Goal: Task Accomplishment & Management: Manage account settings

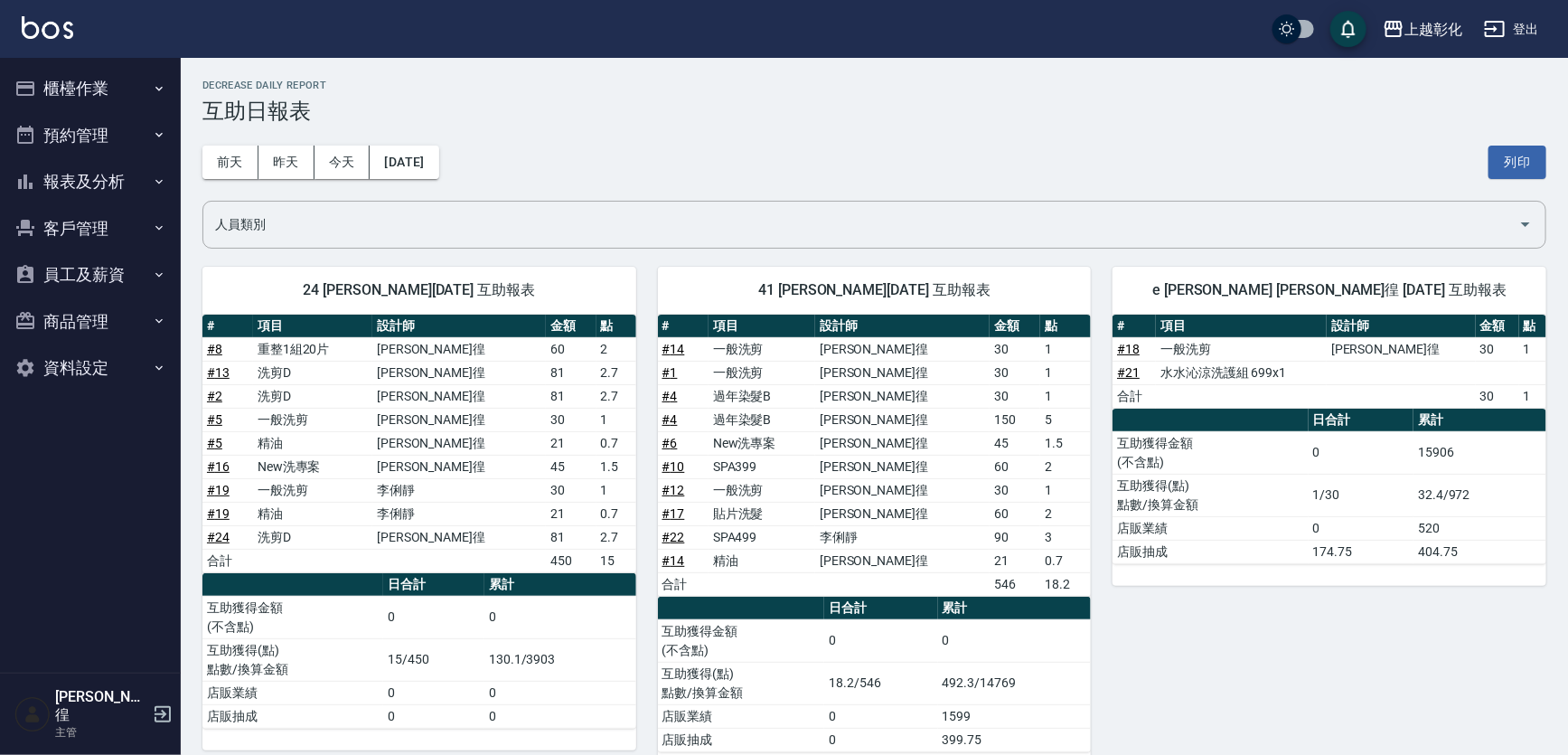
click at [118, 84] on button "櫃檯作業" at bounding box center [90, 89] width 166 height 47
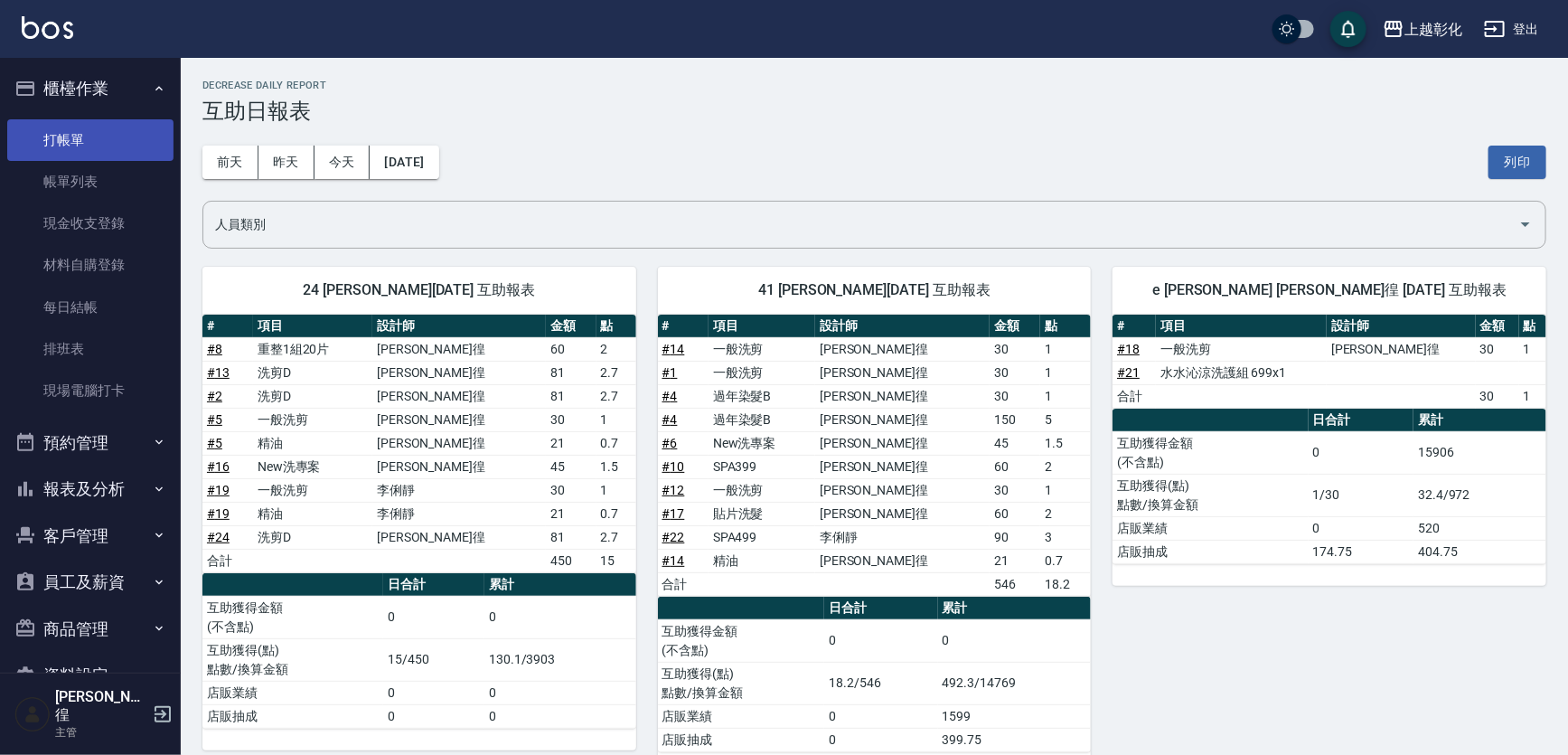
click at [110, 120] on link "打帳單" at bounding box center [90, 140] width 166 height 42
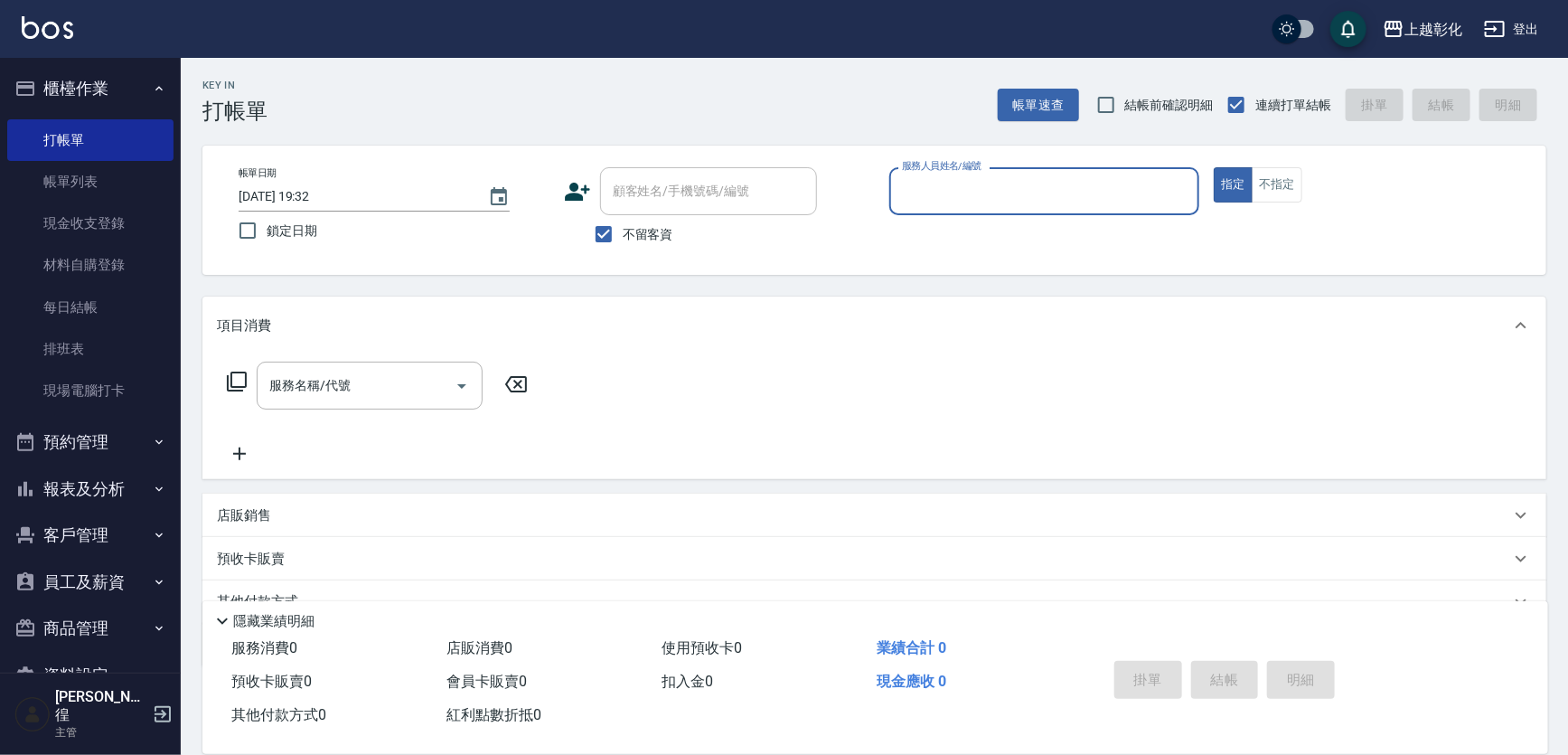
click at [648, 239] on span "不留客資" at bounding box center [648, 234] width 50 height 19
click at [623, 239] on input "不留客資" at bounding box center [604, 234] width 38 height 38
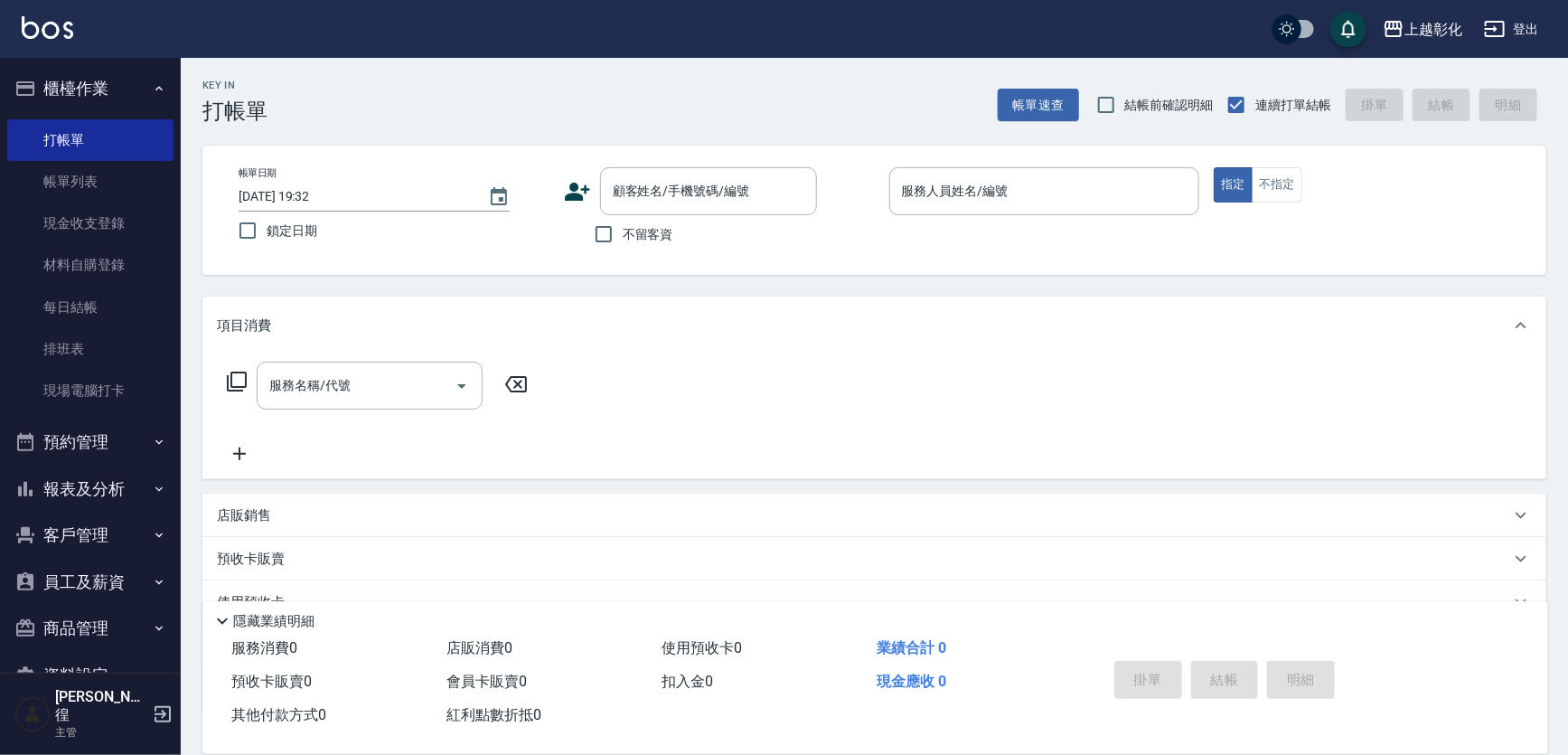
click at [648, 238] on span "不留客資" at bounding box center [648, 234] width 50 height 19
click at [623, 238] on input "不留客資" at bounding box center [604, 234] width 38 height 38
checkbox input "true"
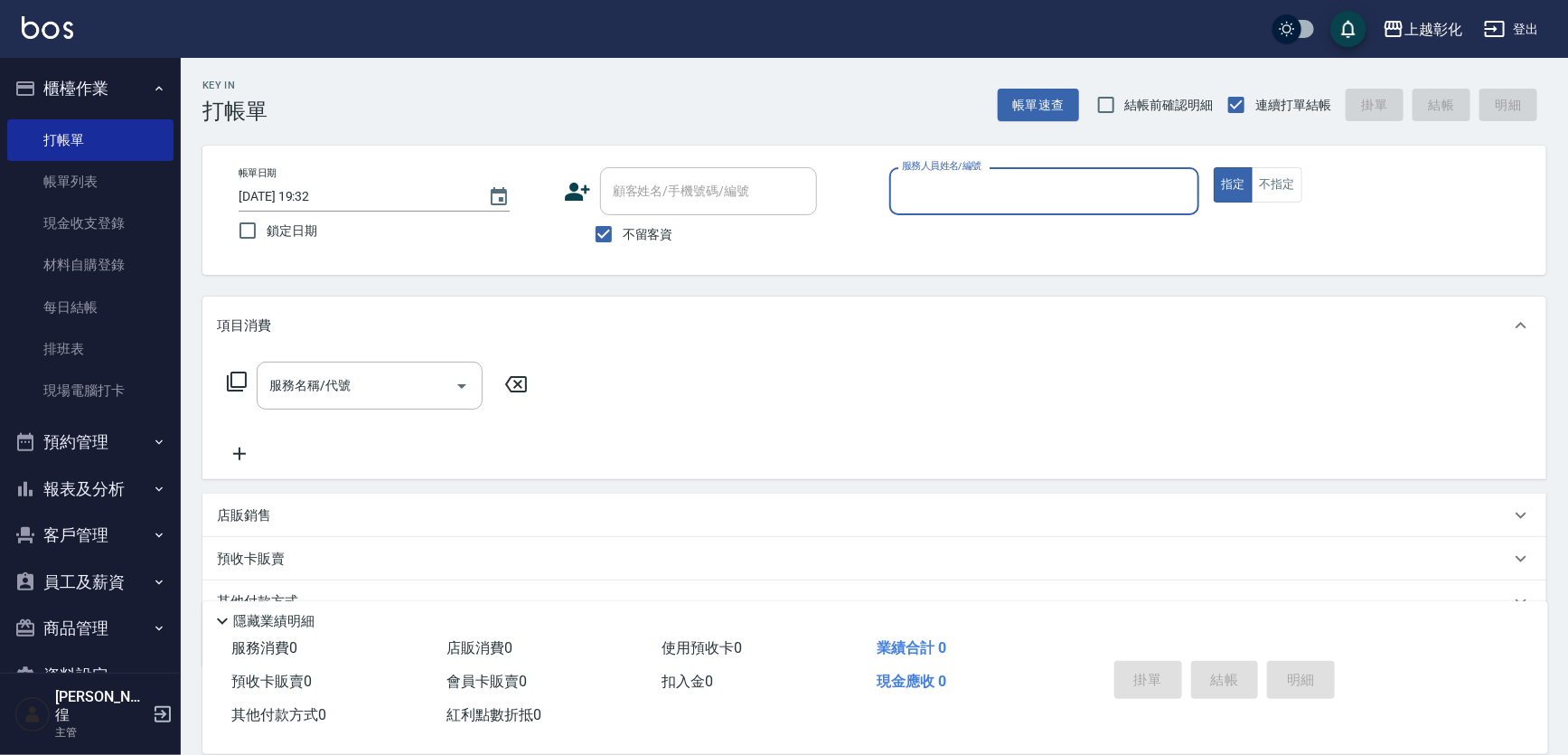
click at [959, 174] on div "服務人員姓名/編號" at bounding box center [1045, 191] width 311 height 47
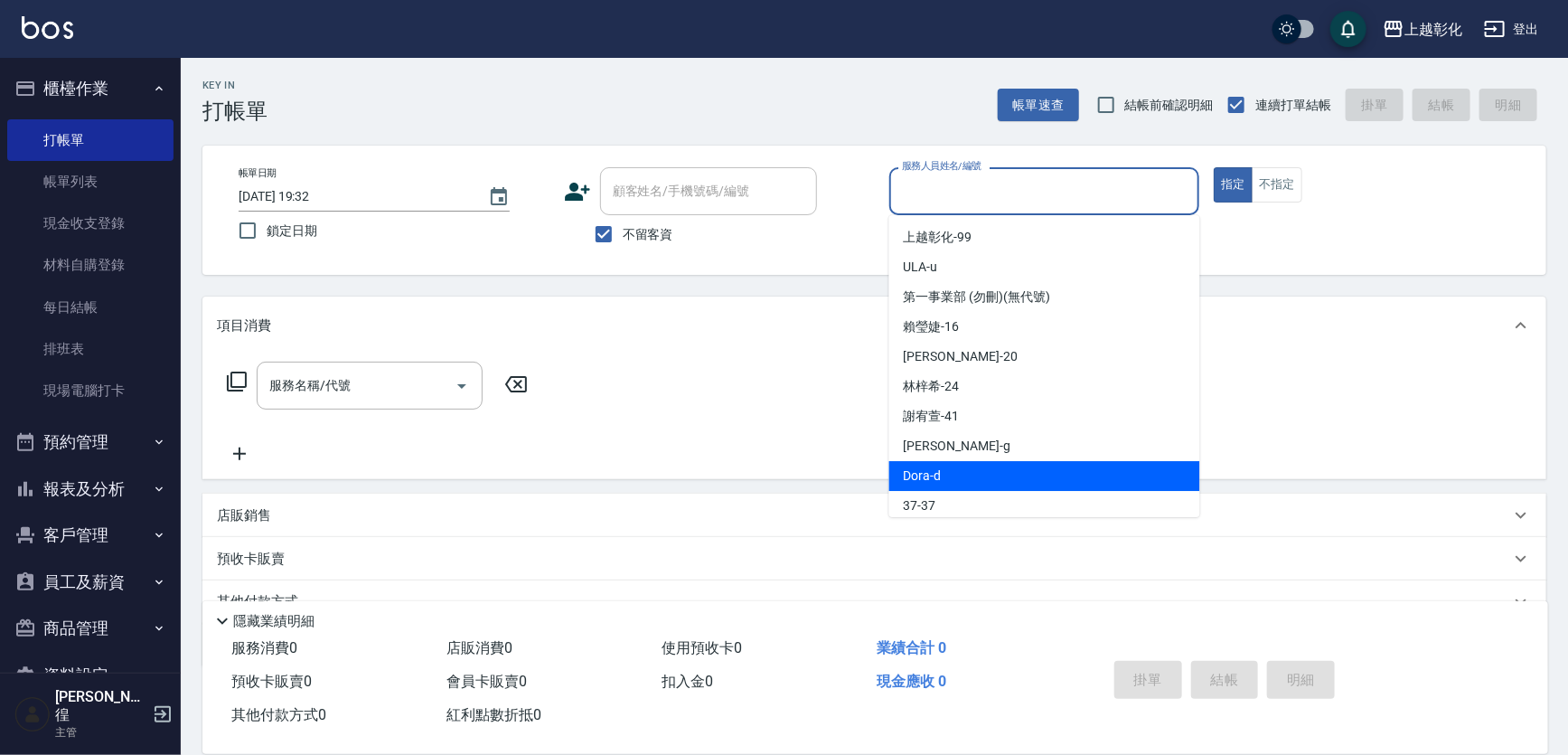
click at [977, 448] on div "[PERSON_NAME]" at bounding box center [1045, 446] width 311 height 30
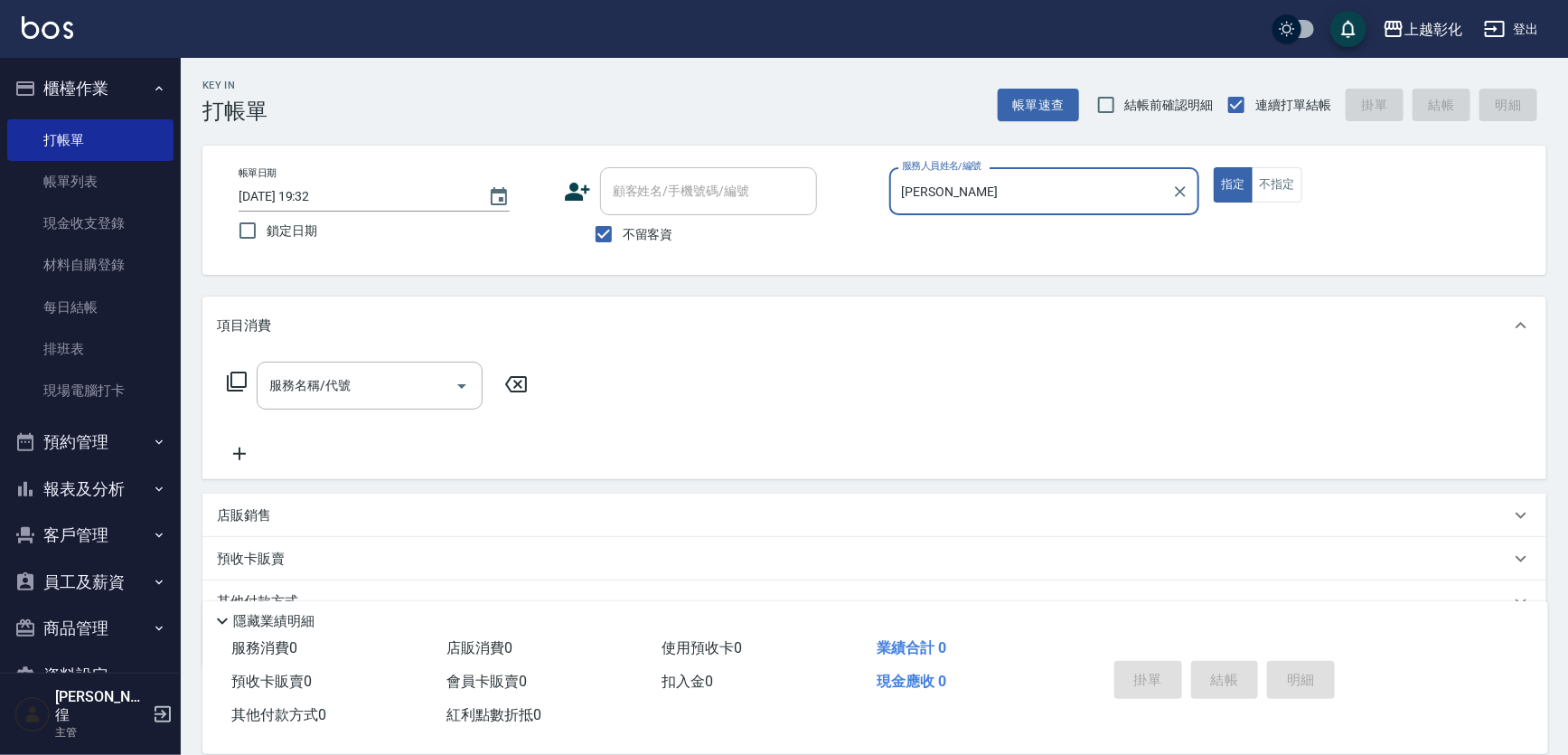
type input "[PERSON_NAME]"
click at [366, 379] on input "服務名稱/代號" at bounding box center [356, 385] width 183 height 32
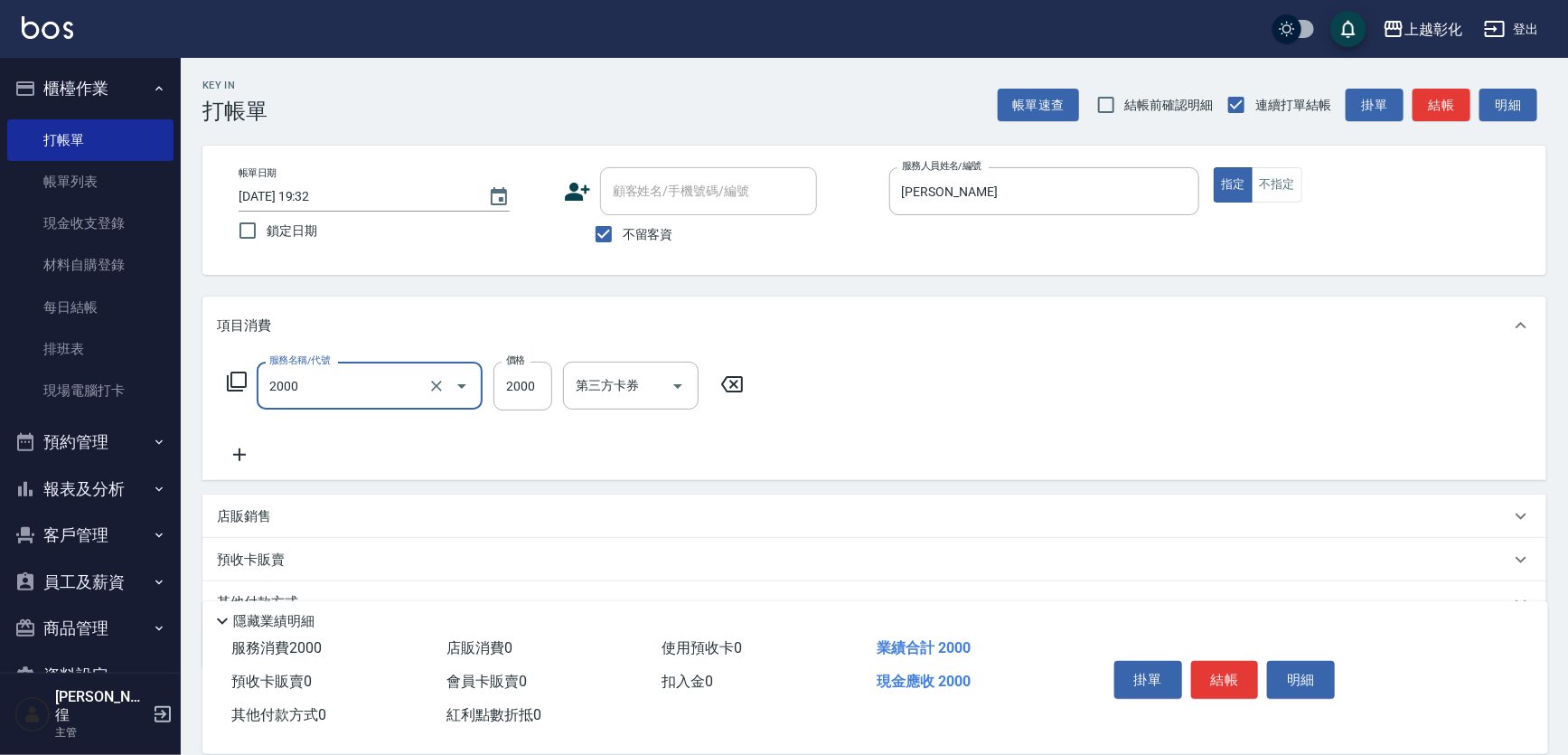
type input "鑽石18吋一組2000(2000)"
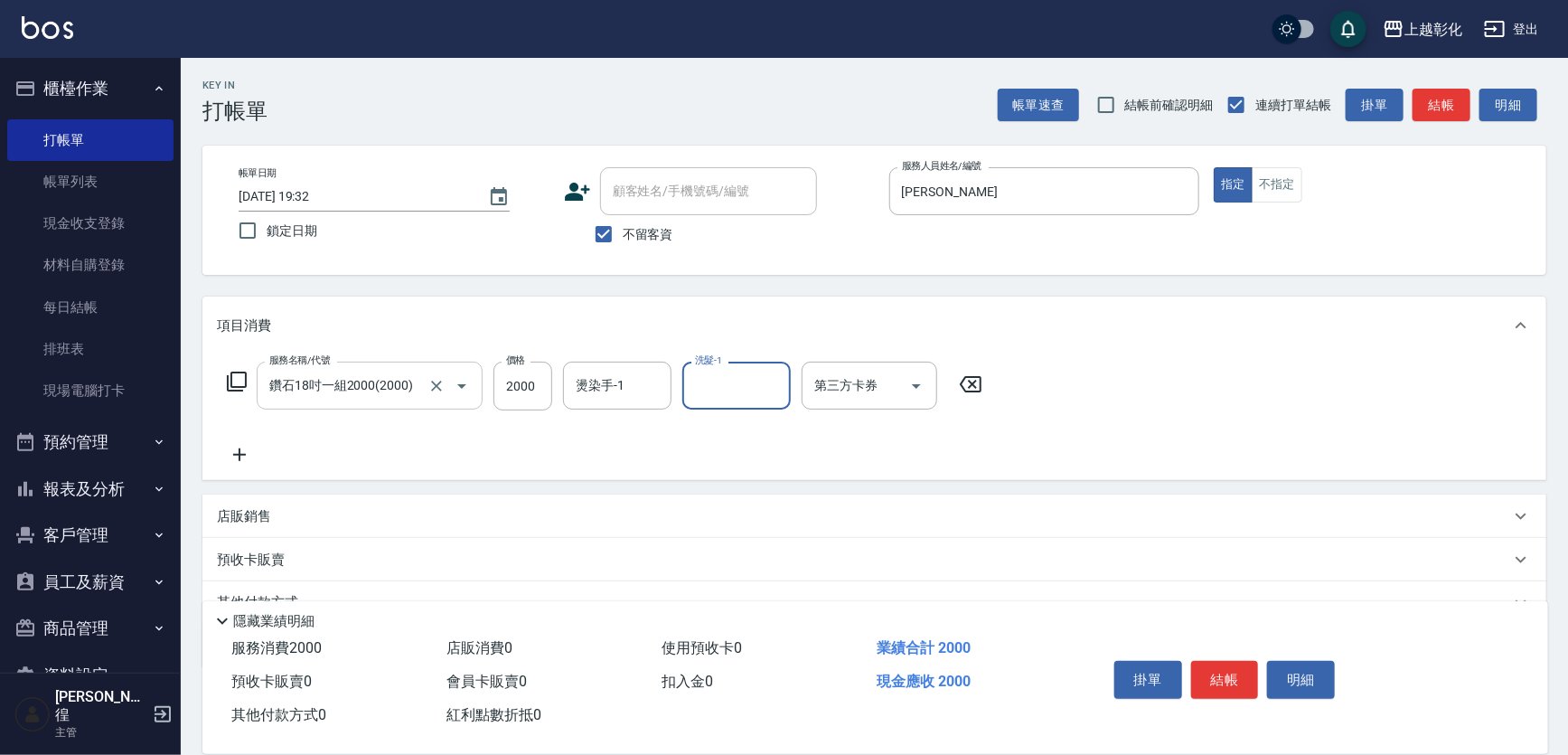
click at [347, 386] on input "鑽石18吋一組2000(2000)" at bounding box center [344, 385] width 159 height 32
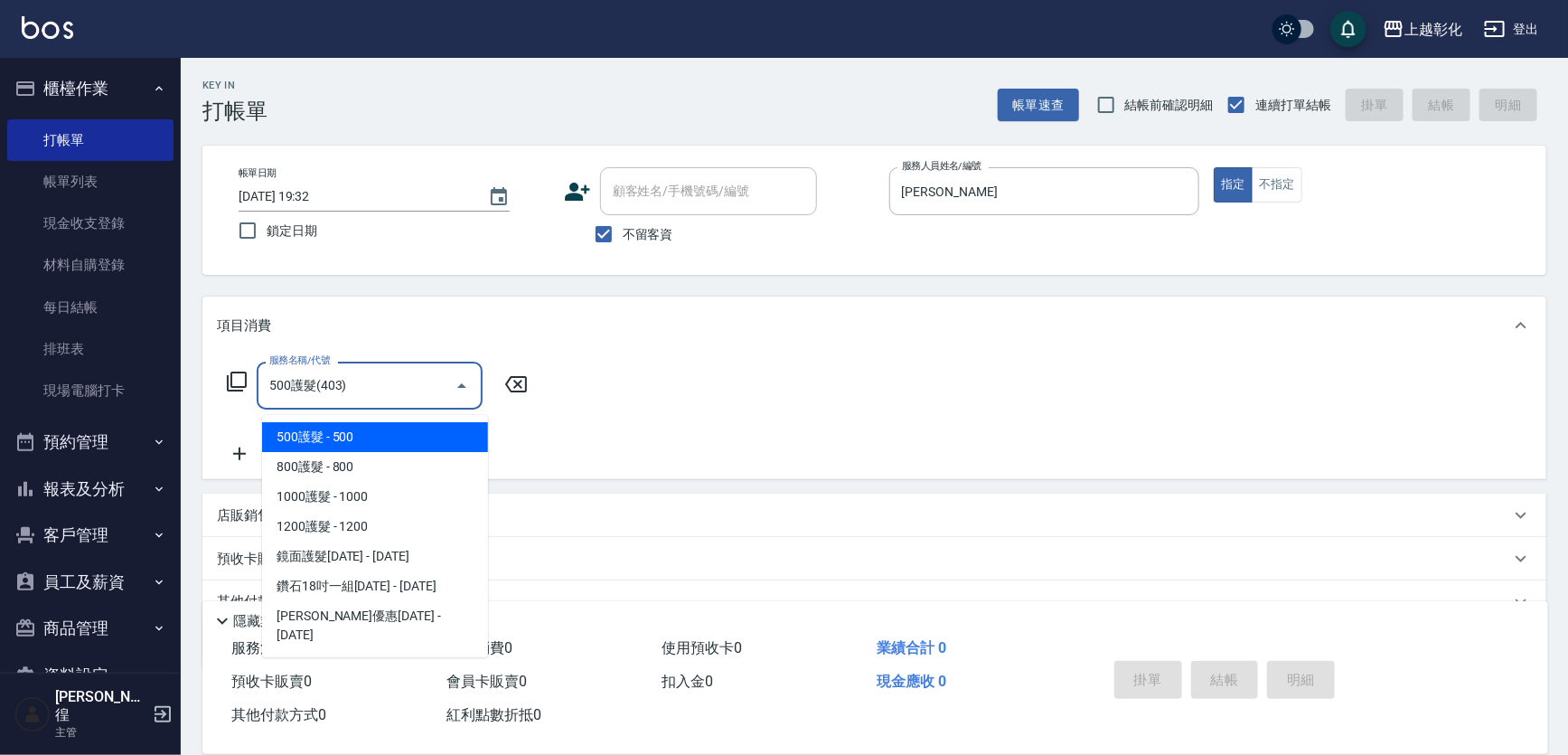
type input "500護髮(403)"
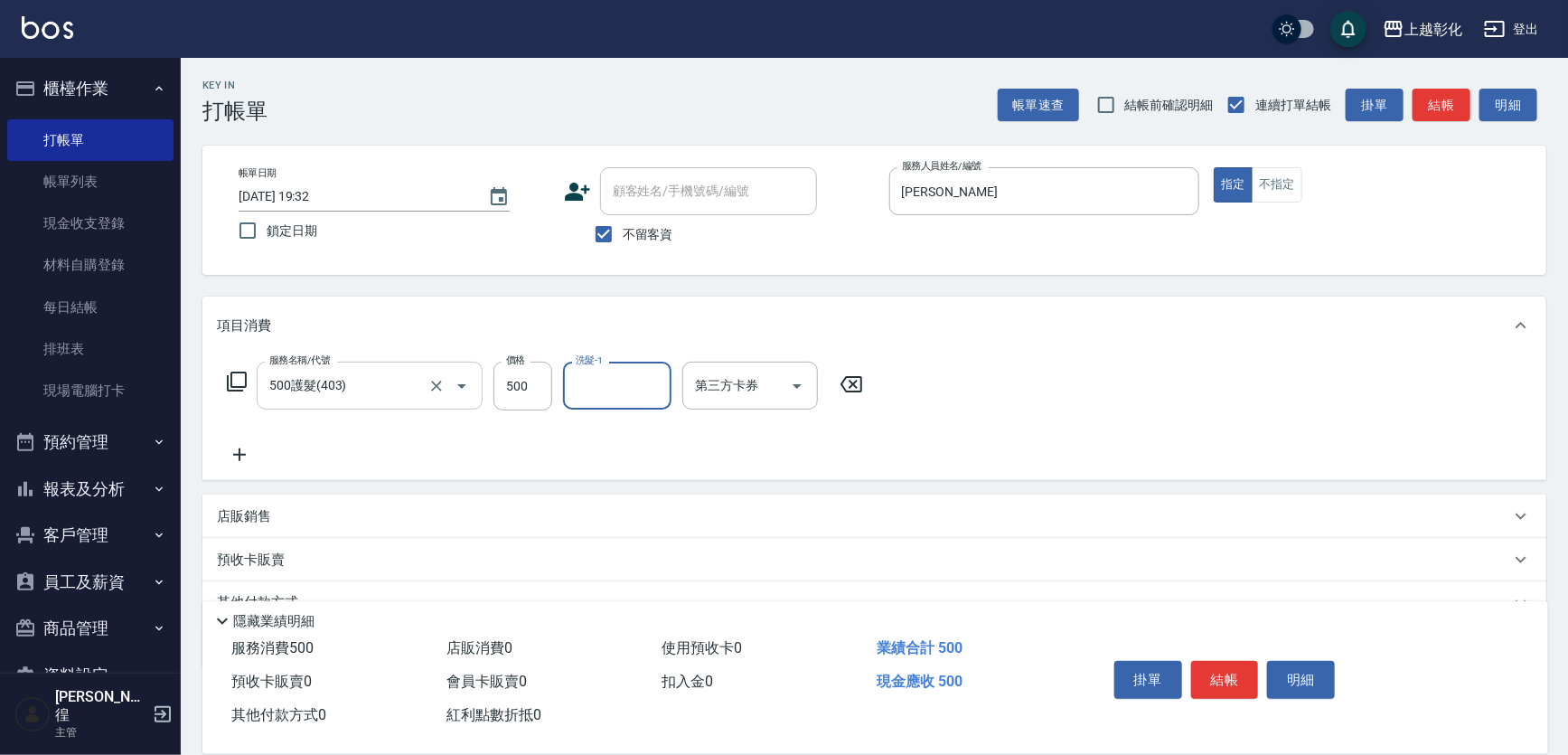
click at [315, 409] on div "500護髮(403) 服務名稱/代號" at bounding box center [370, 385] width 226 height 47
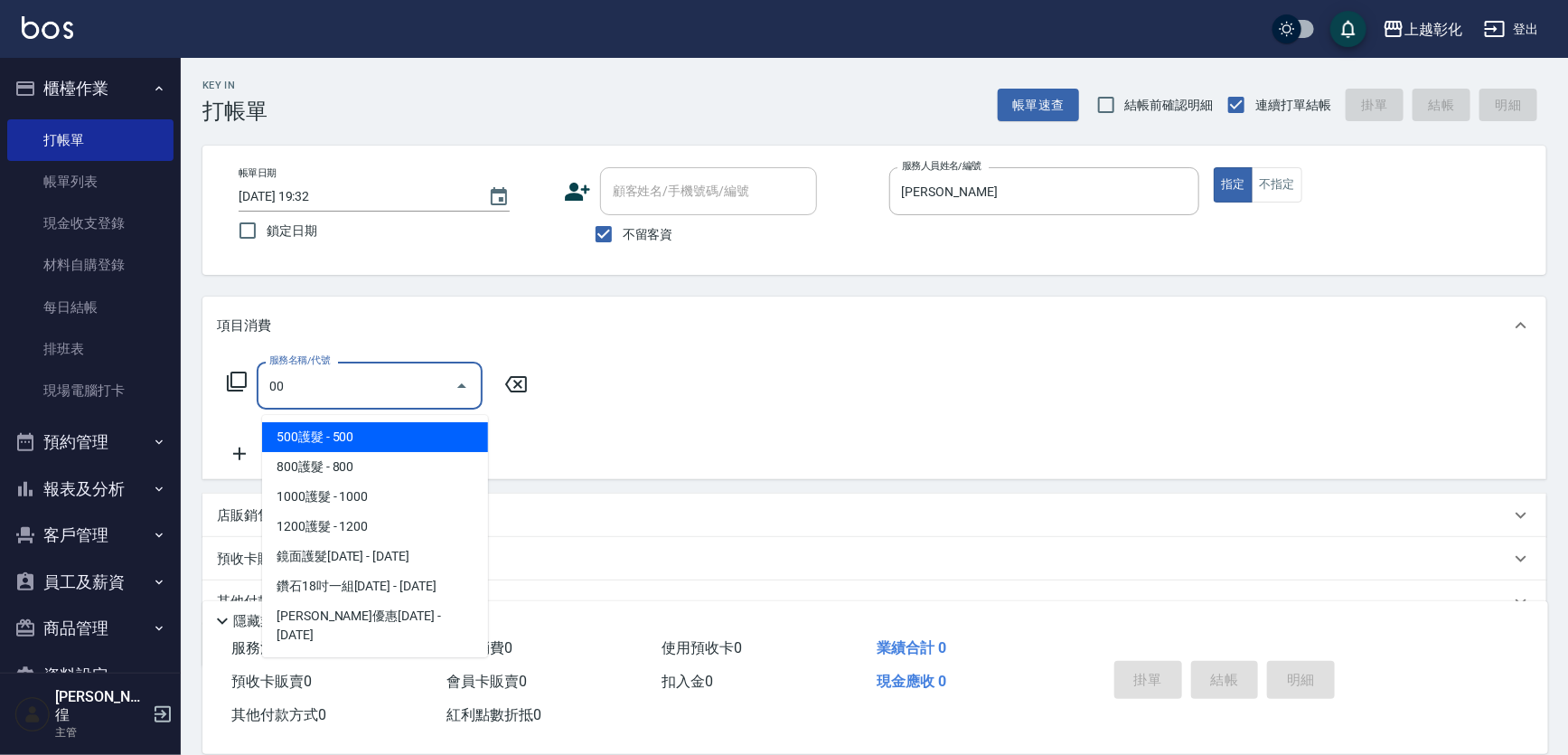
type input "0"
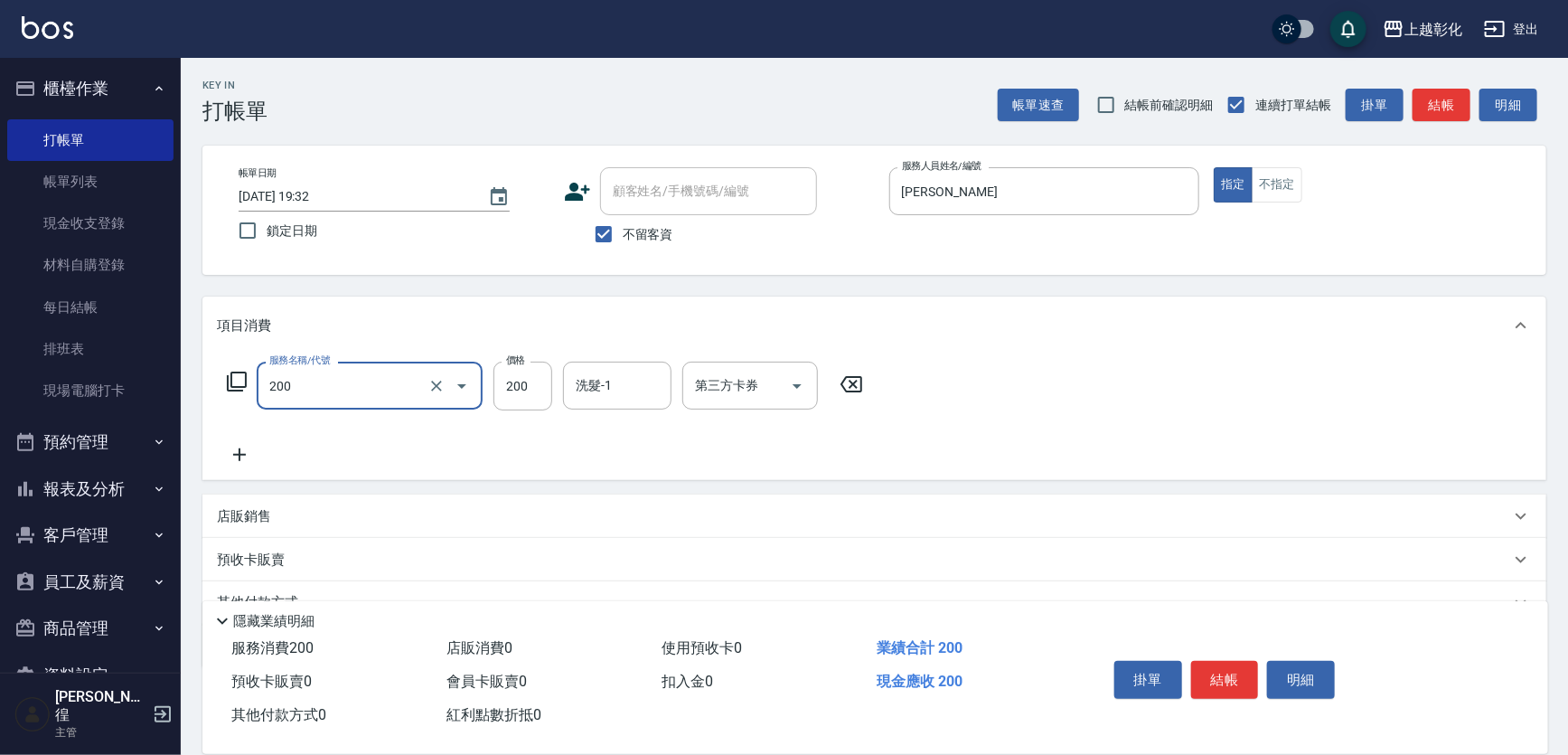
type input "New洗專案(200)"
click at [1260, 660] on button "結帳" at bounding box center [1225, 679] width 68 height 38
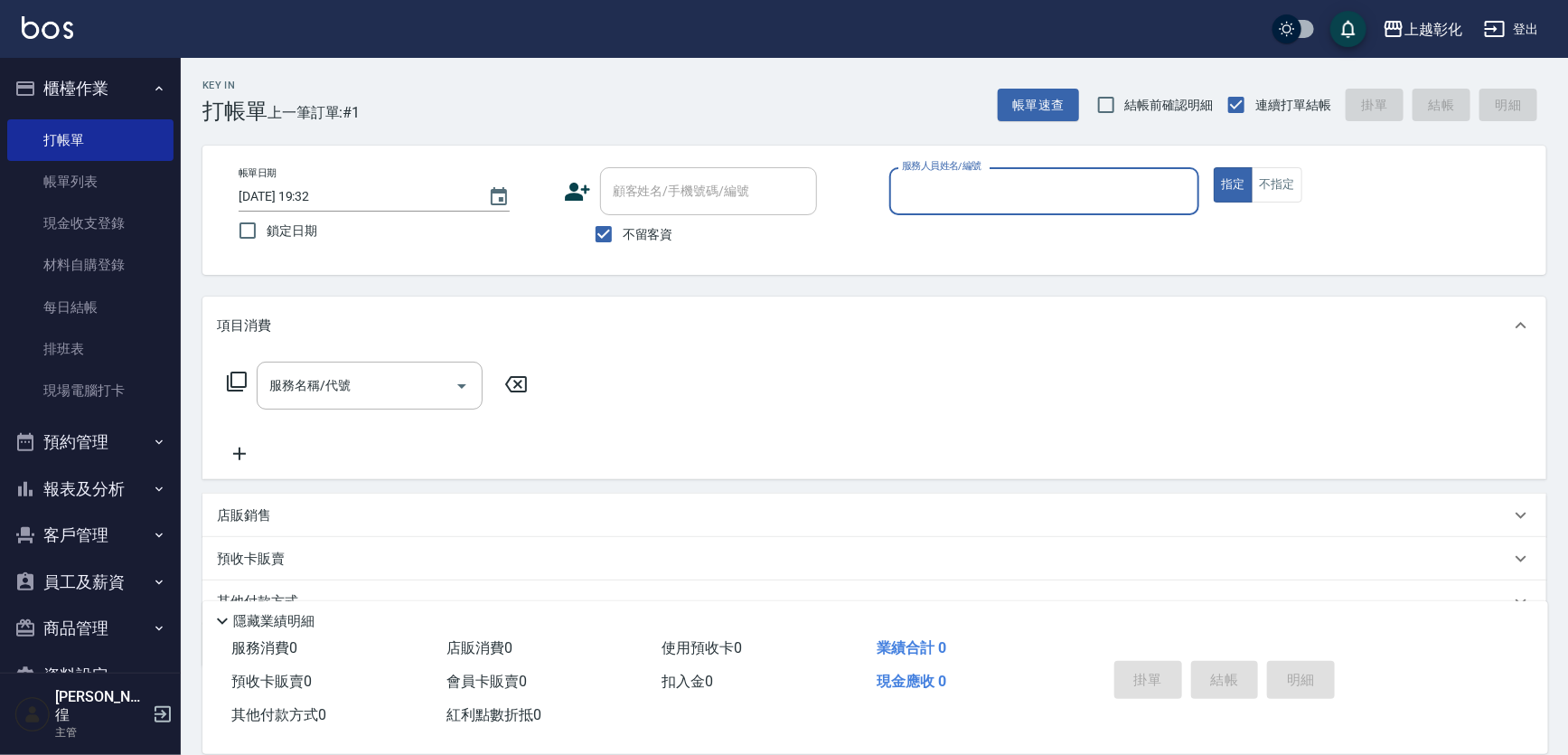
click at [655, 238] on span "不留客資" at bounding box center [648, 234] width 50 height 19
click at [623, 238] on input "不留客資" at bounding box center [604, 234] width 38 height 38
checkbox input "false"
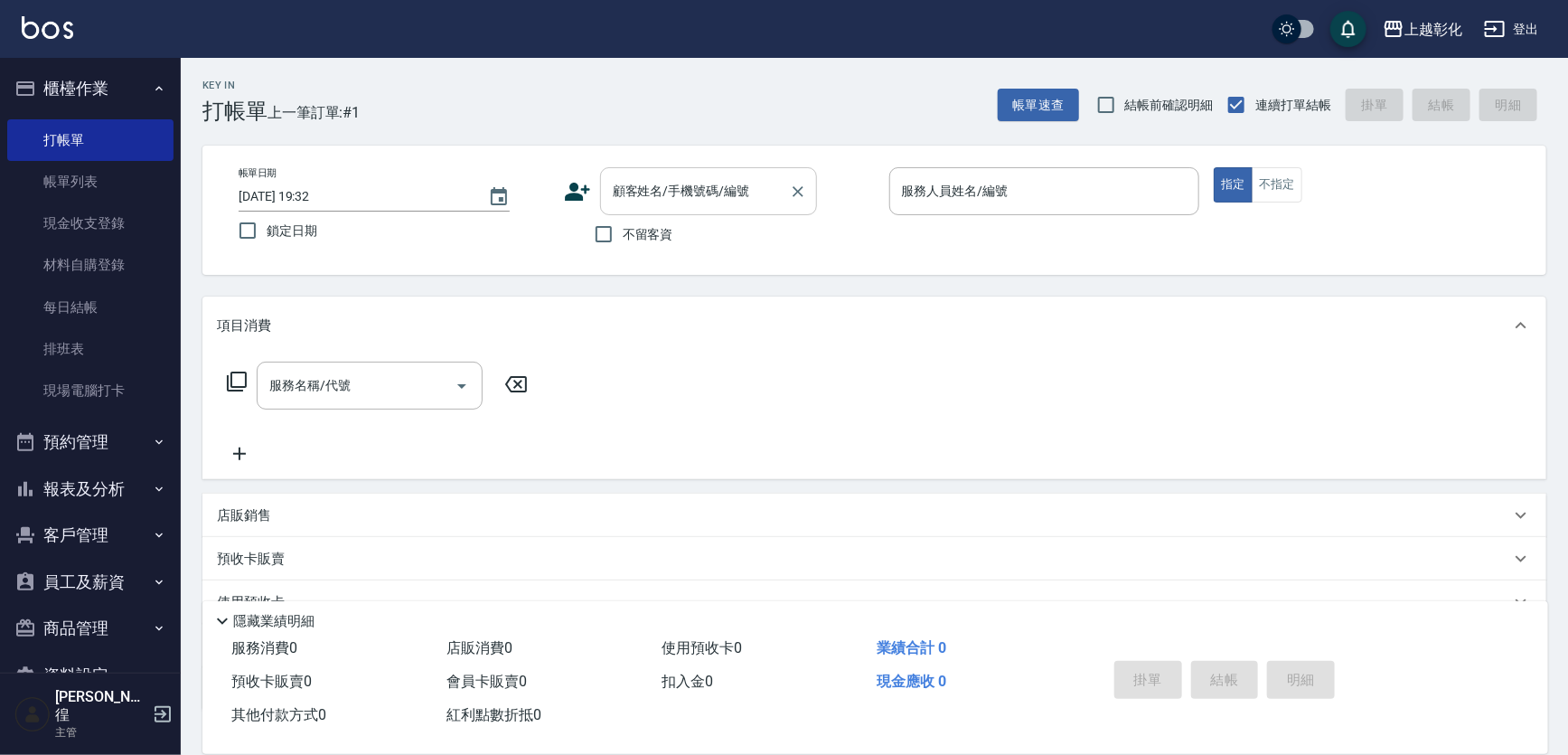
click at [698, 204] on input "顧客姓名/手機號碼/編號" at bounding box center [695, 191] width 174 height 32
click at [701, 240] on li "[PERSON_NAME]/0955635913/null" at bounding box center [736, 237] width 271 height 30
type input "[PERSON_NAME]/0955635913/null"
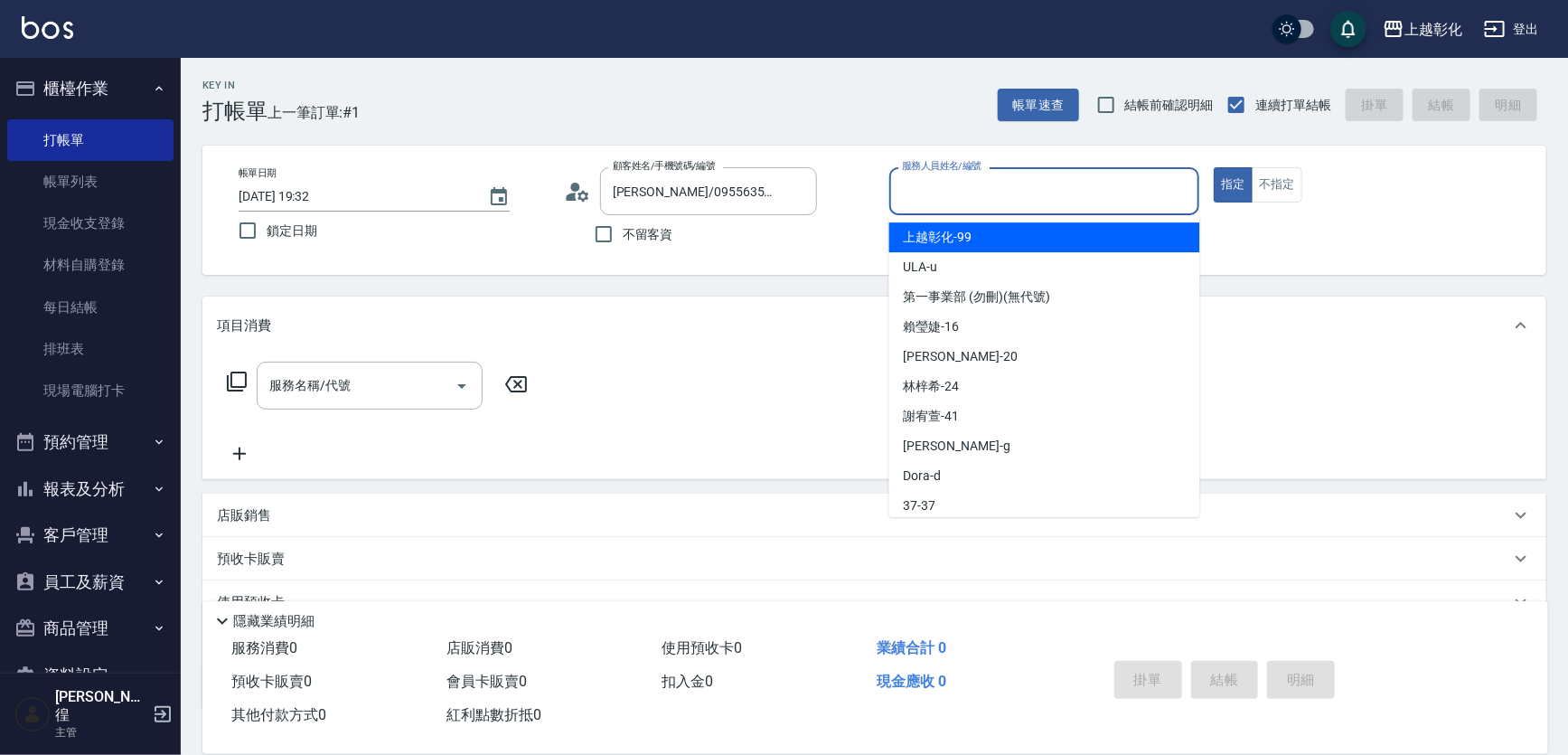
click at [977, 179] on input "服務人員姓名/編號" at bounding box center [1045, 191] width 295 height 32
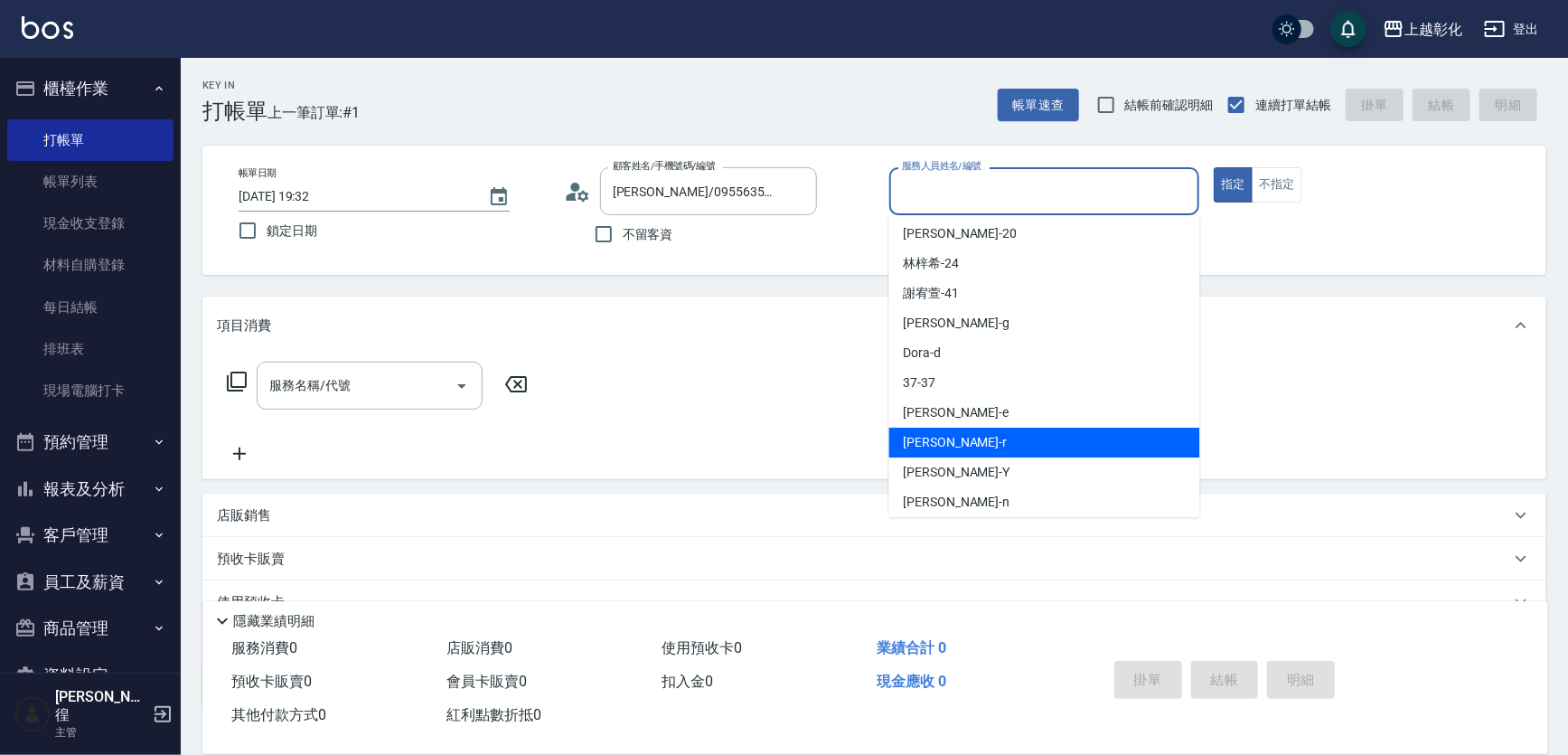
scroll to position [129, 0]
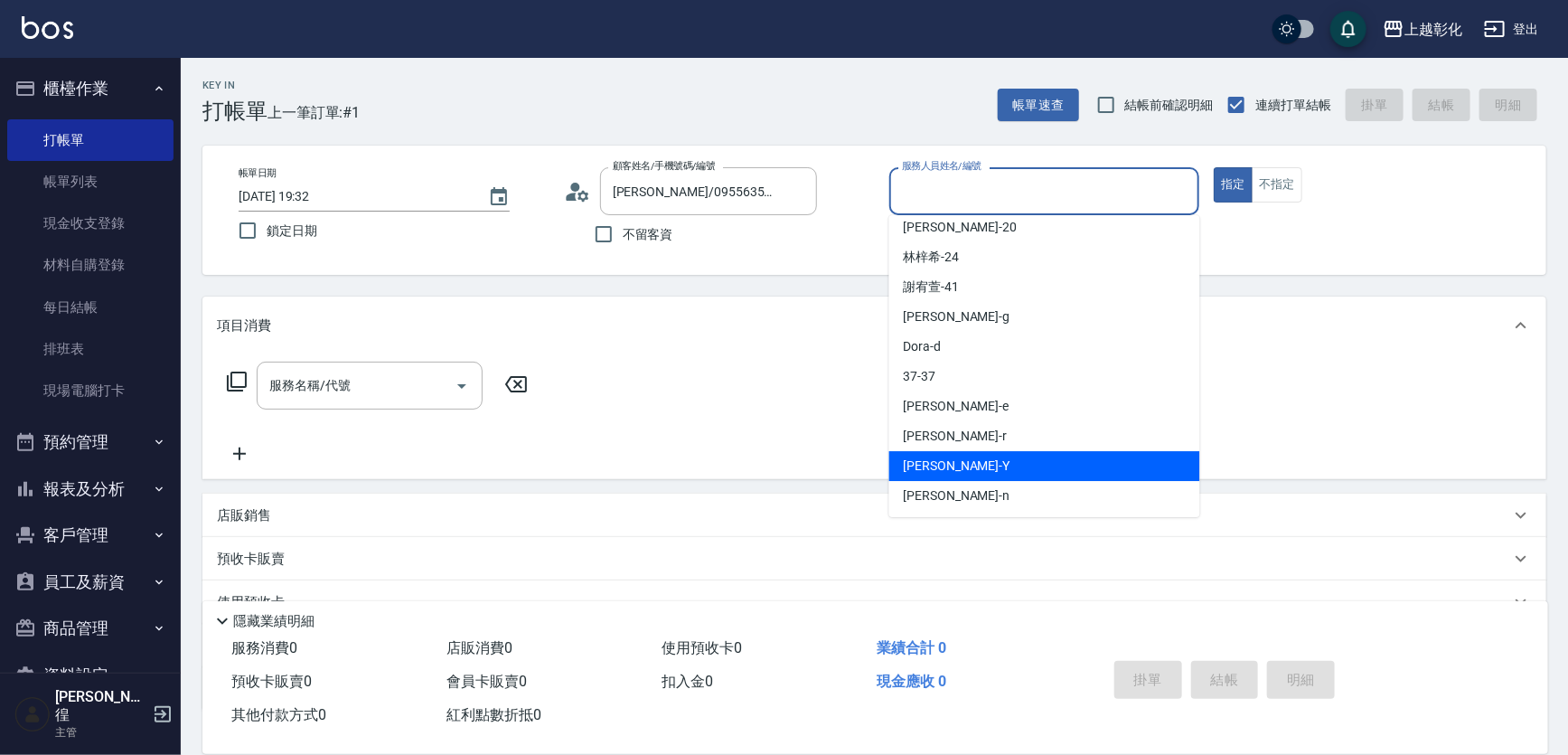
click at [988, 456] on div "[PERSON_NAME] -Y" at bounding box center [1045, 465] width 311 height 30
type input "[PERSON_NAME]-Y"
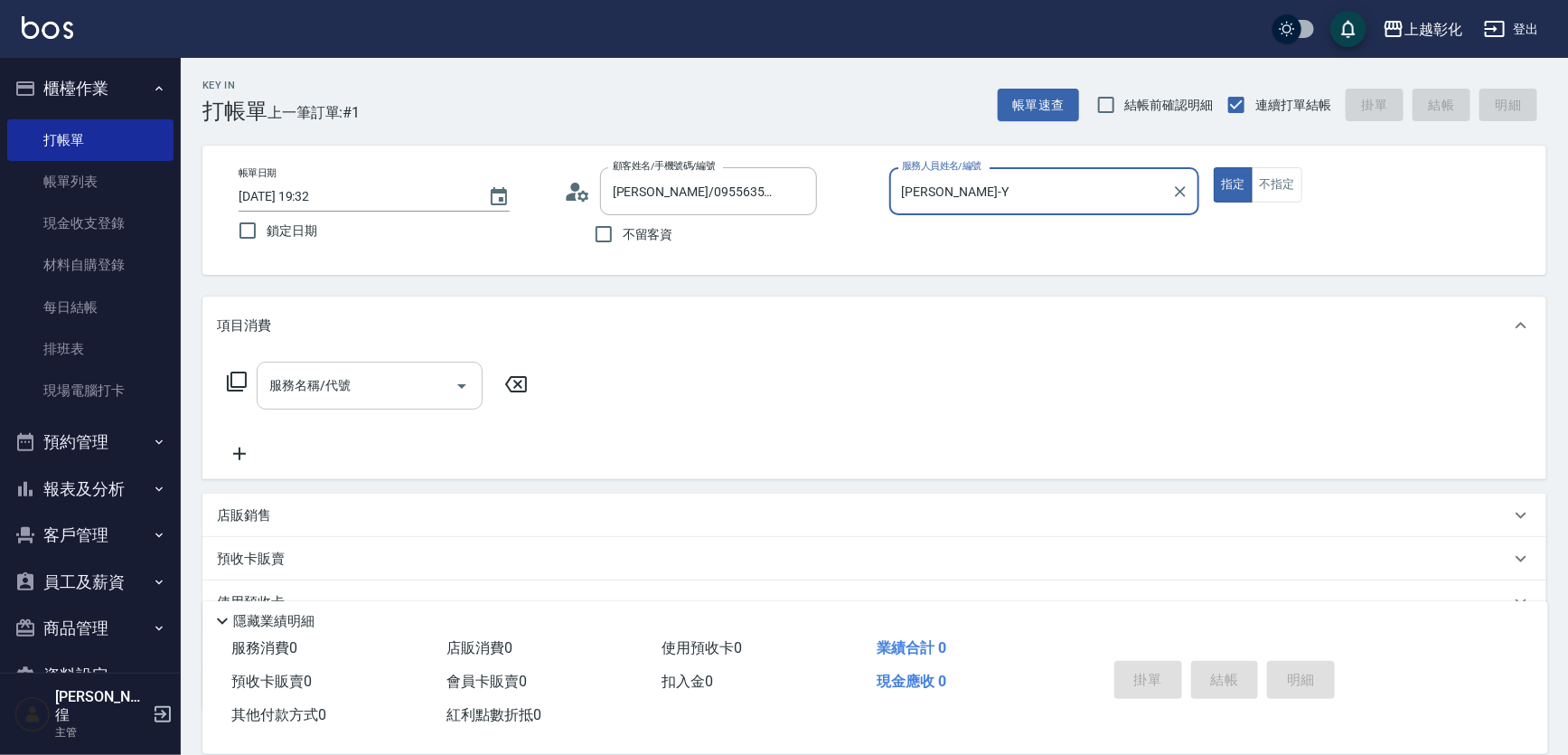
click at [390, 376] on input "服務名稱/代號" at bounding box center [356, 385] width 183 height 32
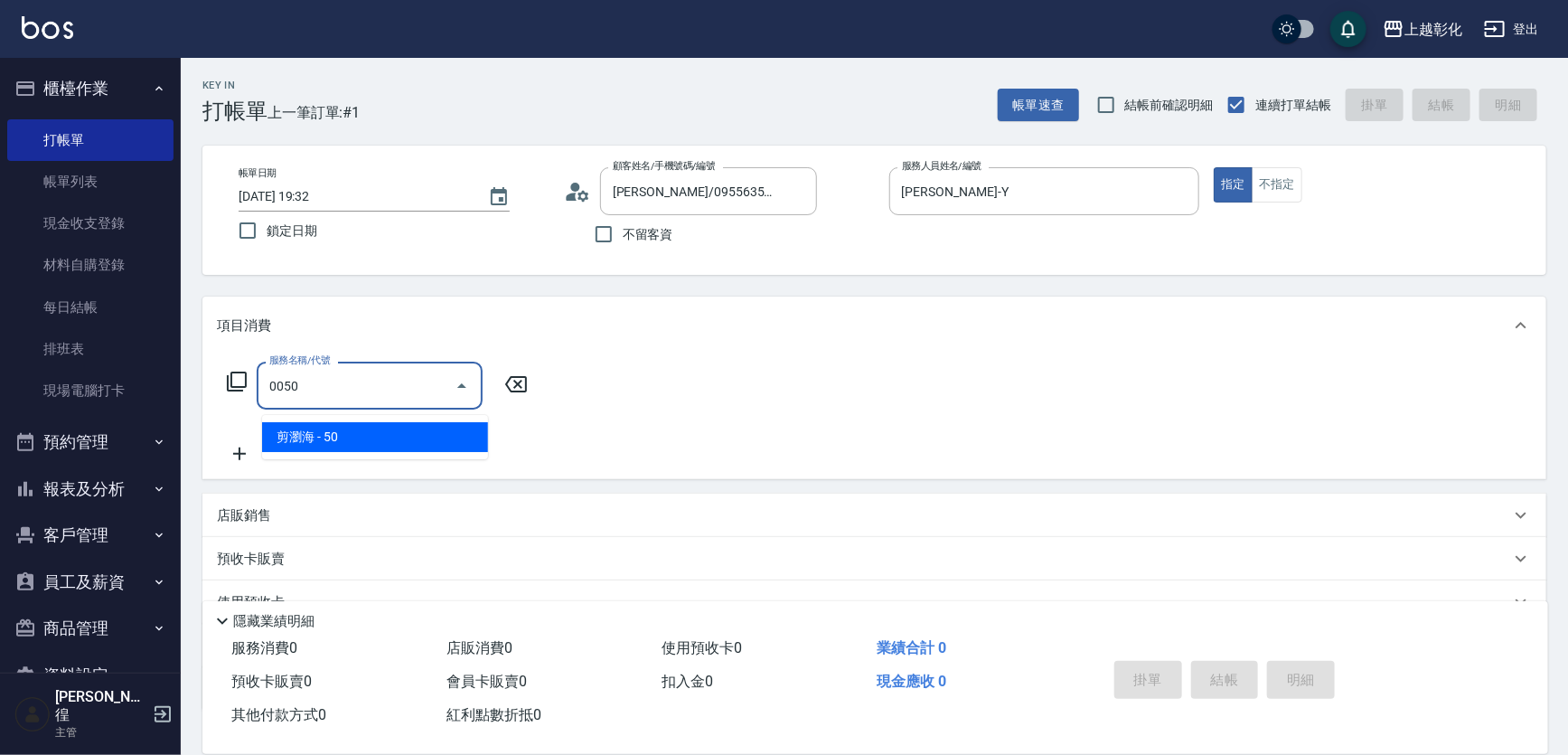
type input "剪瀏海(0050)"
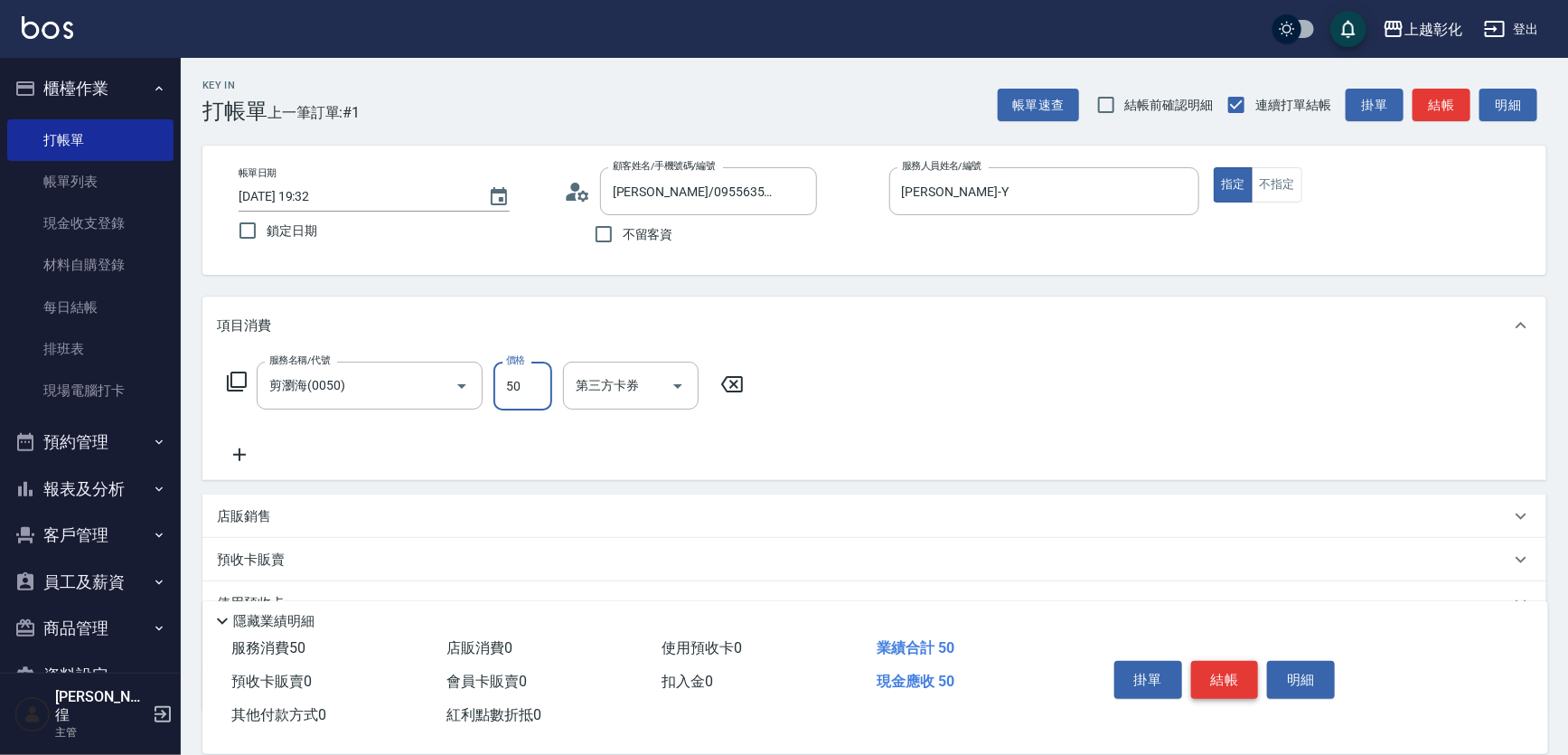
click at [1248, 661] on button "結帳" at bounding box center [1225, 679] width 68 height 38
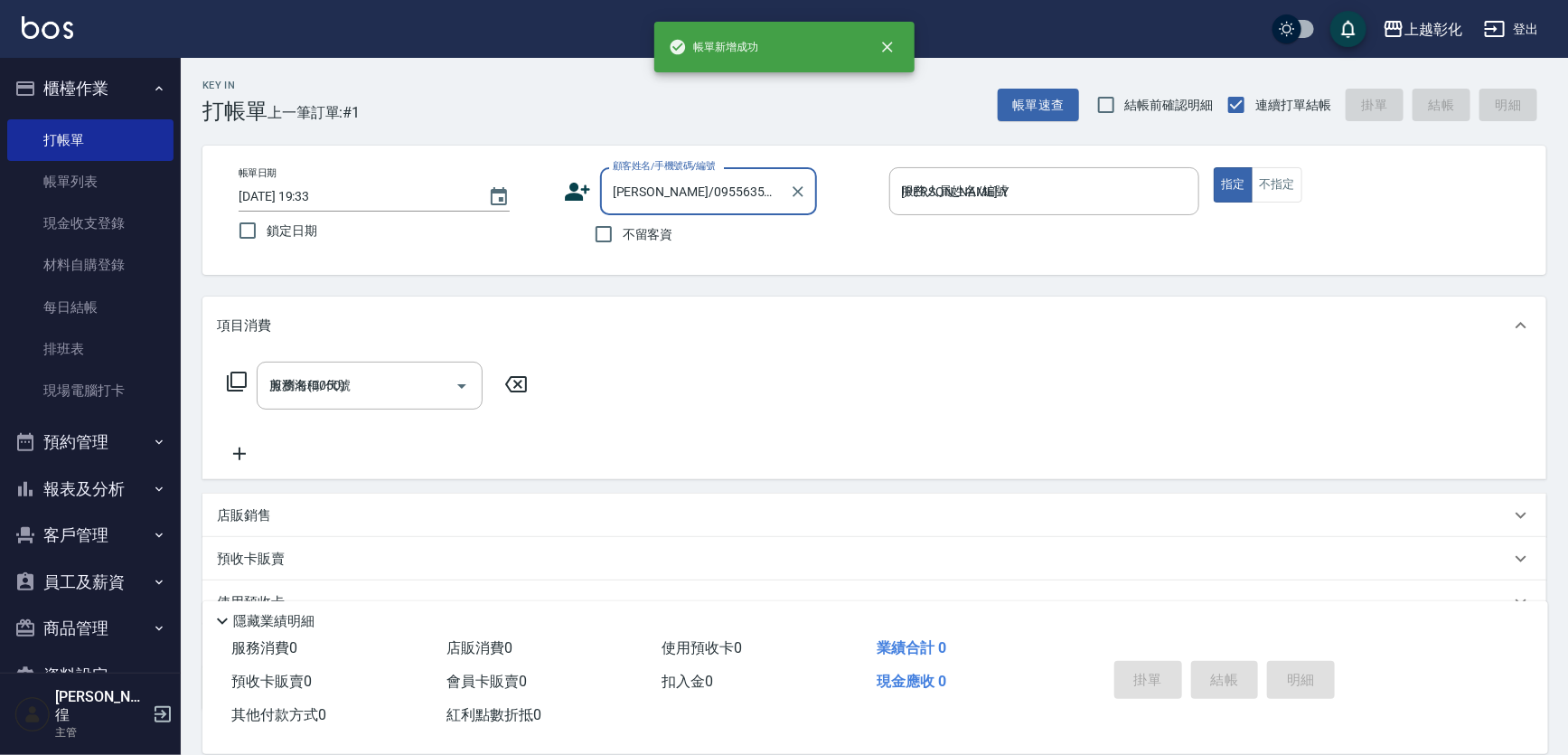
type input "[DATE] 19:33"
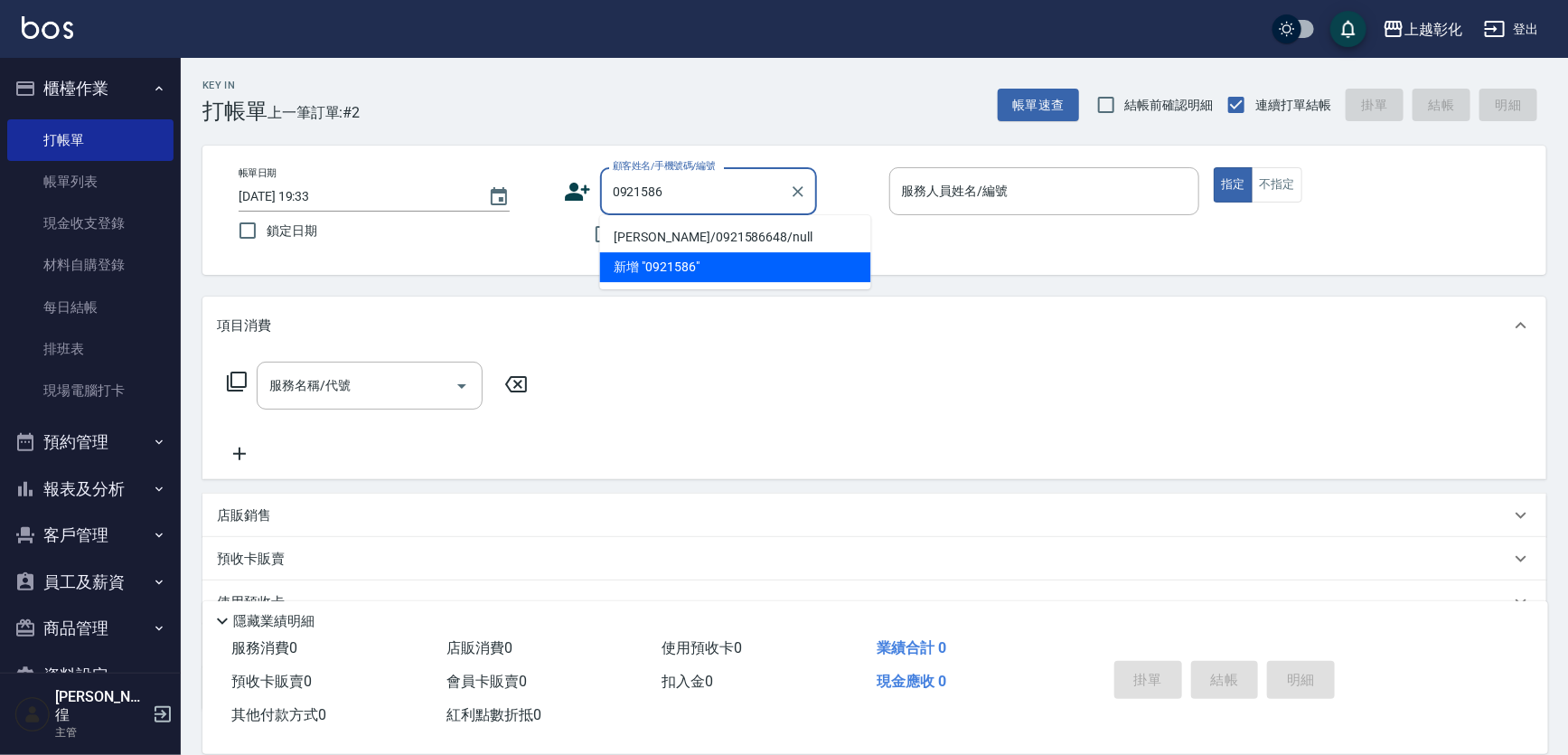
click at [692, 234] on li "[PERSON_NAME]/0921586648/null" at bounding box center [736, 237] width 271 height 30
type input "[PERSON_NAME]/0921586648/null"
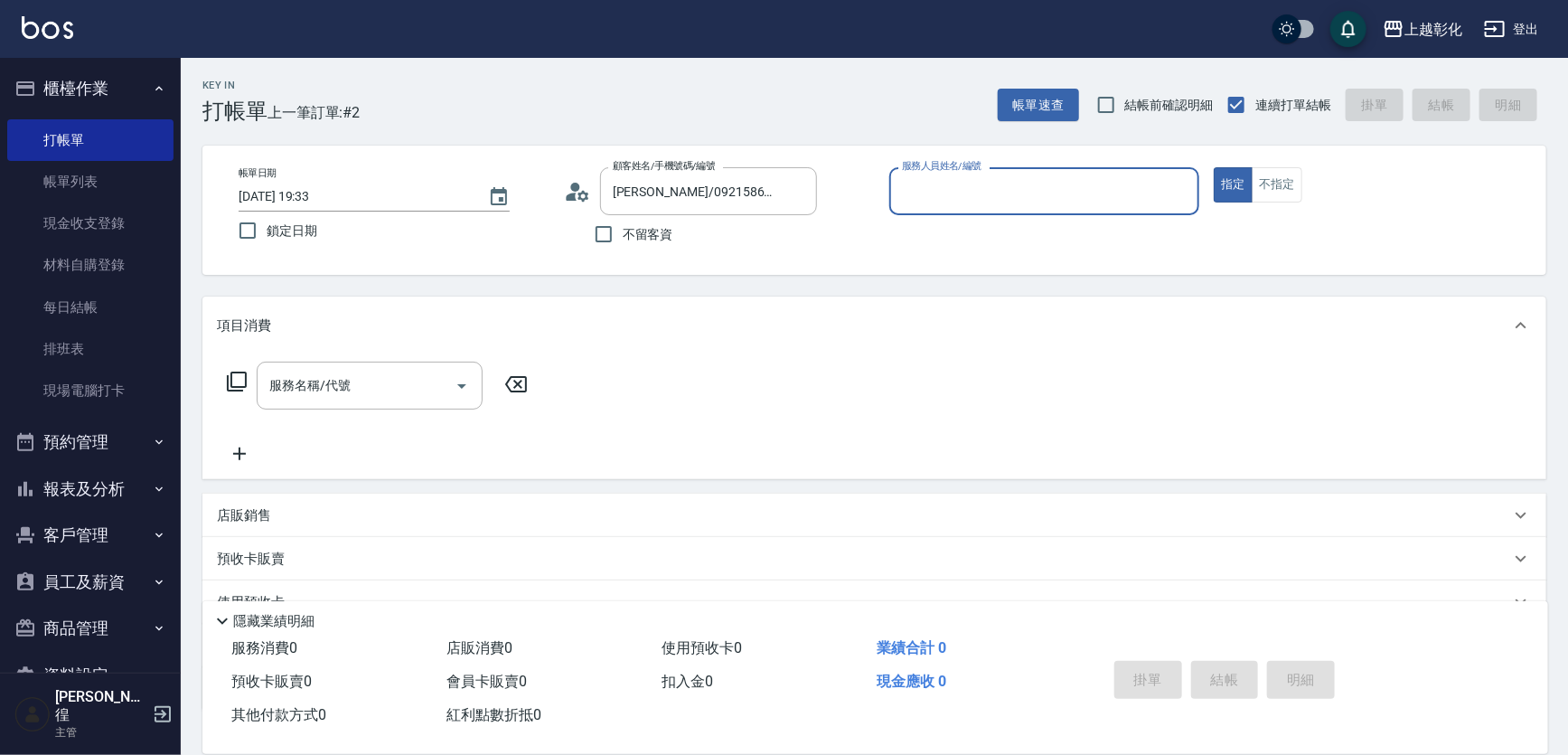
click at [932, 171] on label "服務人員姓名/編號" at bounding box center [942, 166] width 79 height 14
click at [932, 175] on input "服務人員姓名/編號" at bounding box center [1045, 191] width 295 height 32
type input "TY"
click at [1214, 167] on button "指定" at bounding box center [1233, 185] width 39 height 36
type button "true"
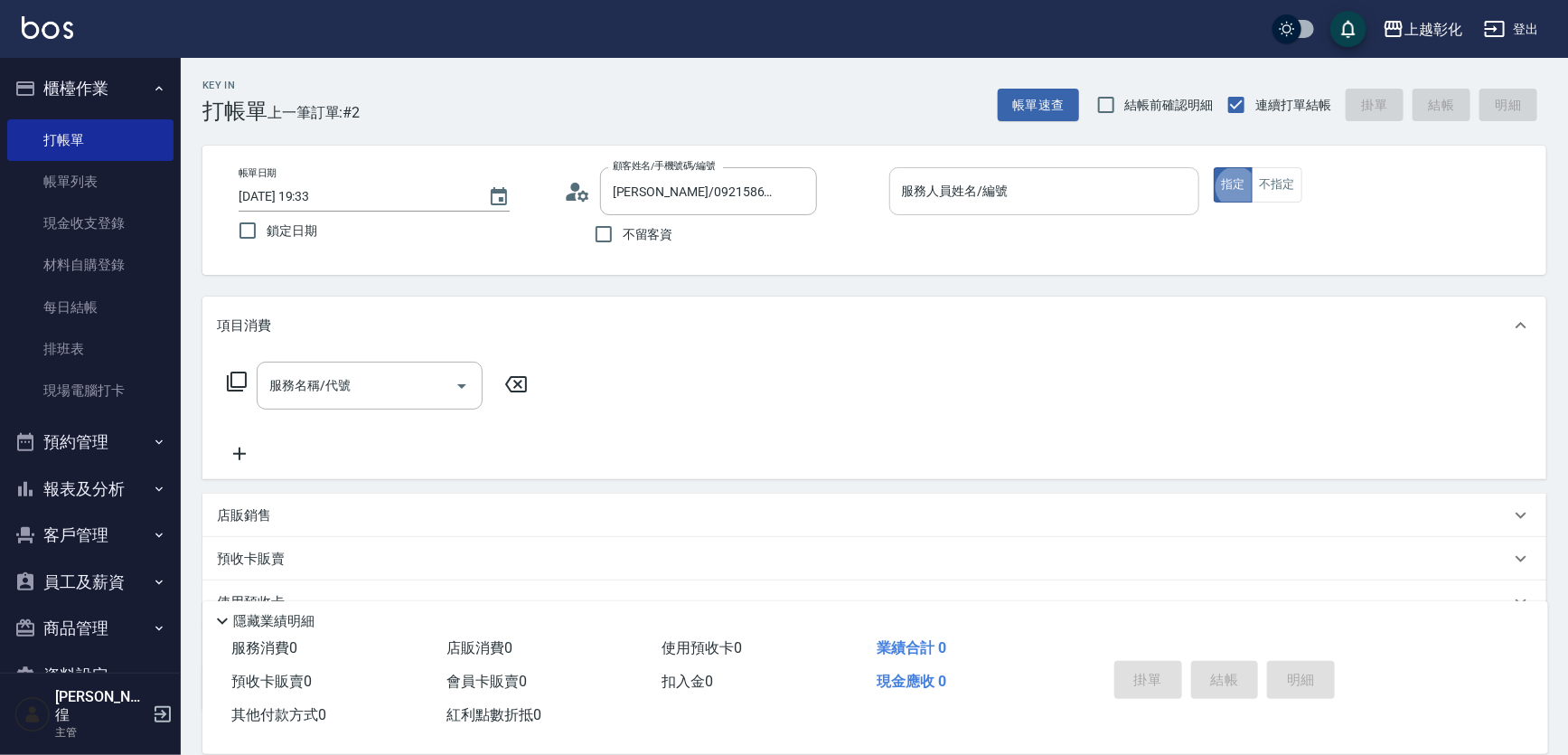
click at [937, 180] on input "服務人員姓名/編號" at bounding box center [1045, 191] width 295 height 32
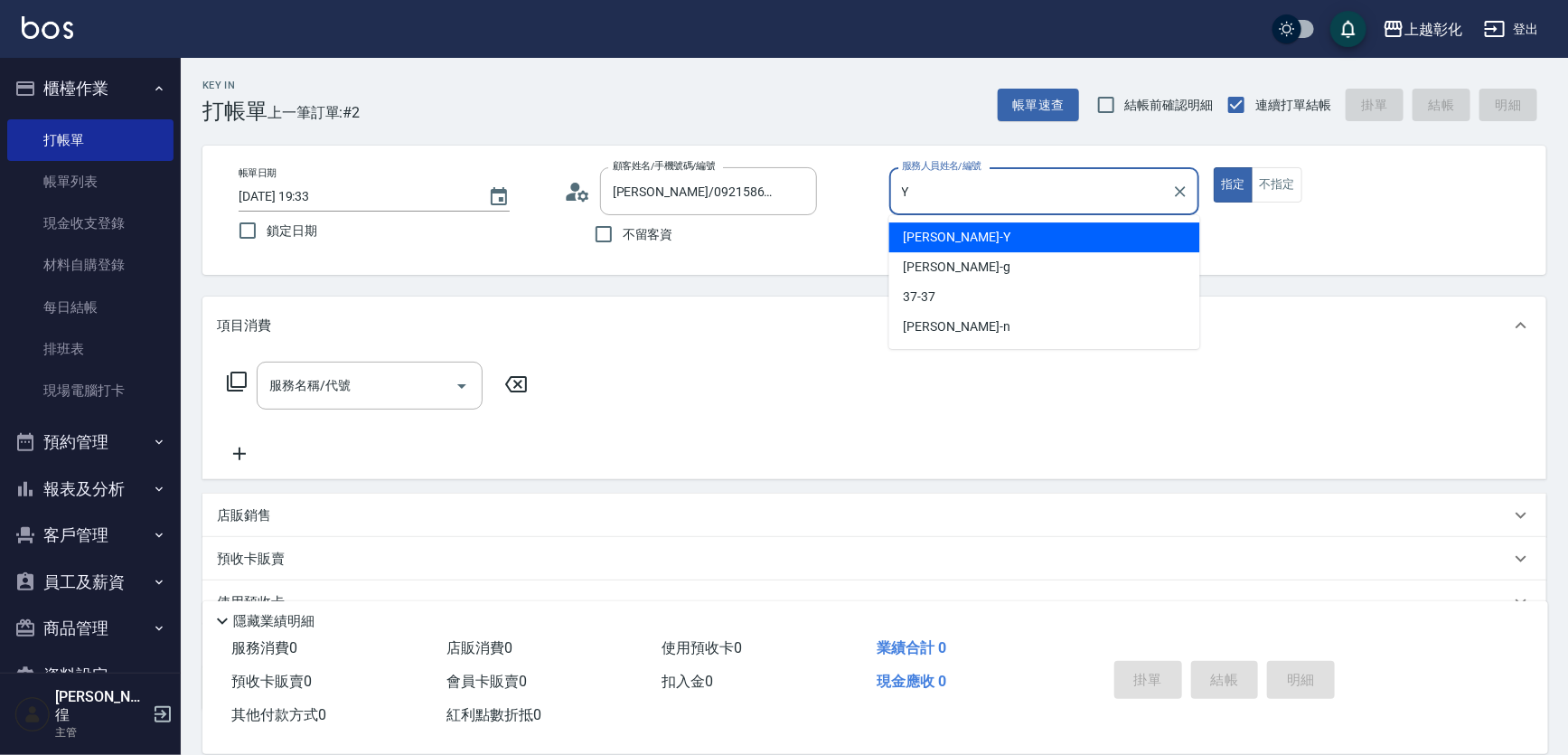
type input "[PERSON_NAME]-Y"
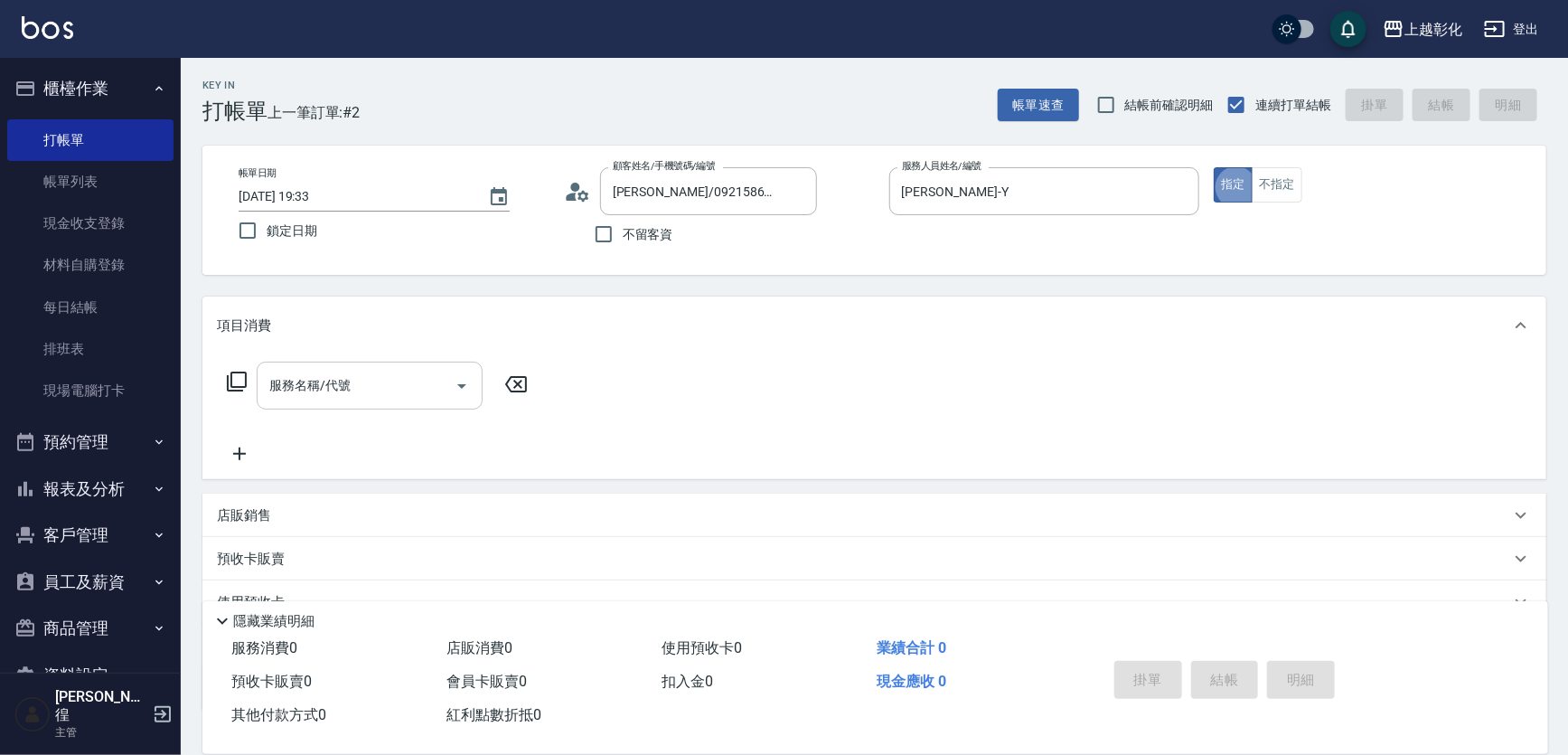
click at [371, 383] on input "服務名稱/代號" at bounding box center [356, 385] width 183 height 32
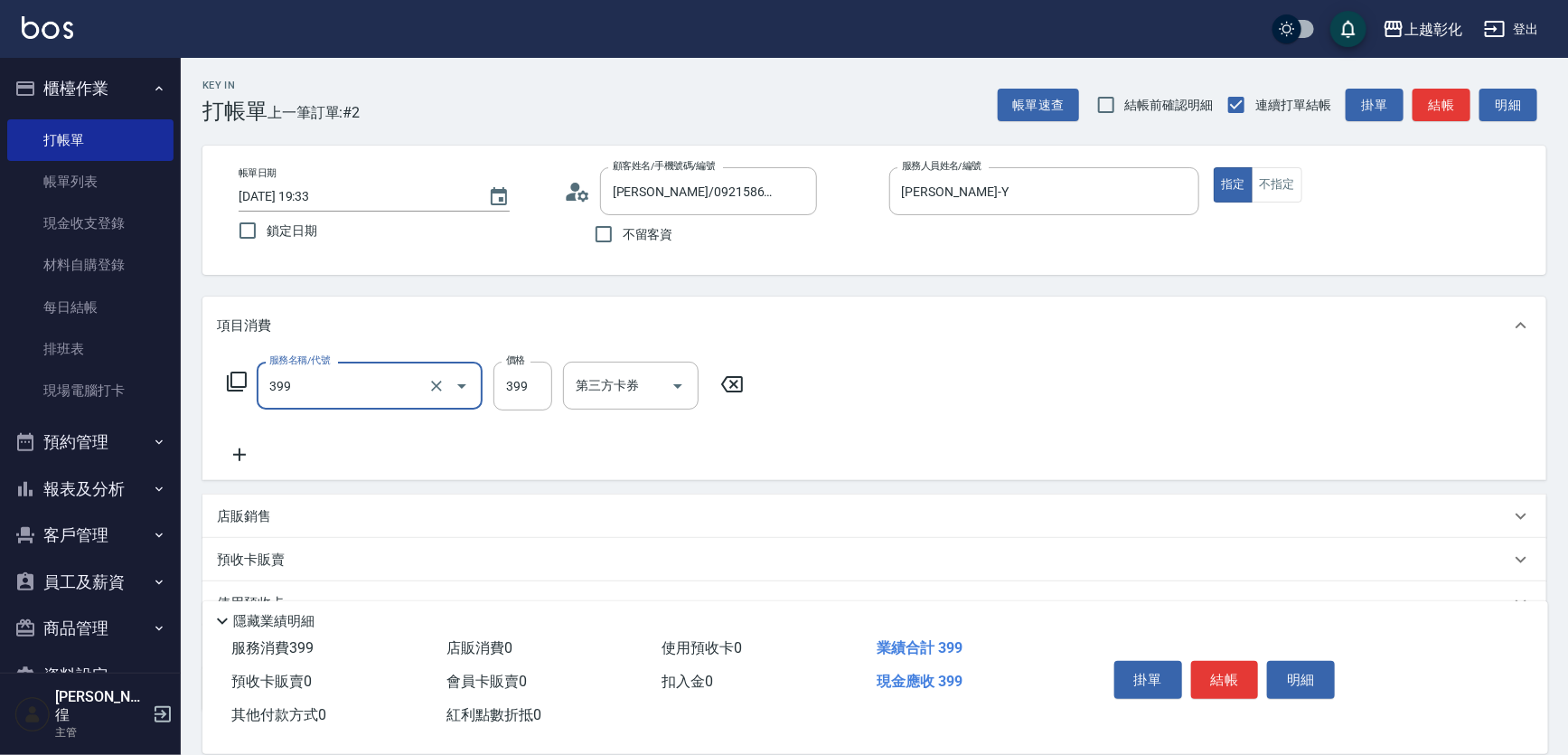
type input "貼片洗髮(399)"
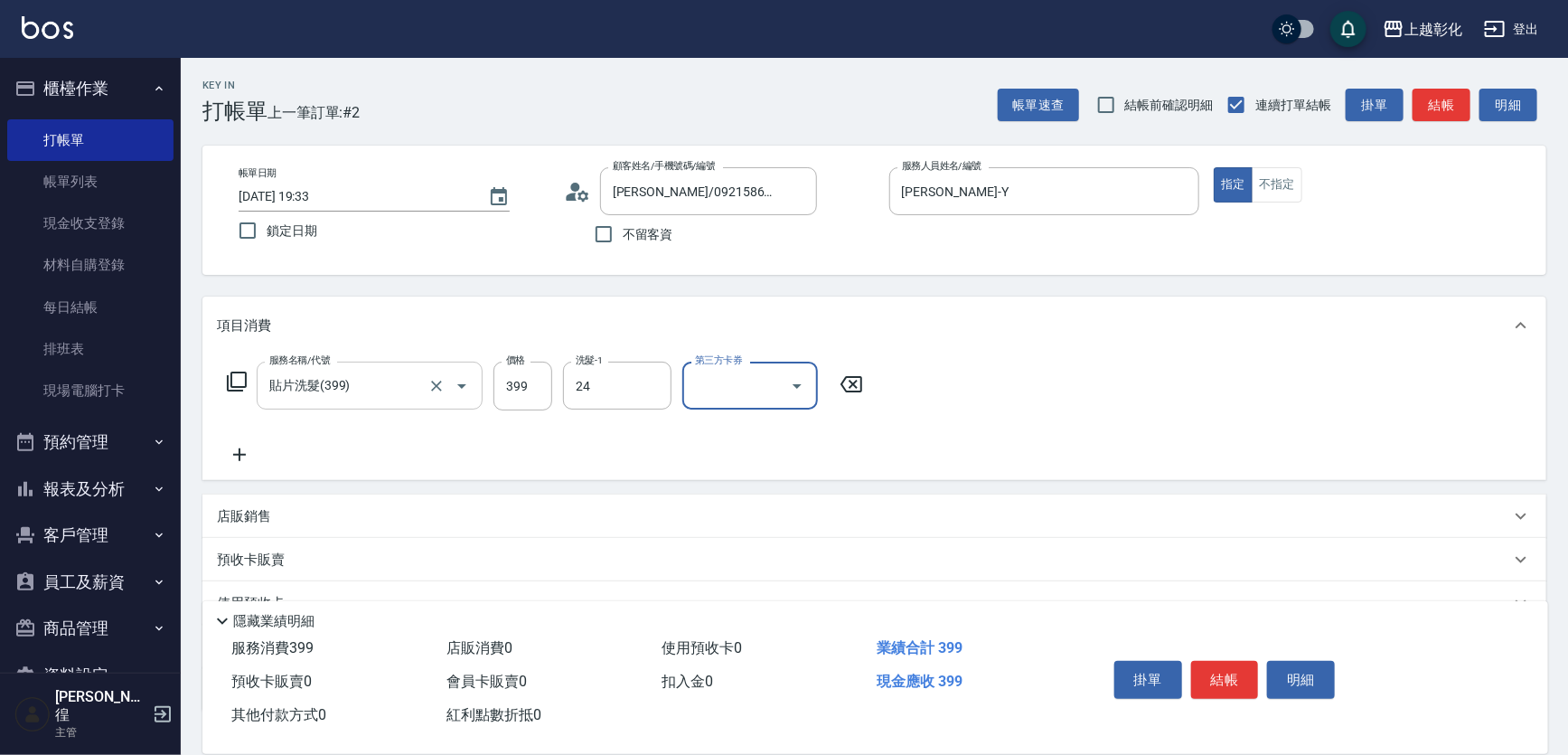
type input "[PERSON_NAME]-24"
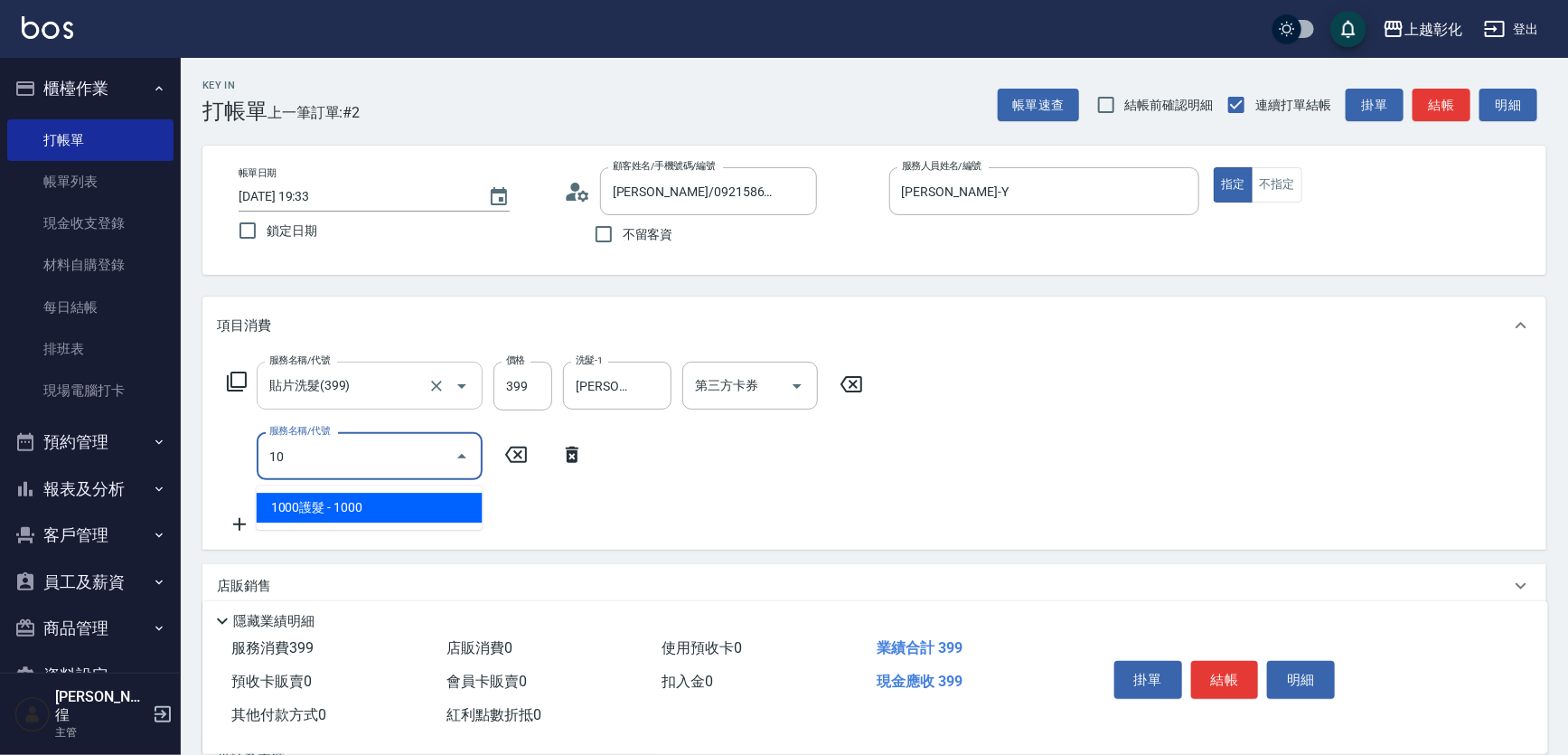
type input "1"
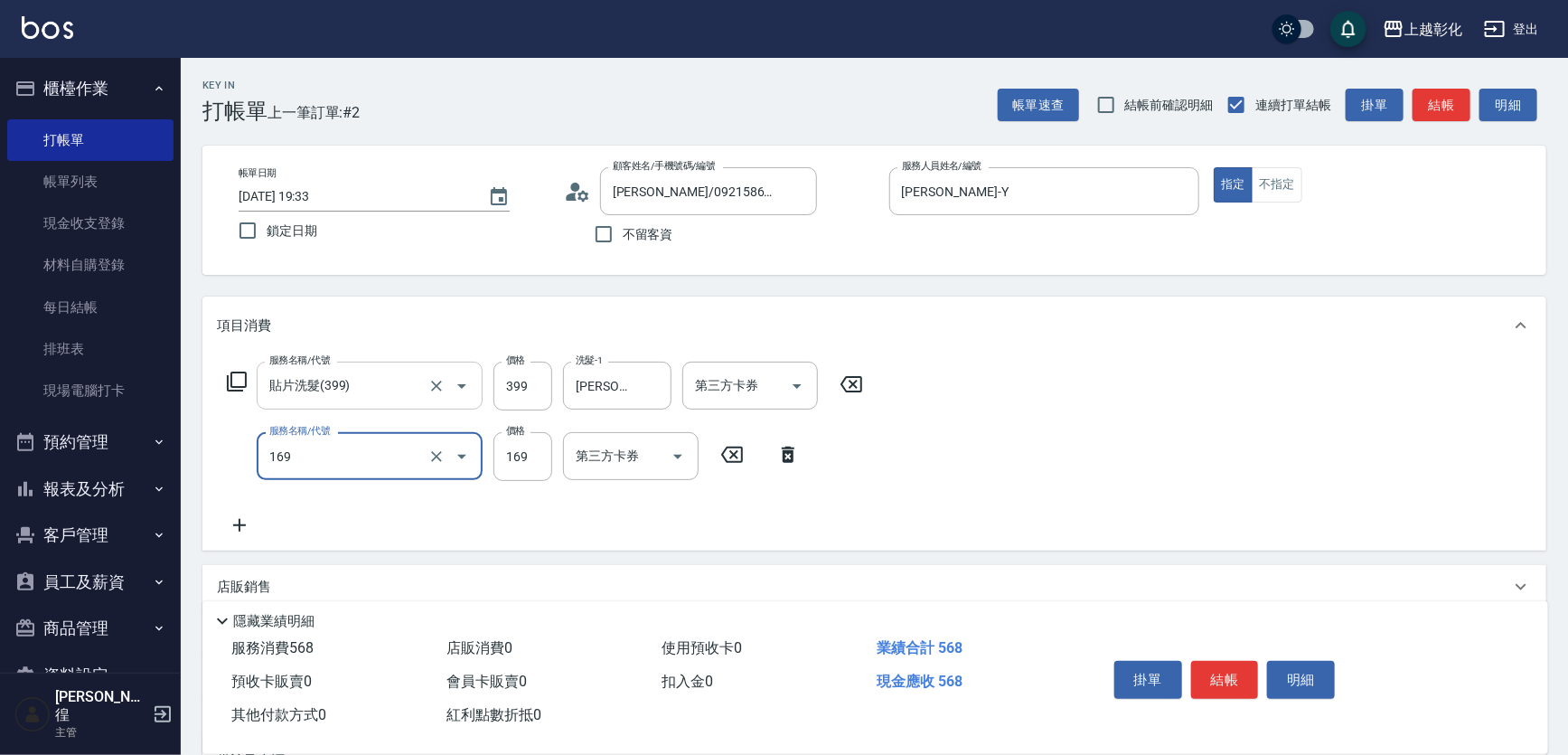
type input "剪髮(169)"
type input "100"
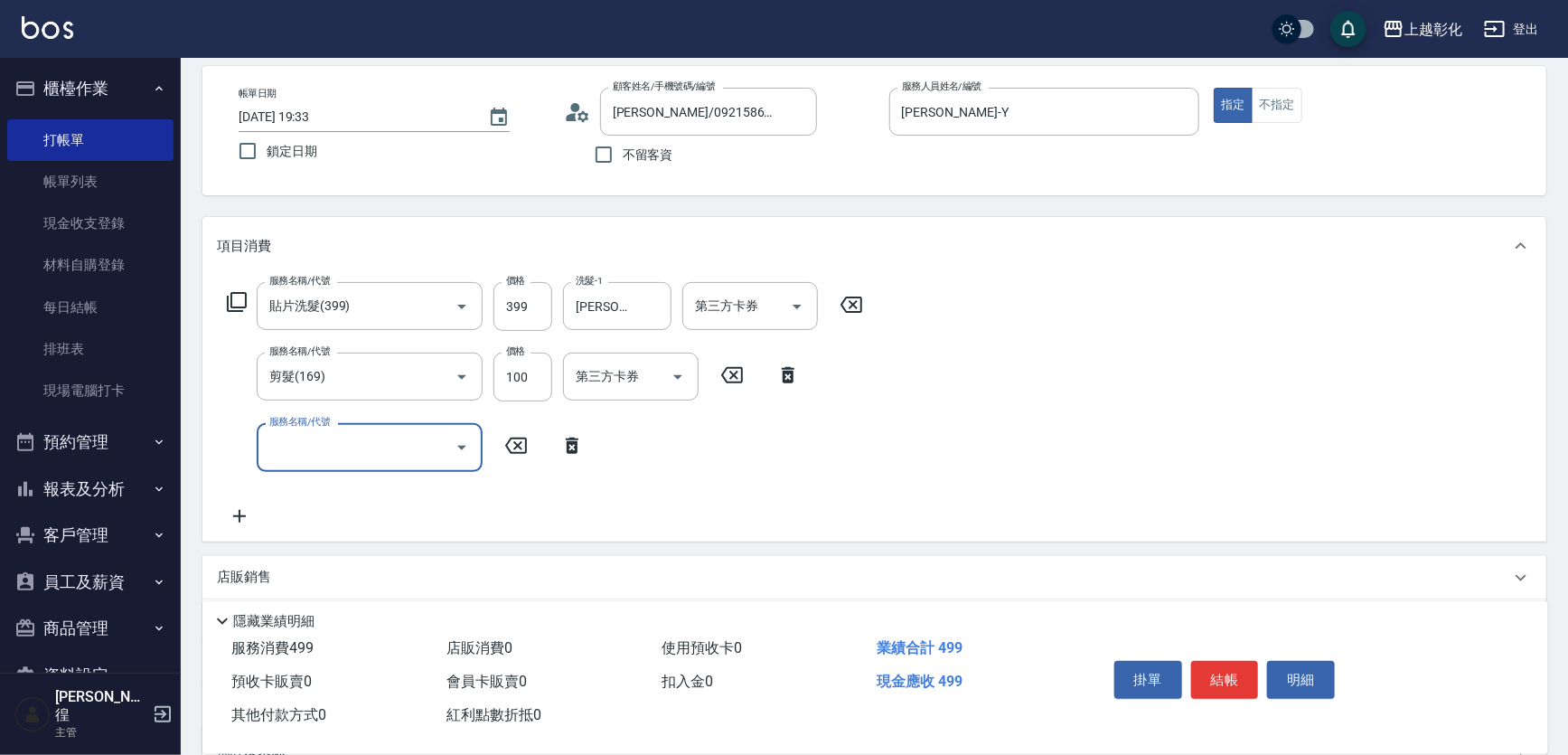
scroll to position [164, 0]
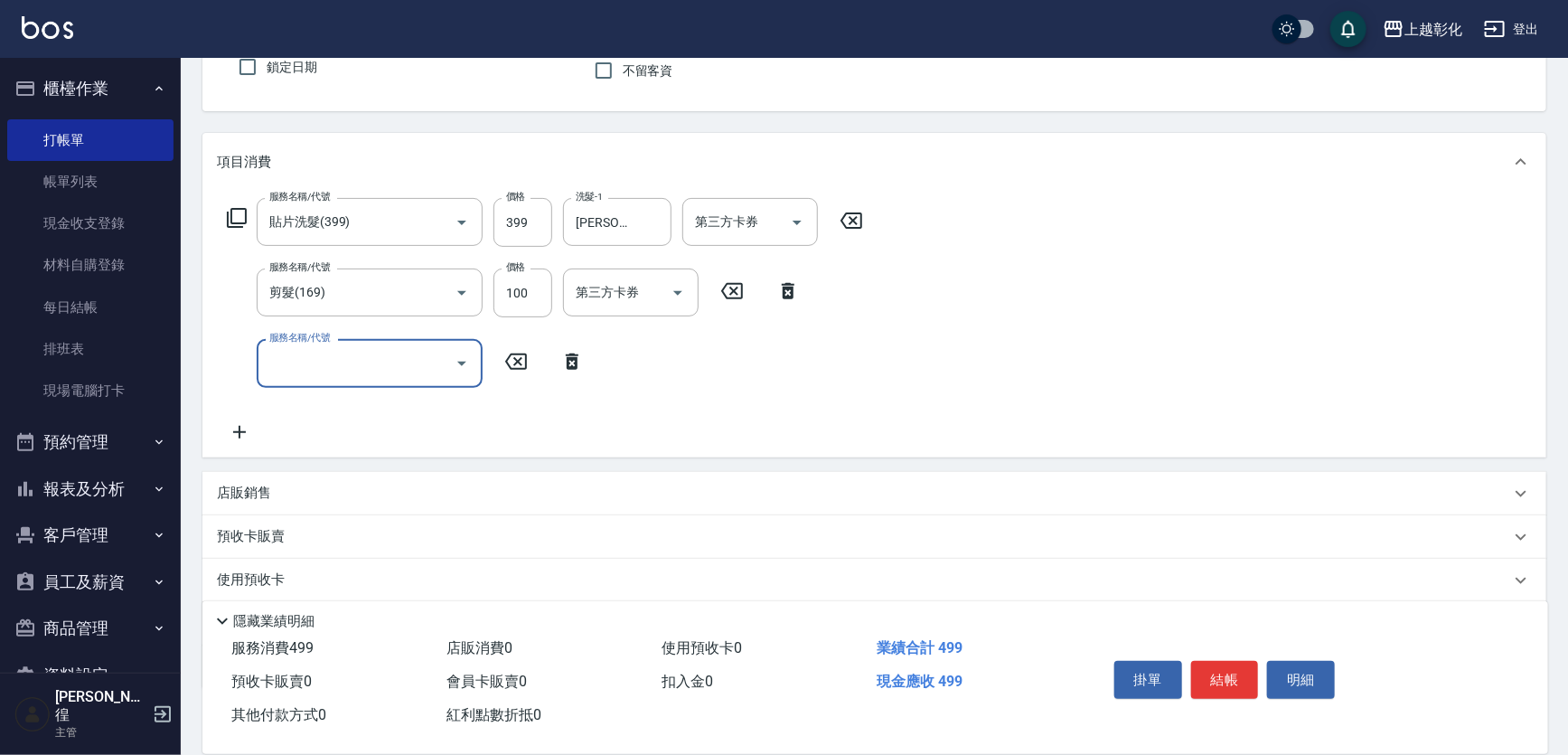
click at [248, 443] on icon at bounding box center [239, 432] width 45 height 22
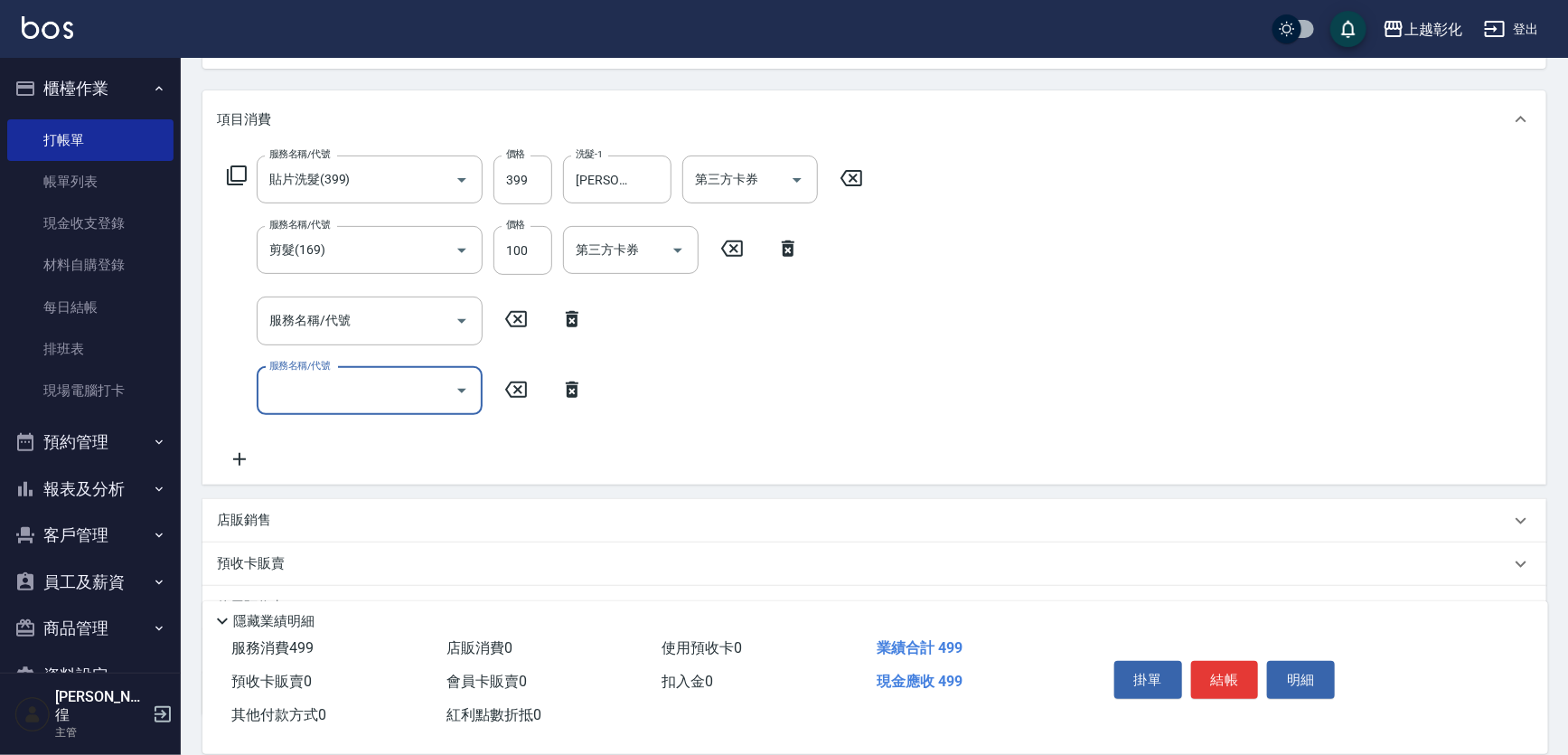
scroll to position [246, 0]
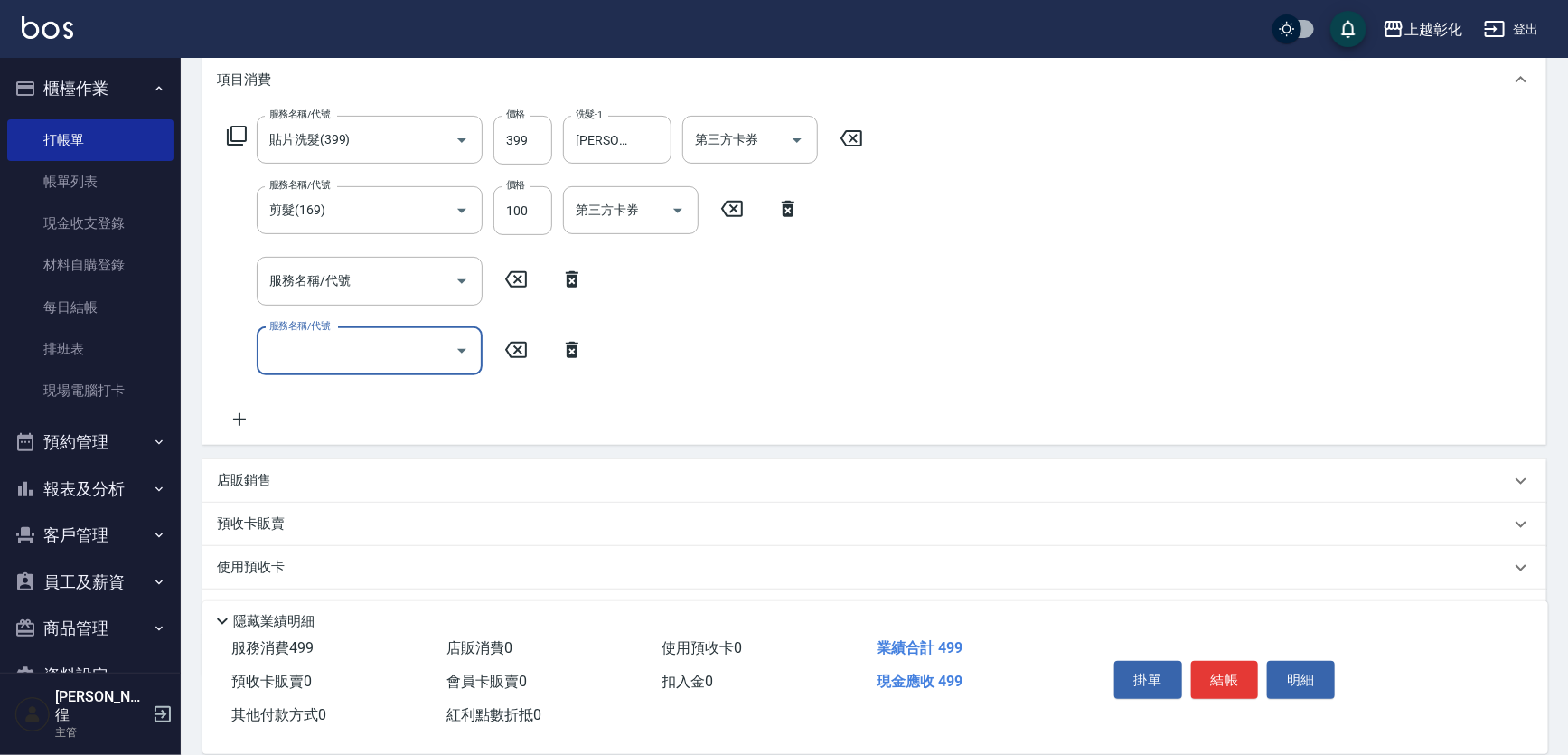
click at [247, 490] on p "店販銷售" at bounding box center [243, 479] width 54 height 19
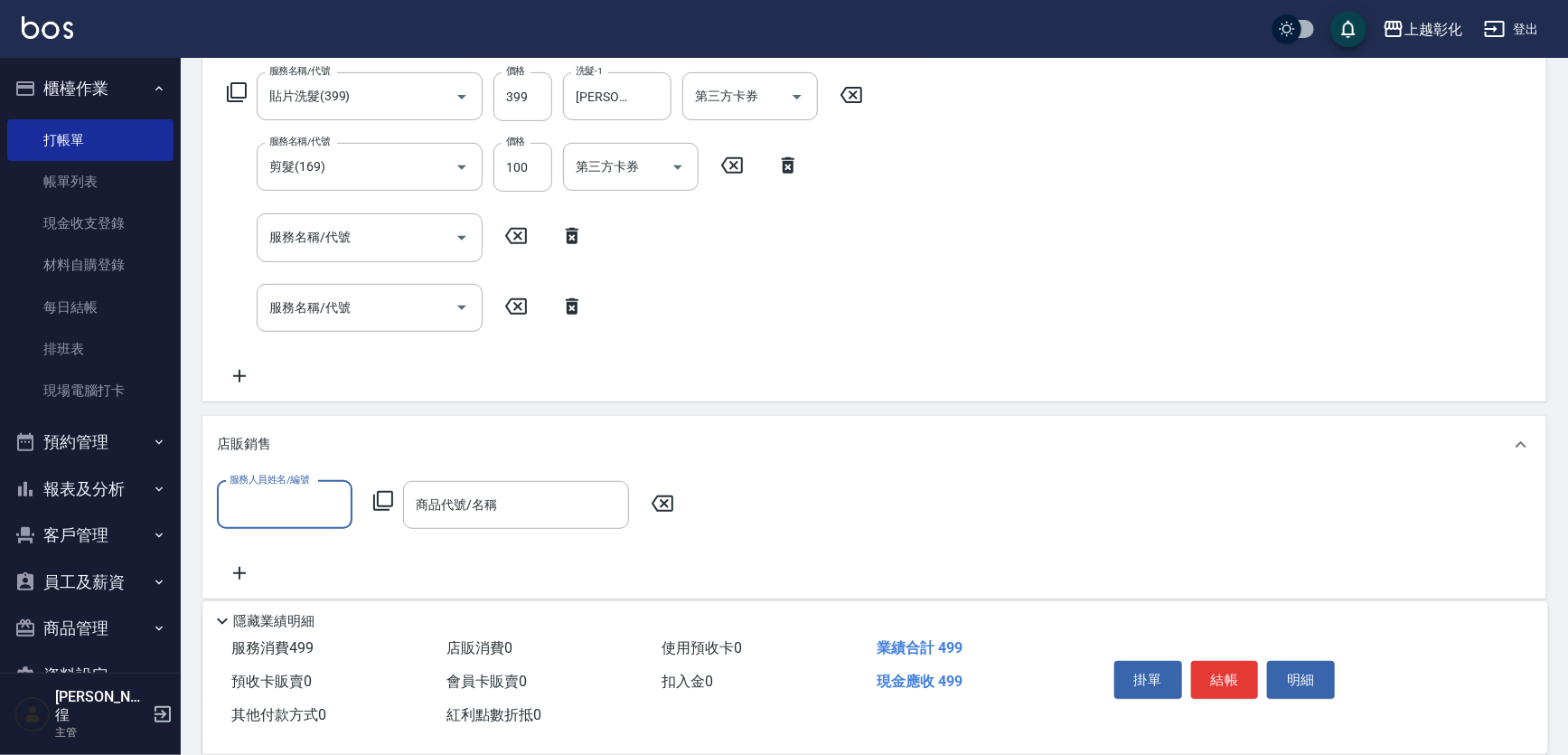
scroll to position [328, 0]
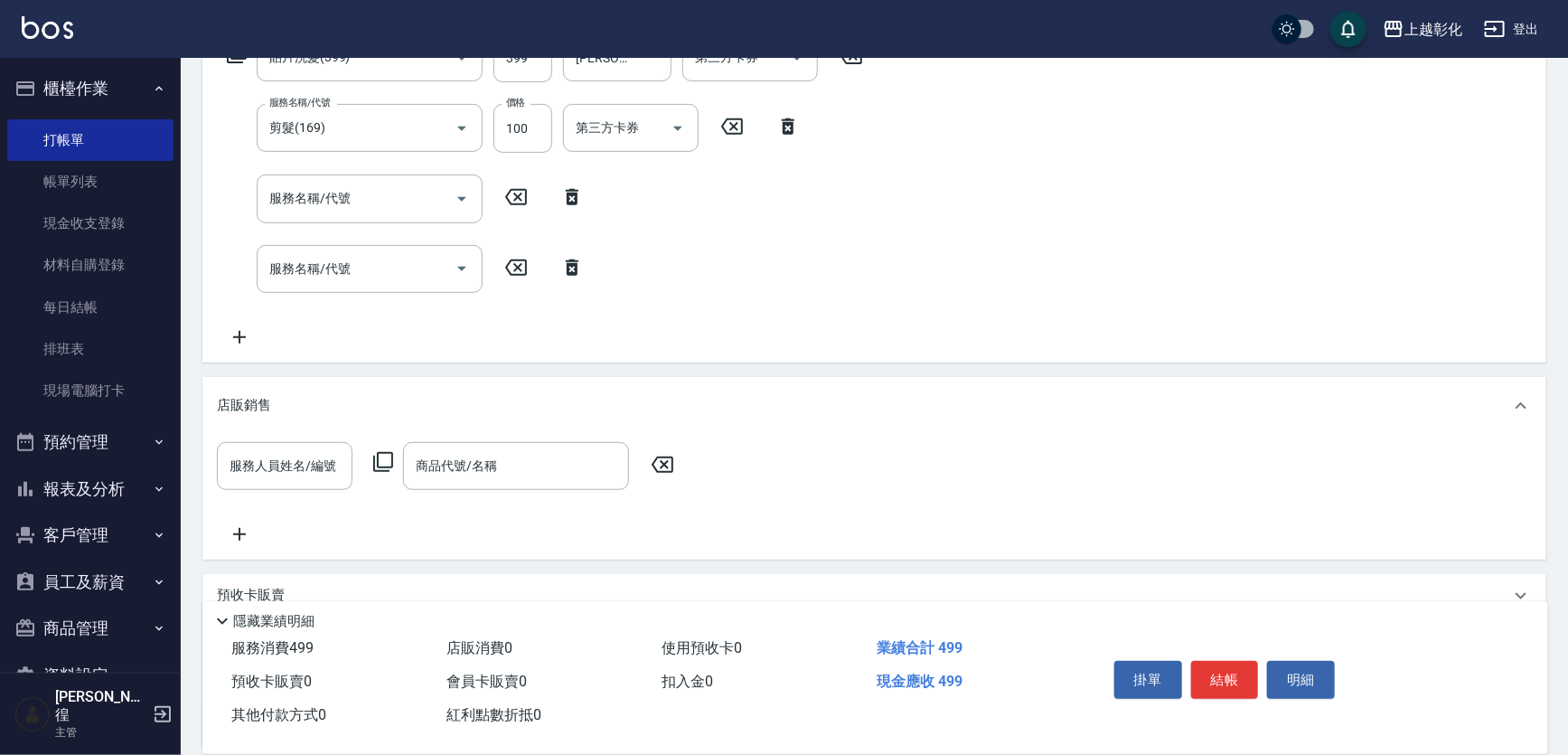
click at [285, 539] on div "服務人員姓名/編號 服務人員姓名/編號 商品代號/名稱 商品代號/名稱" at bounding box center [874, 493] width 1315 height 103
click at [296, 481] on input "服務人員姓名/編號" at bounding box center [285, 465] width 120 height 32
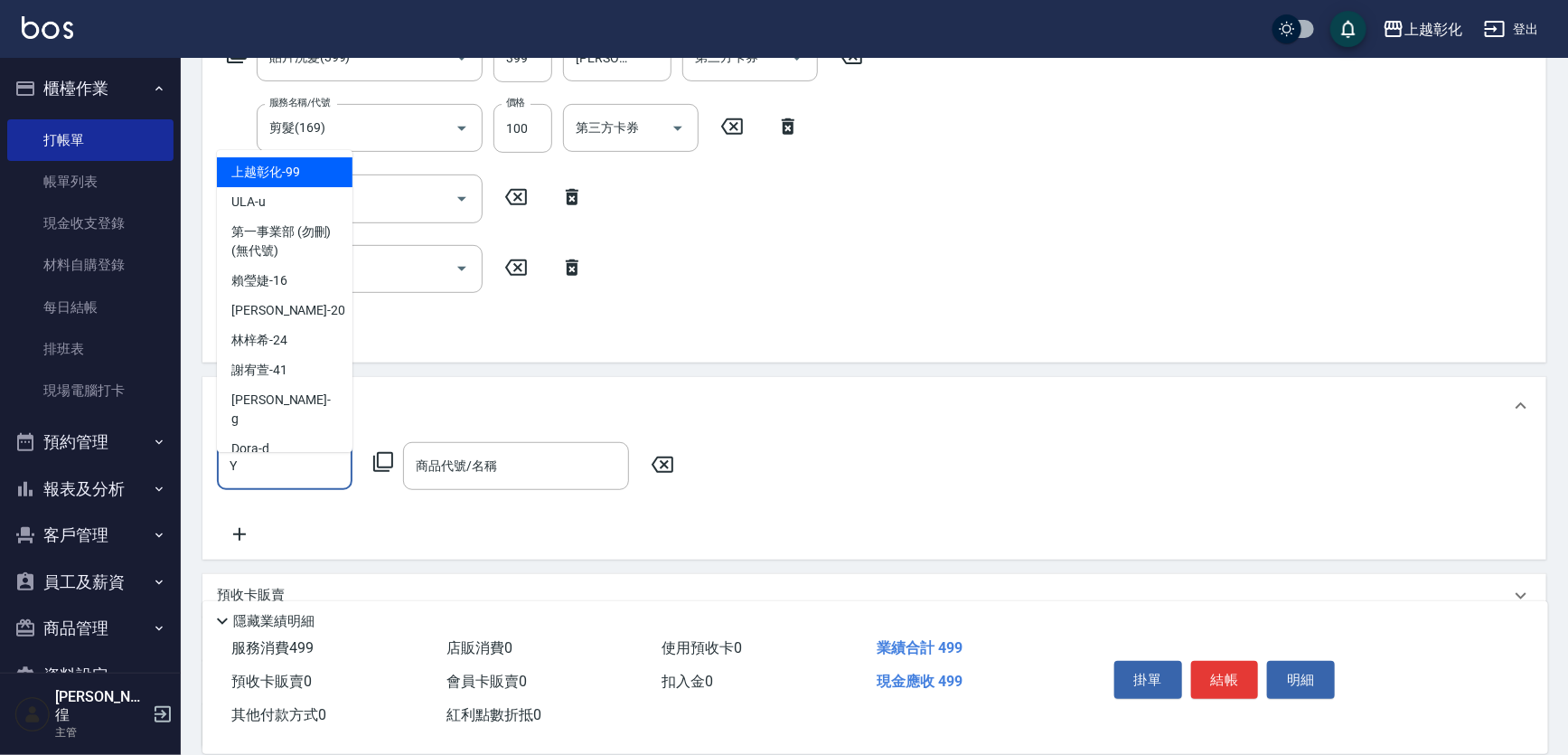
type input "[PERSON_NAME]-Y"
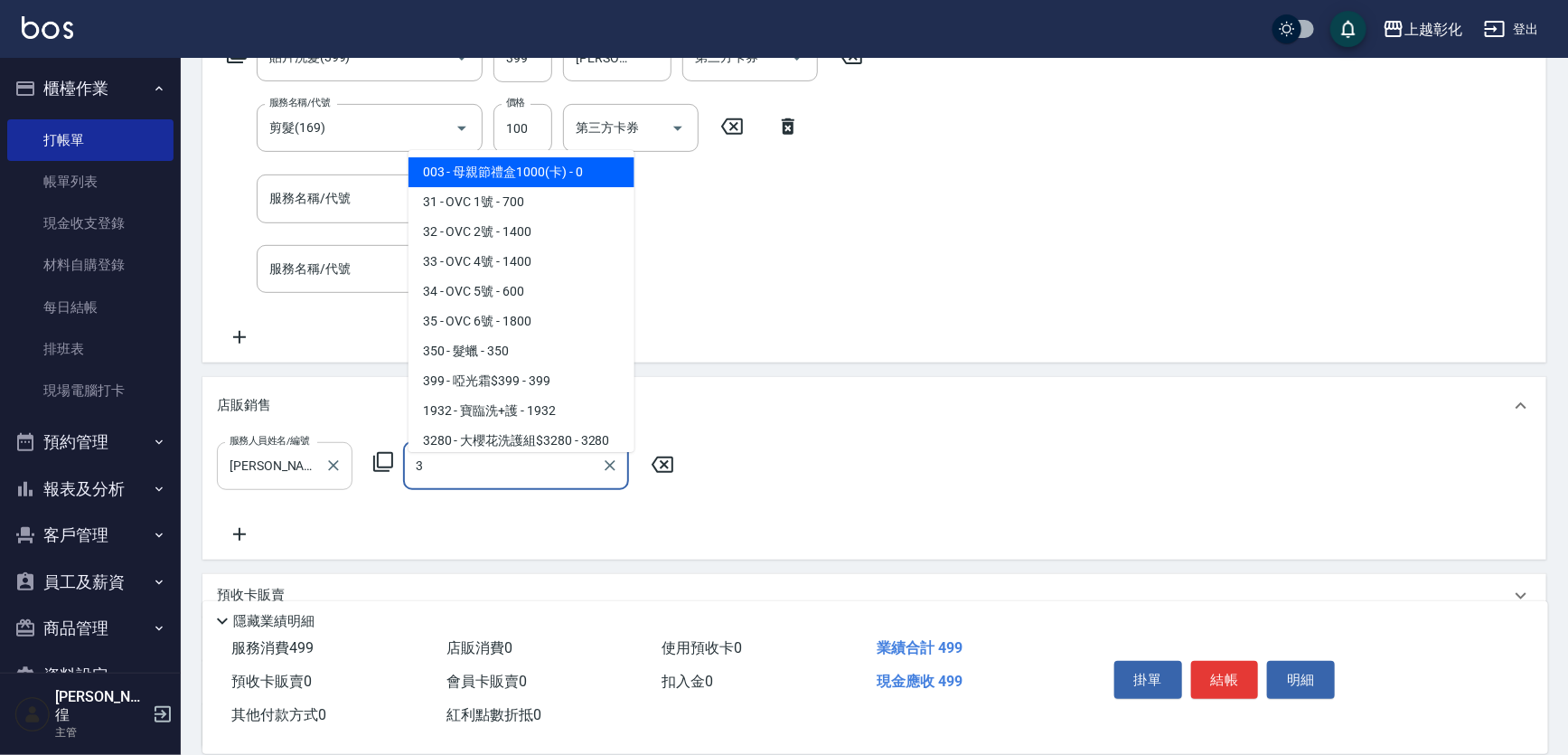
type input "3"
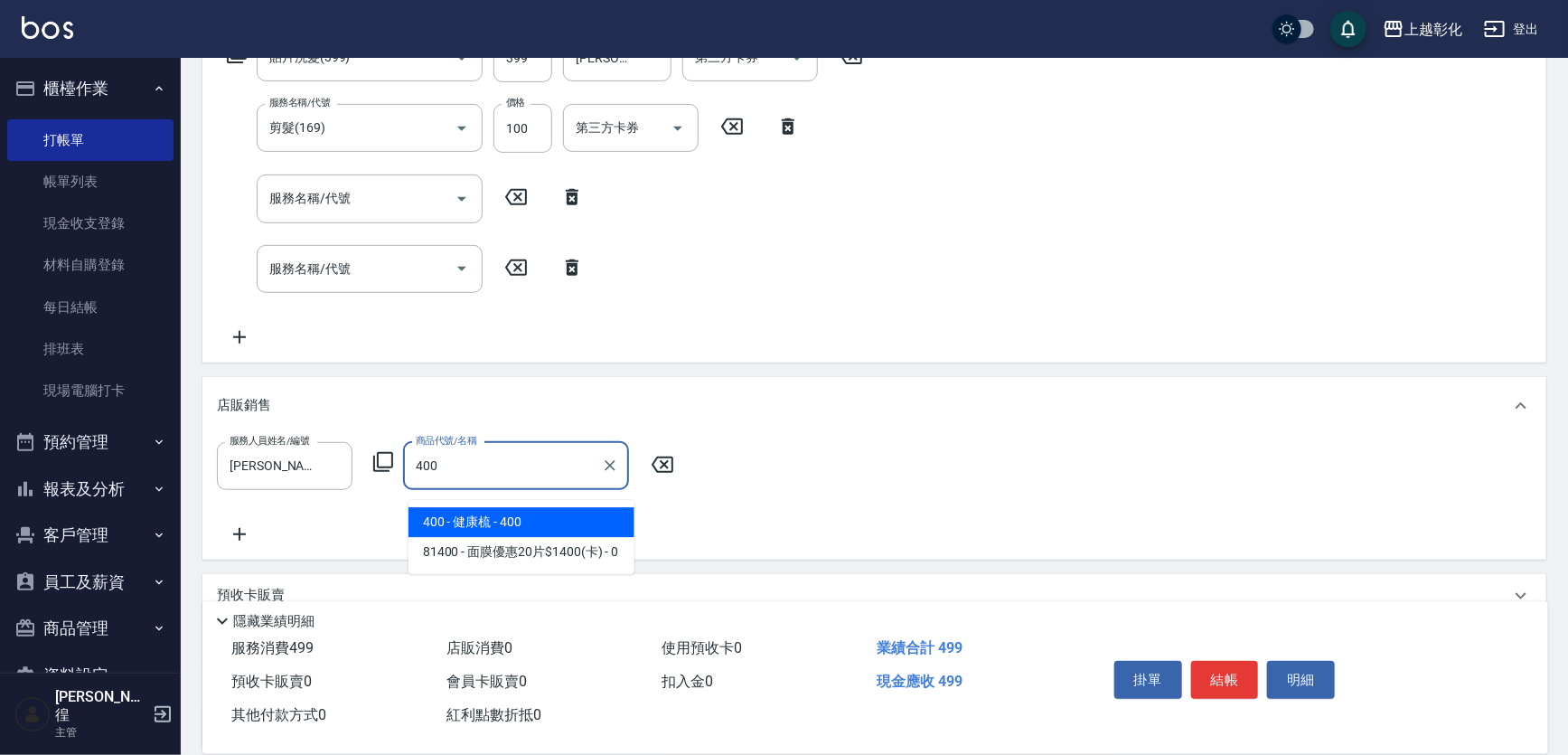
click at [508, 533] on span "400 - 健康梳 - 400" at bounding box center [521, 522] width 226 height 30
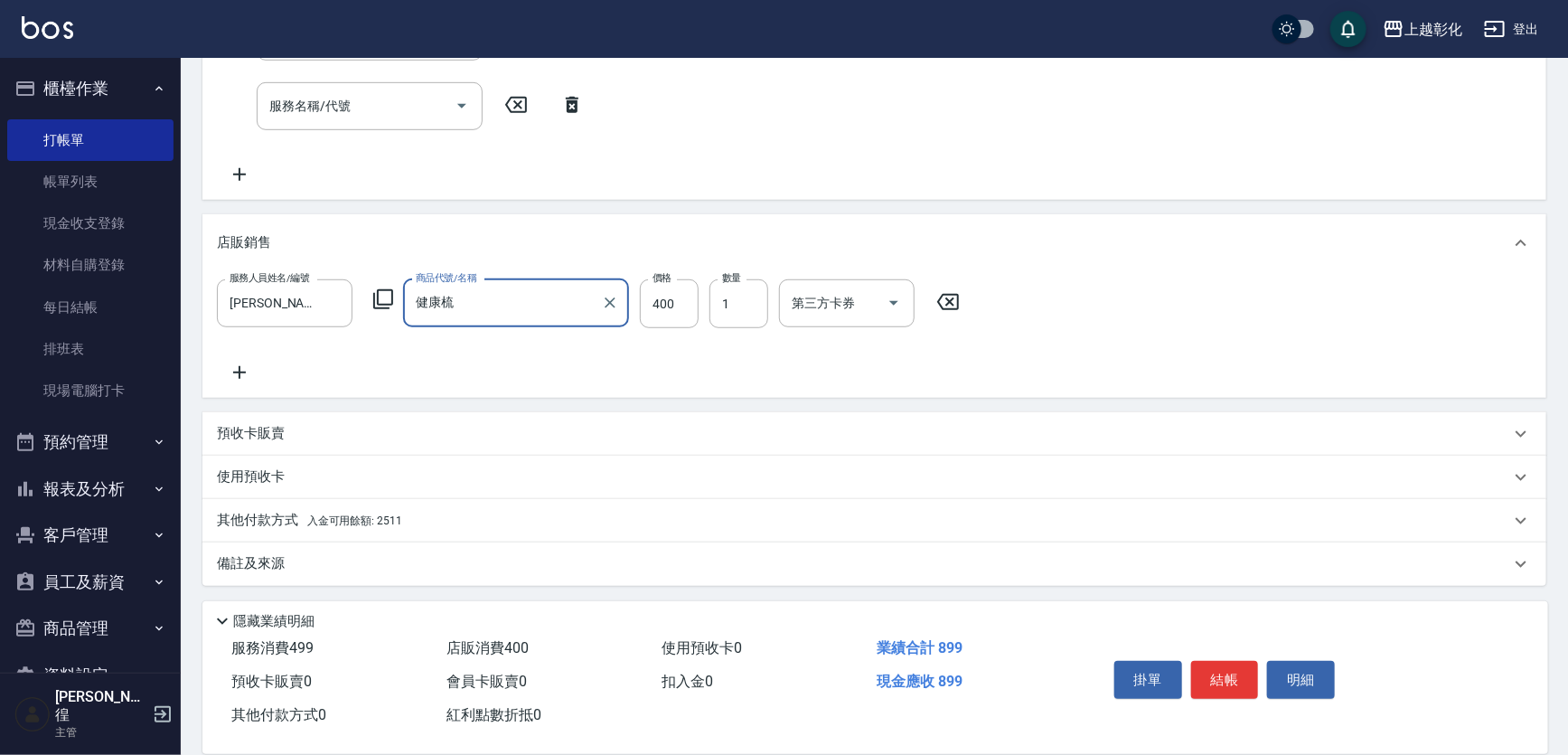
scroll to position [492, 0]
type input "健康梳"
click at [244, 375] on icon at bounding box center [239, 371] width 45 height 22
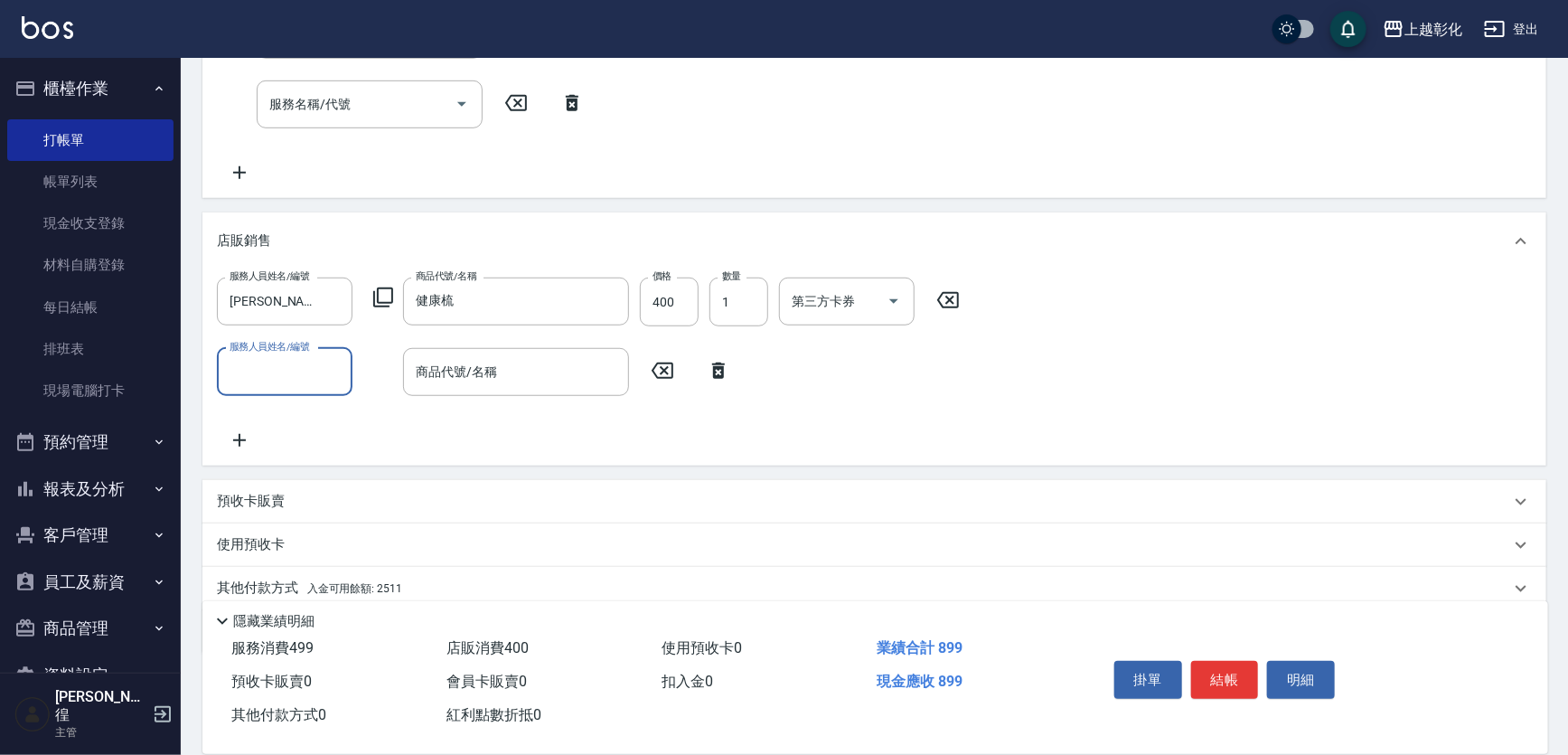
click at [288, 387] on input "服務人員姓名/編號" at bounding box center [285, 372] width 120 height 32
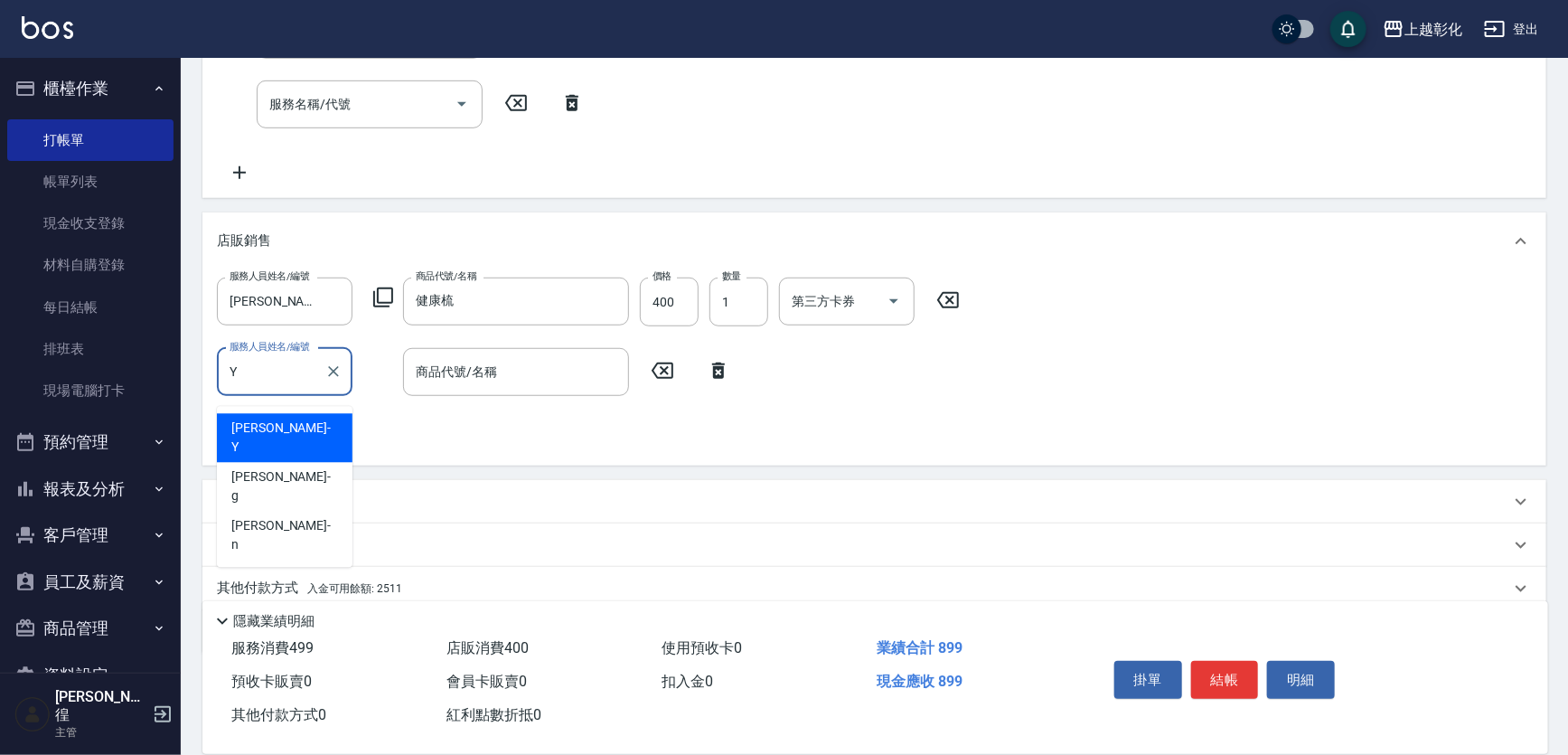
click at [289, 421] on div "[PERSON_NAME] -Y" at bounding box center [284, 438] width 135 height 48
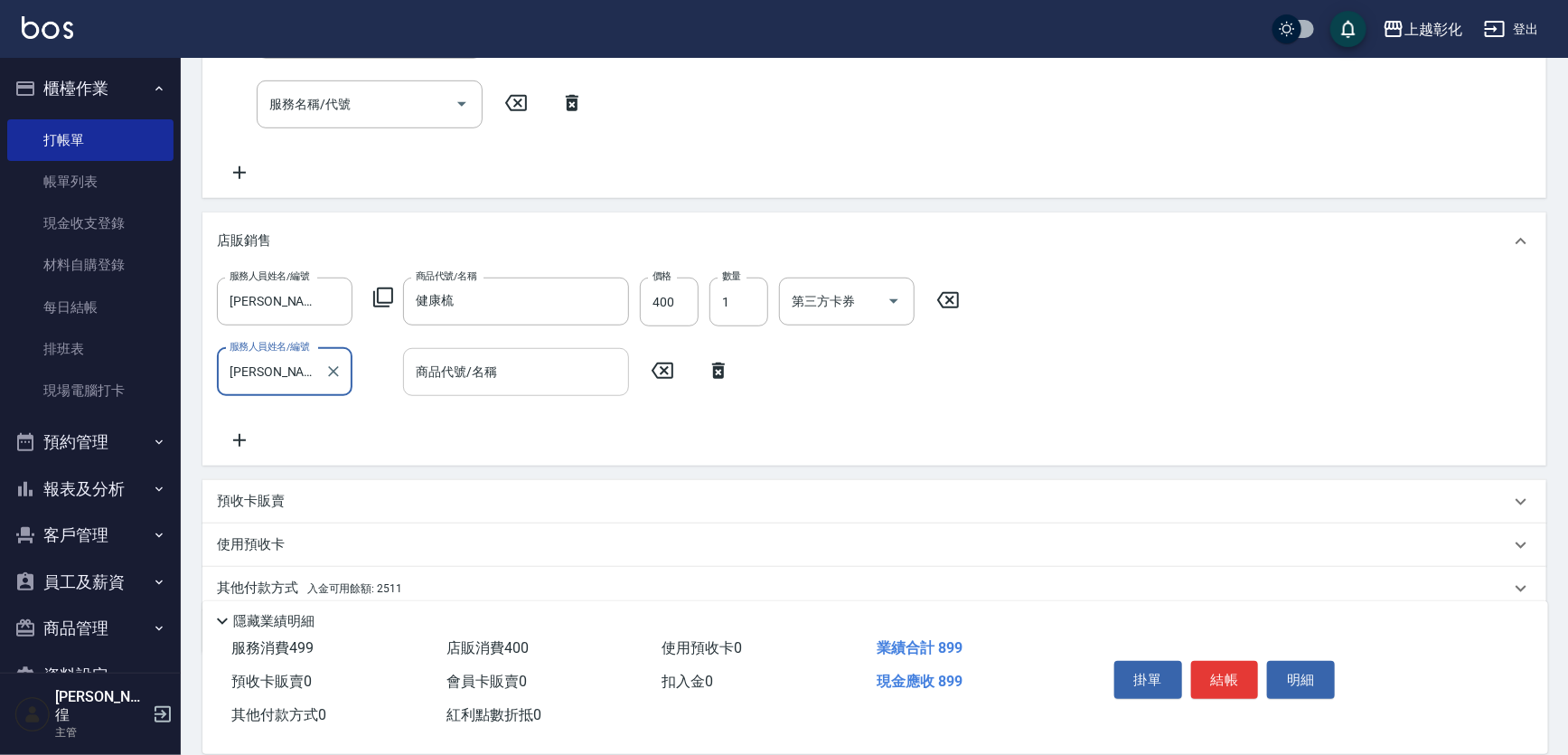
click at [451, 396] on div "商品代號/名稱" at bounding box center [516, 372] width 226 height 47
type input "[PERSON_NAME]-Y"
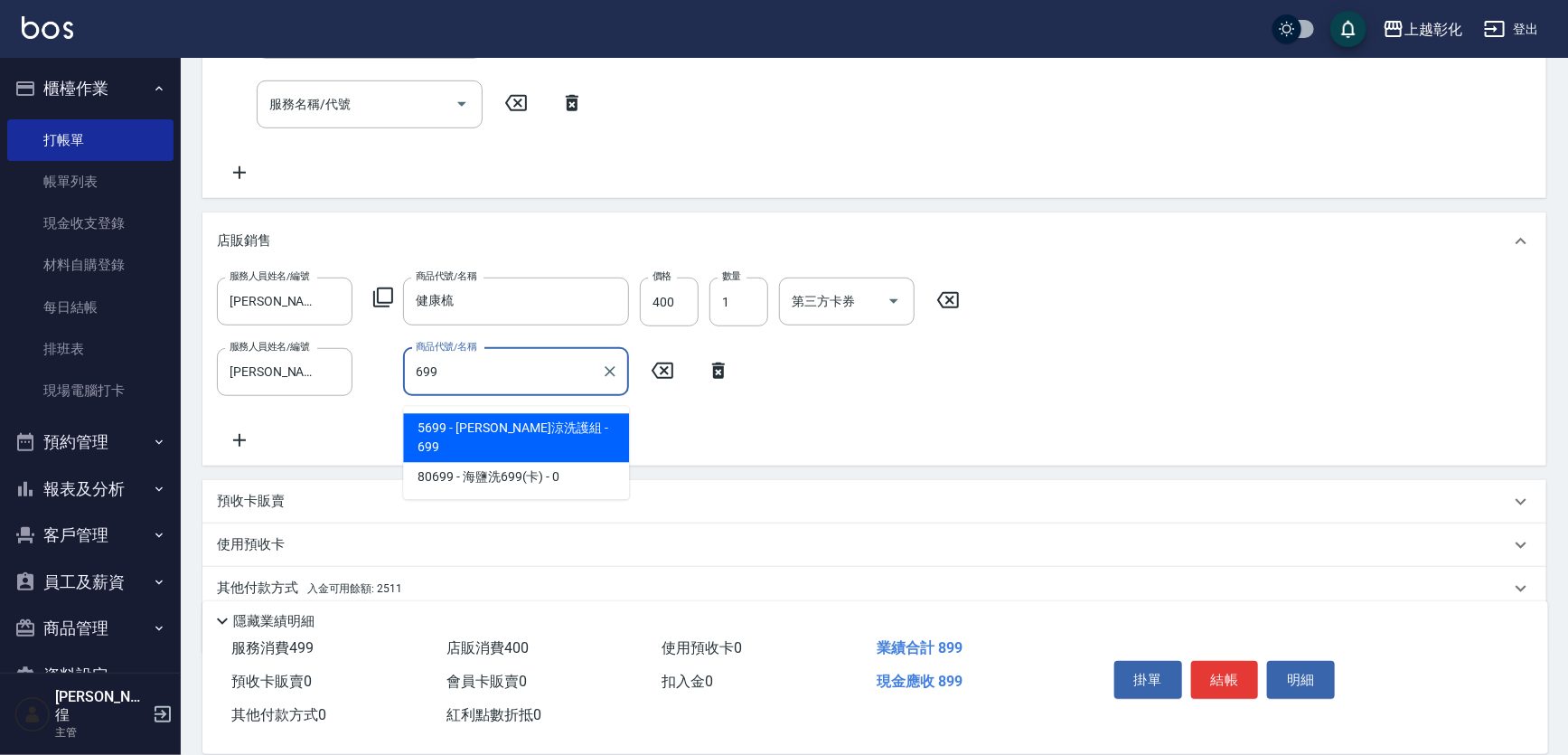
type input "水水沁涼洗護組"
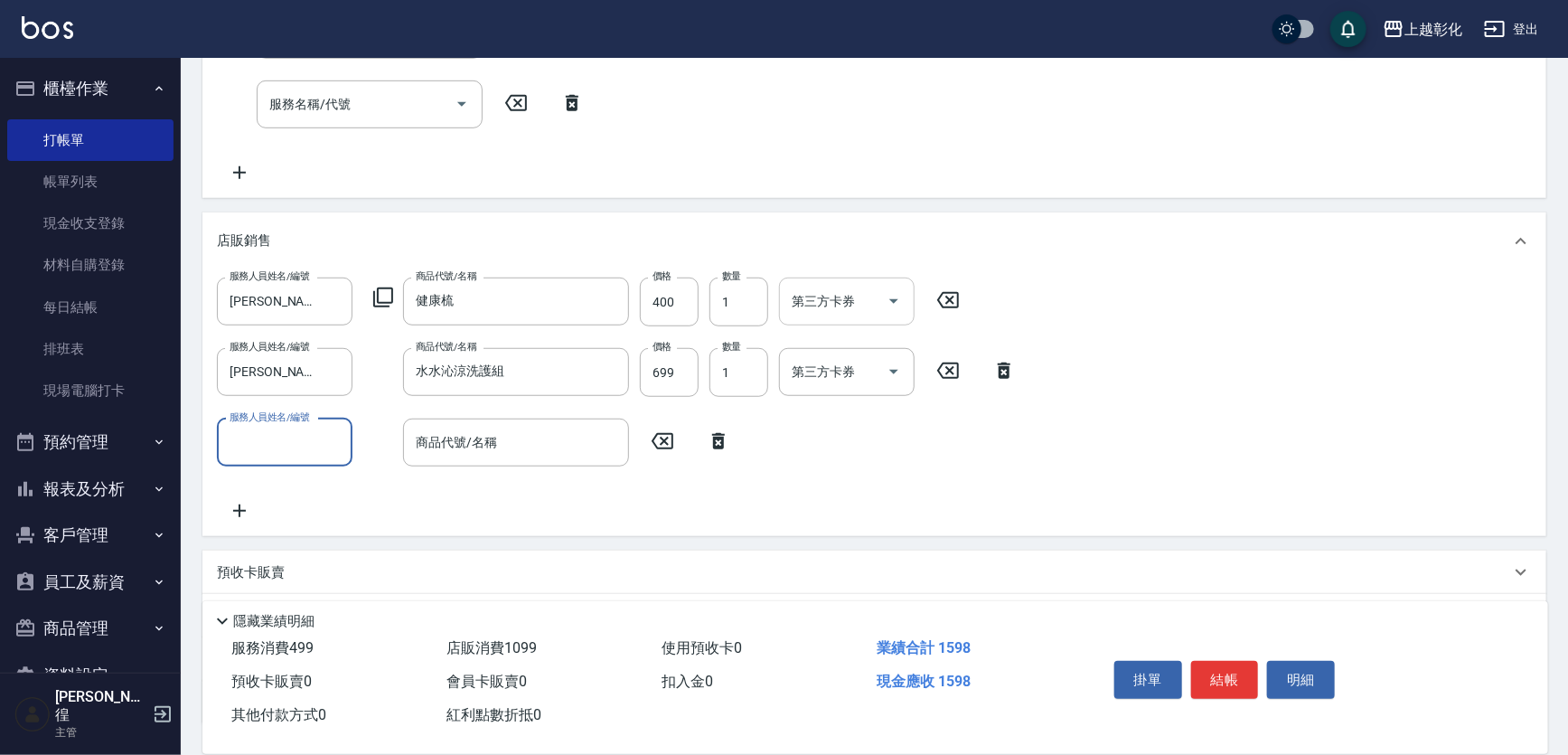
click at [871, 317] on input "第三方卡券" at bounding box center [832, 301] width 92 height 32
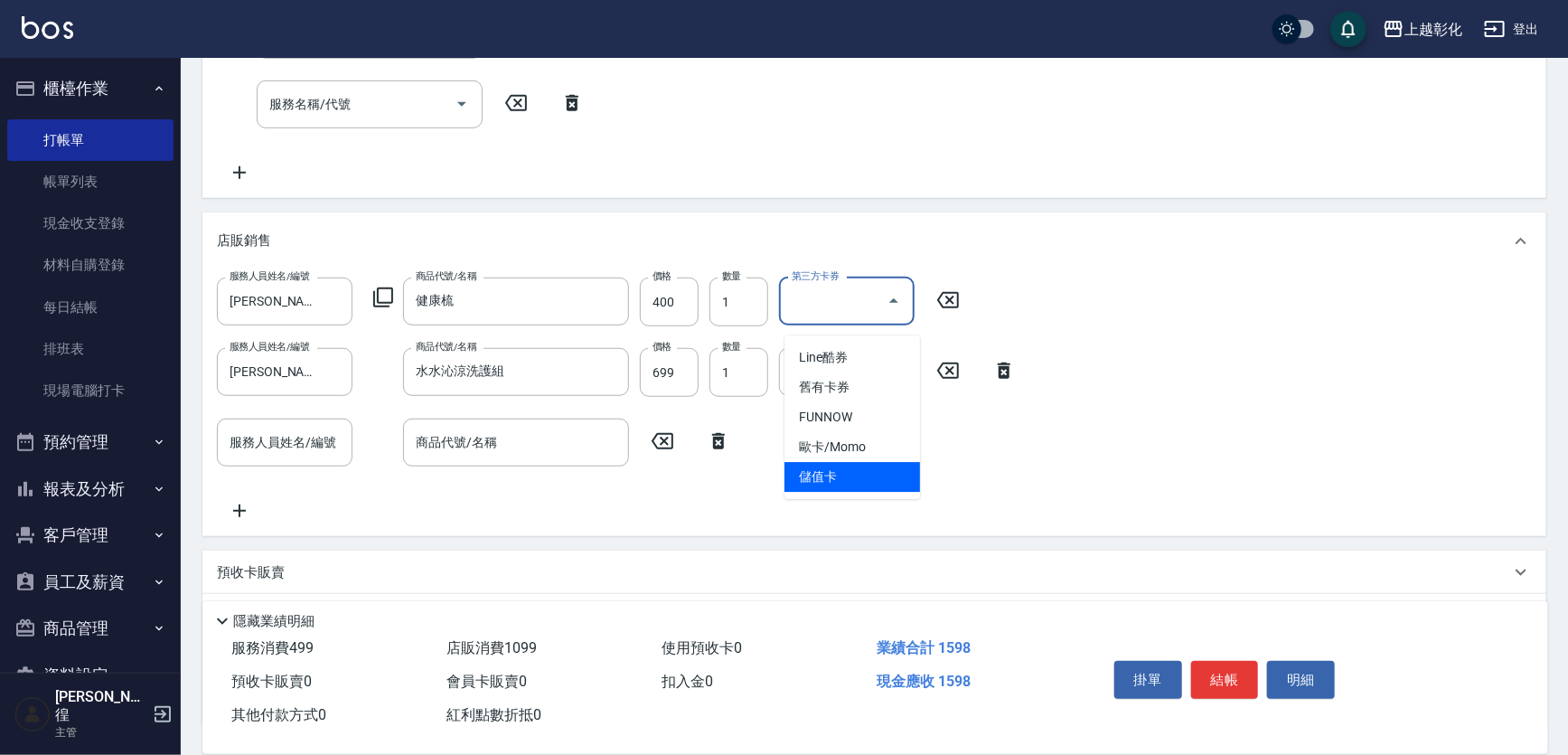
click at [832, 481] on span "儲值卡" at bounding box center [852, 476] width 135 height 30
type input "儲值卡"
click at [822, 364] on div "第三方卡券" at bounding box center [846, 372] width 135 height 47
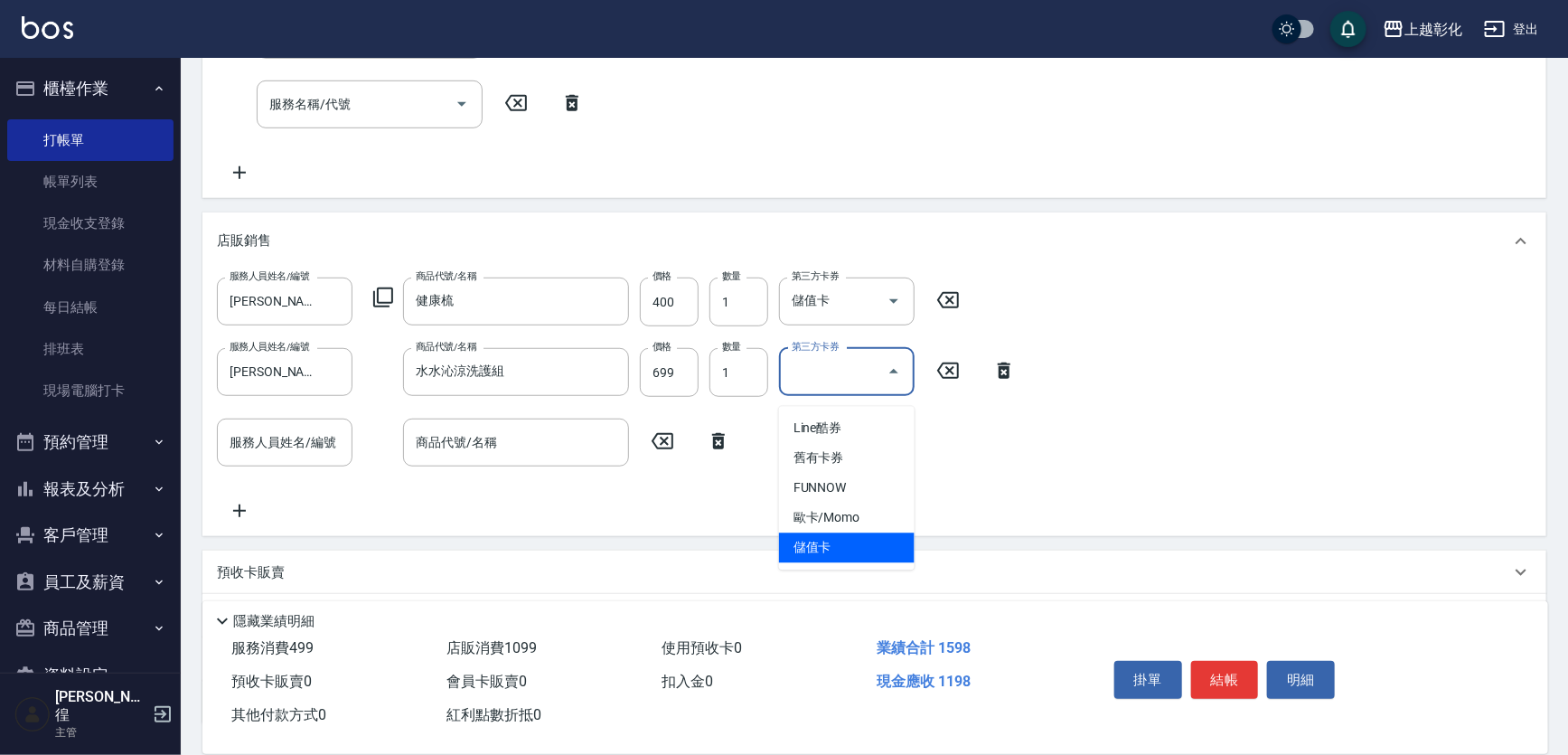
click at [829, 553] on span "儲值卡" at bounding box center [846, 547] width 135 height 30
type input "儲值卡"
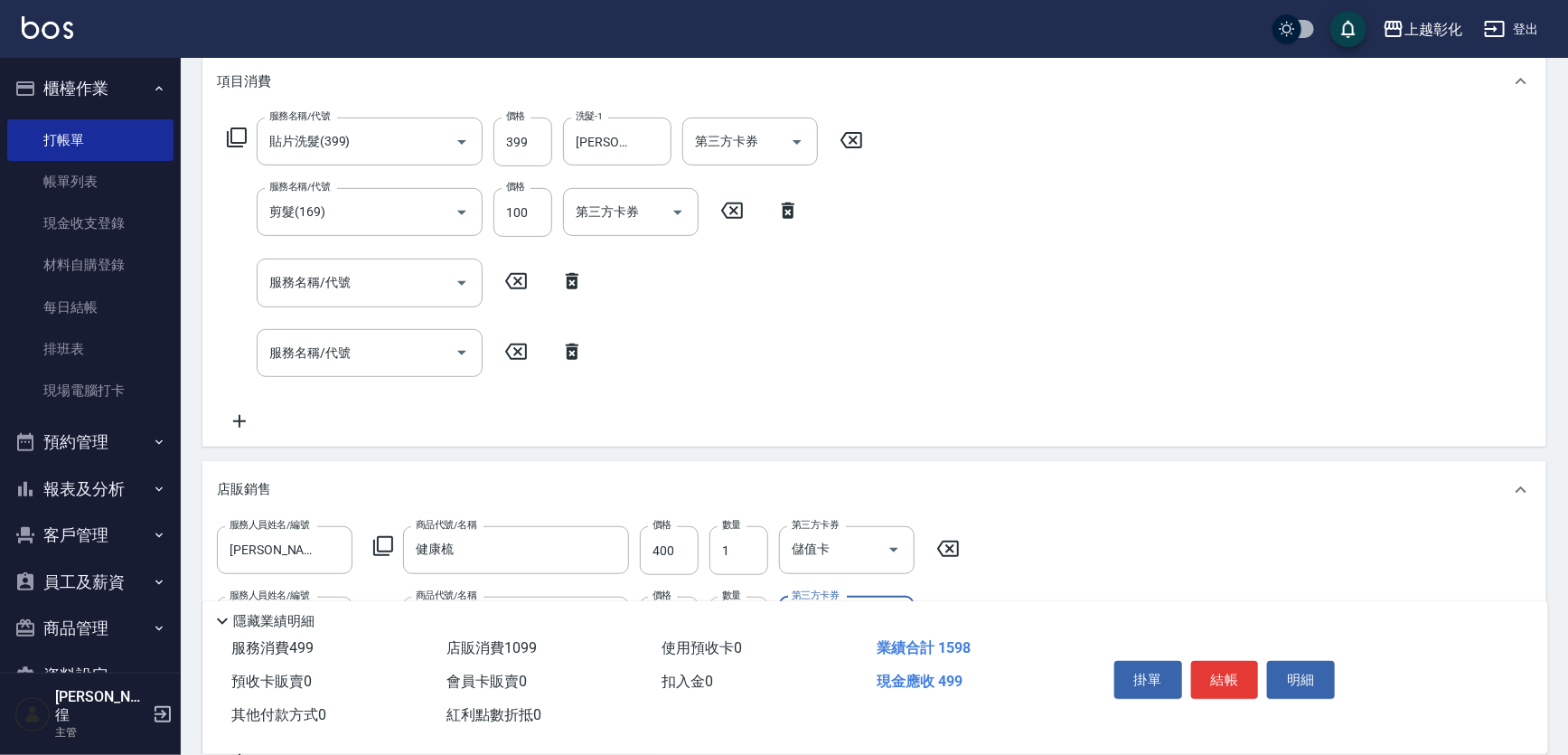
scroll to position [164, 0]
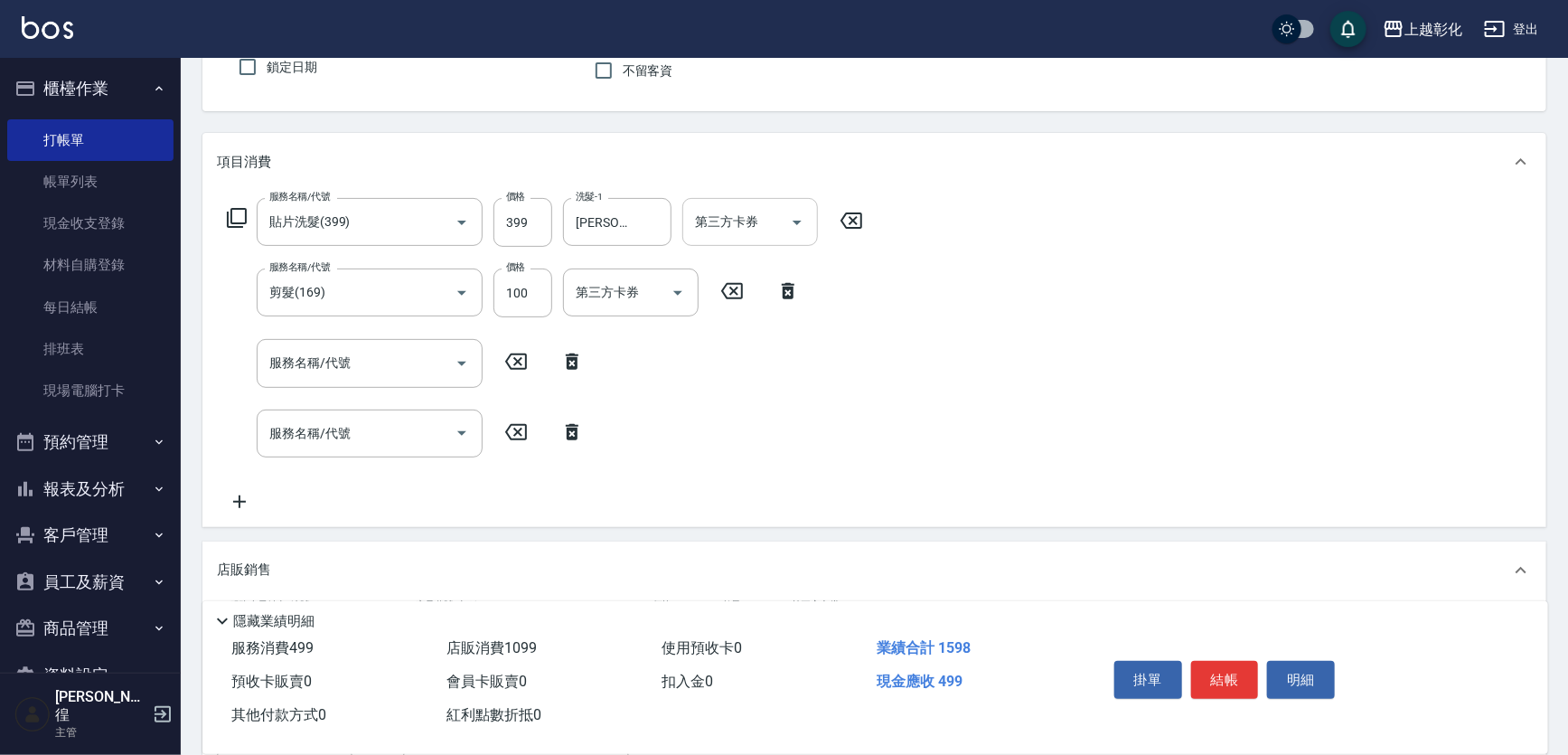
click at [755, 220] on div "第三方卡券 第三方卡券" at bounding box center [749, 221] width 135 height 47
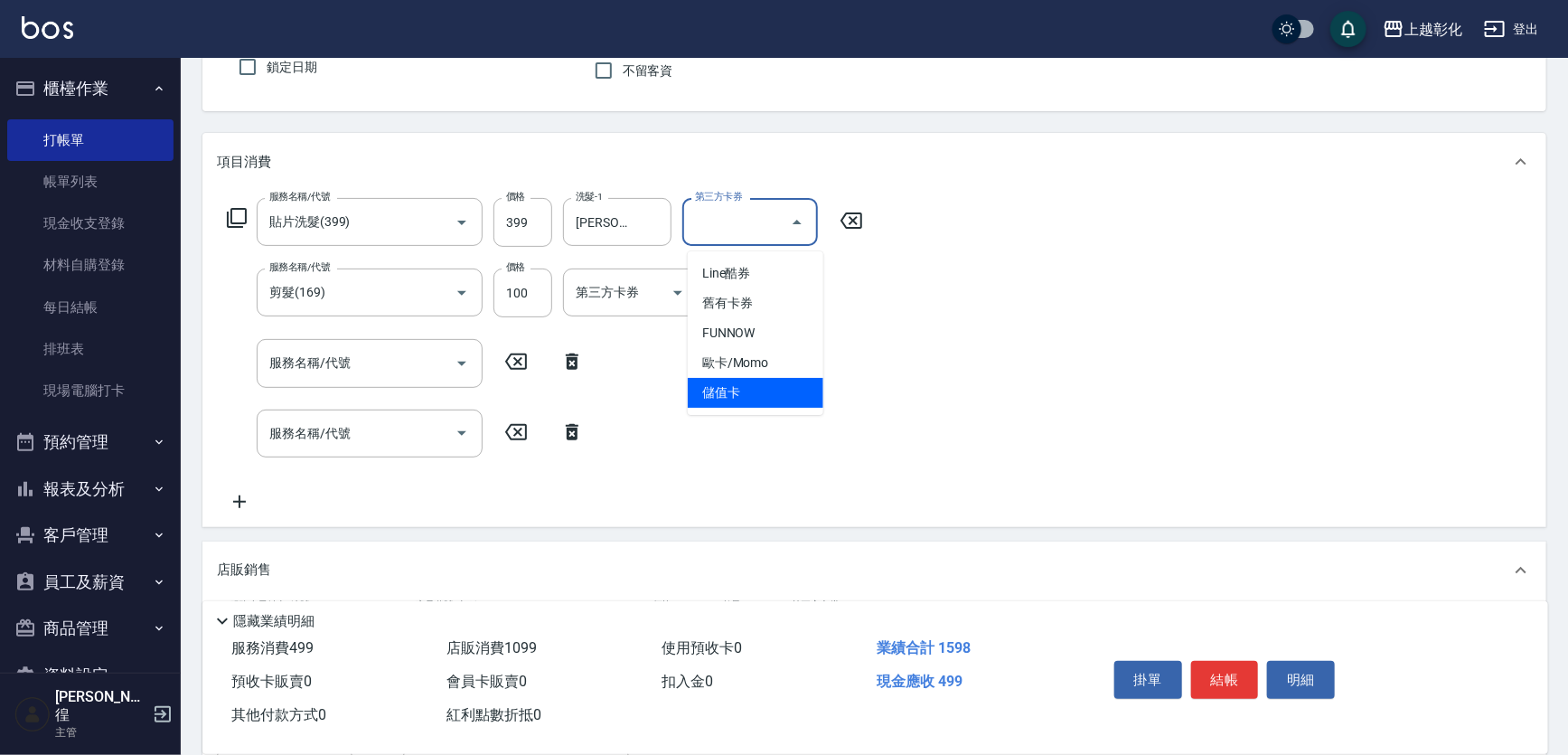
click at [747, 406] on ul "Line酷券 舊有卡券 FUNNOW 歐卡/Momo 儲值卡" at bounding box center [755, 333] width 135 height 164
click at [776, 386] on span "儲值卡" at bounding box center [755, 392] width 135 height 30
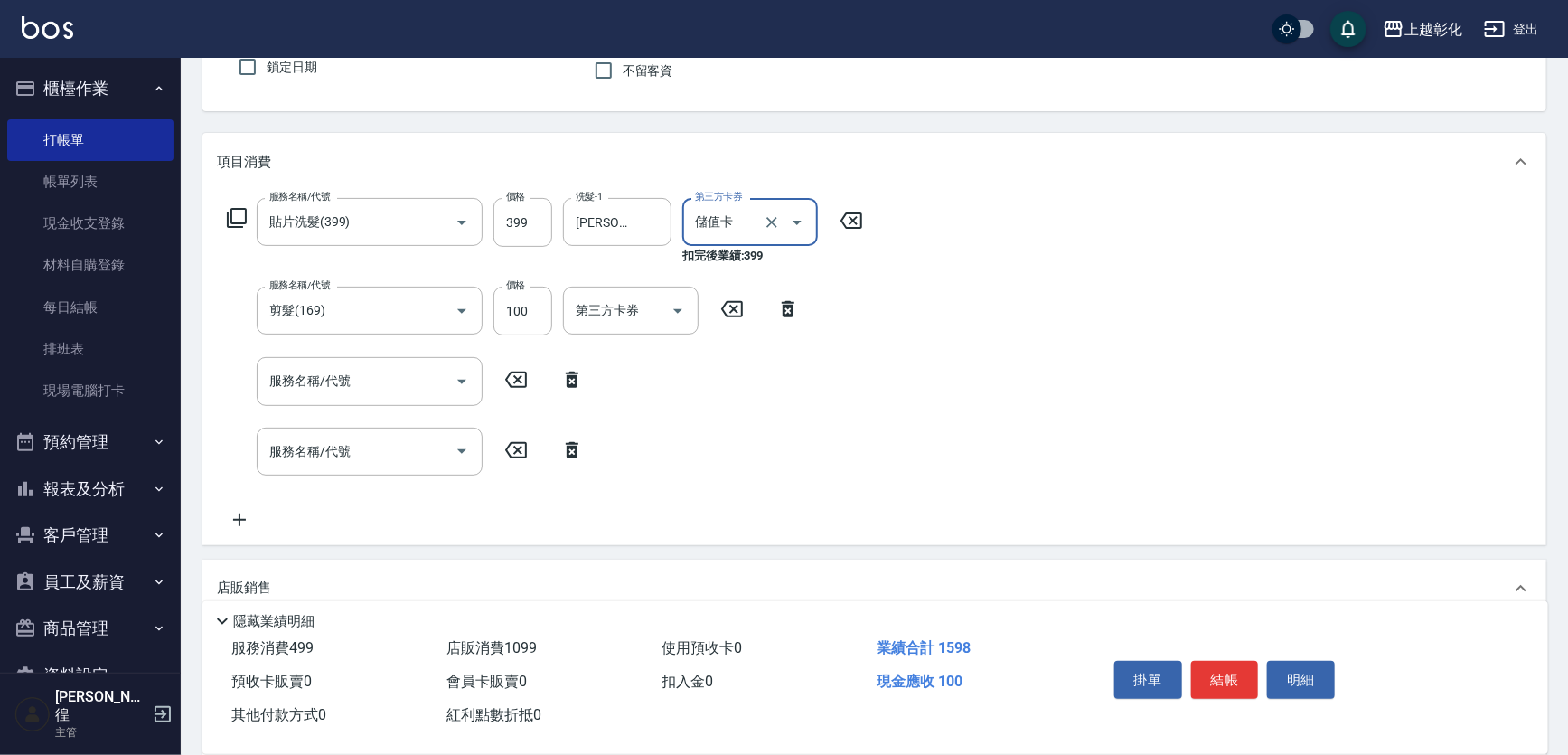
type input "儲值卡"
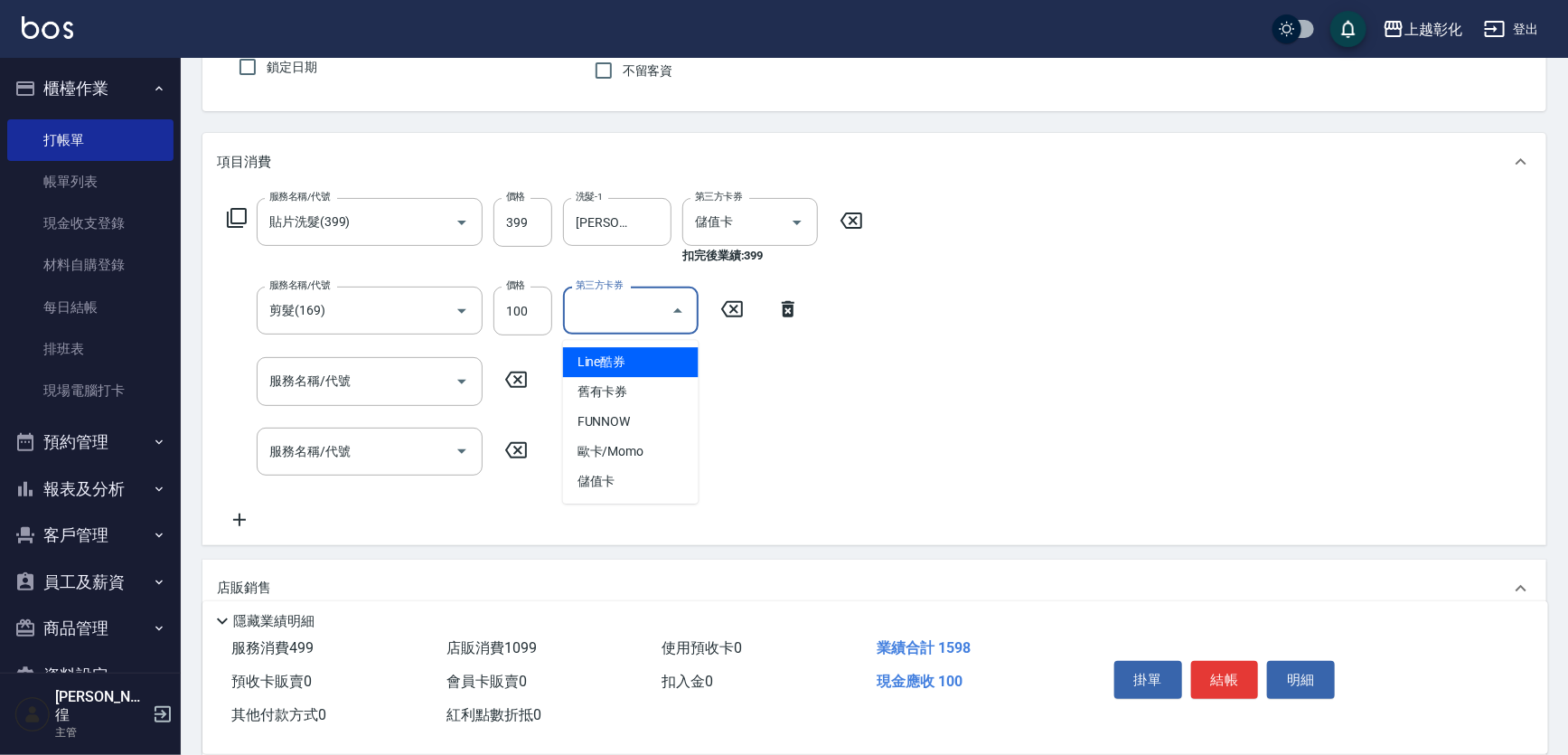
click at [633, 307] on div "第三方卡券 第三方卡券" at bounding box center [631, 310] width 135 height 47
click at [612, 469] on span "儲值卡" at bounding box center [631, 481] width 135 height 30
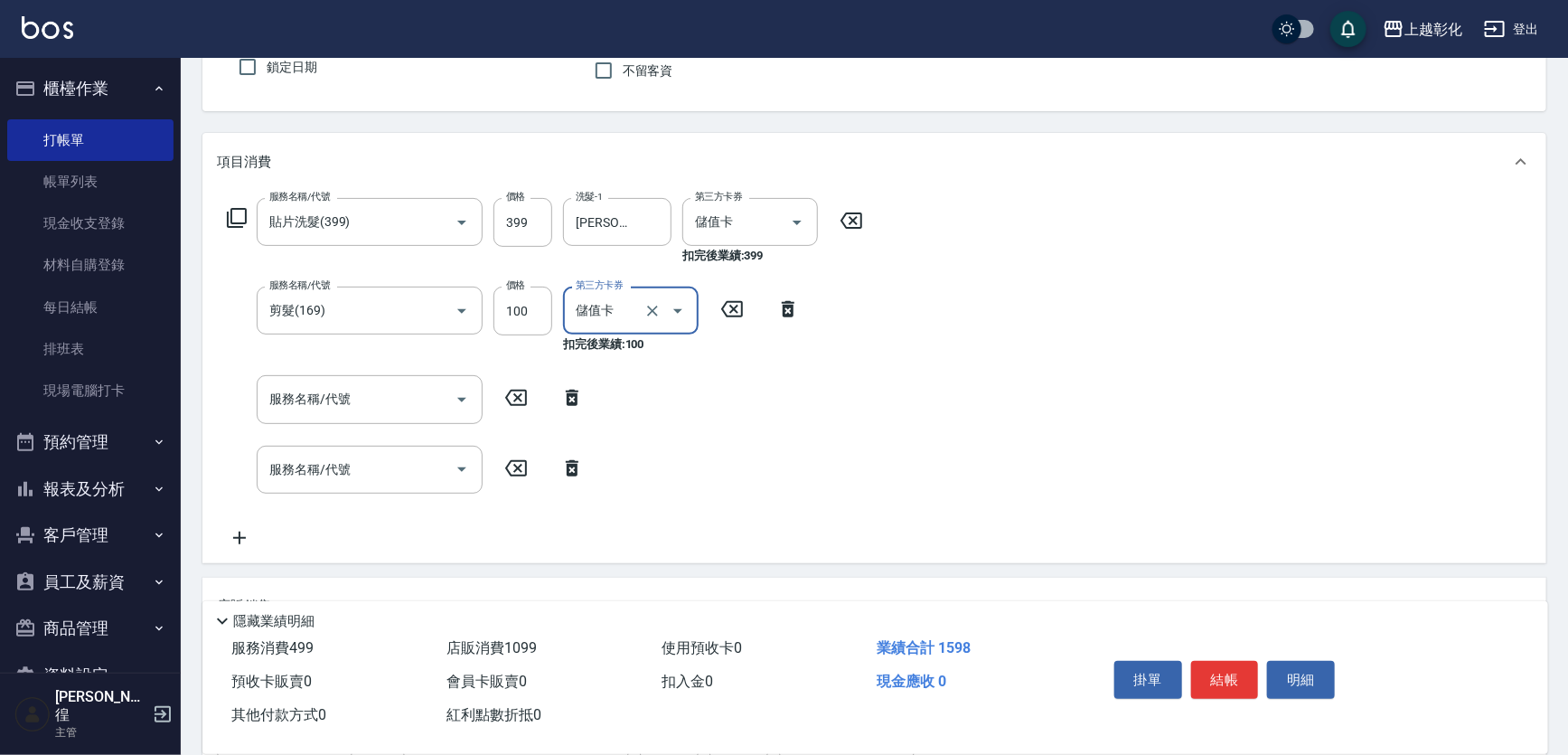
type input "儲值卡"
click at [325, 397] on input "服務名稱/代號" at bounding box center [356, 399] width 183 height 32
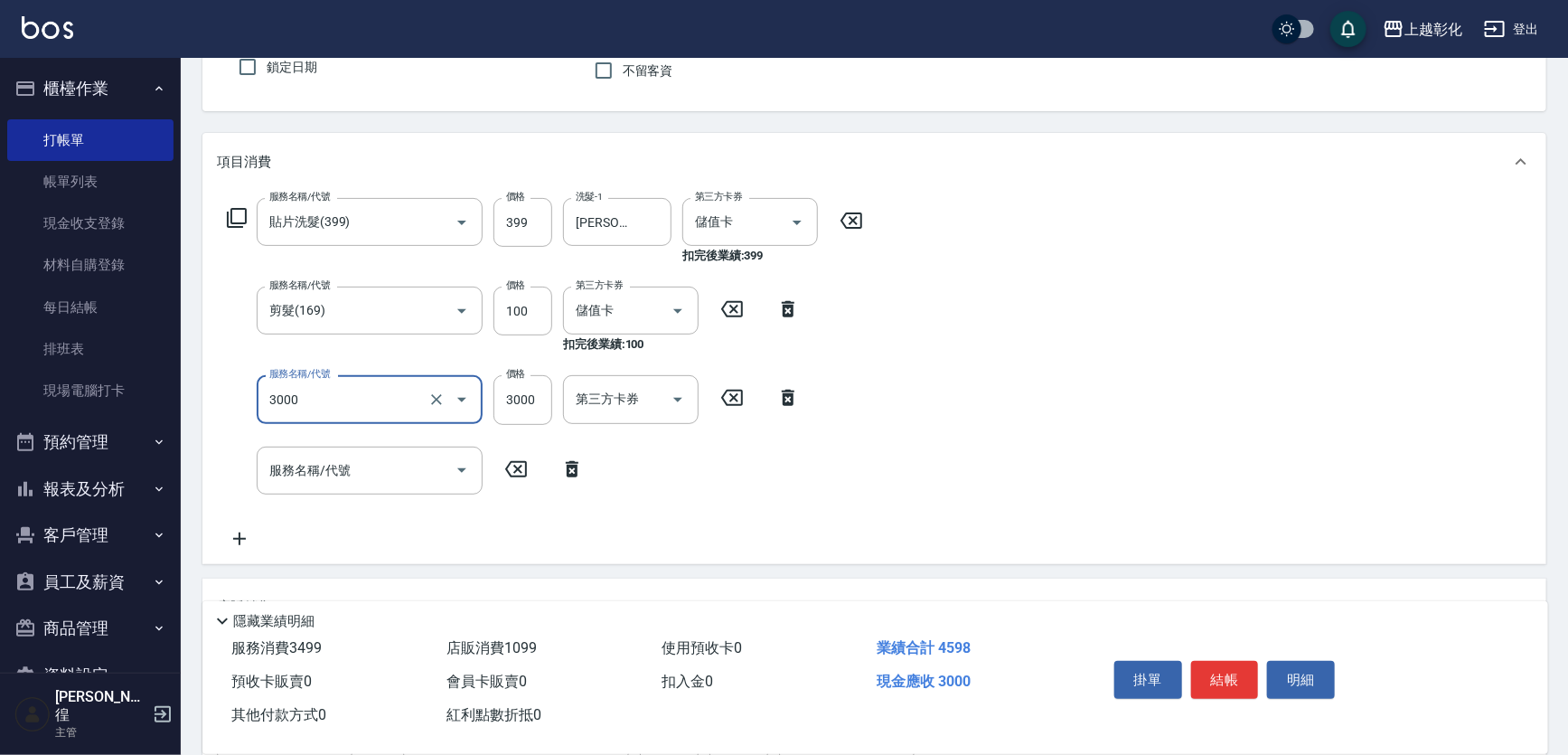
type input "頂級豪華OVC3(3000)"
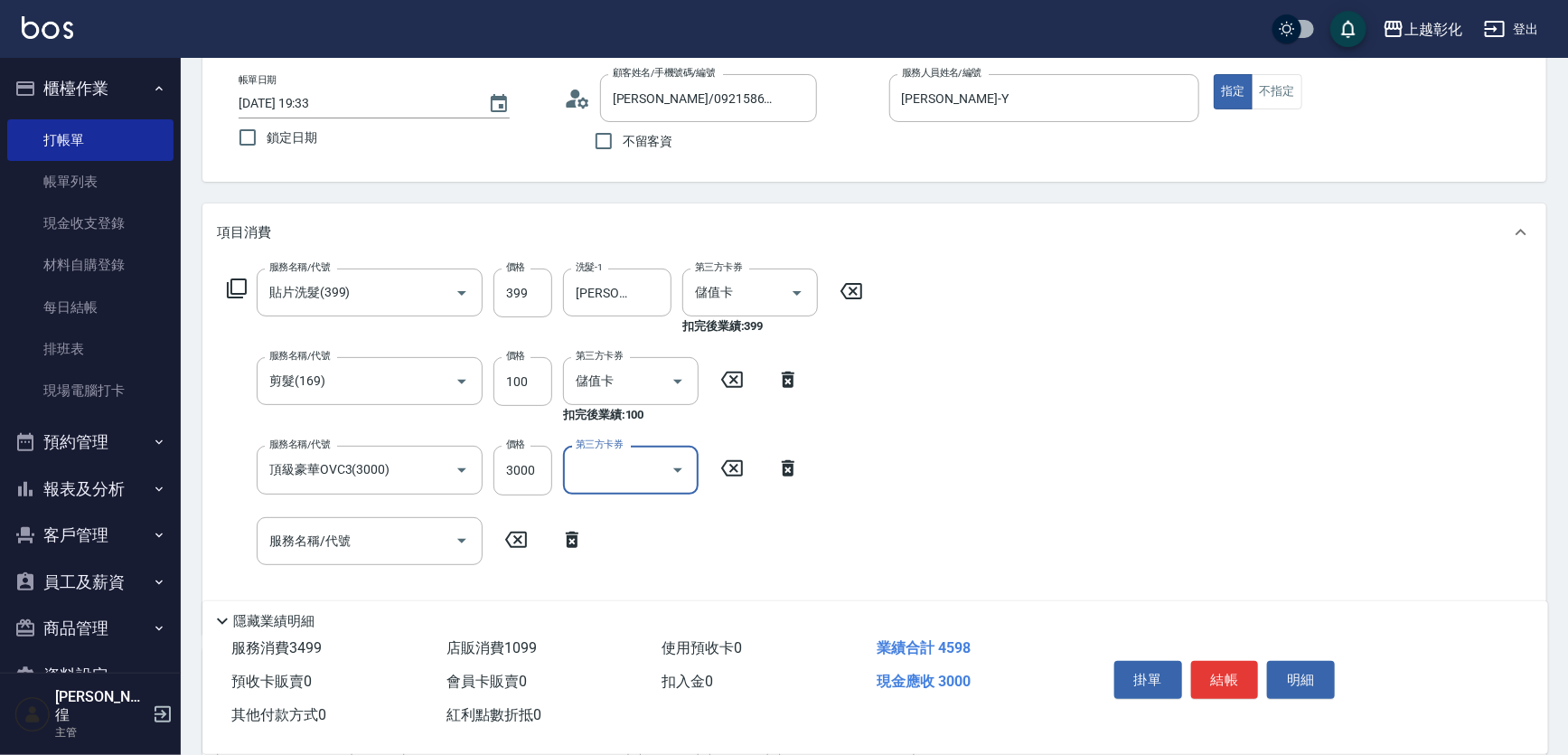
scroll to position [0, 0]
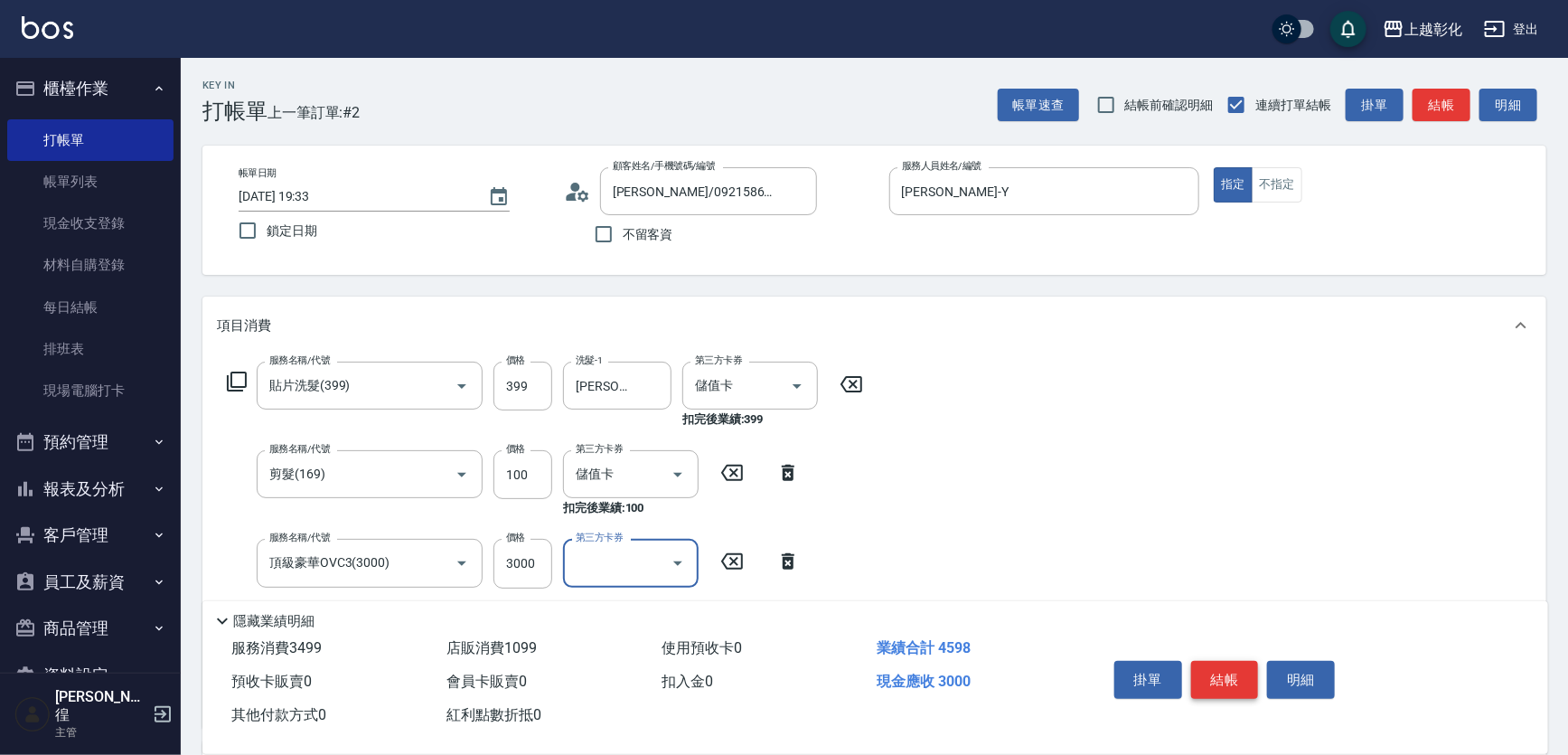
click at [1236, 660] on button "結帳" at bounding box center [1225, 679] width 68 height 38
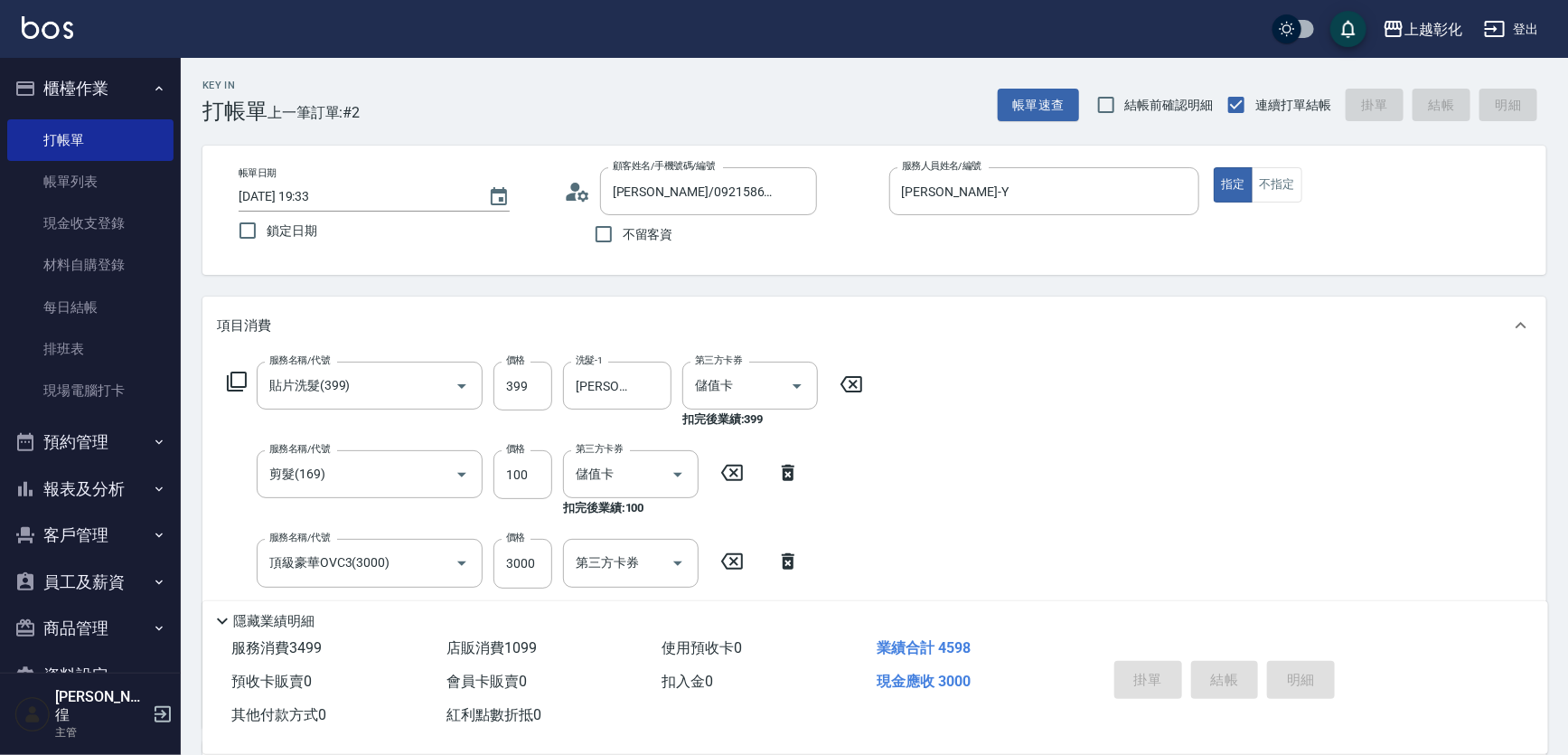
type input "[DATE] 19:34"
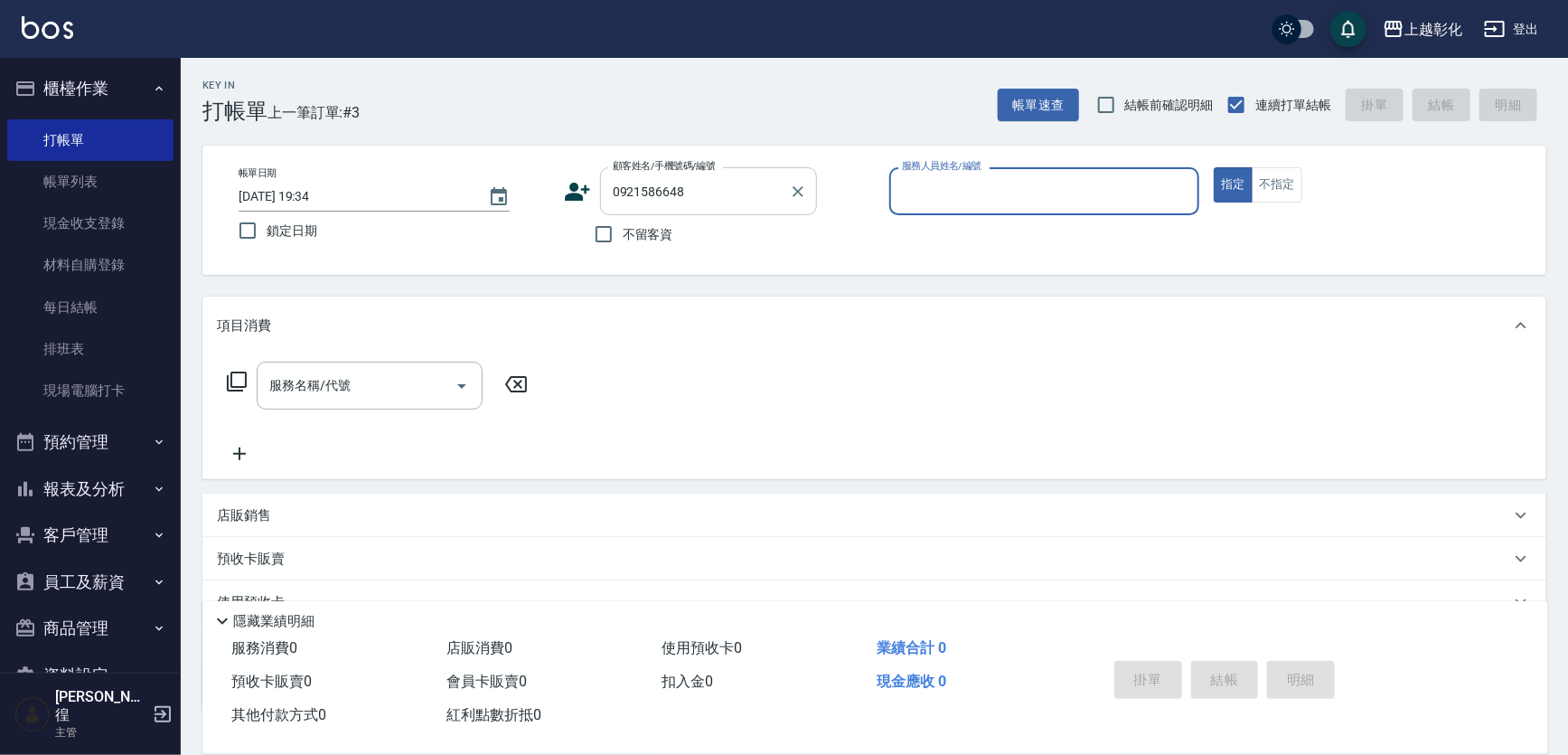
click at [726, 183] on div "帳單日期 [DATE] 19:34 鎖定日期 顧客姓名/手機號碼/編號 0921586648 顧客姓名/手機號碼/編號 不留客資 服務人員姓名/編號 服務人員…" at bounding box center [875, 210] width 1345 height 129
type input "[PERSON_NAME]/0921586648/null"
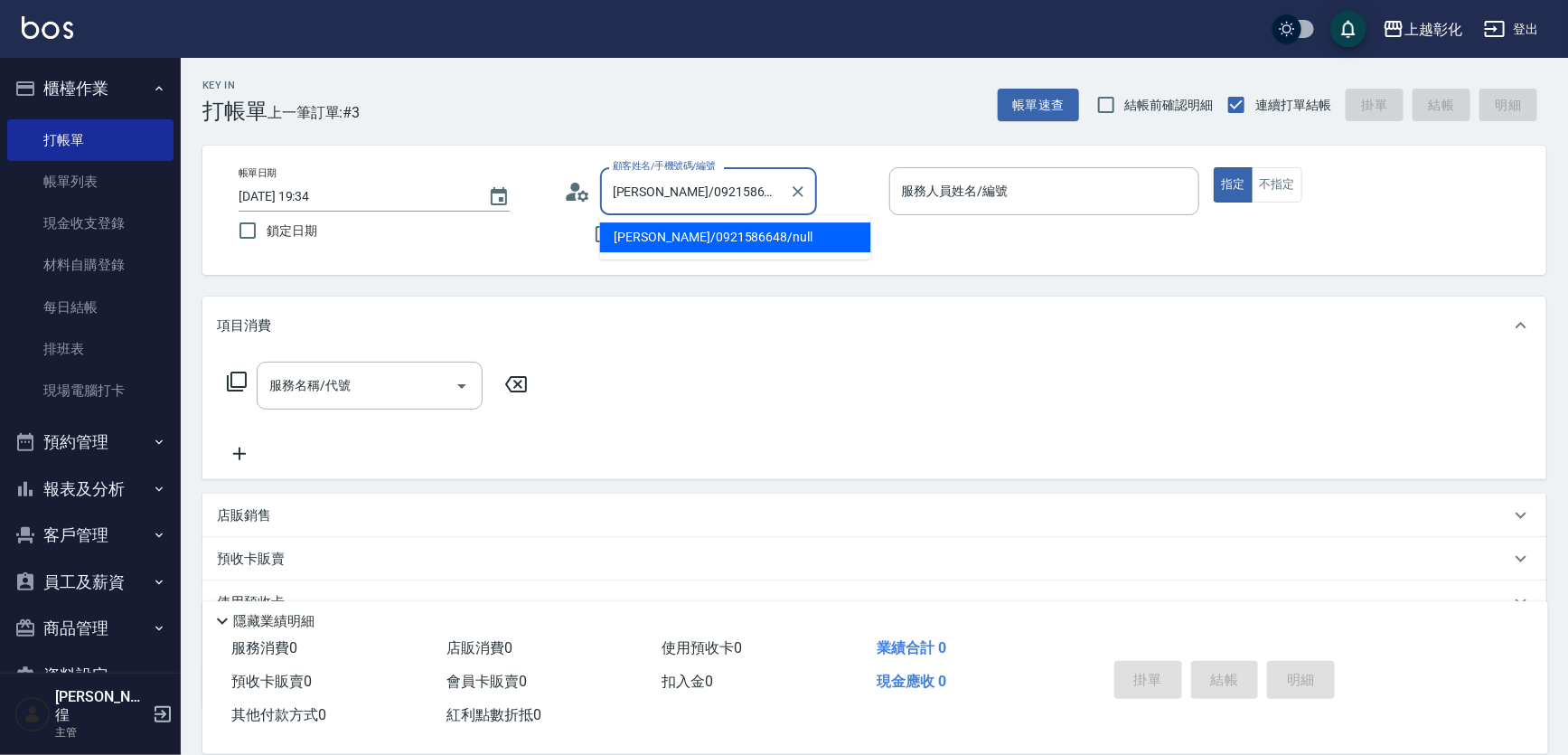
click at [726, 183] on input "[PERSON_NAME]/0921586648/null" at bounding box center [695, 191] width 174 height 32
click at [1024, 186] on input "服務人員姓名/編號" at bounding box center [1045, 191] width 295 height 32
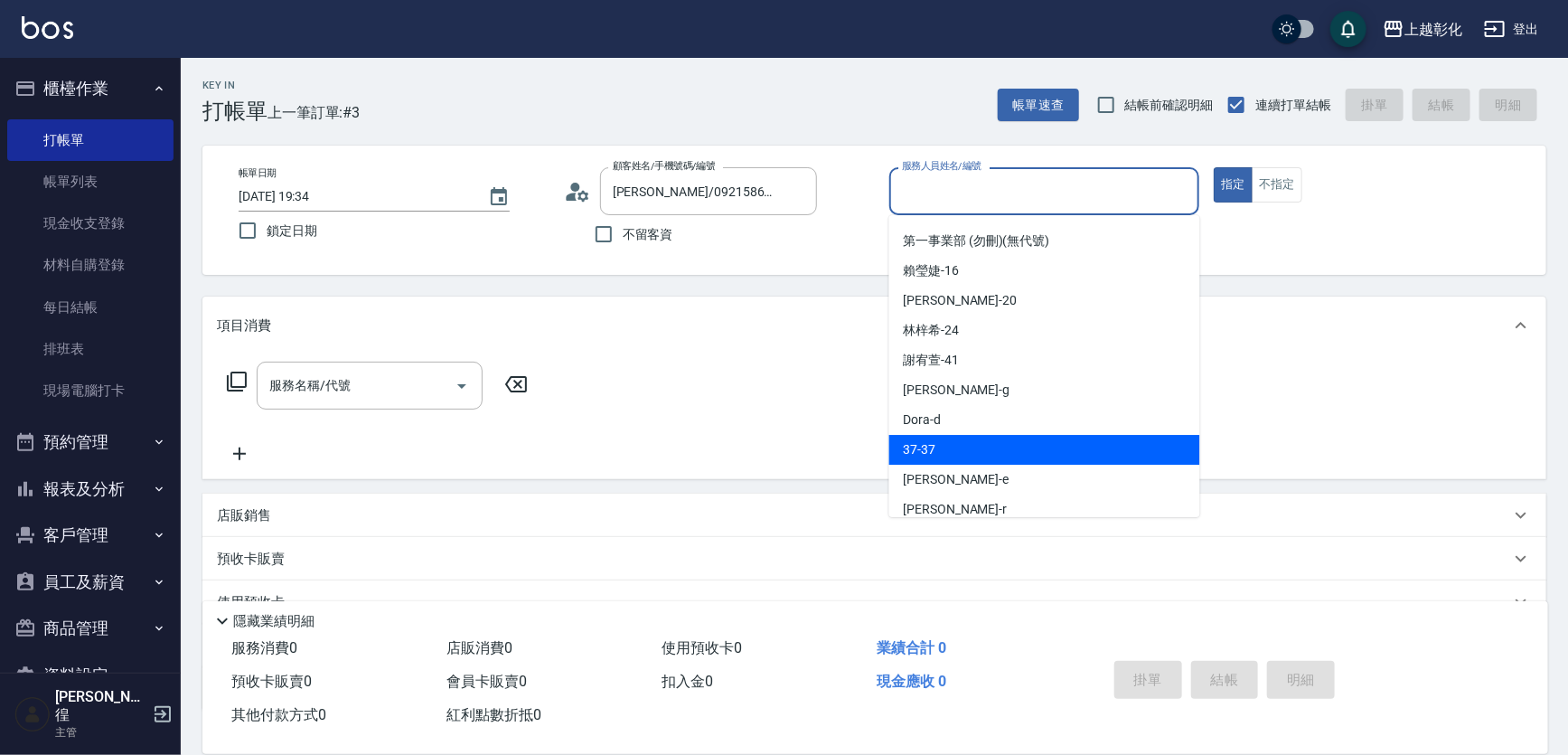
scroll to position [81, 0]
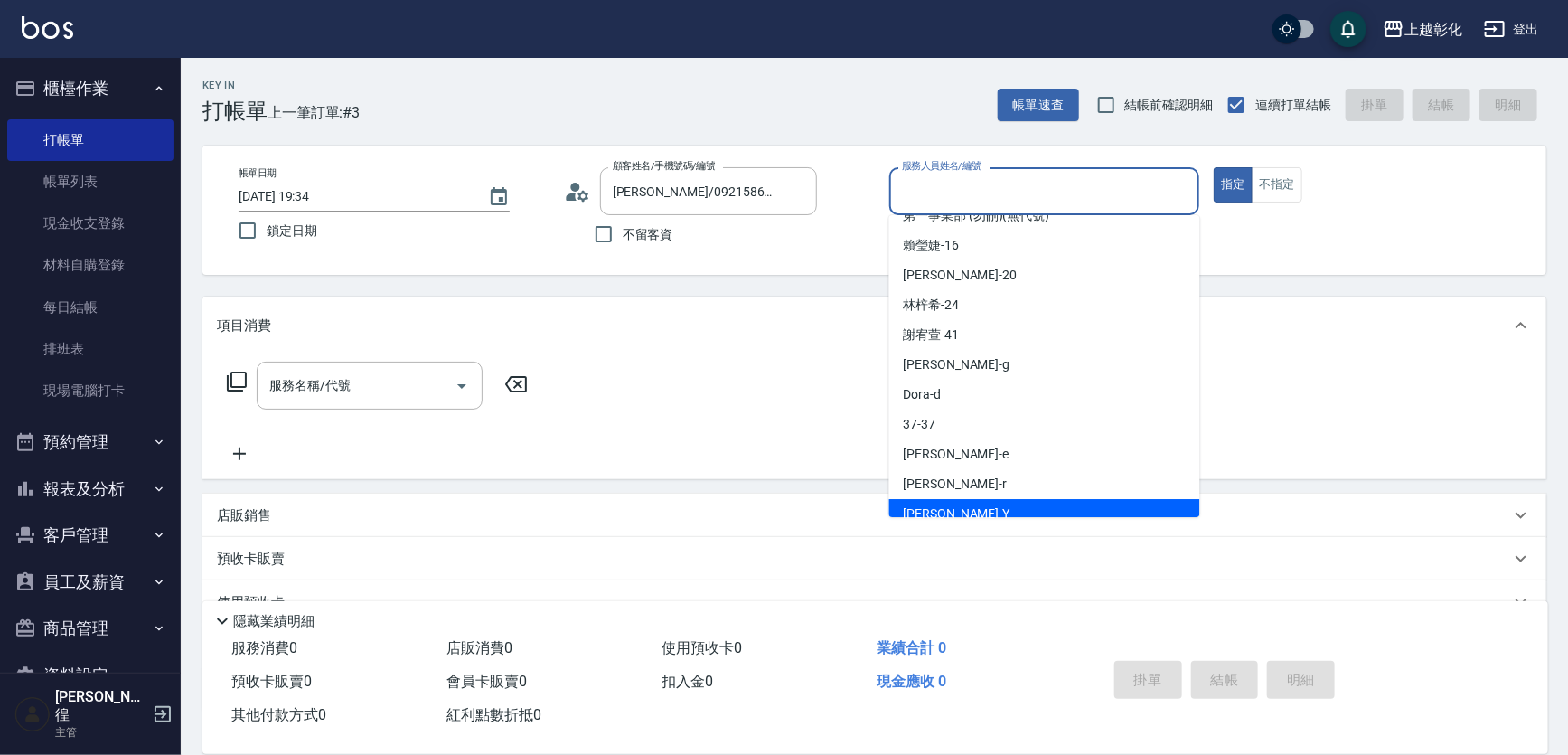
click at [940, 507] on div "[PERSON_NAME] -Y" at bounding box center [1045, 514] width 311 height 30
type input "[PERSON_NAME]-Y"
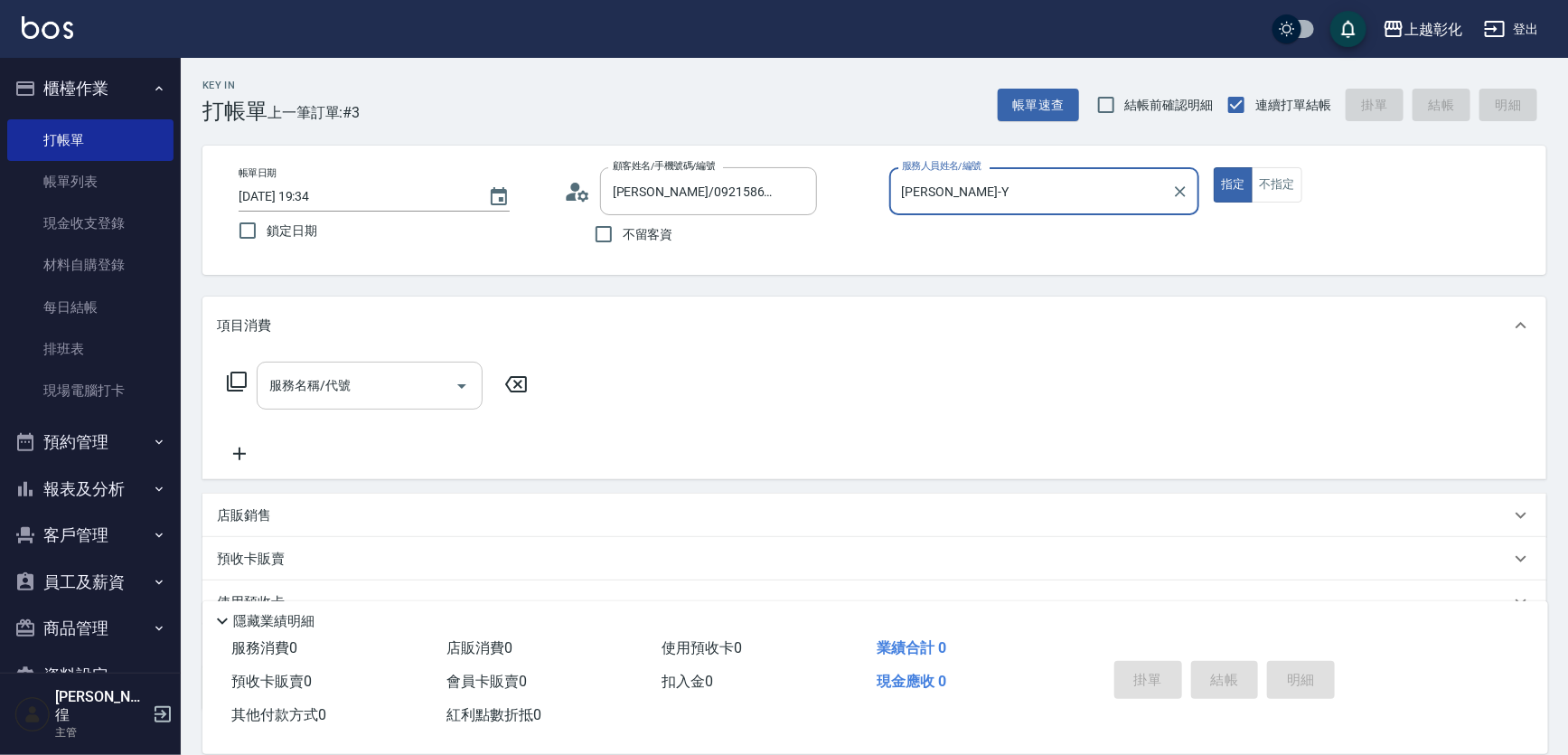
click at [317, 401] on input "服務名稱/代號" at bounding box center [356, 385] width 183 height 32
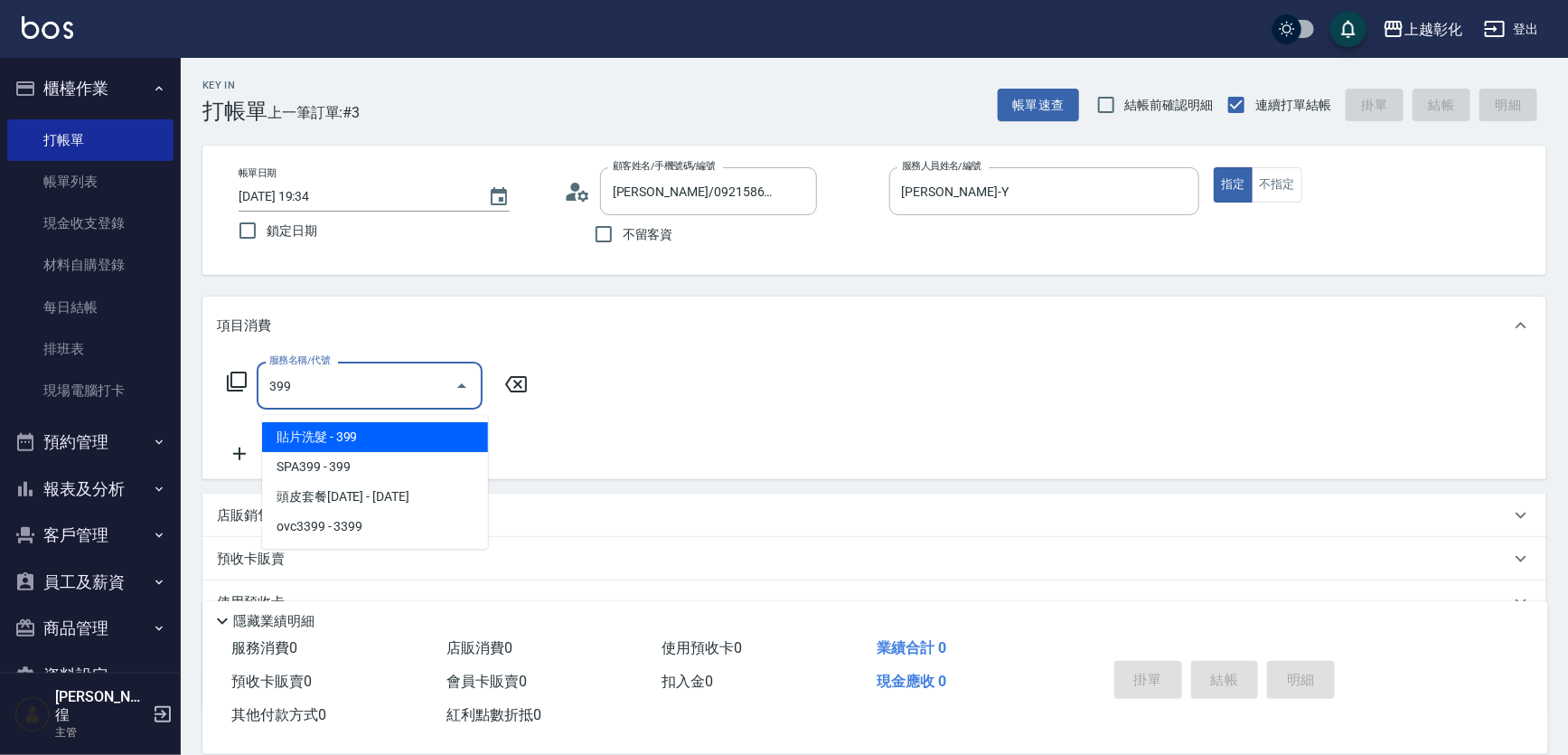
type input "貼片洗髮(399)"
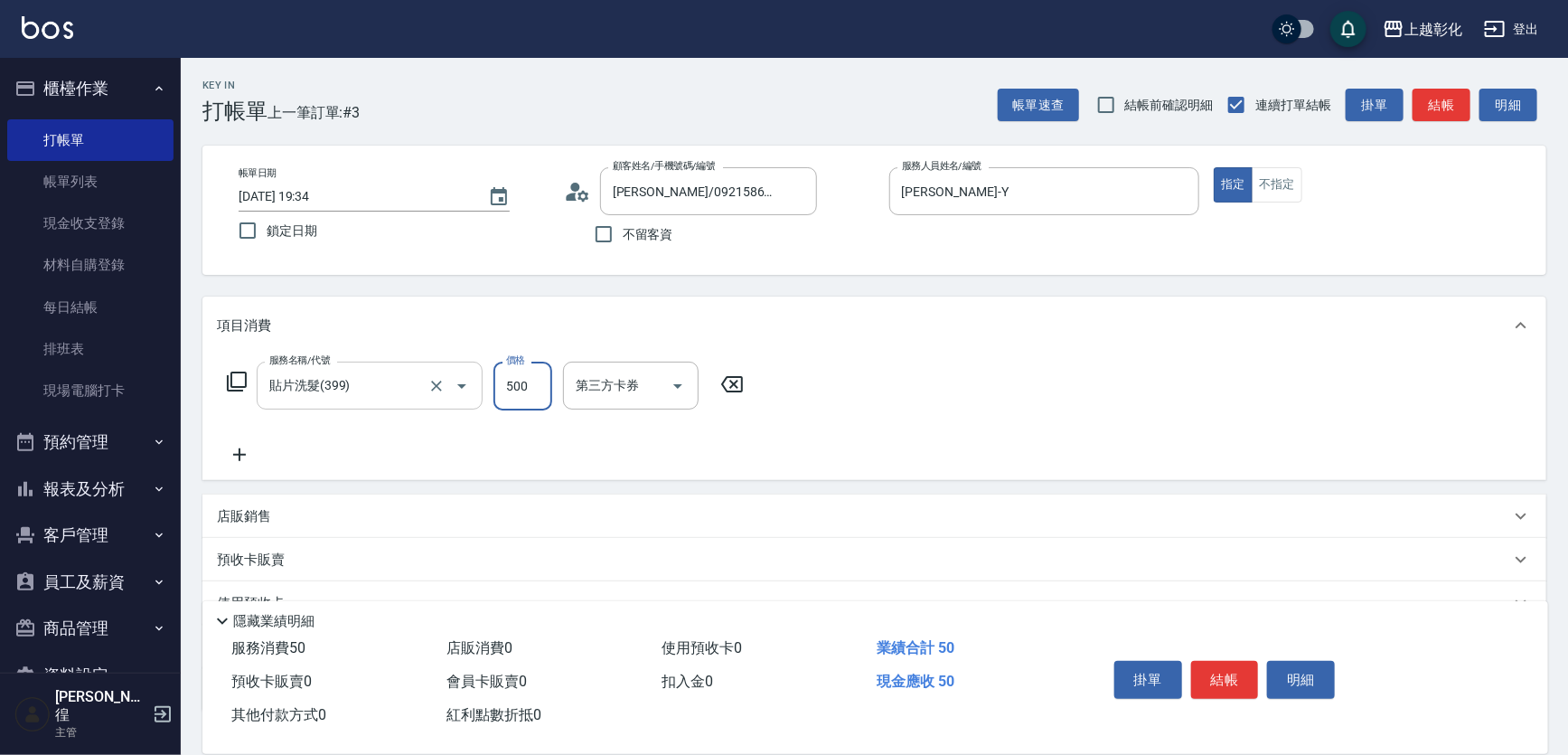
type input "500"
click at [608, 406] on div "洗髮-1" at bounding box center [618, 385] width 109 height 47
type input "[PERSON_NAME]-41"
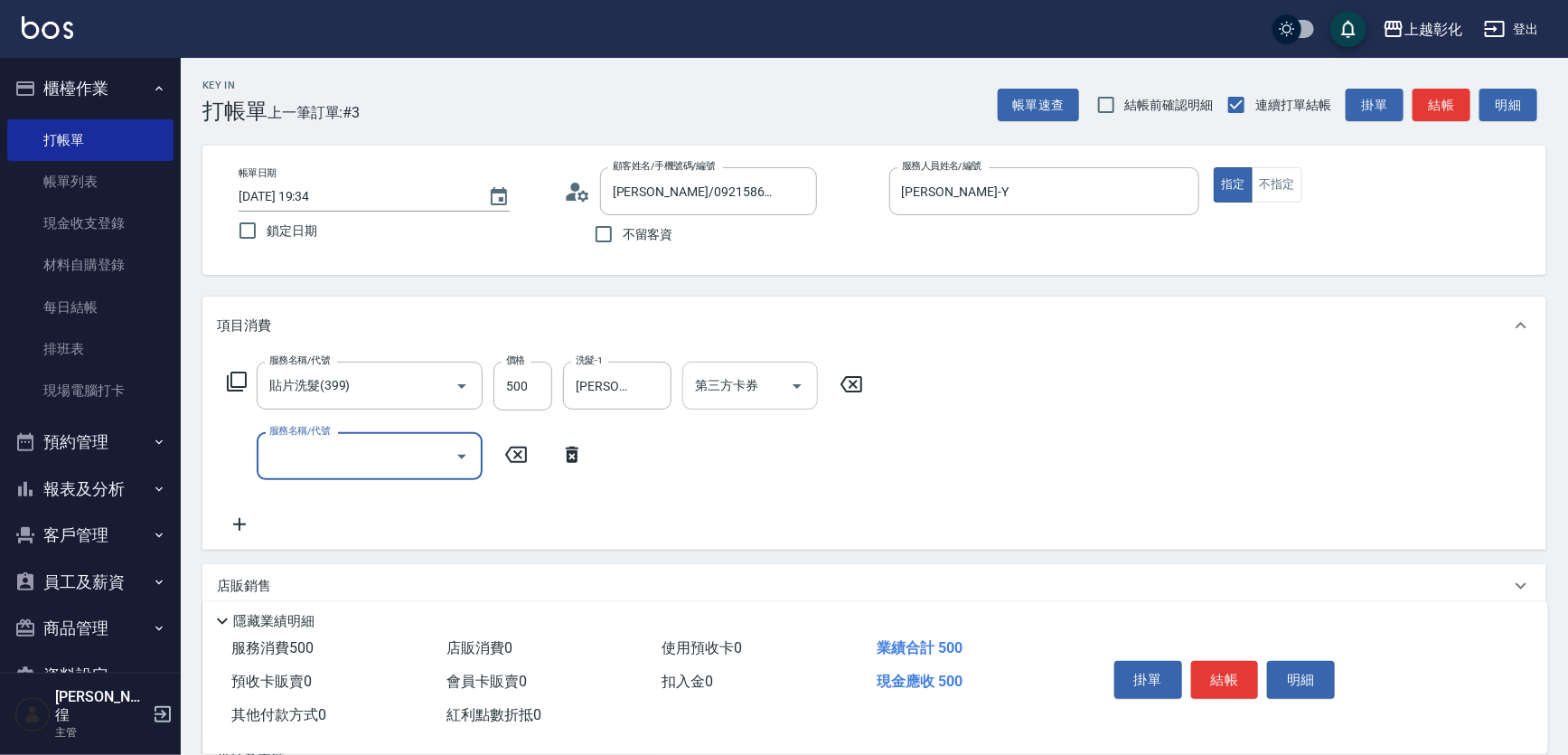
click at [731, 389] on div "第三方卡券 第三方卡券" at bounding box center [749, 385] width 135 height 47
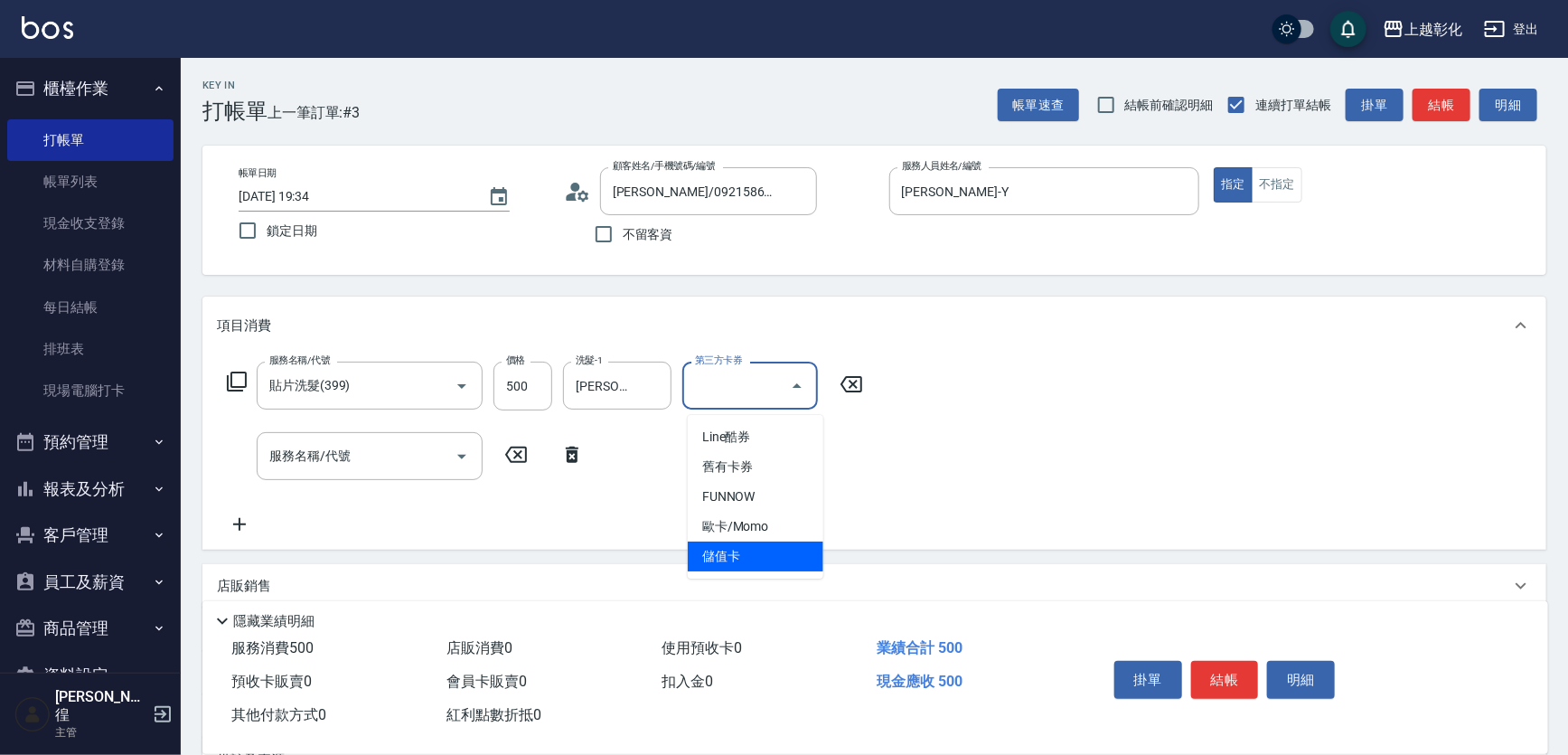
click at [752, 569] on span "儲值卡" at bounding box center [755, 556] width 135 height 30
type input "儲值卡"
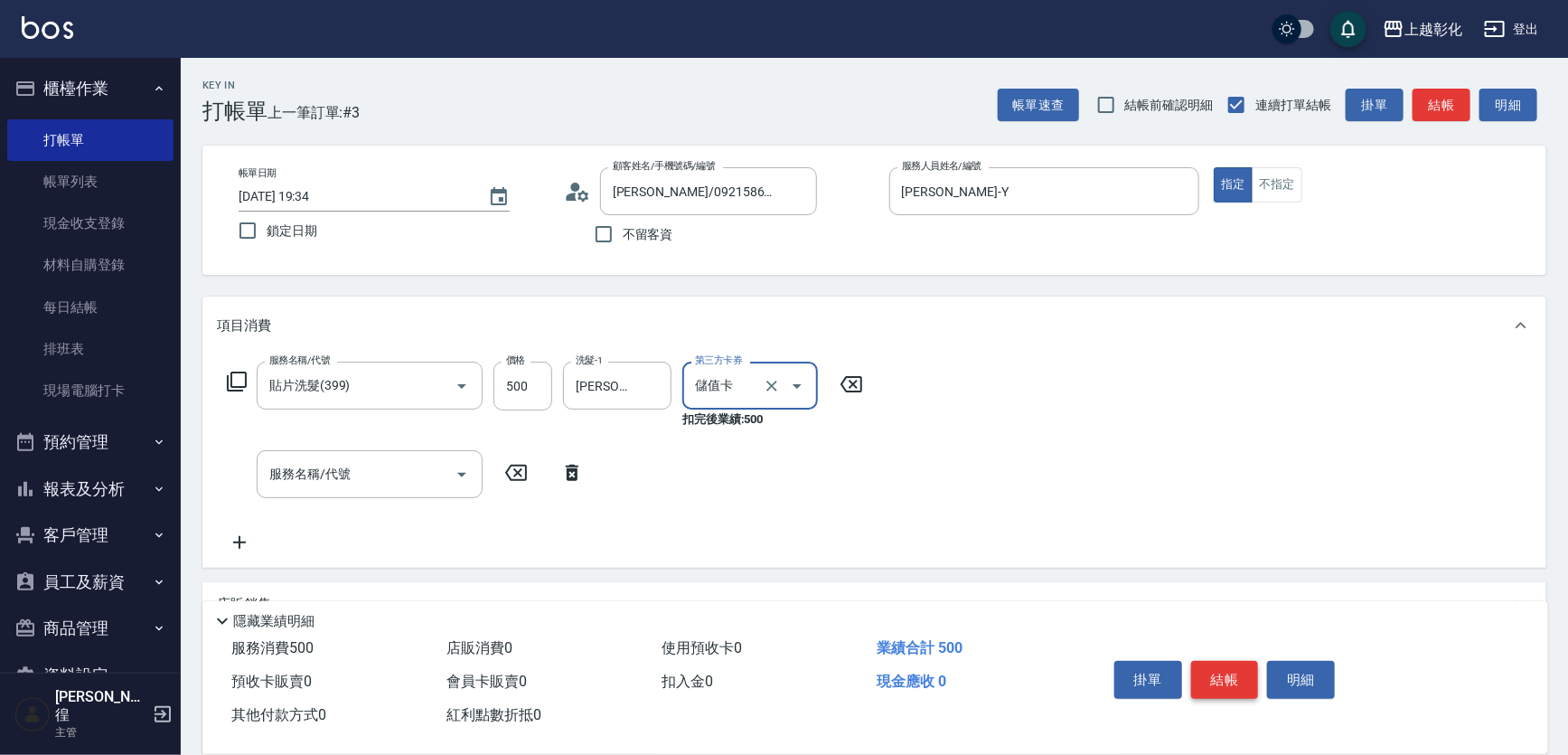
click at [1257, 660] on button "結帳" at bounding box center [1225, 679] width 68 height 38
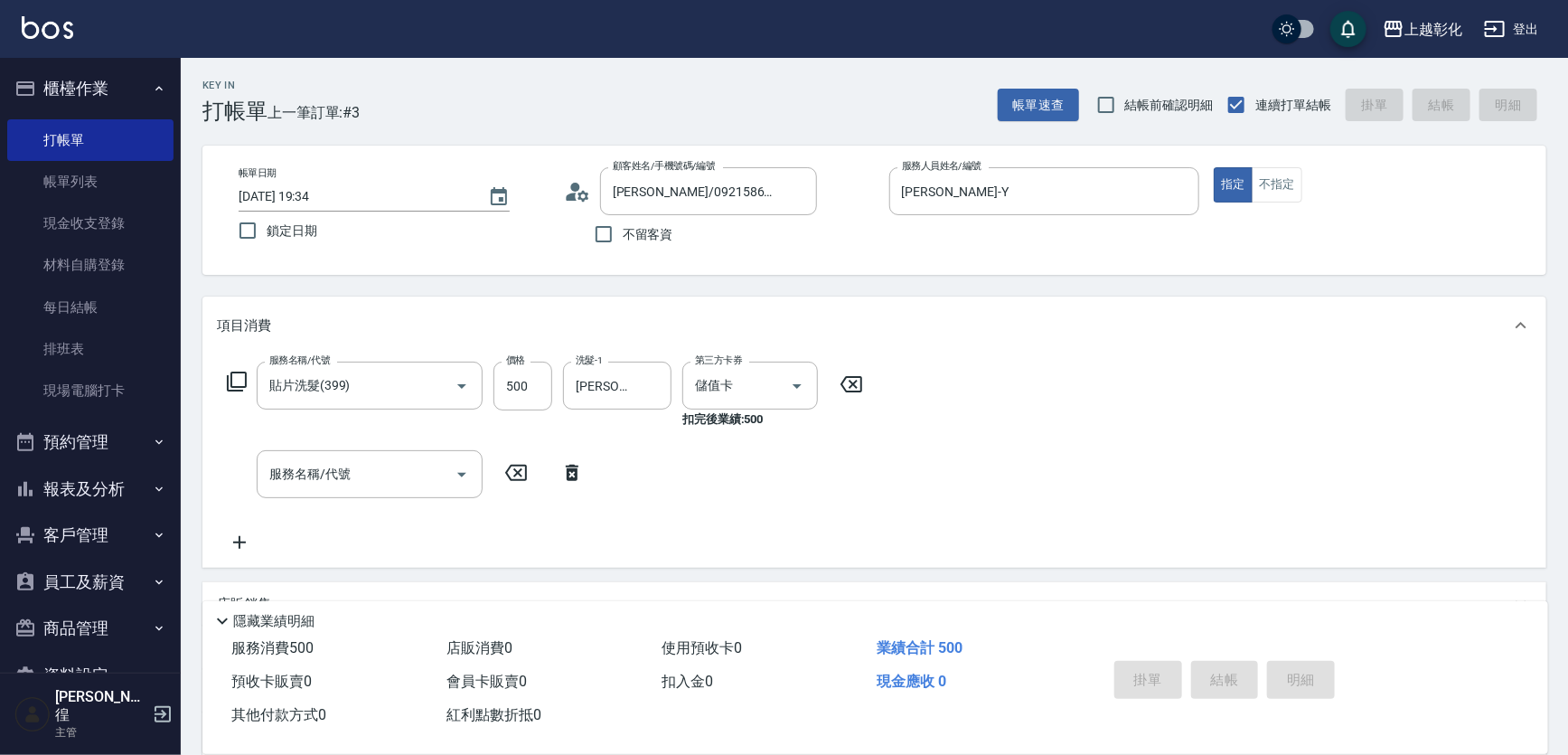
type input "[DATE] 19:35"
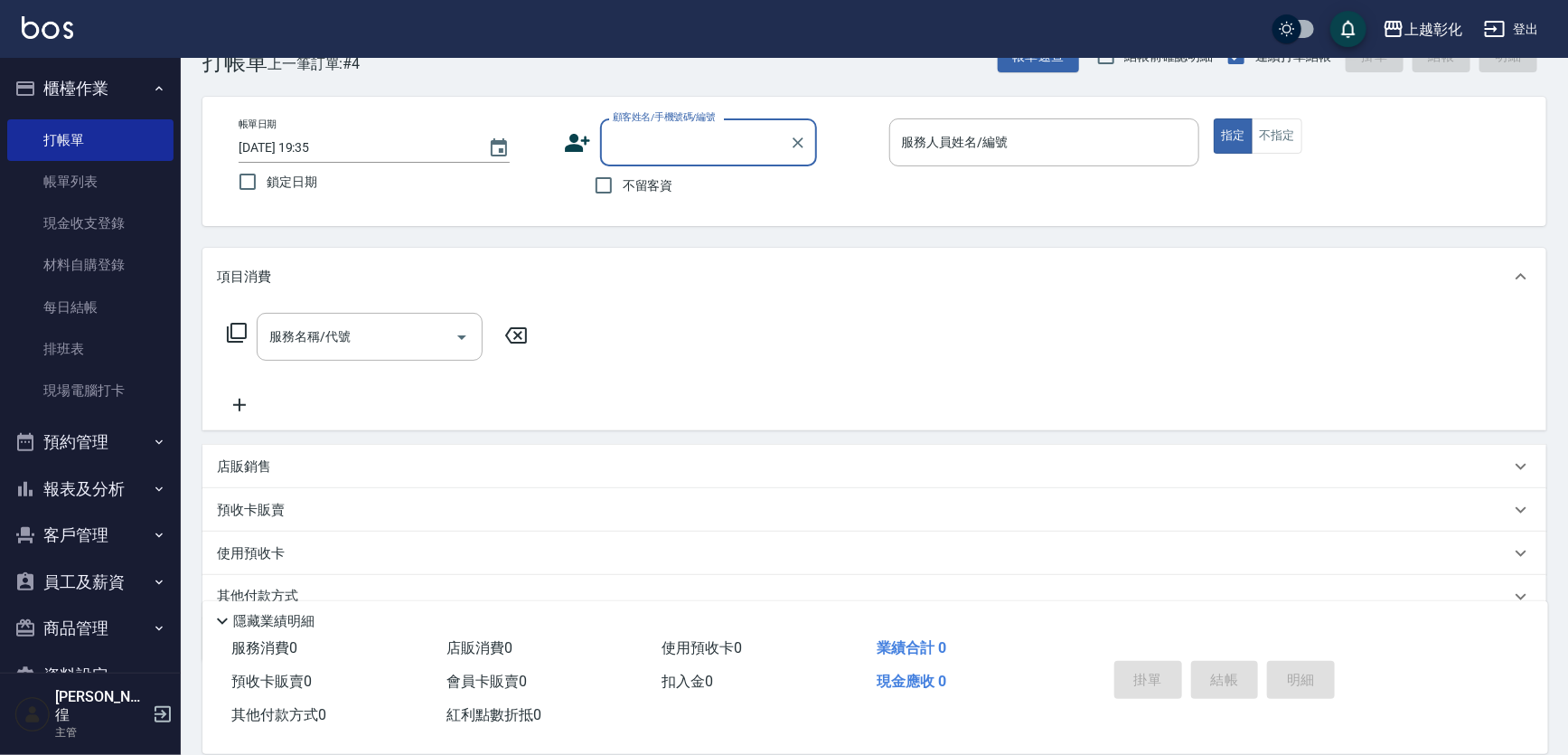
scroll to position [158, 0]
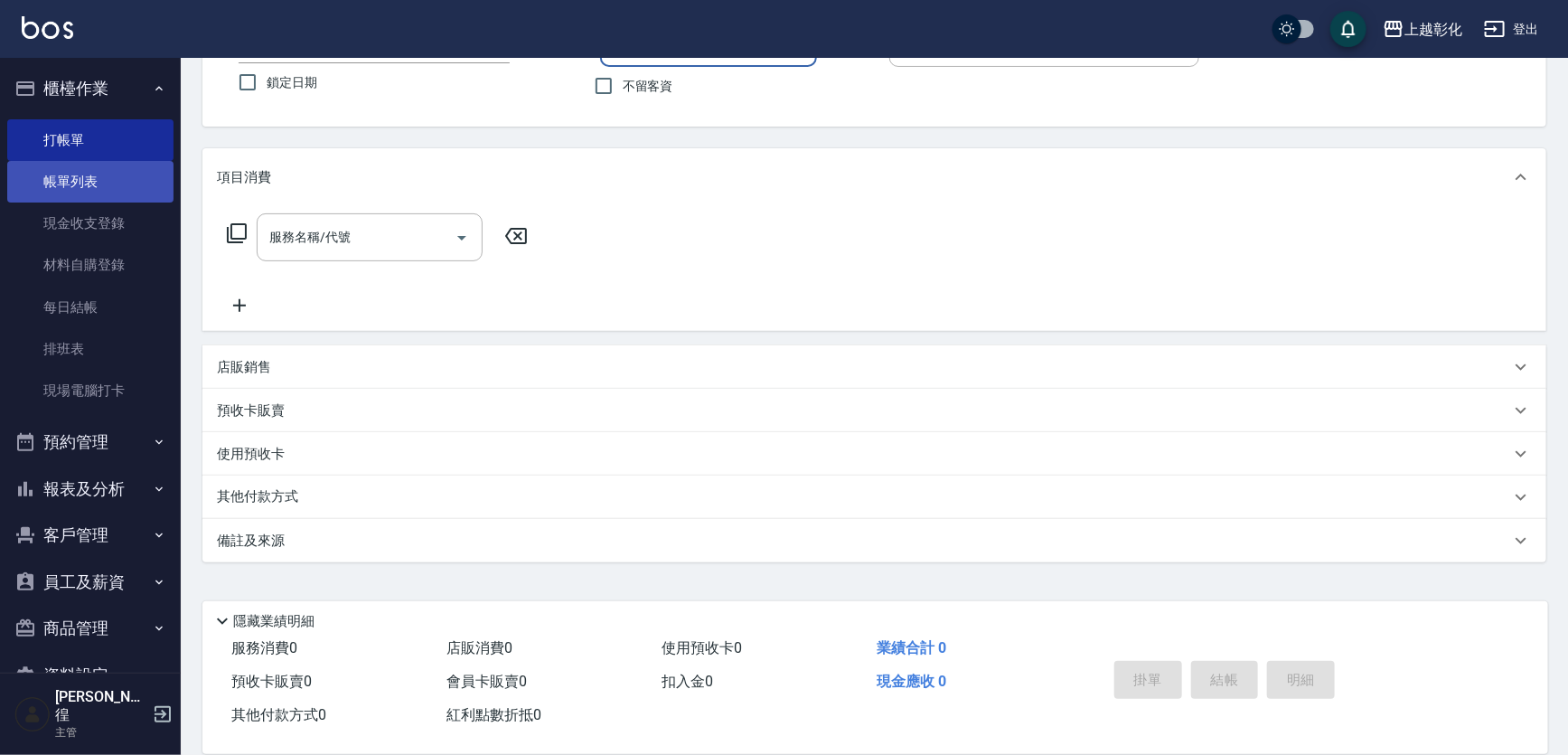
click at [60, 176] on link "帳單列表" at bounding box center [90, 182] width 166 height 42
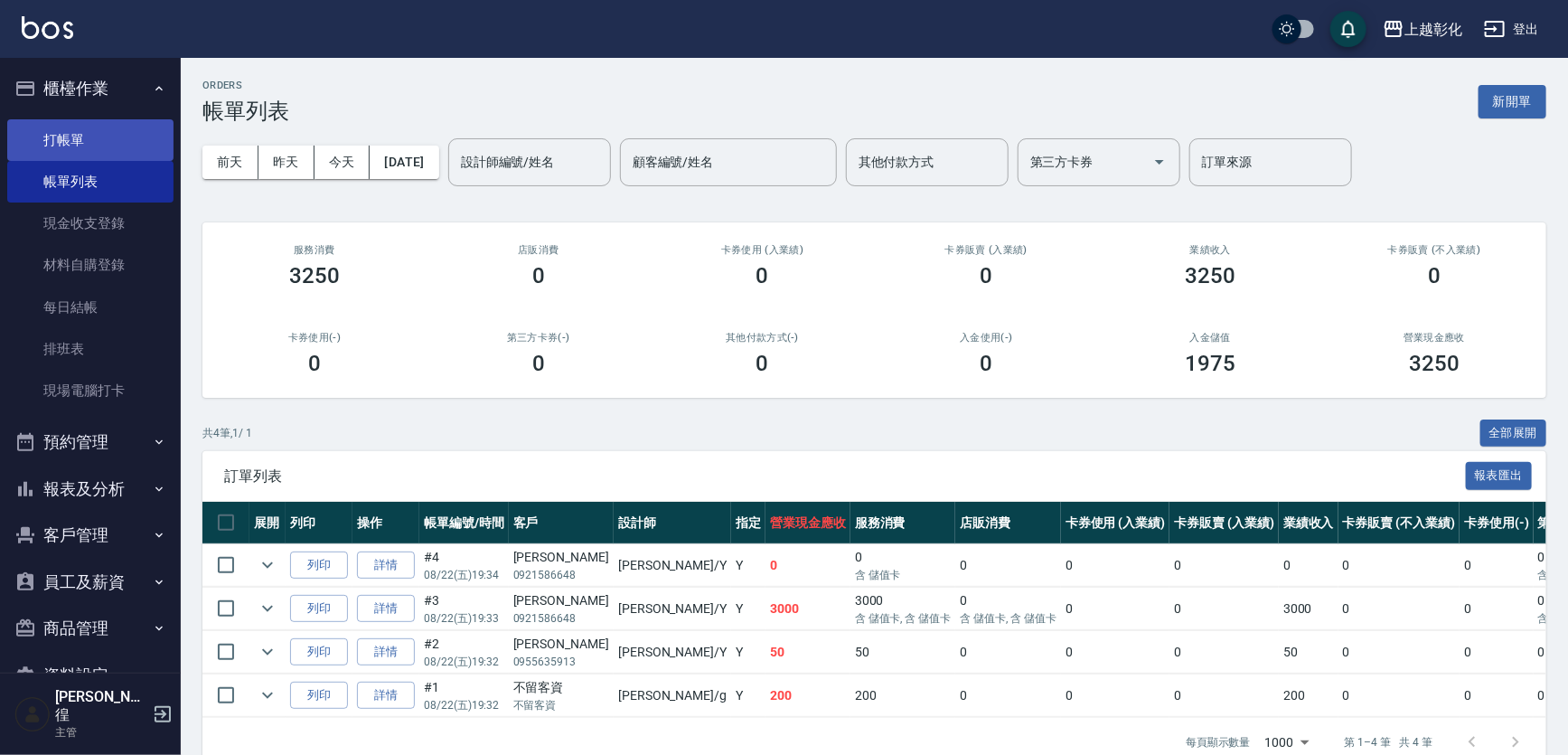
click at [99, 139] on link "打帳單" at bounding box center [90, 140] width 166 height 42
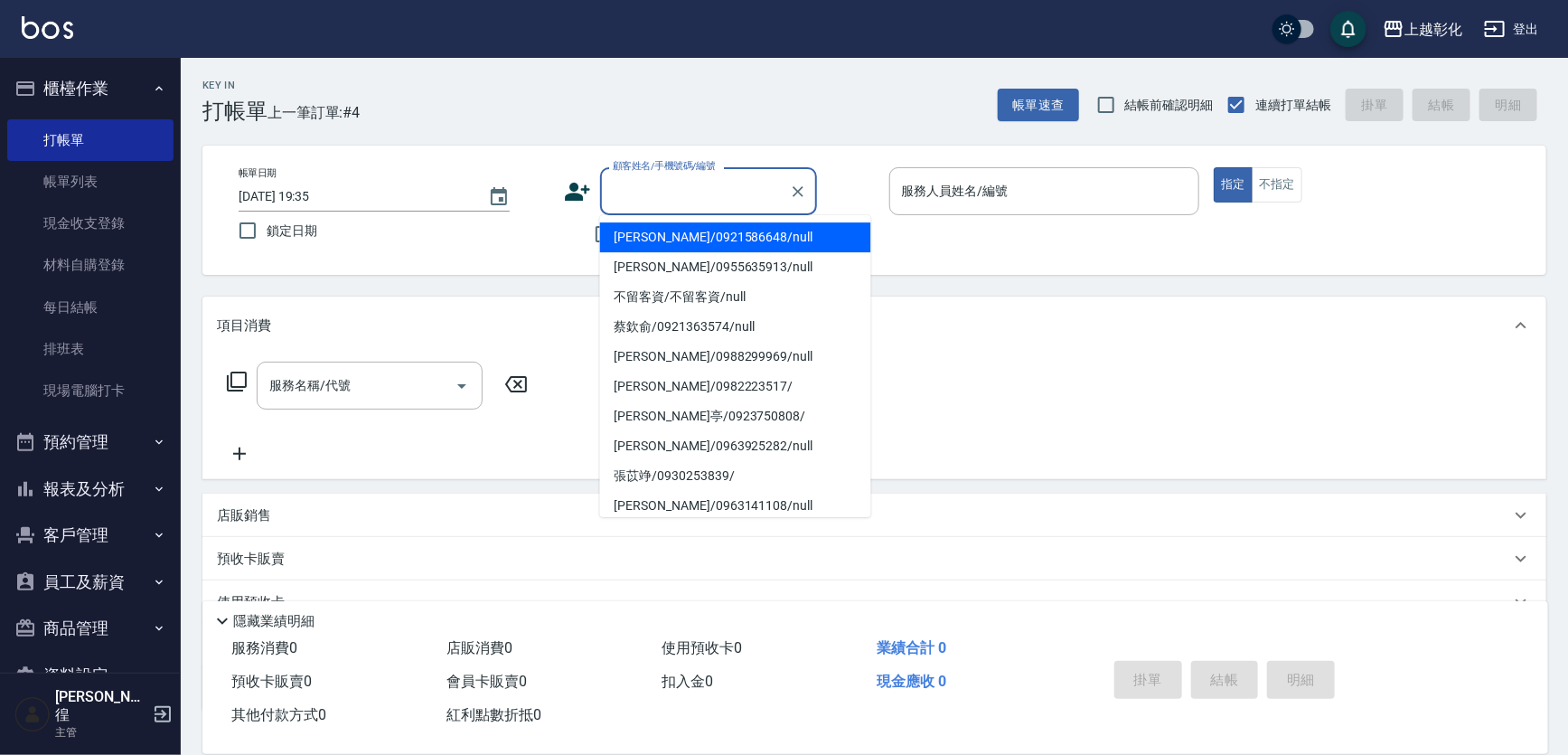
click at [657, 197] on input "顧客姓名/手機號碼/編號" at bounding box center [695, 191] width 174 height 32
type input "[PERSON_NAME]/0921586648/null"
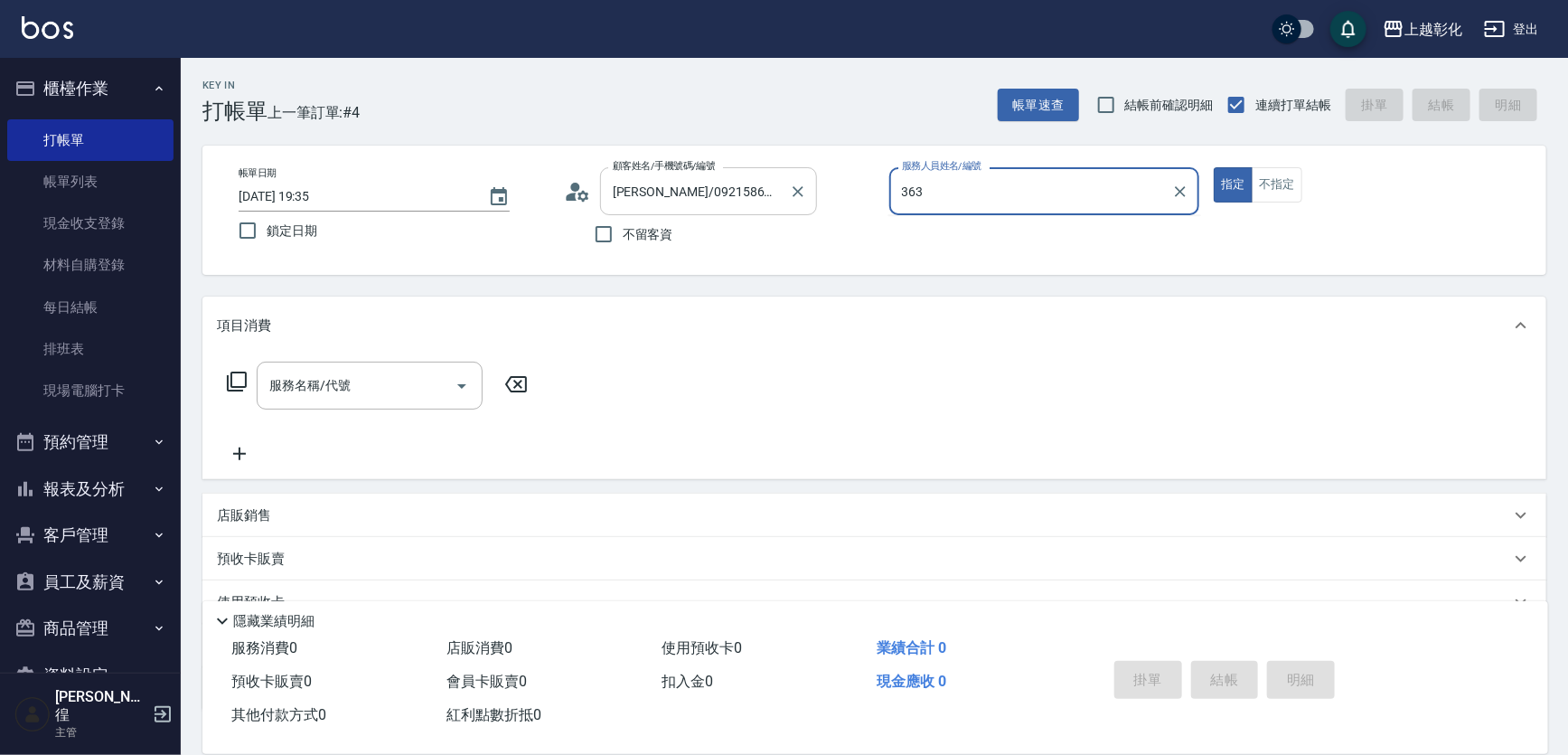
type input "363"
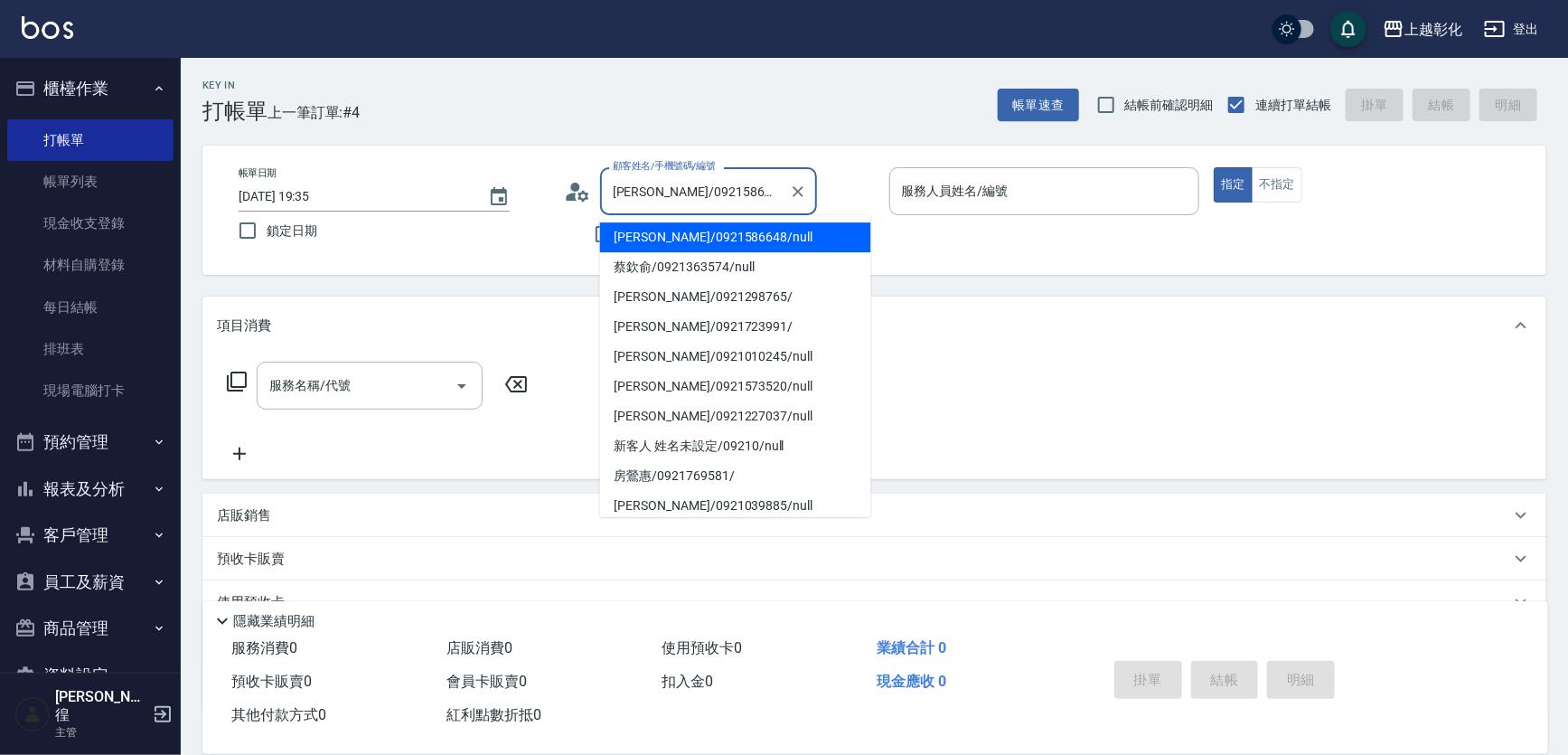
click at [731, 198] on input "[PERSON_NAME]/0921586648/null" at bounding box center [695, 191] width 174 height 32
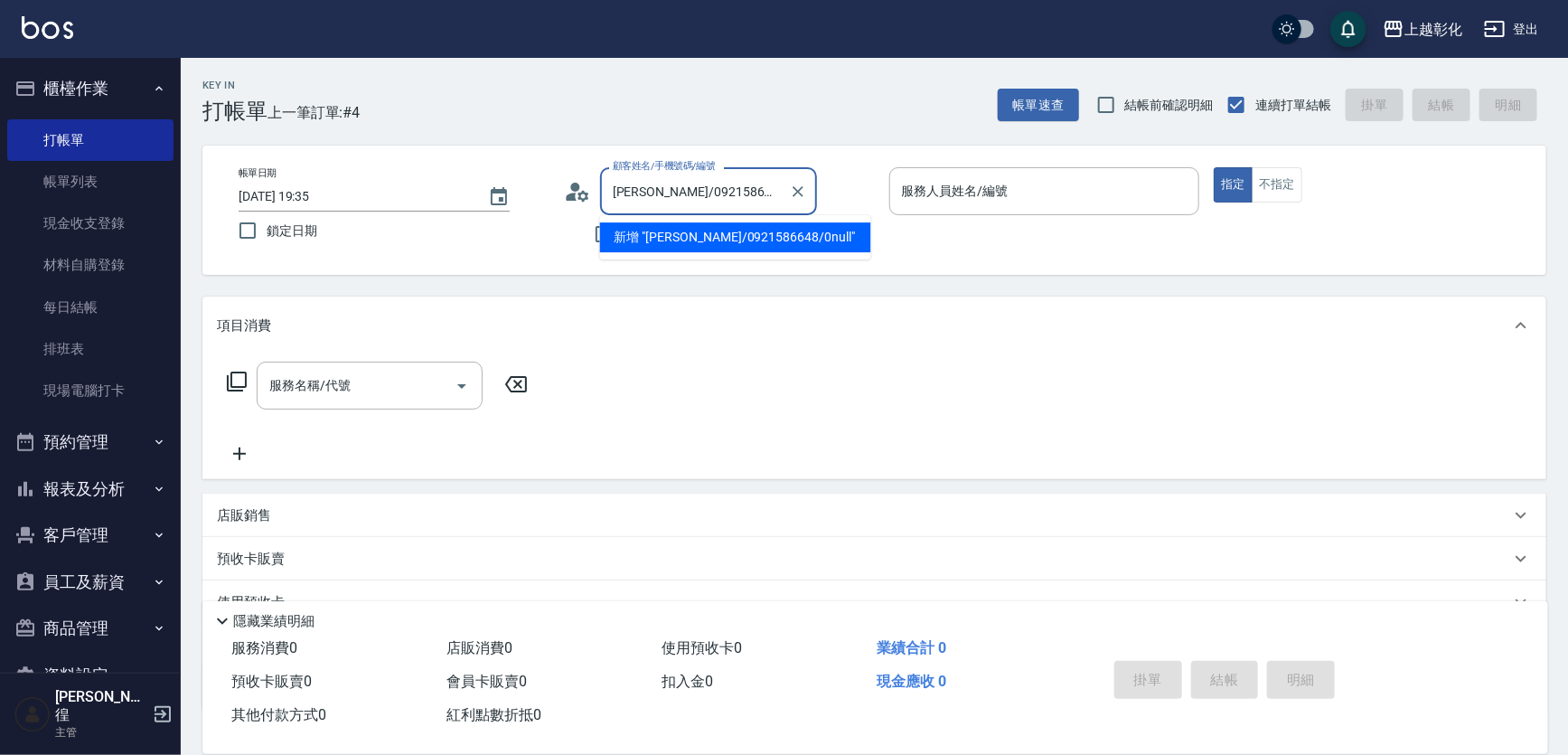
type input "[PERSON_NAME]/0921586648/09null"
click at [808, 191] on icon "Clear" at bounding box center [798, 192] width 18 height 18
type input "0921363574"
type input "."
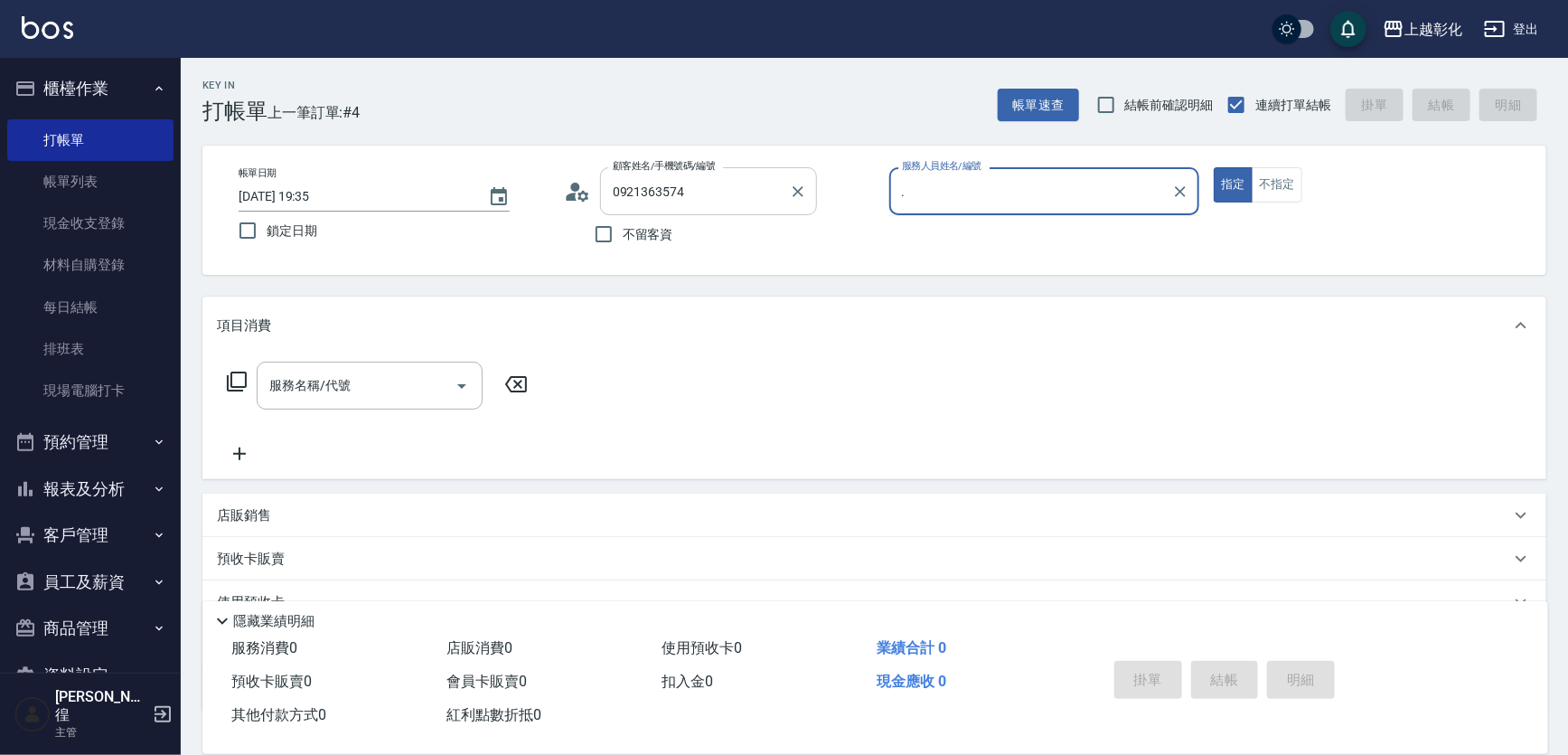
type input "蔡欽俞/0921363574/null"
click at [950, 190] on input "." at bounding box center [1031, 191] width 268 height 32
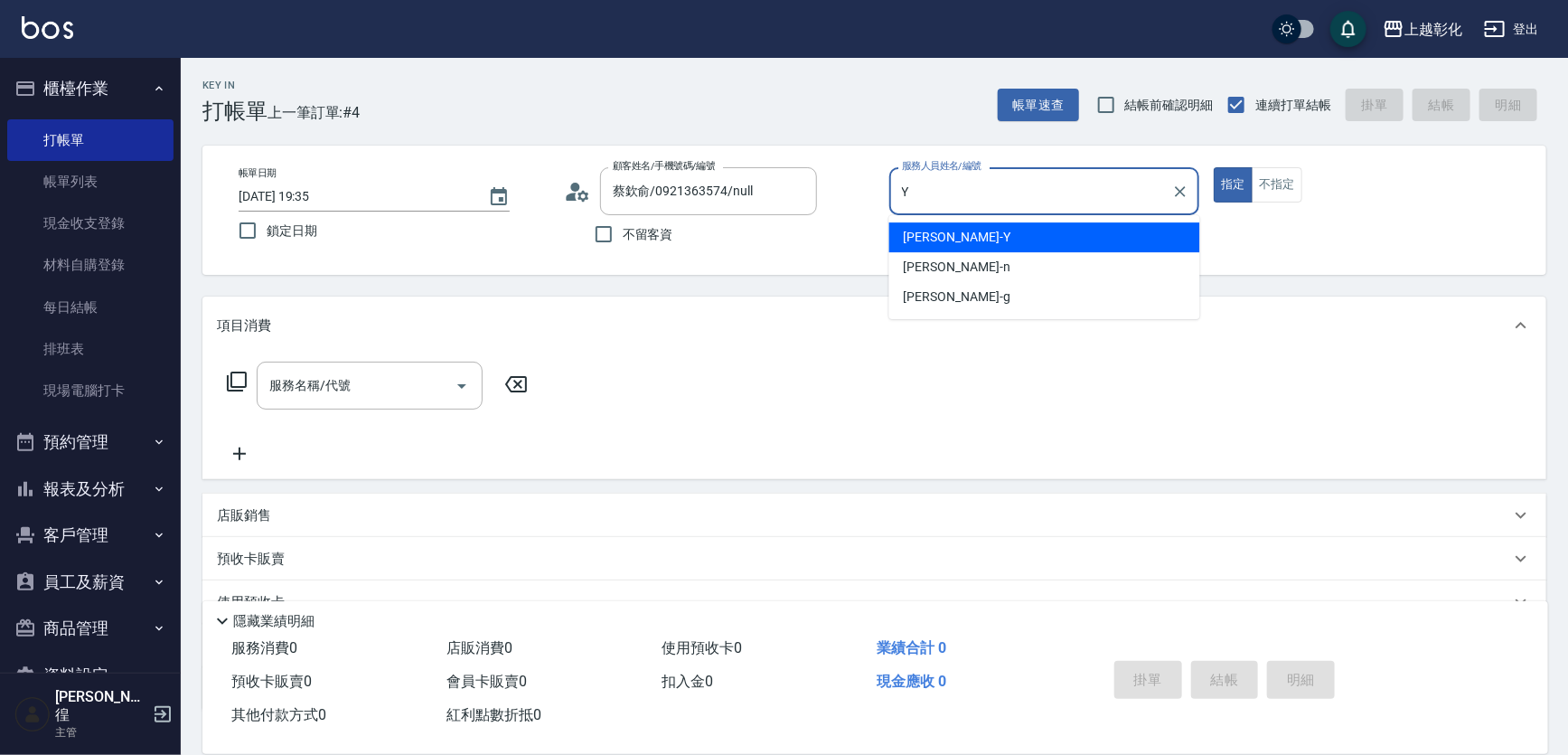
type input "[PERSON_NAME]-Y"
type button "true"
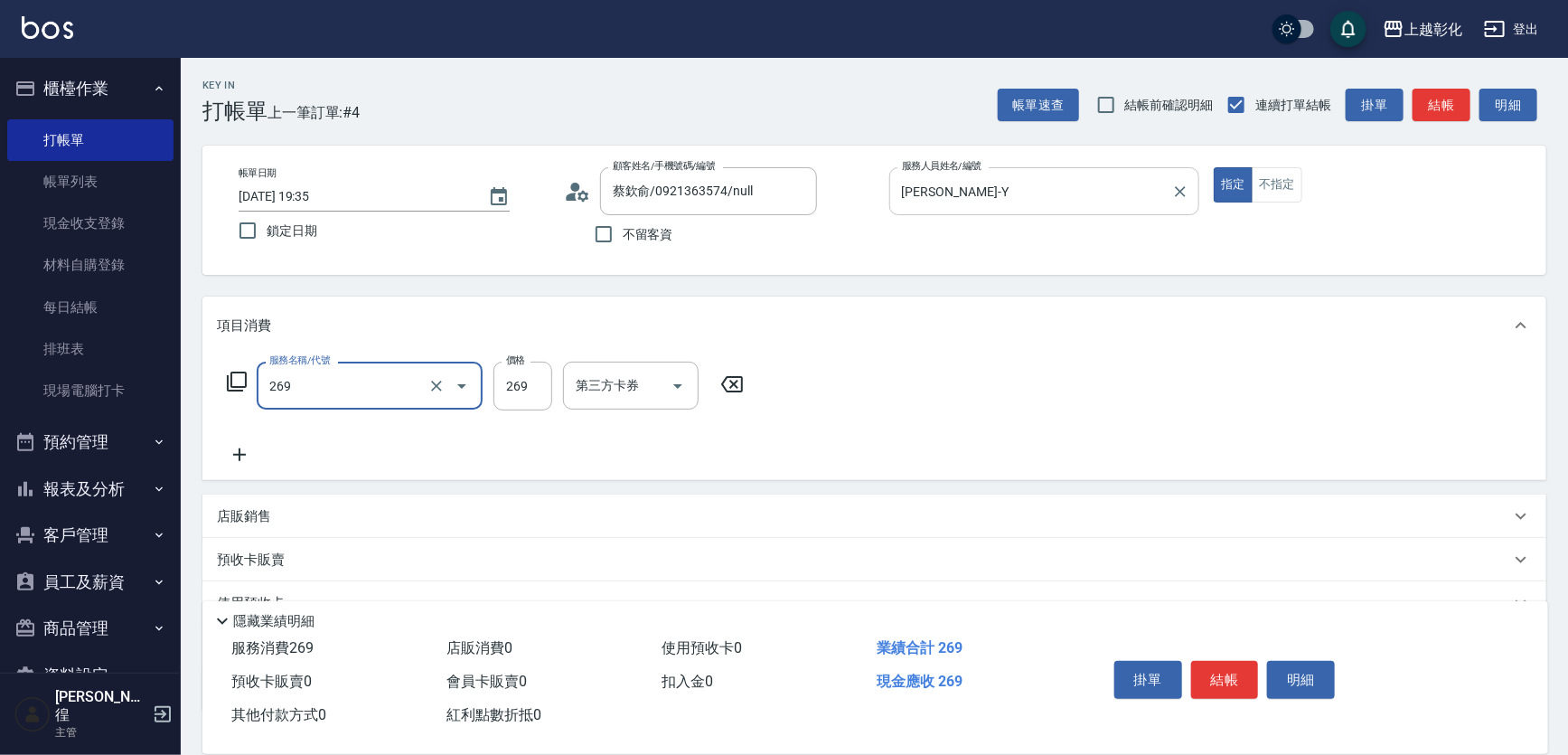
type input "一般洗剪(269)"
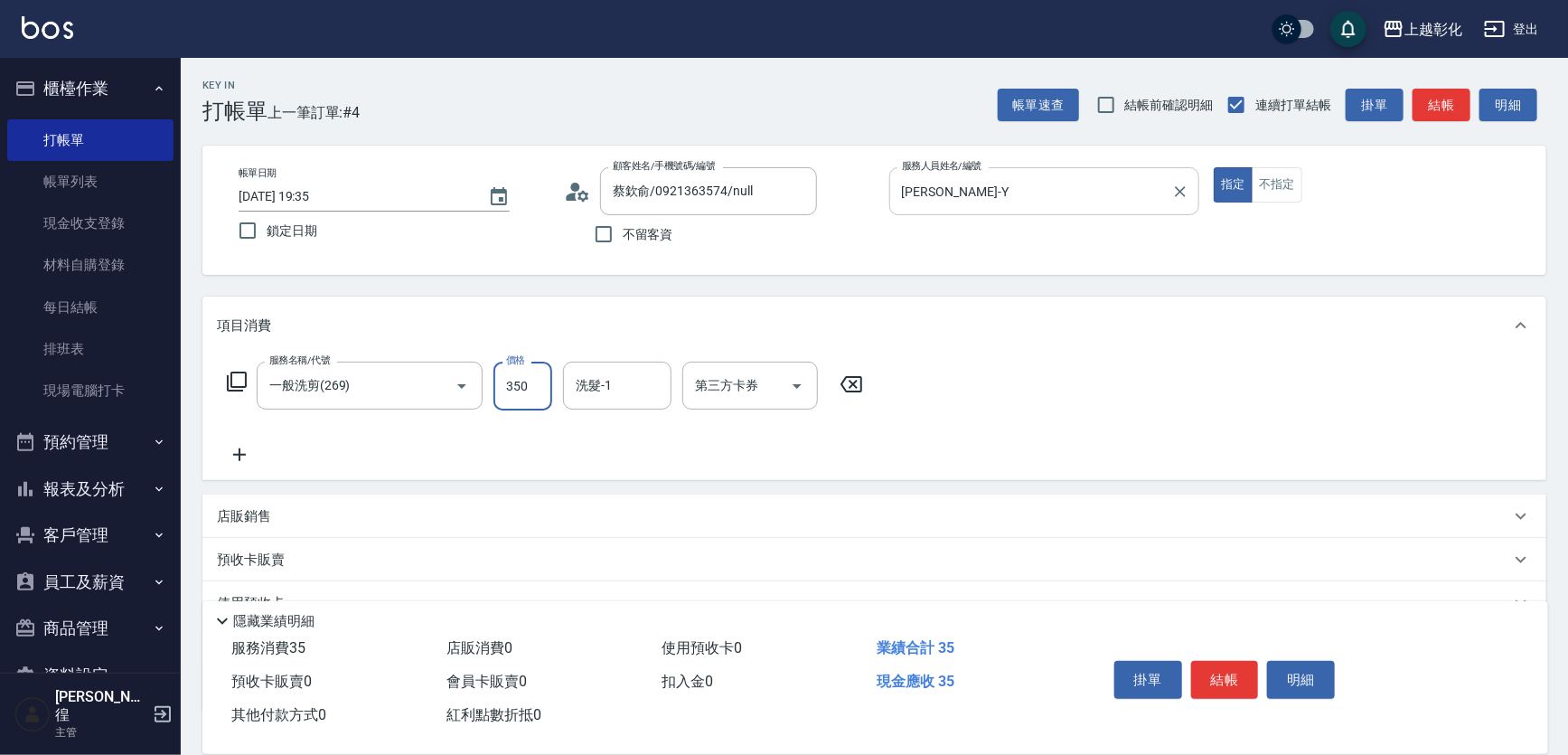
type input "350"
type input "[PERSON_NAME]-41"
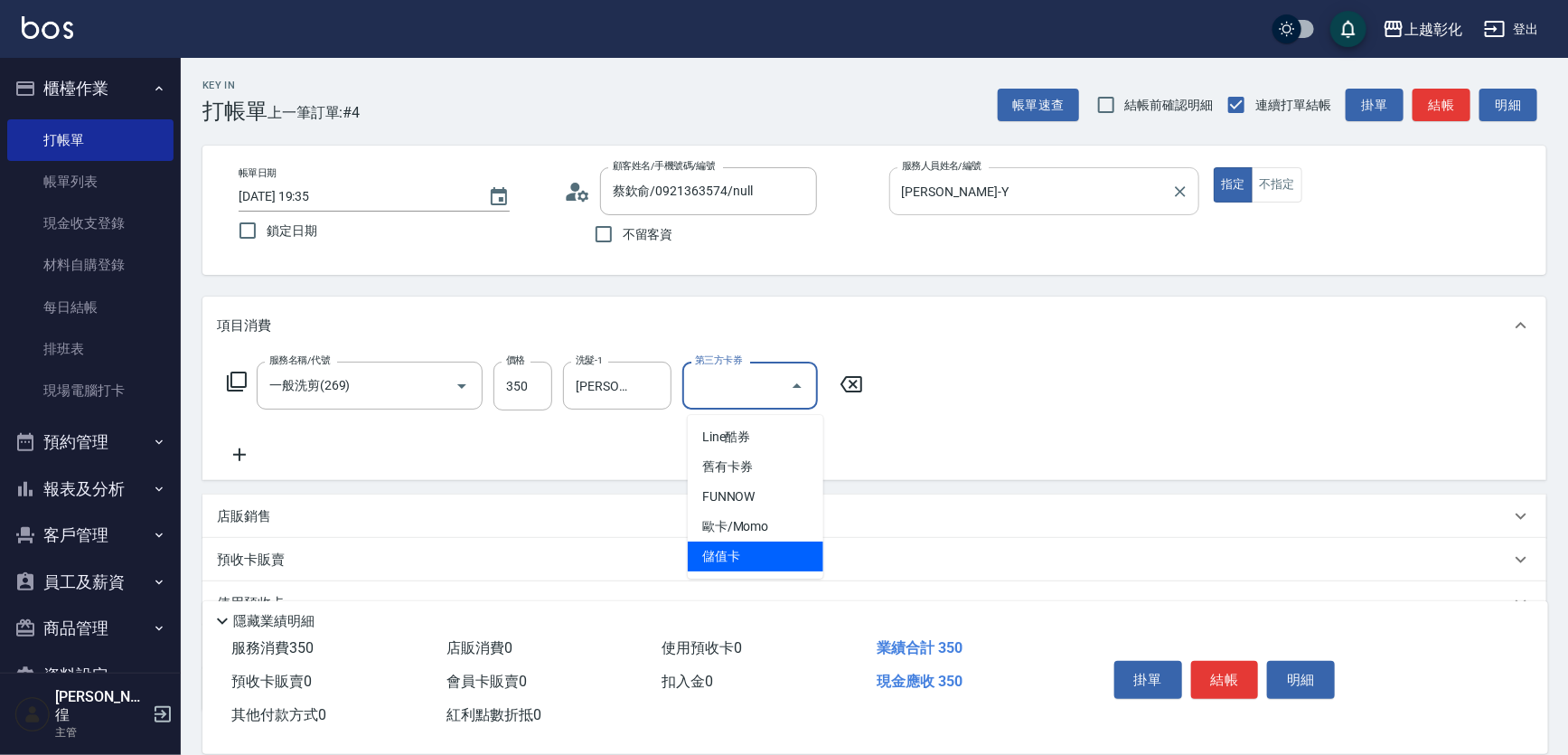
type input "儲值卡"
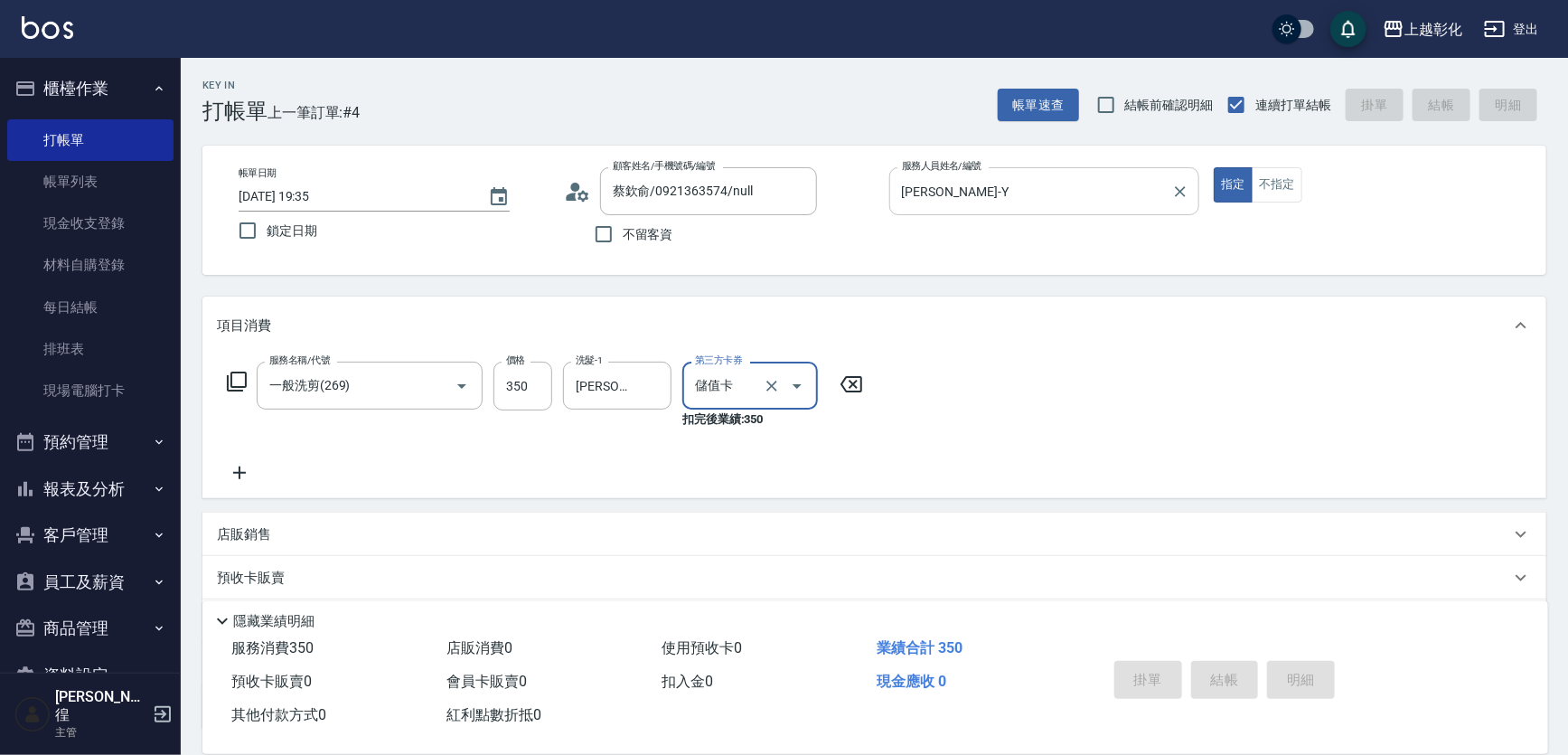
type input "[DATE] 19:36"
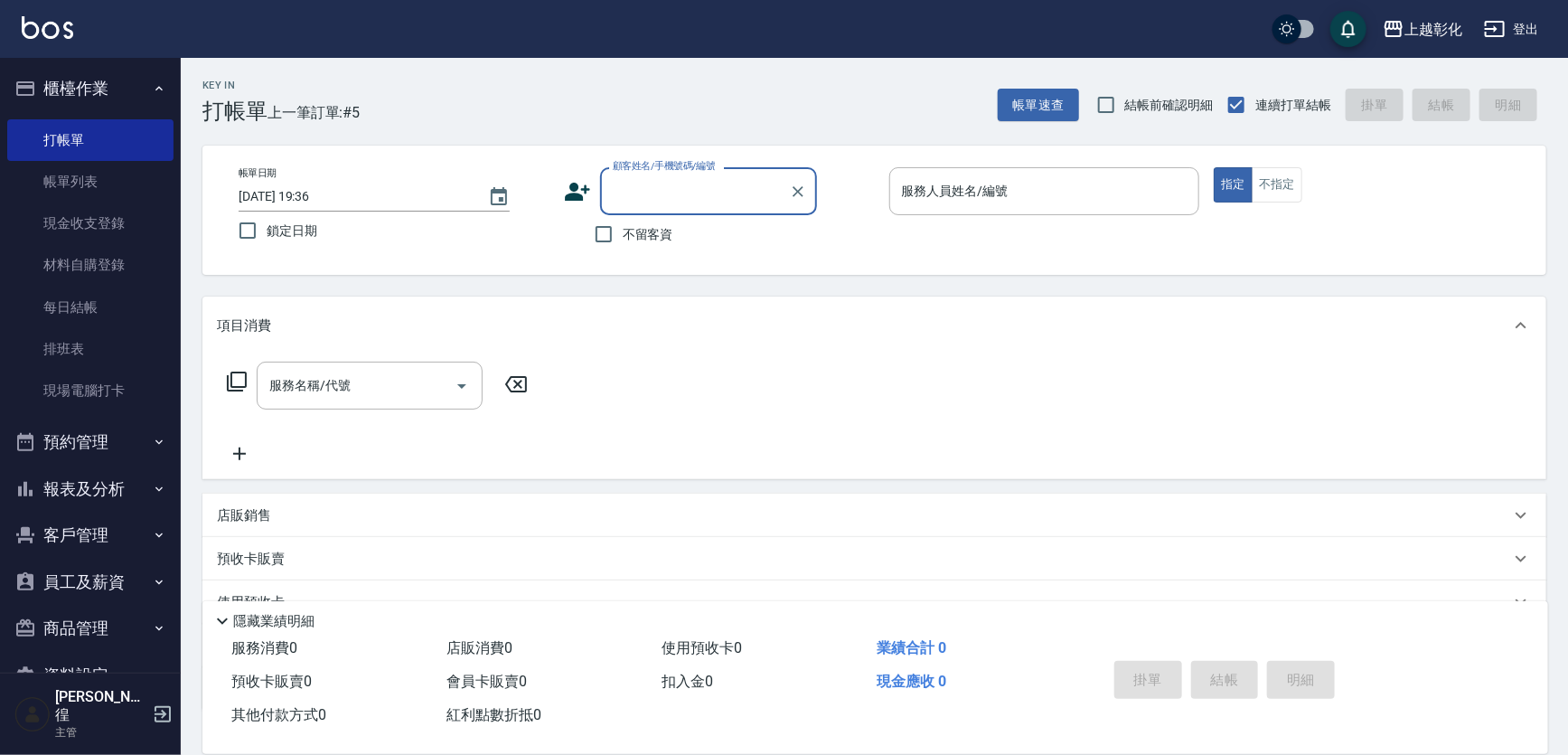
click at [582, 237] on div "不留客資" at bounding box center [691, 234] width 253 height 38
click at [637, 235] on span "不留客資" at bounding box center [648, 234] width 50 height 19
click at [623, 235] on input "不留客資" at bounding box center [604, 234] width 38 height 38
checkbox input "true"
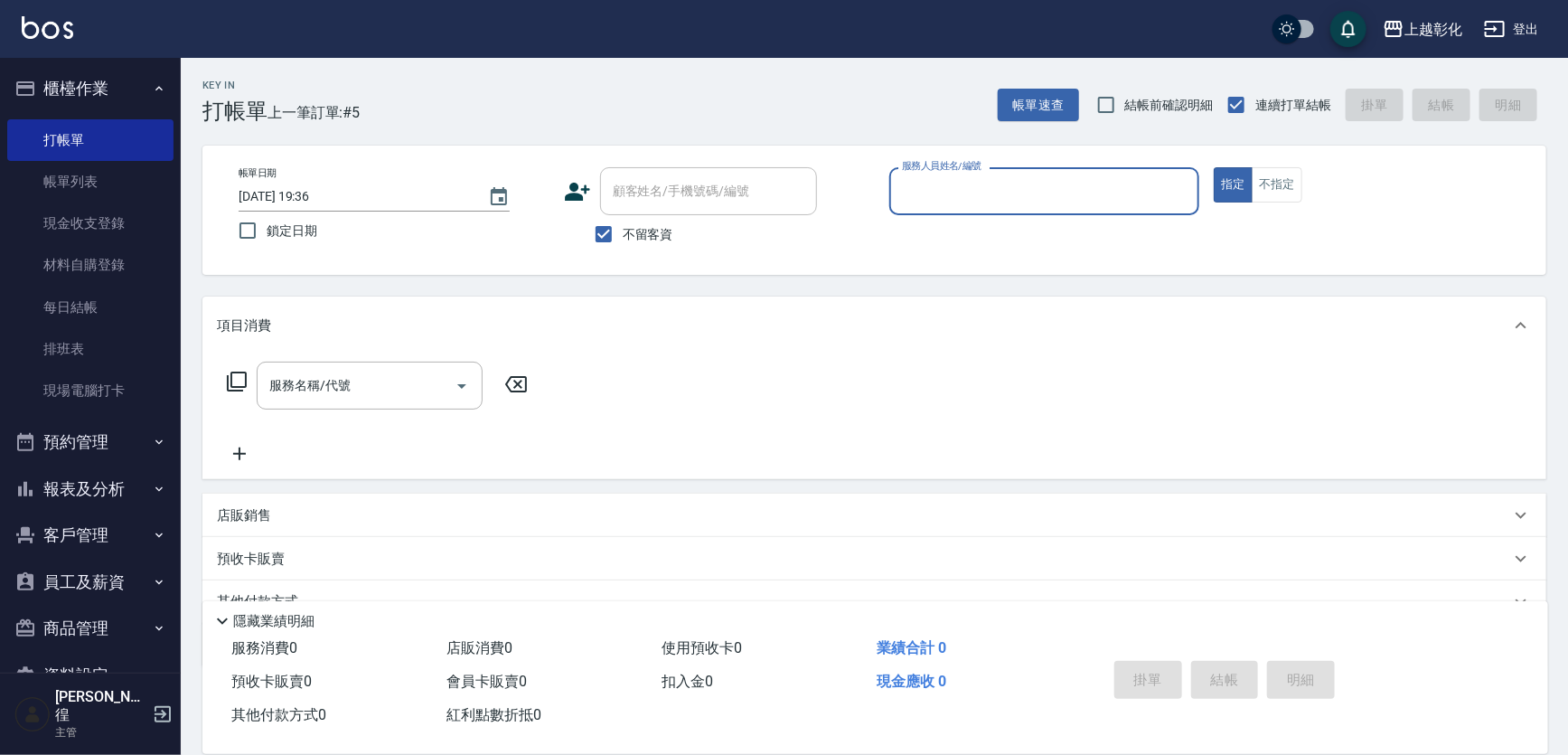
click at [938, 210] on div "服務人員姓名/編號" at bounding box center [1045, 191] width 311 height 47
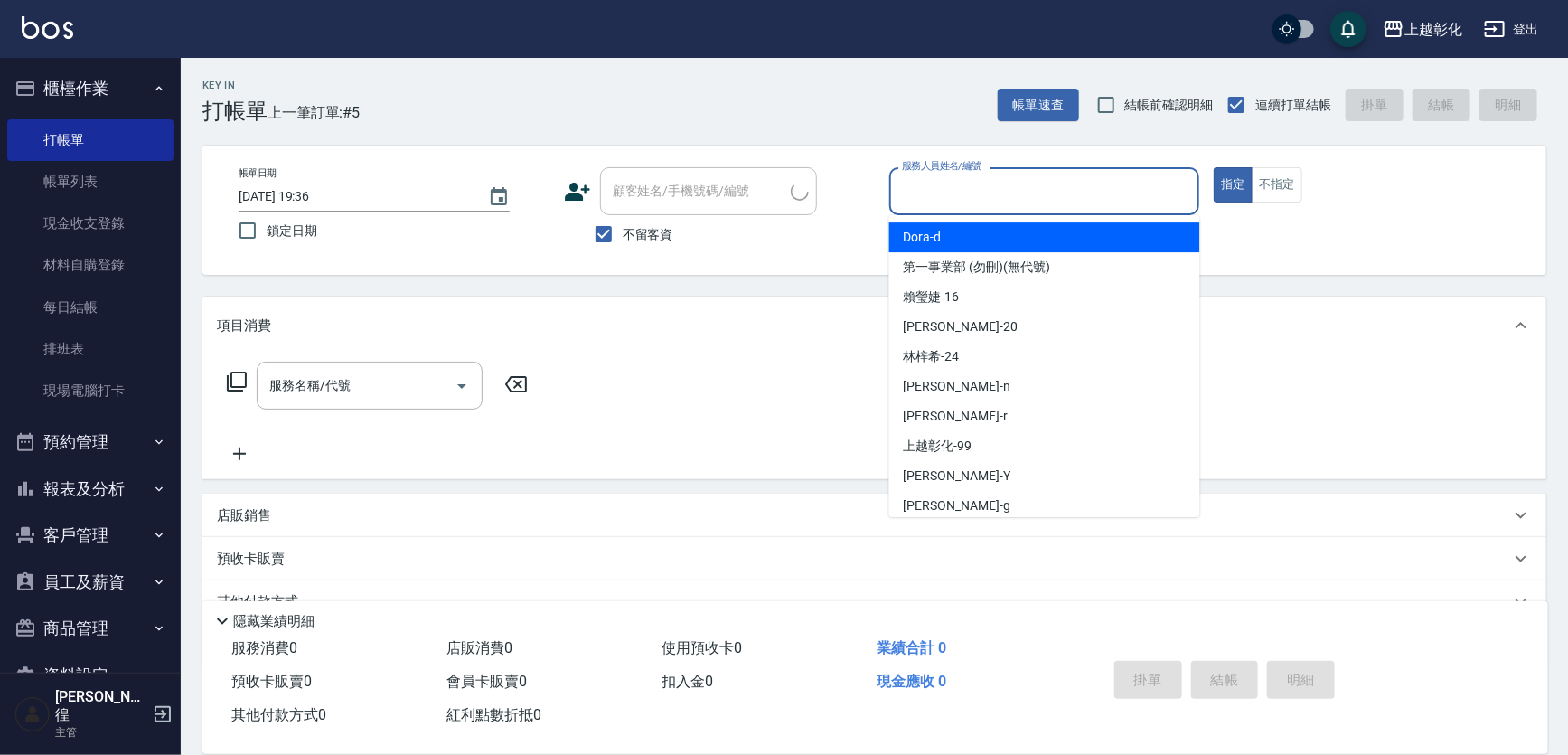
type input "[PERSON_NAME]/0922112378/"
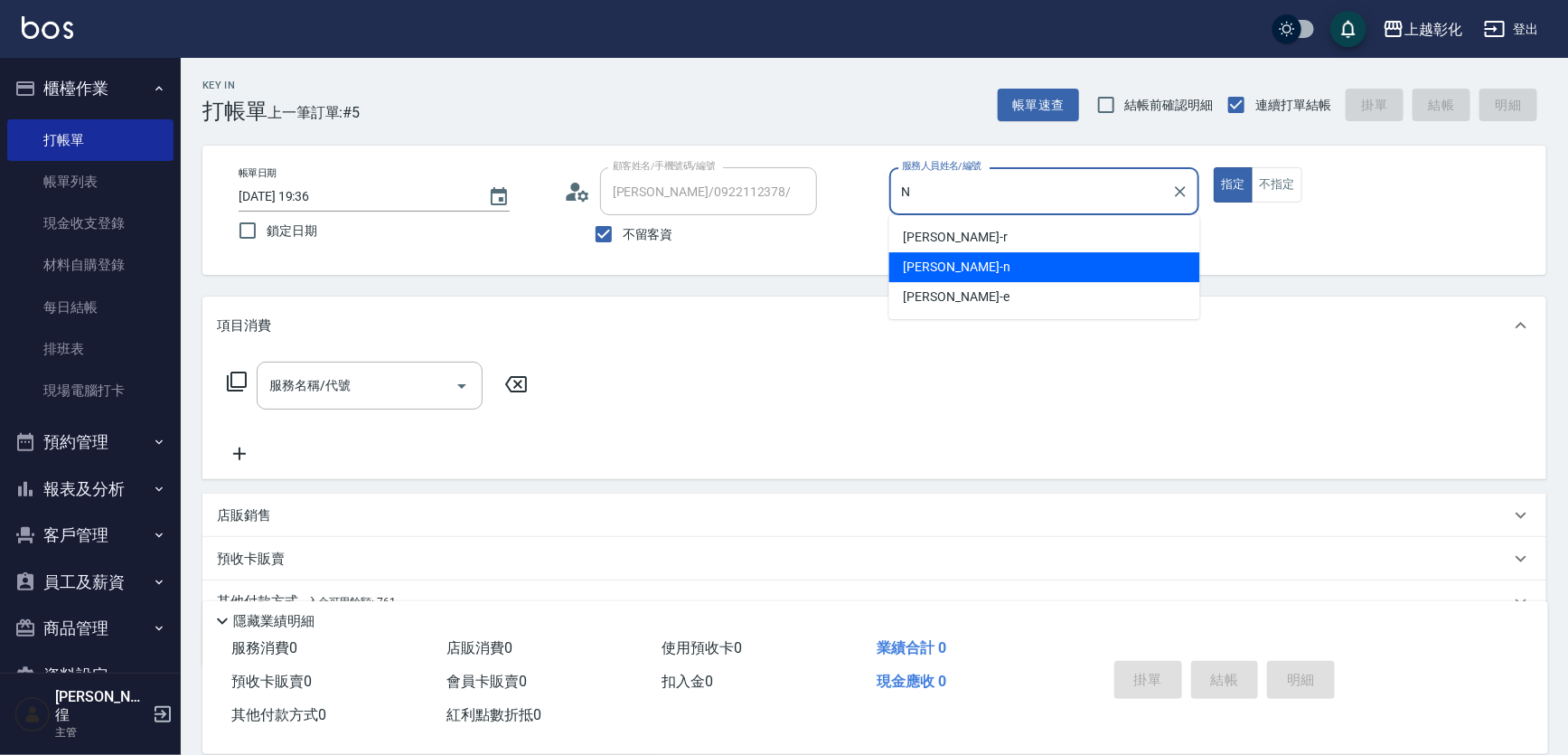
type input "yung yung-n"
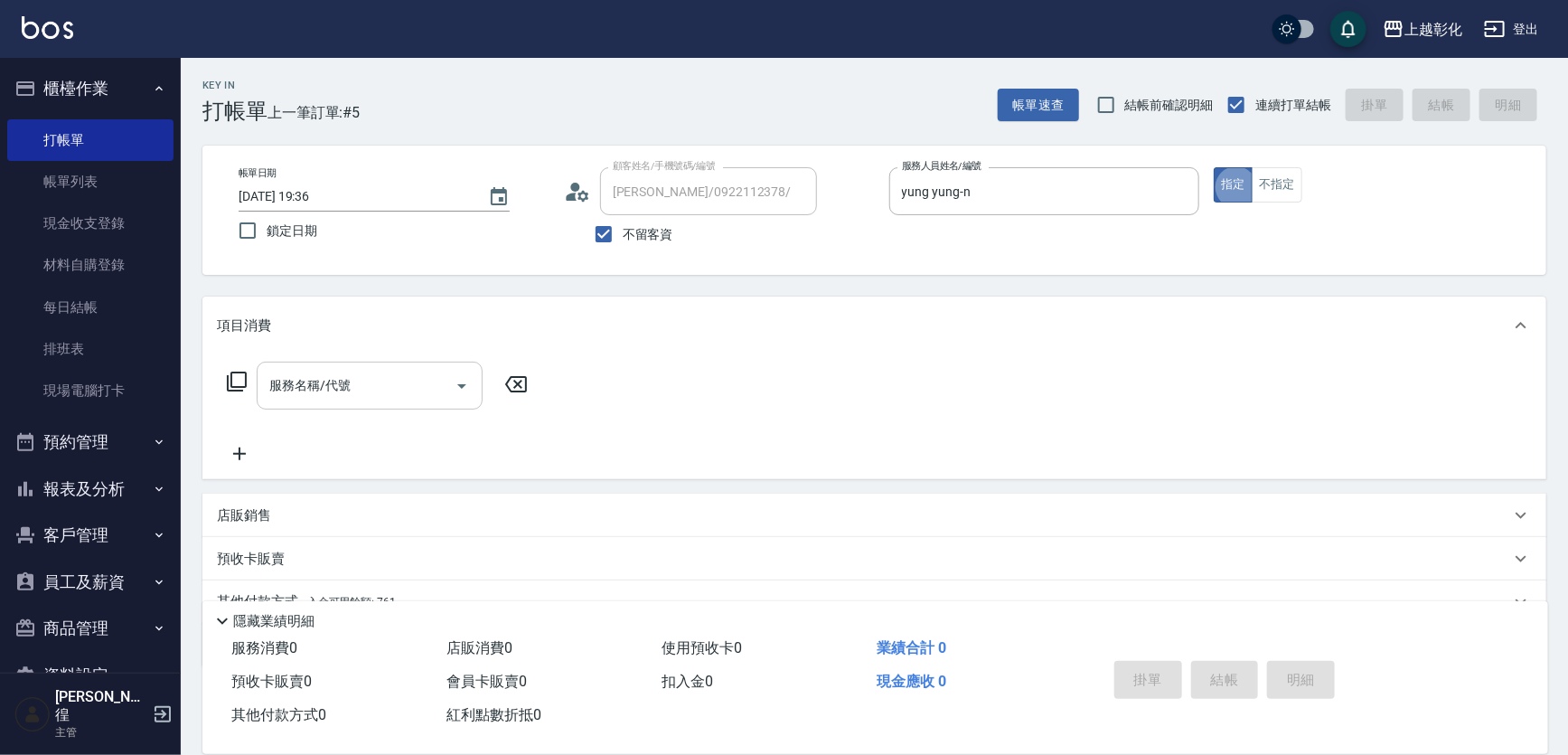
click at [412, 388] on input "服務名稱/代號" at bounding box center [356, 385] width 183 height 32
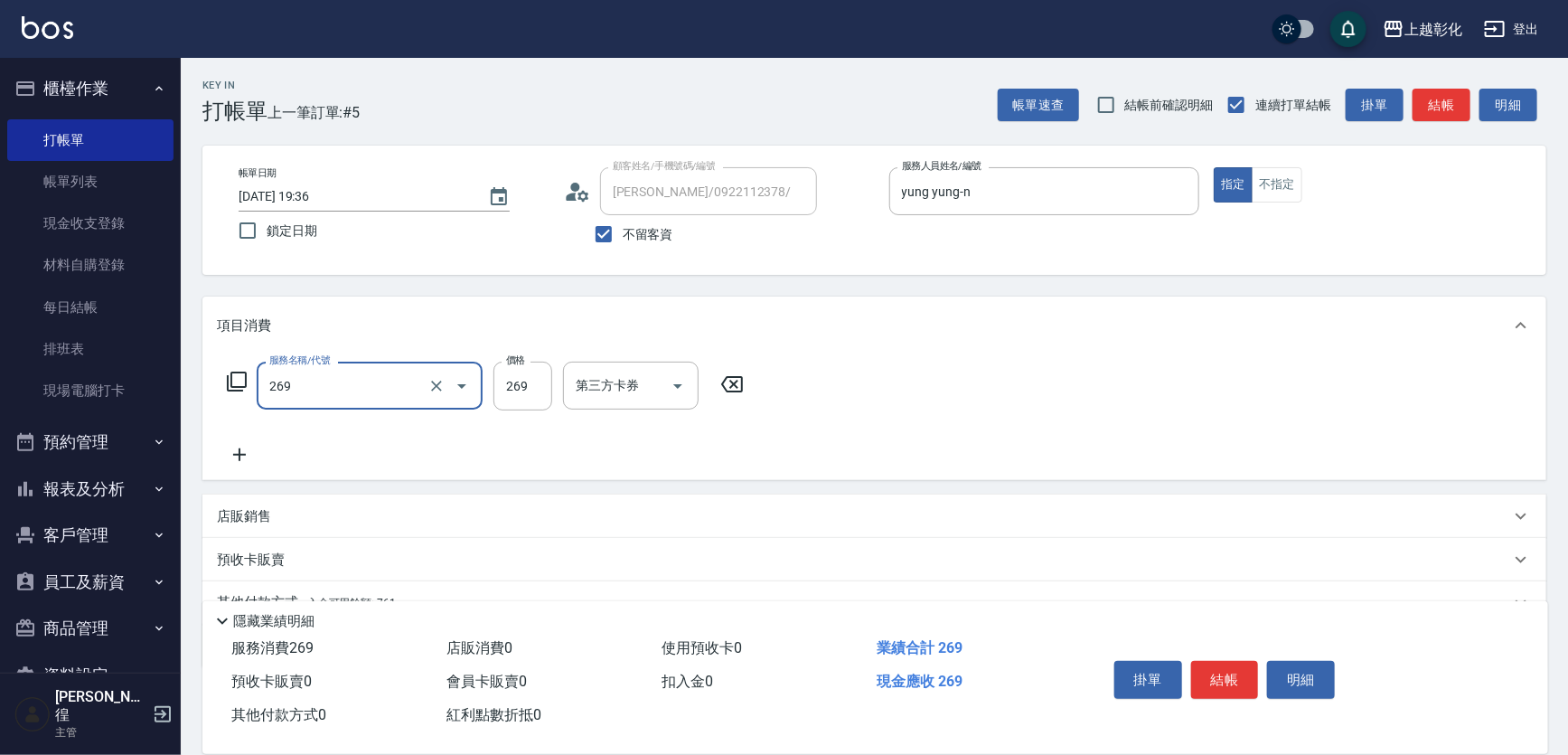
type input "一般洗剪(269)"
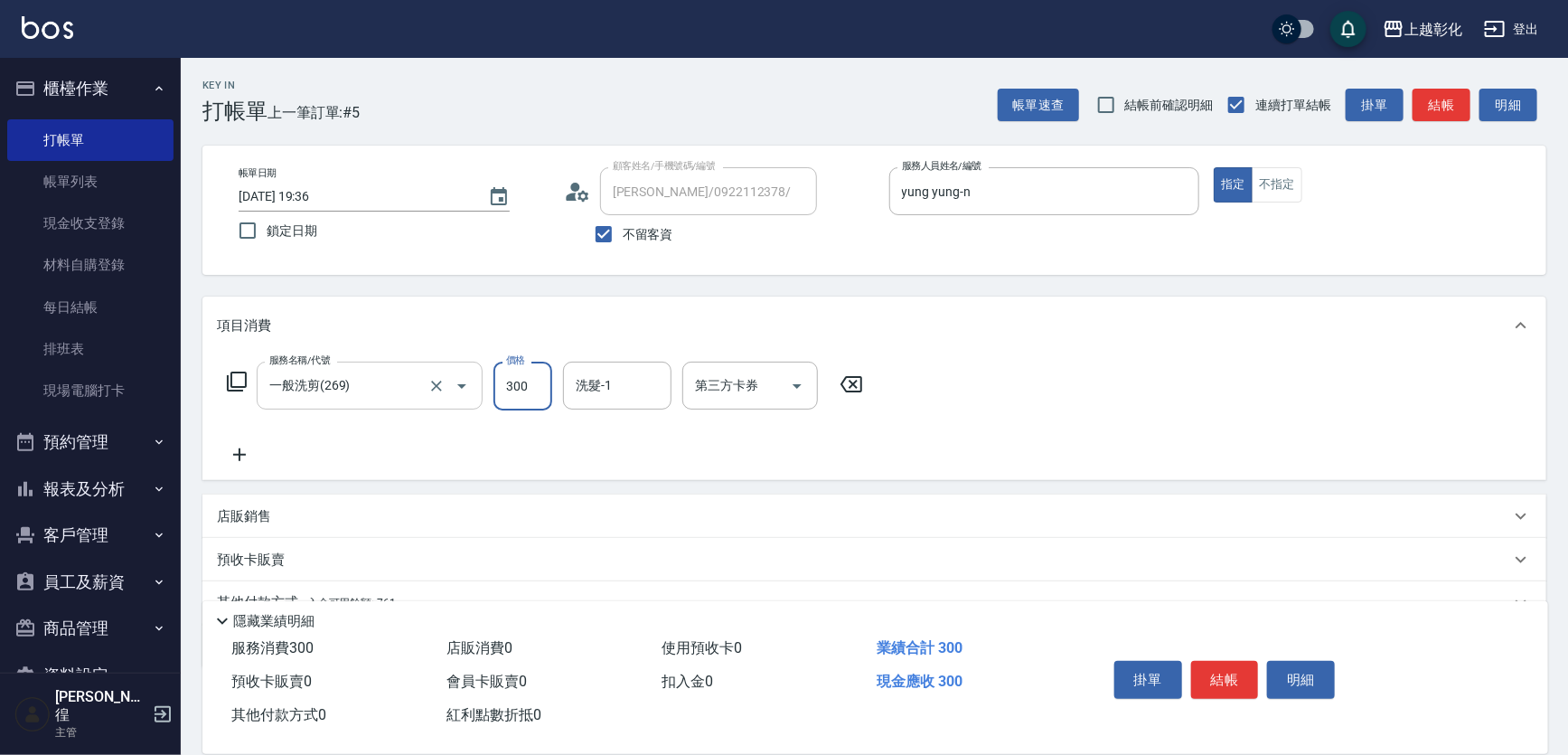
type input "300"
type input "[PERSON_NAME]-16"
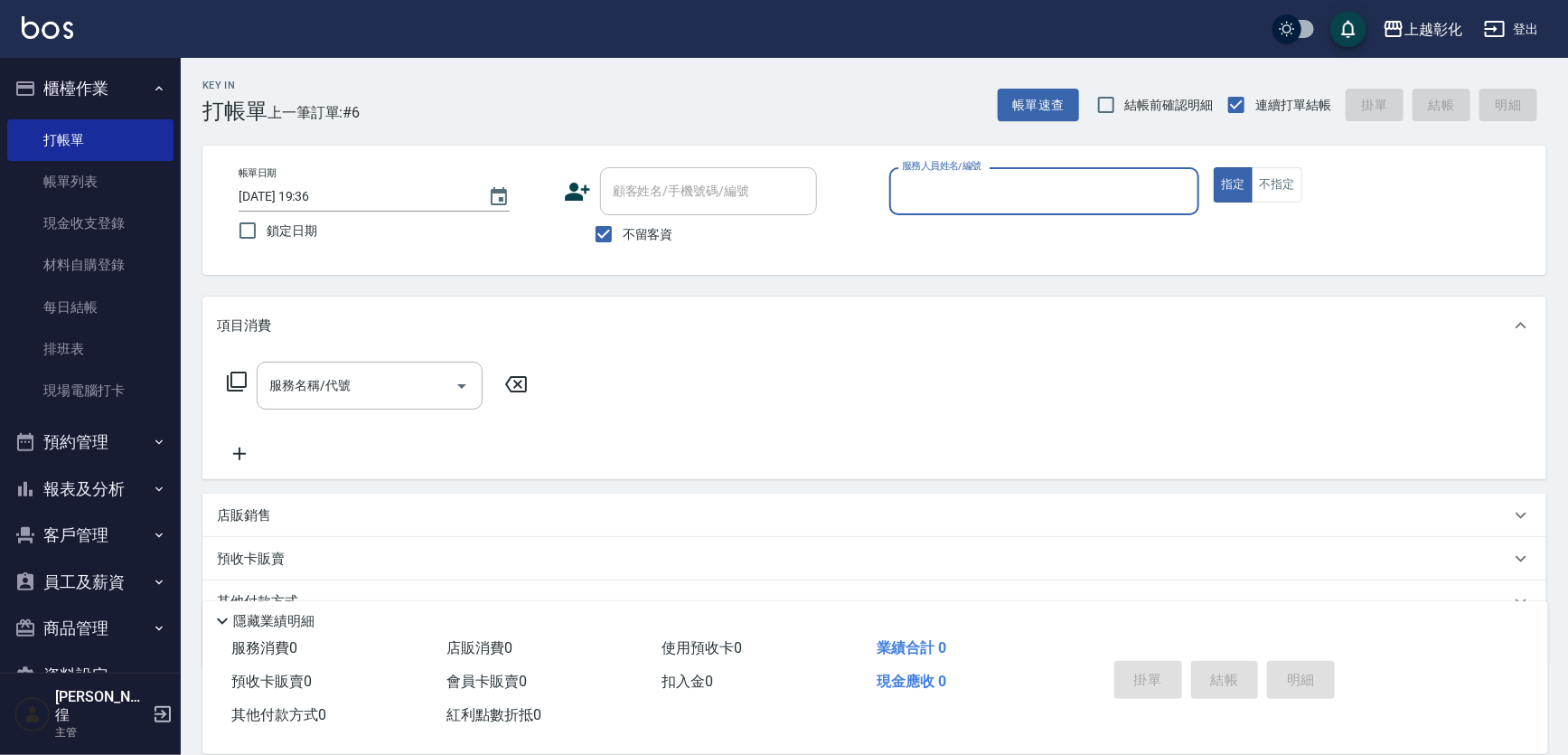
click at [632, 235] on span "不留客資" at bounding box center [648, 234] width 50 height 19
click at [623, 235] on input "不留客資" at bounding box center [604, 234] width 38 height 38
checkbox input "false"
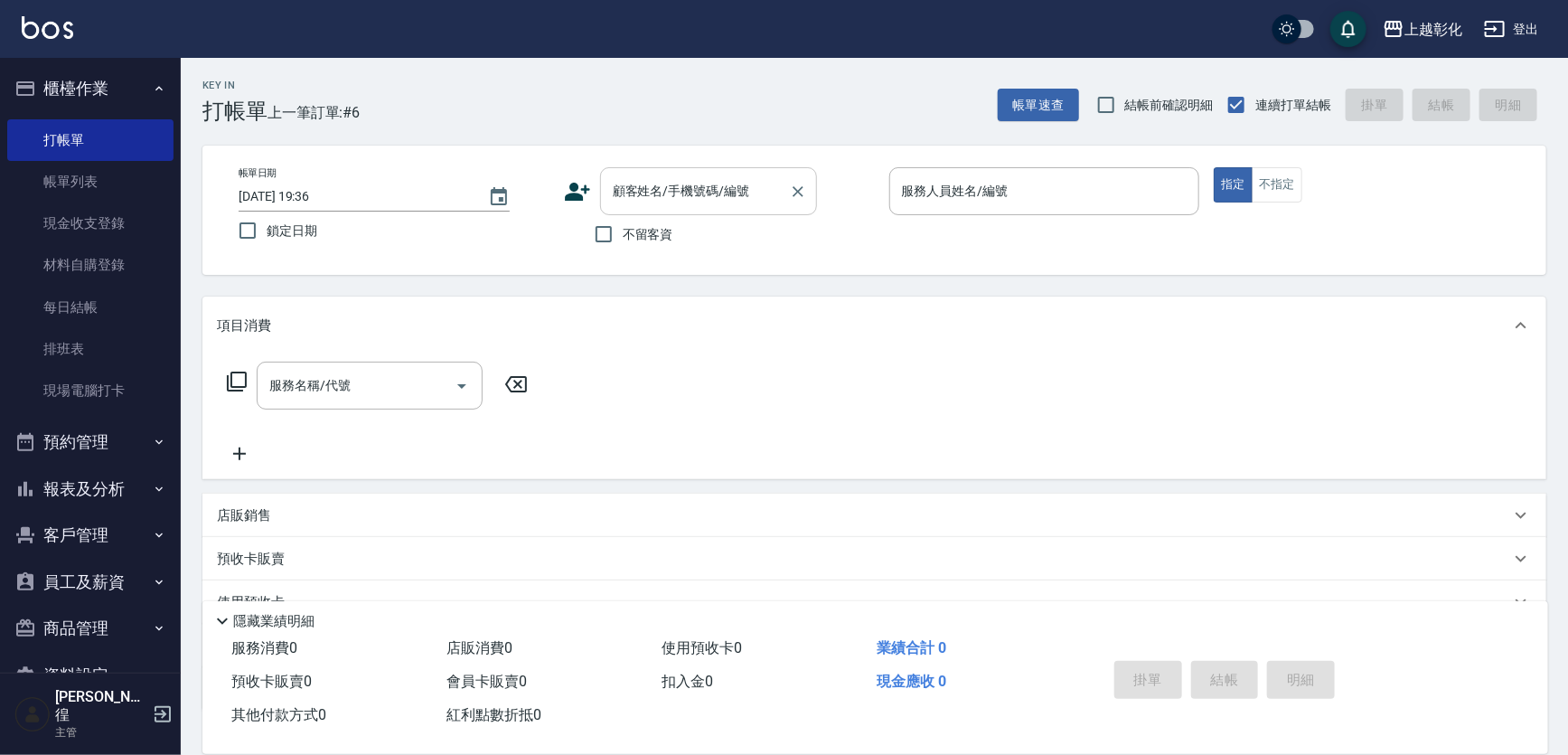
click at [665, 195] on div "顧客姓名/手機號碼/編號 顧客姓名/手機號碼/編號" at bounding box center [708, 191] width 217 height 47
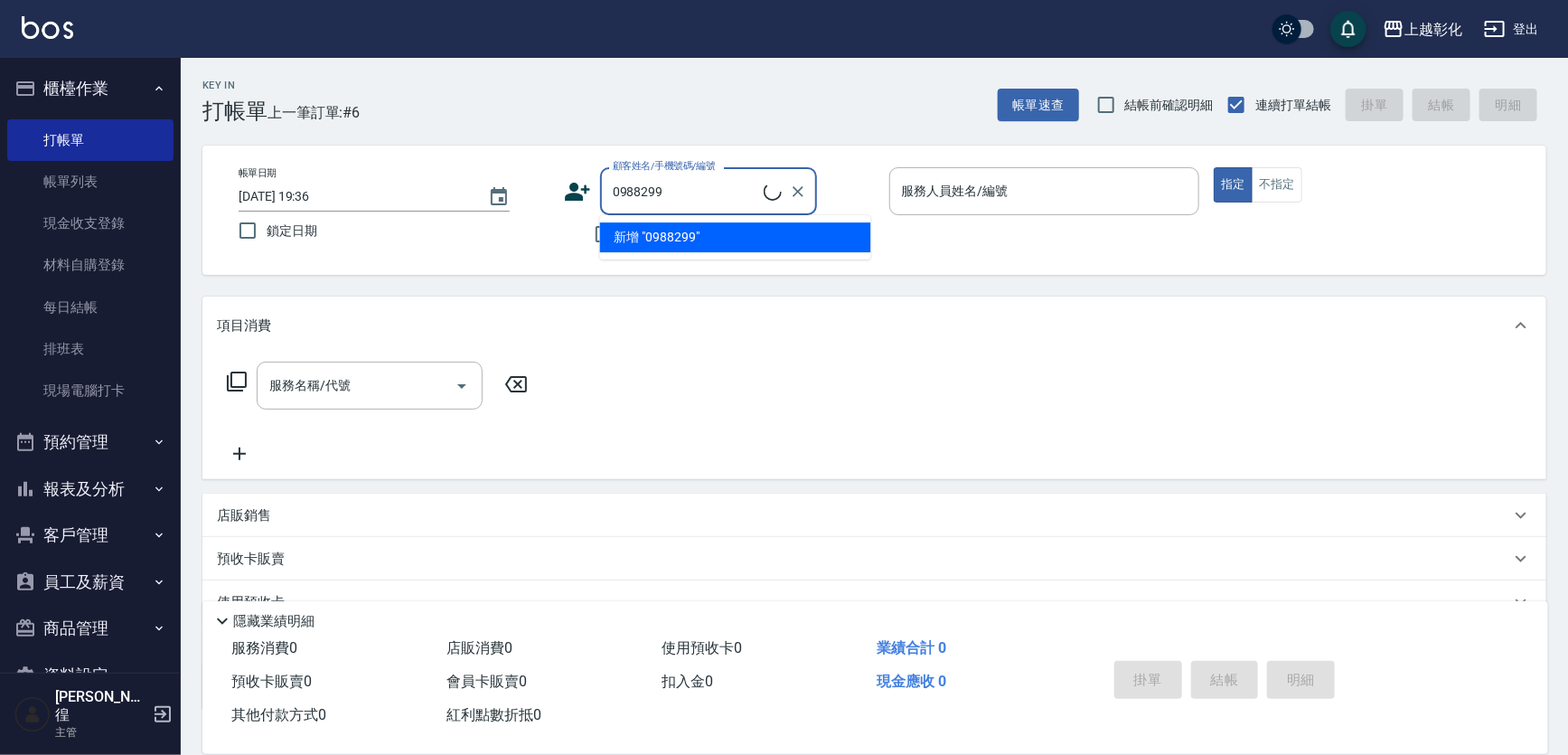
click at [696, 230] on li "新增 "0988299"" at bounding box center [736, 237] width 271 height 30
click at [702, 196] on input "0988299" at bounding box center [695, 191] width 174 height 32
click at [704, 238] on li "[PERSON_NAME]/0988299969/null" at bounding box center [736, 237] width 271 height 30
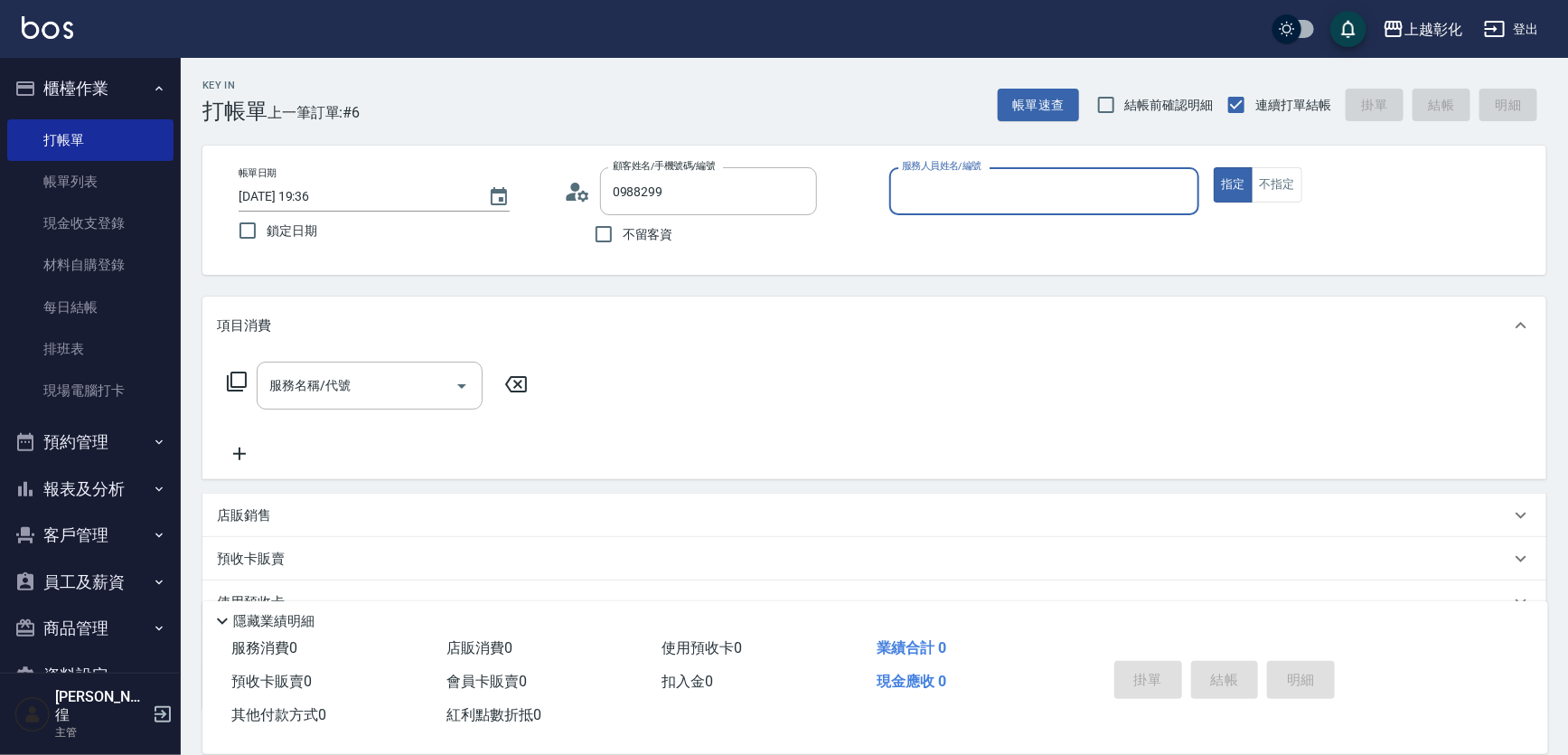
type input "[PERSON_NAME]/0988299969/null"
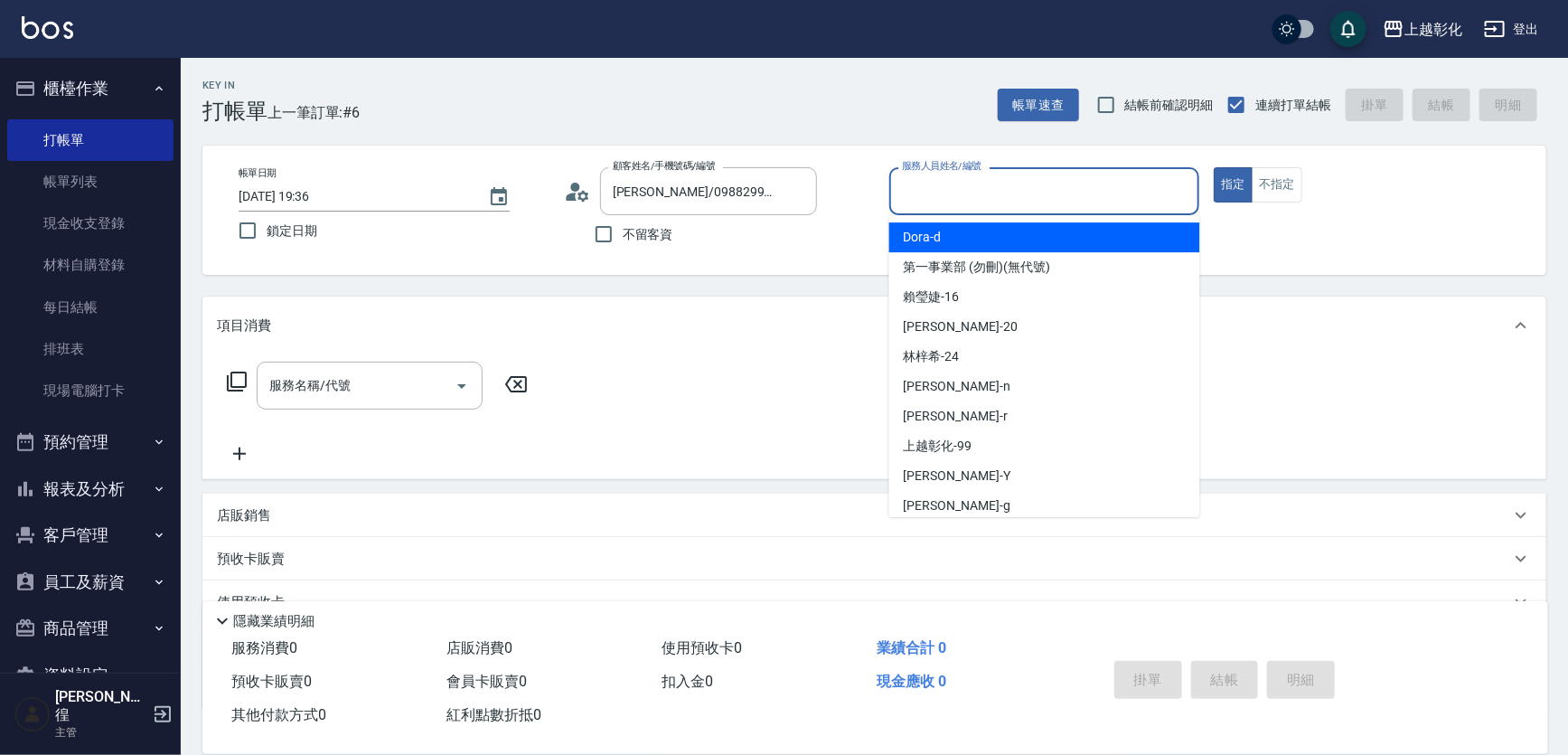
click at [973, 202] on input "服務人員姓名/編號" at bounding box center [1045, 191] width 295 height 32
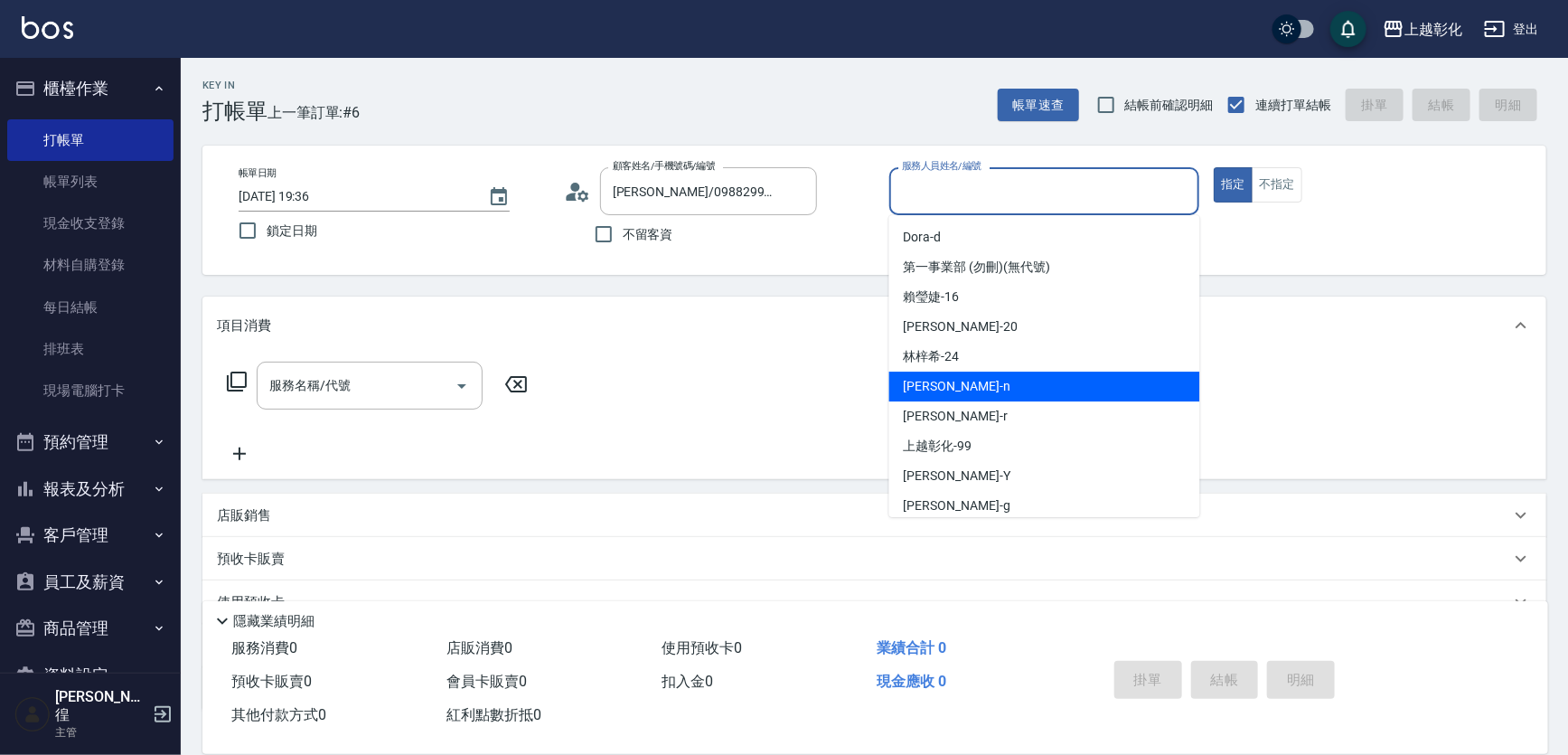
click at [943, 389] on span "yung yung -n" at bounding box center [957, 385] width 107 height 19
type input "yung yung-n"
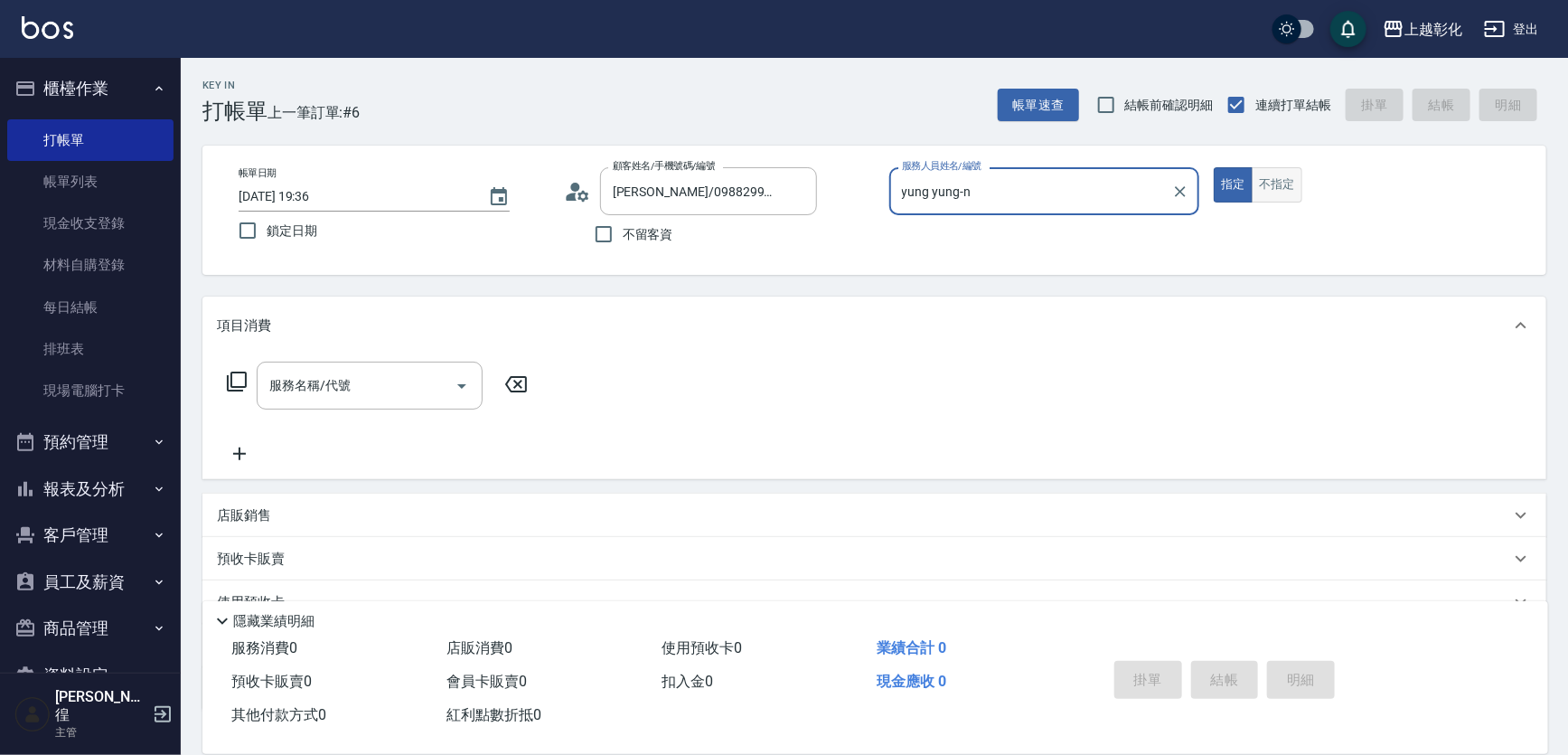
click at [1289, 178] on button "不指定" at bounding box center [1276, 185] width 50 height 36
click at [350, 409] on div "服務名稱/代號" at bounding box center [370, 385] width 226 height 47
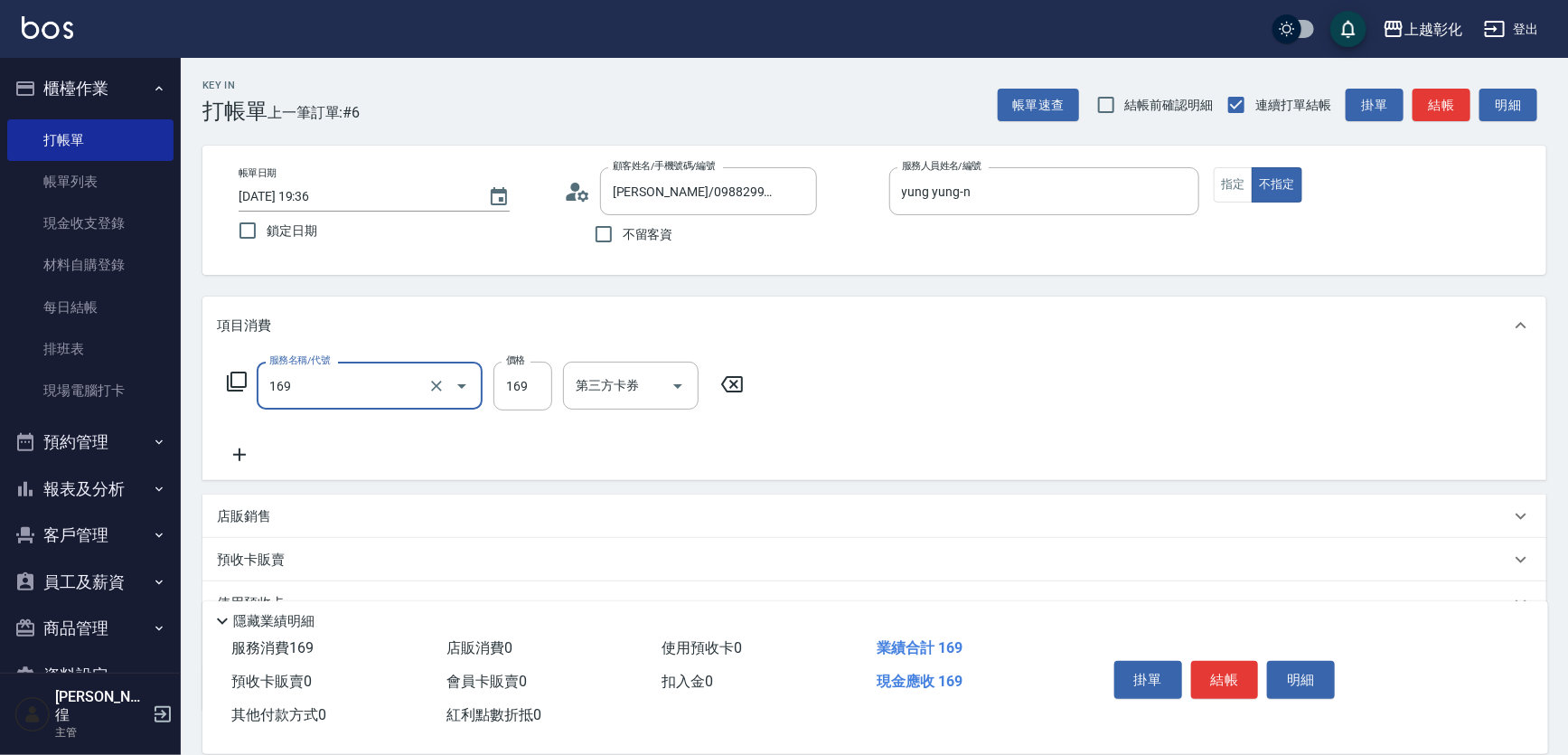
type input "剪髮(169)"
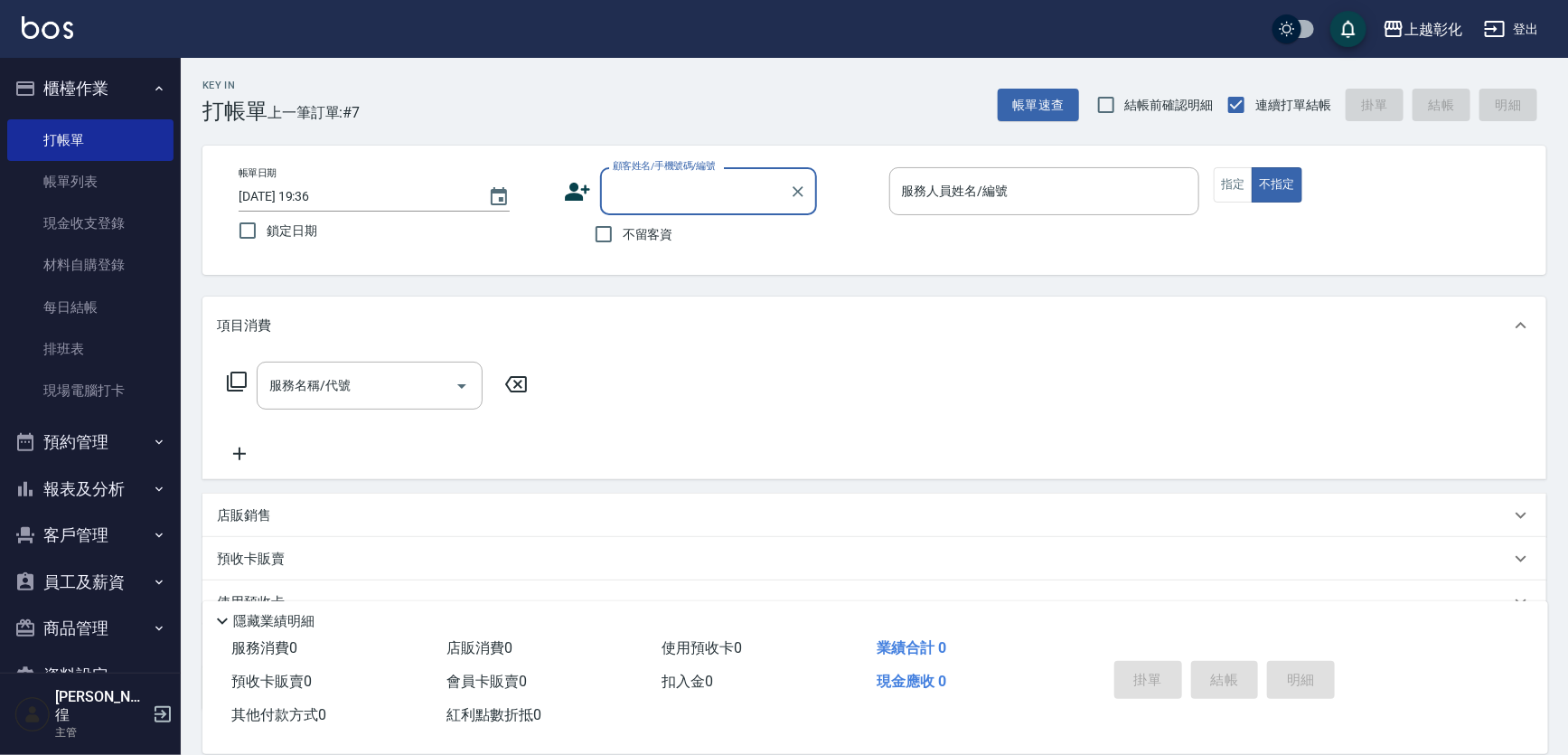
click at [644, 241] on span "不留客資" at bounding box center [648, 234] width 50 height 19
click at [623, 241] on input "不留客資" at bounding box center [604, 234] width 38 height 38
checkbox input "true"
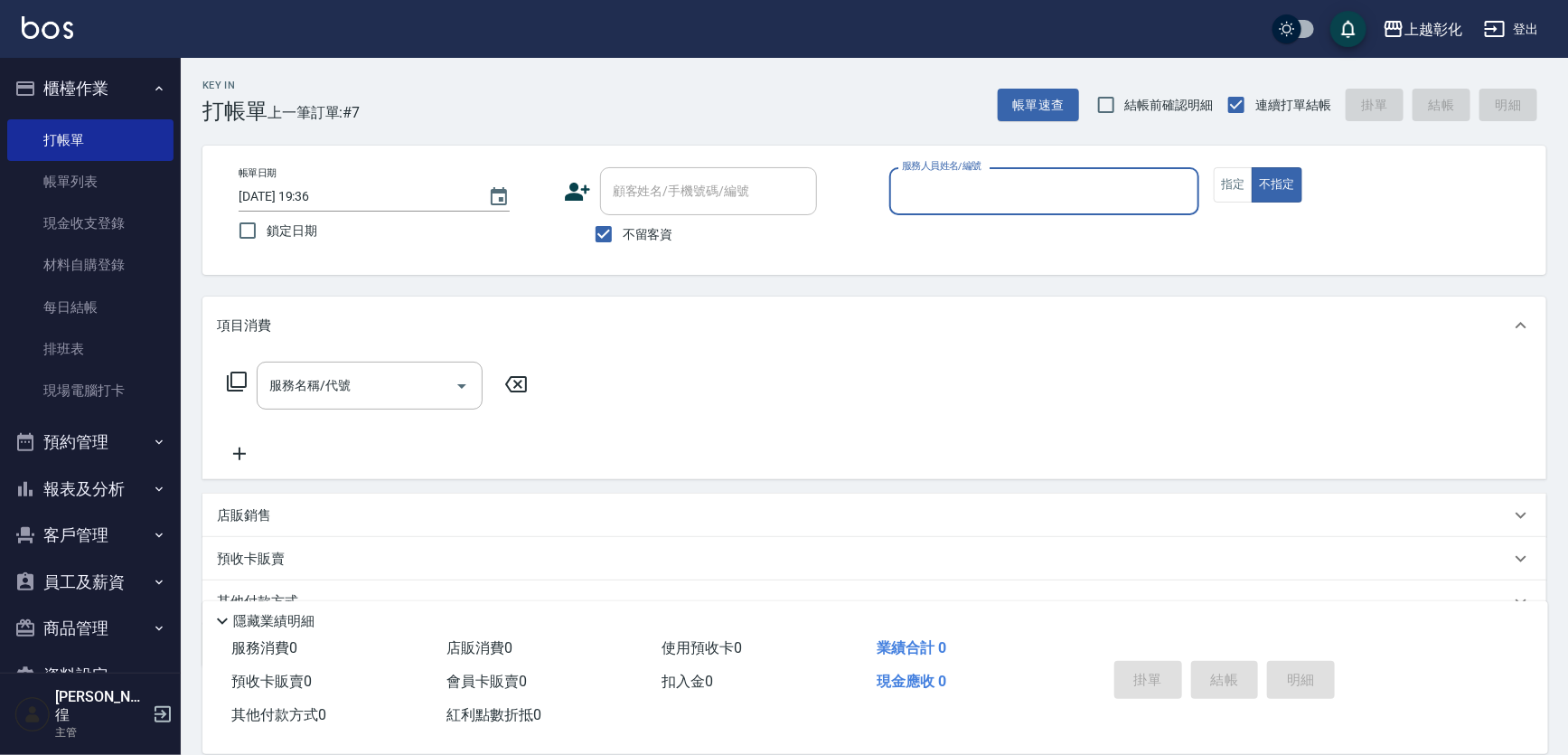
click at [1038, 184] on input "服務人員姓名/編號" at bounding box center [1045, 191] width 295 height 32
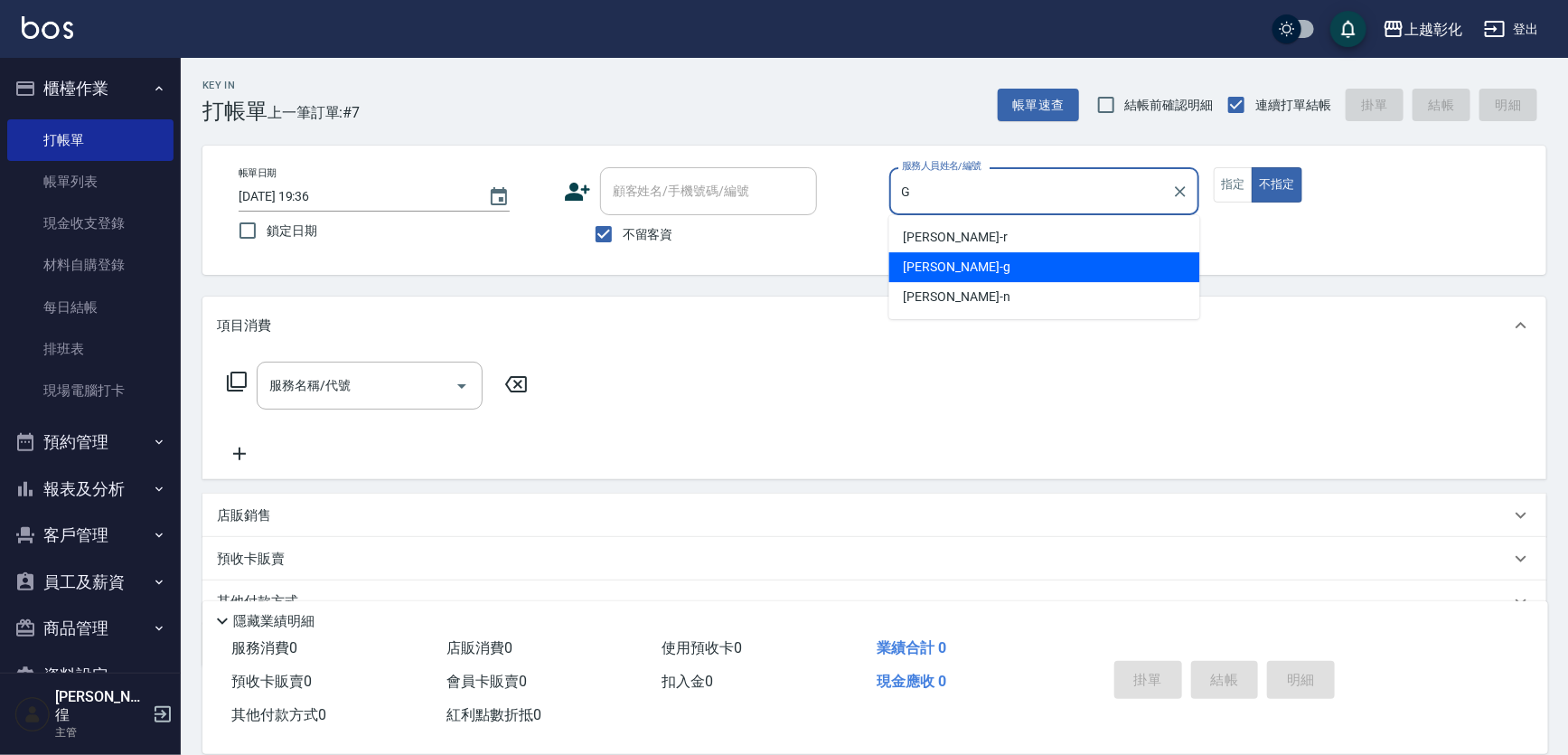
type input "[PERSON_NAME]"
type button "false"
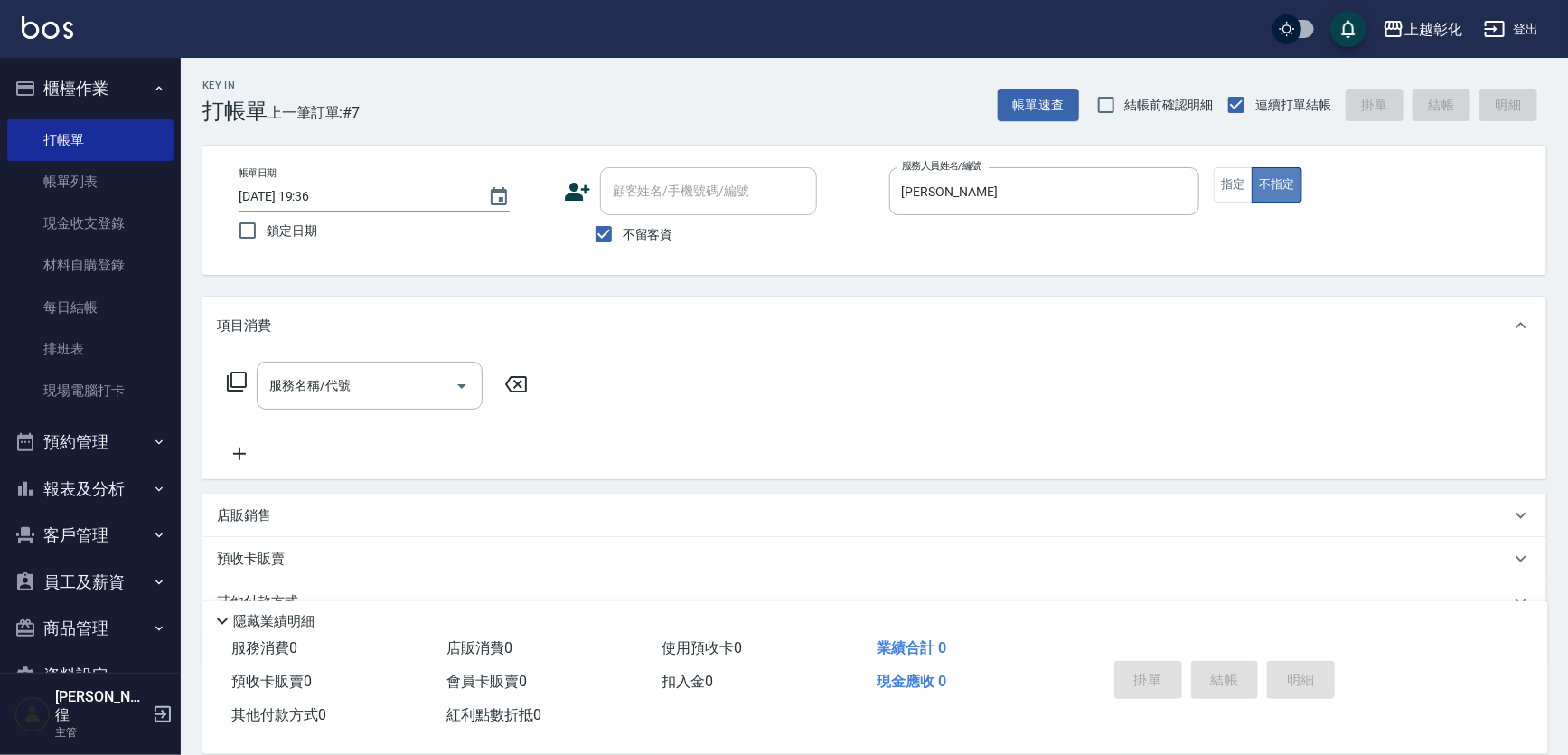
click at [1263, 190] on button "不指定" at bounding box center [1276, 185] width 50 height 36
click at [1249, 190] on button "指定" at bounding box center [1233, 185] width 39 height 36
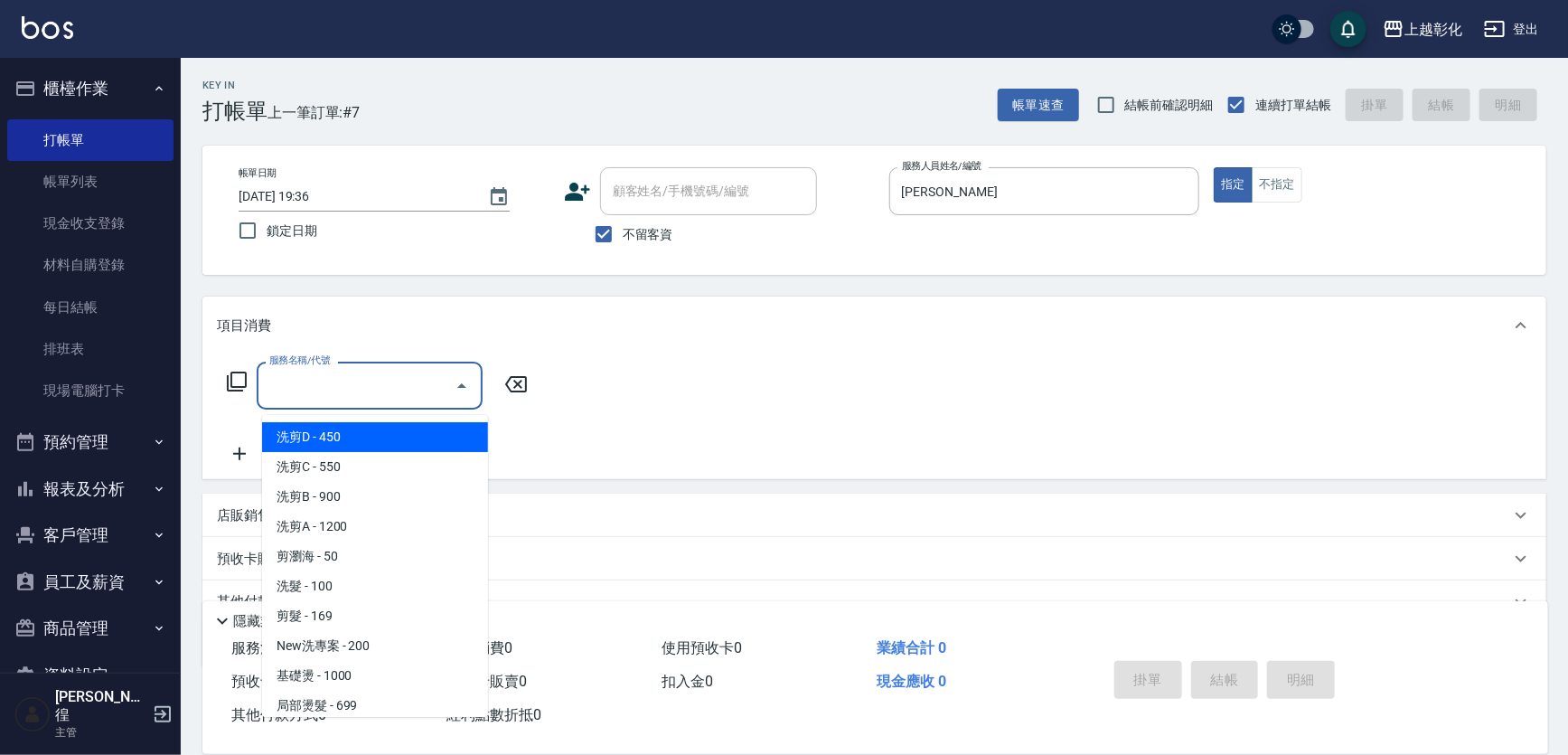
click at [326, 394] on input "服務名稱/代號" at bounding box center [356, 385] width 183 height 32
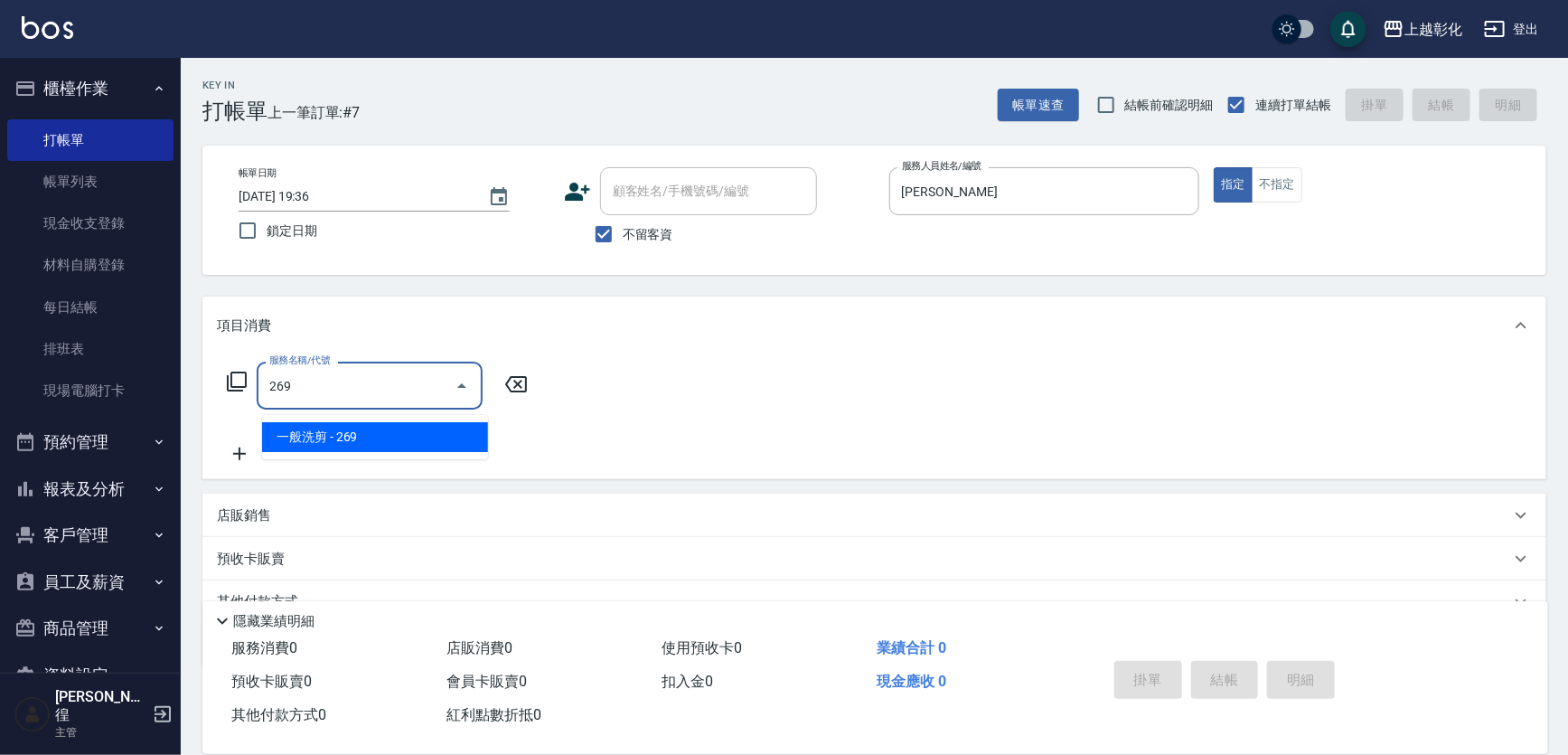
type input "一般洗剪(269)"
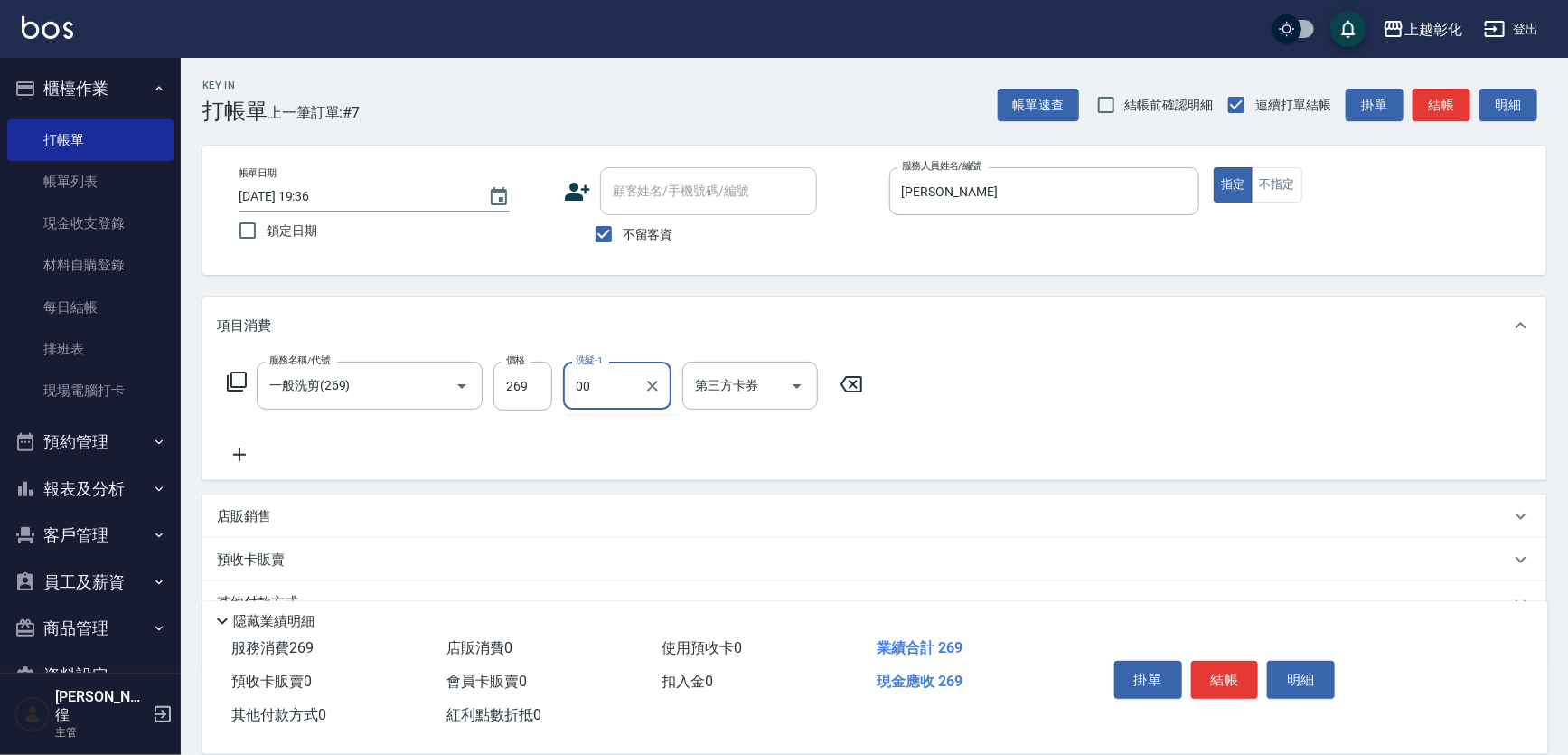
type input "00"
drag, startPoint x: 563, startPoint y: 420, endPoint x: 533, endPoint y: 393, distance: 40.4
click at [555, 415] on div "服務名稱/代號 一般洗剪(269) 服務名稱/代號 價格 269 價格 洗髮-1 洗髮-1 第三方卡券 第三方卡券" at bounding box center [545, 413] width 657 height 104
click at [533, 393] on input "269" at bounding box center [522, 385] width 58 height 48
type input "300"
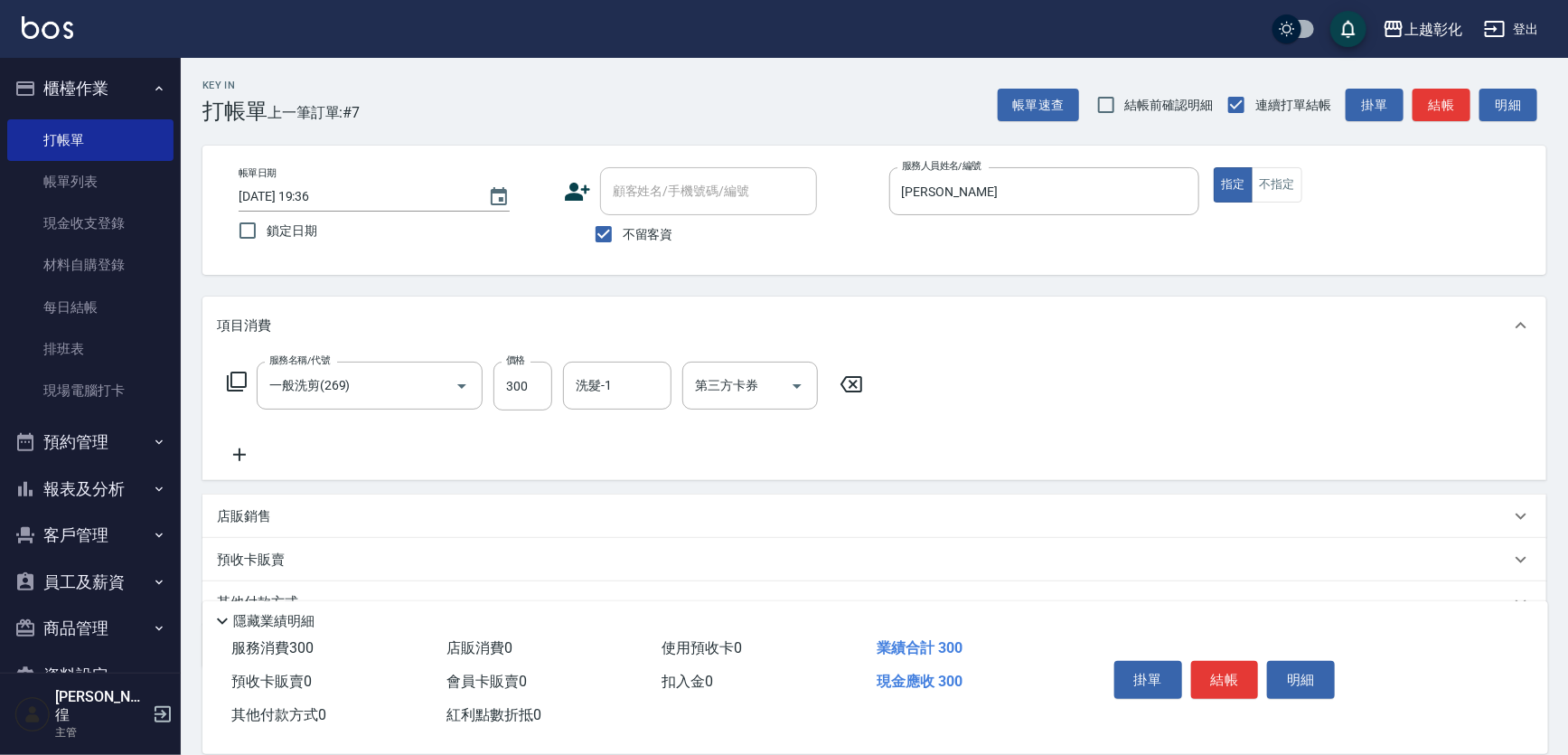
click at [669, 417] on div "服務名稱/代號 一般洗剪(269) 服務名稱/代號 價格 300 價格 洗髮-1 洗髮-1 第三方卡券 第三方卡券" at bounding box center [545, 413] width 657 height 104
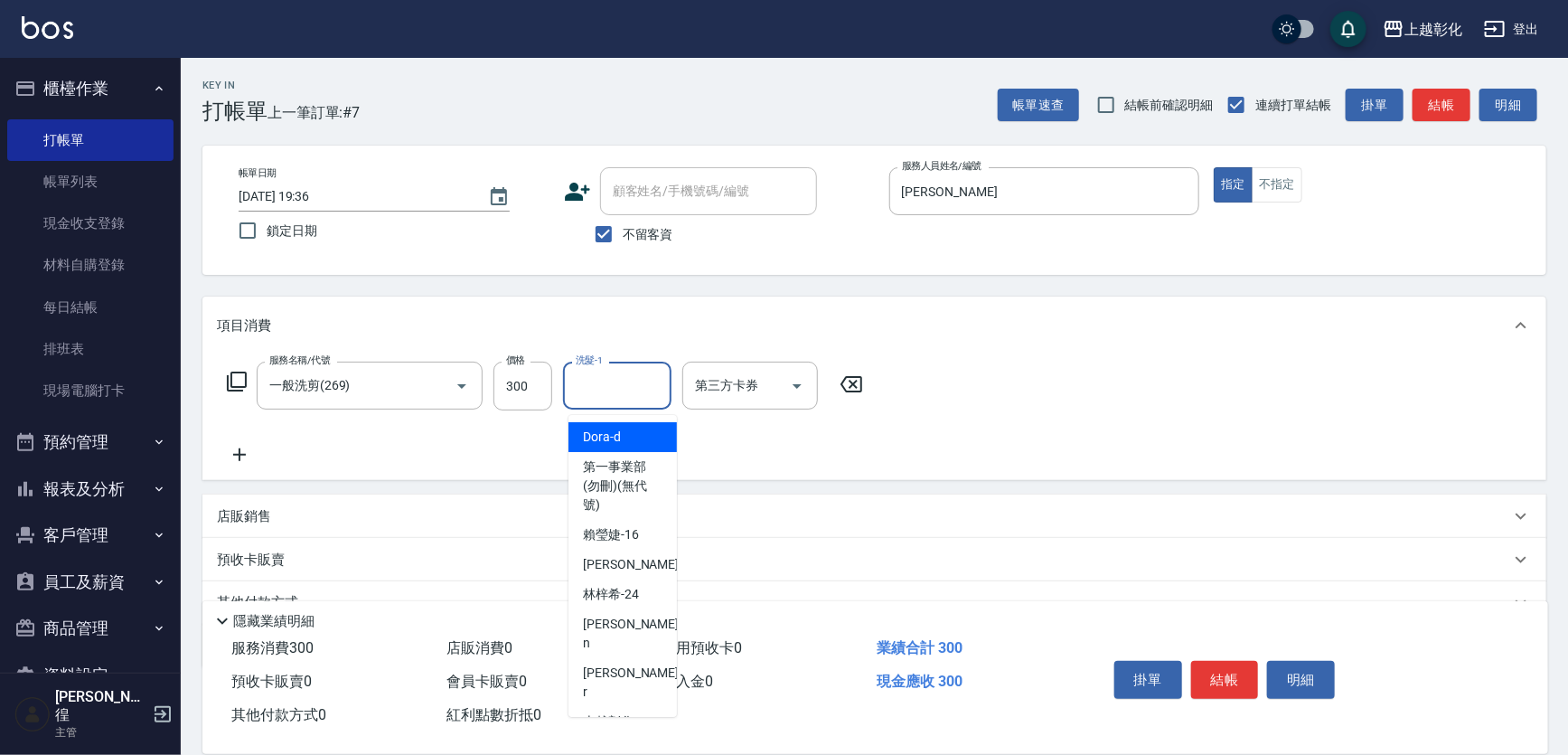
click at [641, 398] on input "洗髮-1" at bounding box center [617, 385] width 92 height 32
type input "24"
type input "[PERSON_NAME]-24"
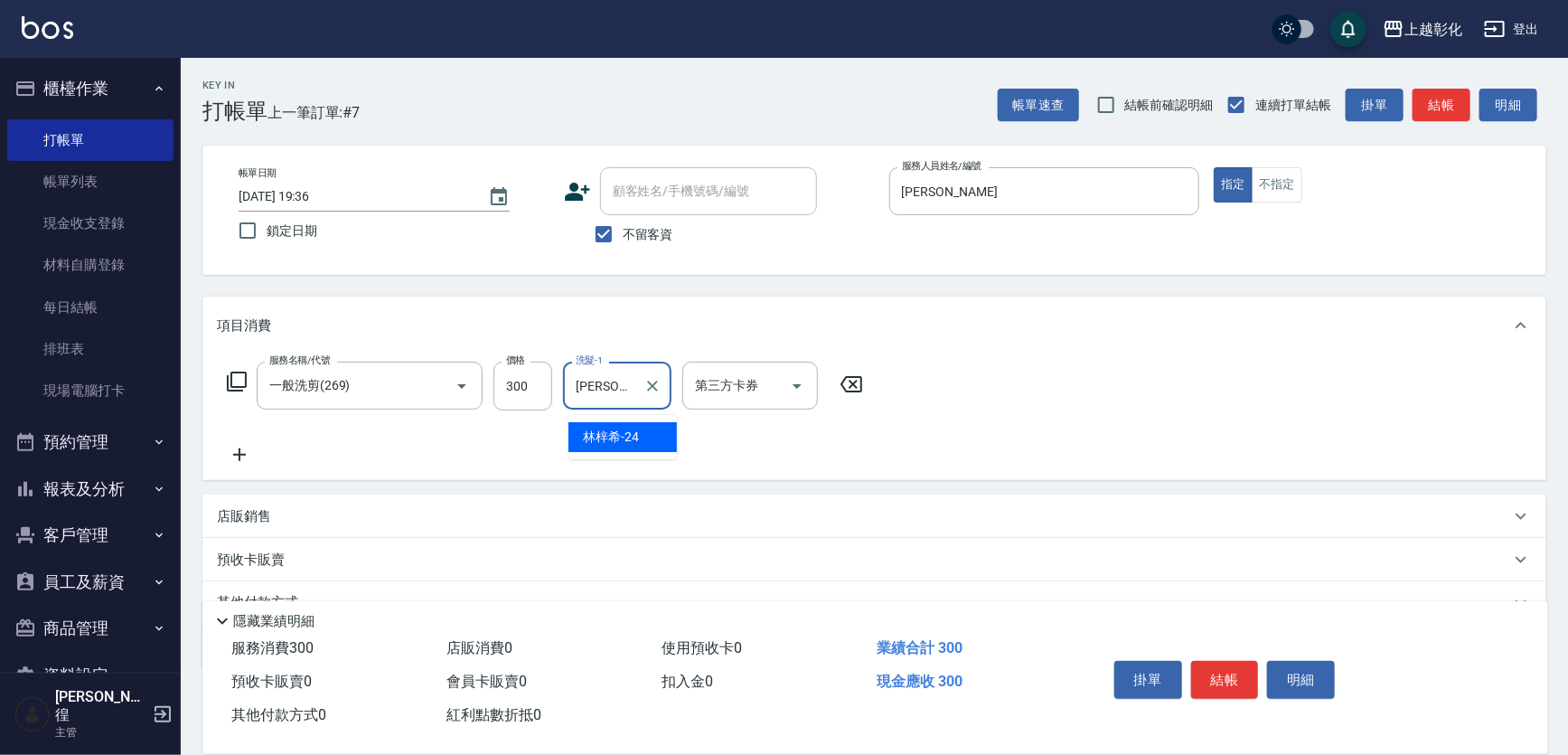
type input "Line酷券"
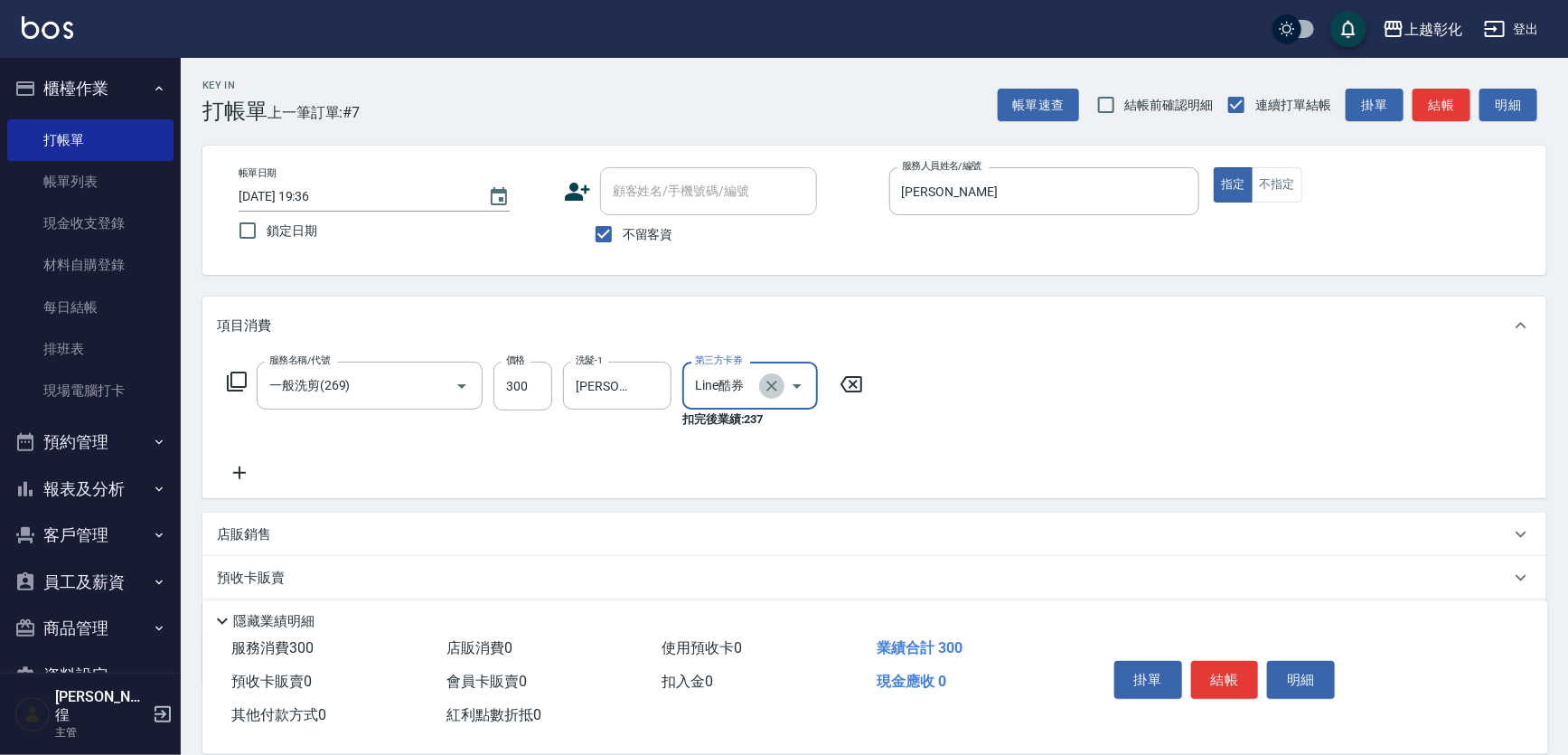
click at [765, 387] on button "Clear" at bounding box center [772, 386] width 26 height 26
click at [759, 389] on input "第三方卡券" at bounding box center [725, 385] width 68 height 32
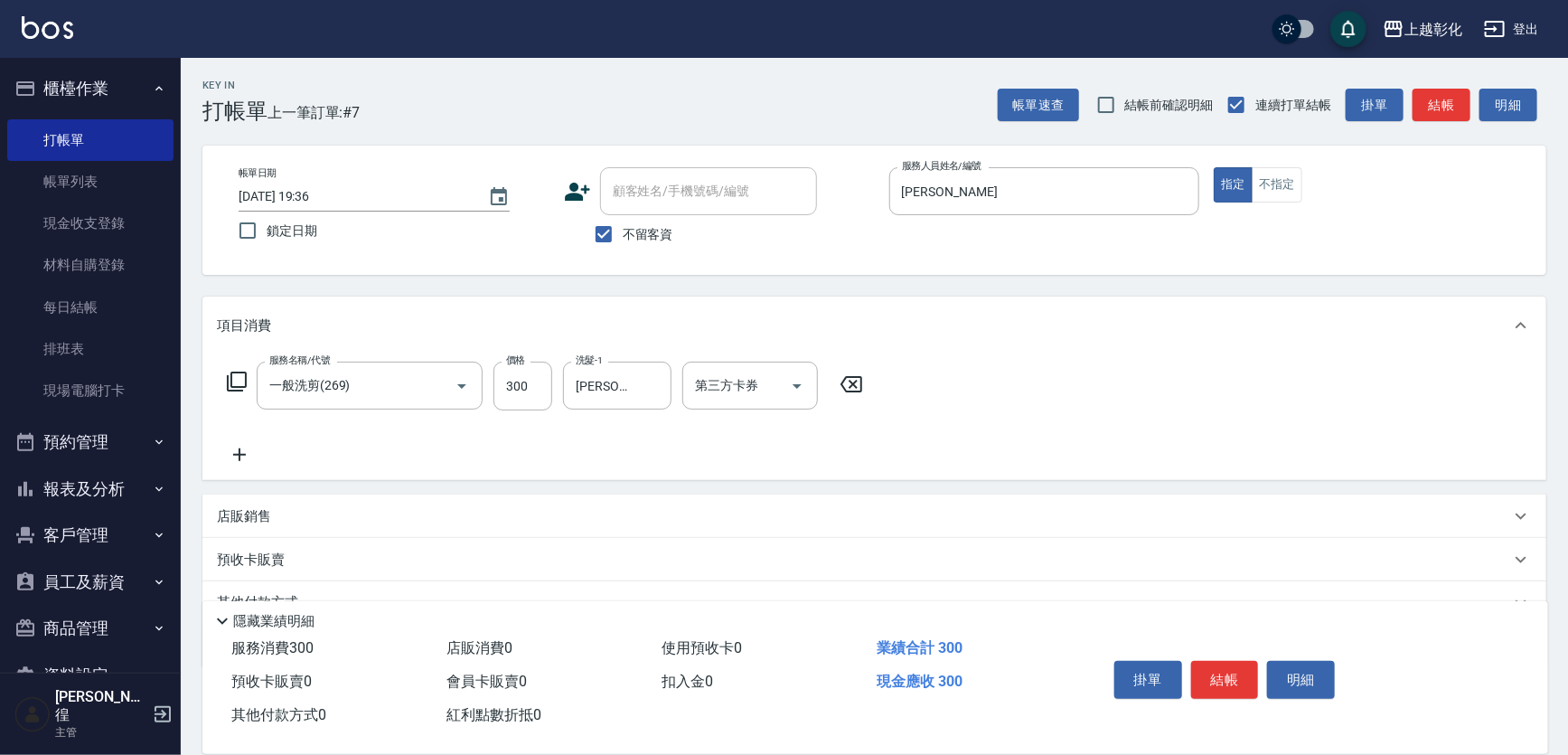
click at [1042, 466] on div "服務名稱/代號 一般洗剪(269) 服務名稱/代號 價格 300 價格 洗髮-1 [PERSON_NAME]-24 洗髮-1 第三方卡券 第三方卡券" at bounding box center [875, 416] width 1345 height 126
click at [253, 519] on p "店販銷售" at bounding box center [243, 516] width 54 height 19
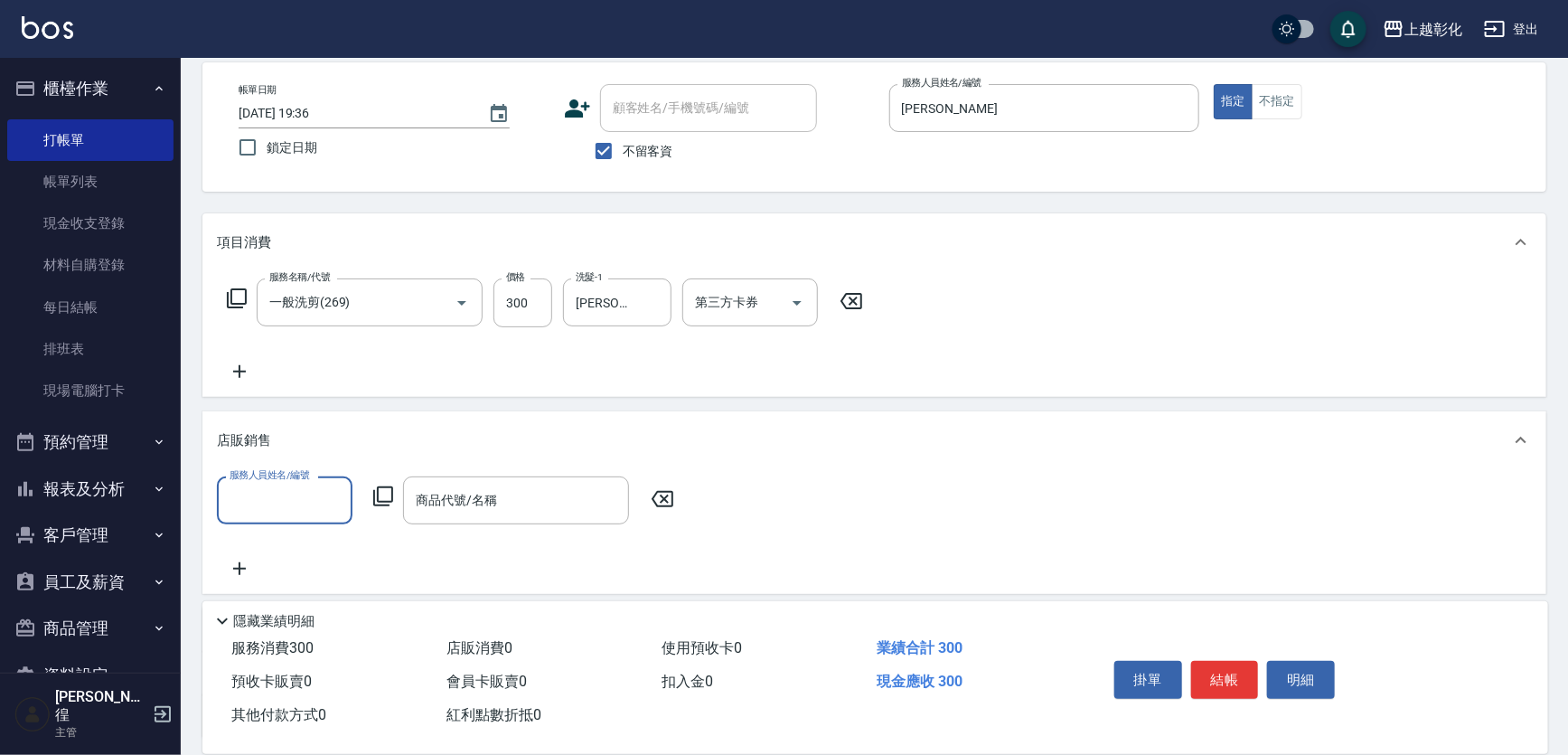
scroll to position [164, 0]
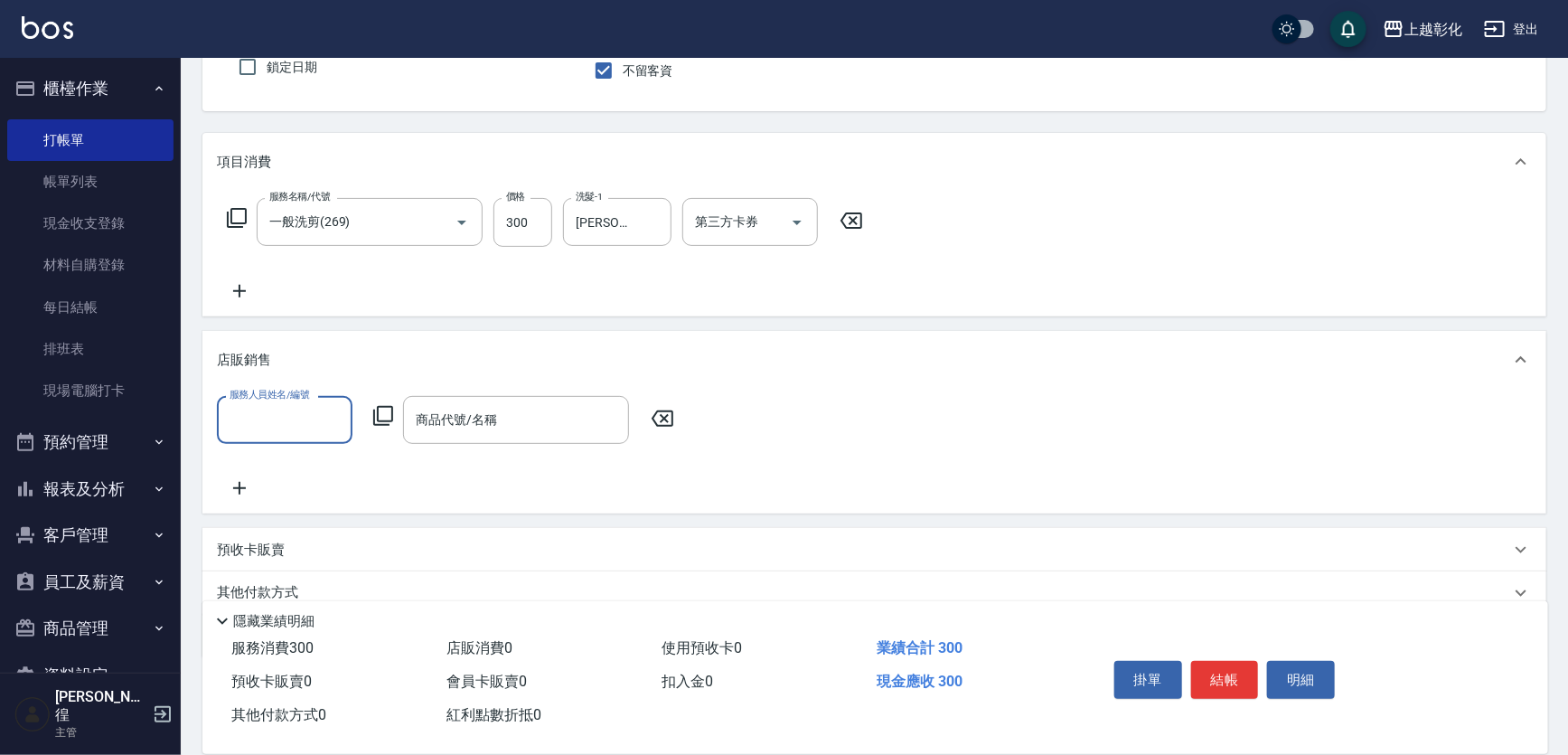
click at [273, 444] on div "服務人員姓名/編號" at bounding box center [284, 420] width 135 height 47
type input "[PERSON_NAME]"
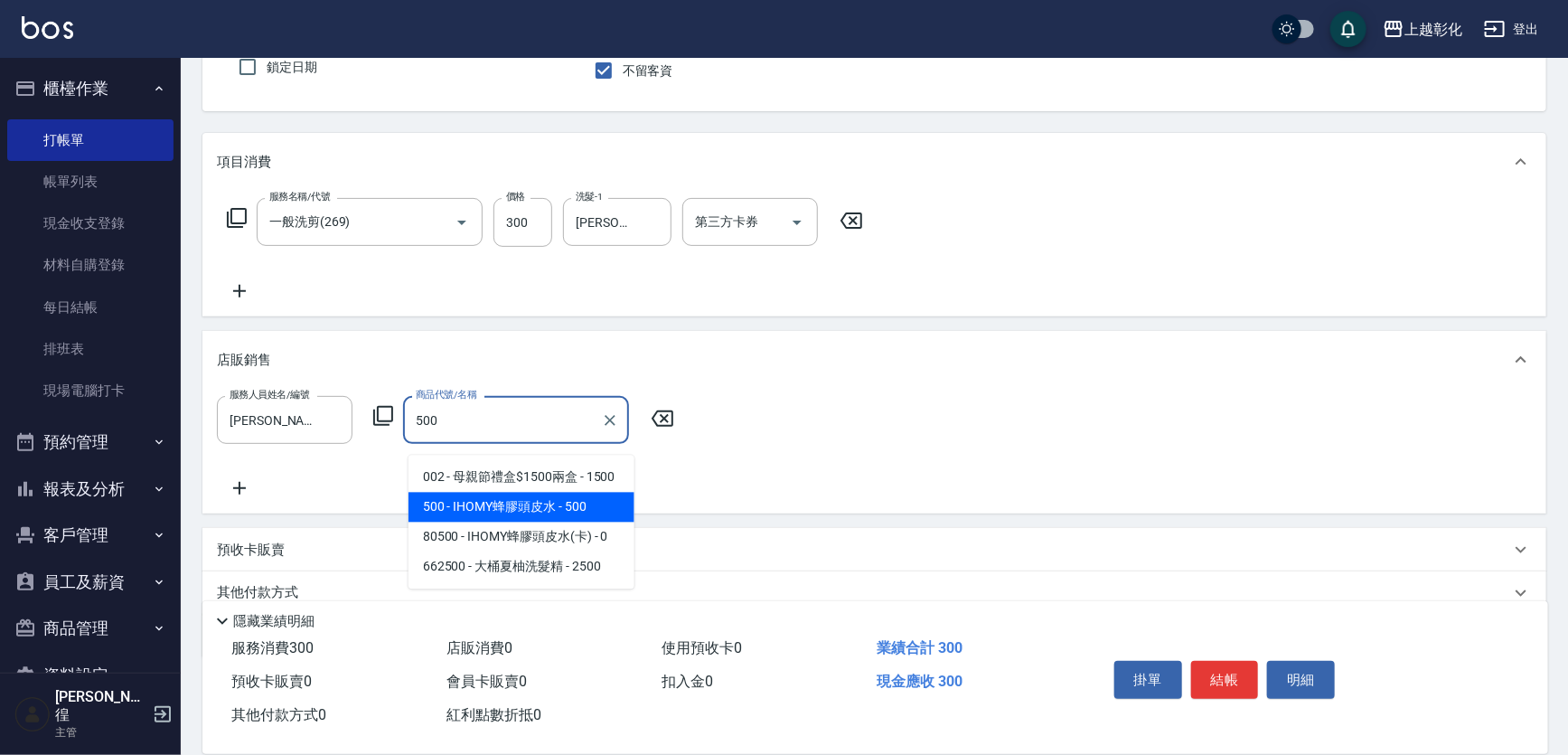
click at [549, 506] on span "500 - IHOMY蜂膠頭皮水 - 500" at bounding box center [521, 507] width 226 height 30
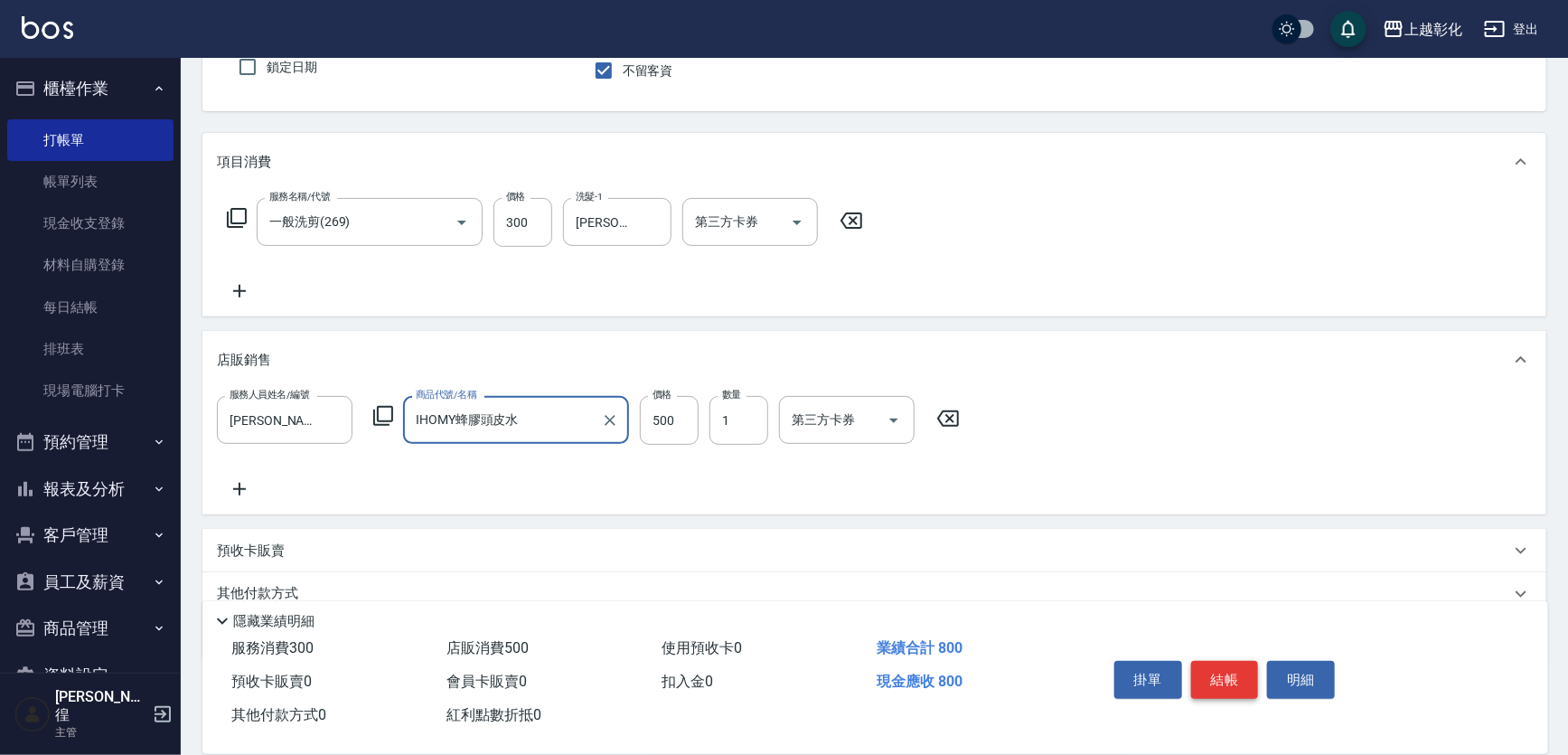
type input "IHOMY蜂膠頭皮水"
click at [1233, 665] on button "結帳" at bounding box center [1225, 679] width 68 height 38
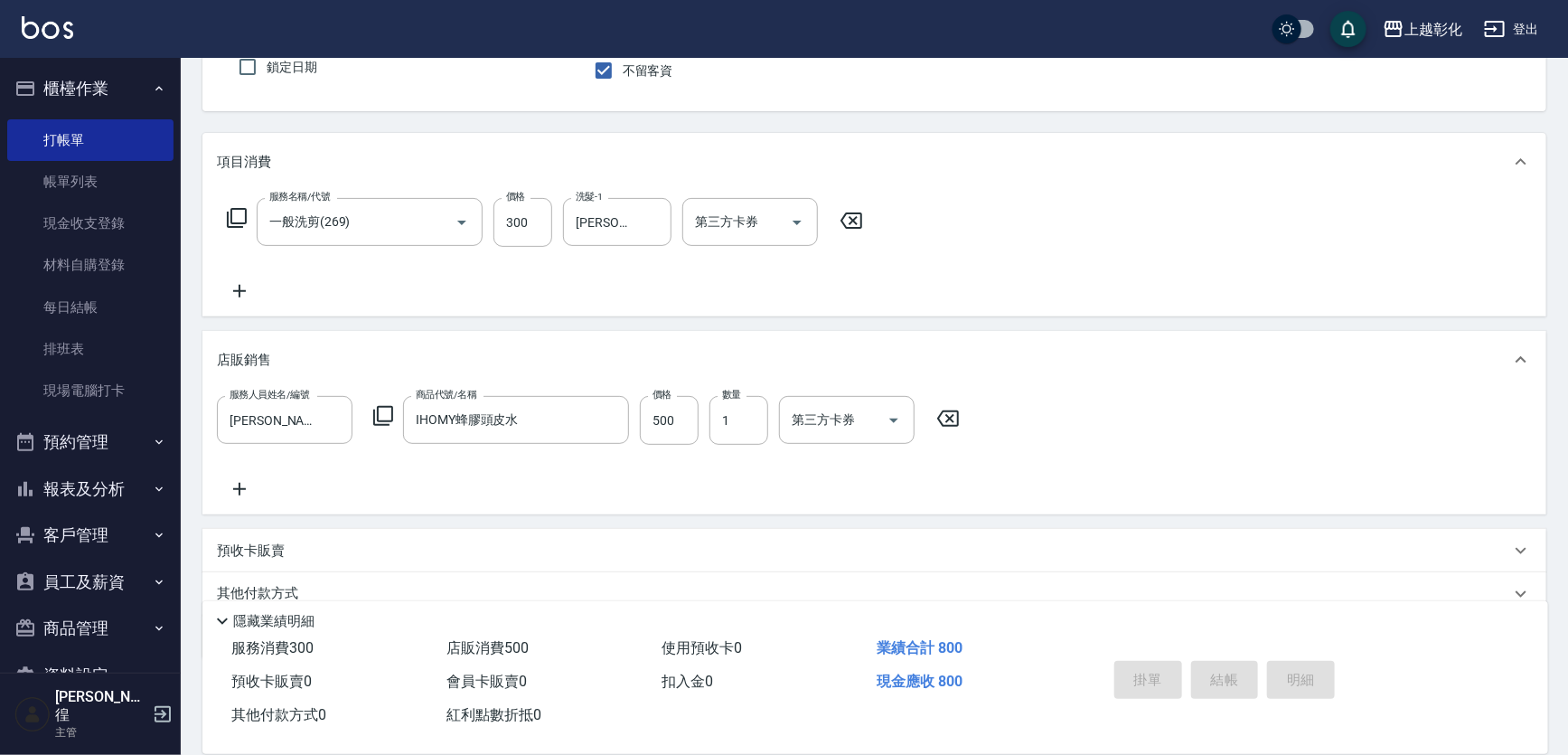
type input "[DATE] 19:37"
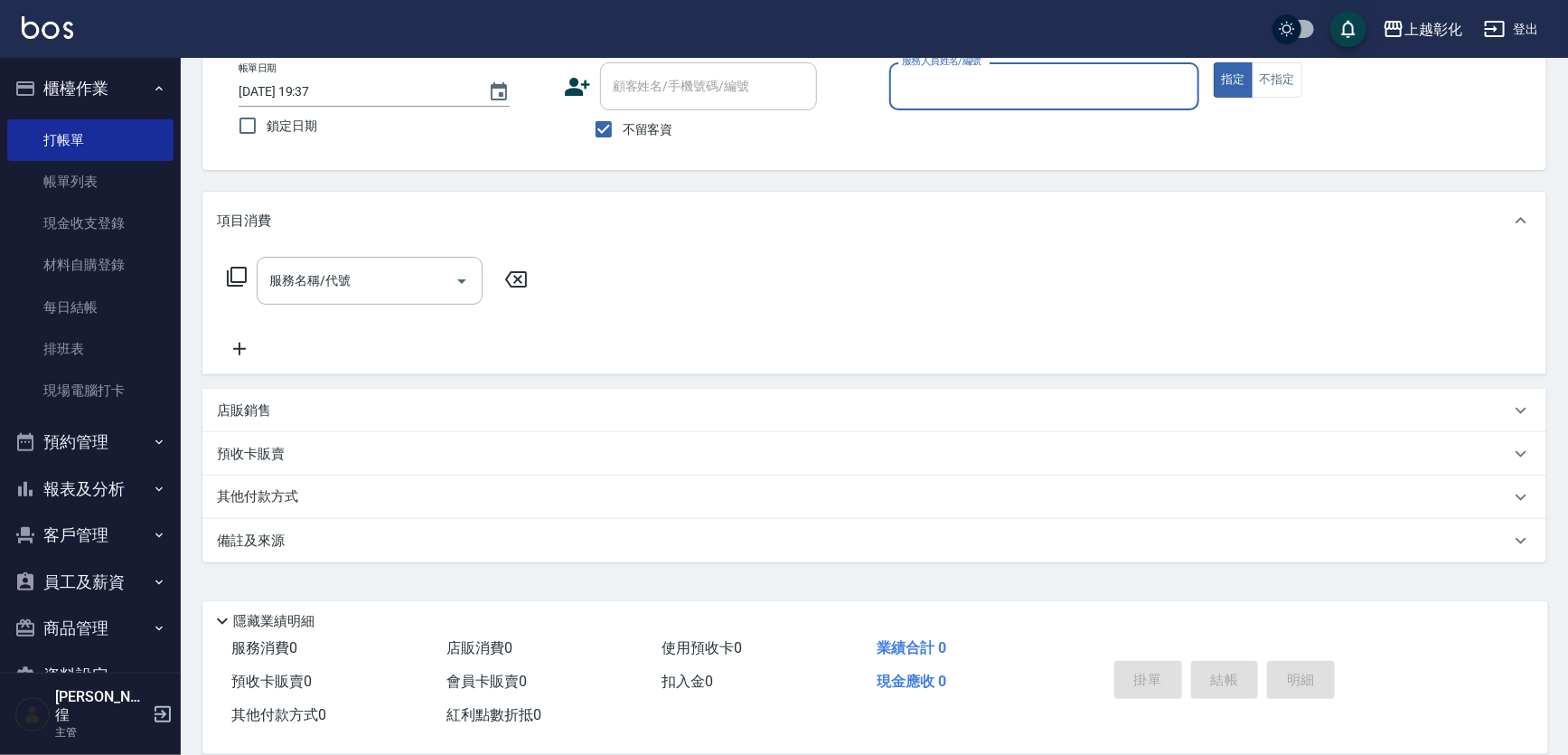
scroll to position [0, 0]
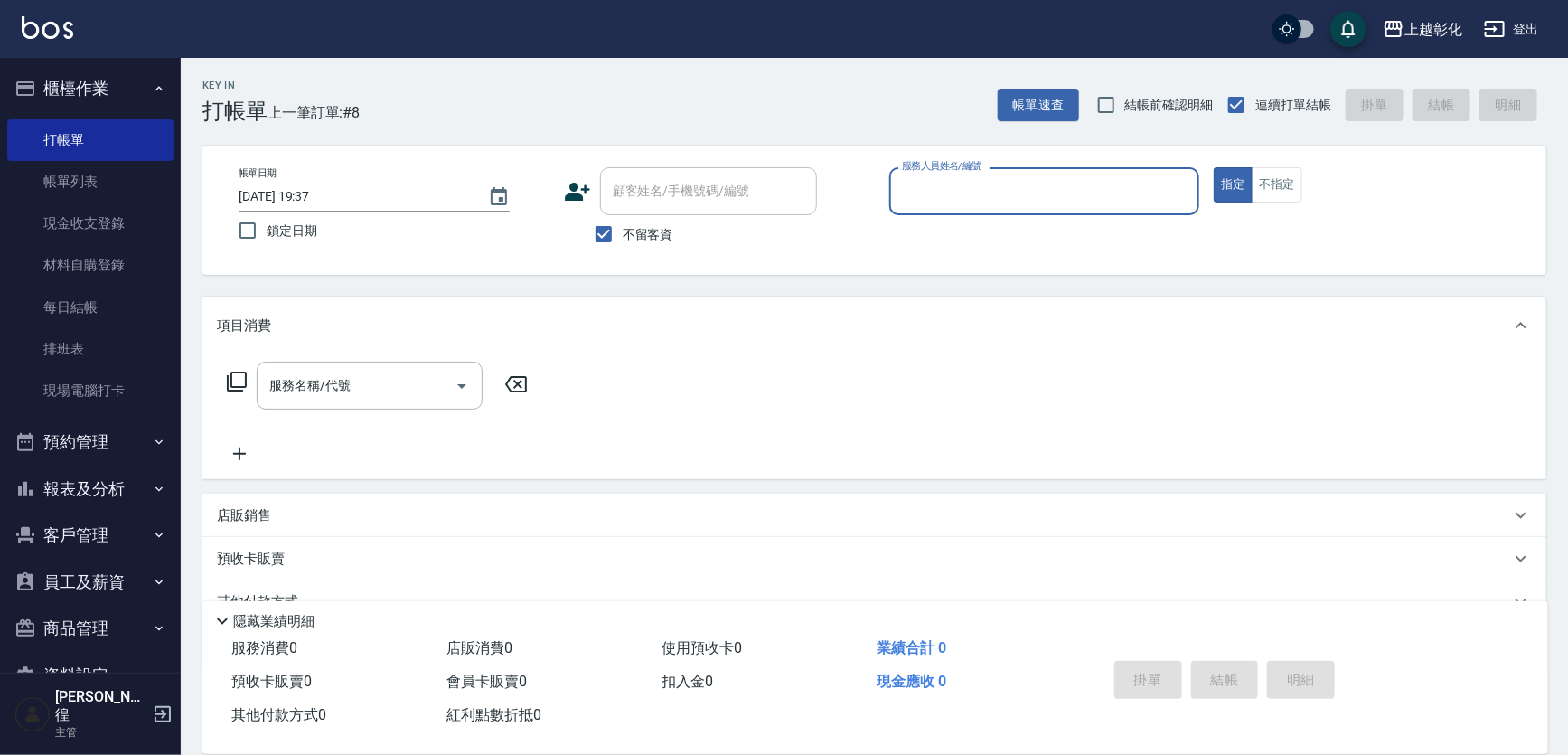
click at [987, 181] on input "服務人員姓名/編號" at bounding box center [1045, 191] width 295 height 32
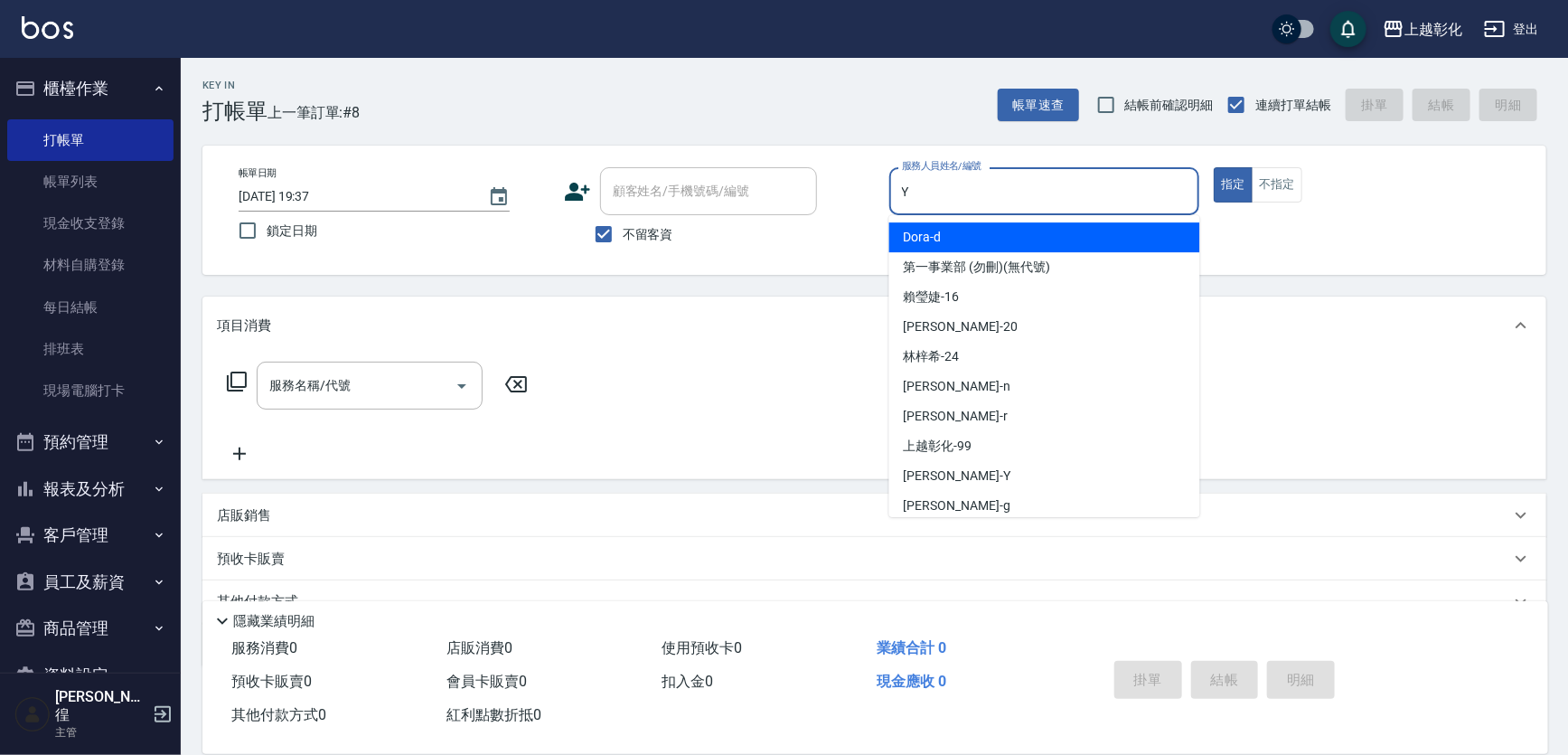
type input "[PERSON_NAME]-Y"
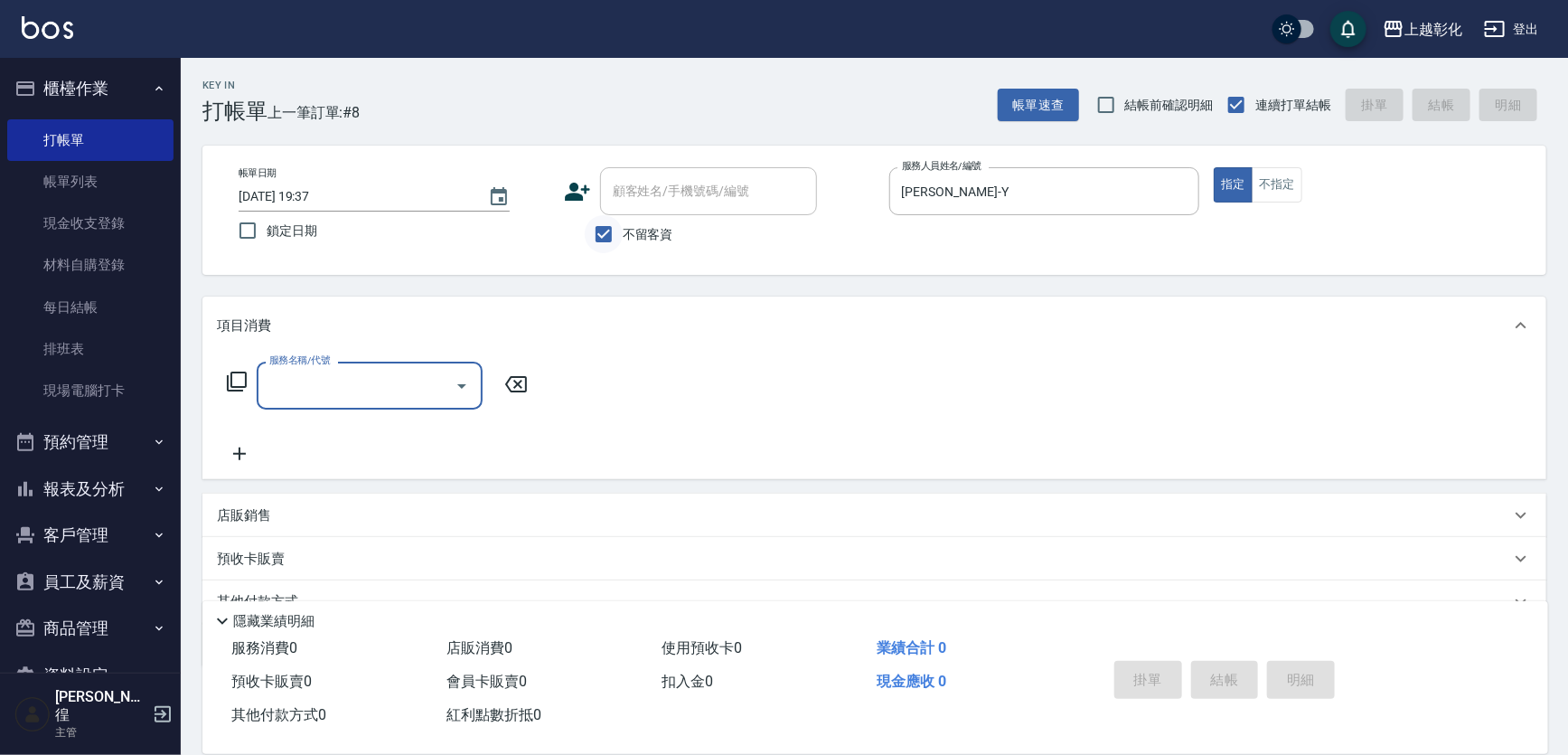
click at [613, 237] on input "不留客資" at bounding box center [604, 234] width 38 height 38
checkbox input "false"
click at [641, 206] on input "顧客姓名/手機號碼/編號" at bounding box center [695, 191] width 174 height 32
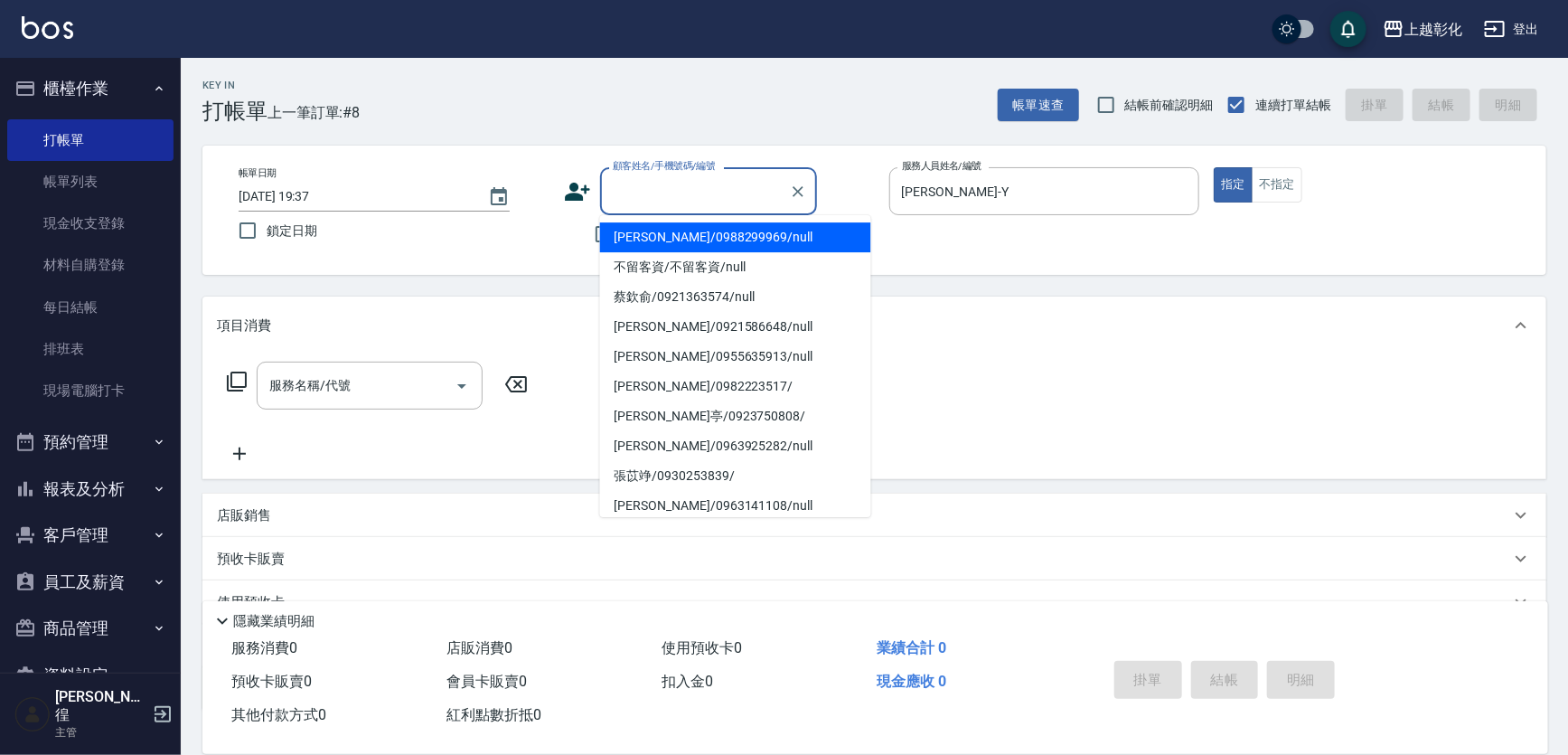
click at [976, 253] on div "帳單日期 [DATE] 19:37 鎖定日期 顧客姓名/手機號碼/編號 顧客姓名/手機號碼/編號 不留客資 服務人員姓名/編號 [PERSON_NAME]-Y…" at bounding box center [875, 210] width 1301 height 86
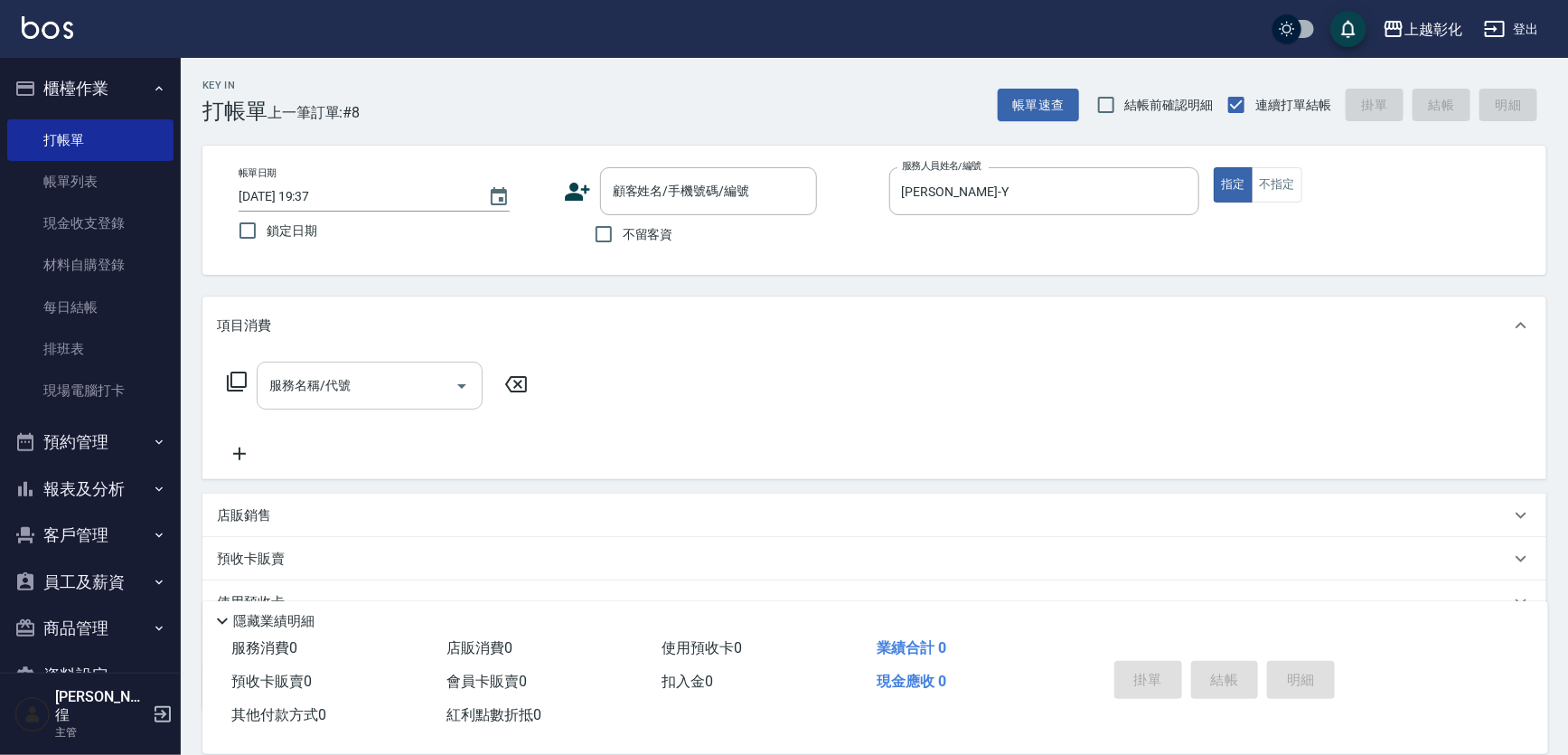
click at [299, 409] on div "服務名稱/代號" at bounding box center [370, 385] width 226 height 47
click at [319, 401] on input "2850" at bounding box center [356, 385] width 183 height 32
type input "2"
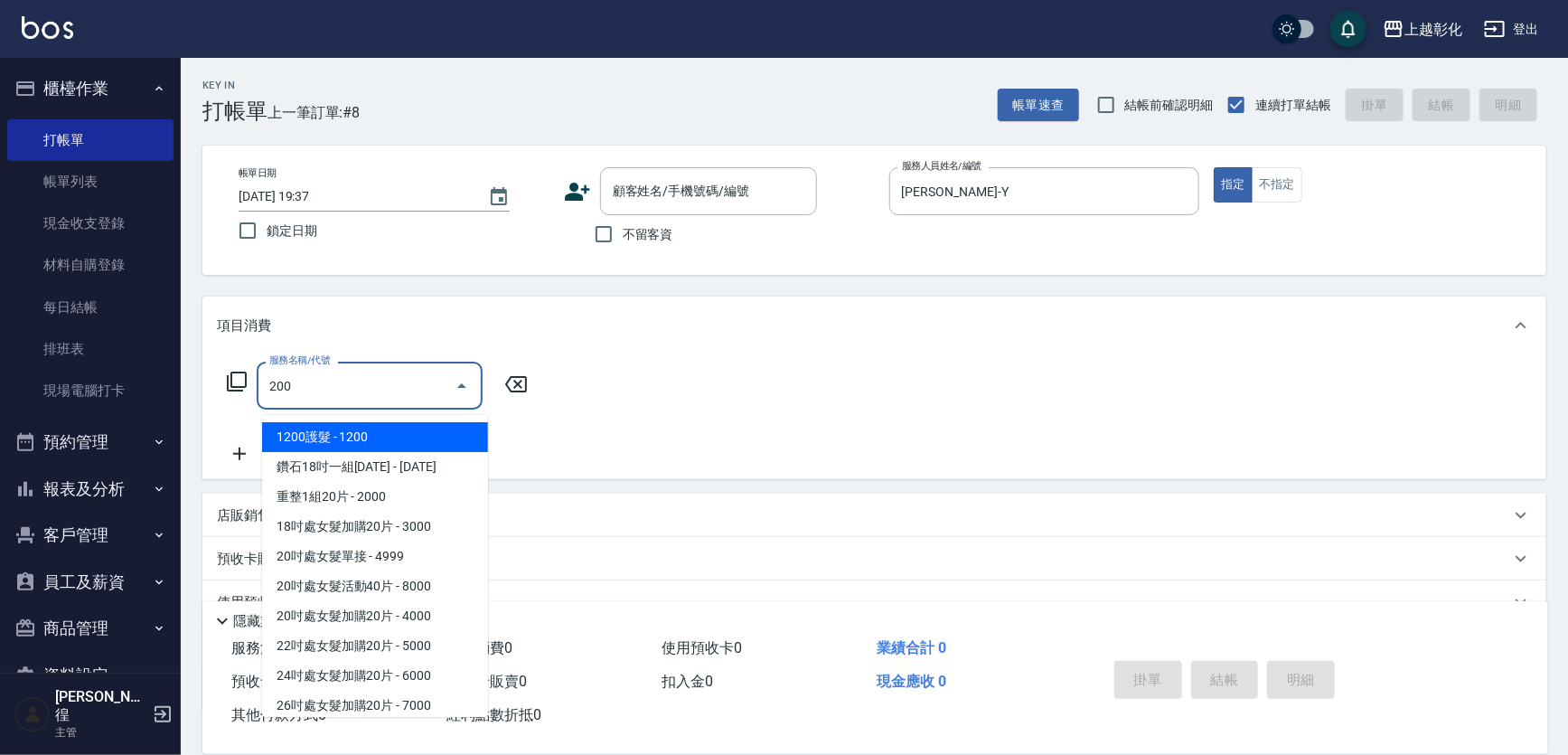
type input "2000"
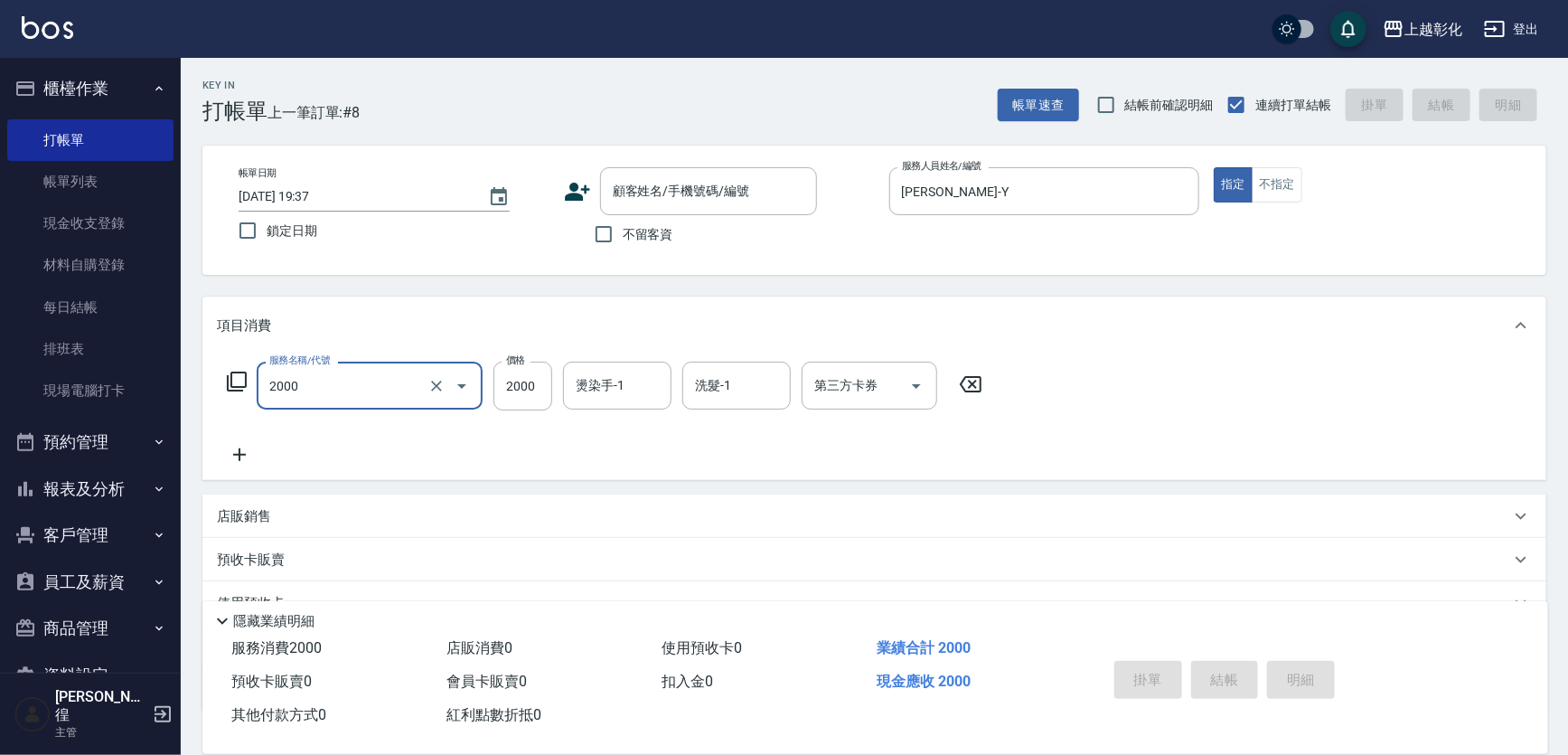
click at [316, 401] on input "2000" at bounding box center [344, 385] width 159 height 32
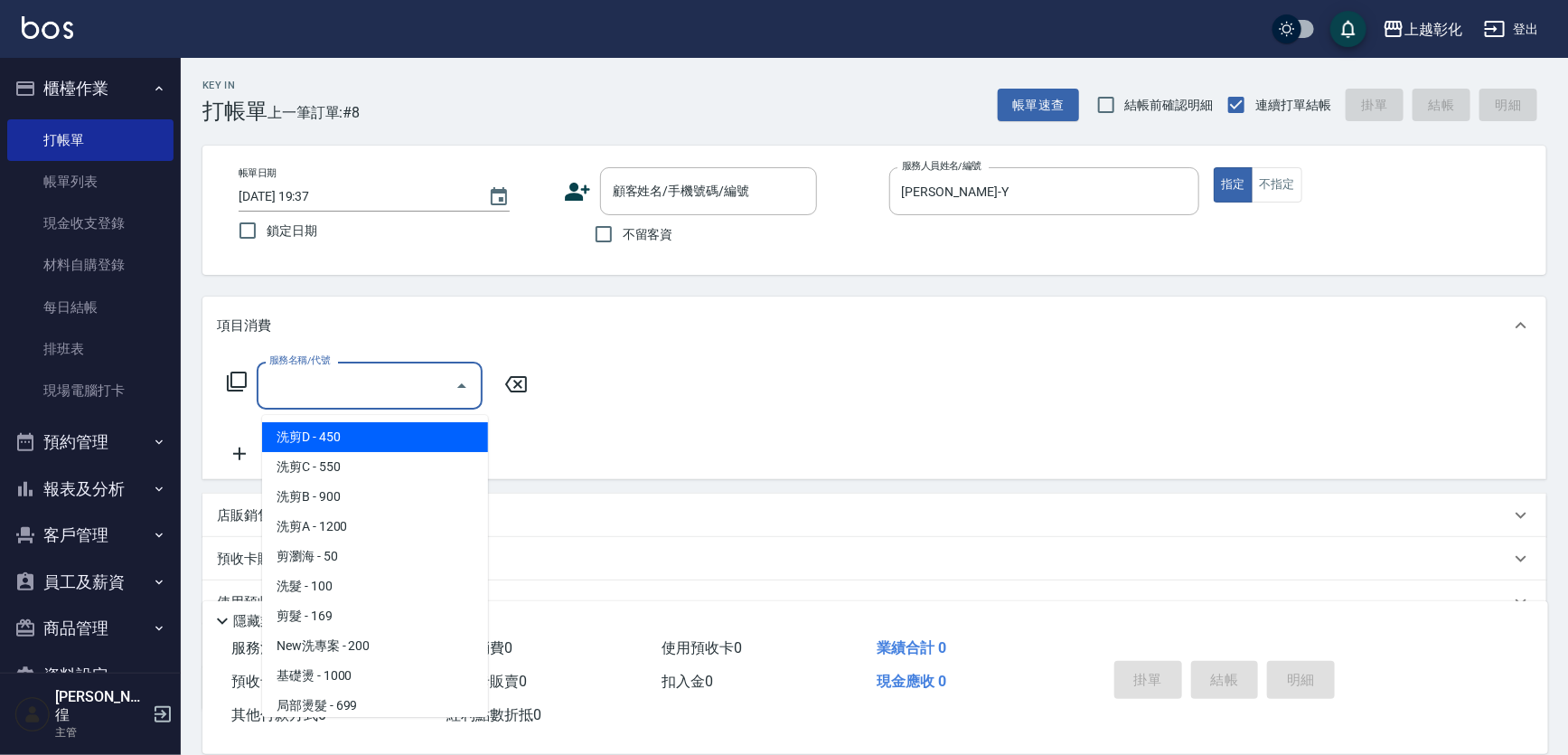
click at [324, 399] on input "服務名稱/代號" at bounding box center [356, 385] width 183 height 32
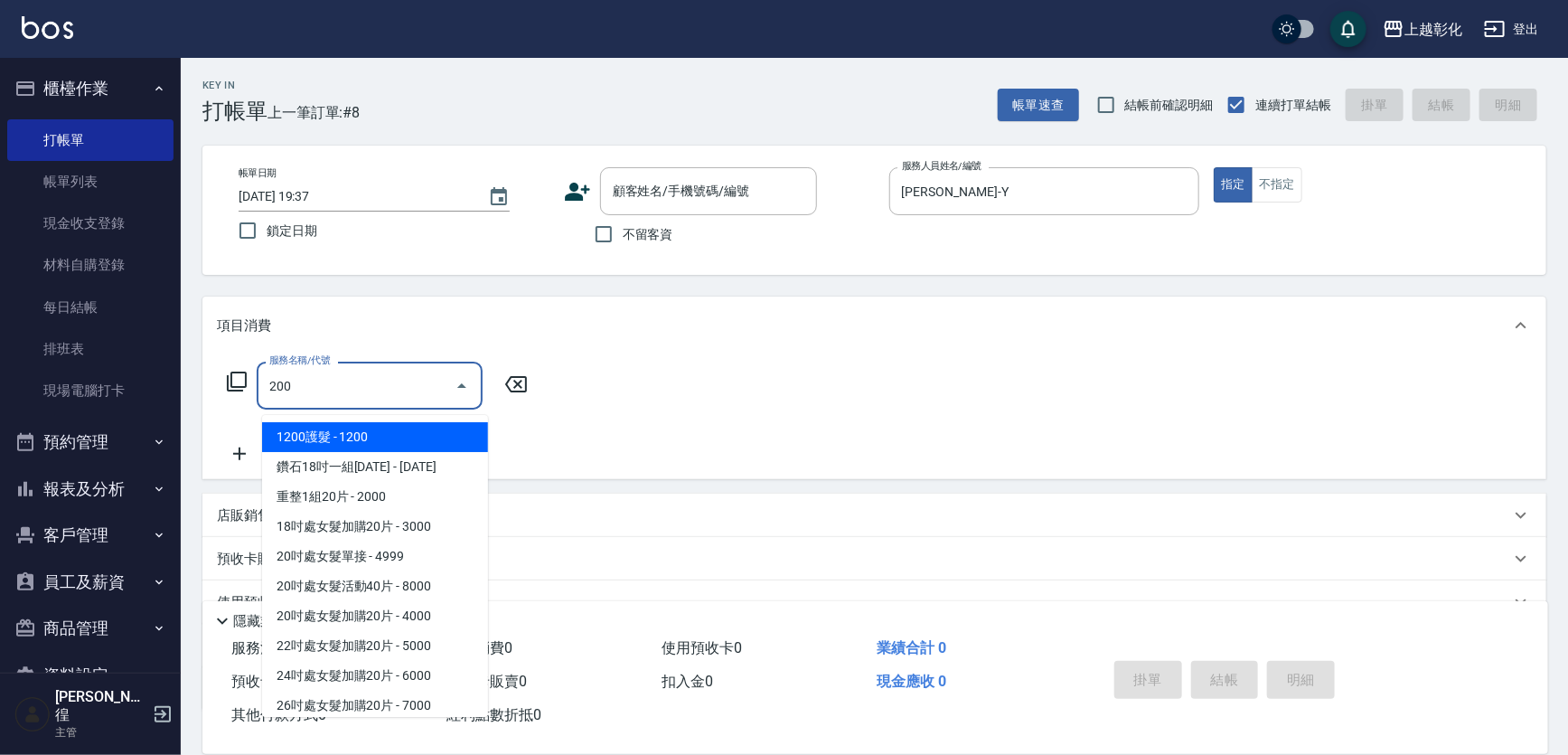
type input "New洗專案(200)"
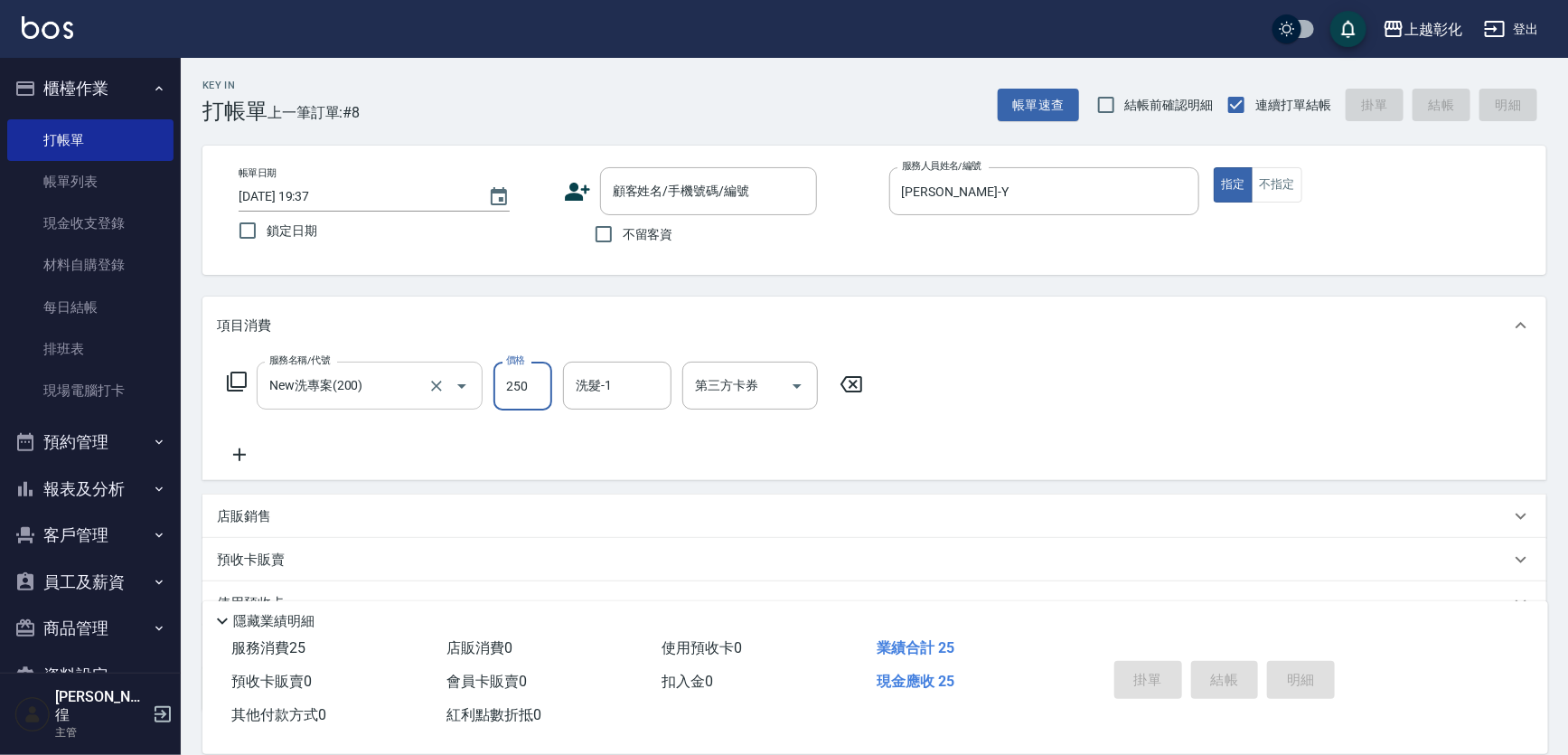
type input "250"
click at [610, 245] on input "不留客資" at bounding box center [604, 234] width 38 height 38
checkbox input "true"
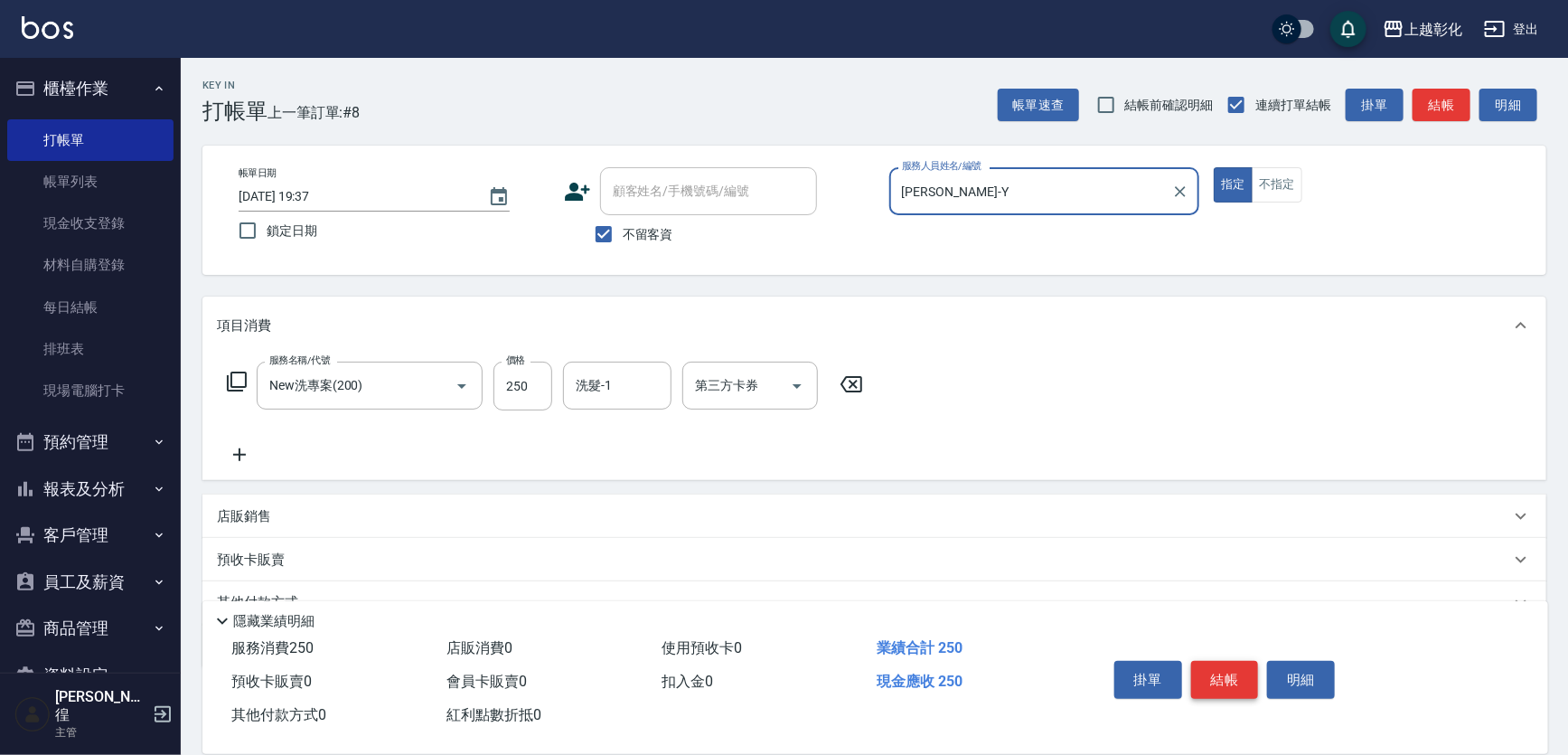
click at [1235, 660] on button "結帳" at bounding box center [1225, 679] width 68 height 38
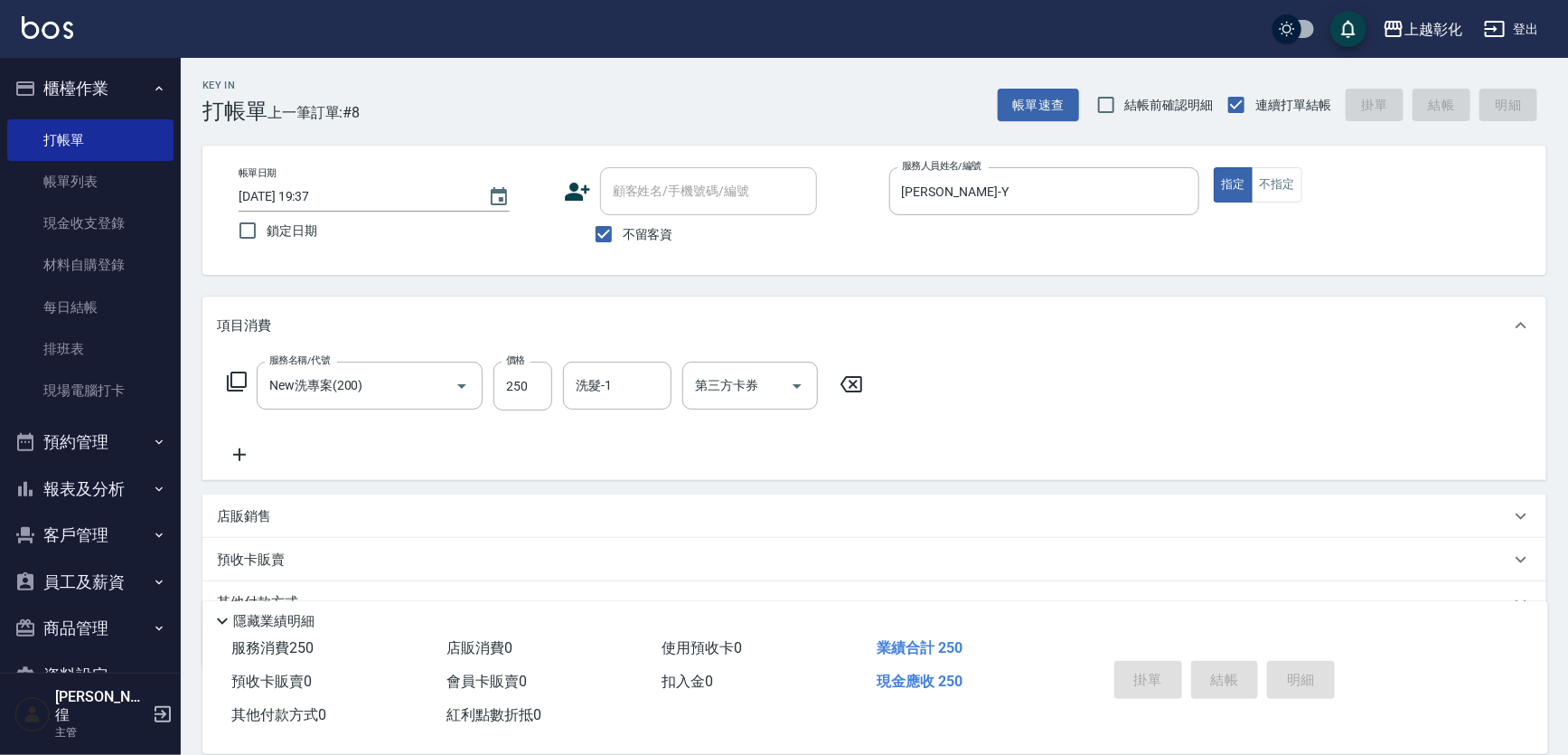
type input "[DATE] 20:02"
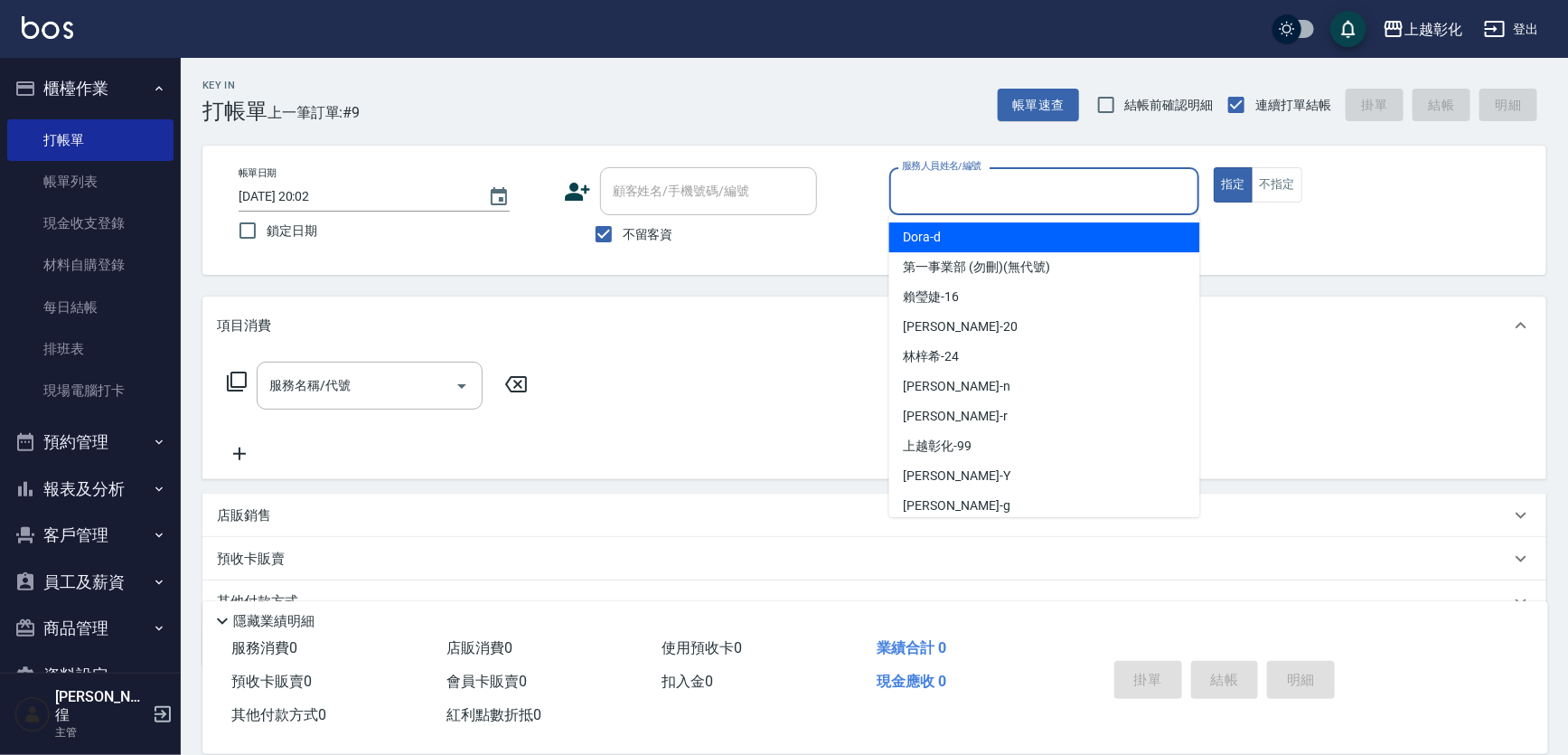
click at [987, 198] on input "服務人員姓名/編號" at bounding box center [1045, 191] width 295 height 32
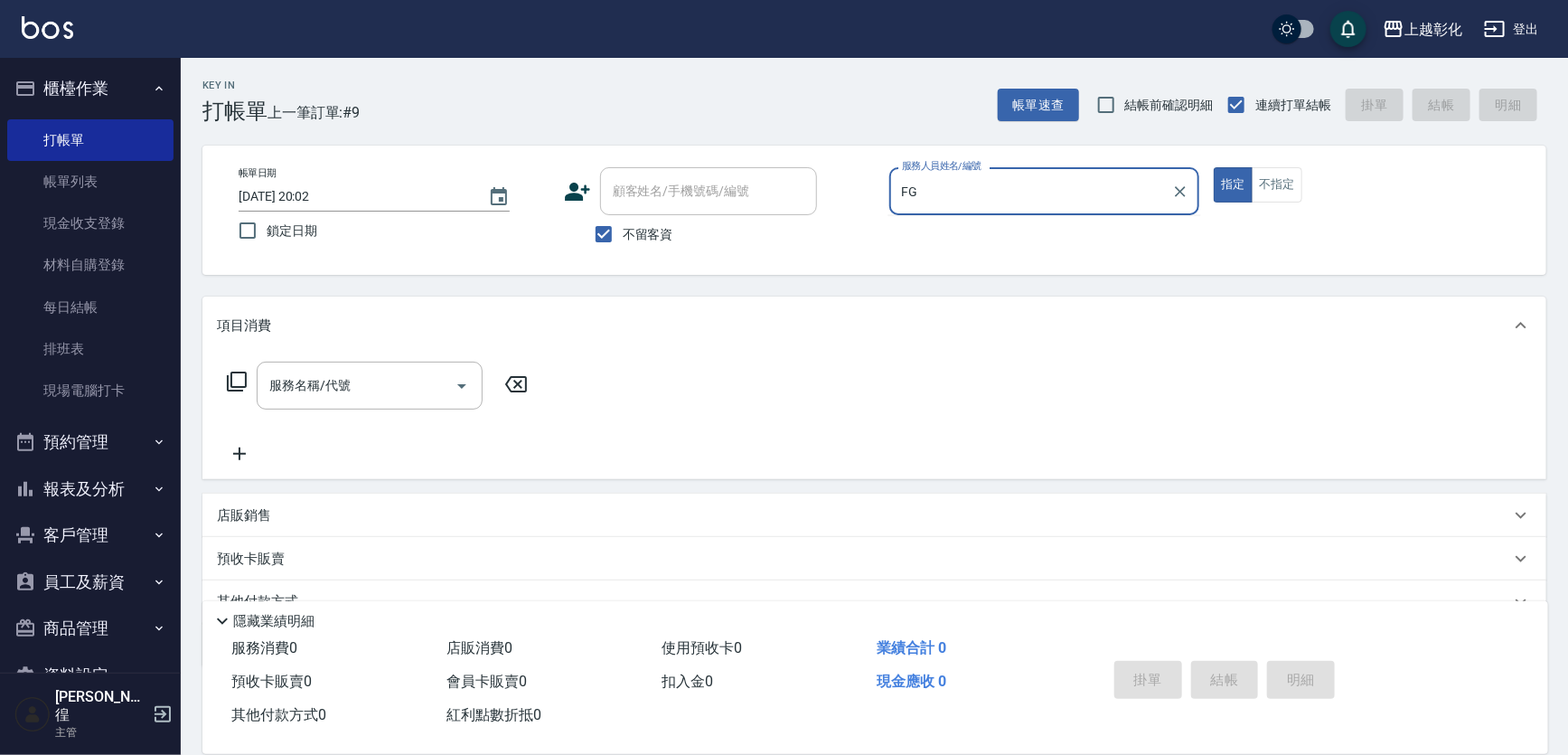
type input "F"
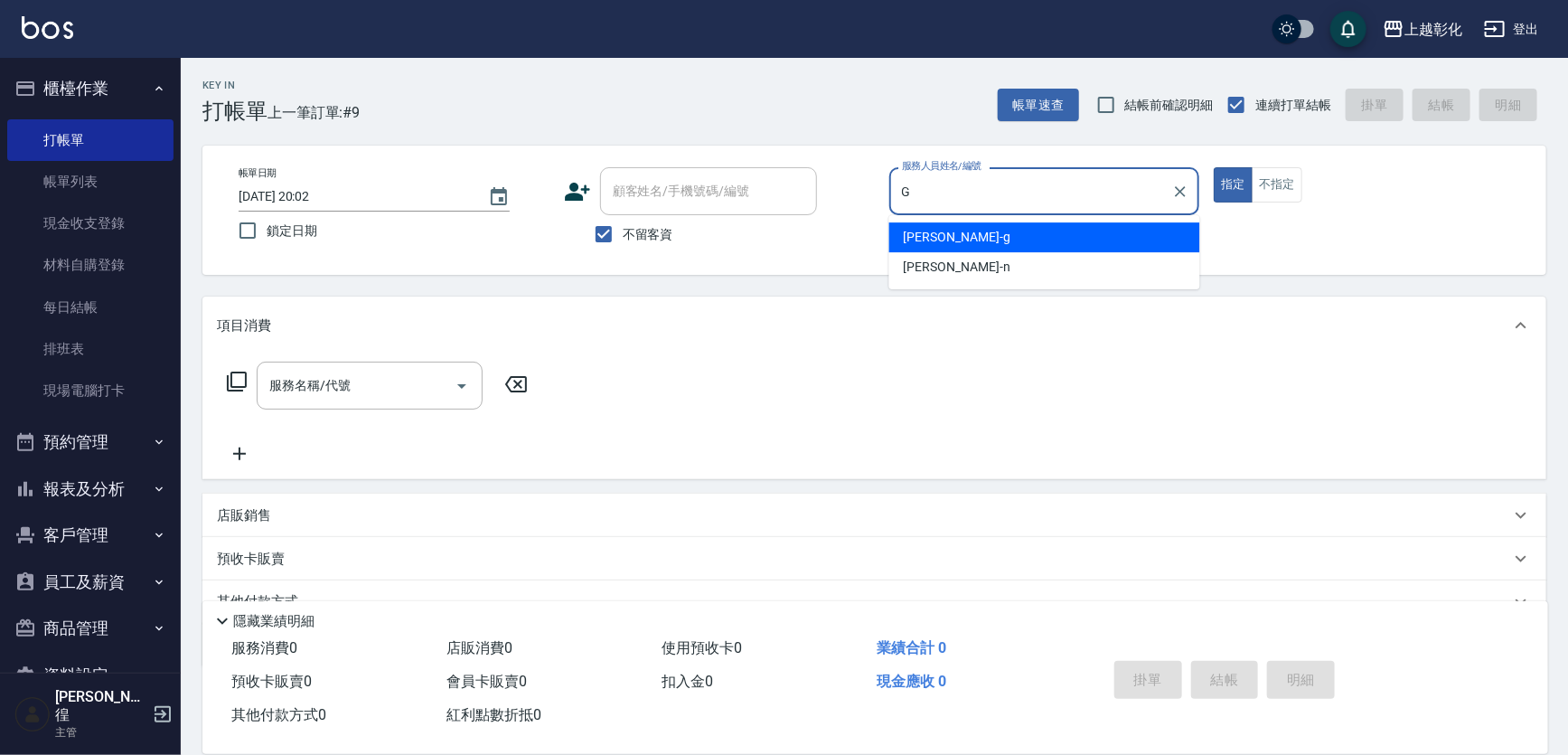
type input "[PERSON_NAME]"
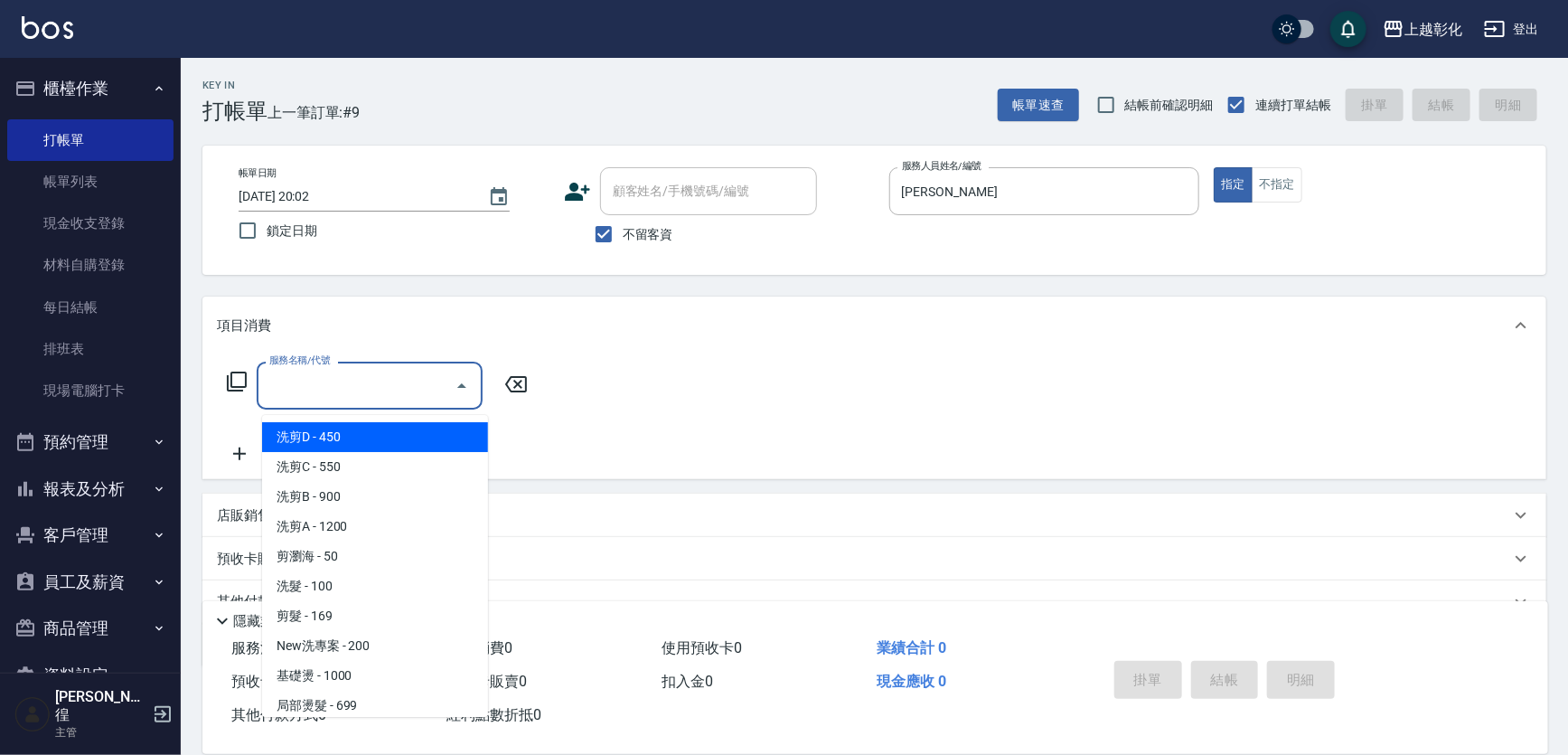
click at [362, 385] on input "服務名稱/代號" at bounding box center [356, 385] width 183 height 32
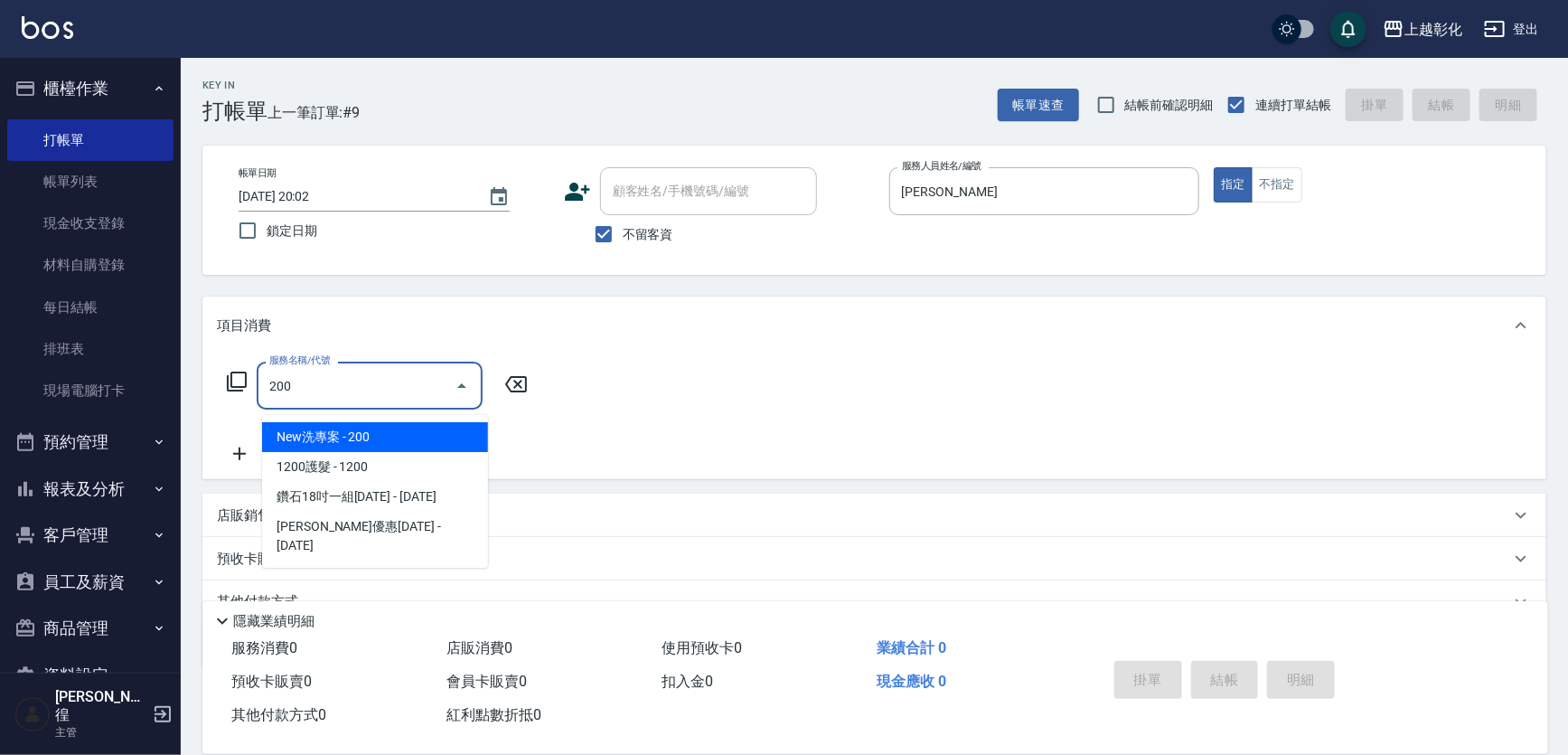
type input "New洗專案(200)"
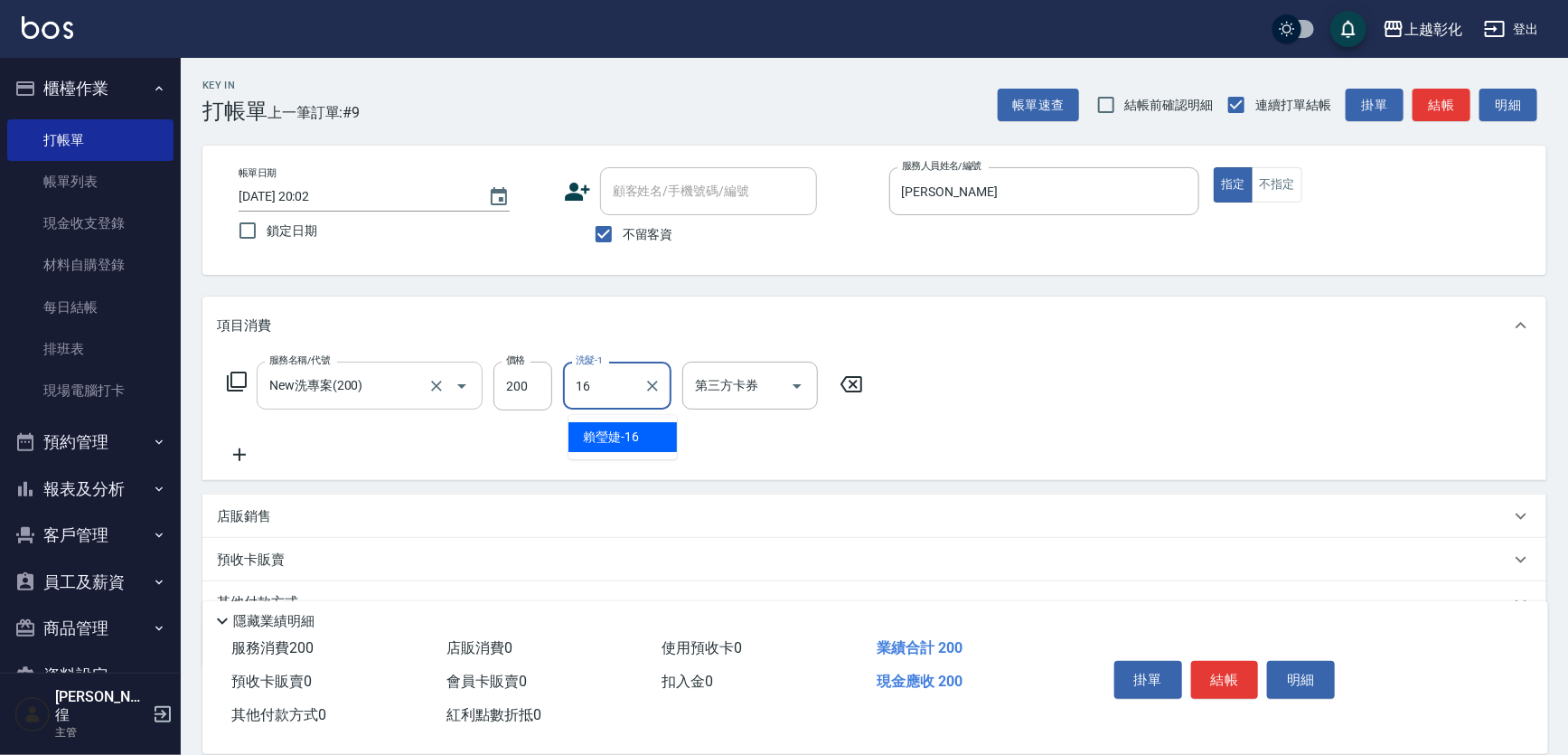
type input "[PERSON_NAME]-16"
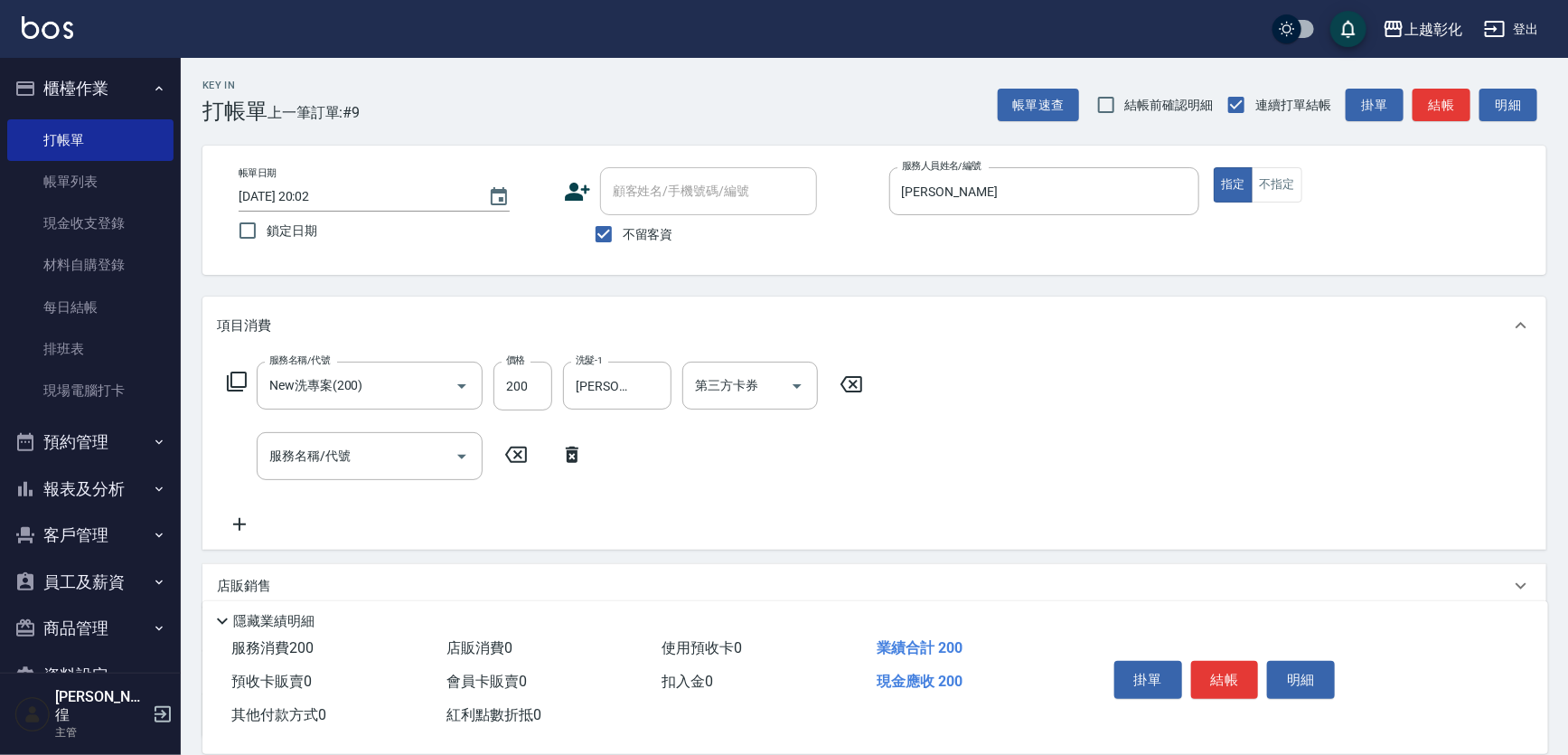
click at [1274, 658] on div "掛單 結帳 明細" at bounding box center [1225, 682] width 236 height 57
click at [1252, 660] on button "結帳" at bounding box center [1225, 679] width 68 height 38
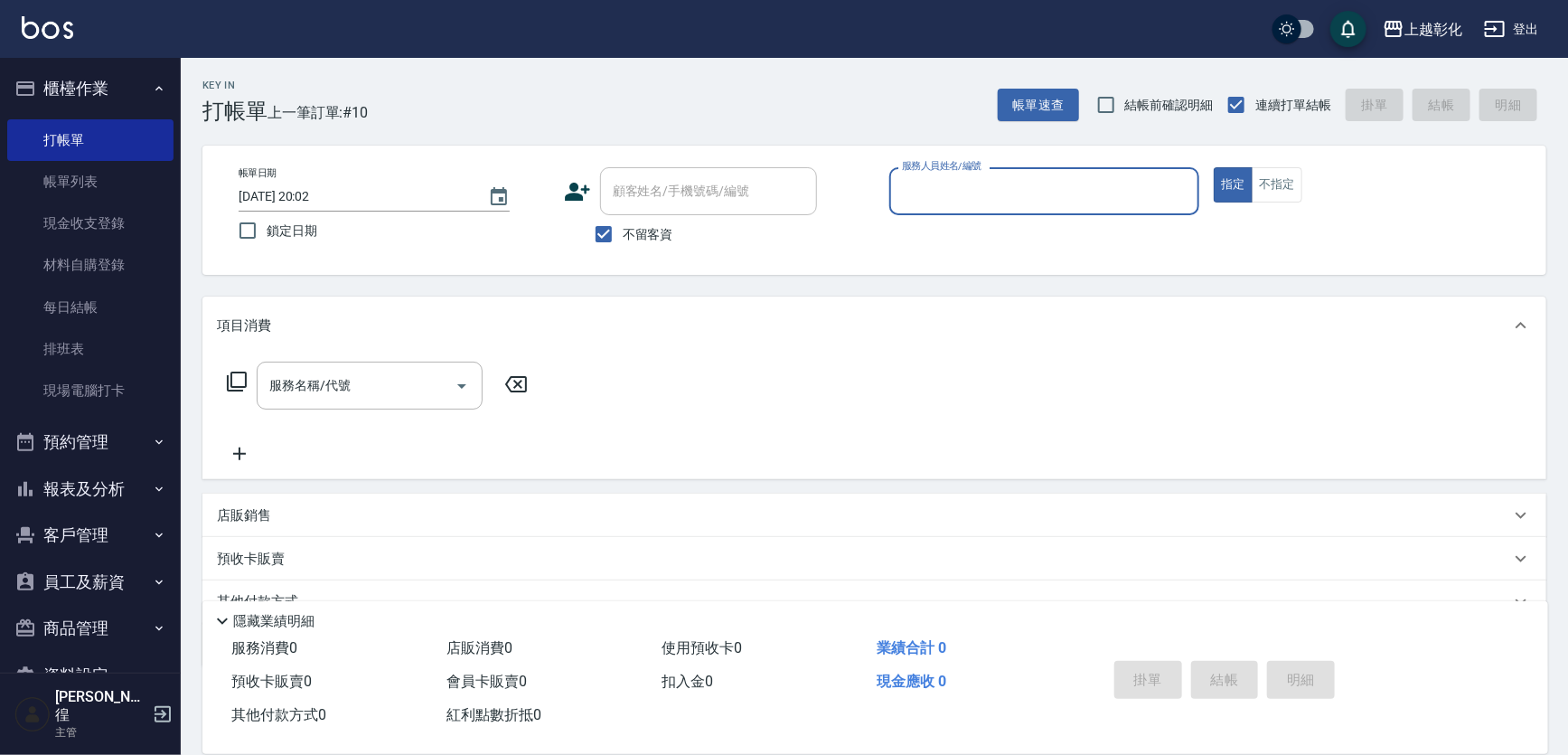
click at [651, 236] on span "不留客資" at bounding box center [648, 234] width 50 height 19
click at [623, 236] on input "不留客資" at bounding box center [604, 234] width 38 height 38
checkbox input "false"
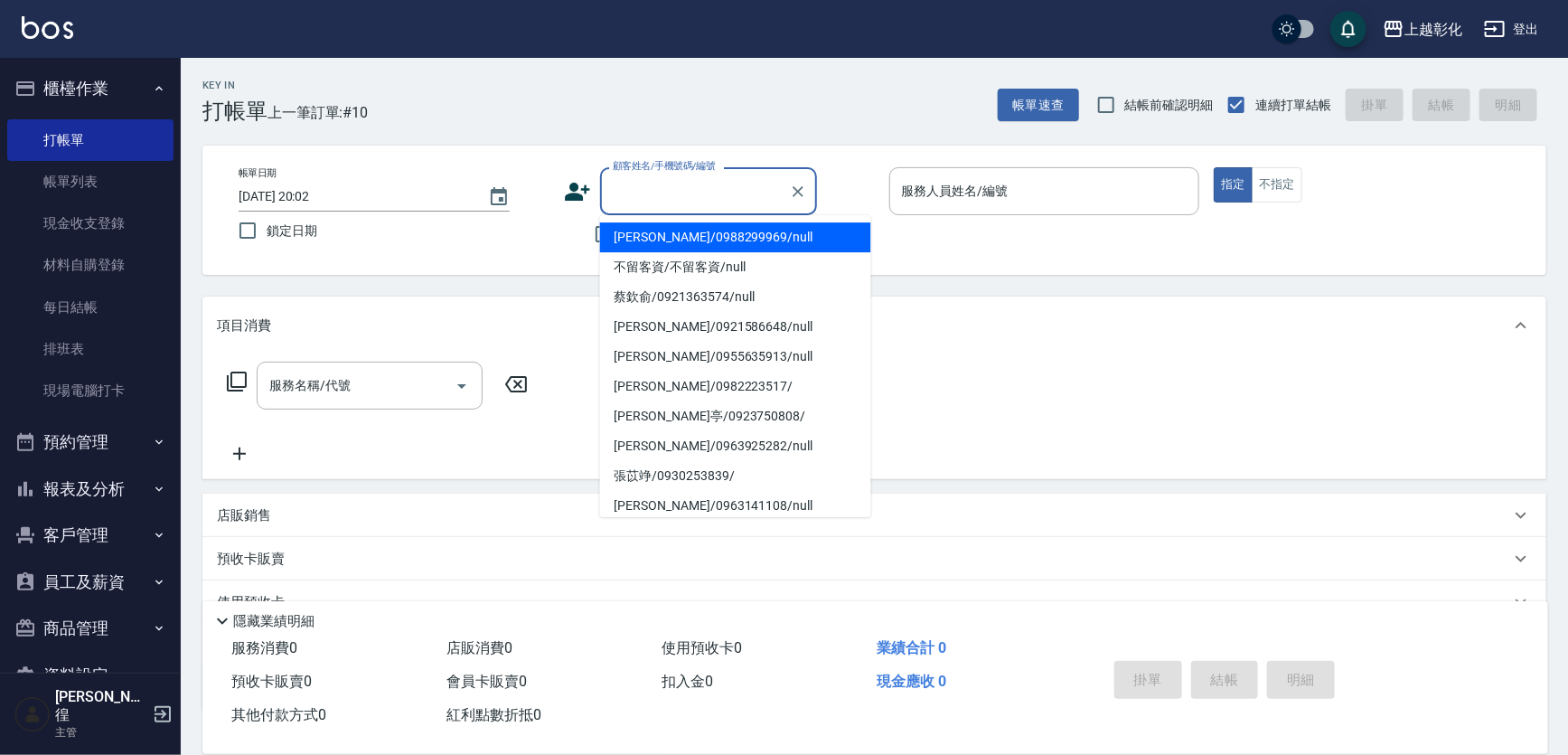
click at [693, 184] on div "顧客姓名/手機號碼/編號 顧客姓名/手機號碼/編號" at bounding box center [708, 191] width 217 height 47
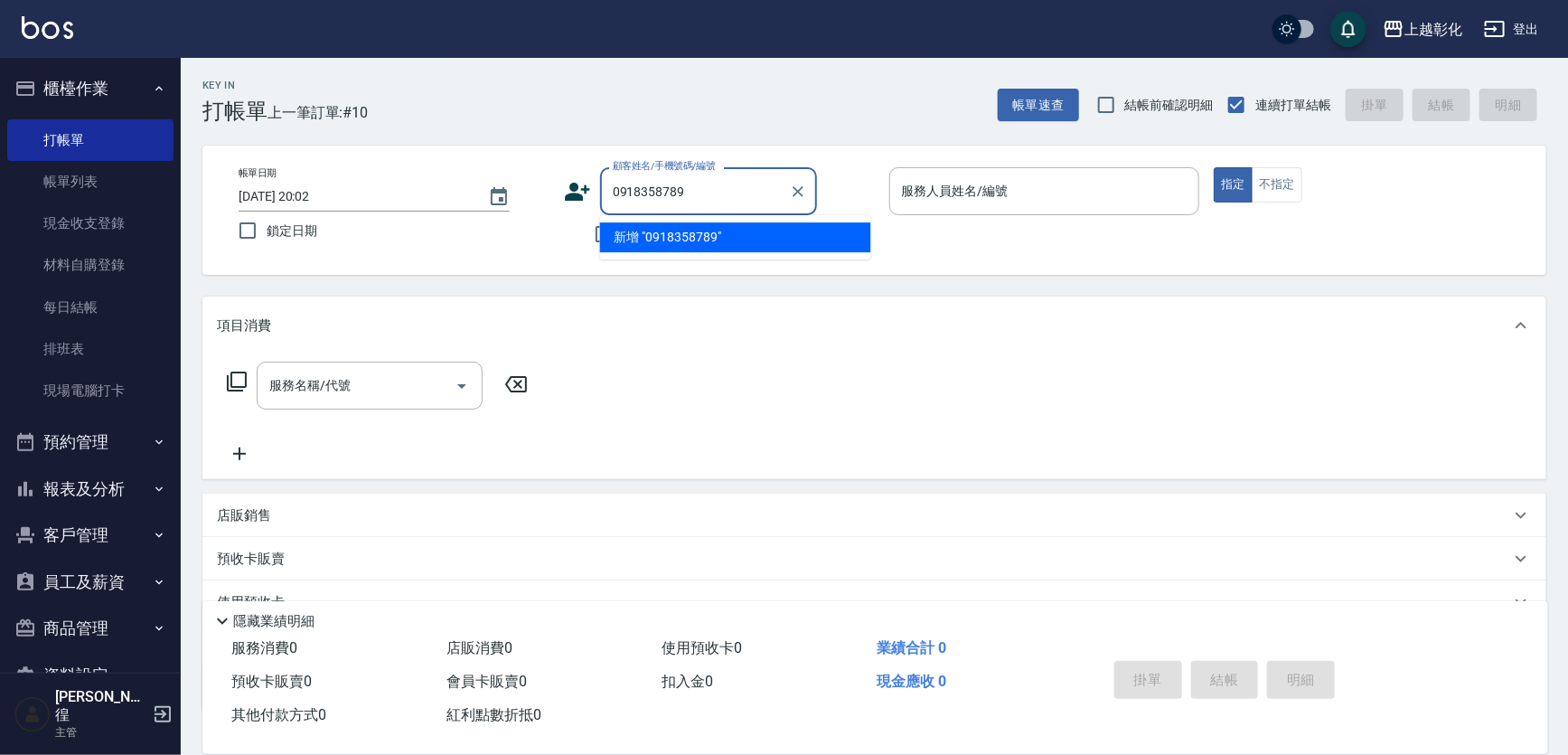
type input "0918358789"
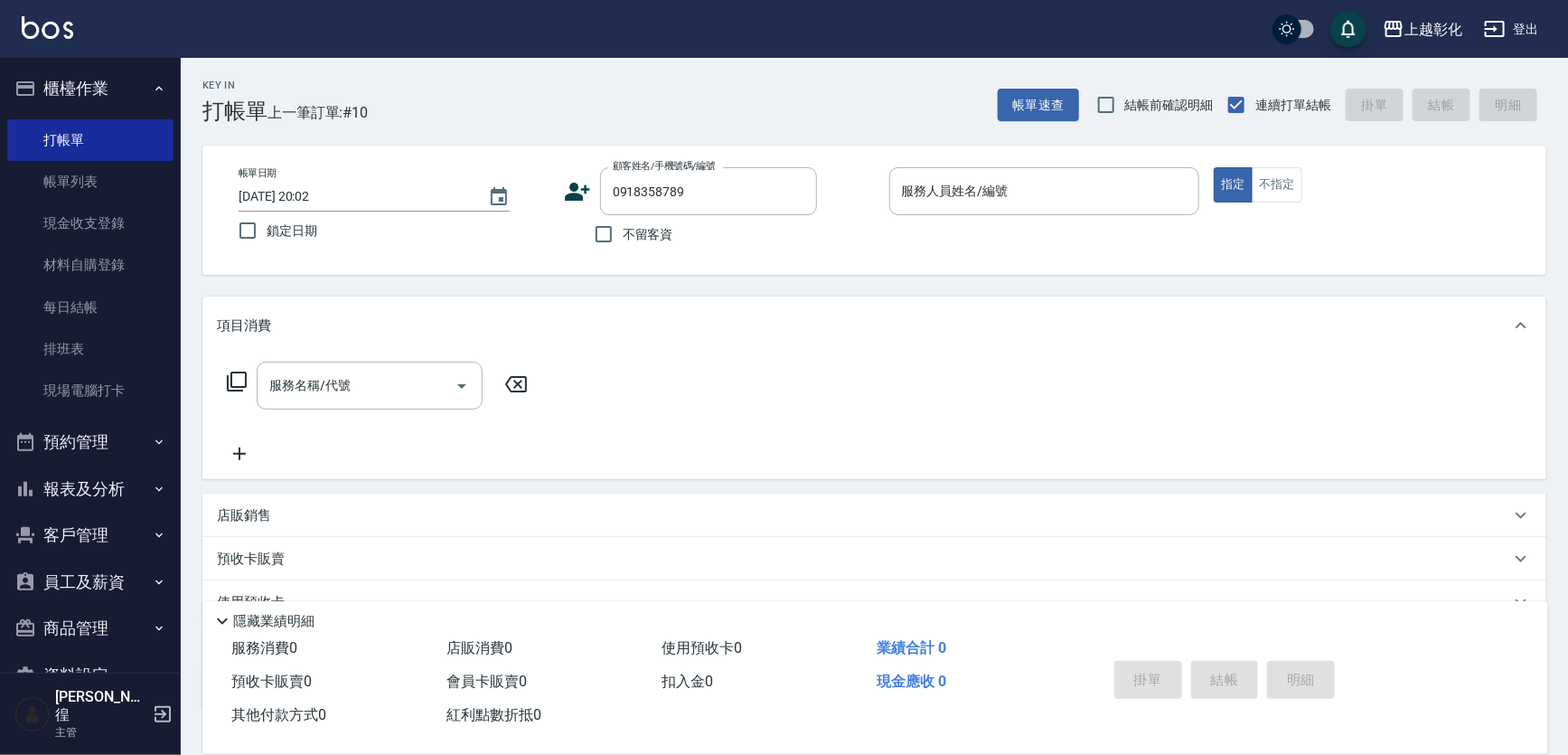
click at [734, 238] on div "不留客資" at bounding box center [691, 234] width 253 height 38
click at [735, 209] on div "0918358789 顧客姓名/手機號碼/編號" at bounding box center [708, 191] width 217 height 47
click at [739, 183] on input "0918358789" at bounding box center [695, 191] width 174 height 32
click at [733, 183] on input "0918358789" at bounding box center [695, 191] width 174 height 32
click at [623, 229] on input "不留客資" at bounding box center [604, 234] width 38 height 38
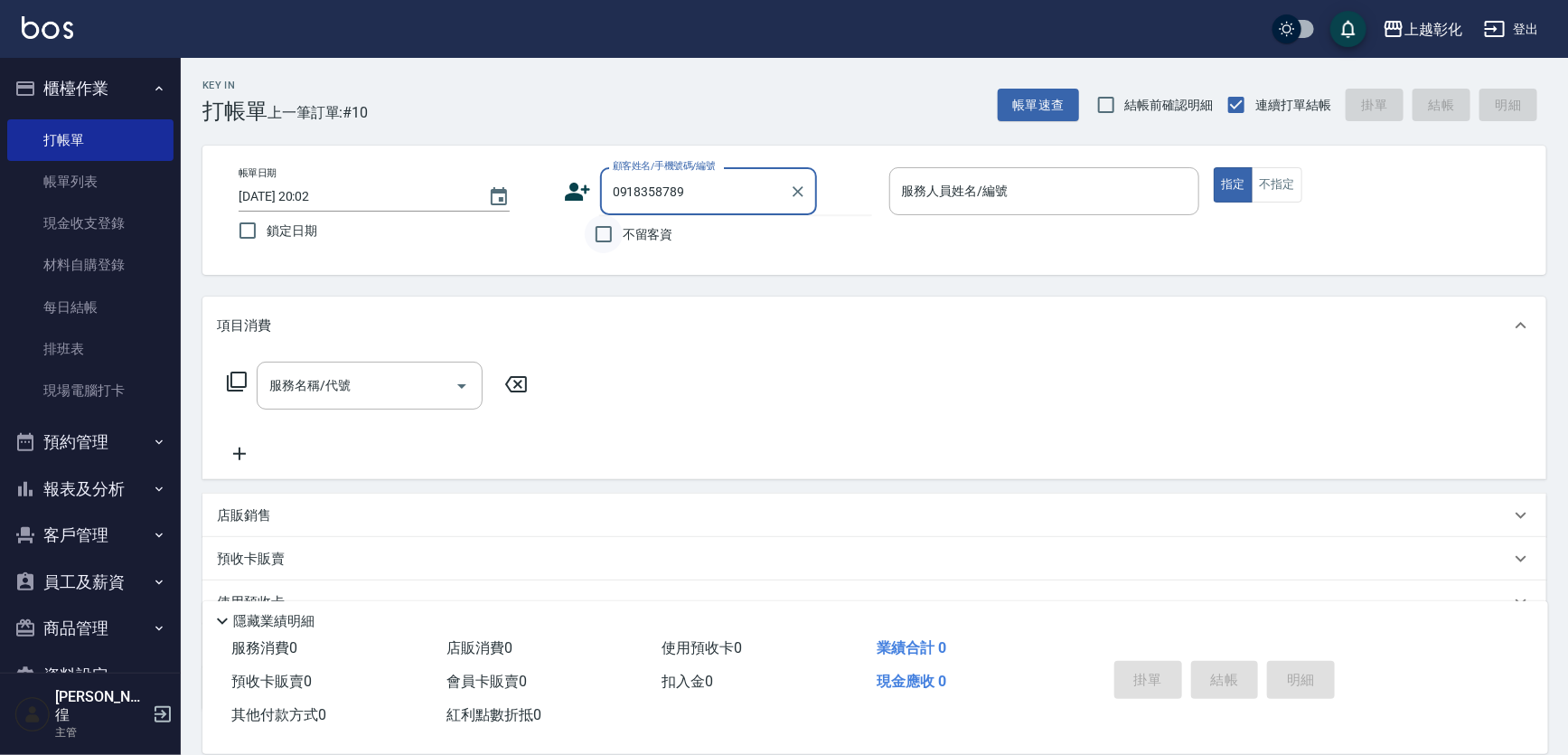
checkbox input "true"
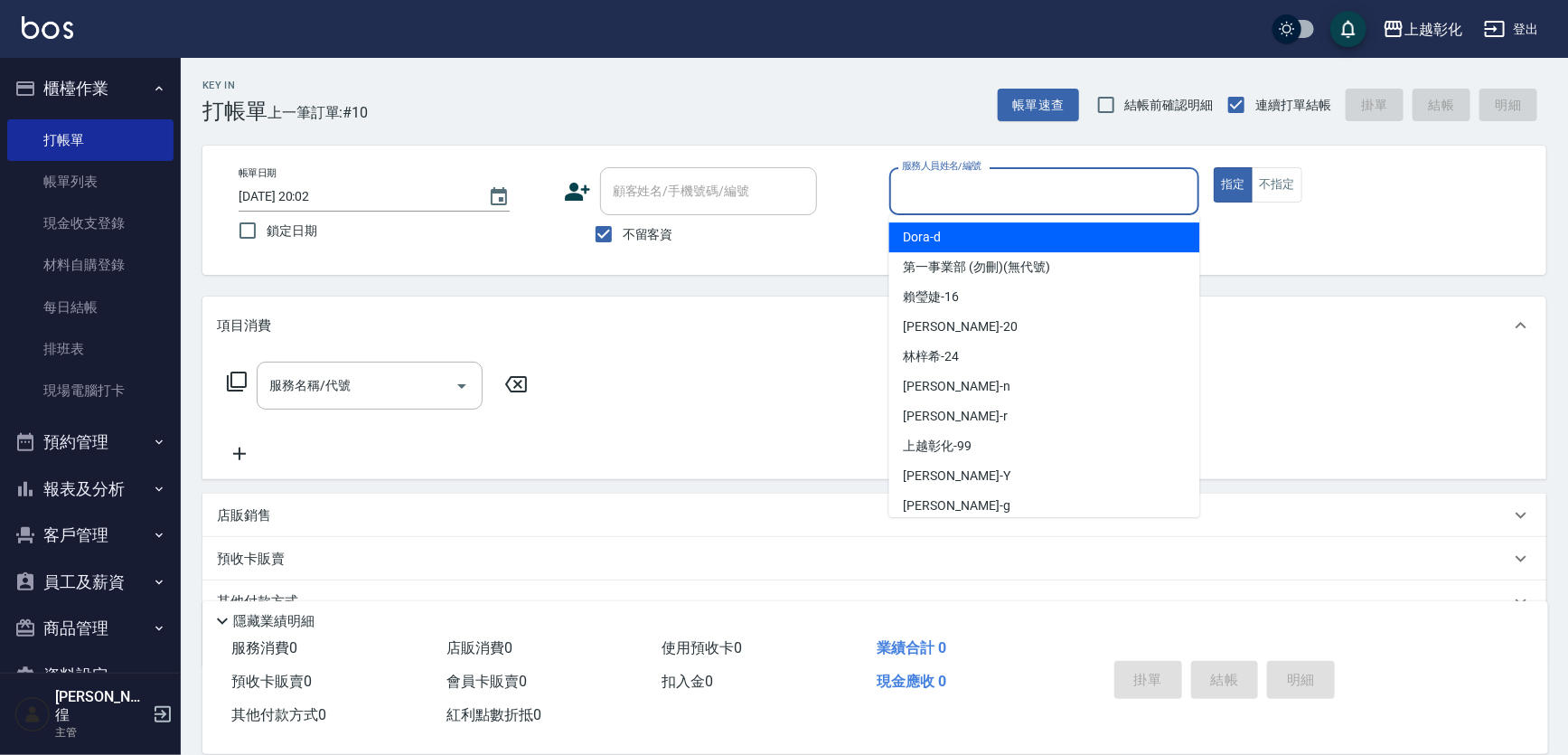
click at [932, 193] on input "服務人員姓名/編號" at bounding box center [1045, 191] width 295 height 32
type input "[PERSON_NAME]/0922112378/"
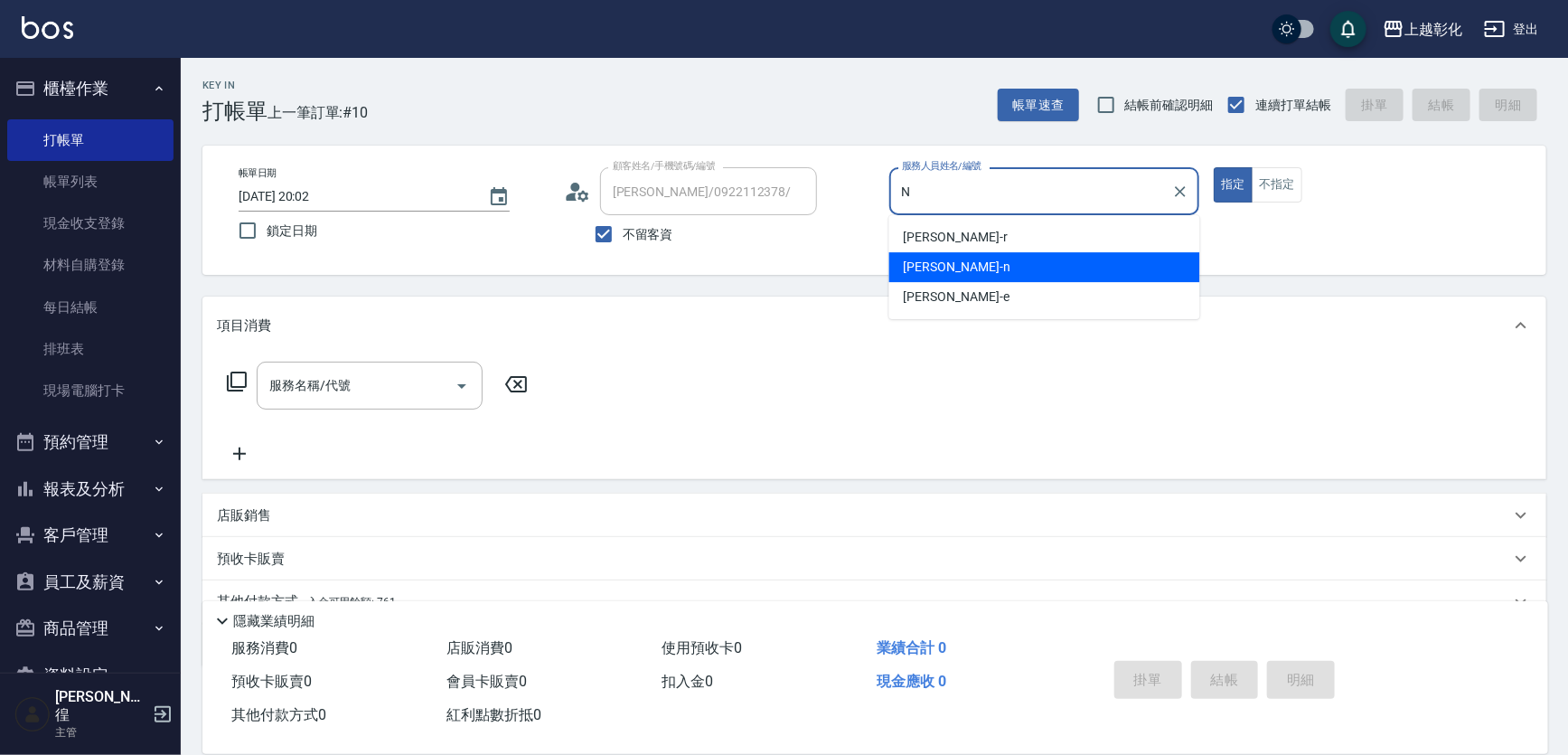
type input "yung yung-n"
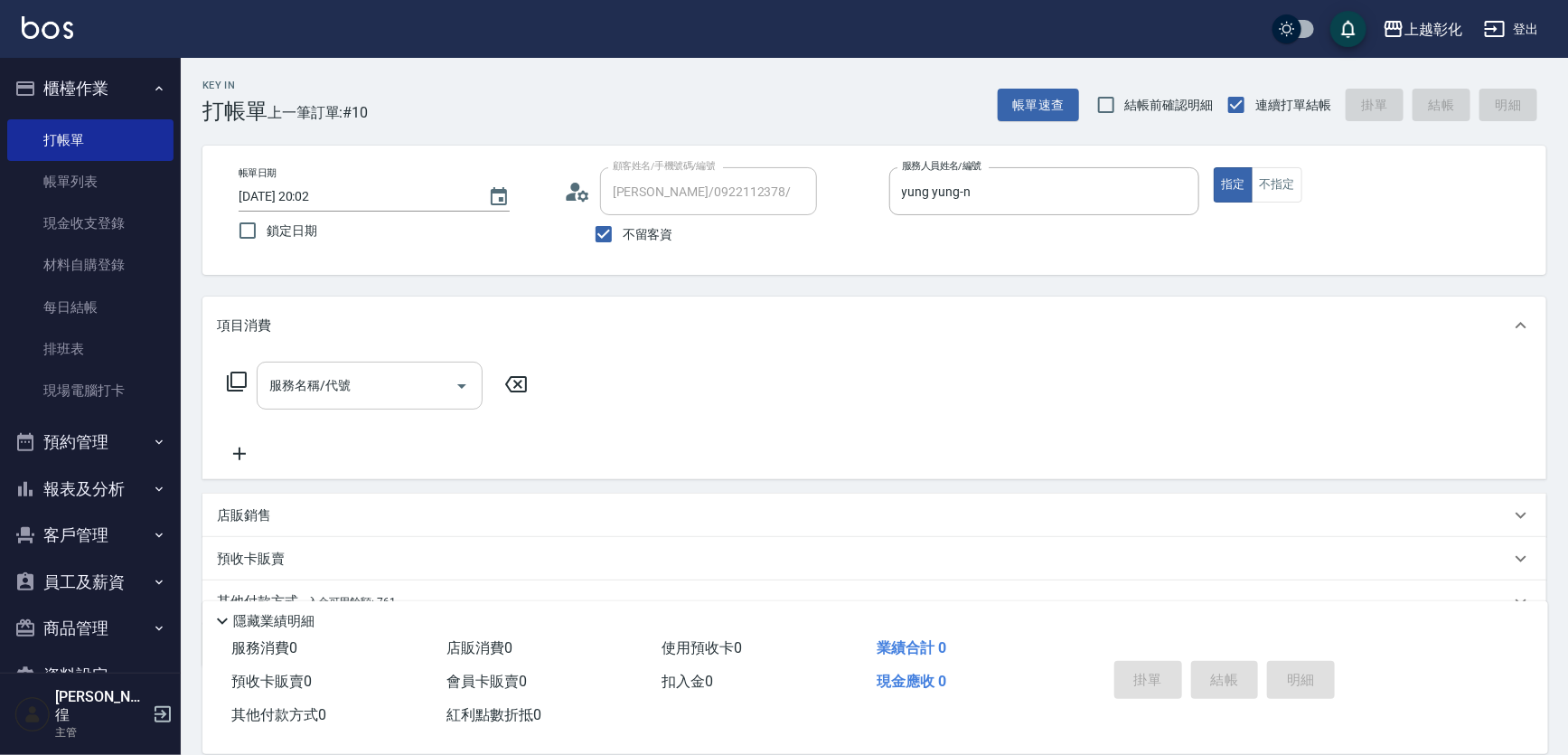
click at [400, 395] on input "服務名稱/代號" at bounding box center [356, 385] width 183 height 32
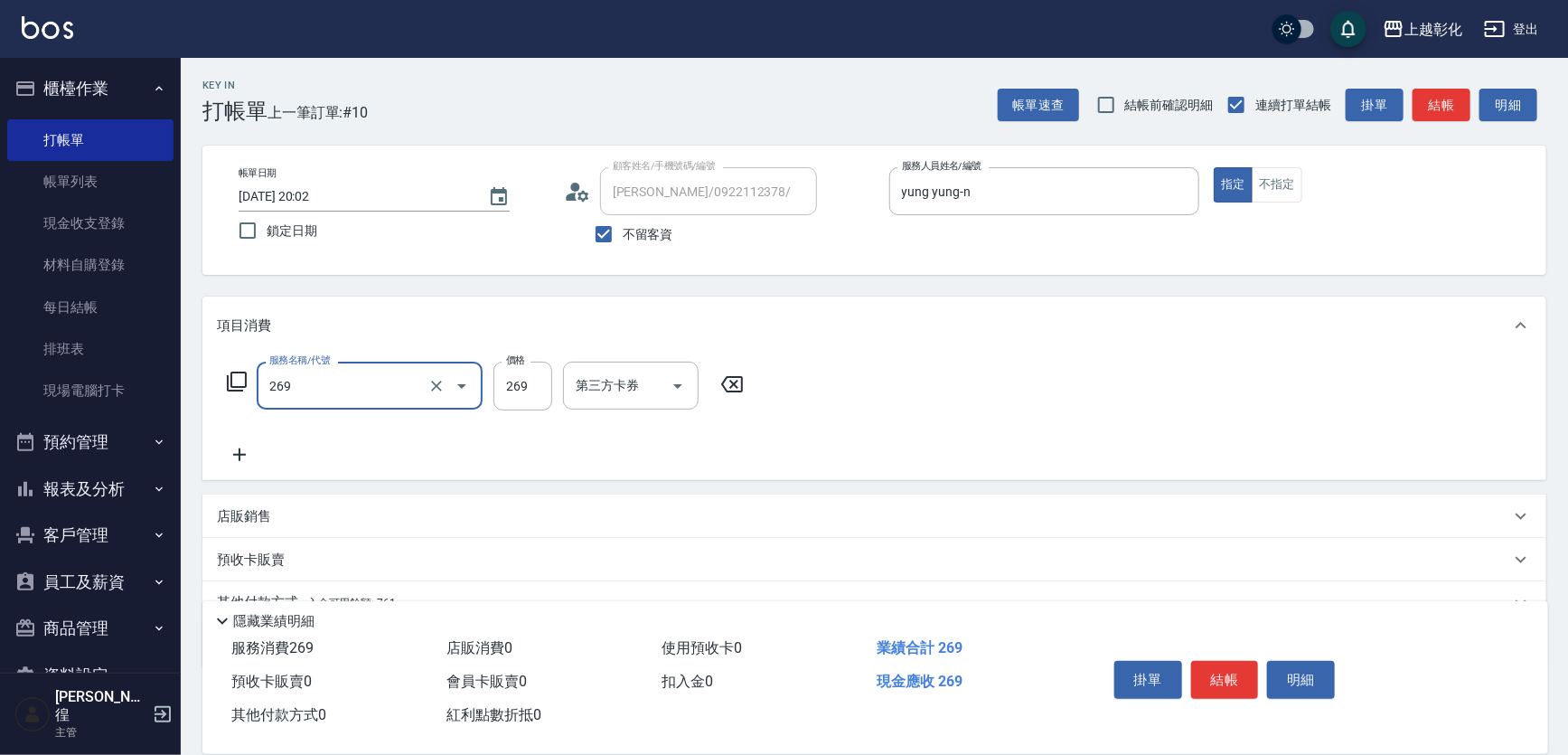
type input "一般洗剪(269)"
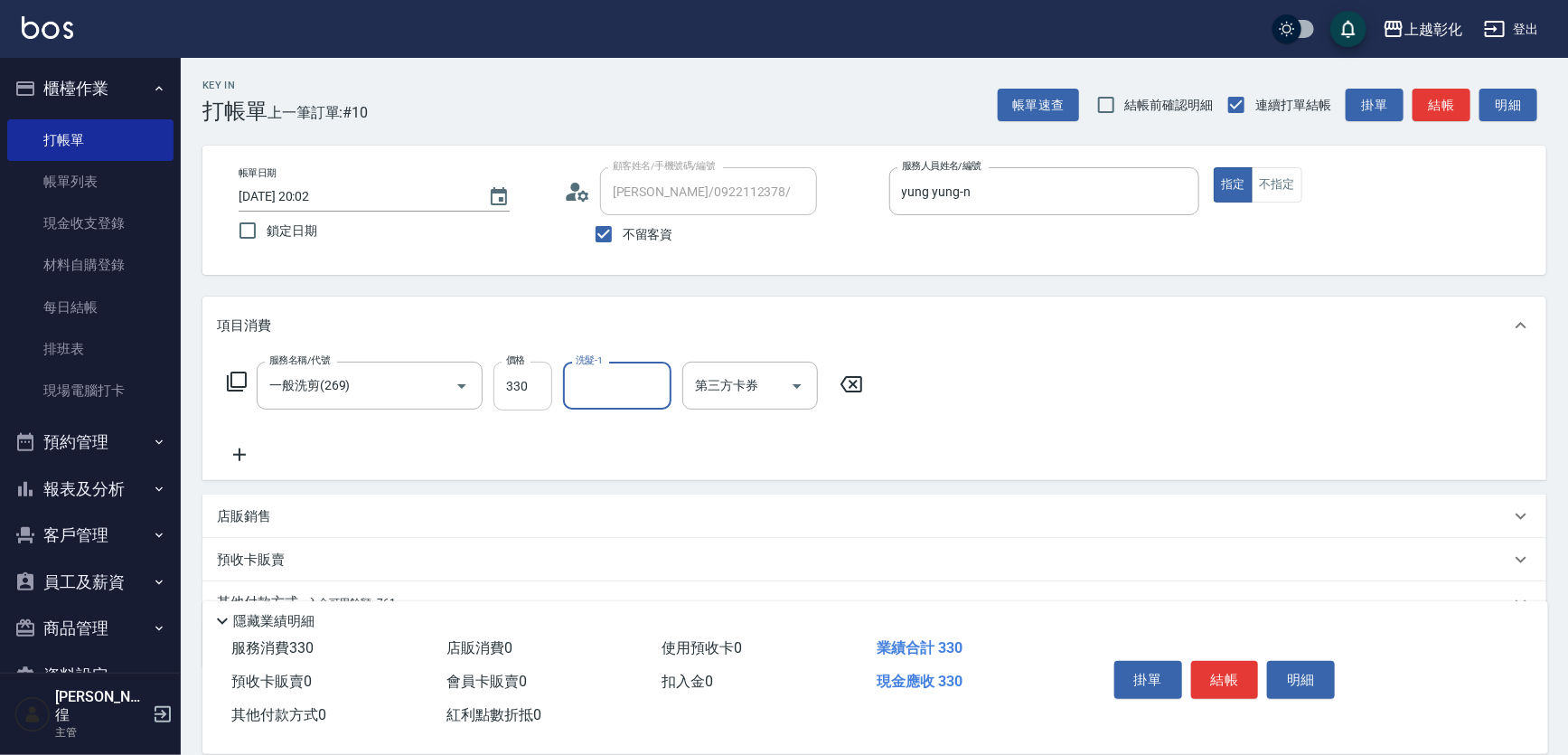
click at [502, 396] on input "330" at bounding box center [522, 385] width 58 height 48
type input "300"
click at [671, 396] on div "洗髮-1" at bounding box center [618, 385] width 109 height 47
click at [642, 392] on input "洗髮-1" at bounding box center [617, 385] width 92 height 32
type input "[PERSON_NAME]-24"
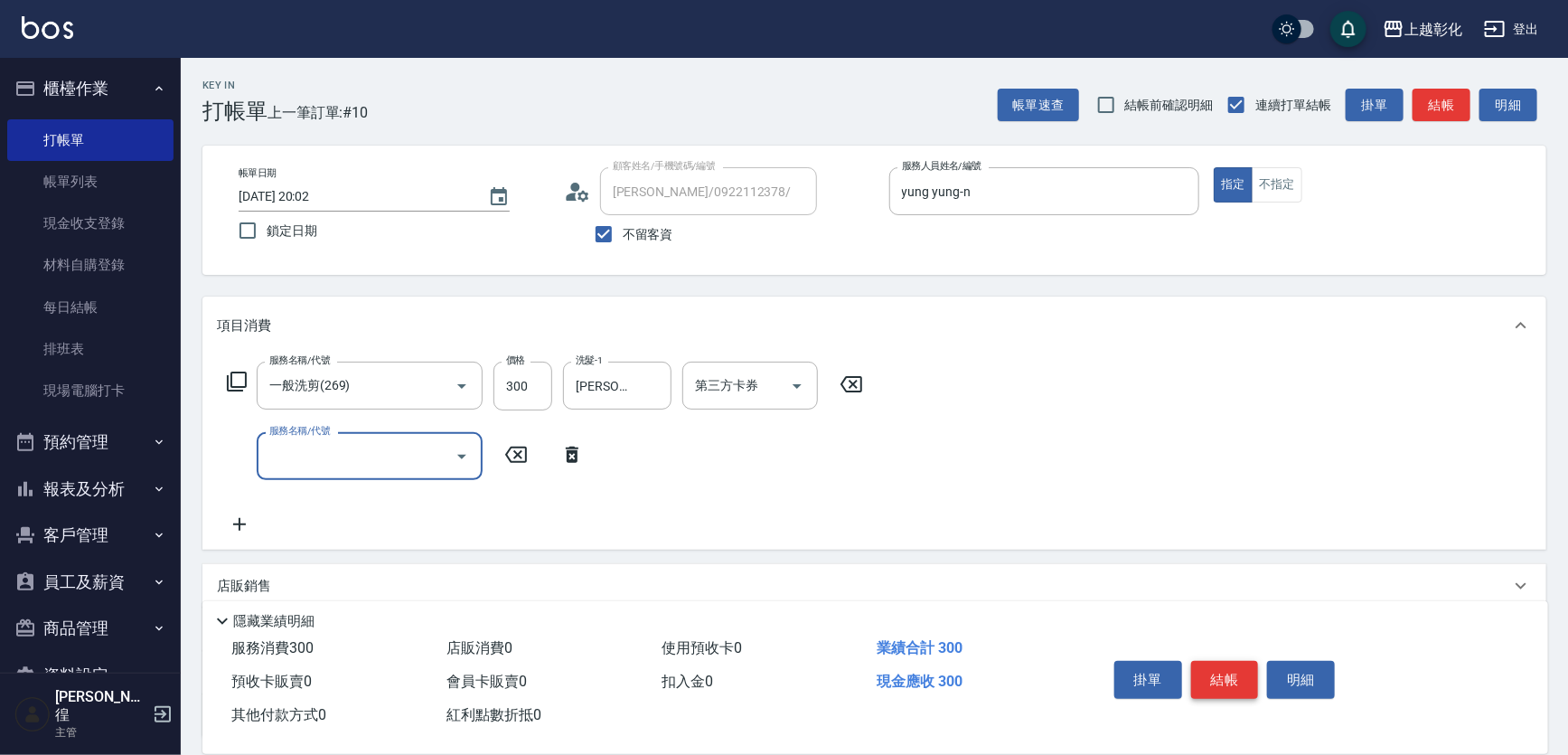
click at [1226, 660] on button "結帳" at bounding box center [1225, 679] width 68 height 38
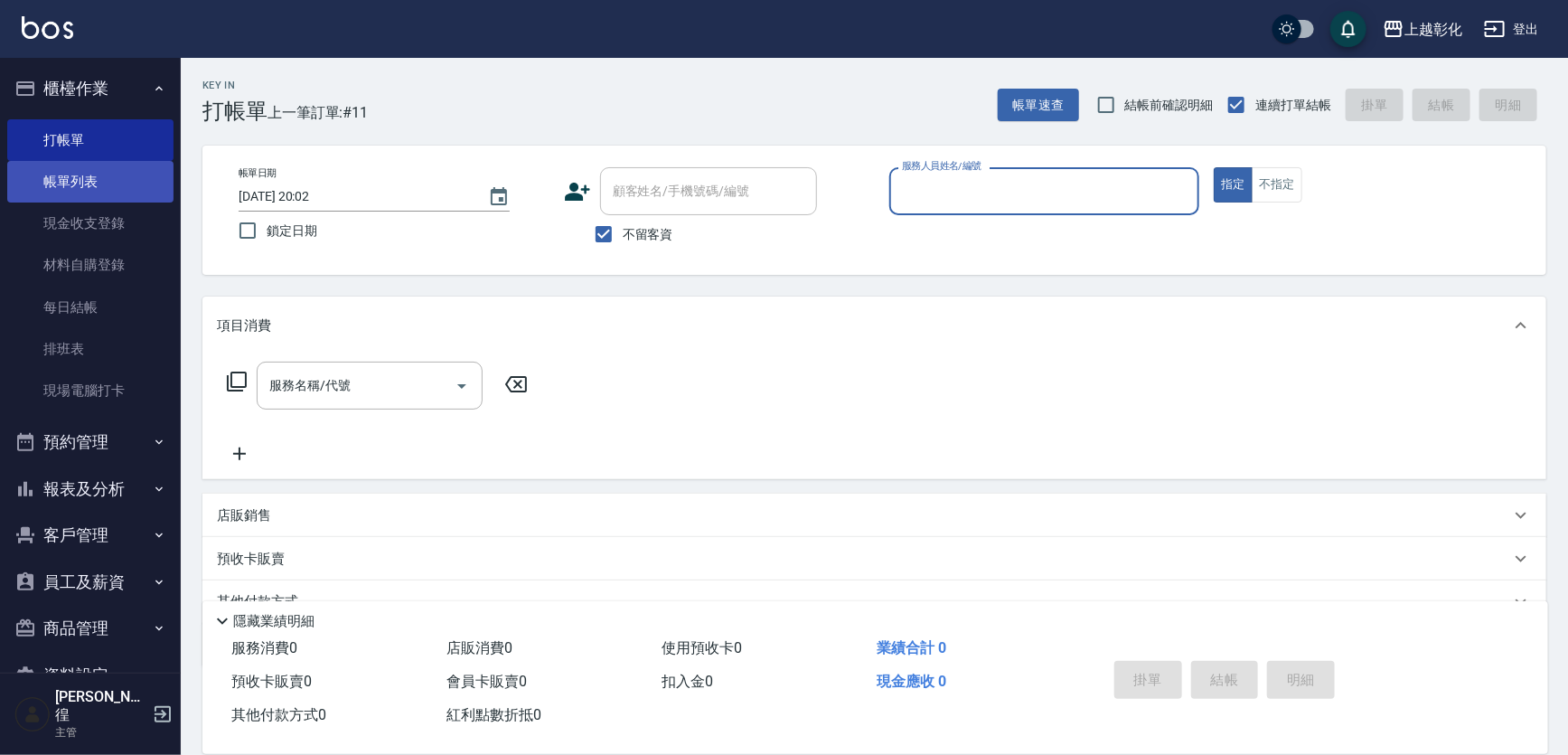
click at [130, 175] on link "帳單列表" at bounding box center [90, 182] width 166 height 42
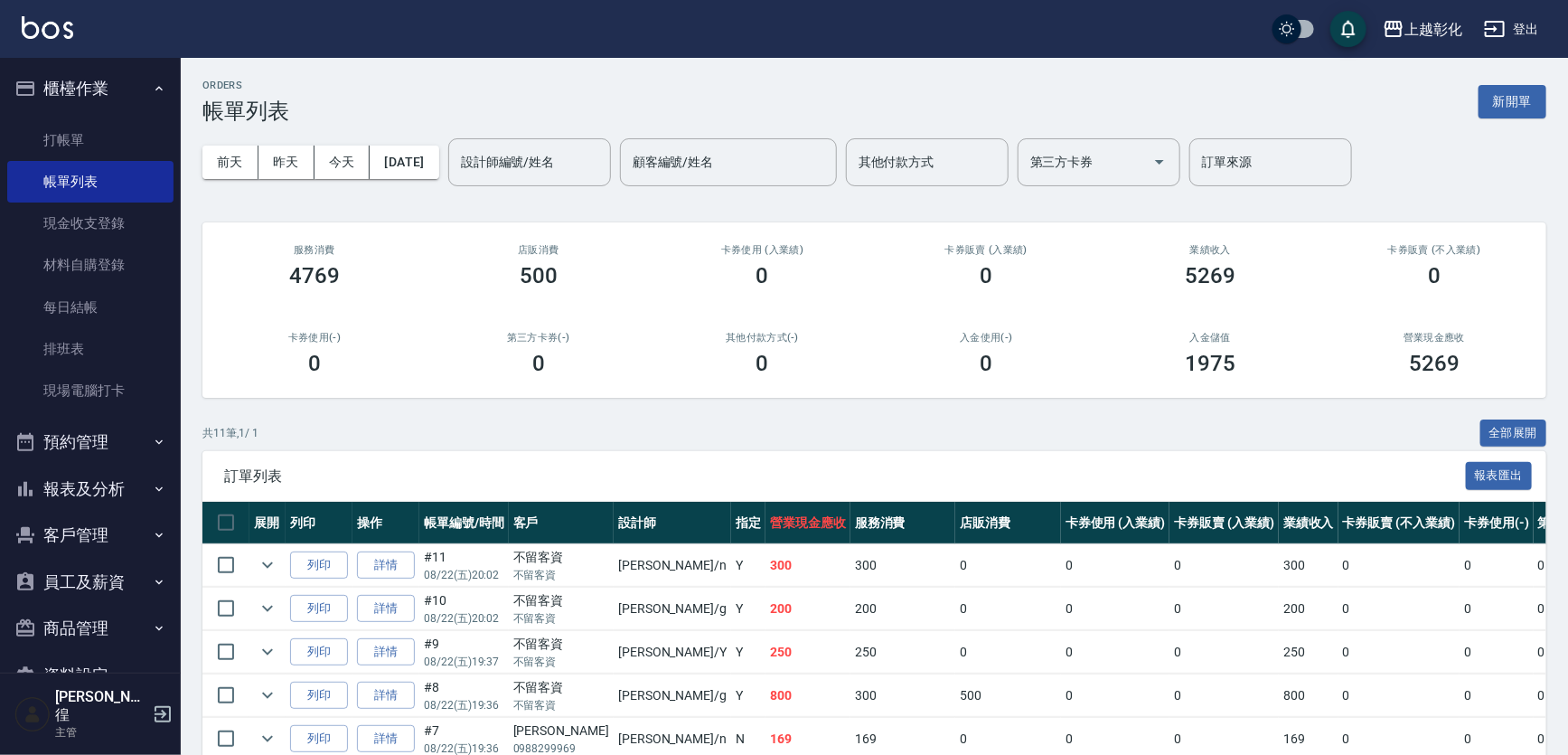
click at [25, 116] on ul "打帳單 帳單列表 現金收支登錄 材料自購登錄 每日結帳 排班表 現場電腦打卡" at bounding box center [90, 265] width 166 height 307
click at [68, 133] on link "打帳單" at bounding box center [90, 140] width 166 height 42
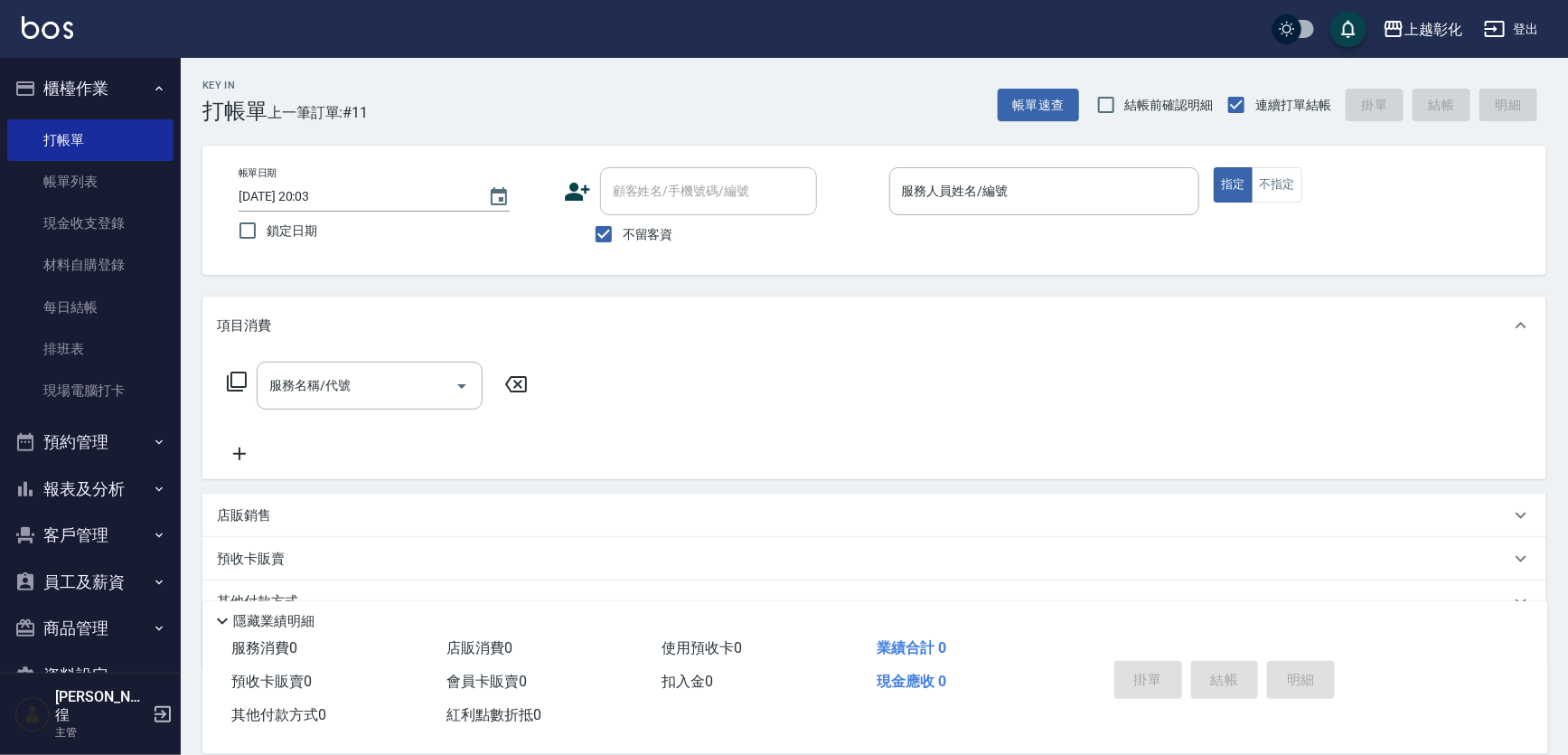
click at [639, 246] on label "不留客資" at bounding box center [630, 234] width 89 height 38
click at [623, 246] on input "不留客資" at bounding box center [604, 234] width 38 height 38
checkbox input "false"
click at [660, 210] on div "顧客姓名/手機號碼/編號" at bounding box center [708, 191] width 217 height 47
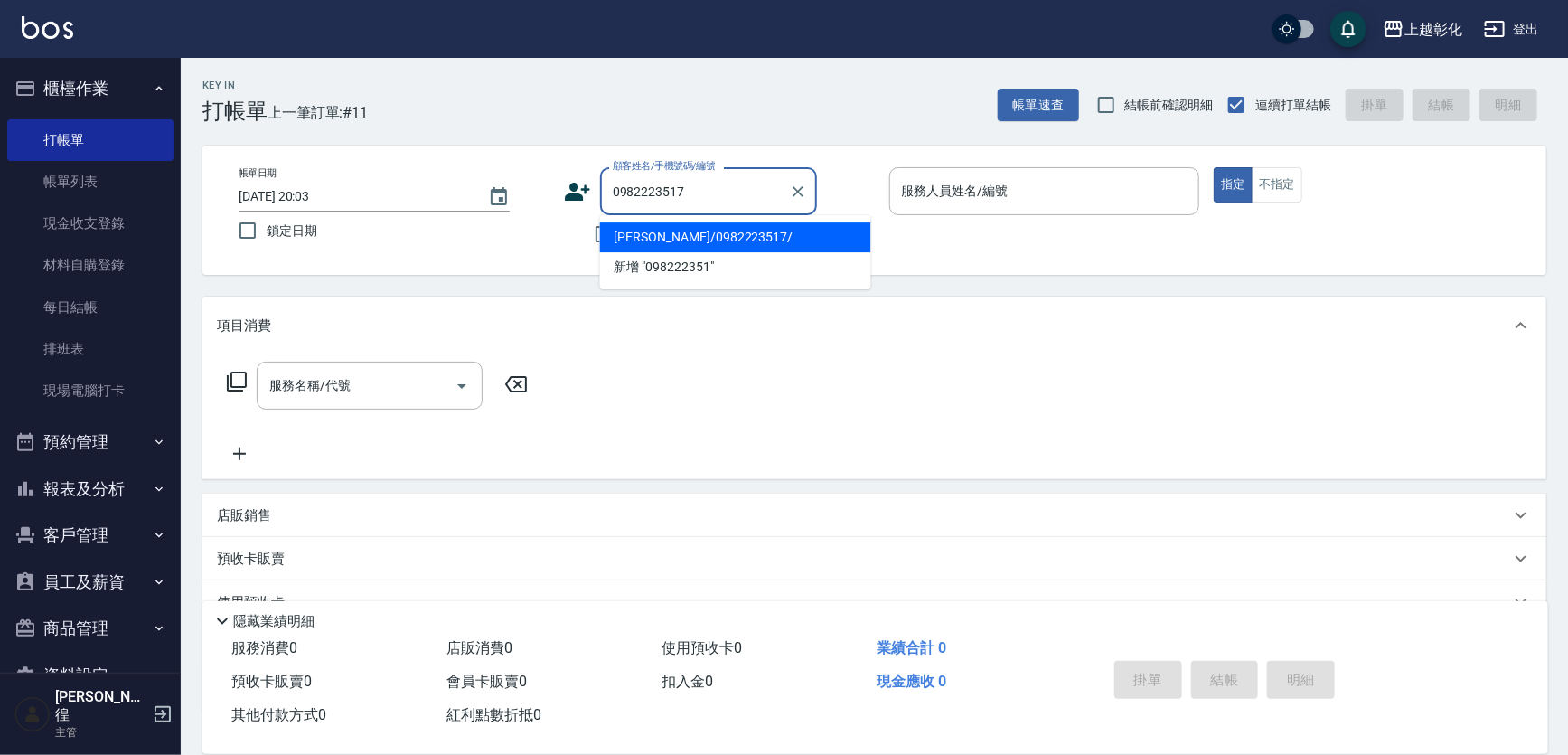
type input "[PERSON_NAME]/0982223517/"
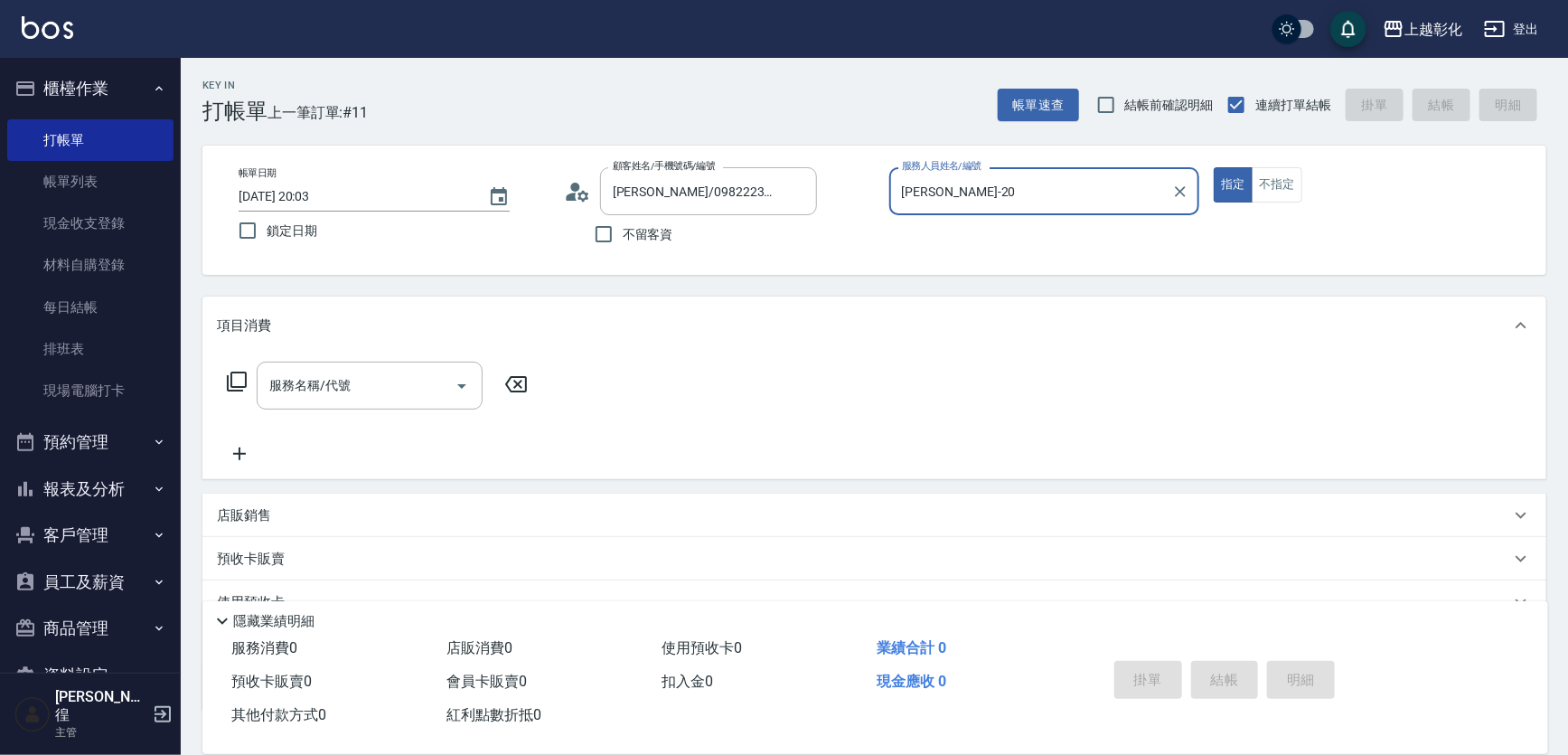
click at [936, 198] on input "[PERSON_NAME]-20" at bounding box center [1031, 191] width 268 height 32
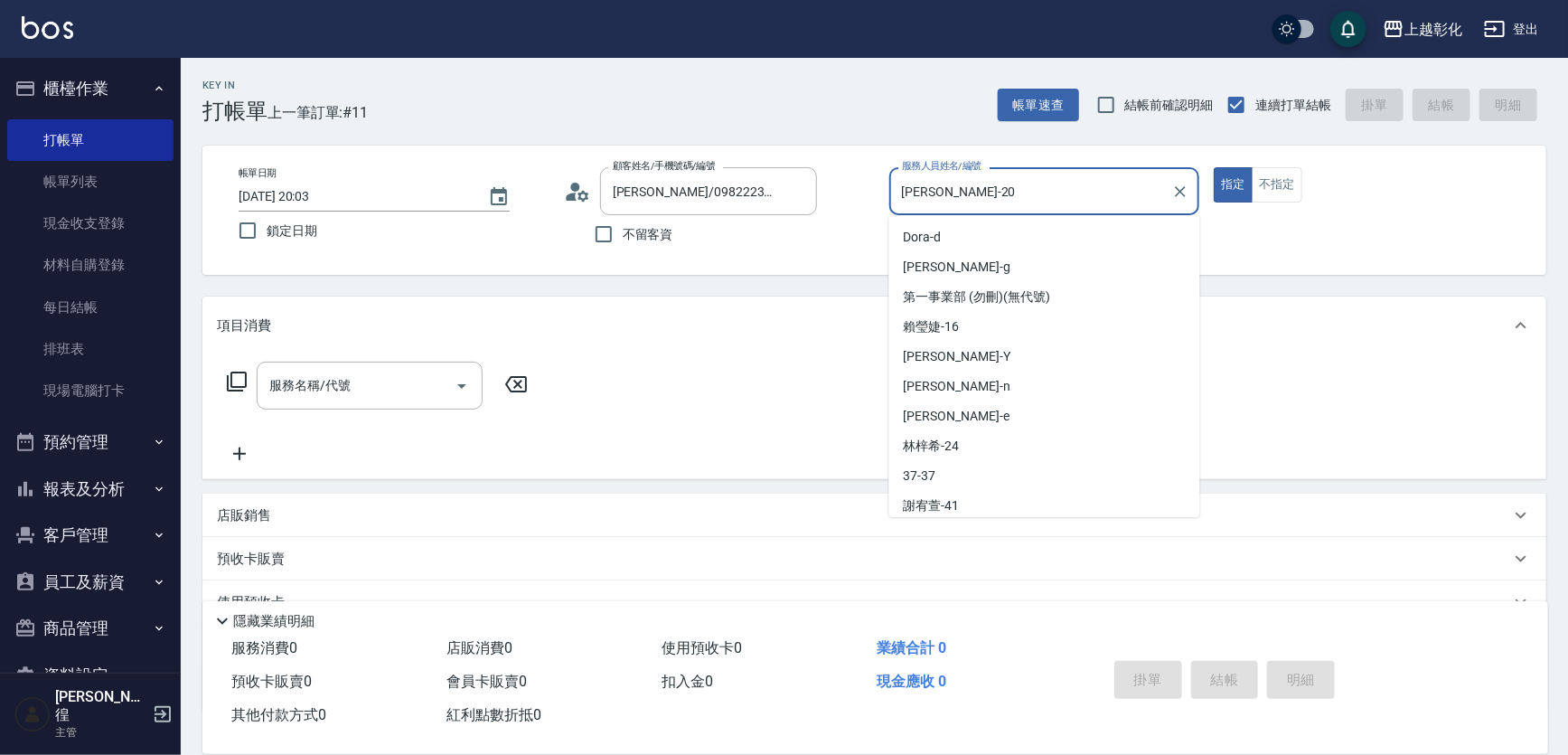
scroll to position [123, 0]
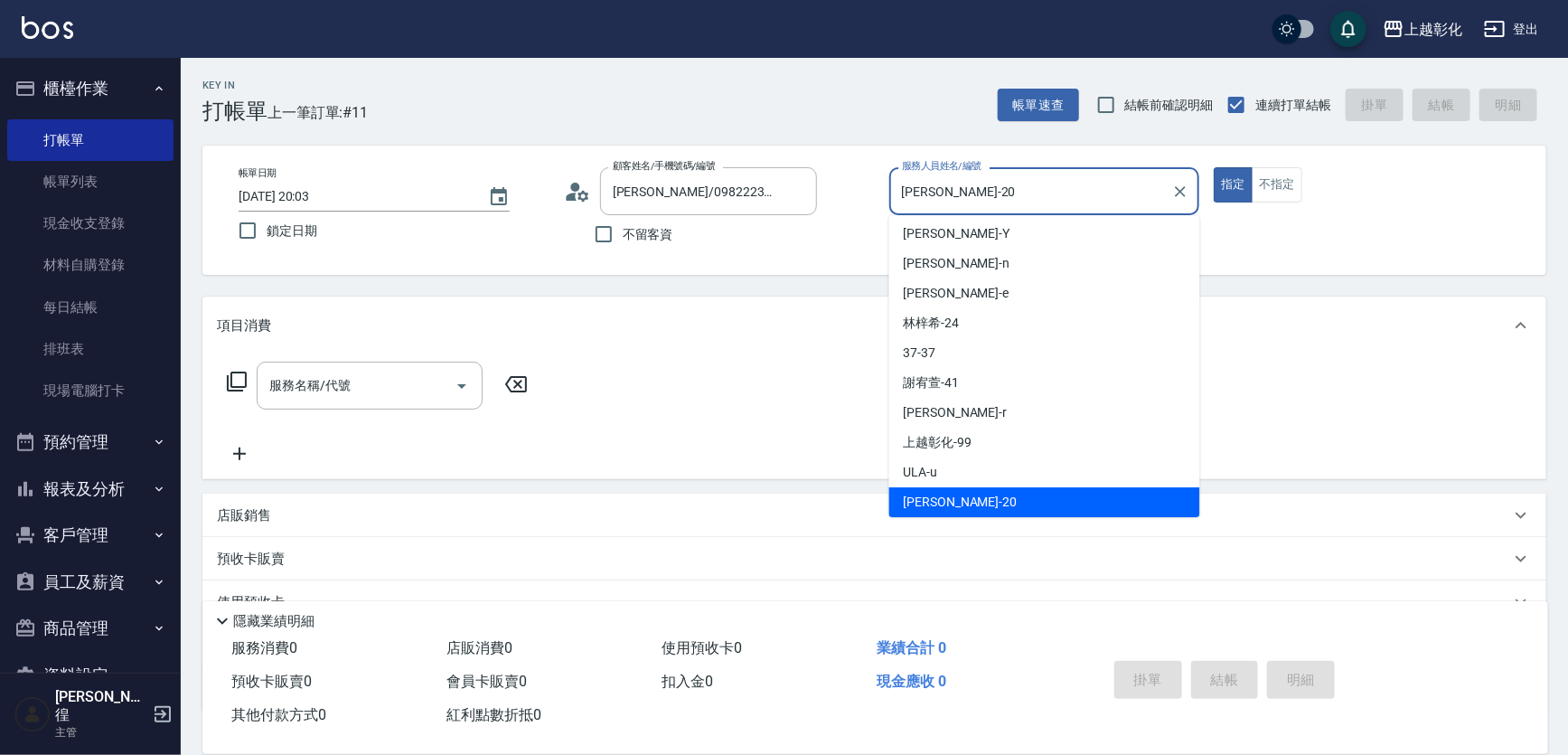
click at [968, 185] on input "[PERSON_NAME]-20" at bounding box center [1031, 191] width 268 height 32
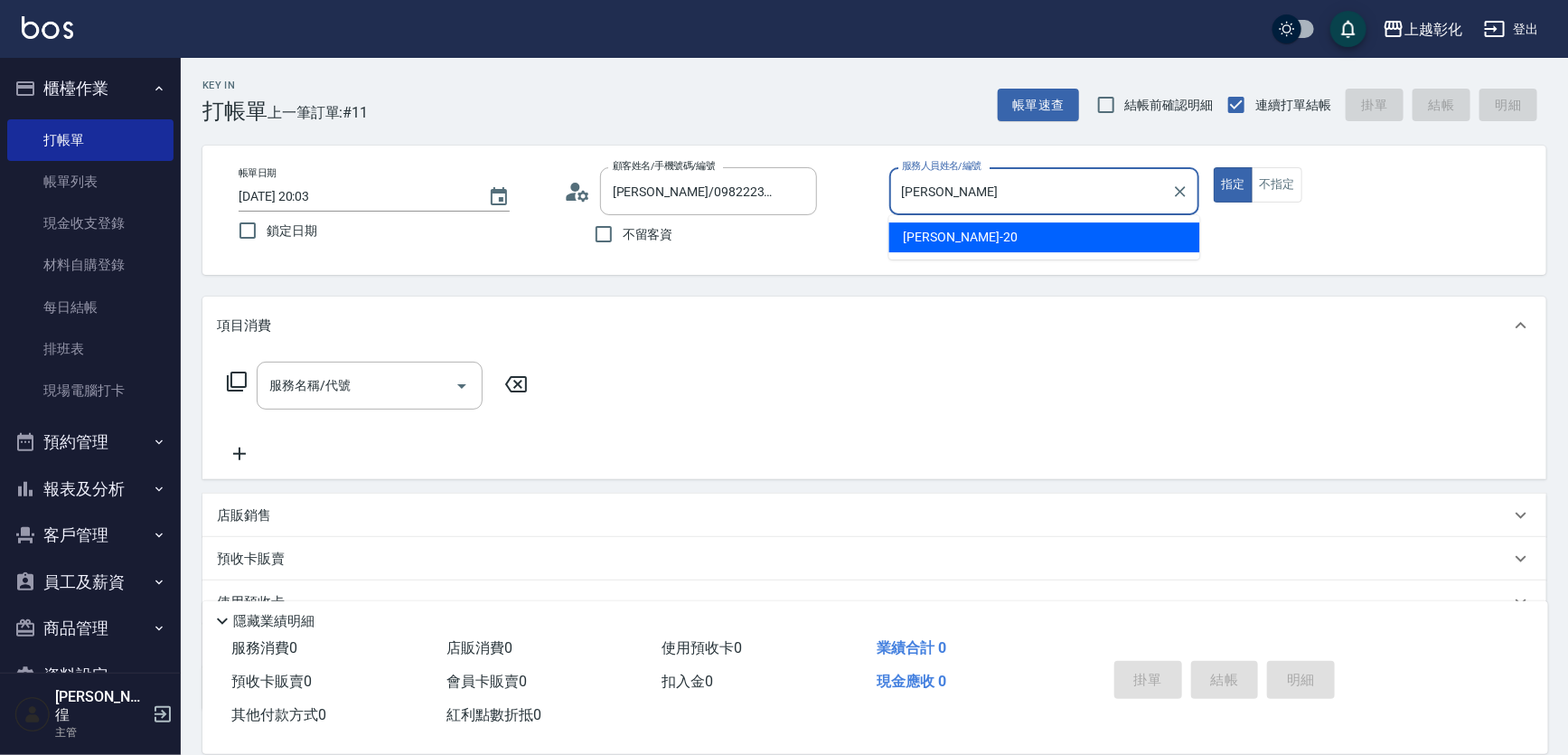
type input "王"
type input "[PERSON_NAME]"
type button "true"
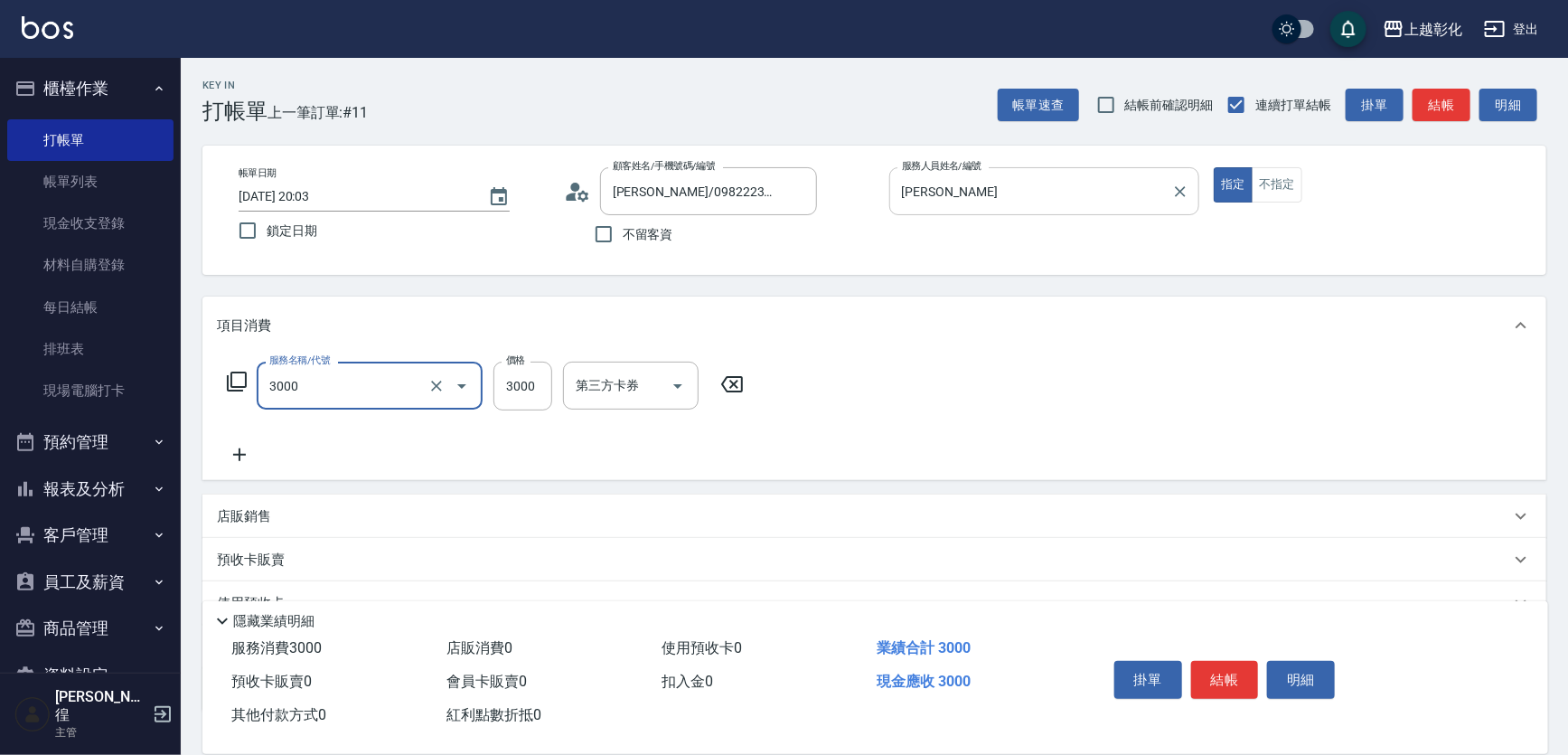
type input "頂級豪華OVC3(3000)"
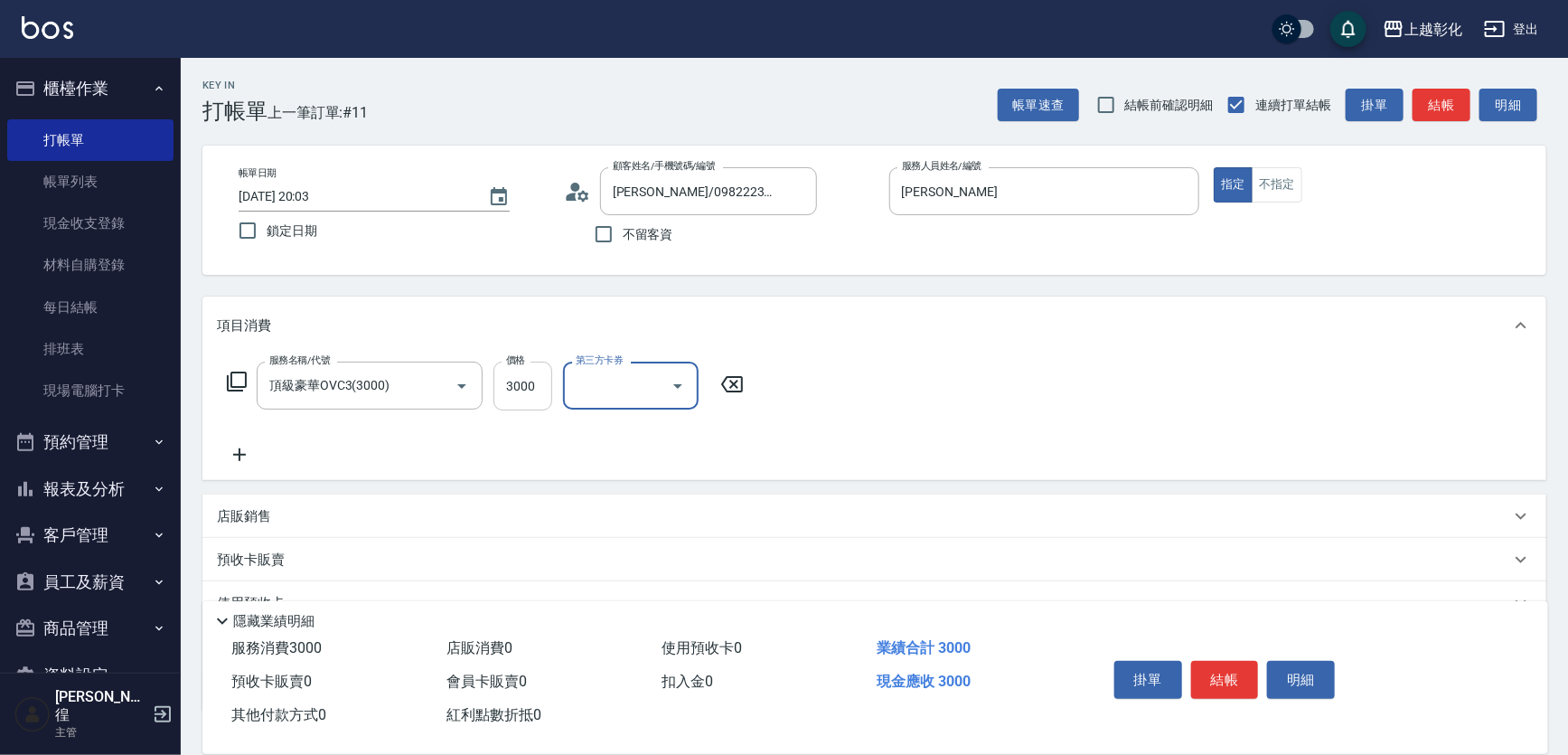
click at [509, 398] on input "3000" at bounding box center [522, 385] width 58 height 48
type input "2020"
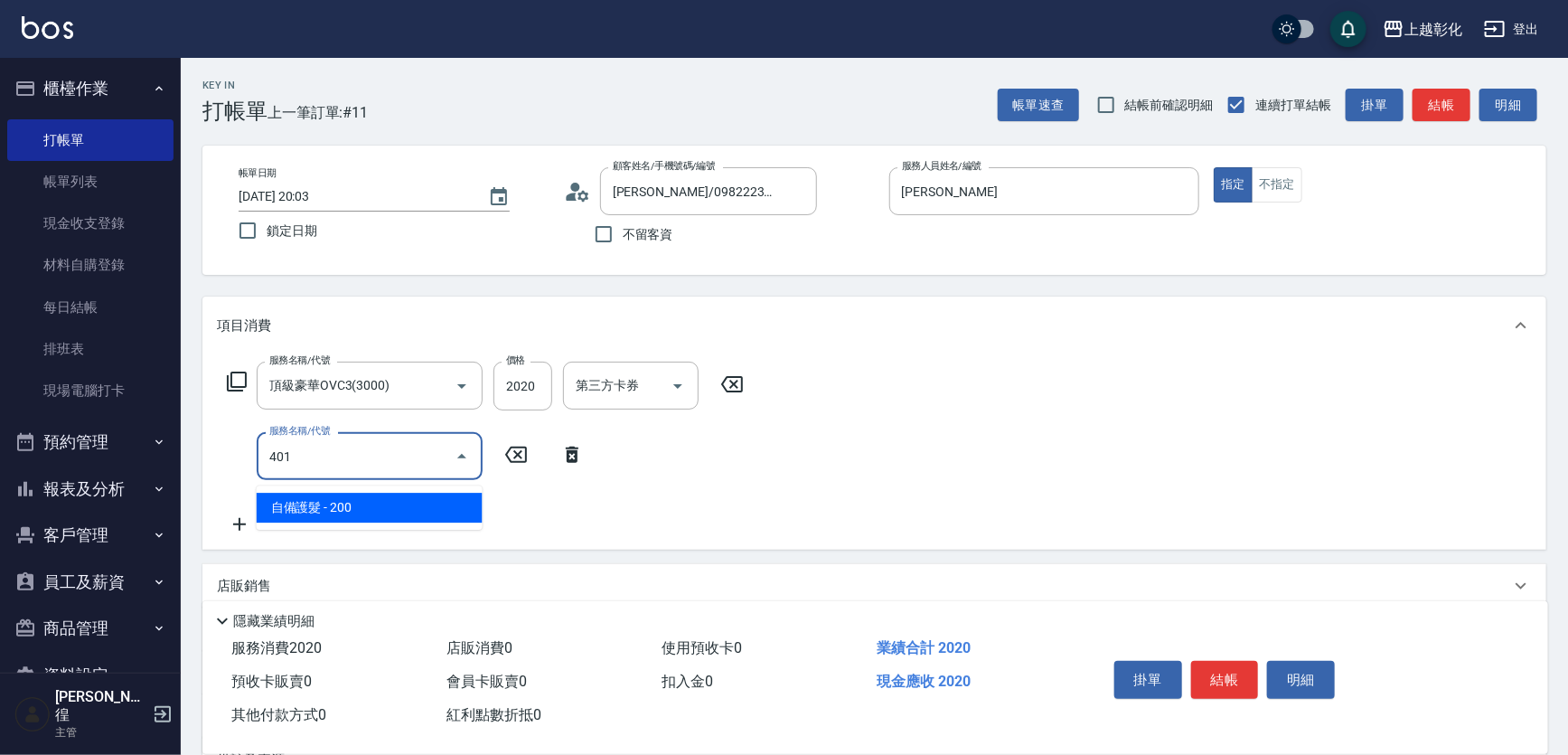
type input "自備護髮(401)"
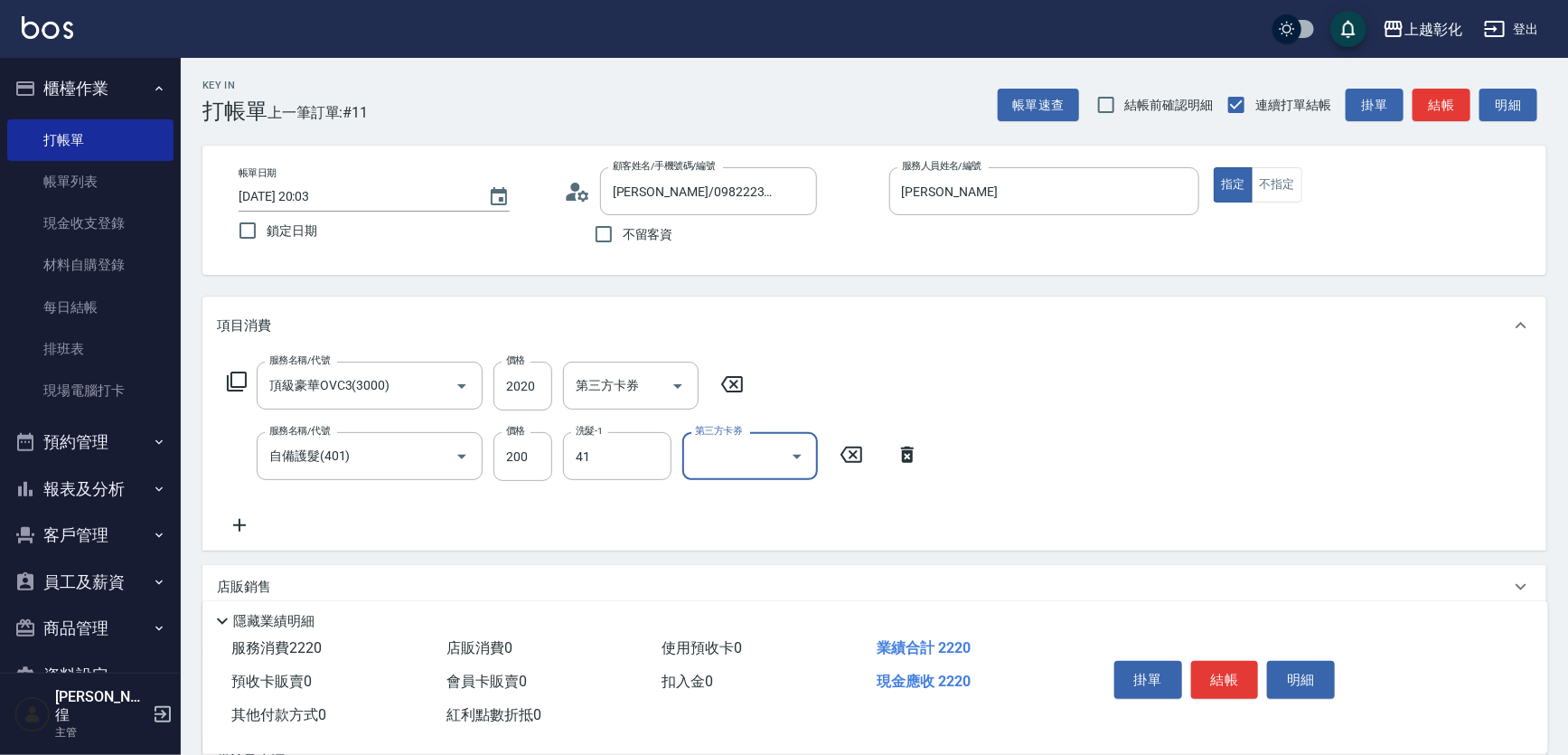
type input "[PERSON_NAME]-41"
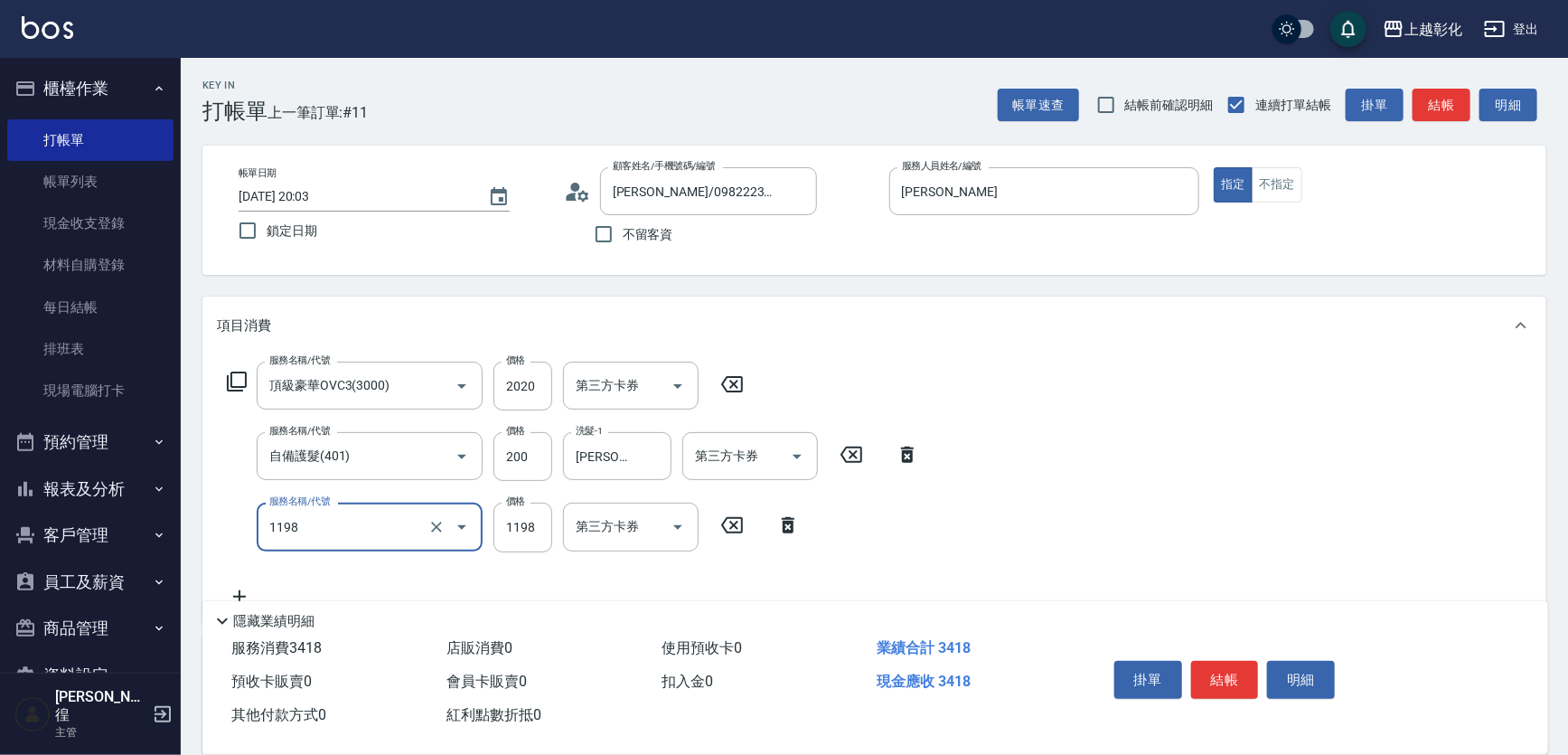
type input "沁涼洗剪套餐(1198)"
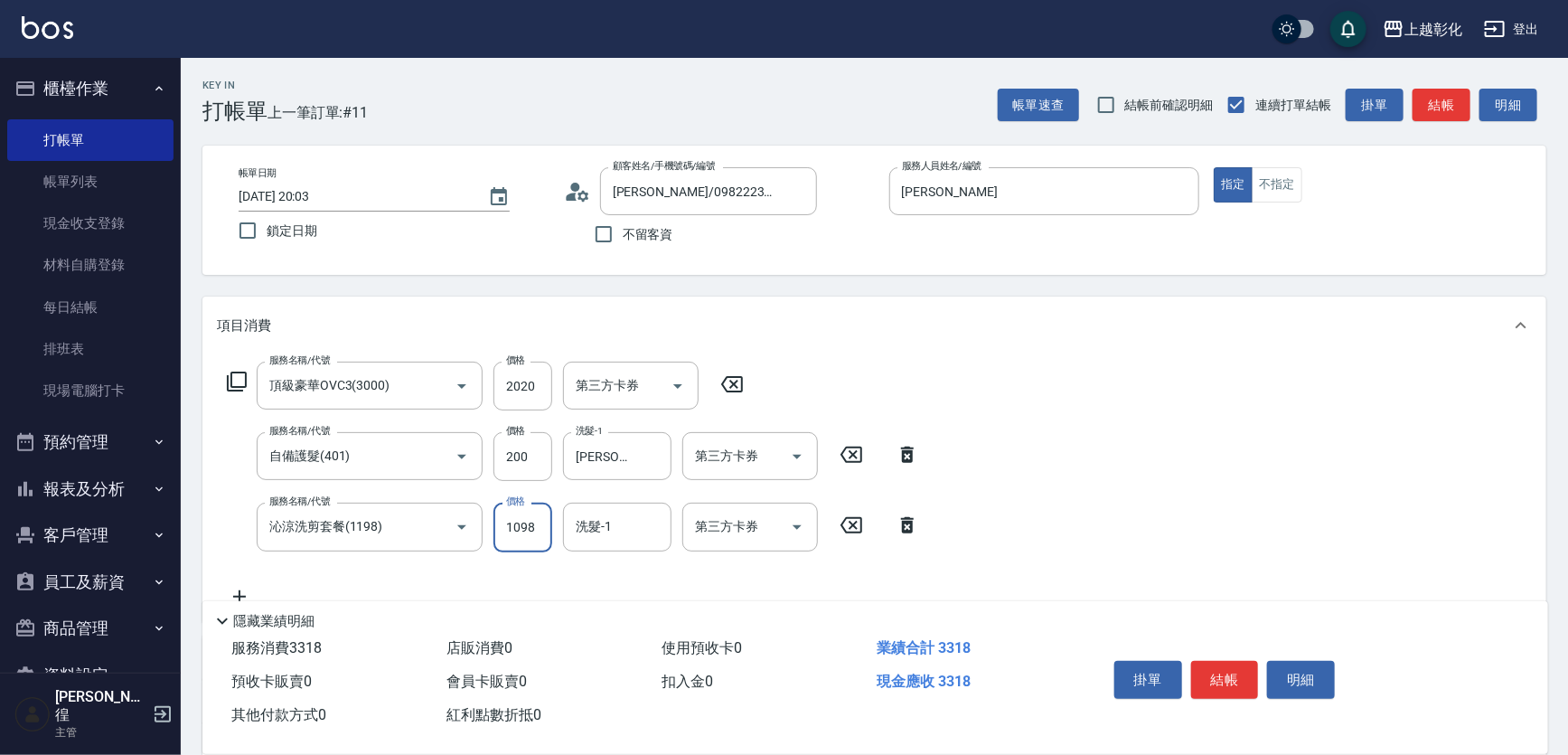
type input "1098"
type input "[PERSON_NAME]-41"
drag, startPoint x: 702, startPoint y: 453, endPoint x: 710, endPoint y: 474, distance: 22.5
click at [705, 464] on div "第三方卡券 第三方卡券" at bounding box center [749, 456] width 135 height 47
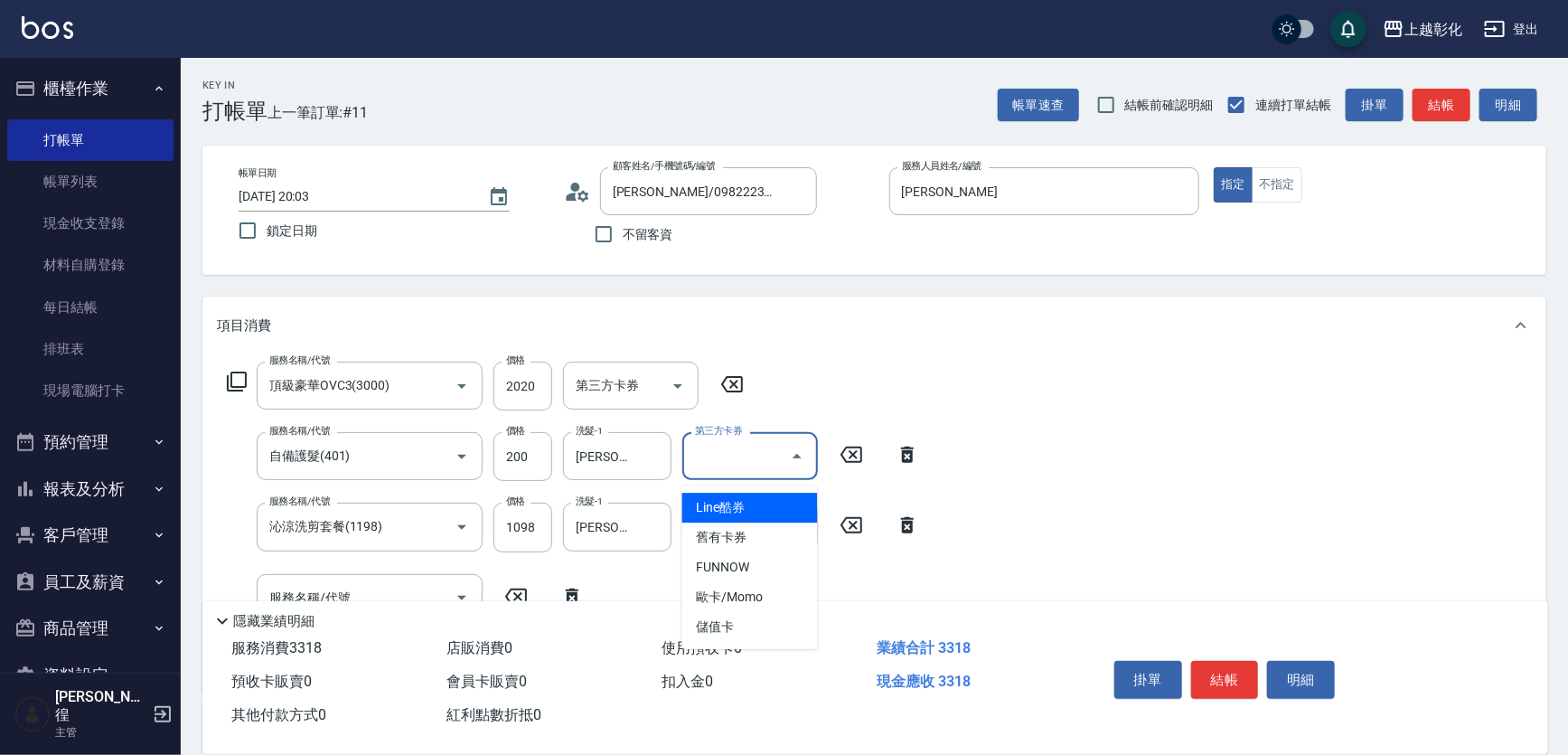
click at [710, 471] on input "第三方卡券" at bounding box center [737, 456] width 92 height 32
click at [732, 461] on input "第三方卡券" at bounding box center [737, 456] width 92 height 32
click at [738, 629] on span "儲值卡" at bounding box center [749, 627] width 135 height 30
type input "儲值卡"
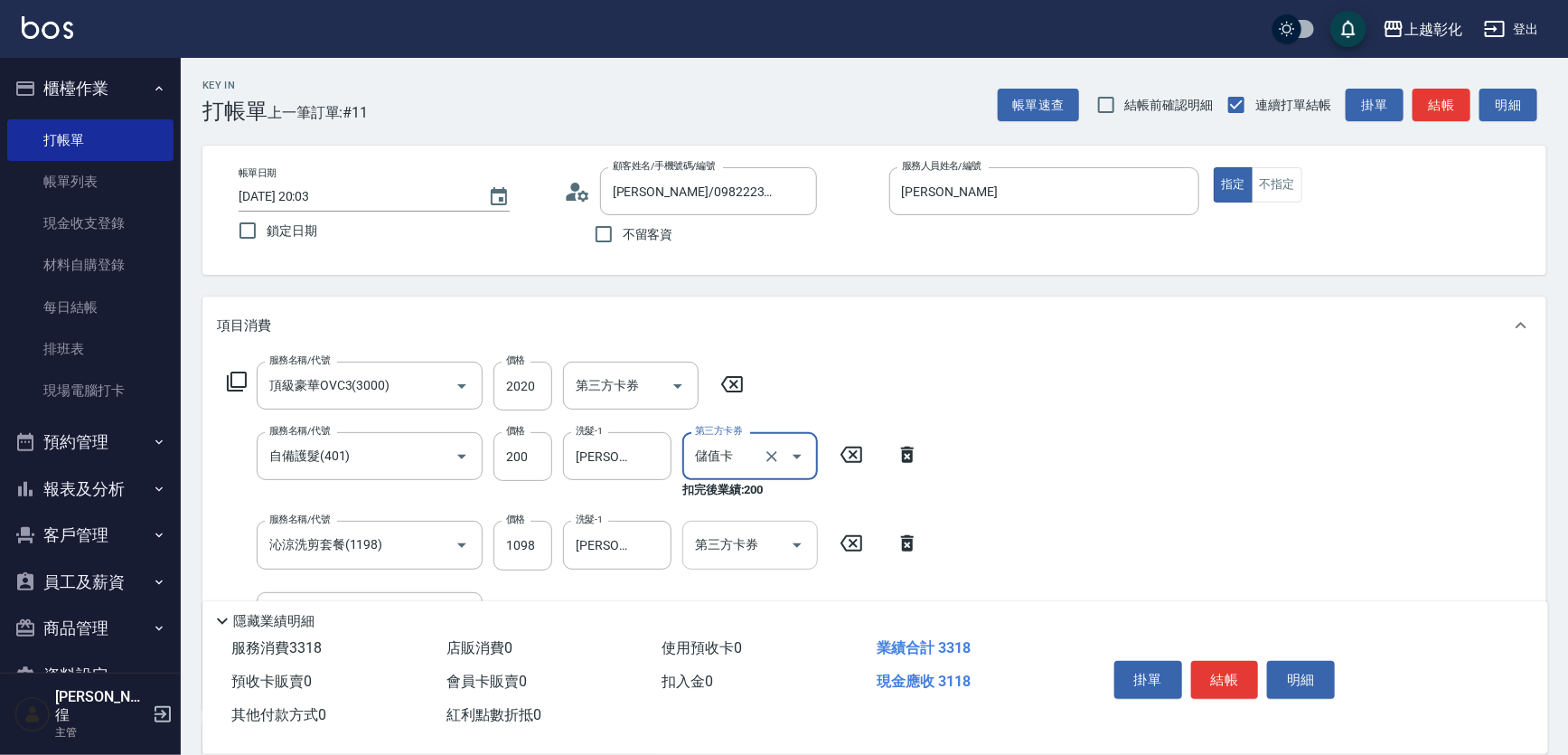
click at [741, 554] on div "第三方卡券 第三方卡券" at bounding box center [749, 545] width 135 height 47
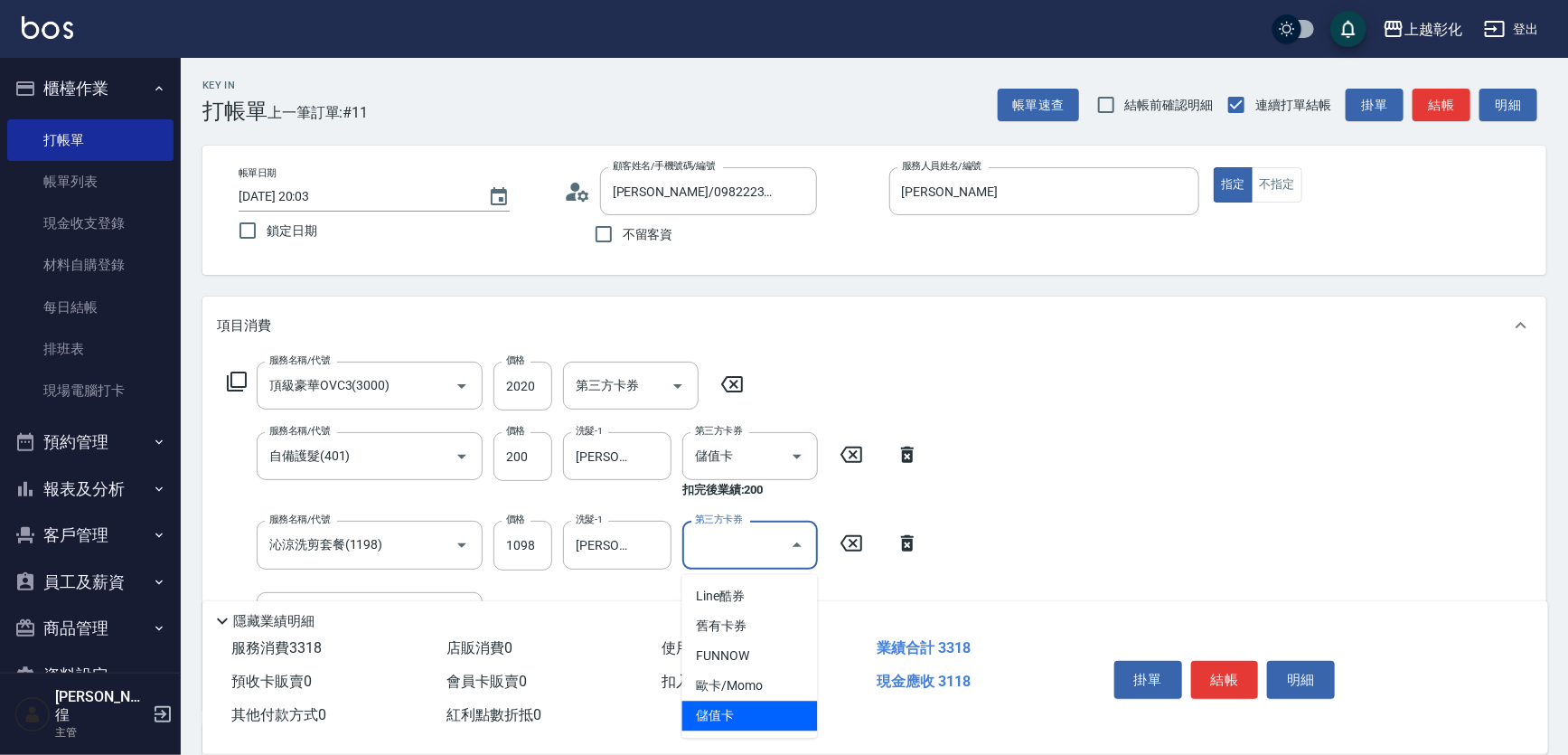
drag, startPoint x: 743, startPoint y: 708, endPoint x: 734, endPoint y: 702, distance: 10.8
click at [742, 709] on span "儲值卡" at bounding box center [749, 715] width 135 height 30
type input "儲值卡"
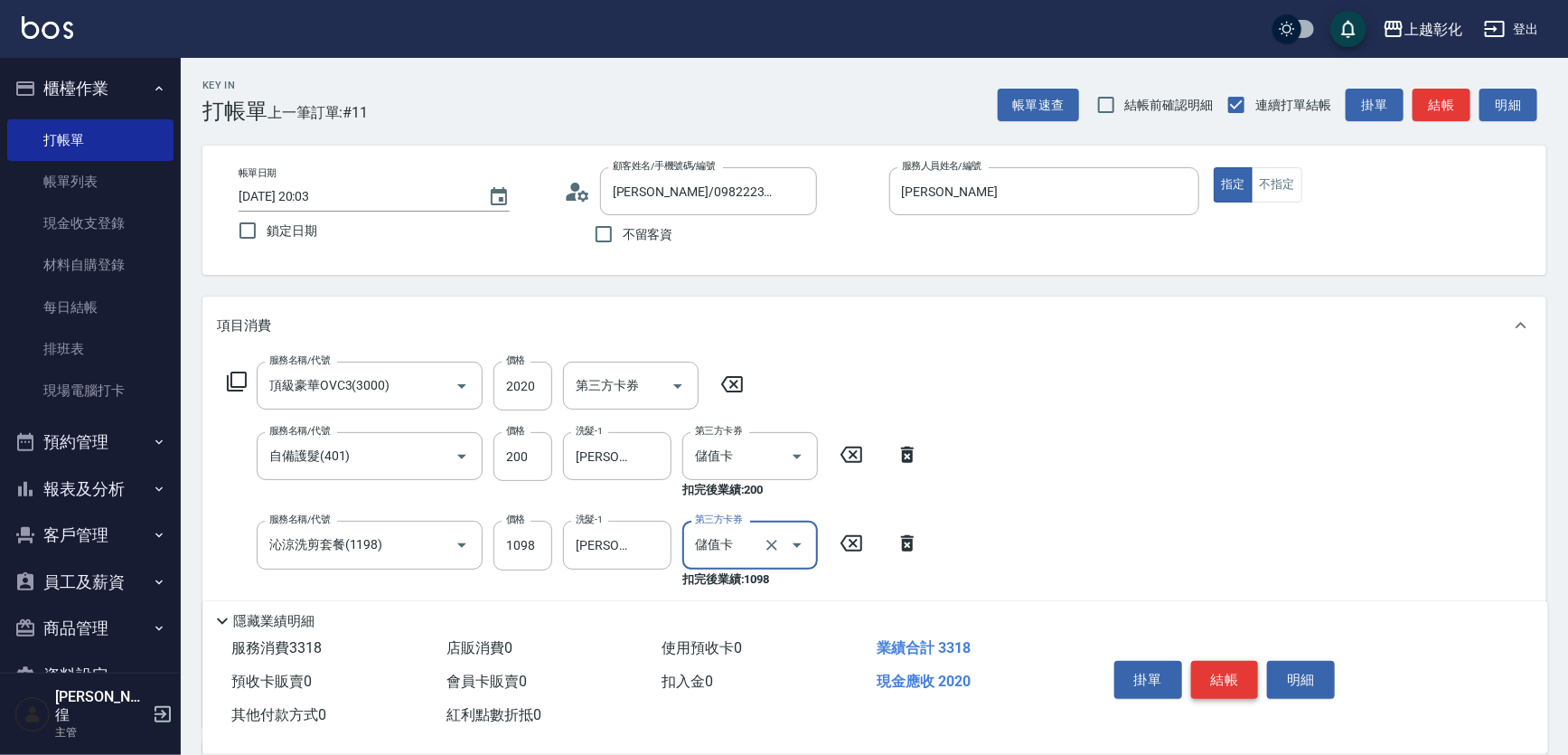
click at [1237, 660] on button "結帳" at bounding box center [1225, 679] width 68 height 38
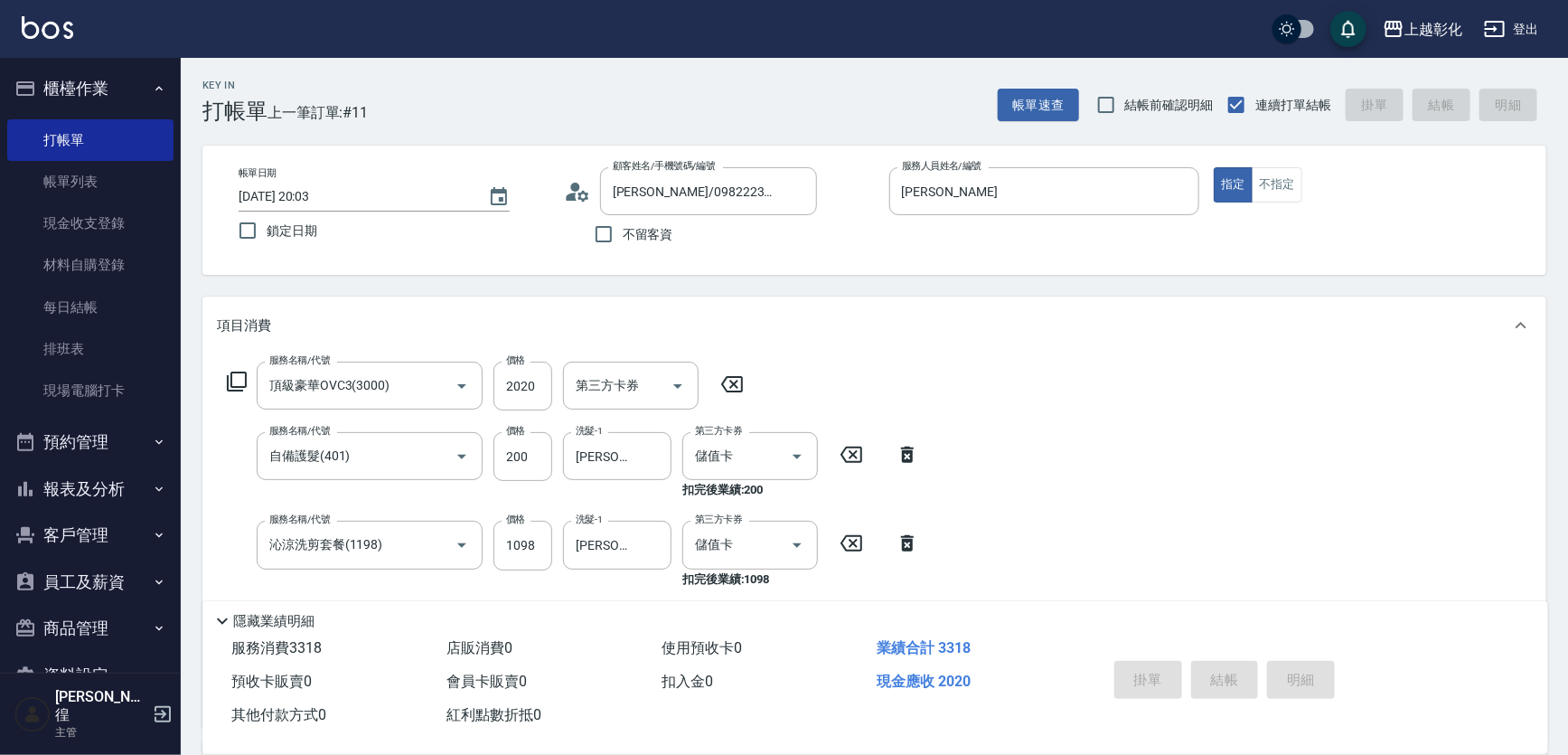
type input "[DATE] 20:04"
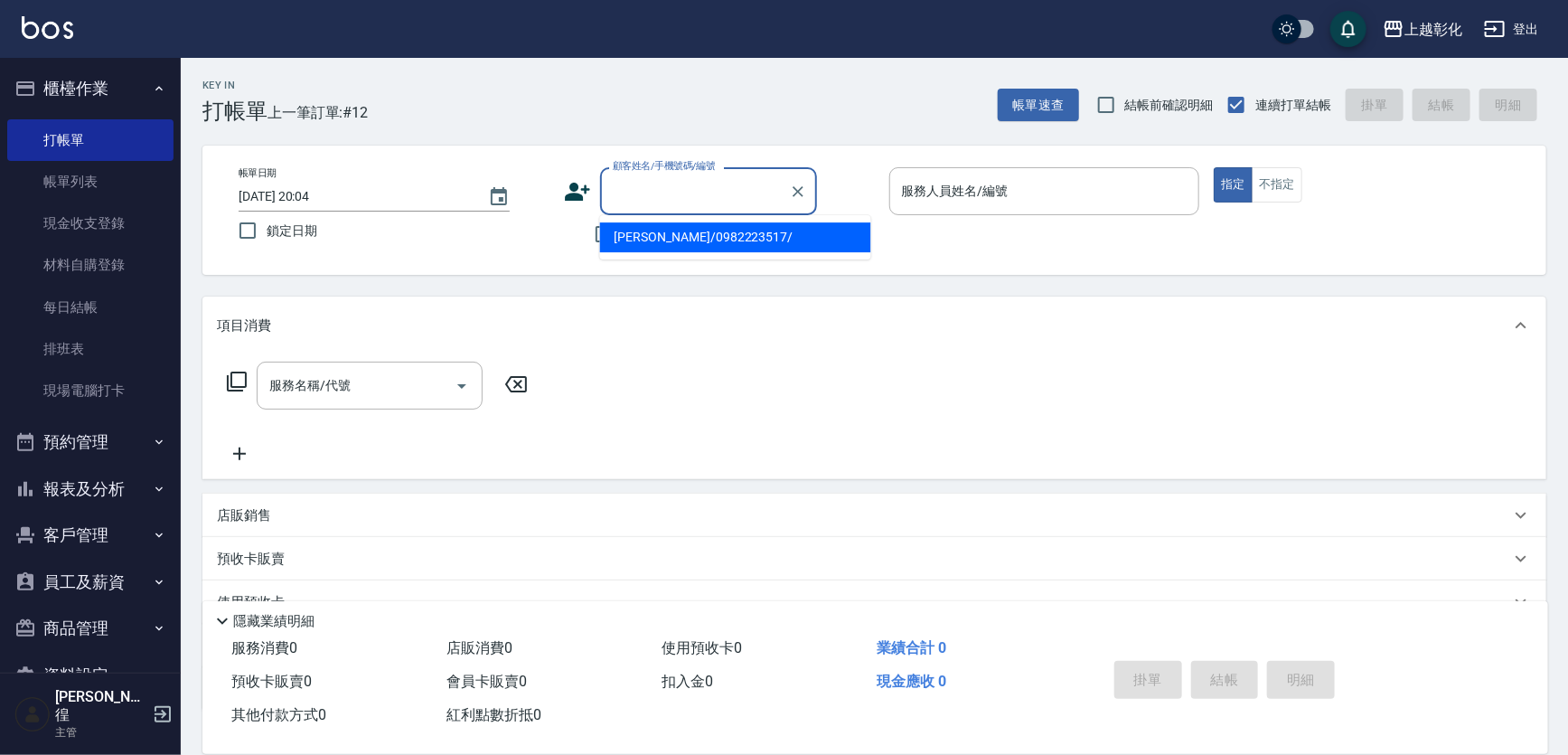
click at [737, 185] on input "顧客姓名/手機號碼/編號" at bounding box center [695, 191] width 174 height 32
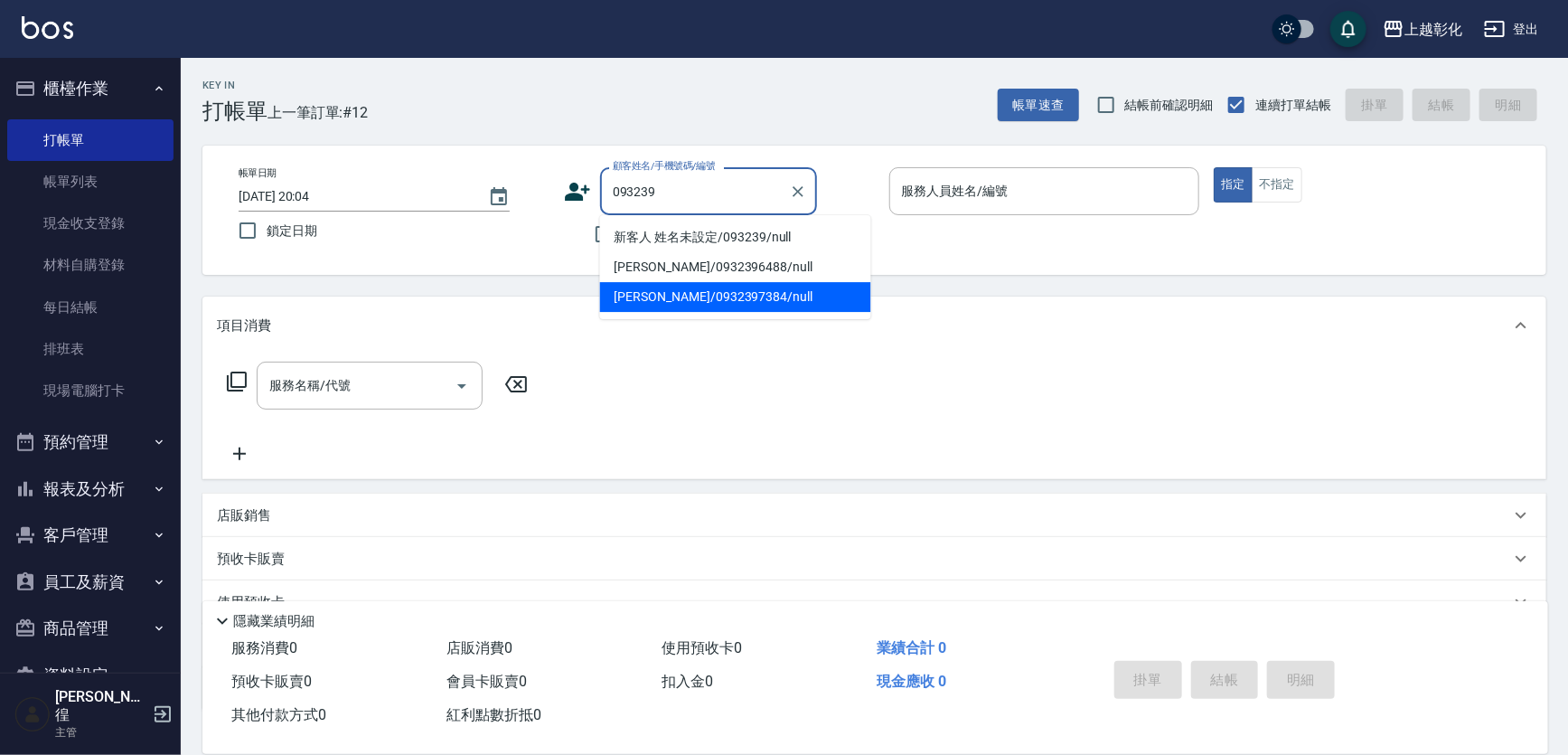
click at [759, 292] on li "[PERSON_NAME]/0932397384/null" at bounding box center [736, 296] width 271 height 30
type input "[PERSON_NAME]/0932397384/null"
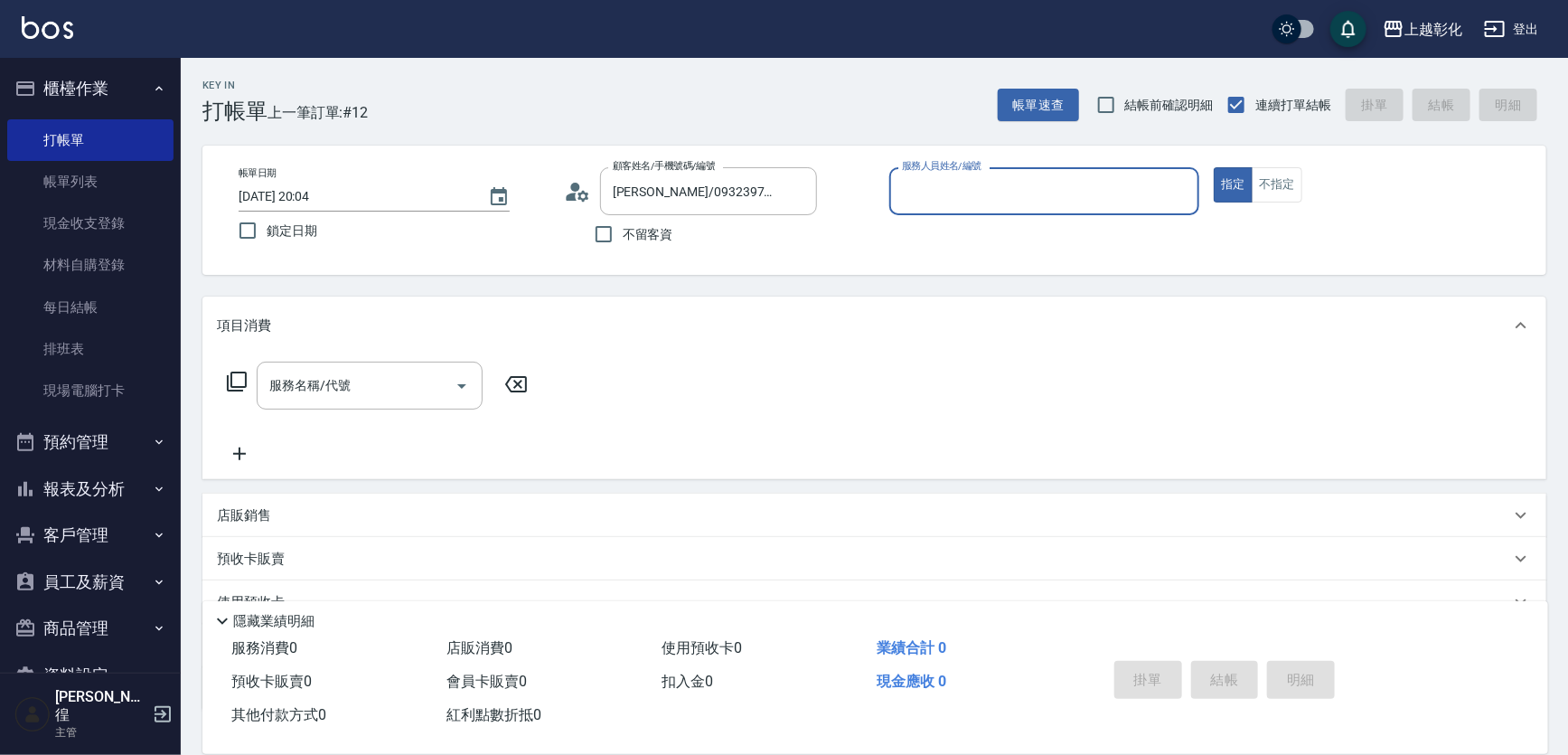
click at [940, 202] on input "服務人員姓名/編號" at bounding box center [1045, 191] width 295 height 32
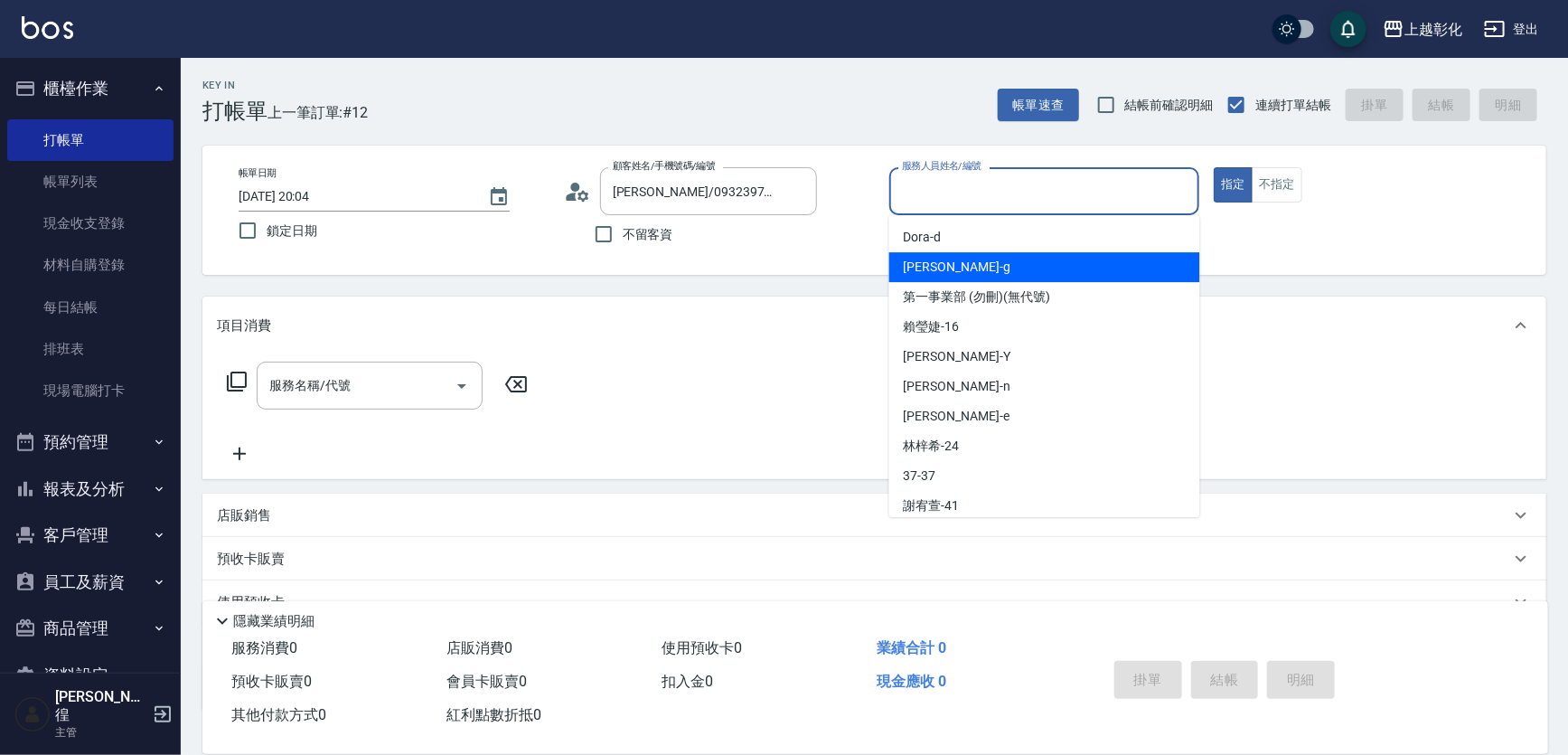
click at [940, 274] on div "[PERSON_NAME]" at bounding box center [1045, 267] width 311 height 30
type input "[PERSON_NAME]"
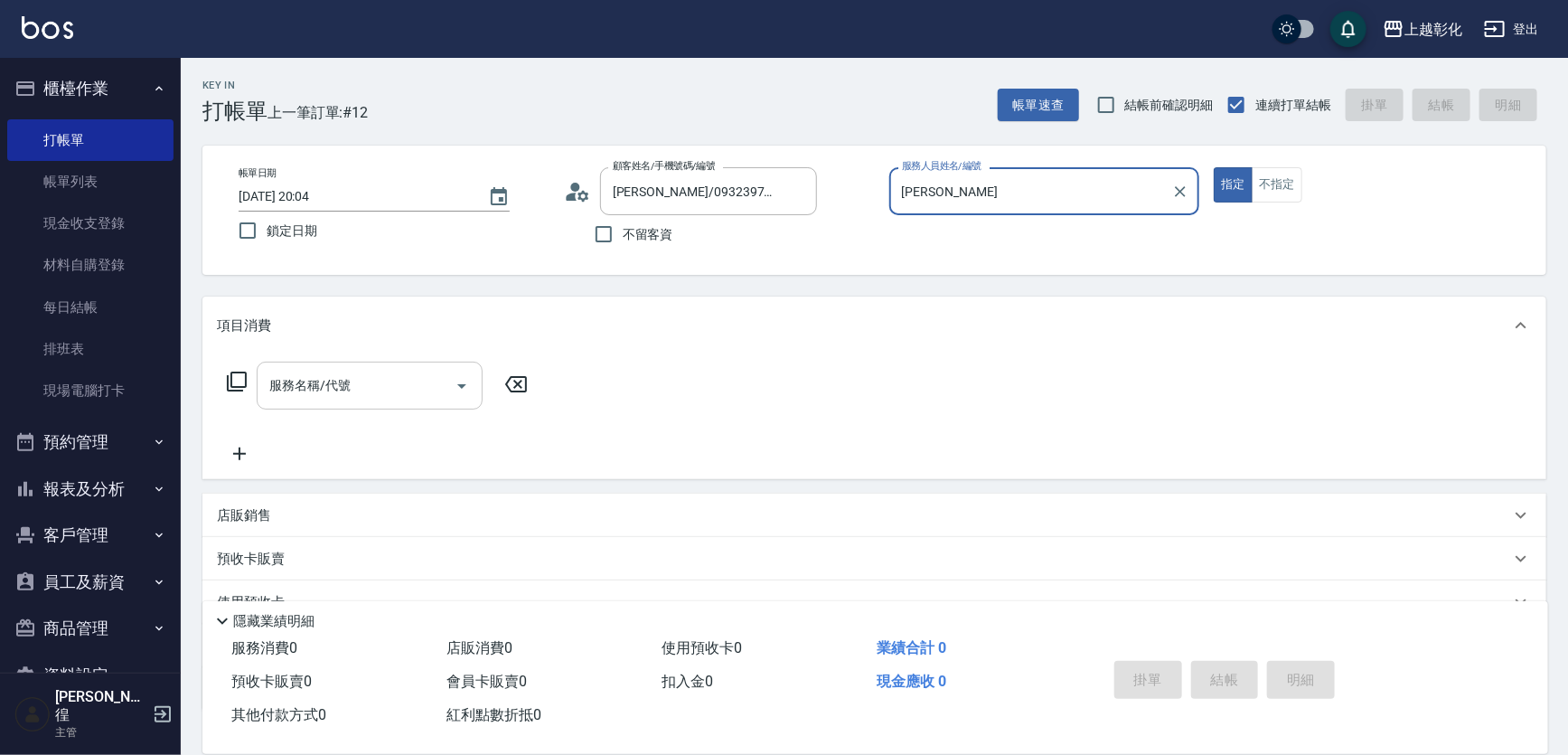
click at [353, 401] on input "服務名稱/代號" at bounding box center [356, 385] width 183 height 32
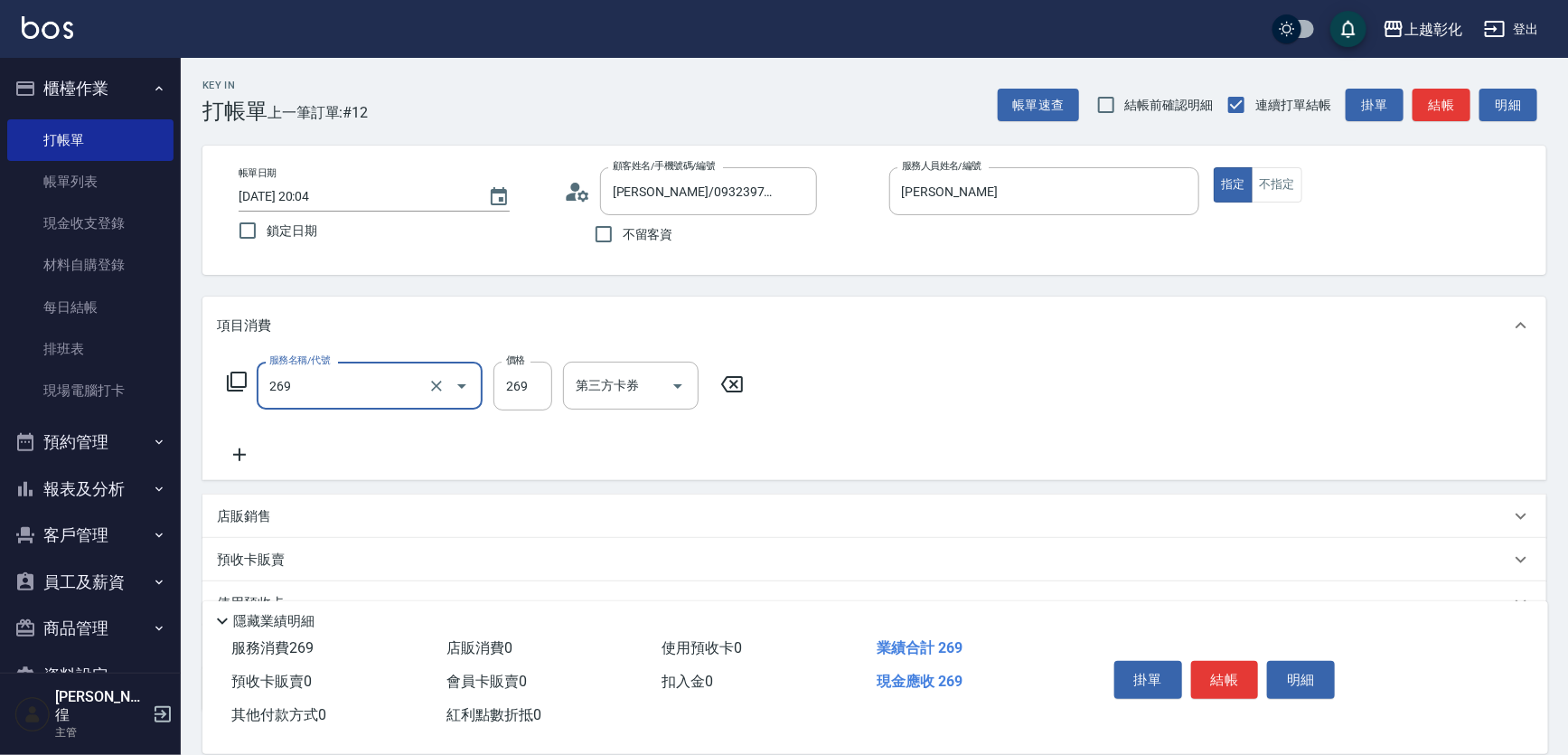
type input "一般洗剪(269)"
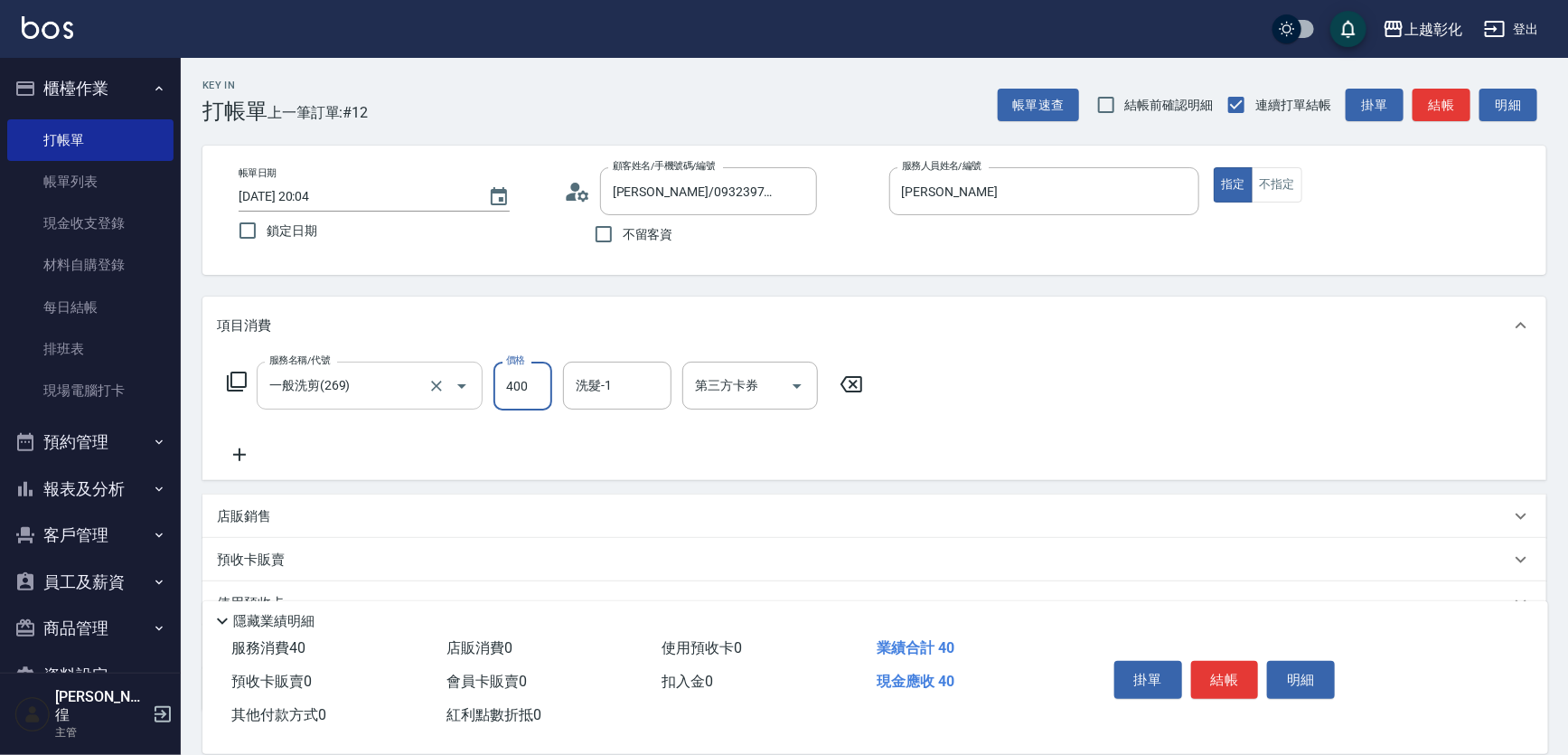
type input "400"
type input "[PERSON_NAME]-41"
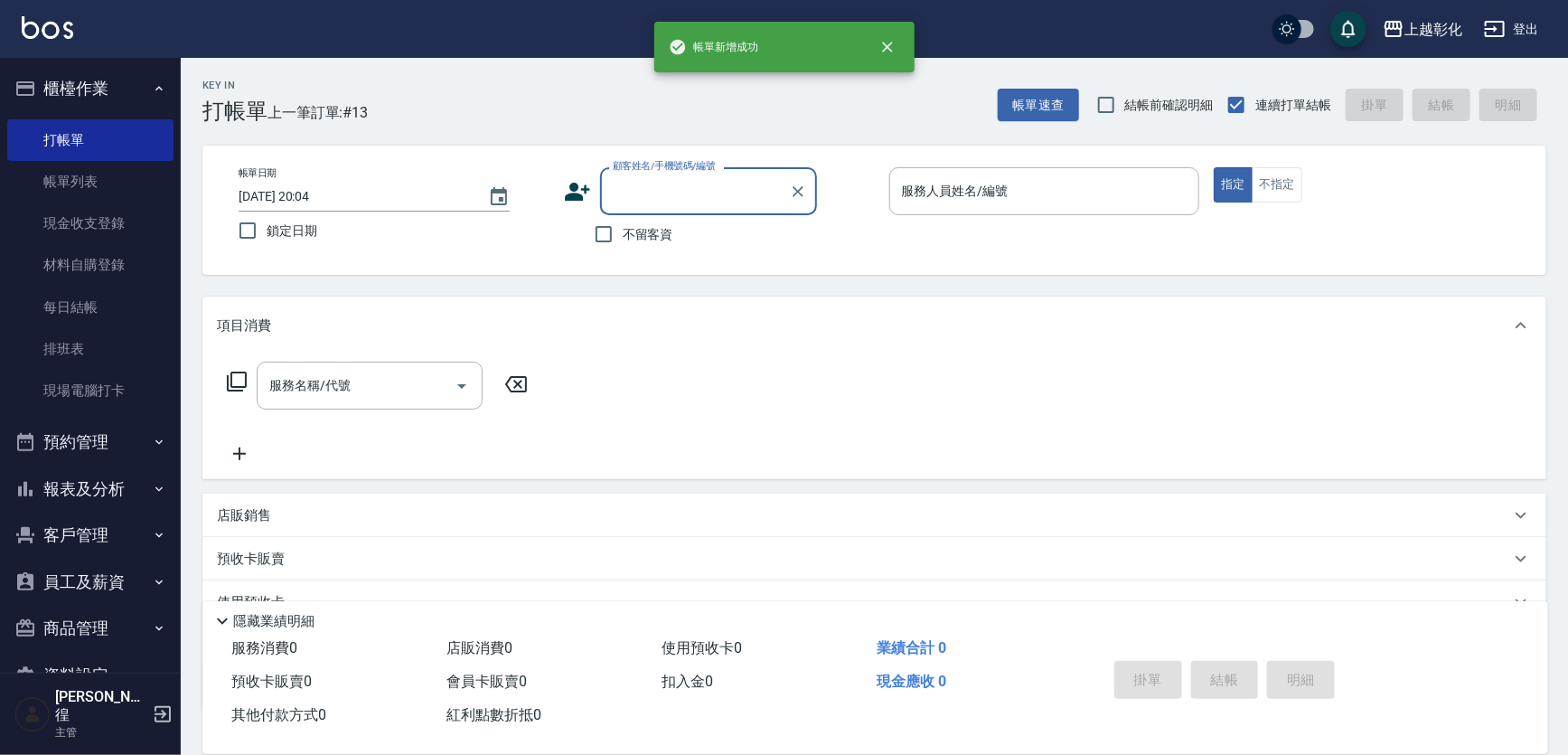
click at [682, 205] on input "顧客姓名/手機號碼/編號" at bounding box center [695, 191] width 174 height 32
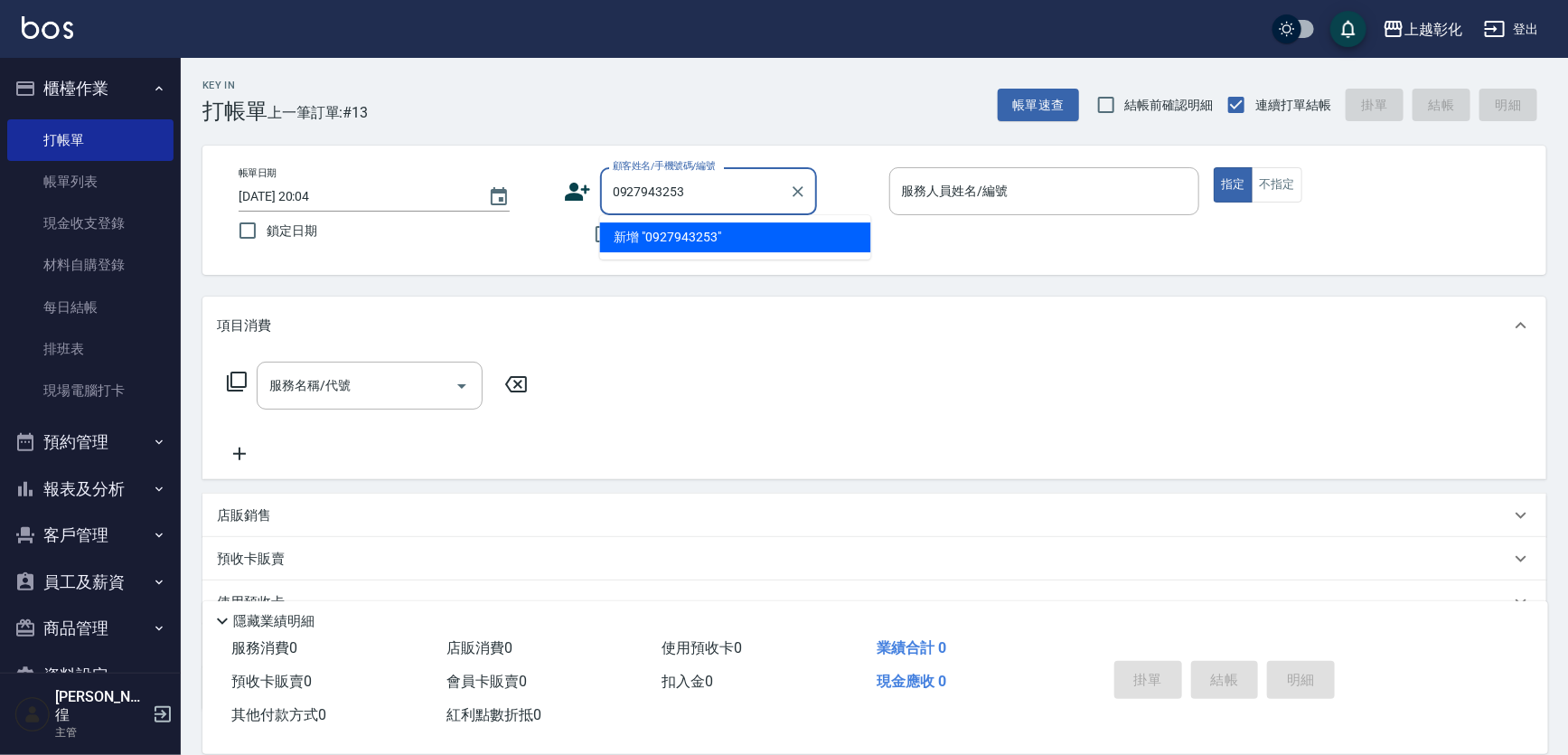
click at [749, 235] on li "新增 "0927943253"" at bounding box center [736, 237] width 271 height 30
type input "0927943253"
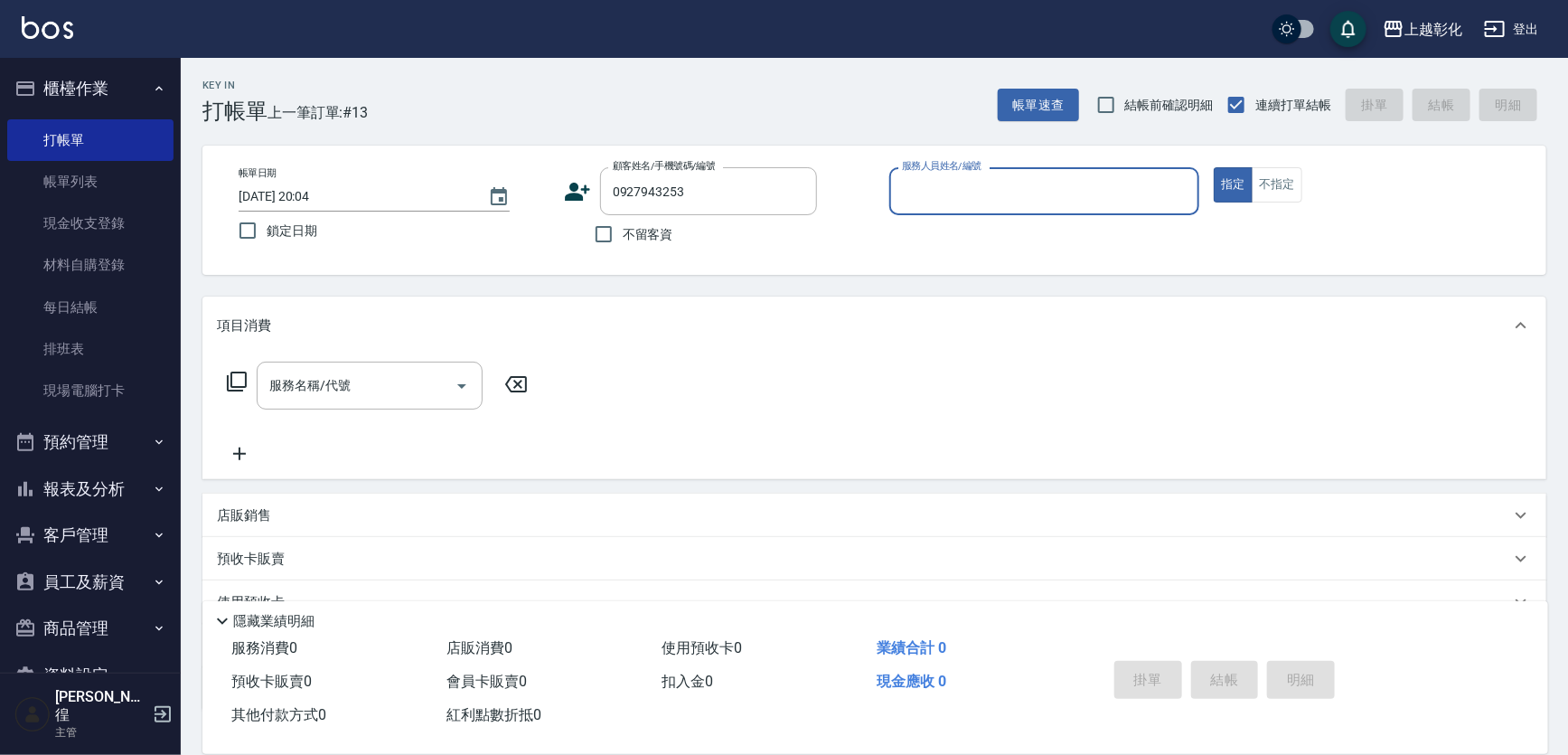
click at [667, 235] on span "不留客資" at bounding box center [648, 234] width 50 height 19
click at [623, 235] on input "不留客資" at bounding box center [604, 234] width 38 height 38
checkbox input "true"
click at [667, 235] on span "不留客資" at bounding box center [648, 234] width 50 height 19
click at [623, 235] on input "不留客資" at bounding box center [604, 234] width 38 height 38
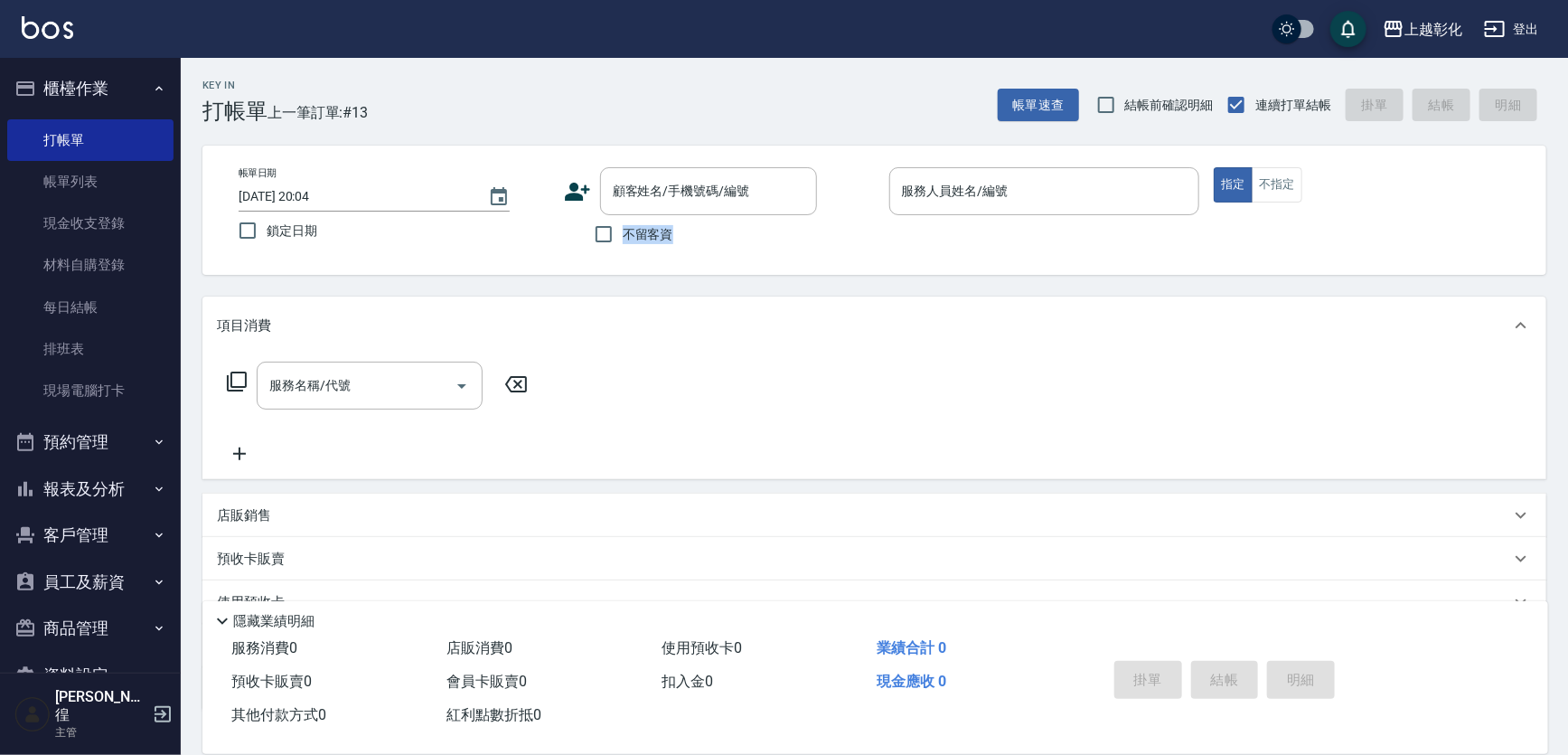
click at [667, 235] on span "不留客資" at bounding box center [648, 234] width 50 height 19
click at [623, 235] on input "不留客資" at bounding box center [604, 234] width 38 height 38
checkbox input "true"
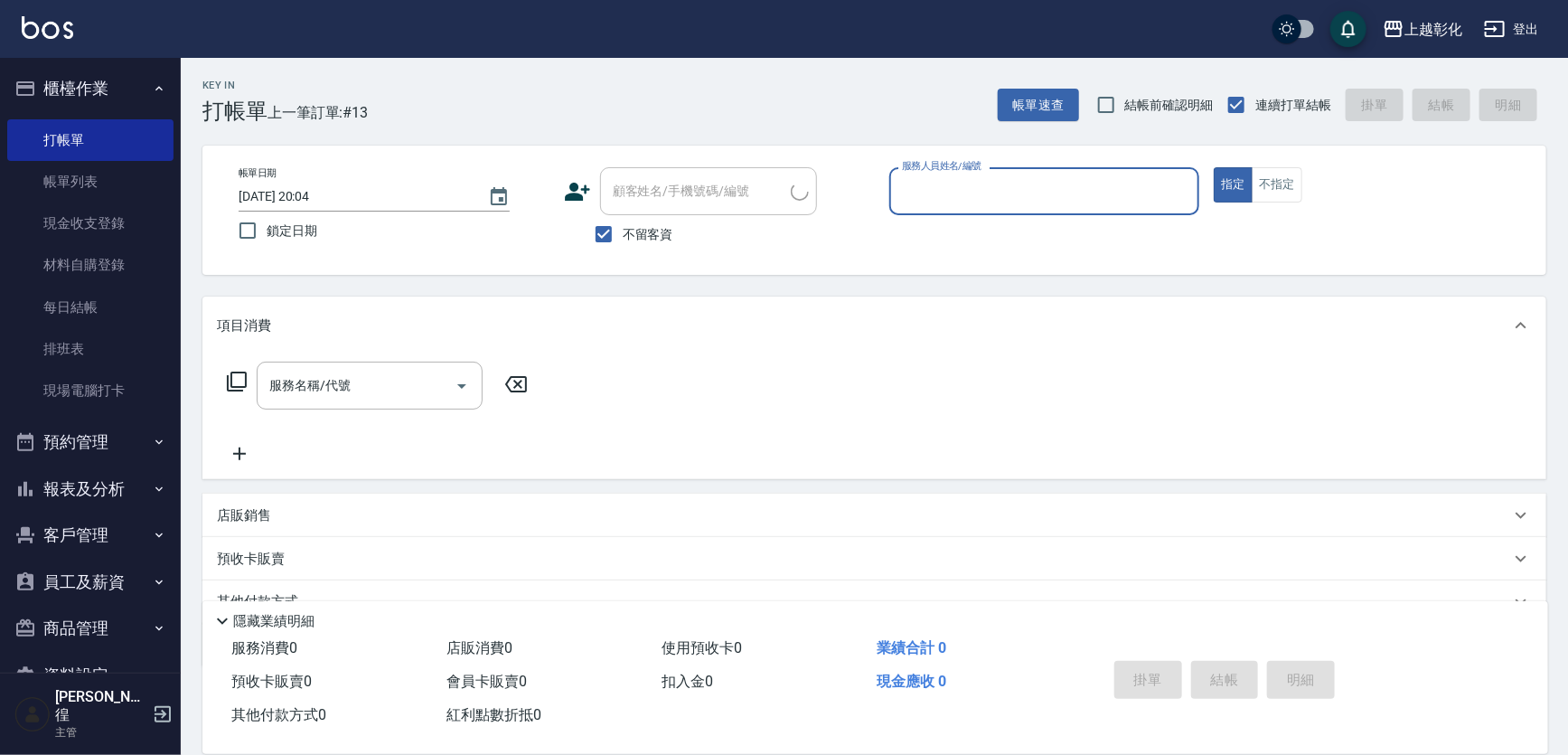
click at [1021, 207] on div "服務人員姓名/編號" at bounding box center [1045, 191] width 311 height 47
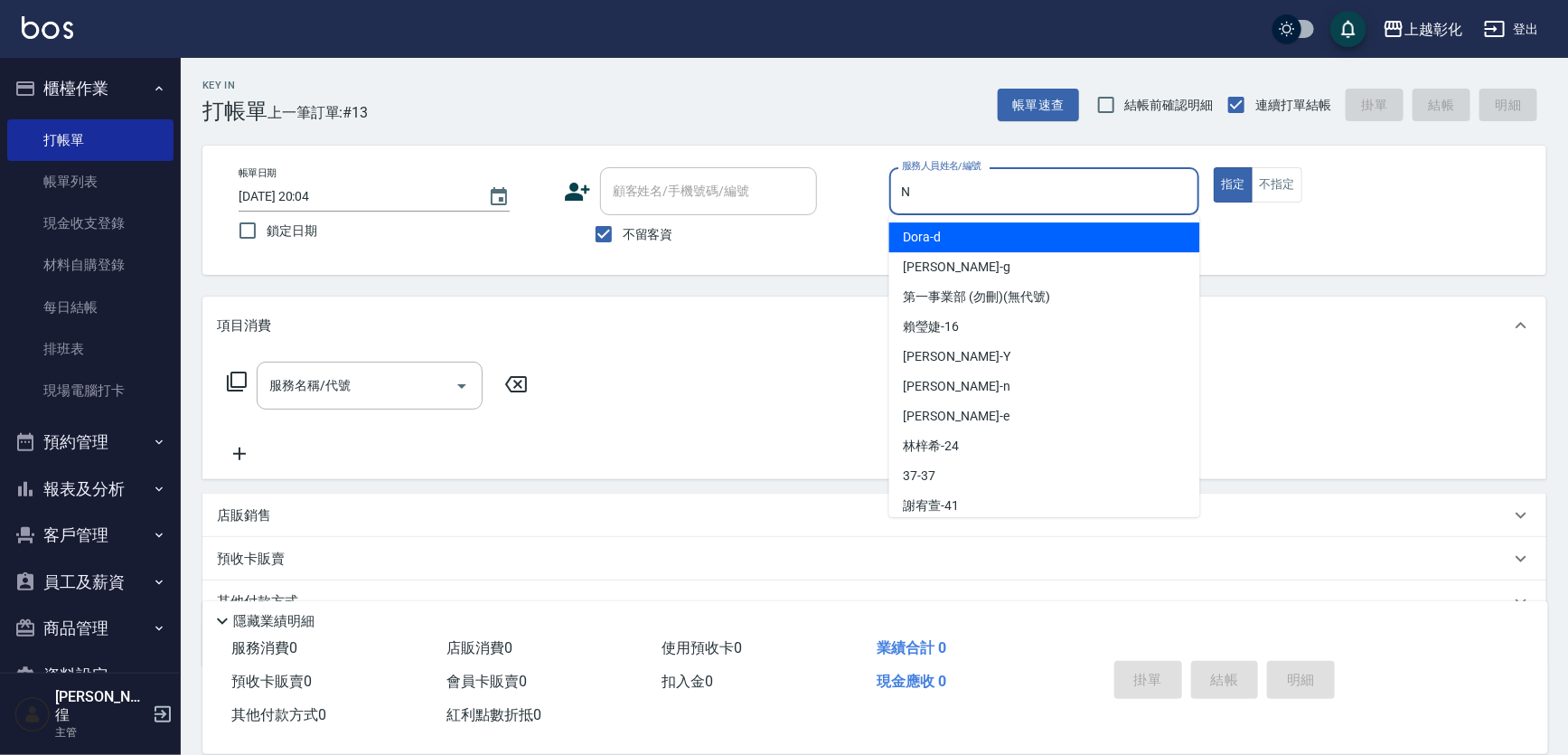
type input "yung yung-n"
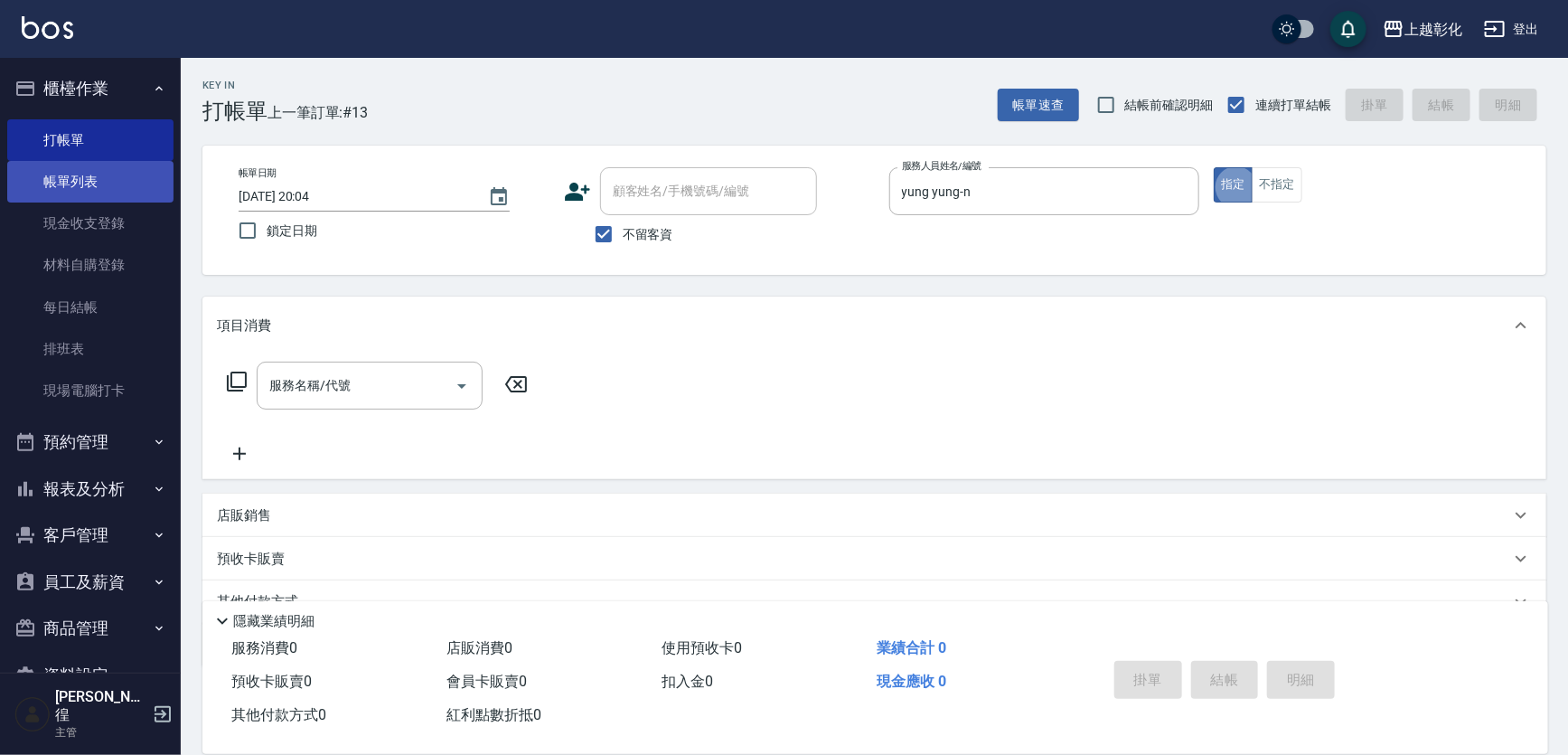
click at [102, 182] on link "帳單列表" at bounding box center [90, 182] width 166 height 42
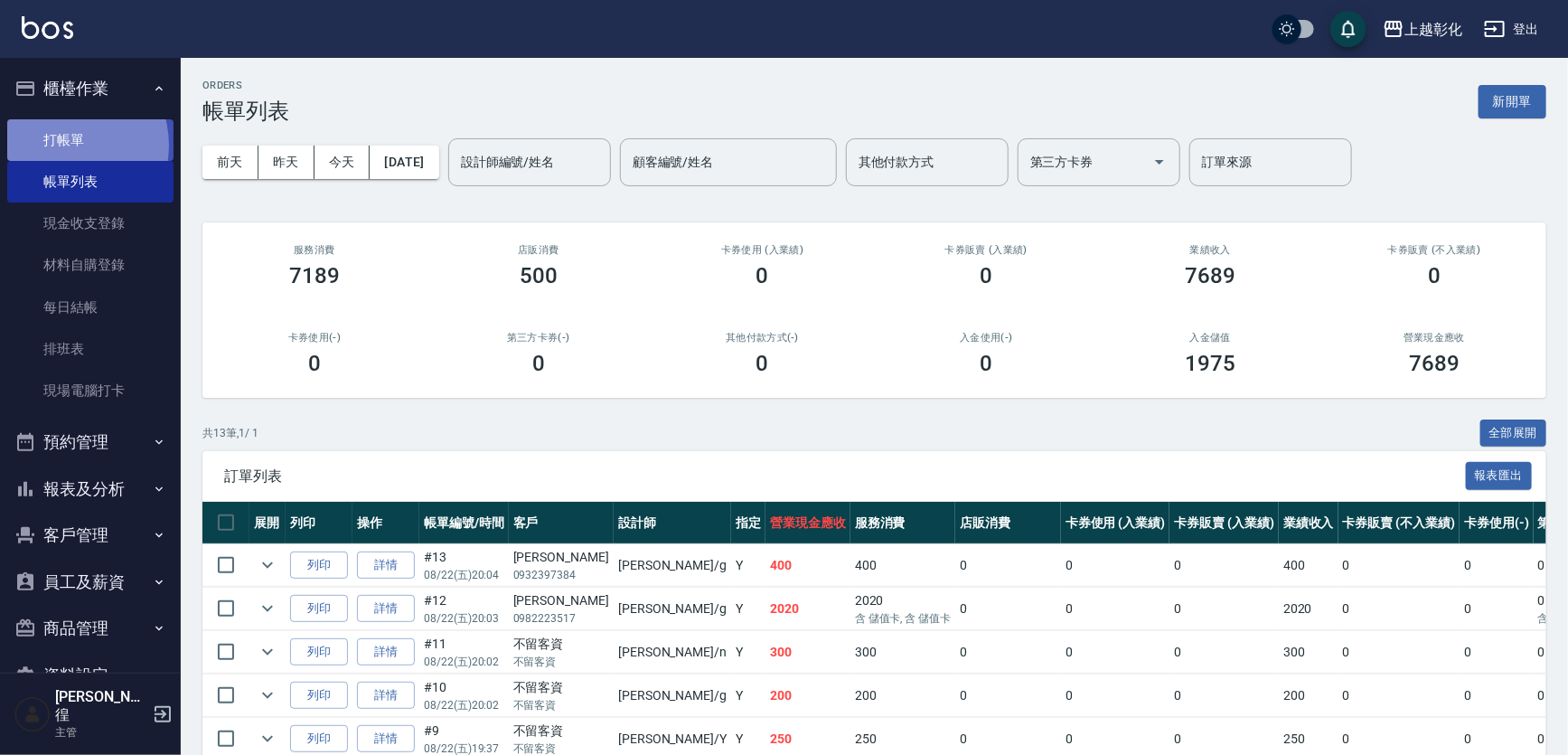
click at [63, 144] on link "打帳單" at bounding box center [90, 140] width 166 height 42
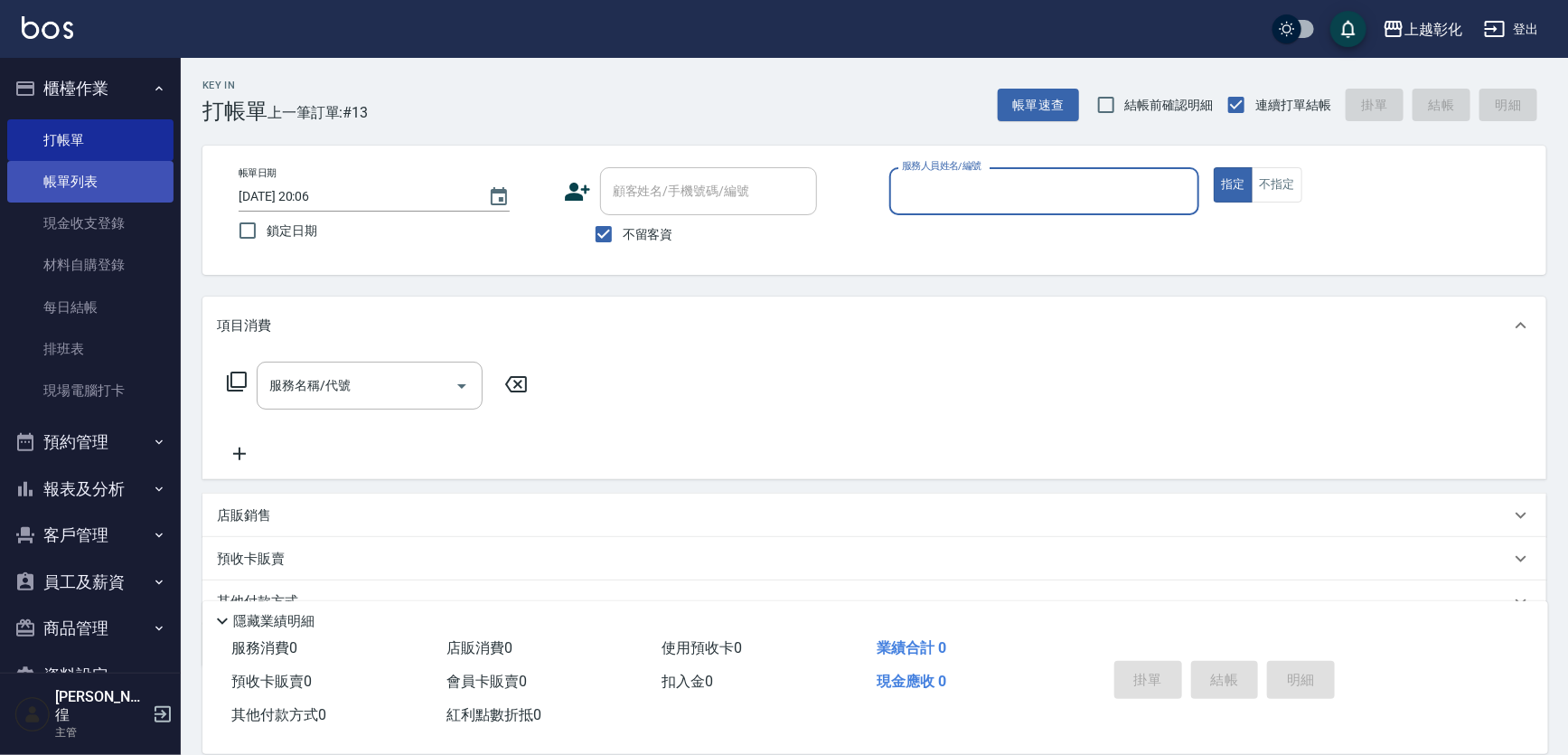
click at [99, 181] on link "帳單列表" at bounding box center [90, 182] width 166 height 42
click at [131, 190] on link "帳單列表" at bounding box center [90, 182] width 166 height 42
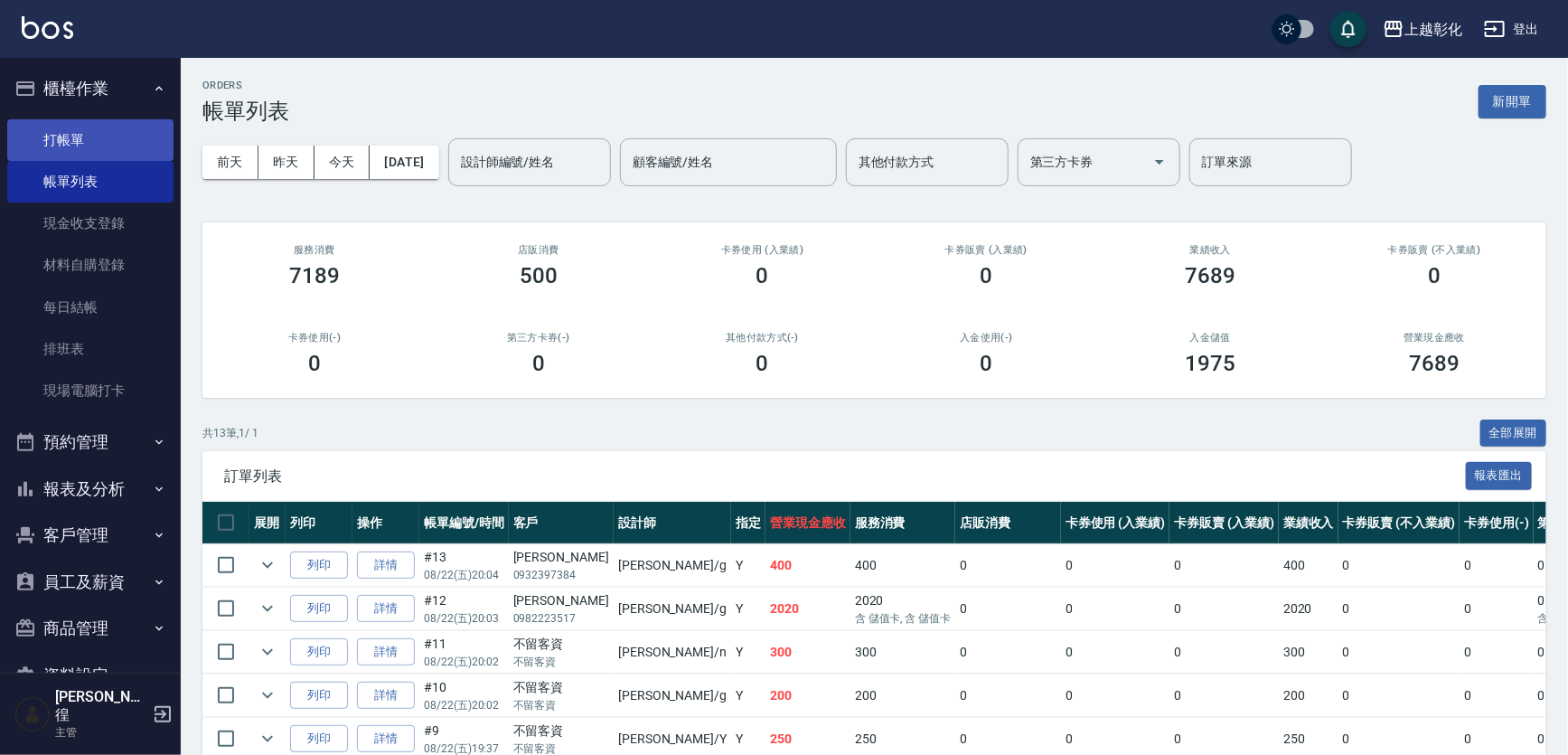
click at [97, 145] on link "打帳單" at bounding box center [90, 140] width 166 height 42
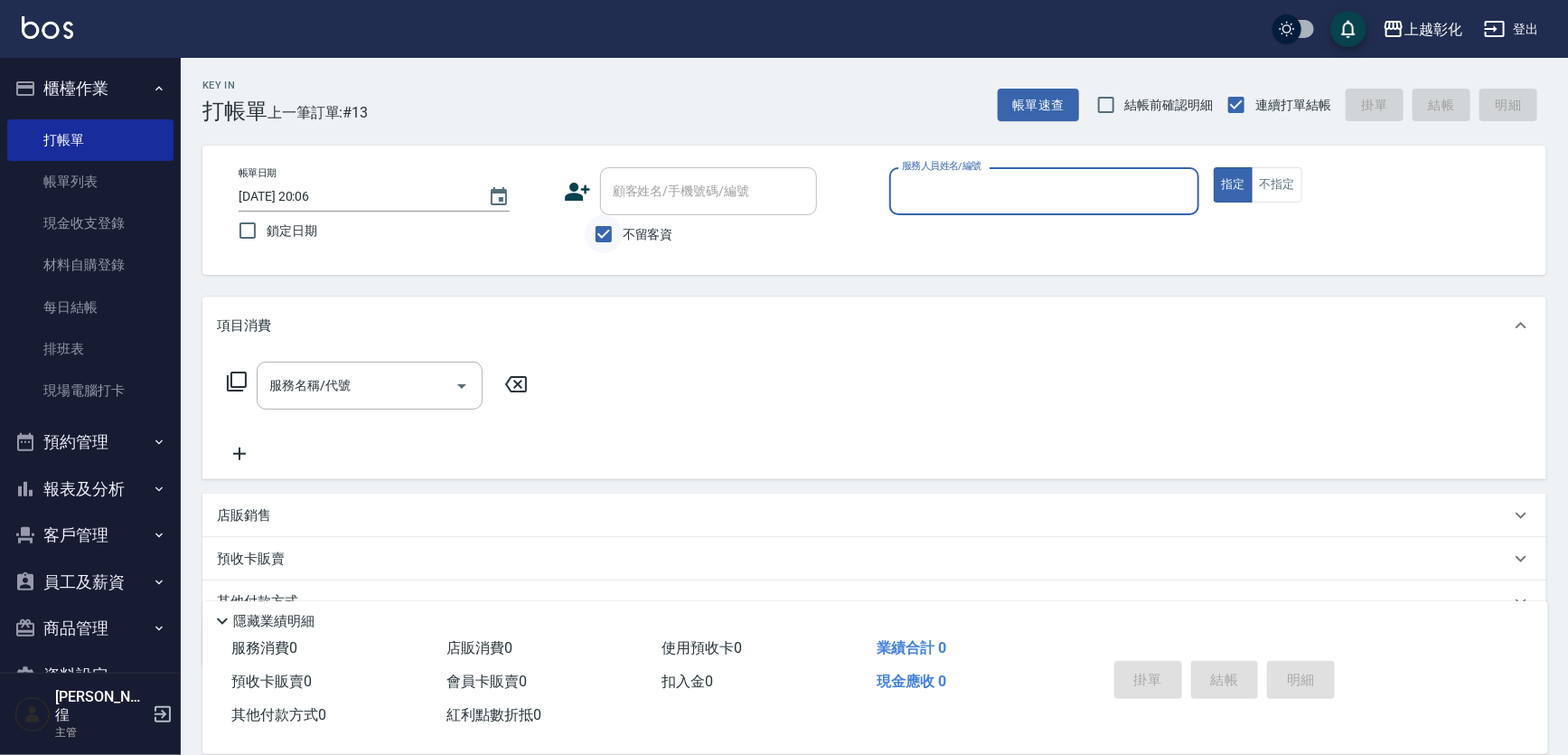
click at [599, 235] on input "不留客資" at bounding box center [604, 234] width 38 height 38
checkbox input "false"
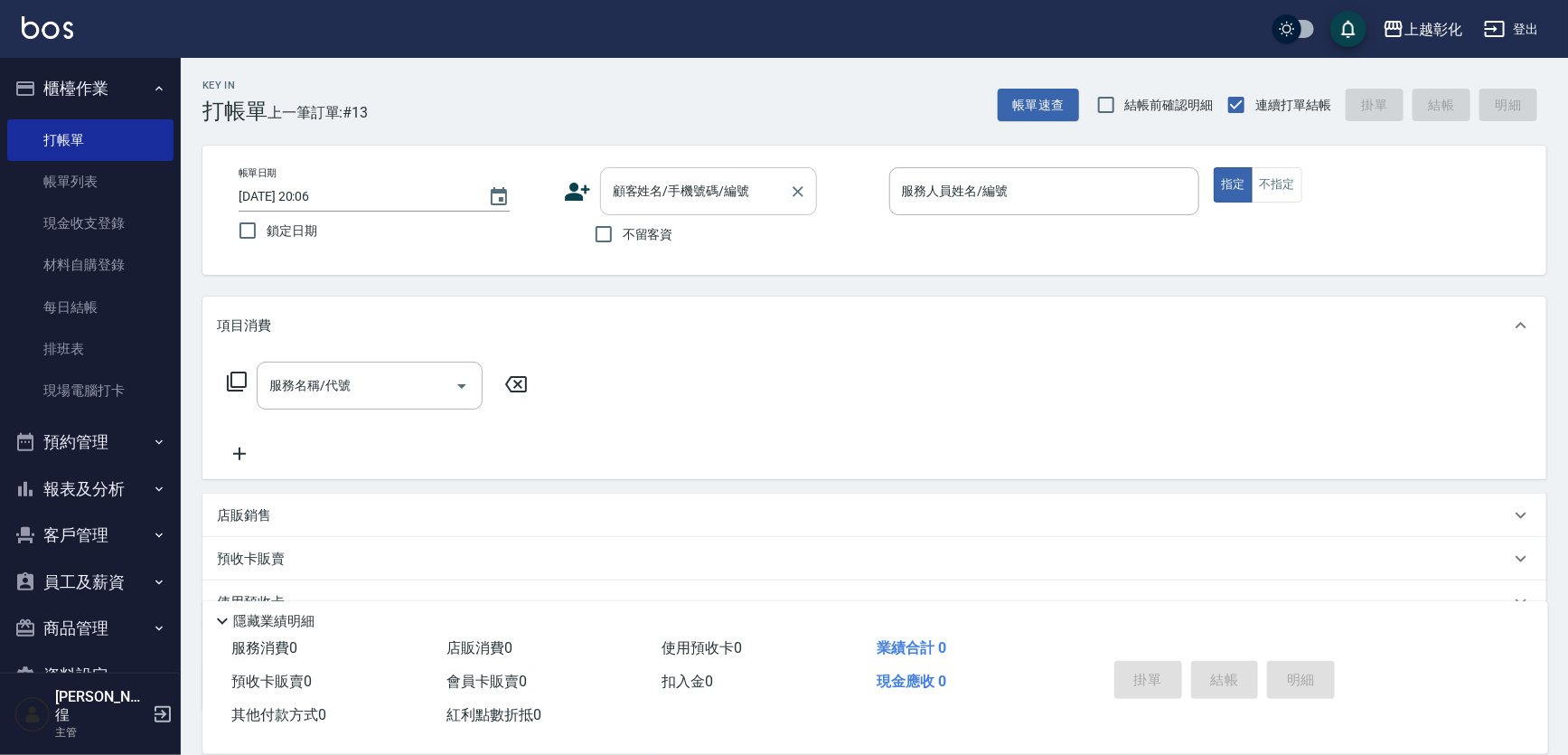
click at [642, 198] on div "顧客姓名/手機號碼/編號 顧客姓名/手機號碼/編號" at bounding box center [708, 191] width 217 height 47
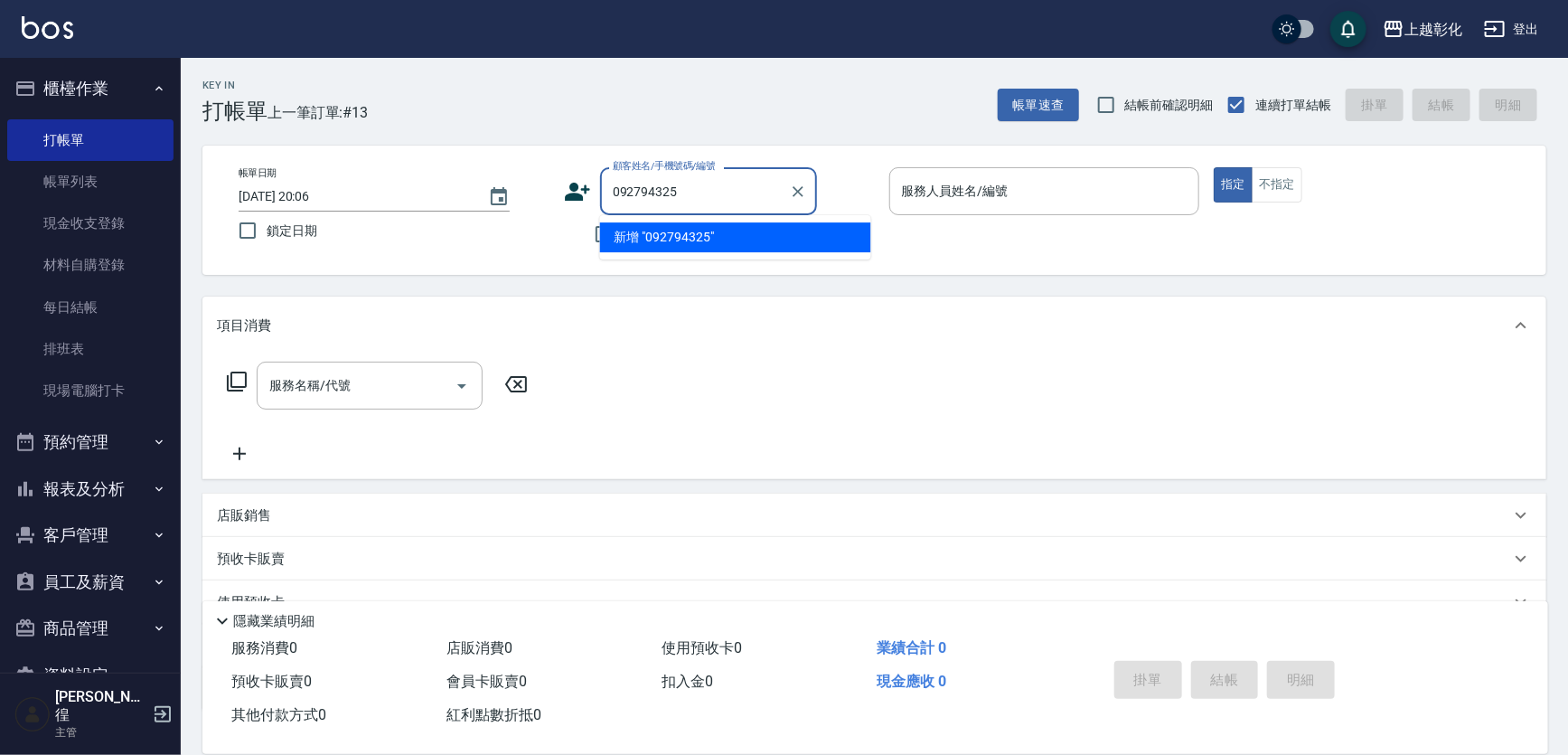
type input "0927943253"
click at [811, 186] on button "Clear" at bounding box center [799, 192] width 26 height 26
click at [808, 187] on icon "Clear" at bounding box center [798, 192] width 18 height 18
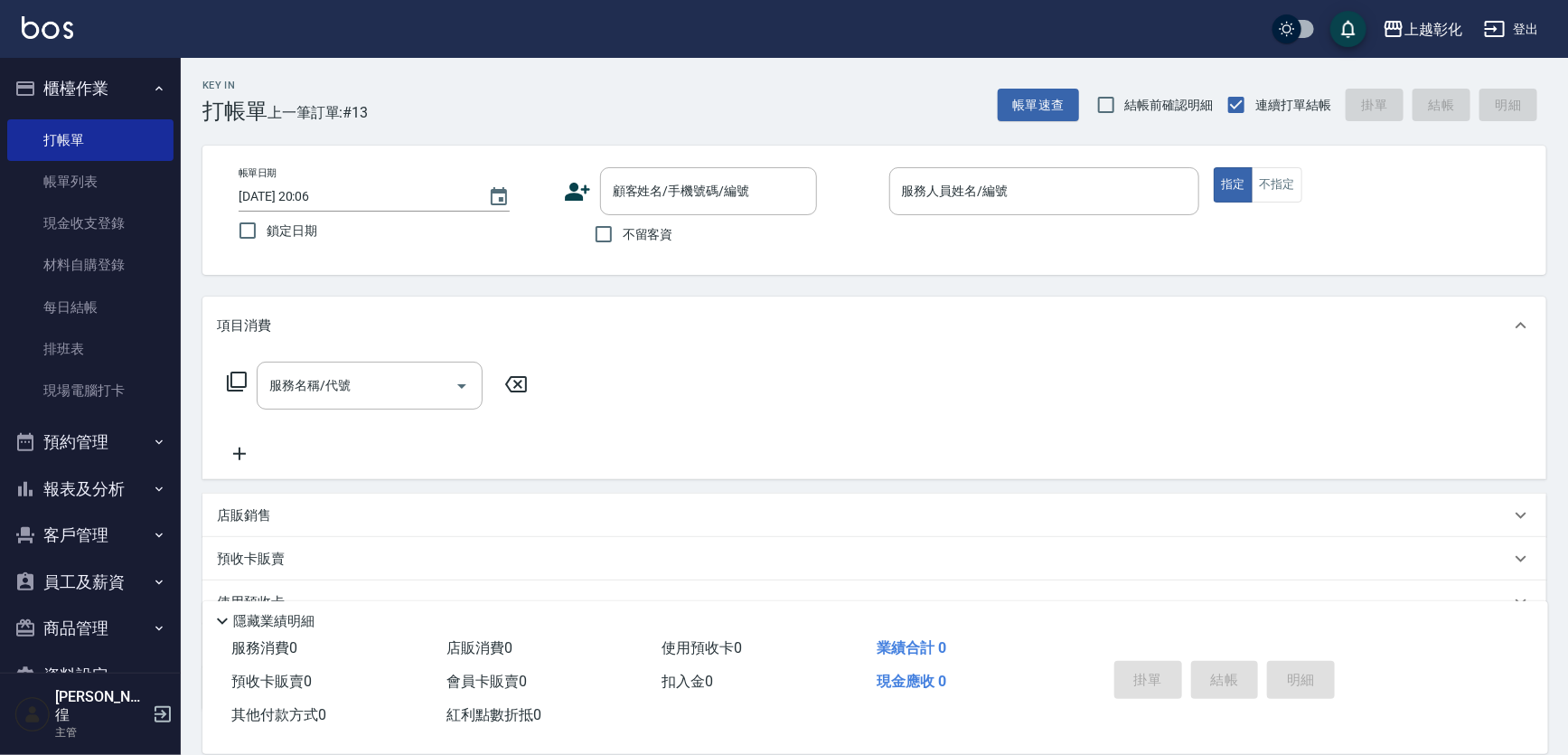
click at [1087, 234] on div "帳單日期 [DATE] 20:06 鎖定日期 顧客姓名/手機號碼/編號 顧客姓名/手機號碼/編號 不留客資 服務人員姓名/編號 服務人員姓名/編號 指定 不指定" at bounding box center [875, 210] width 1301 height 86
click at [1104, 192] on input "服務人員姓名/編號" at bounding box center [1045, 191] width 295 height 32
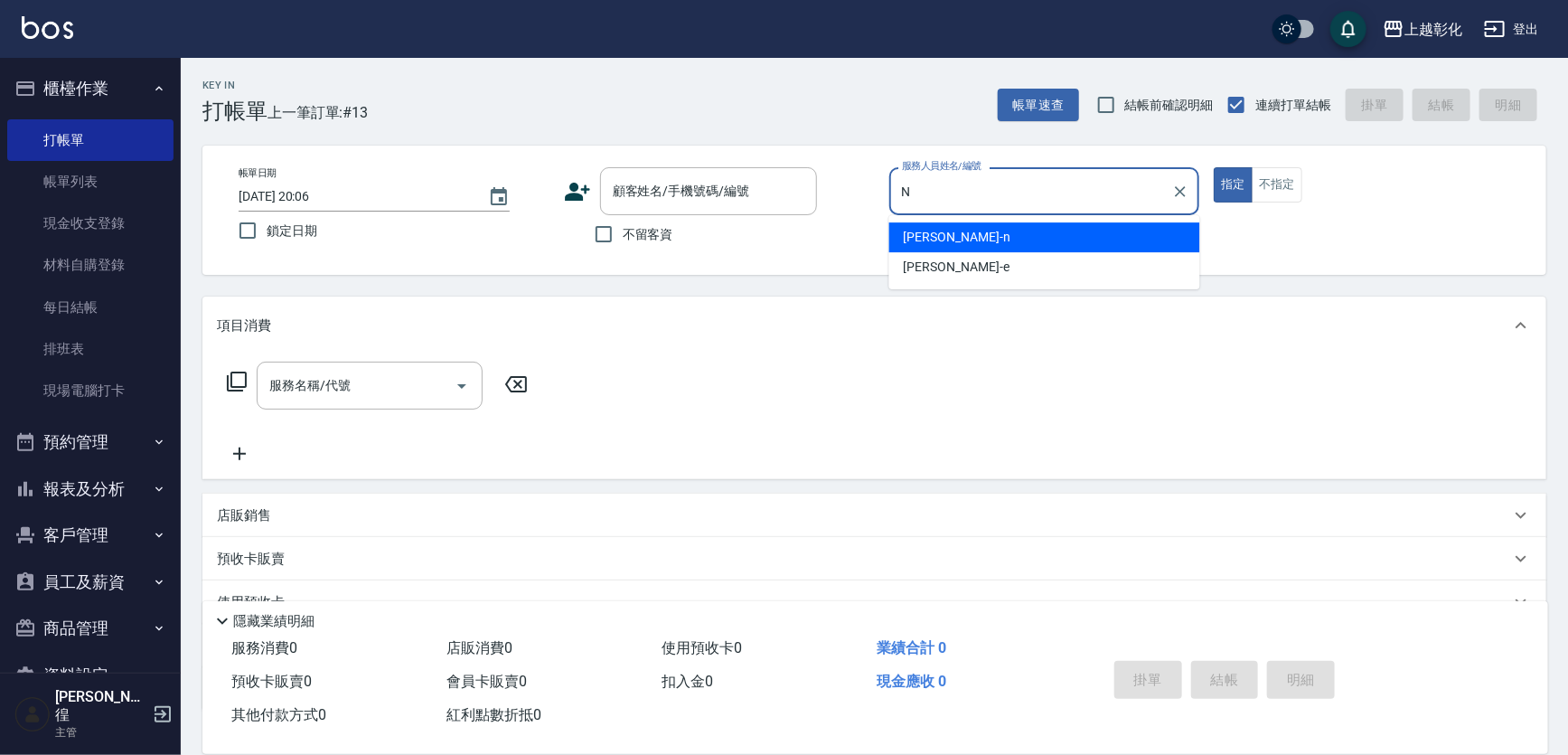
type input "yung yung-n"
type button "true"
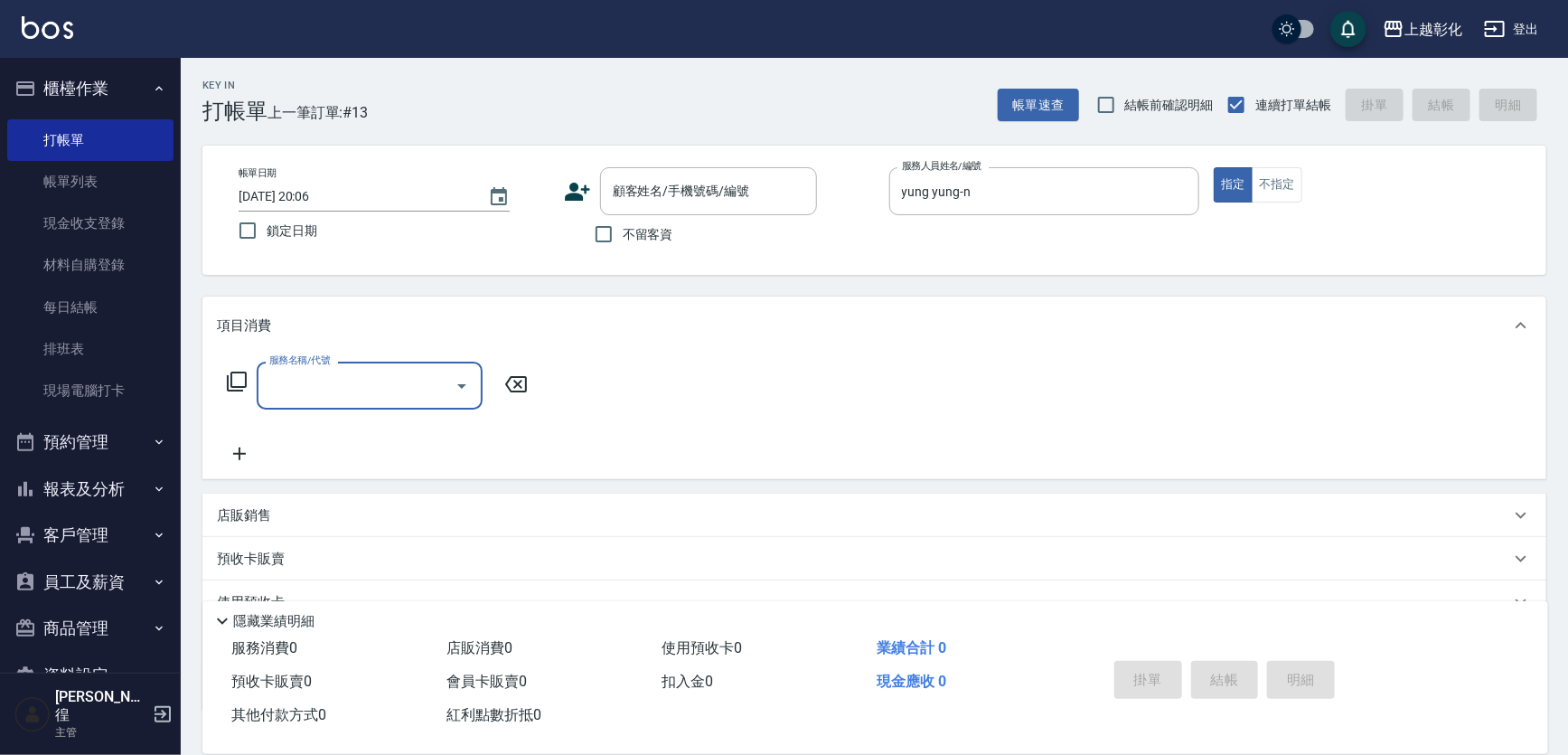
click at [449, 415] on div "服務名稱/代號 服務名稱/代號" at bounding box center [378, 413] width 322 height 103
click at [419, 391] on input "服務名稱/代號" at bounding box center [356, 385] width 183 height 32
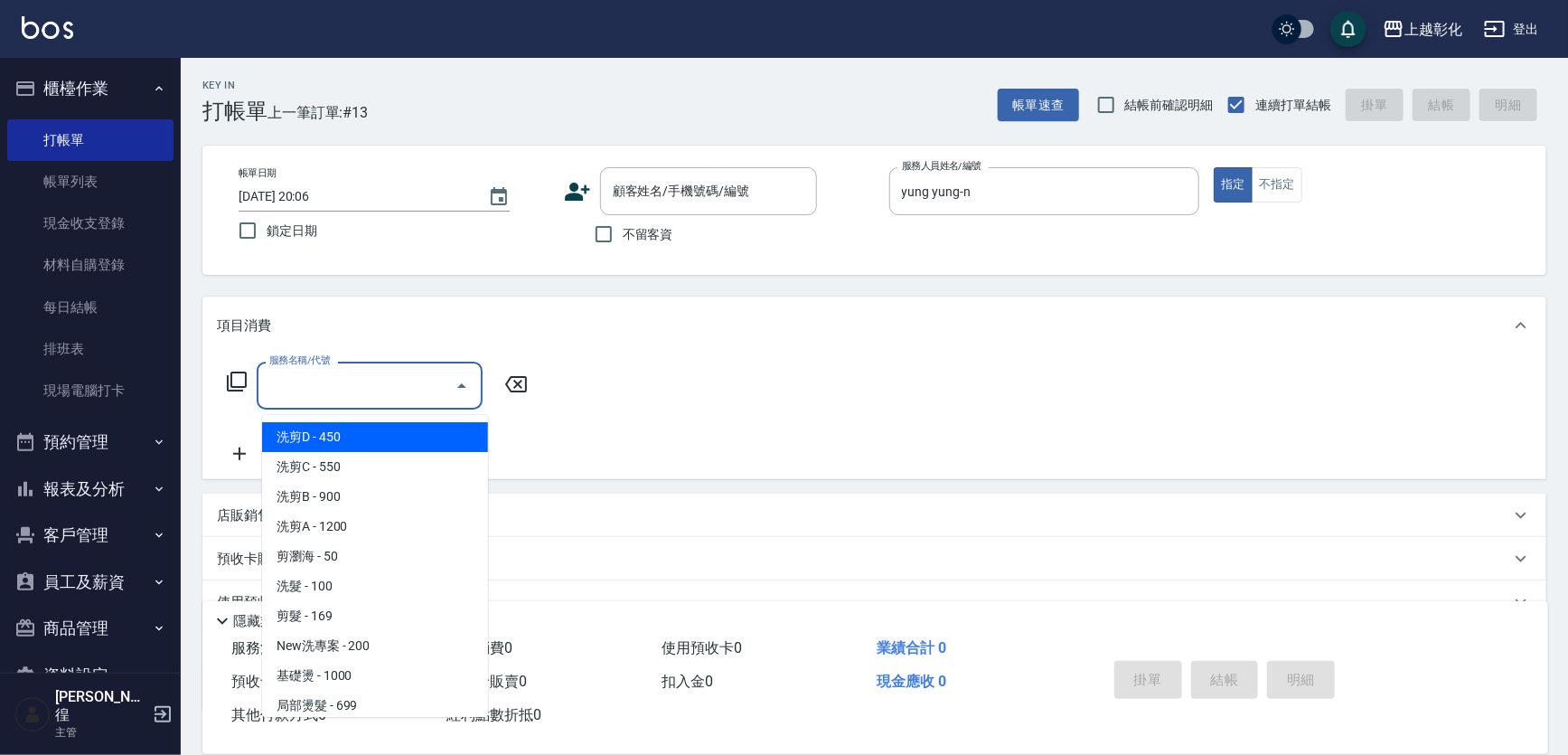
click at [410, 429] on span "洗剪D - 450" at bounding box center [375, 437] width 226 height 30
type input "洗剪D(002)"
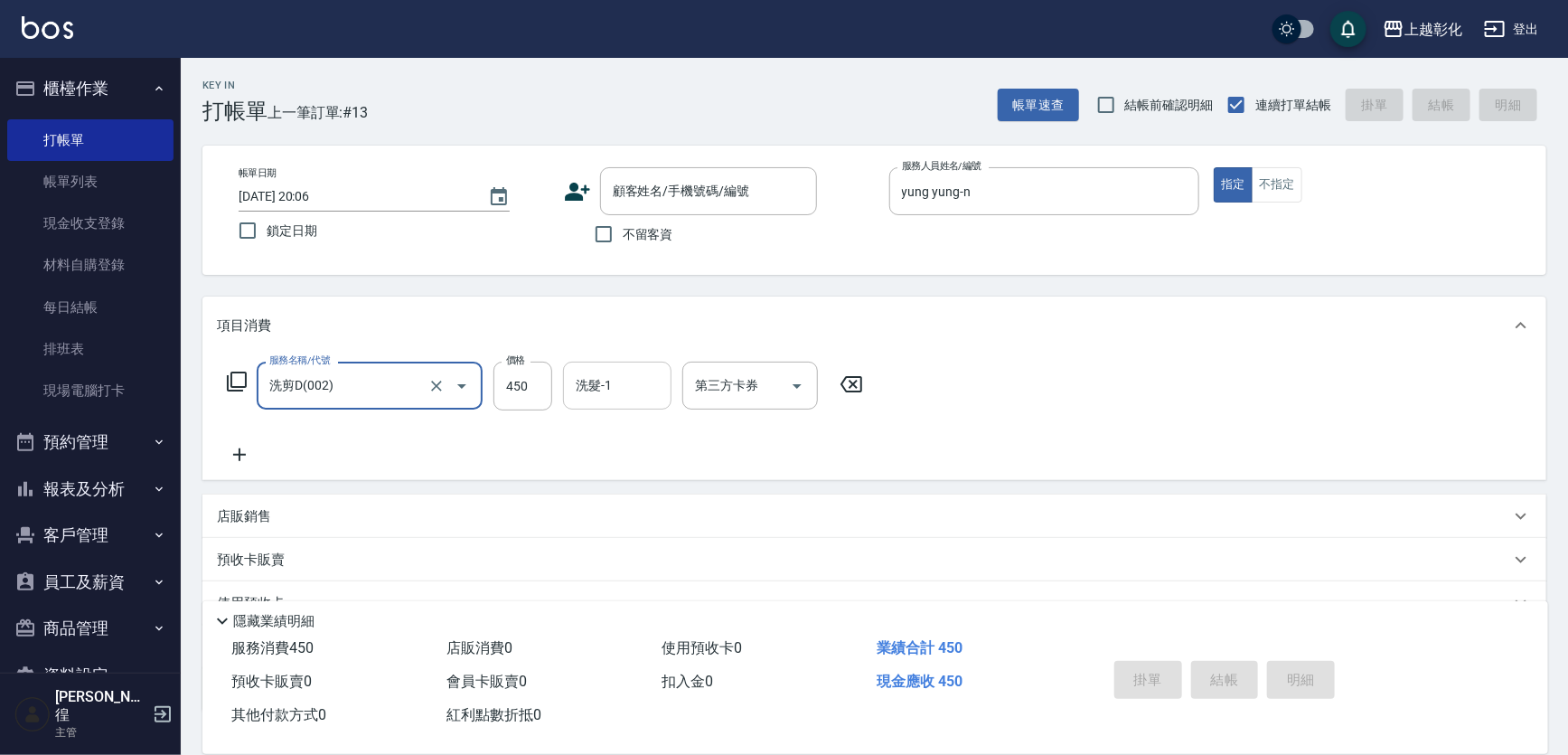
click at [604, 391] on input "洗髮-1" at bounding box center [617, 385] width 92 height 32
type input "[PERSON_NAME]-16"
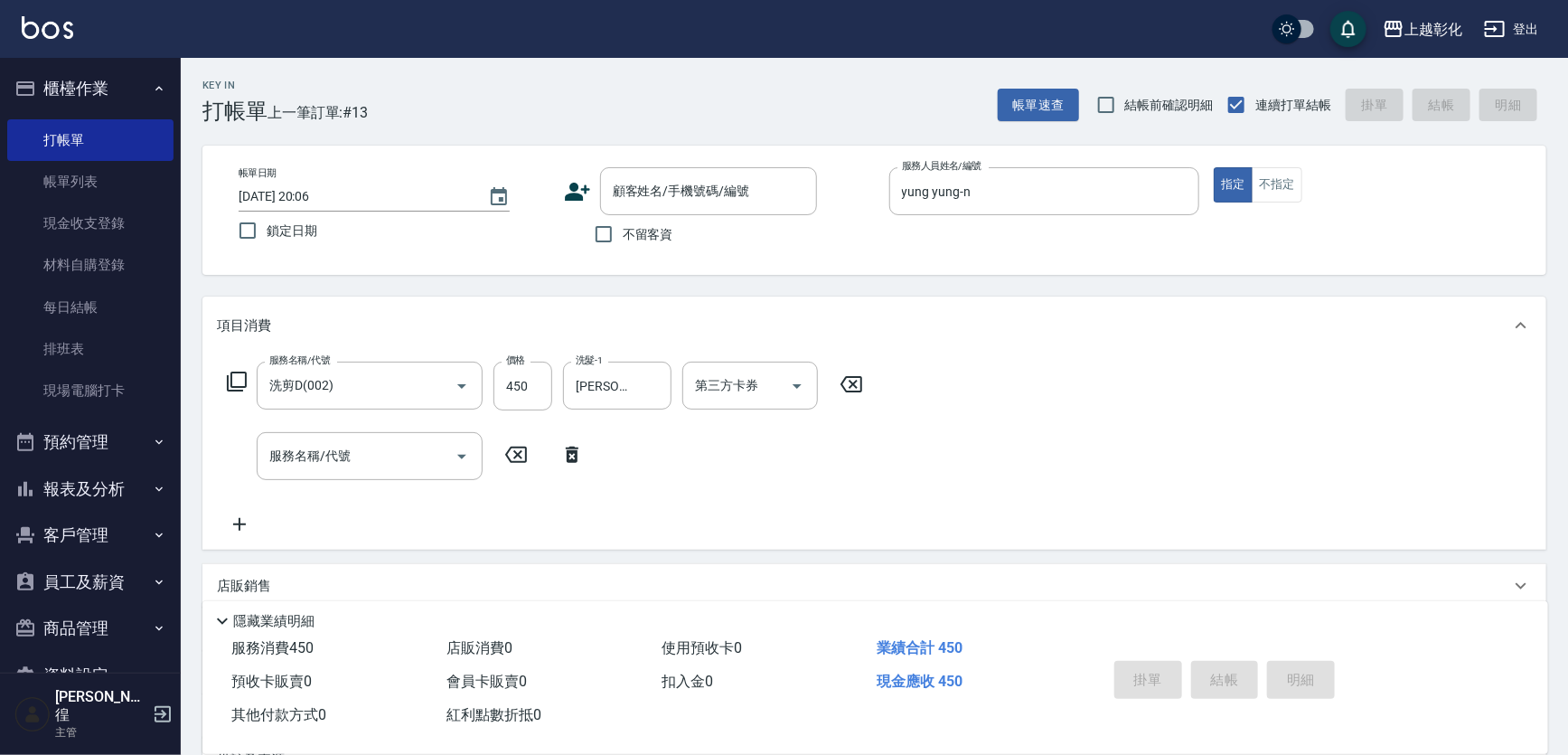
click at [686, 241] on div "不留客資" at bounding box center [691, 234] width 253 height 38
click at [681, 246] on div "不留客資" at bounding box center [691, 234] width 253 height 38
click at [613, 234] on input "不留客資" at bounding box center [604, 234] width 38 height 38
checkbox input "true"
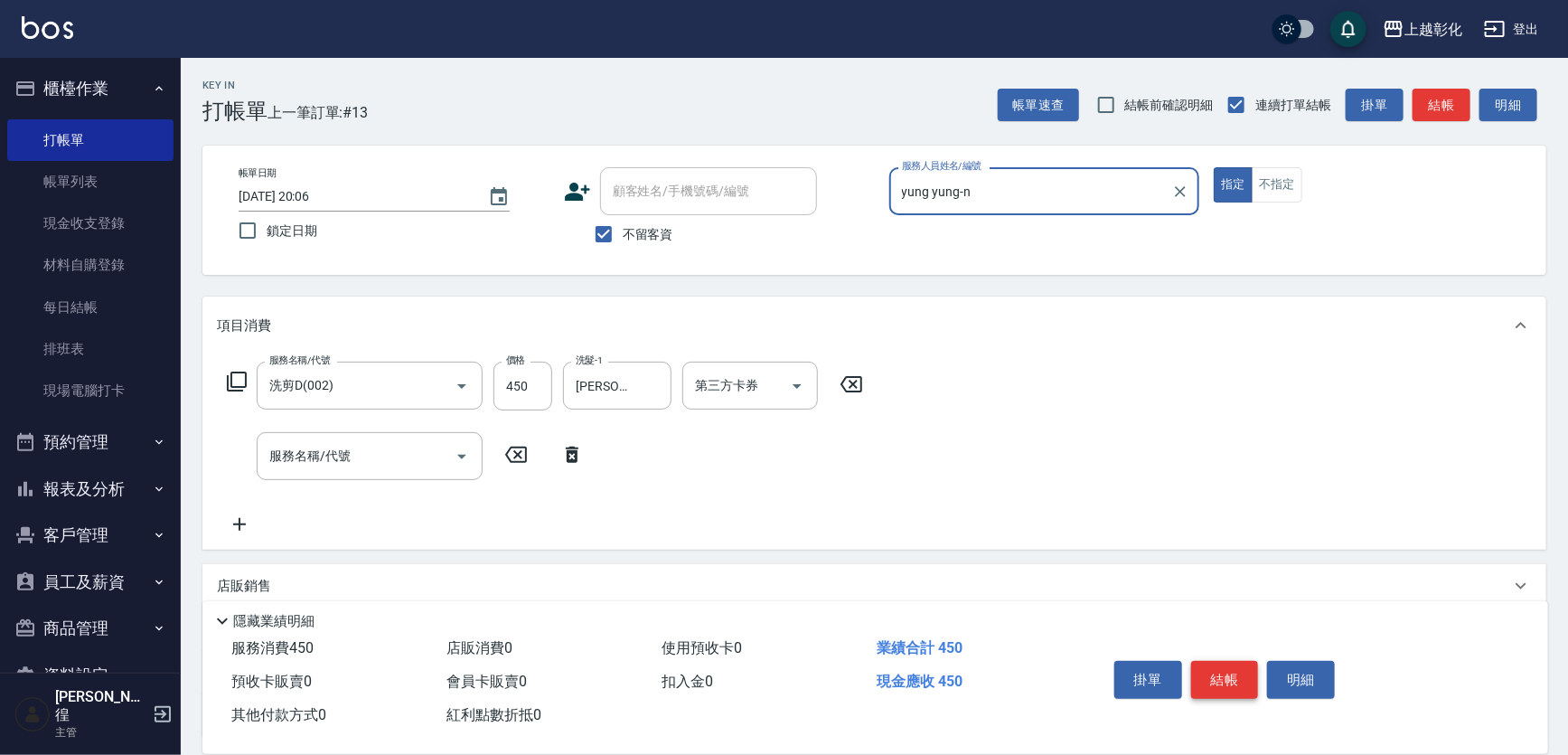
click at [1244, 660] on button "結帳" at bounding box center [1225, 679] width 68 height 38
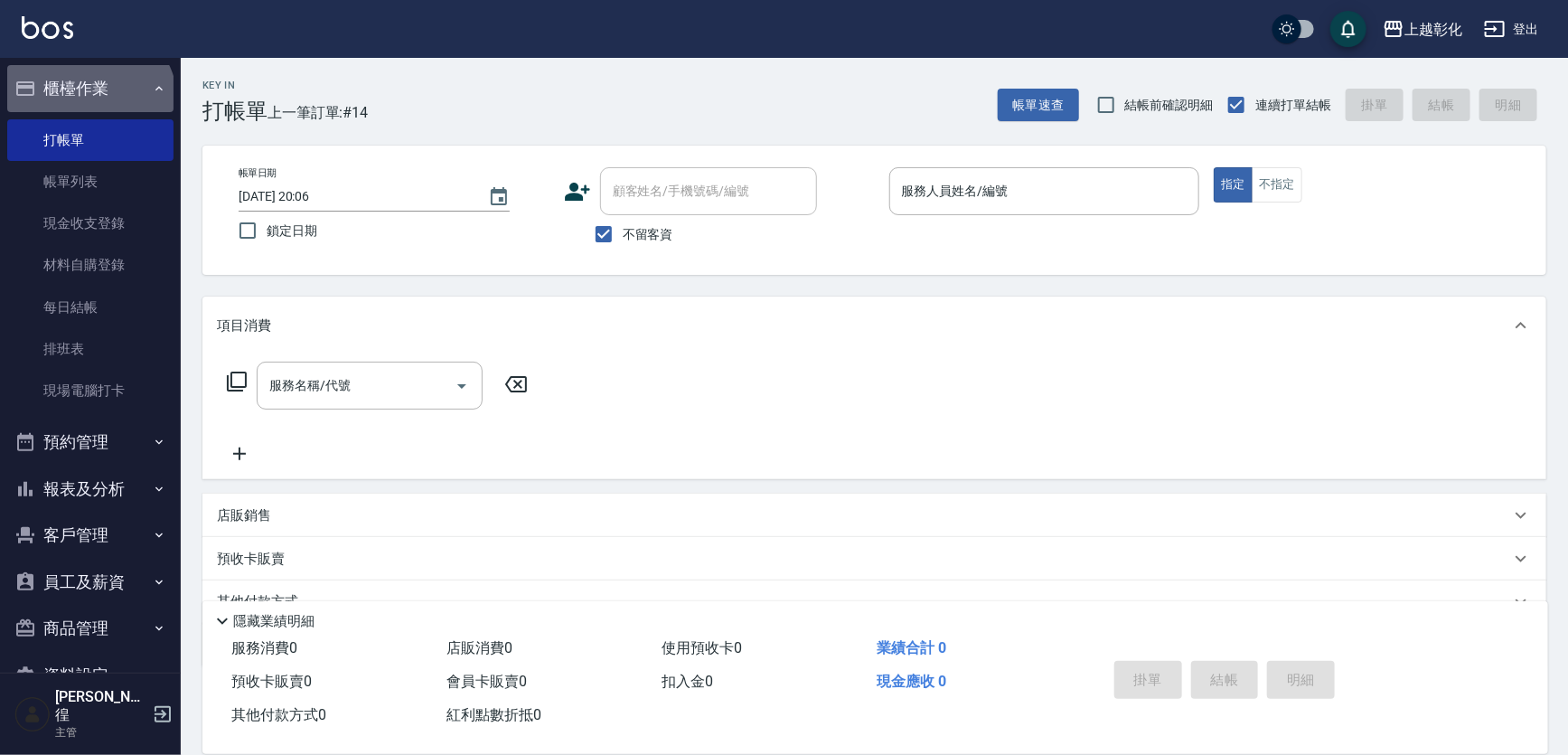
click at [88, 104] on button "櫃檯作業" at bounding box center [90, 89] width 166 height 47
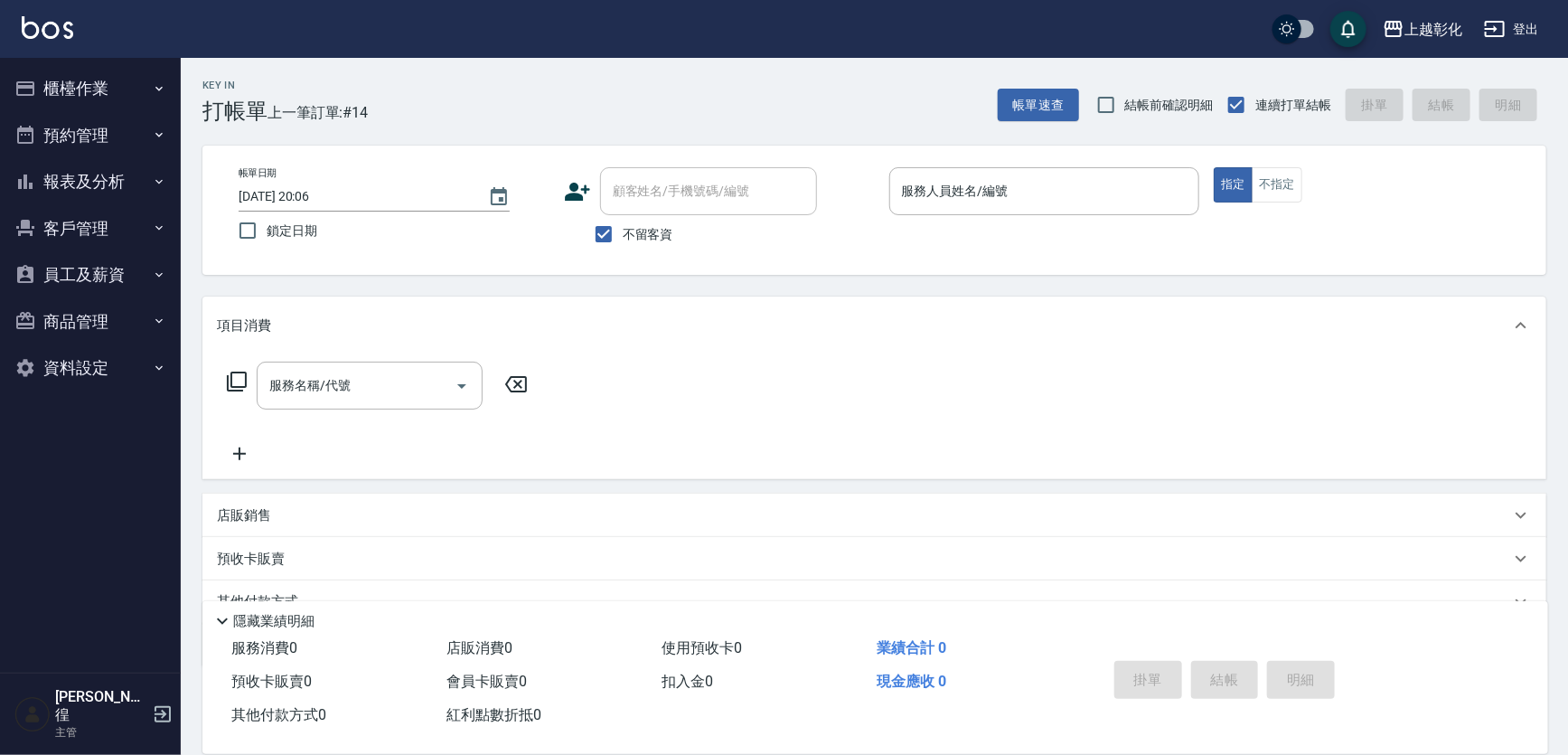
click at [80, 179] on button "報表及分析" at bounding box center [90, 182] width 166 height 47
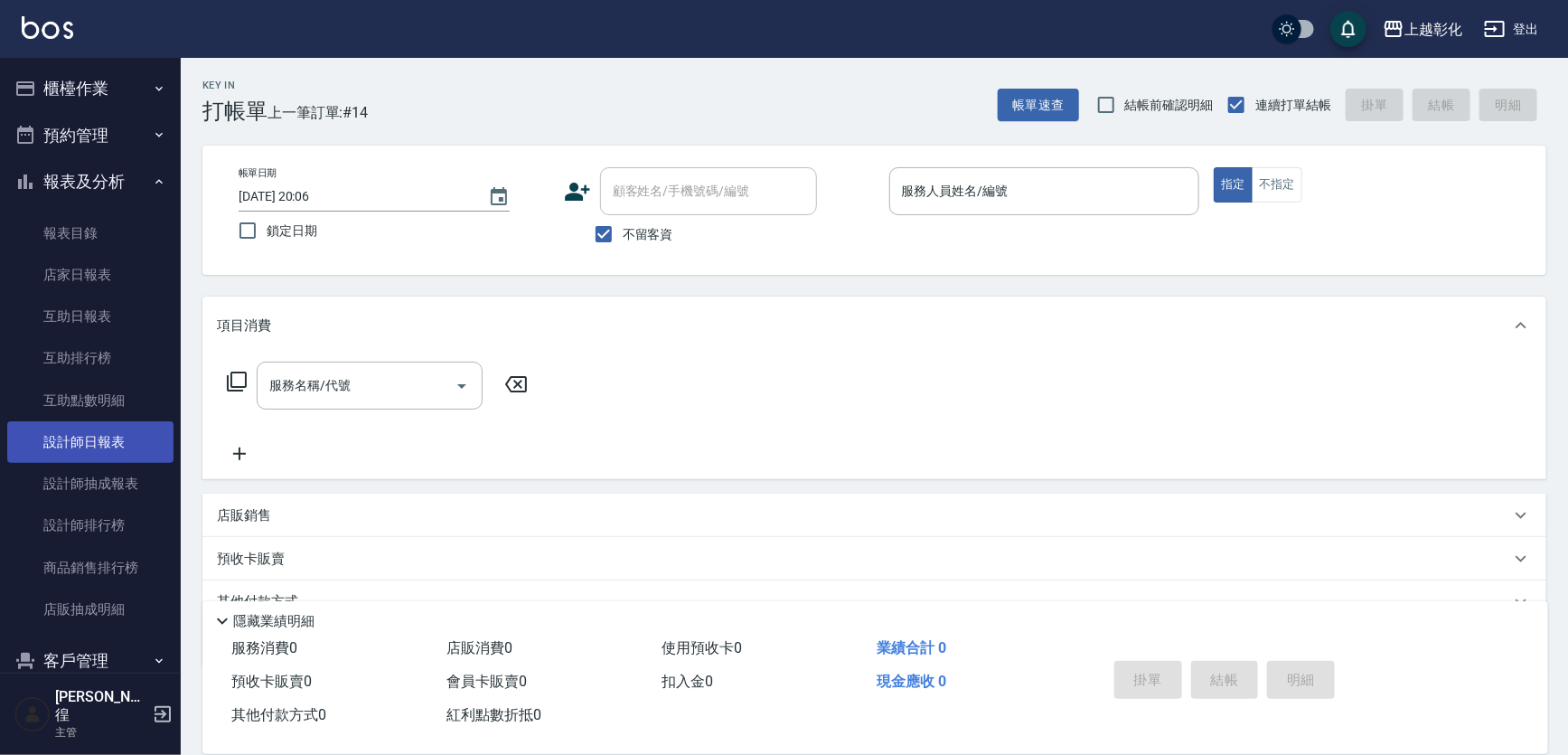
click at [118, 446] on link "設計師日報表" at bounding box center [90, 442] width 166 height 42
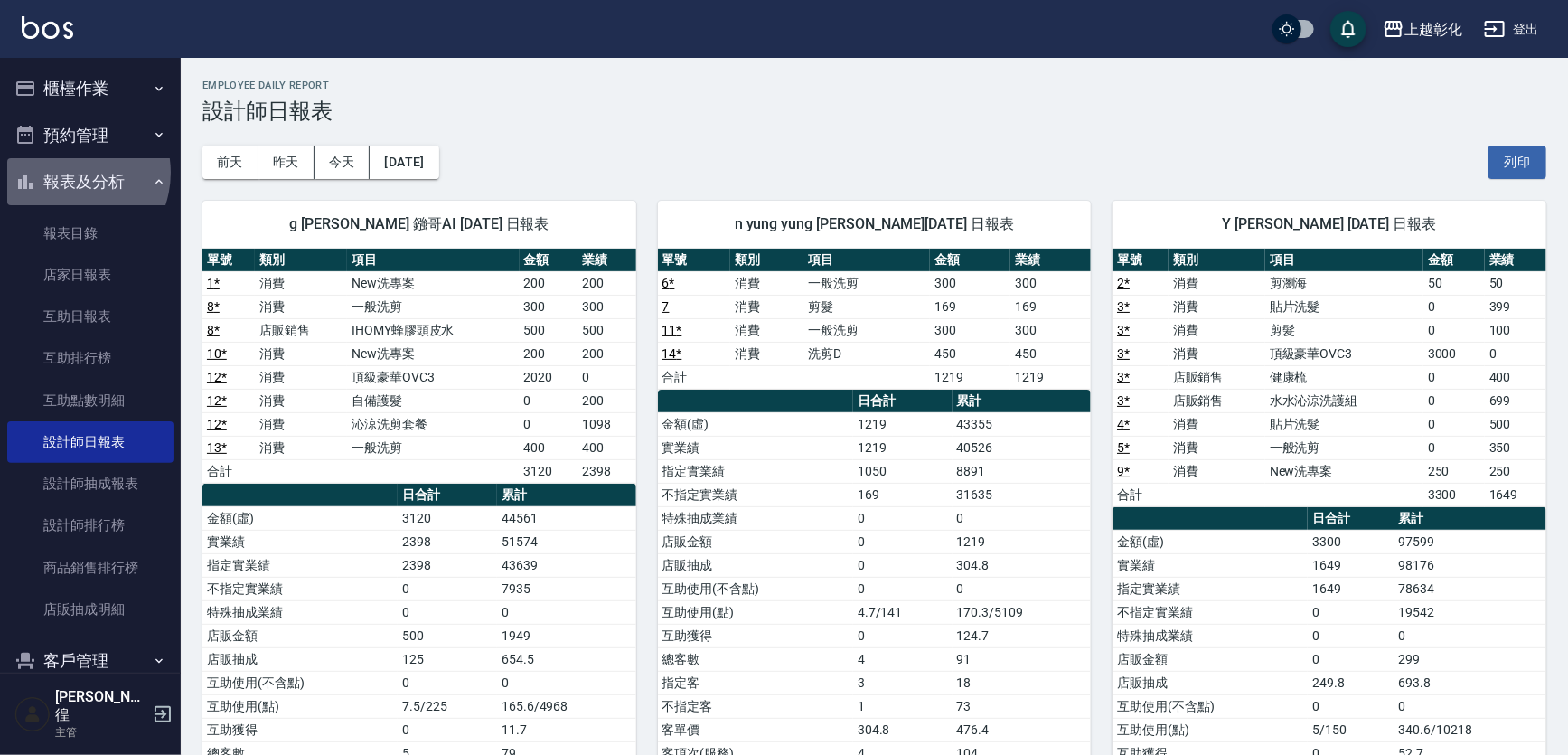
click at [68, 173] on button "報表及分析" at bounding box center [90, 182] width 166 height 47
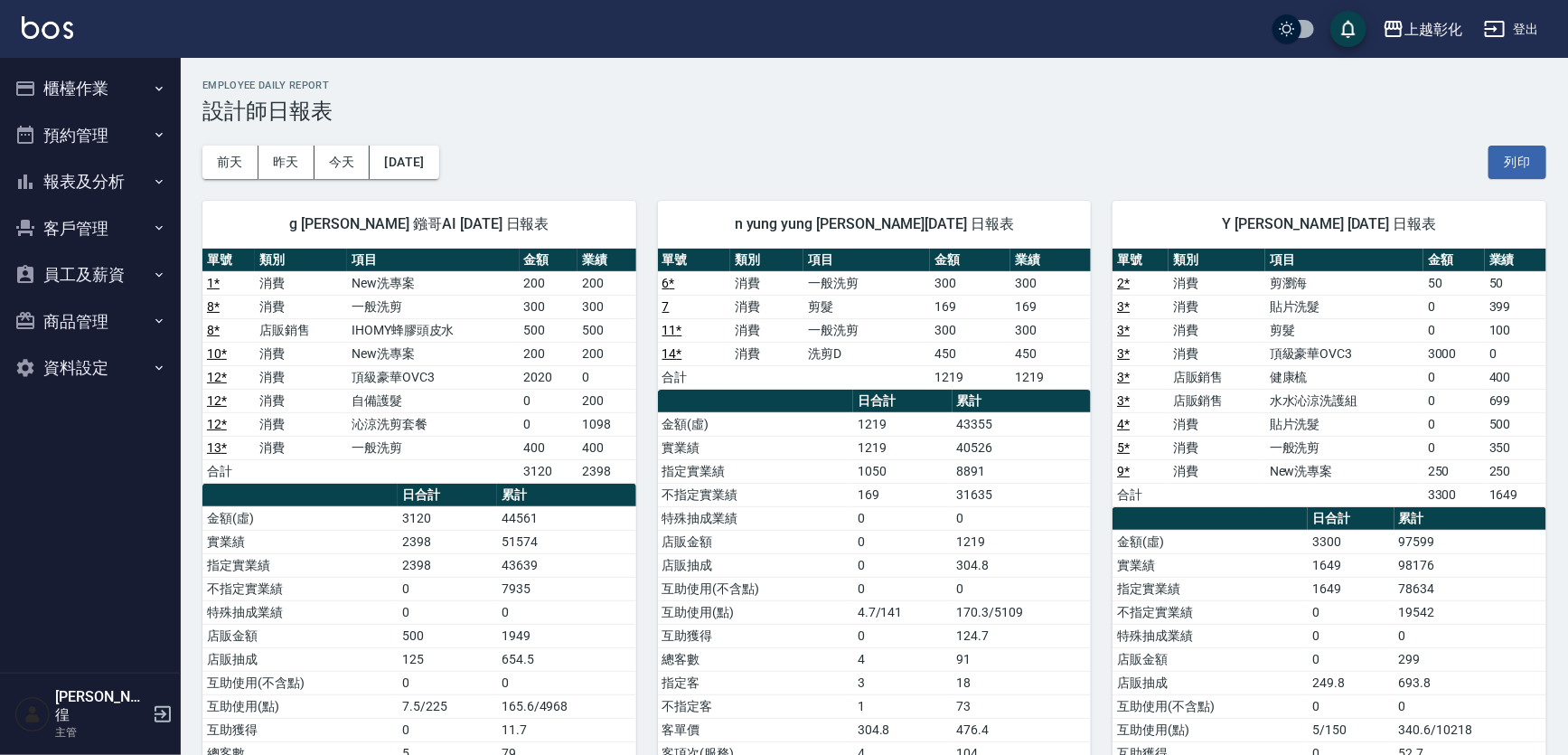
click at [84, 102] on button "櫃檯作業" at bounding box center [90, 89] width 166 height 47
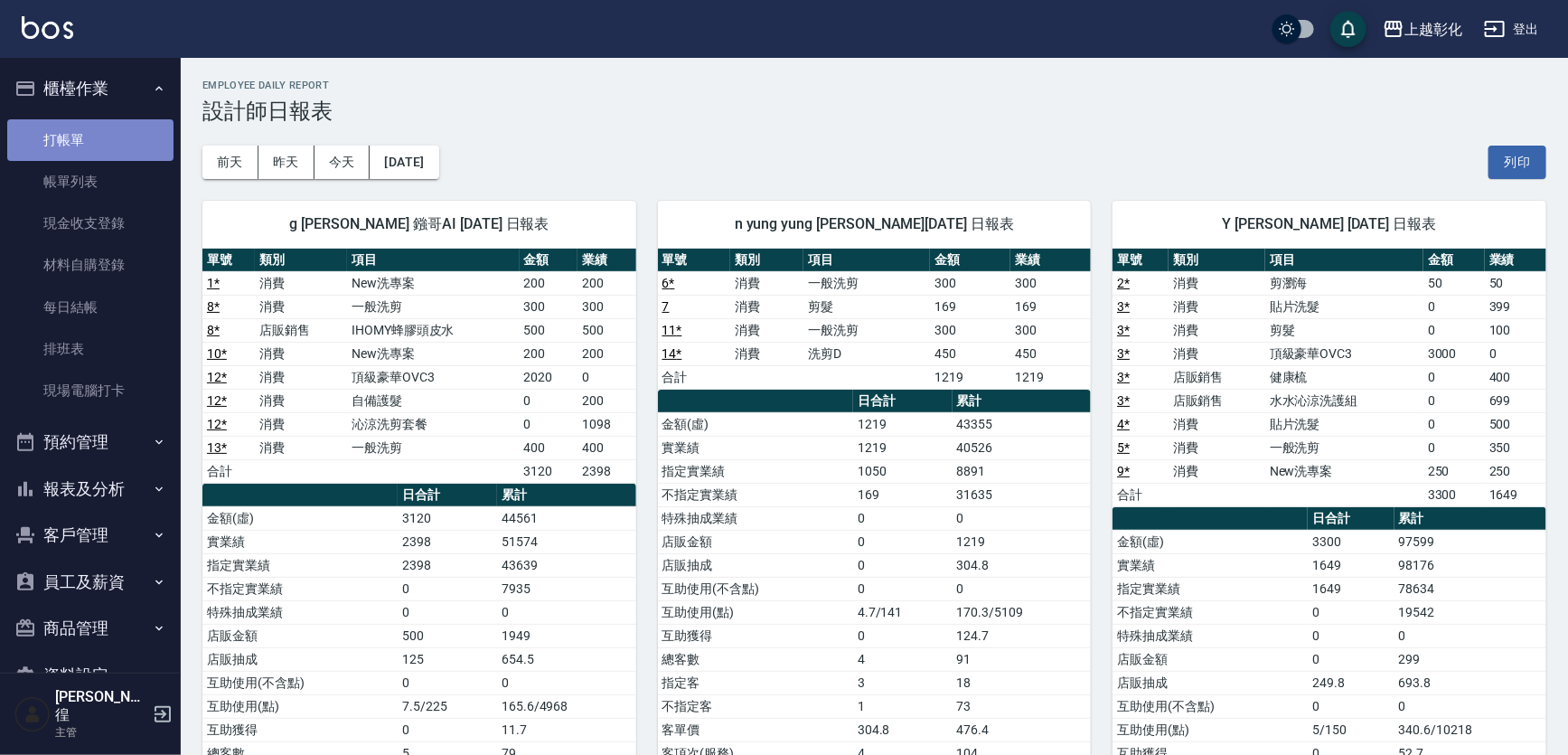
click at [112, 141] on link "打帳單" at bounding box center [90, 140] width 166 height 42
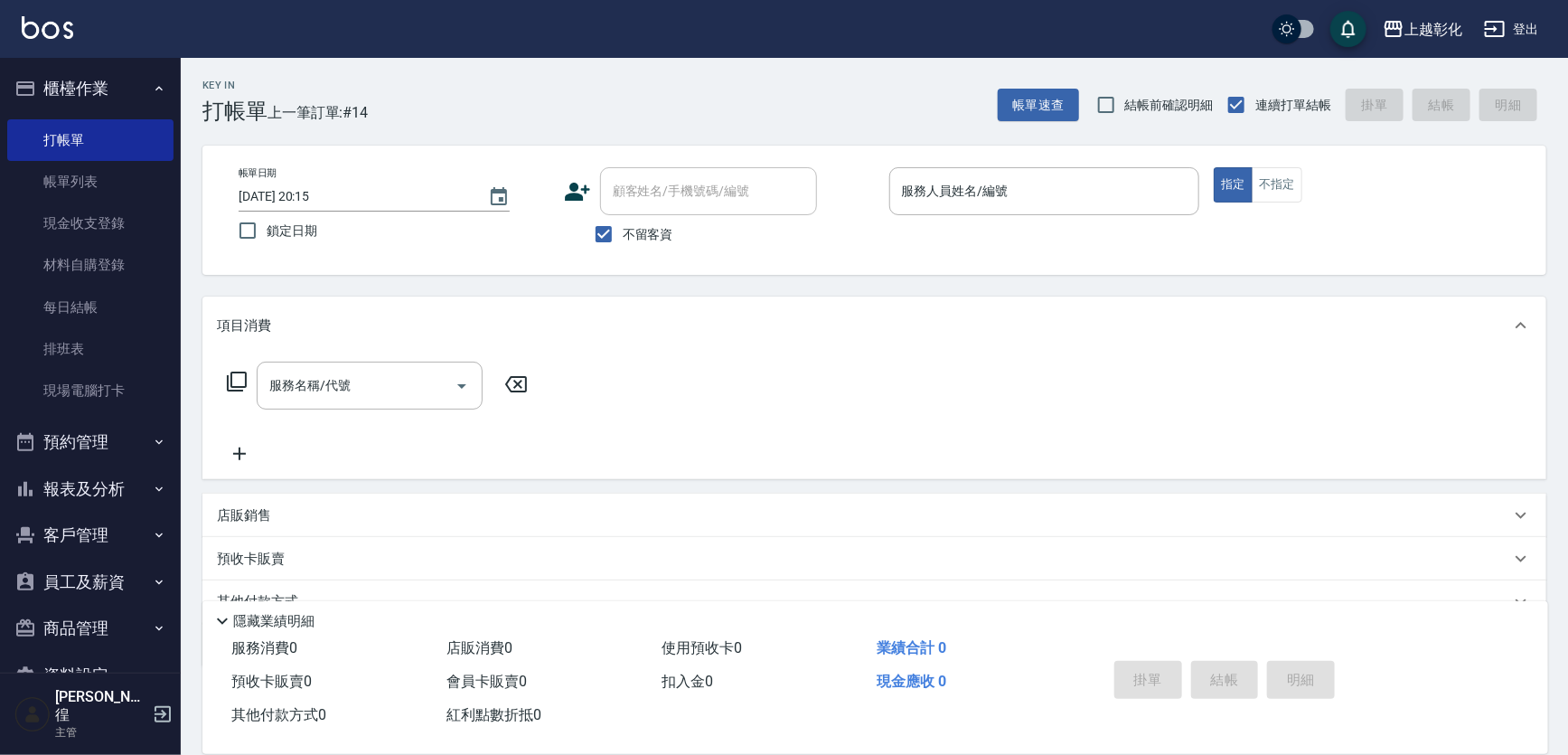
click at [697, 235] on div "不留客資" at bounding box center [691, 234] width 253 height 38
click at [659, 235] on span "不留客資" at bounding box center [648, 234] width 50 height 19
click at [623, 235] on input "不留客資" at bounding box center [604, 234] width 38 height 38
checkbox input "false"
click at [678, 181] on div "顧客姓名/手機號碼/編號 顧客姓名/手機號碼/編號" at bounding box center [708, 191] width 217 height 47
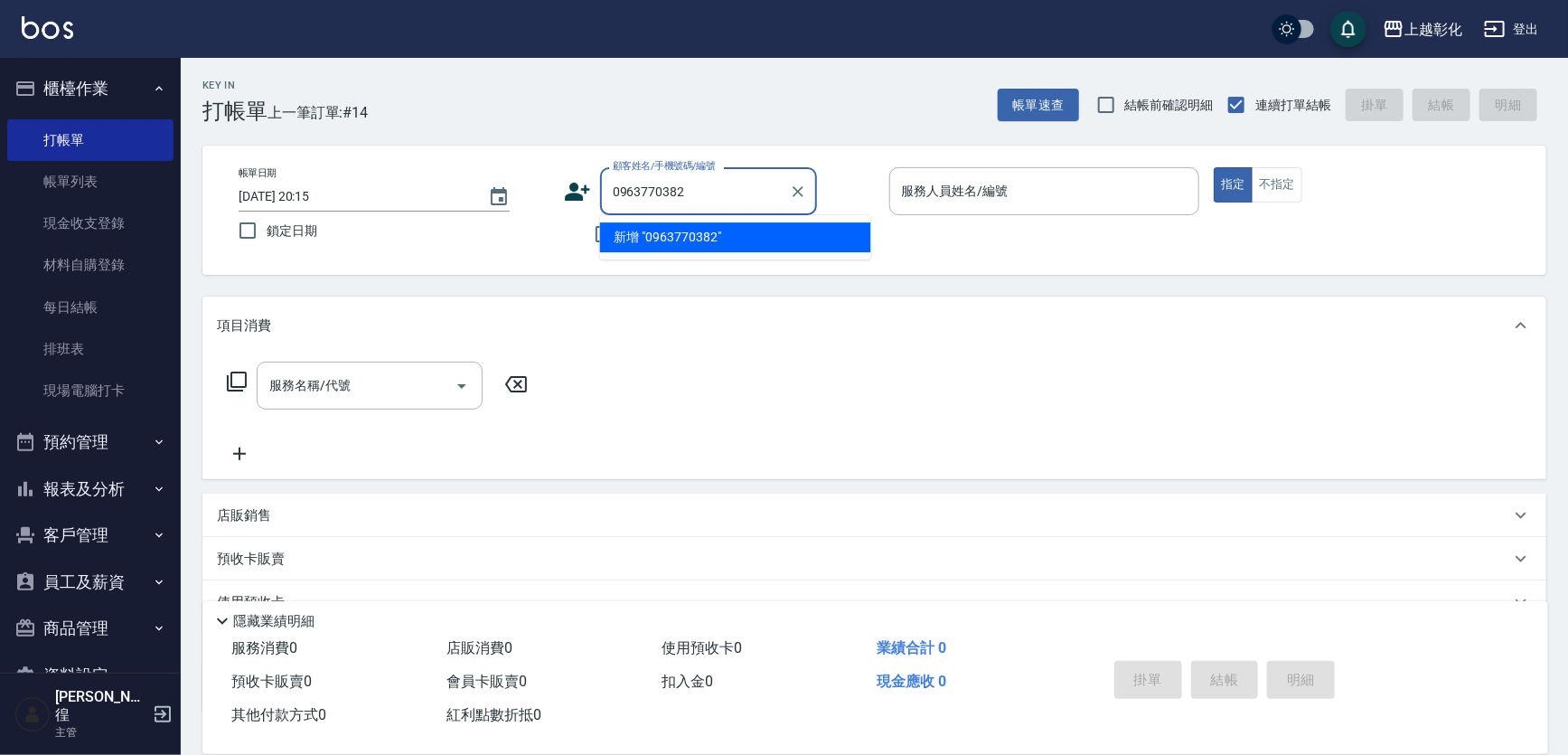
type input "0963770382"
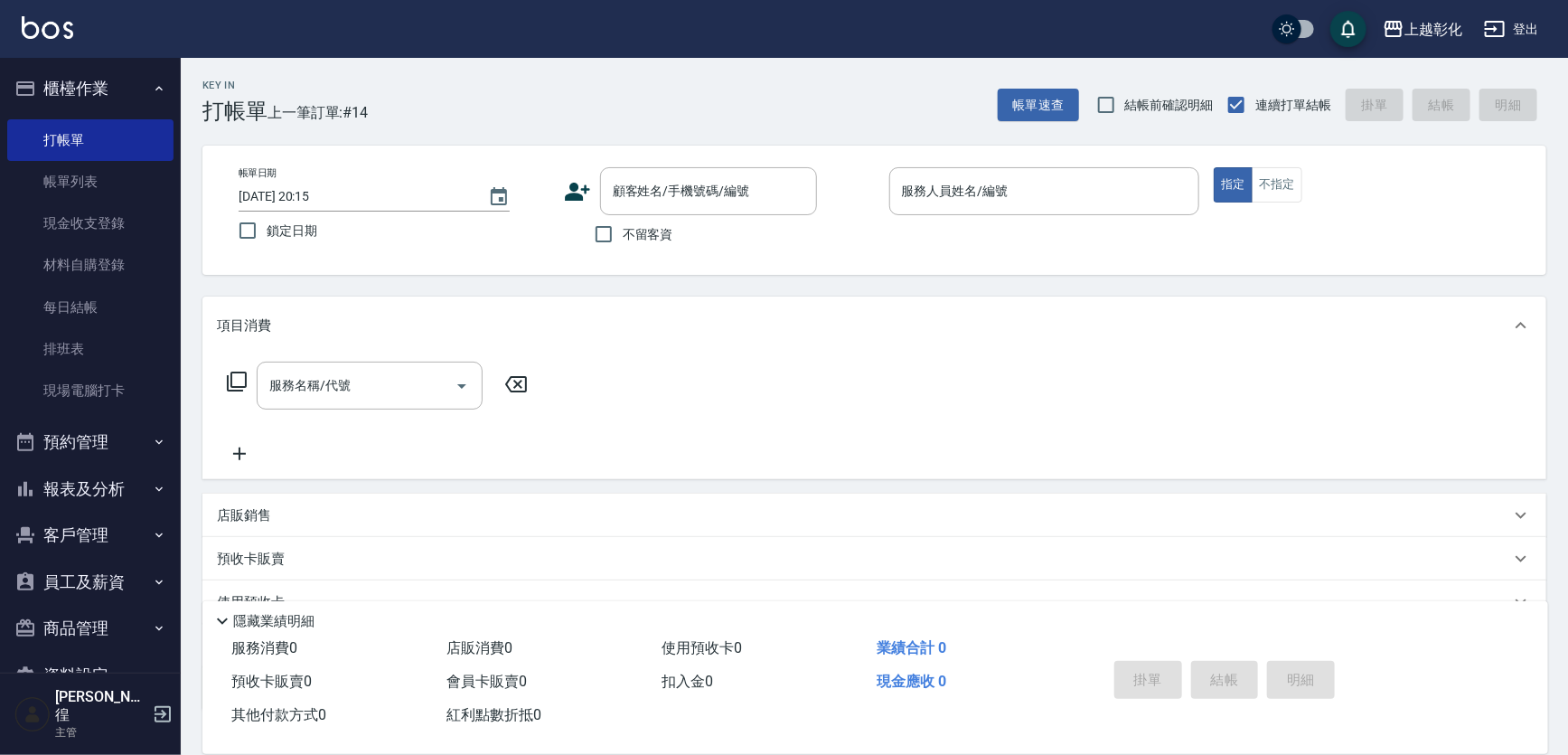
click at [939, 246] on div "帳單日期 [DATE] 20:15 鎖定日期 顧客姓名/手機號碼/編號 顧客姓名/手機號碼/編號 不留客資 服務人員姓名/編號 服務人員姓名/編號 指定 不指定" at bounding box center [875, 210] width 1301 height 86
click at [768, 191] on input "顧客姓名/手機號碼/編號" at bounding box center [695, 191] width 174 height 32
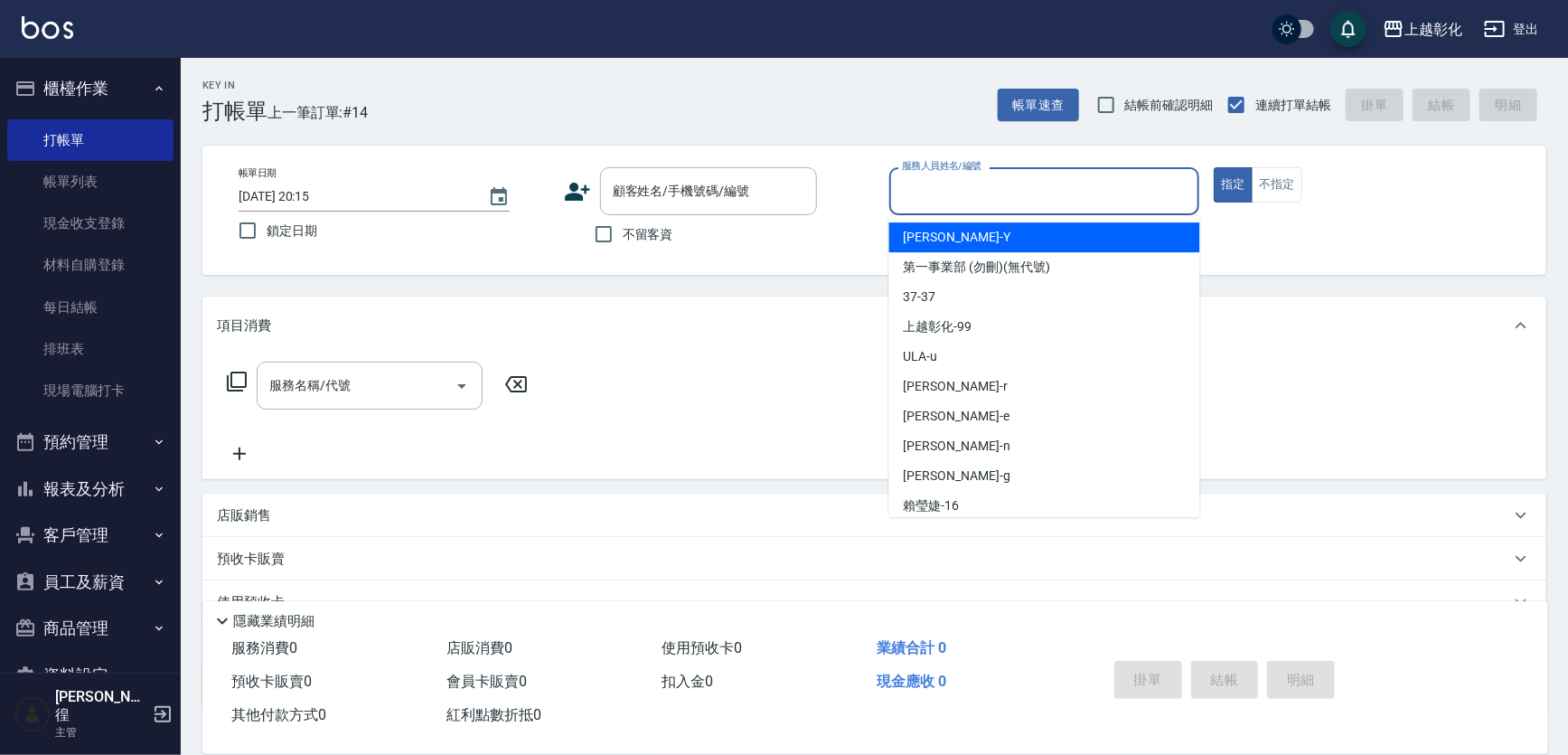
click at [968, 198] on input "服務人員姓名/編號" at bounding box center [1045, 191] width 295 height 32
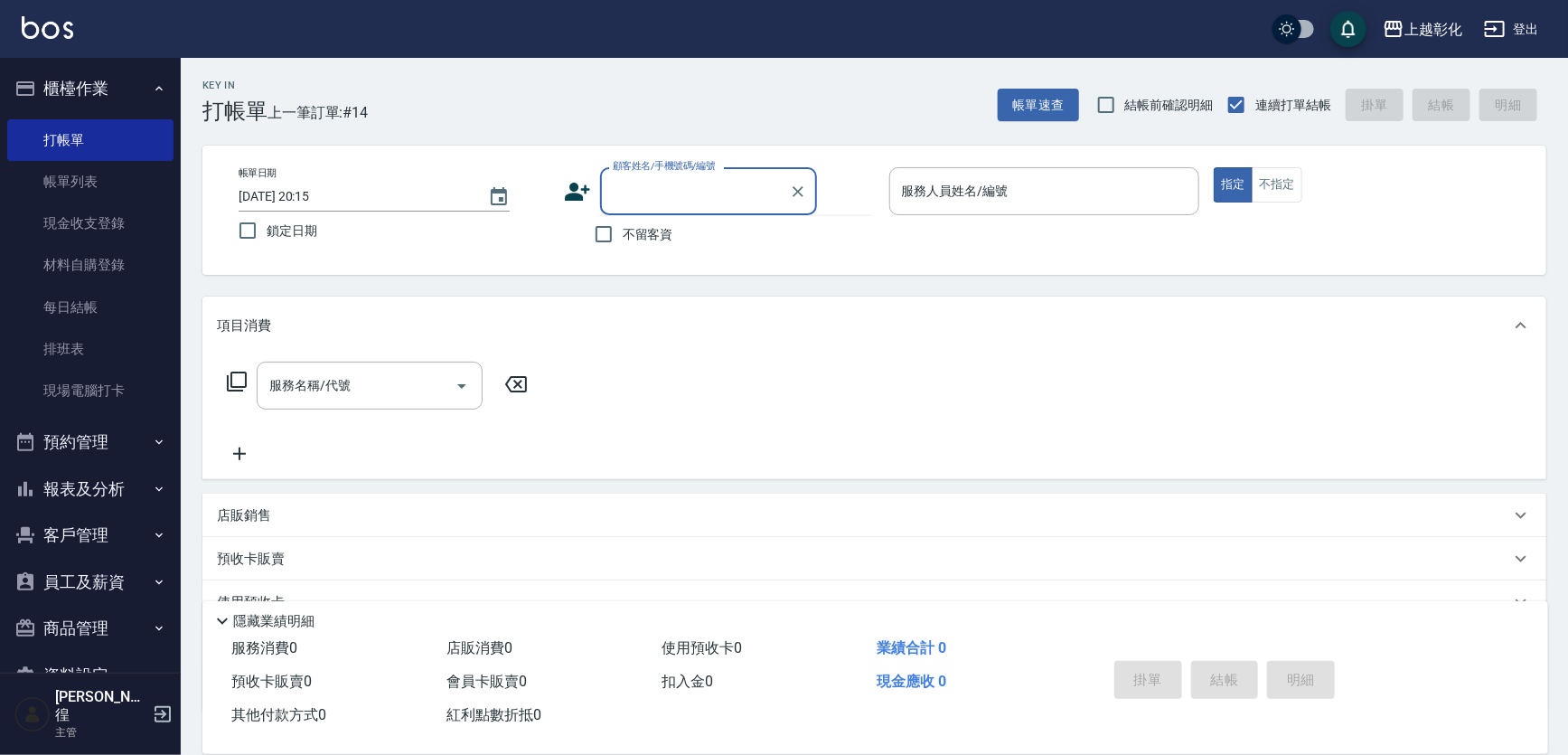
click at [682, 189] on input "顧客姓名/手機號碼/編號" at bounding box center [695, 191] width 174 height 32
click at [741, 244] on li "新增 "0963770382"" at bounding box center [736, 237] width 271 height 30
type input "0963770382"
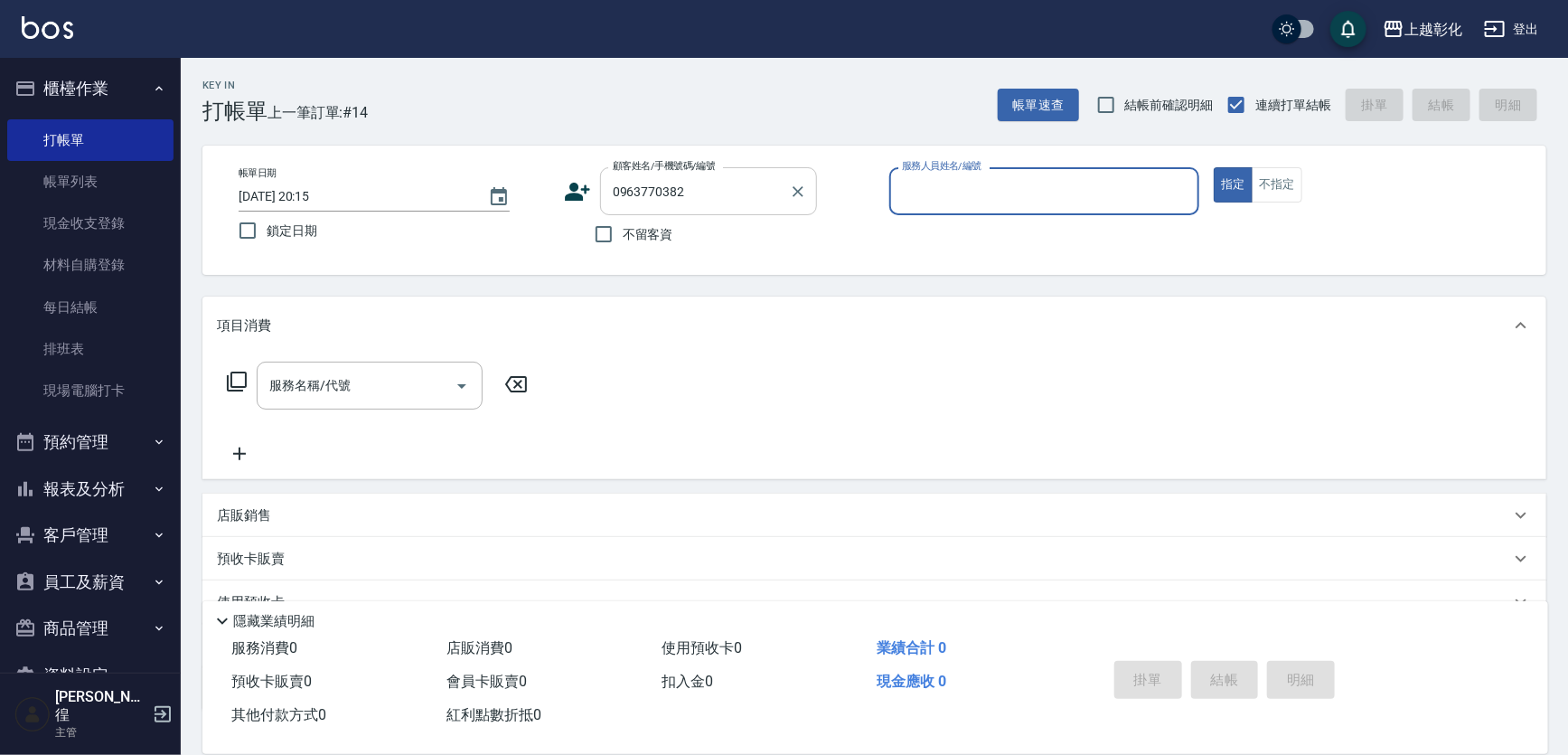
click at [754, 201] on input "0963770382" at bounding box center [695, 191] width 174 height 32
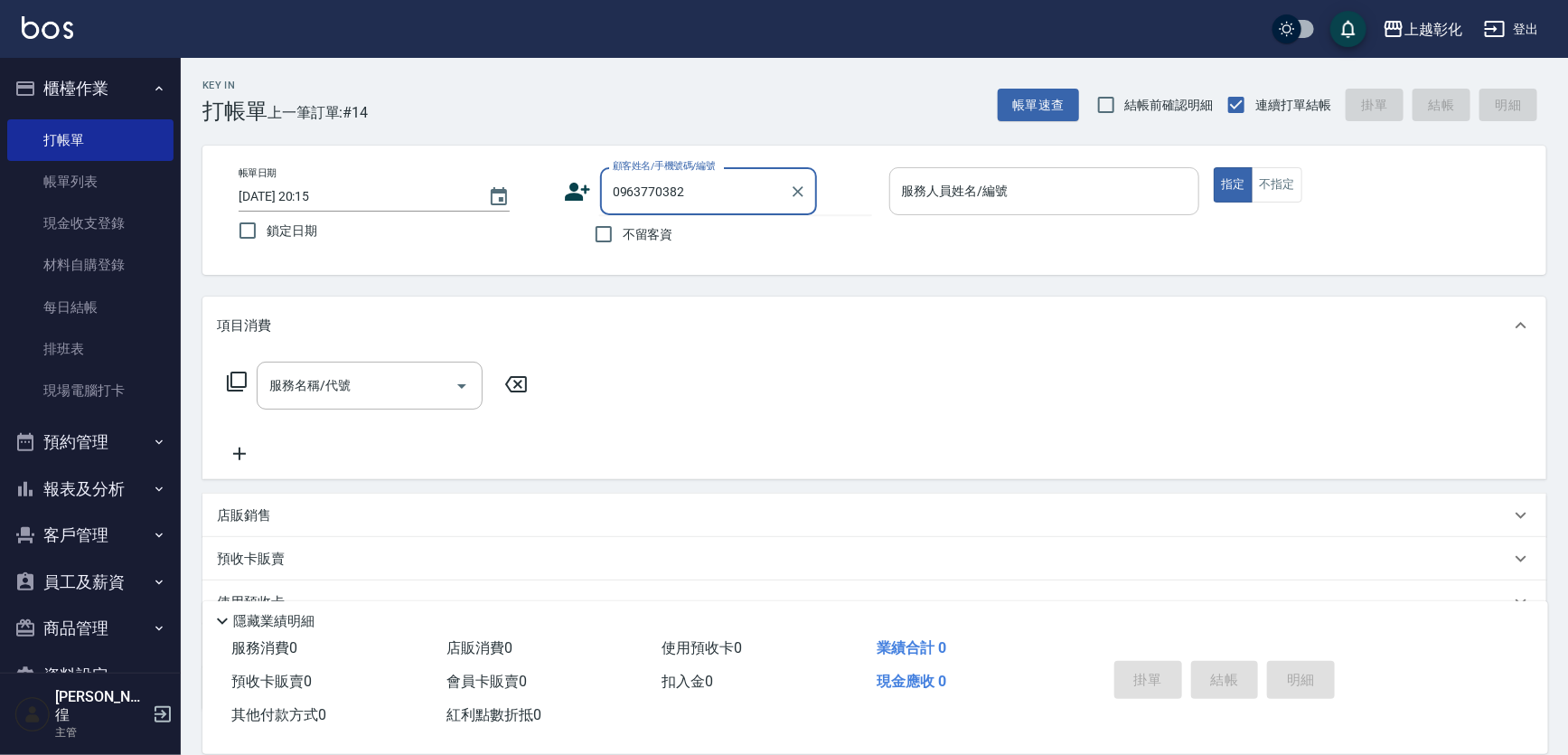
click at [938, 204] on input "服務人員姓名/編號" at bounding box center [1045, 191] width 295 height 32
drag, startPoint x: 670, startPoint y: 259, endPoint x: 667, endPoint y: 237, distance: 22.2
click at [670, 258] on div "帳單日期 [DATE] 20:15 鎖定日期 顧客姓名/手機號碼/編號 0963770382 顧客姓名/手機號碼/編號 不留客資 服務人員姓名/編號 服務人員…" at bounding box center [875, 210] width 1345 height 129
click at [667, 237] on span "不留客資" at bounding box center [648, 234] width 50 height 19
click at [623, 237] on input "不留客資" at bounding box center [604, 234] width 38 height 38
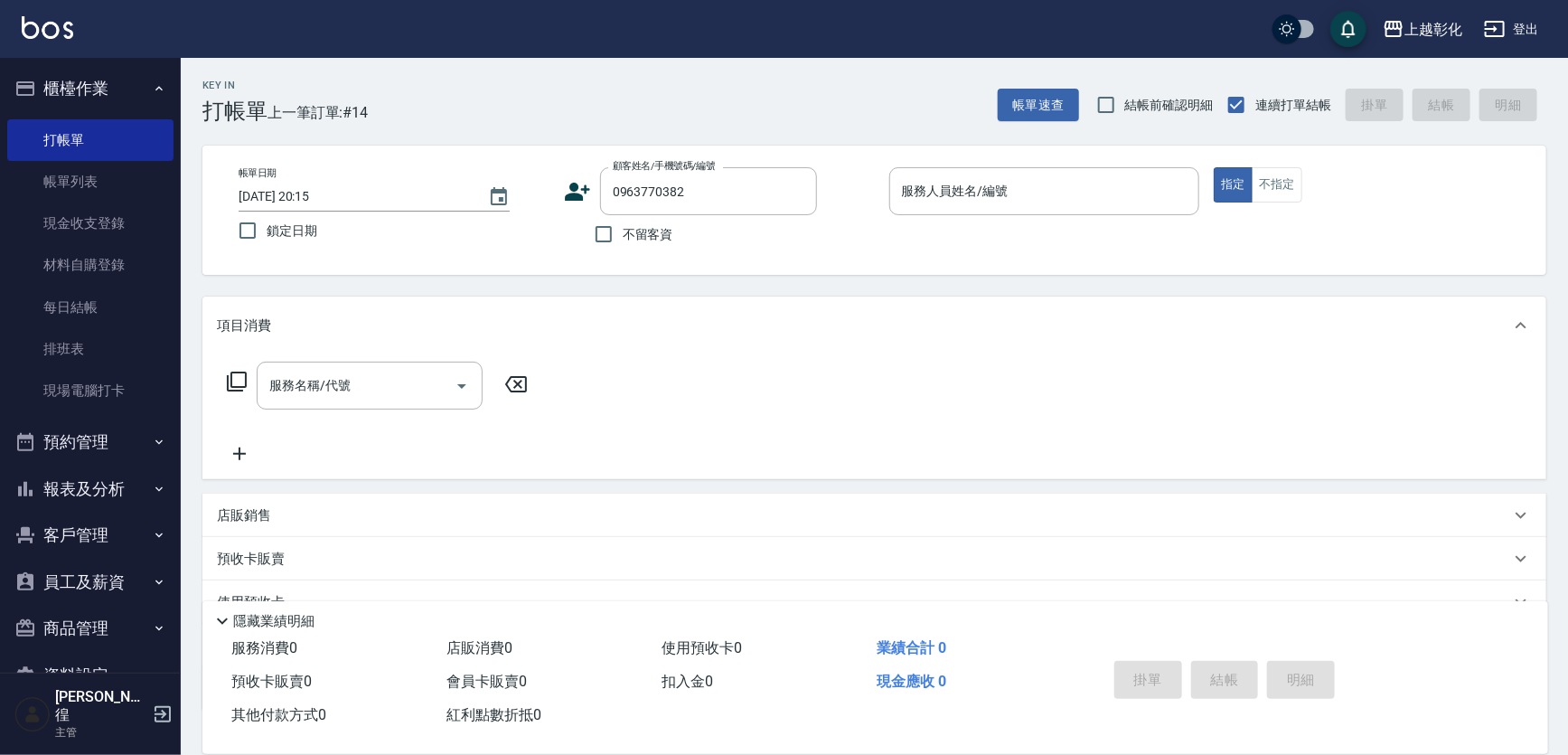
checkbox input "true"
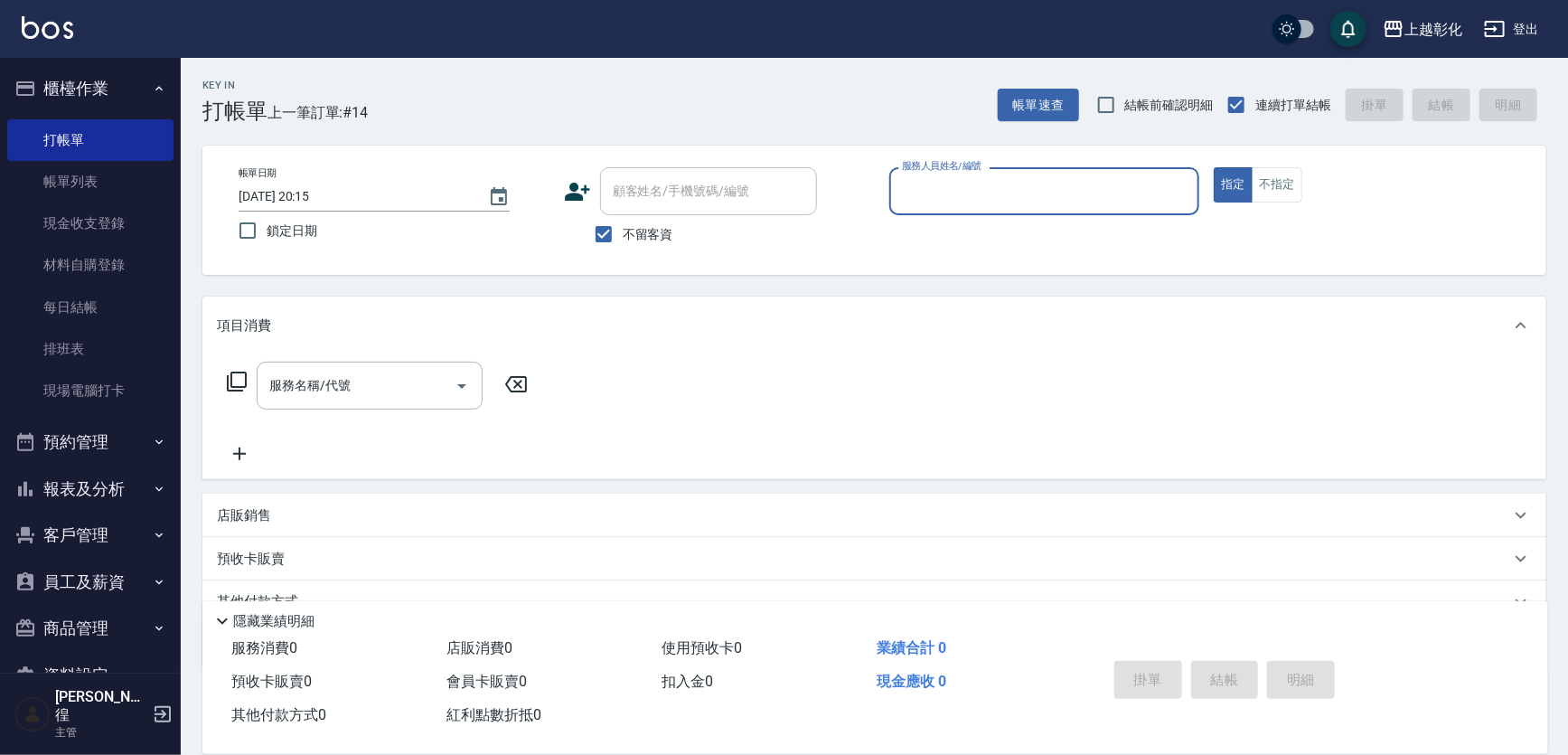
click at [1090, 194] on input "服務人員姓名/編號" at bounding box center [1045, 191] width 295 height 32
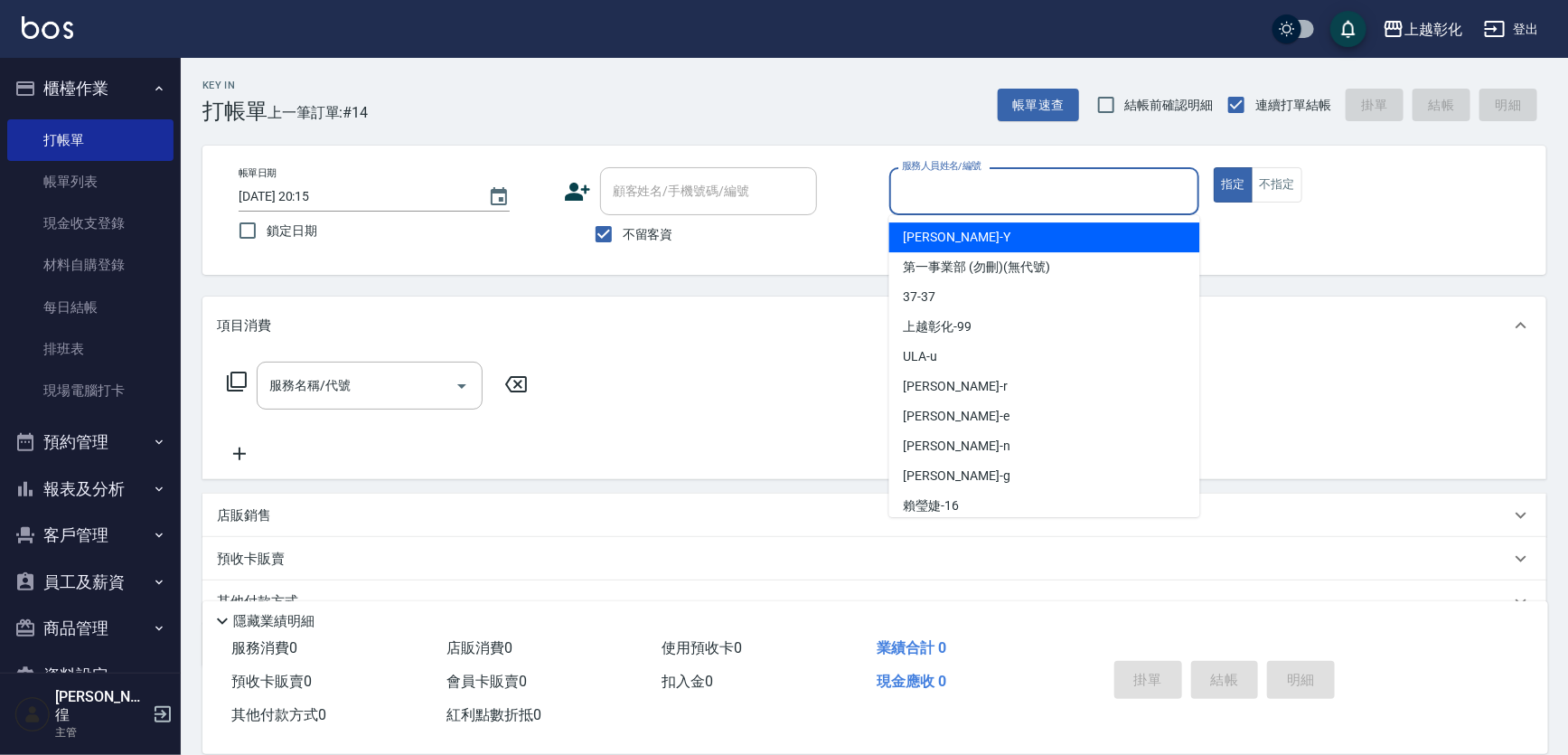
drag, startPoint x: 1012, startPoint y: 227, endPoint x: 1030, endPoint y: 225, distance: 18.1
click at [1011, 227] on div "[PERSON_NAME] -Y" at bounding box center [1045, 237] width 311 height 30
type input "[PERSON_NAME]-Y"
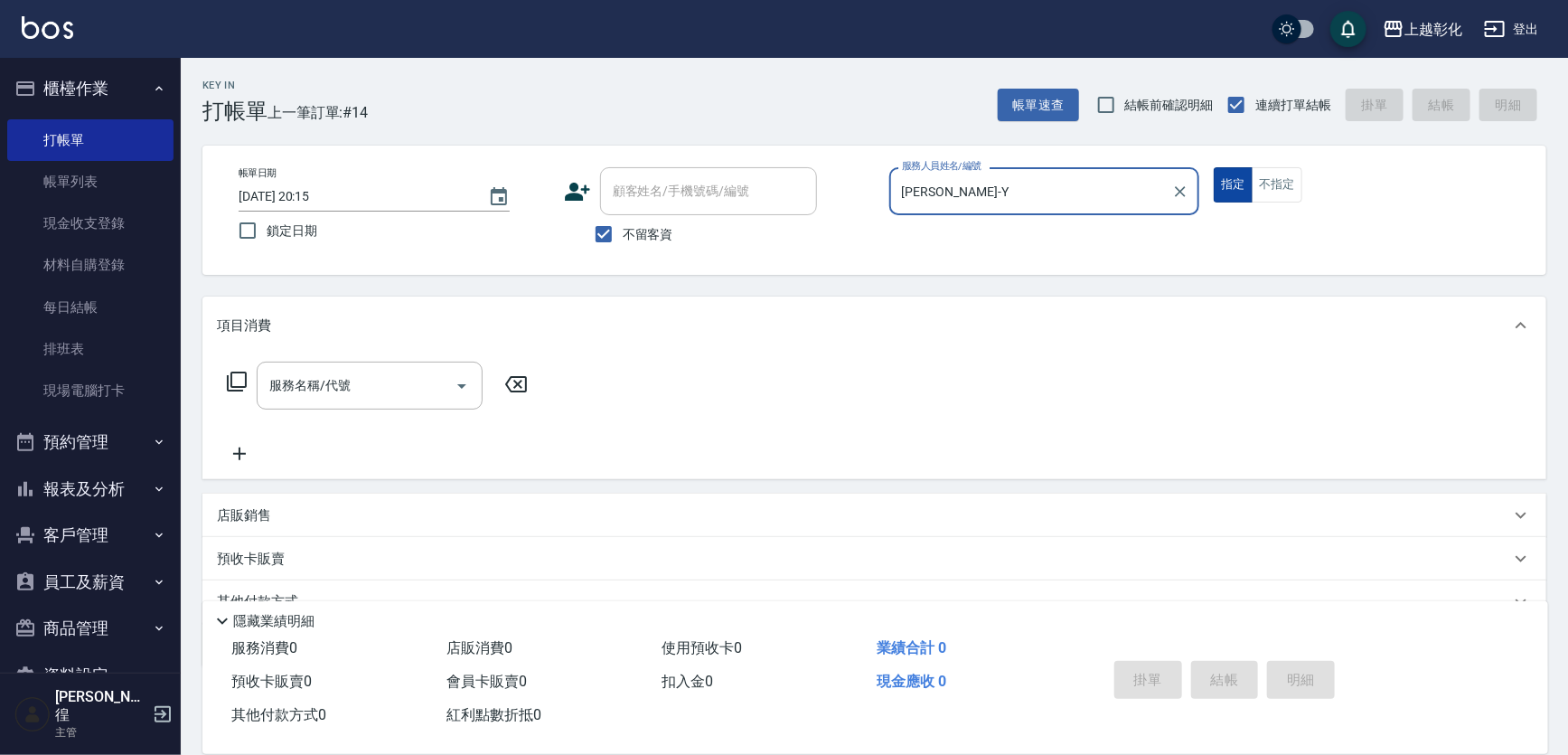
click at [1253, 192] on button "指定" at bounding box center [1233, 185] width 39 height 36
click at [404, 379] on input "服務名稱/代號" at bounding box center [356, 385] width 183 height 32
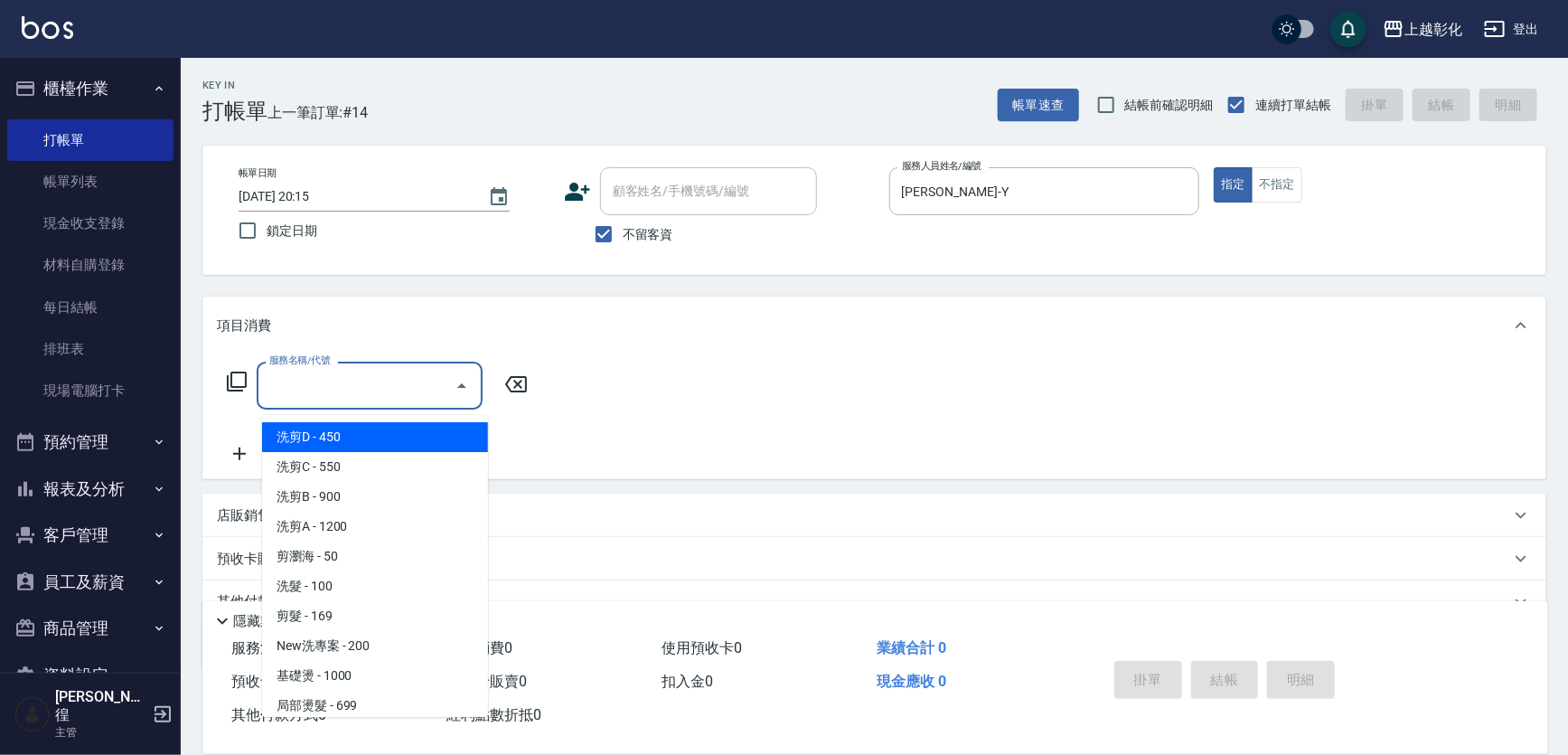
click at [257, 391] on div "服務名稱/代號 服務名稱/代號" at bounding box center [378, 385] width 322 height 47
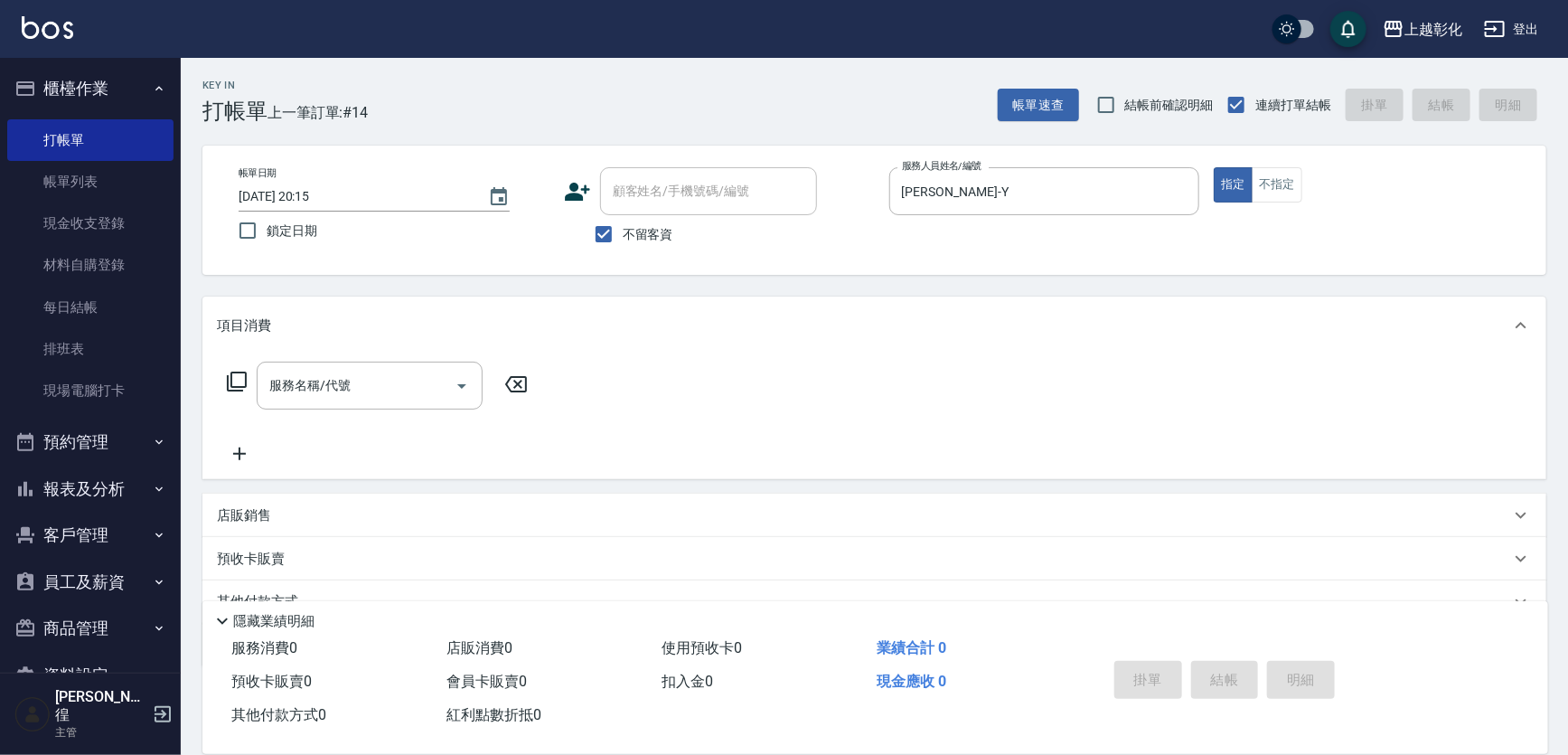
click at [245, 386] on icon at bounding box center [237, 381] width 22 height 22
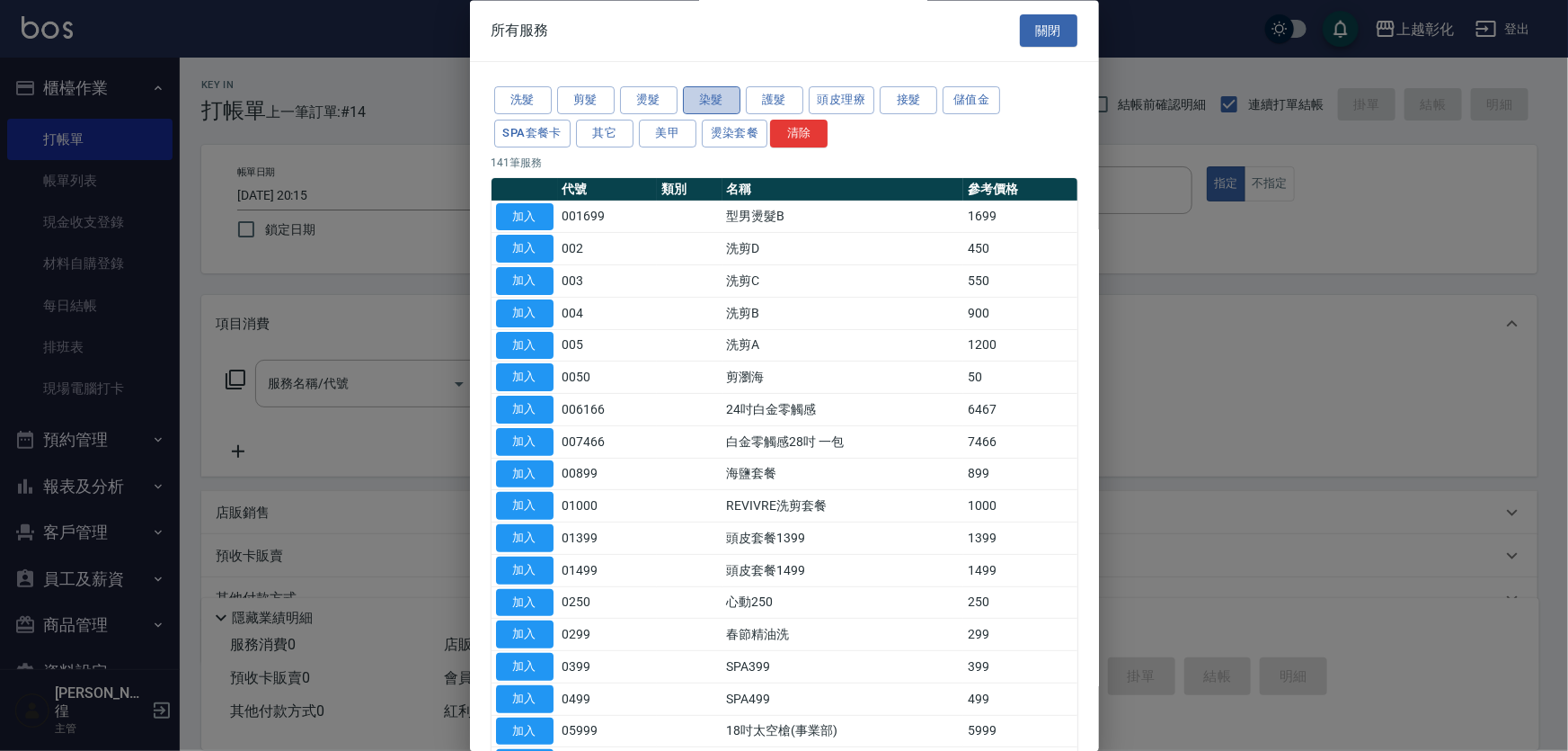
click at [693, 102] on button "染髮" at bounding box center [711, 101] width 58 height 28
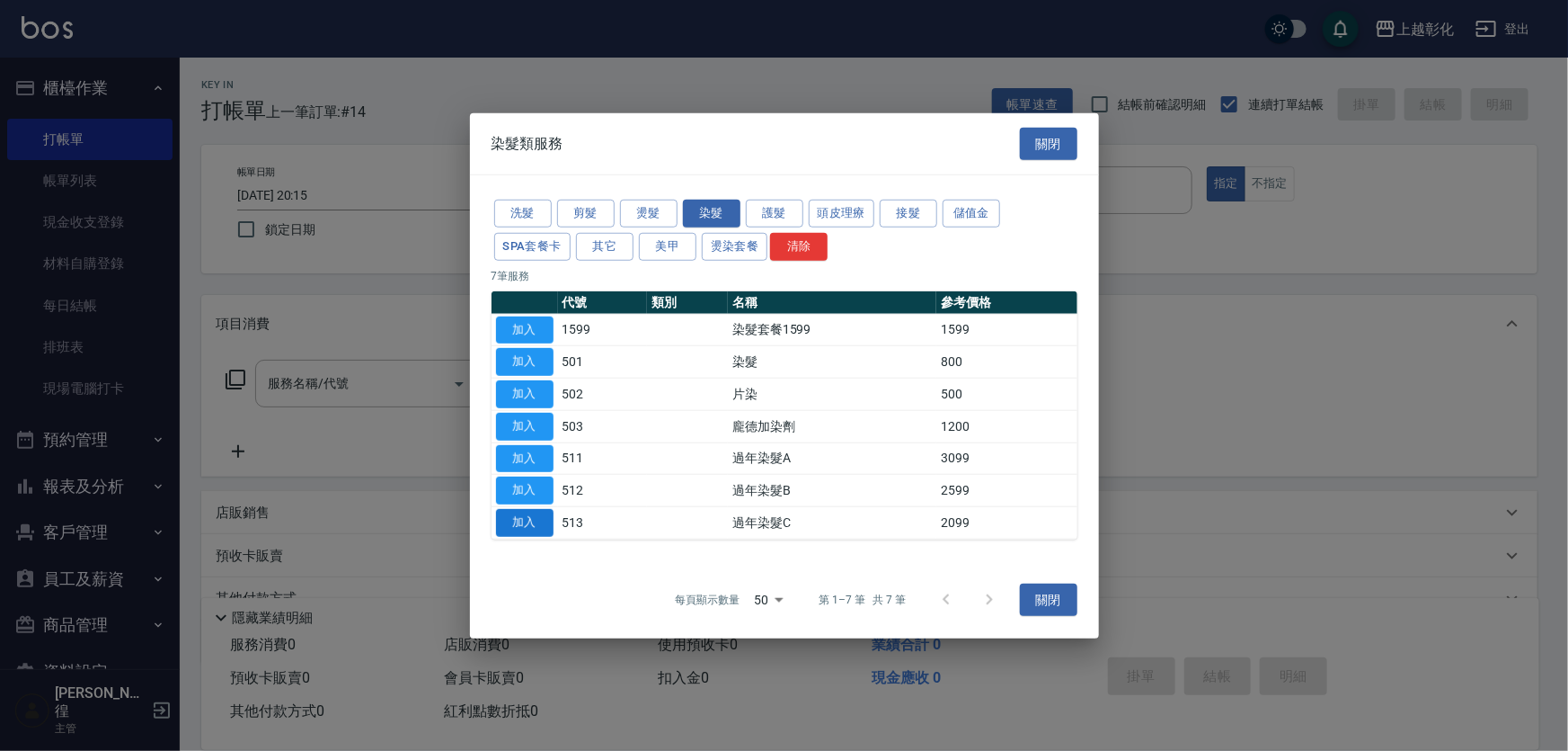
click at [538, 537] on button "加入" at bounding box center [525, 523] width 58 height 28
type input "過年染髮C(513)"
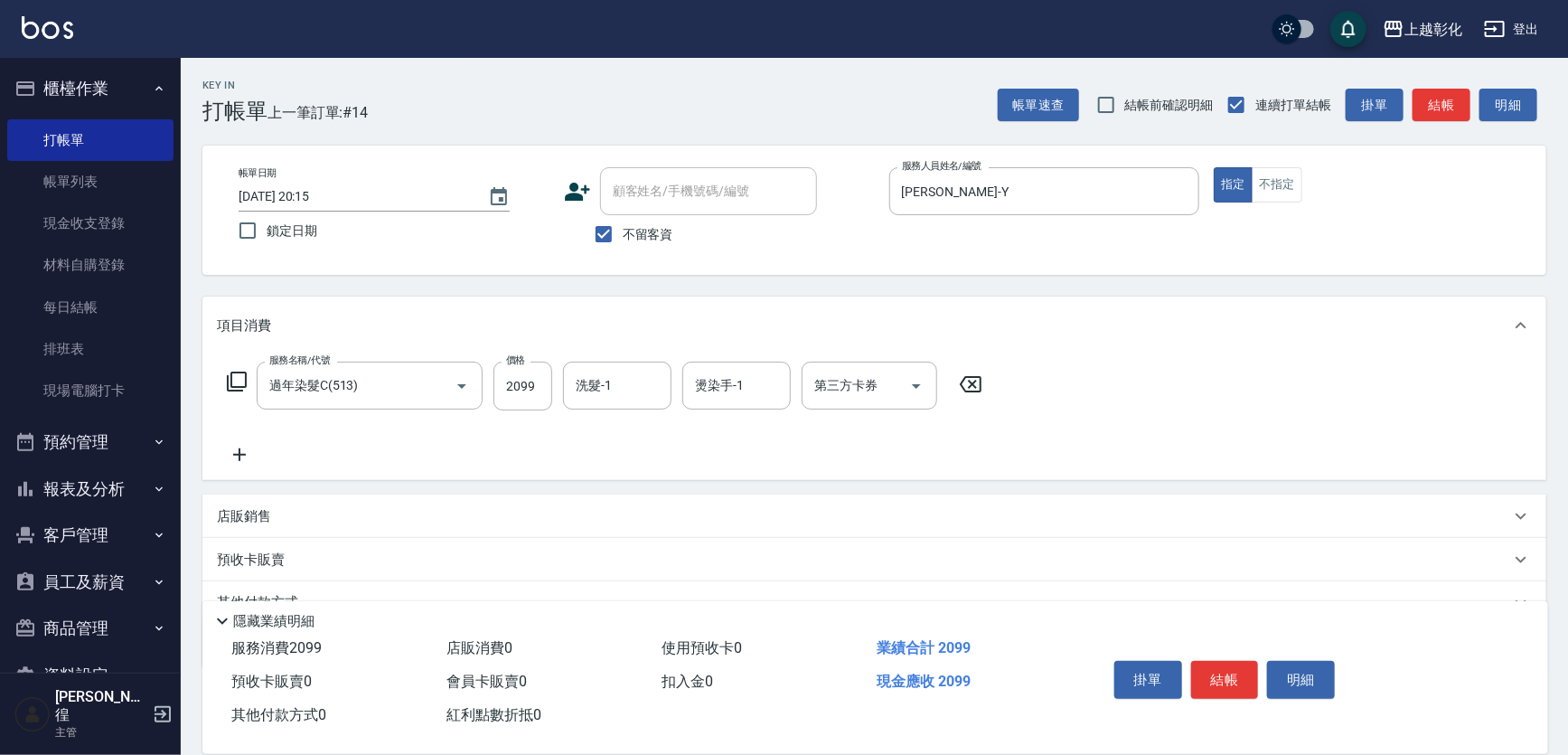
click at [608, 421] on div "服務名稱/代號 過年染髮C(513) 服務名稱/代號 價格 2099 價格 洗髮-1 洗髮-1 燙染手-1 燙染手-1 第三方卡券 第三方卡券" at bounding box center [604, 413] width 776 height 104
drag, startPoint x: 505, startPoint y: 422, endPoint x: 539, endPoint y: 396, distance: 42.8
click at [512, 417] on div "服務名稱/代號 過年染髮C(513) 服務名稱/代號 價格 2099 價格 洗髮-1 洗髮-1 燙染手-1 燙染手-1 第三方卡券 第三方卡券" at bounding box center [604, 413] width 776 height 104
click at [539, 396] on input "2099" at bounding box center [522, 385] width 58 height 48
type input "2399"
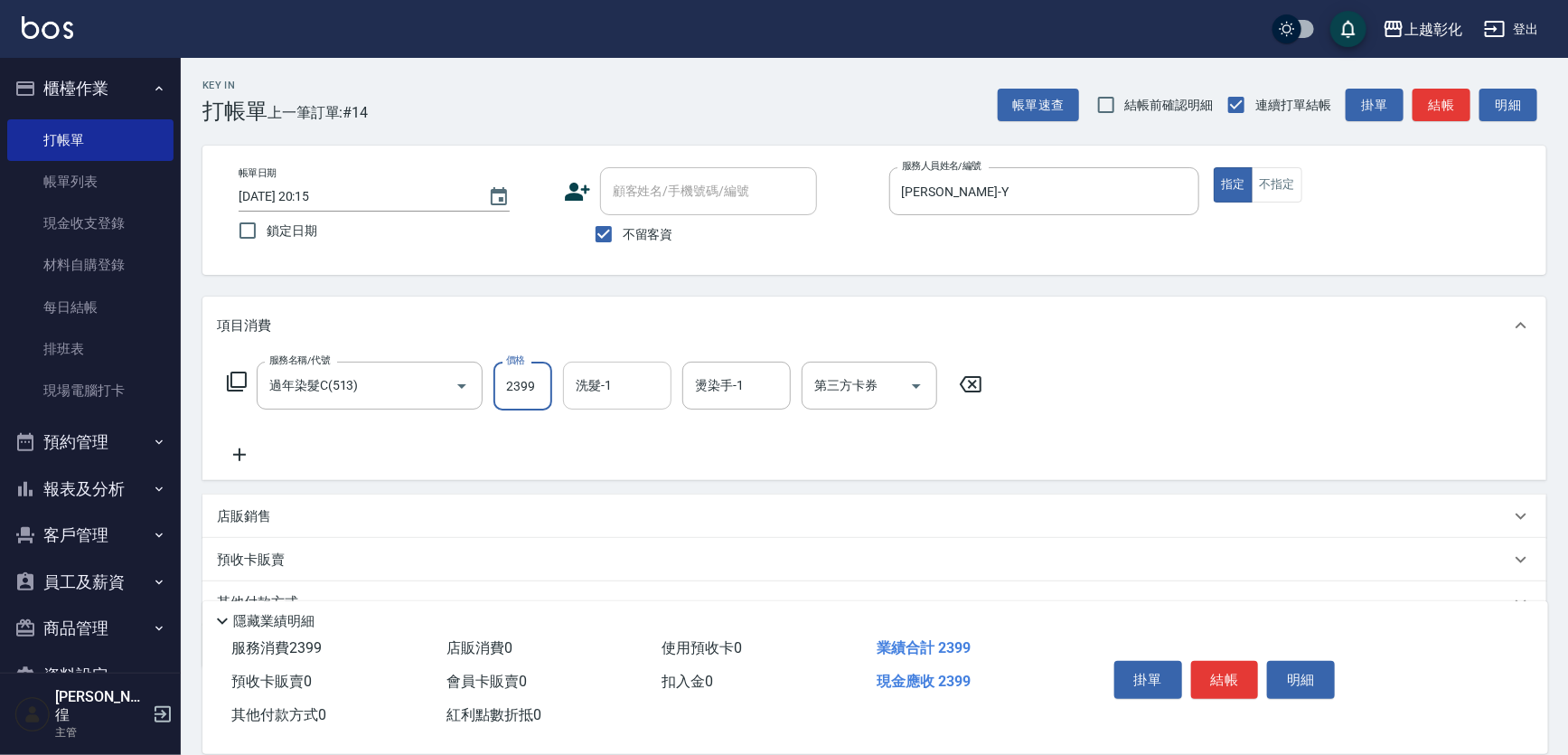
click at [584, 380] on div "洗髮-1 洗髮-1" at bounding box center [618, 385] width 109 height 47
type input "161"
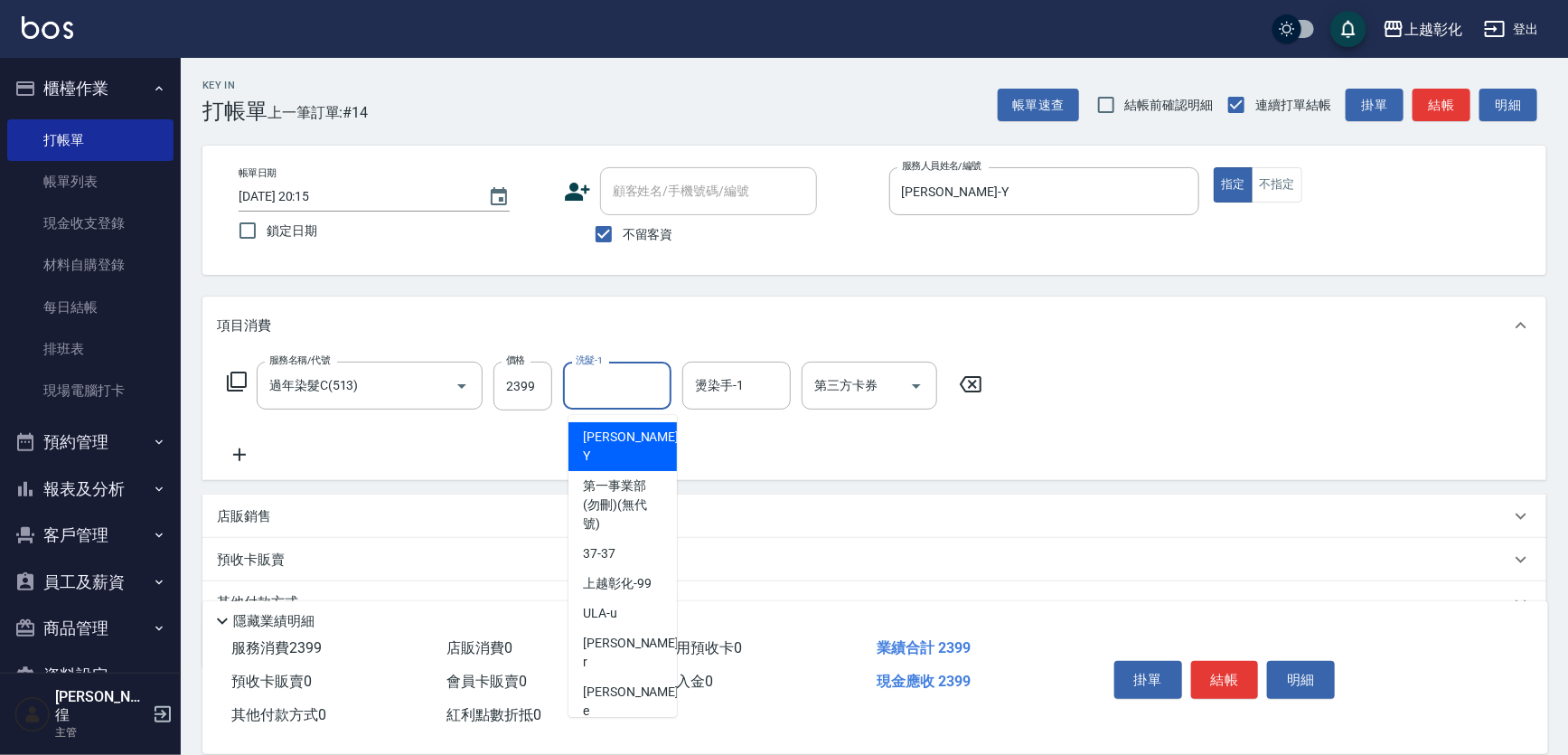
click at [606, 393] on div "洗髮-1 洗髮-1" at bounding box center [618, 385] width 109 height 47
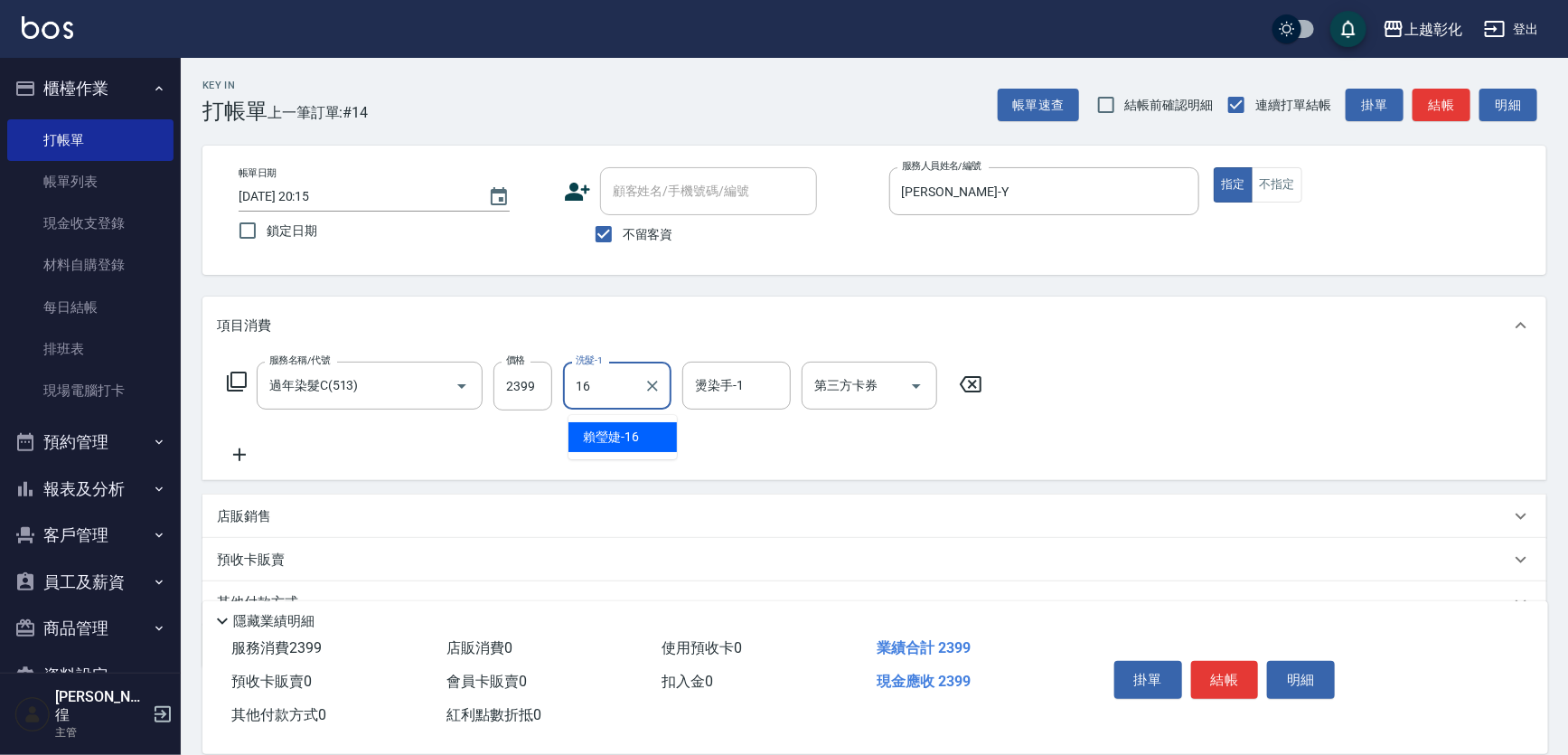
type input "[PERSON_NAME]-16"
type input "6"
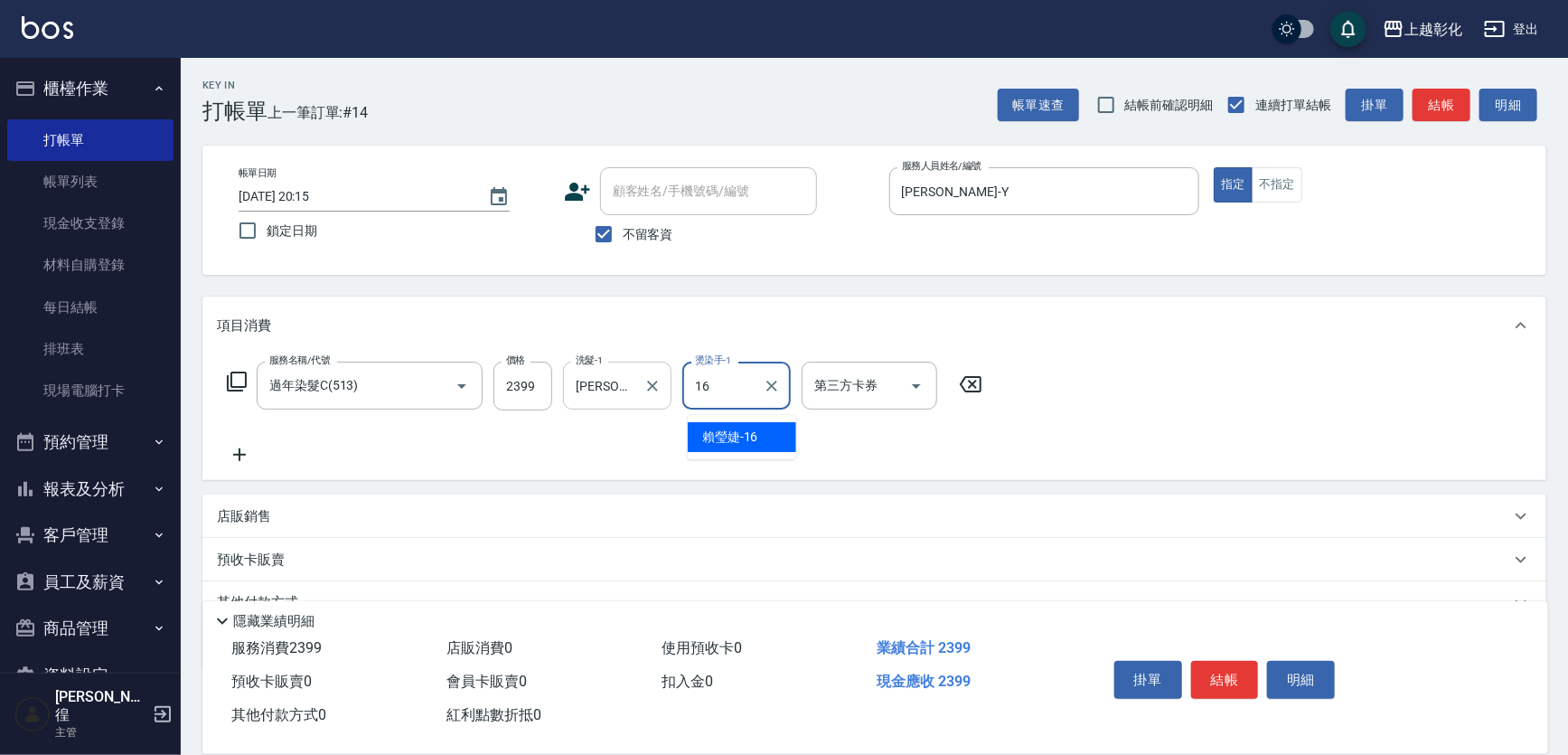
type input "[PERSON_NAME]-16"
drag, startPoint x: 606, startPoint y: 227, endPoint x: 659, endPoint y: 206, distance: 57.0
click at [607, 227] on input "不留客資" at bounding box center [604, 234] width 38 height 38
checkbox input "false"
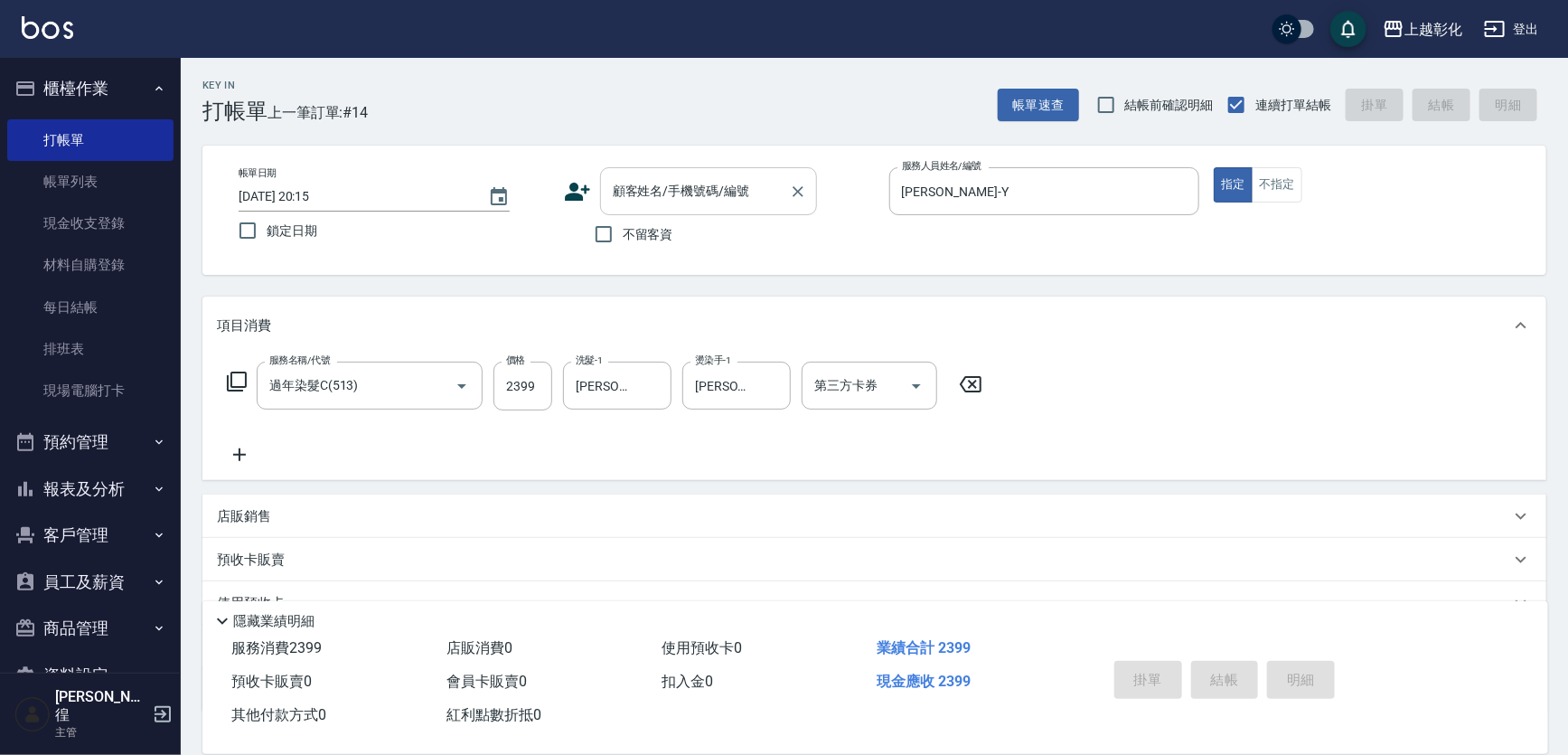
click at [663, 202] on input "顧客姓名/手機號碼/編號" at bounding box center [695, 191] width 174 height 32
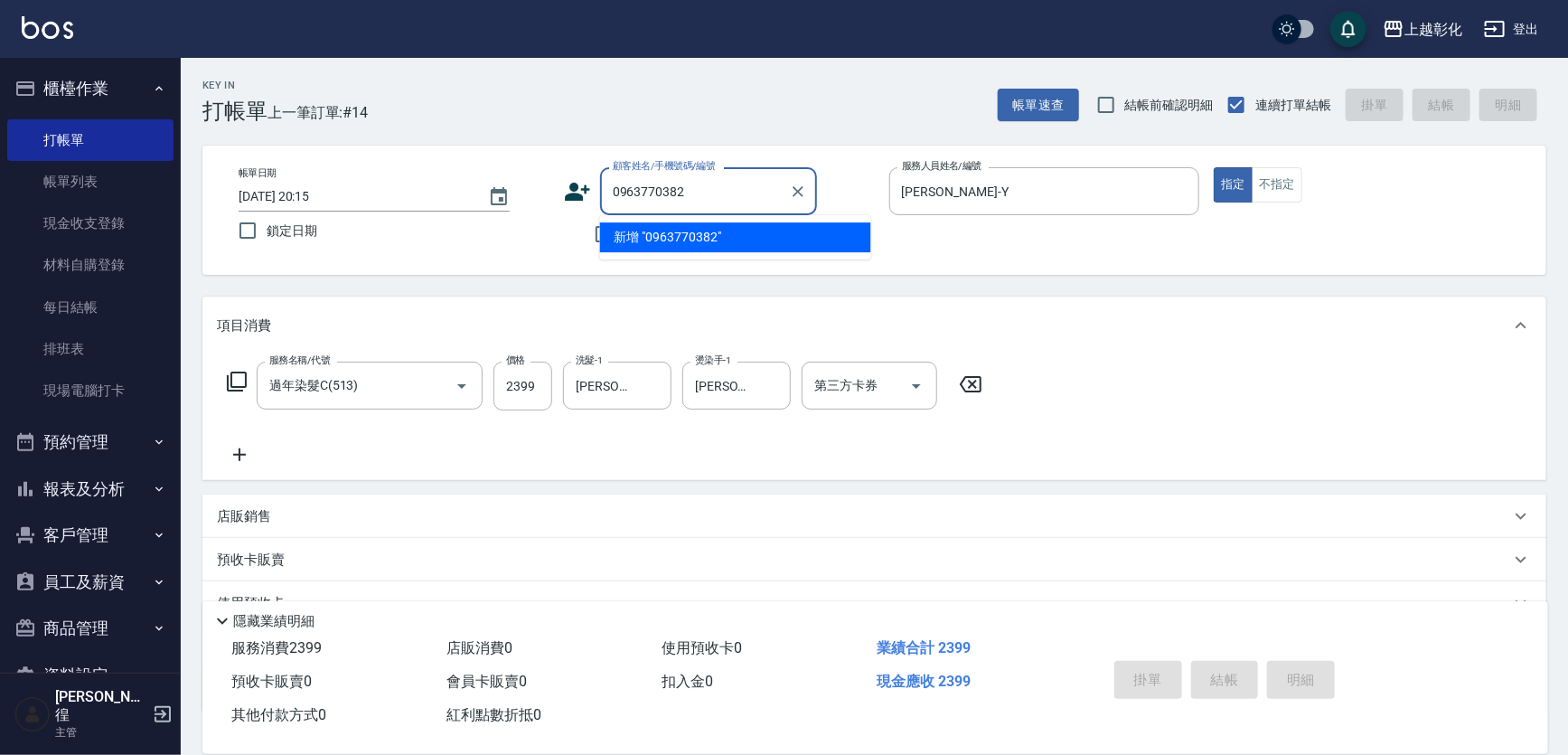
type input "0963770382"
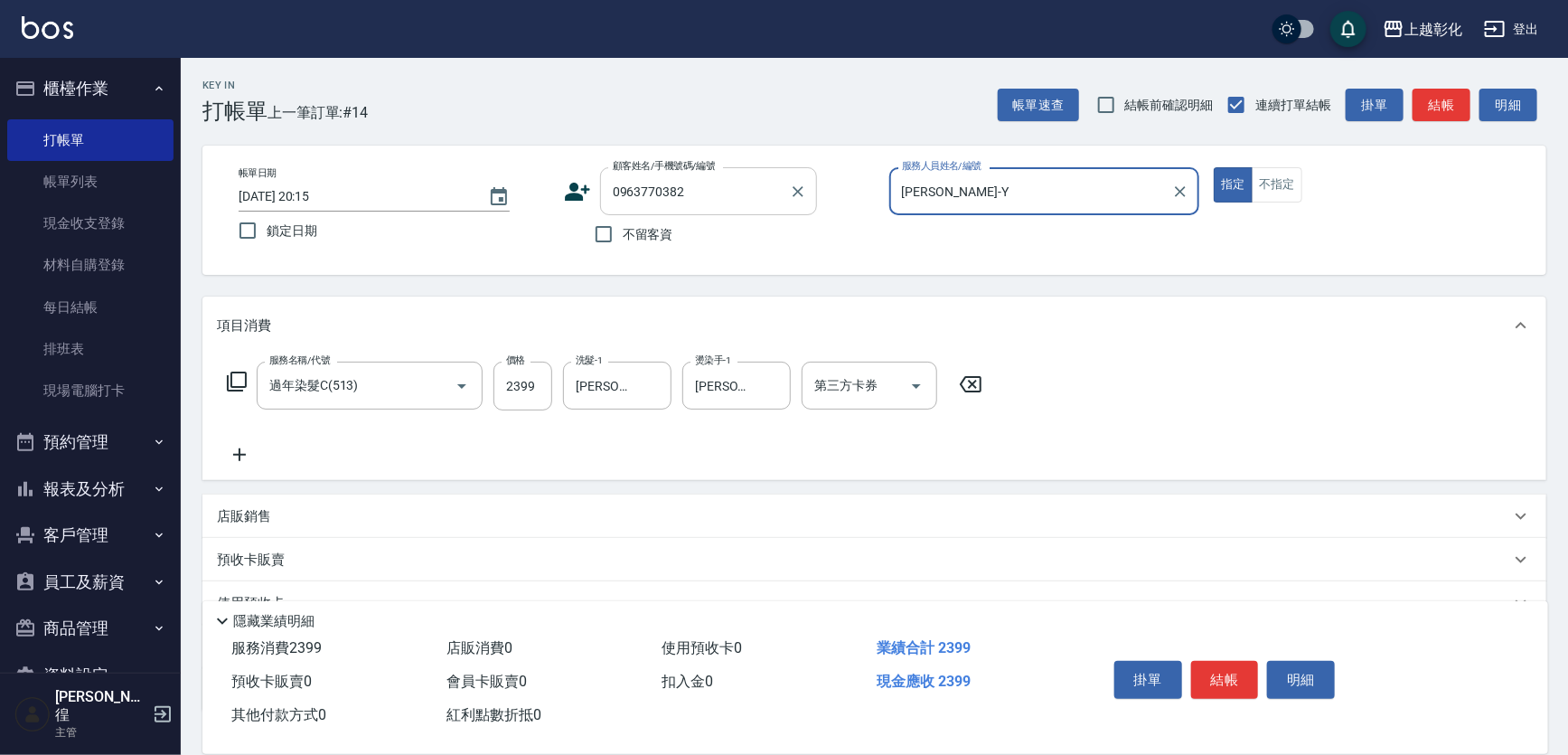
click at [737, 183] on input "0963770382" at bounding box center [695, 191] width 174 height 32
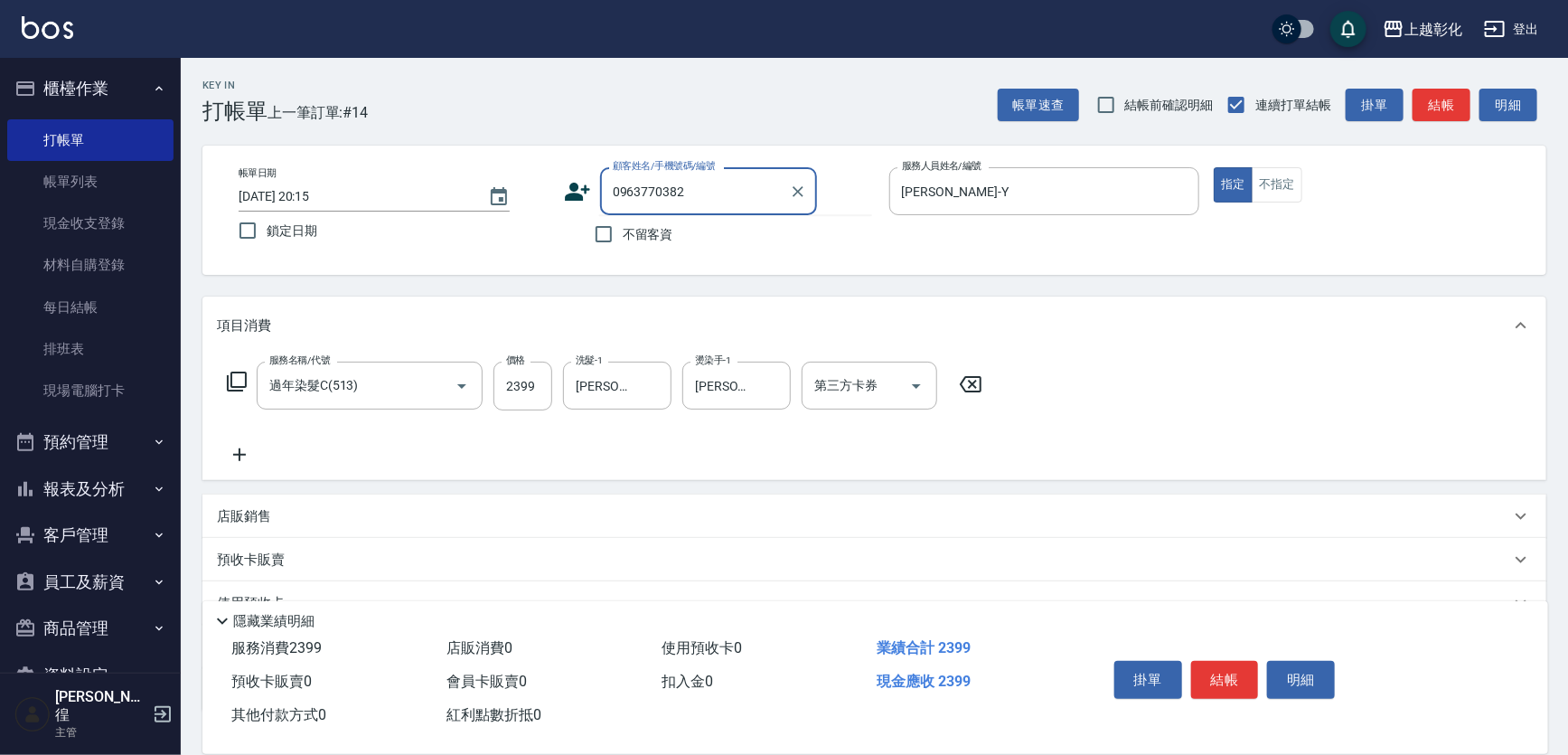
click at [749, 206] on input "0963770382" at bounding box center [695, 191] width 174 height 32
click at [651, 241] on span "不留客資" at bounding box center [648, 234] width 50 height 19
click at [623, 241] on input "不留客資" at bounding box center [604, 234] width 38 height 38
checkbox input "true"
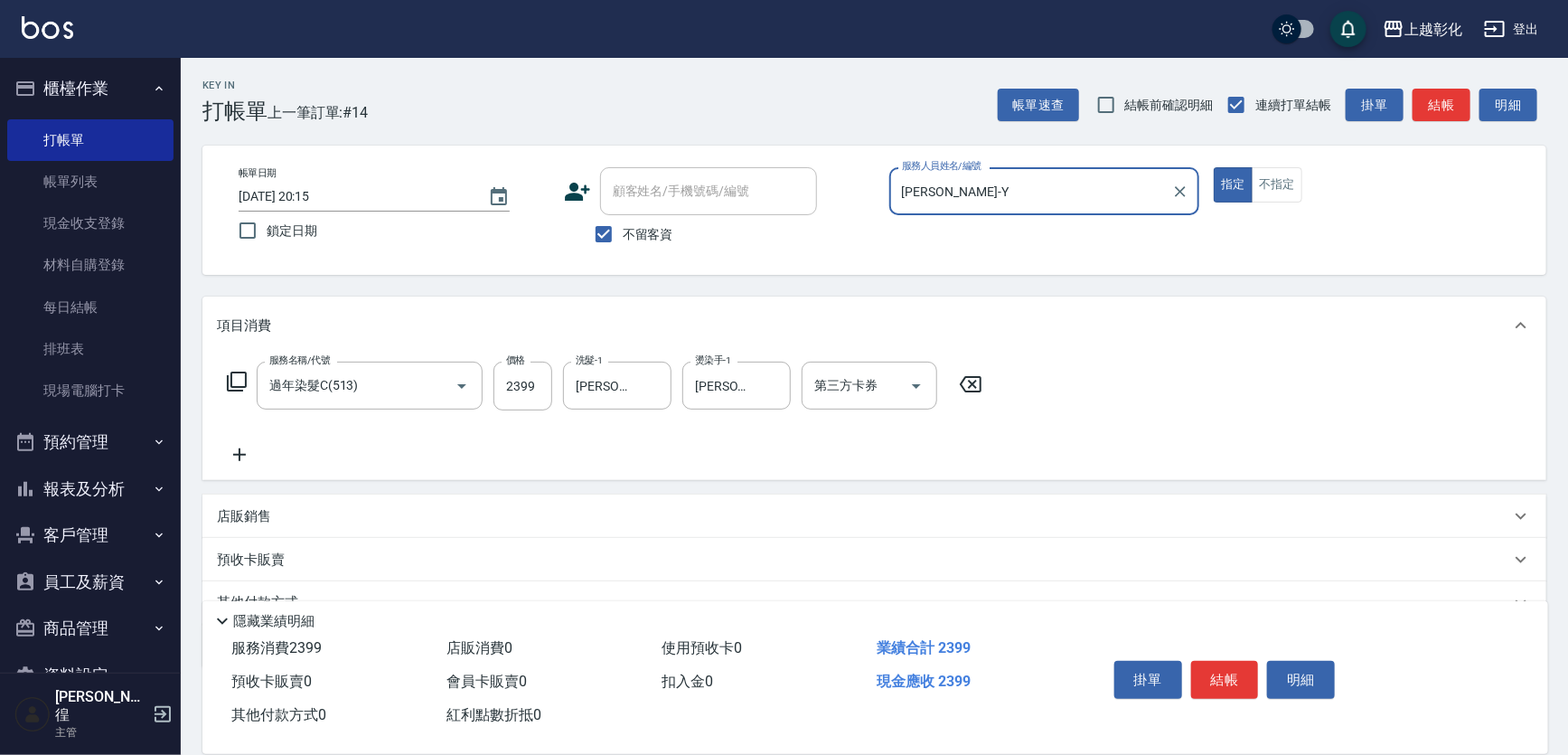
click at [982, 217] on p at bounding box center [1045, 224] width 311 height 19
type input "[PERSON_NAME]/0906533902/"
click at [690, 174] on div "[PERSON_NAME]/0906533902/ 顧客姓名/手機號碼/編號" at bounding box center [708, 191] width 217 height 47
click at [595, 236] on input "不留客資" at bounding box center [604, 234] width 38 height 38
checkbox input "false"
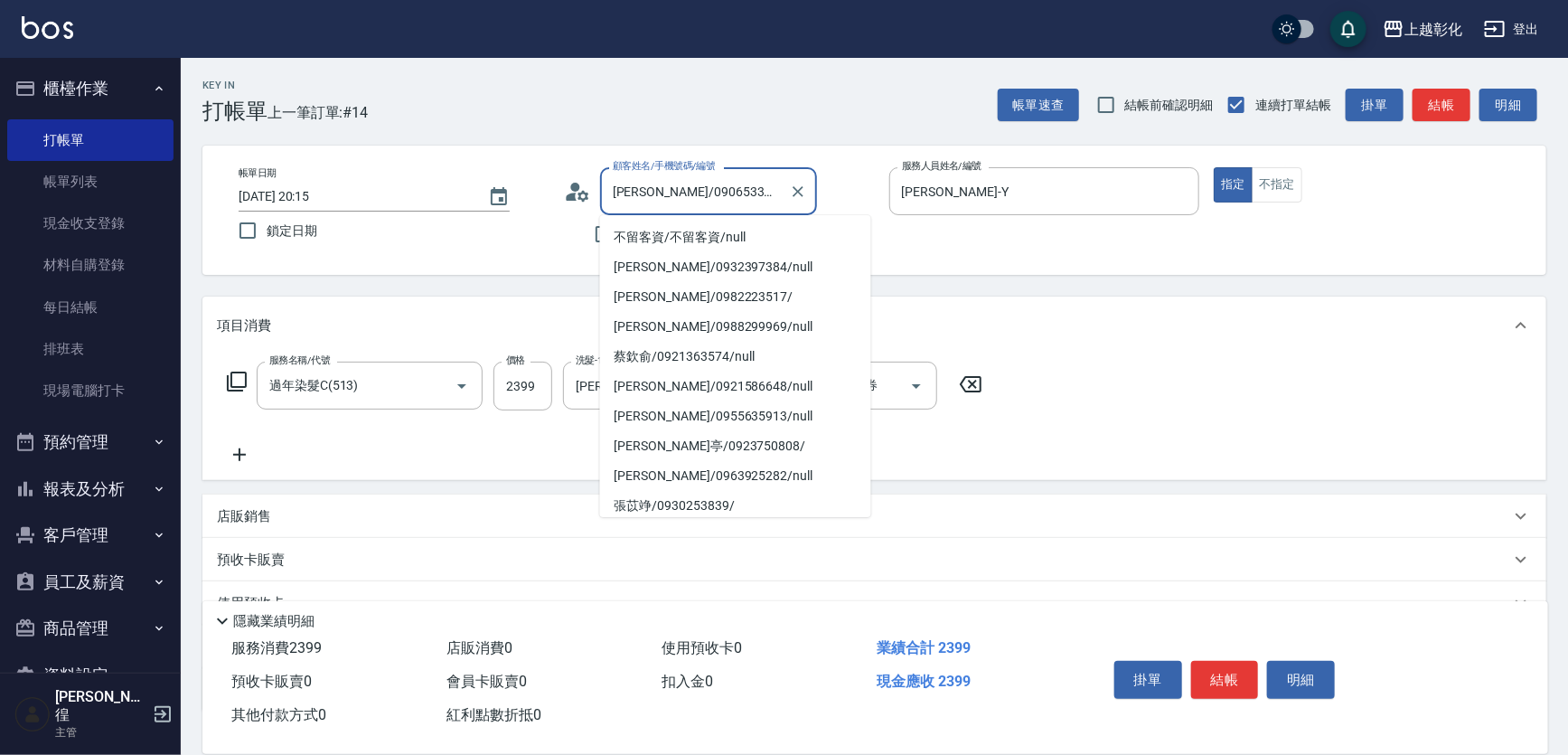
click at [624, 206] on input "[PERSON_NAME]/0906533902/" at bounding box center [695, 191] width 174 height 32
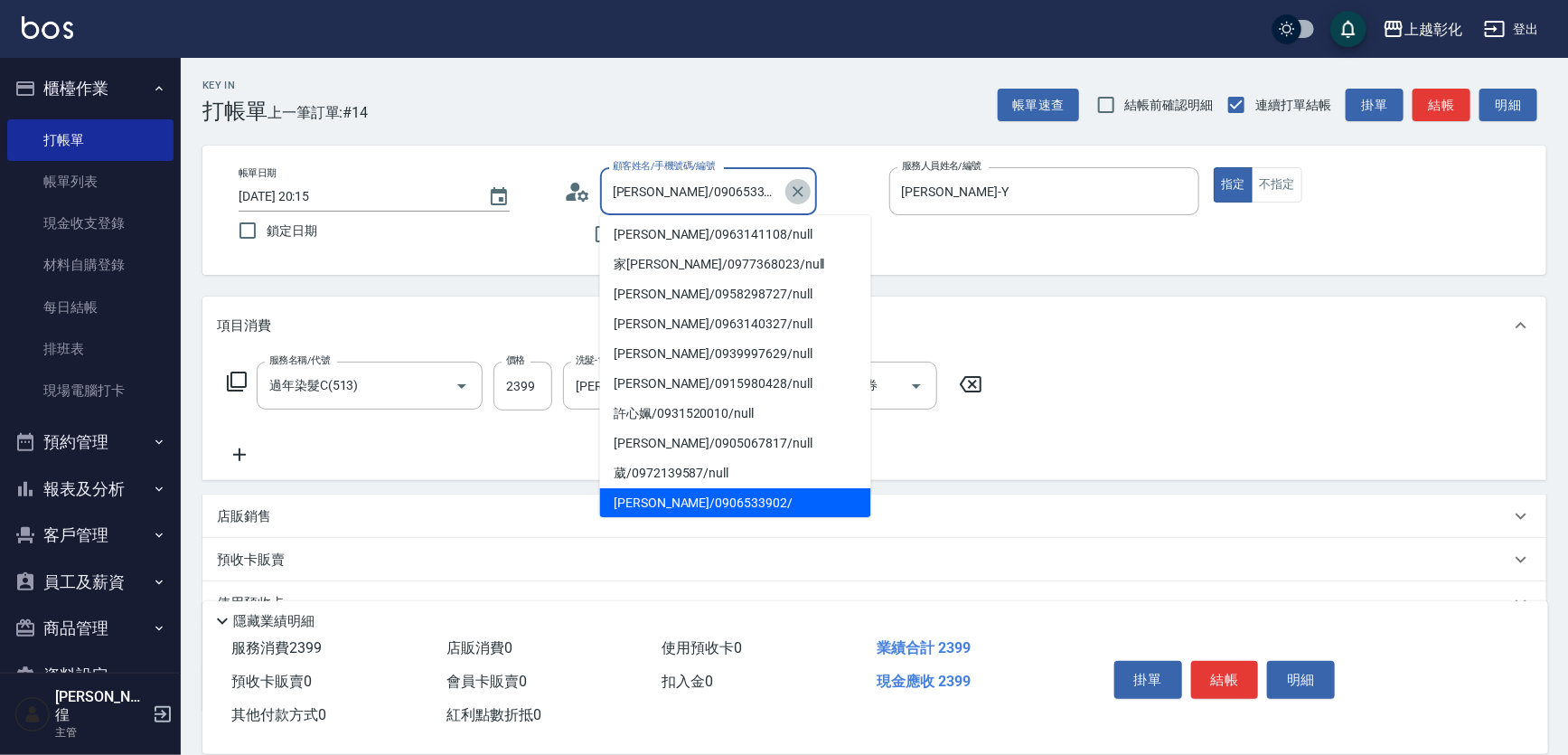
click at [808, 191] on icon "Clear" at bounding box center [798, 192] width 18 height 18
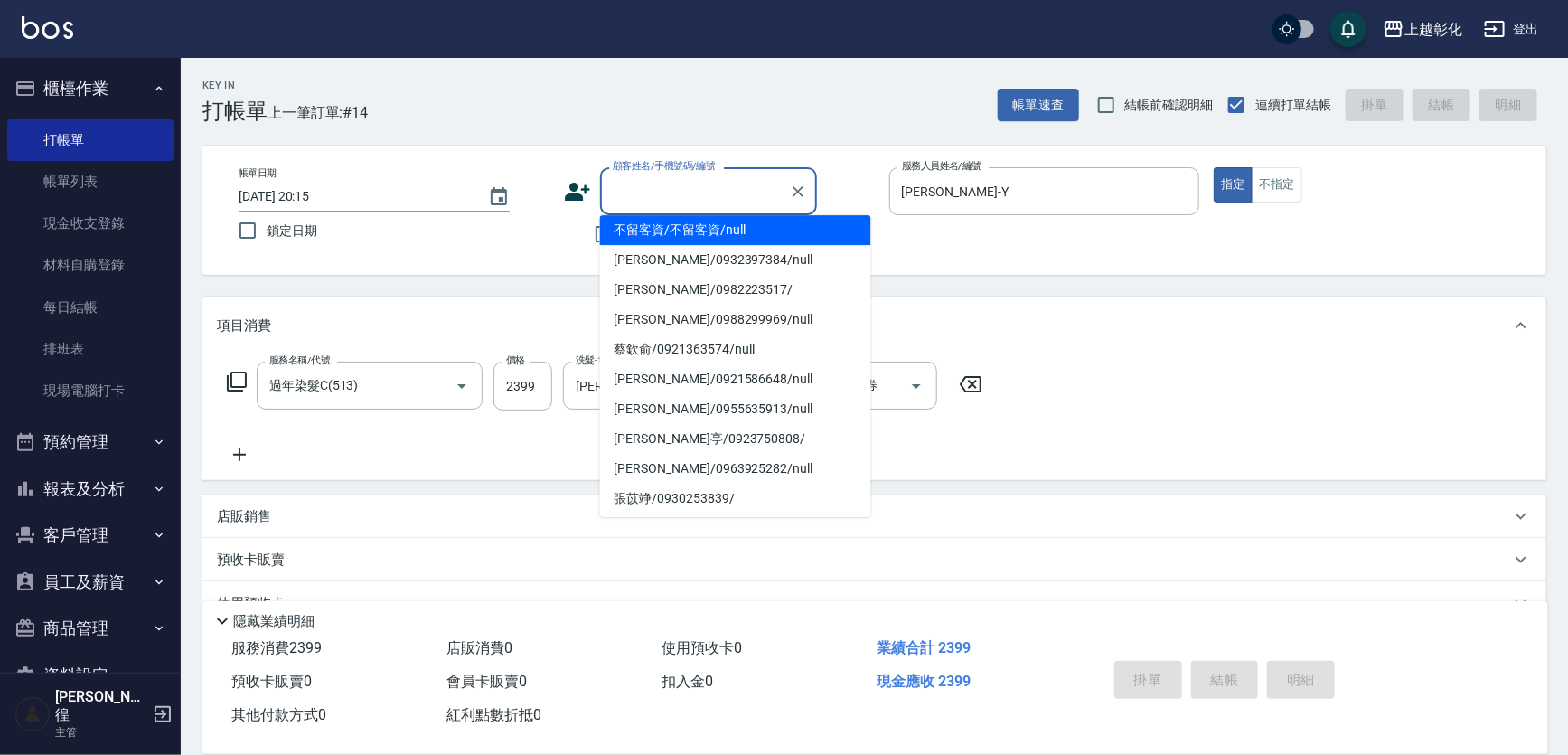
click at [735, 192] on input "顧客姓名/手機號碼/編號" at bounding box center [695, 191] width 174 height 32
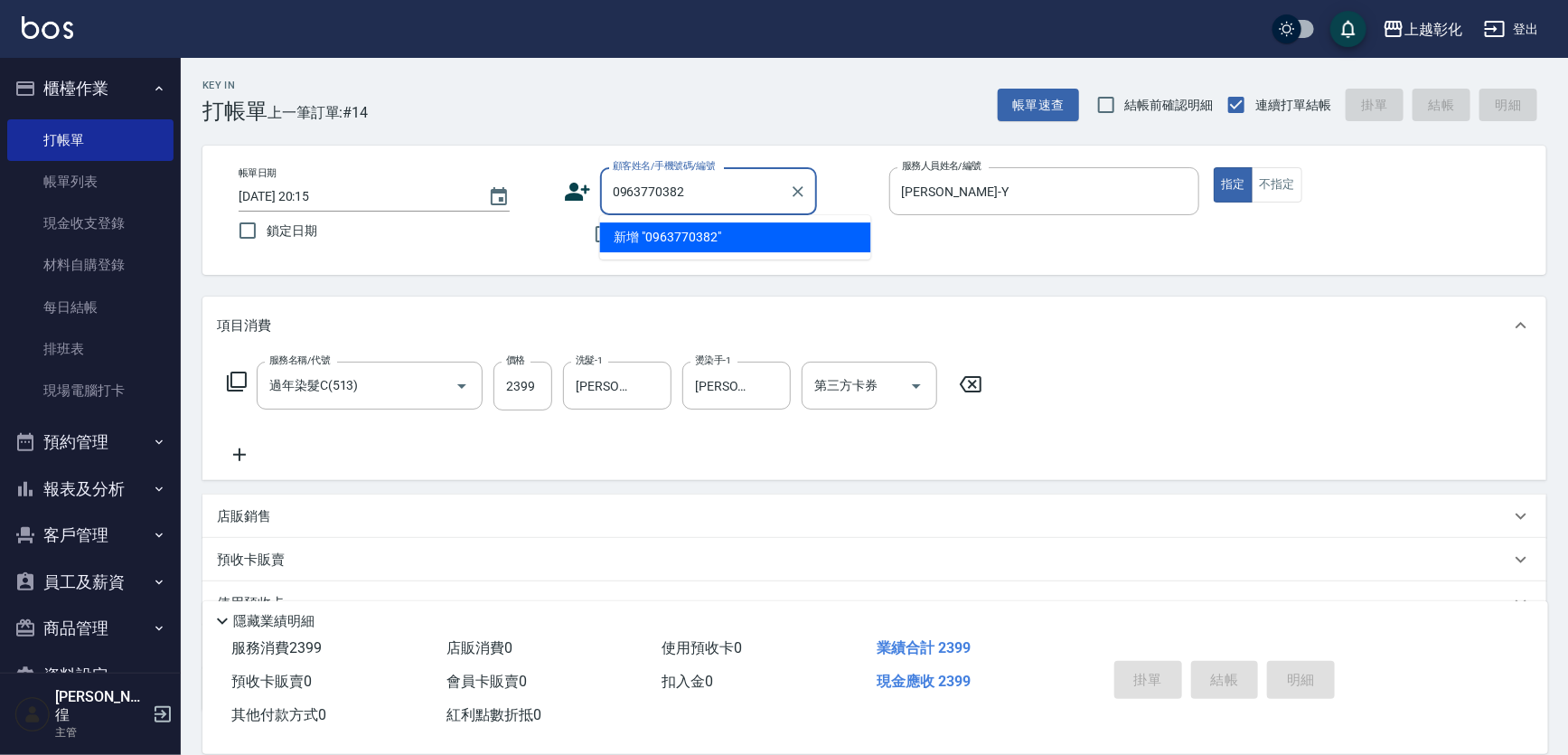
click at [768, 245] on li "新增 "0963770382"" at bounding box center [736, 237] width 271 height 30
type input "0963770382"
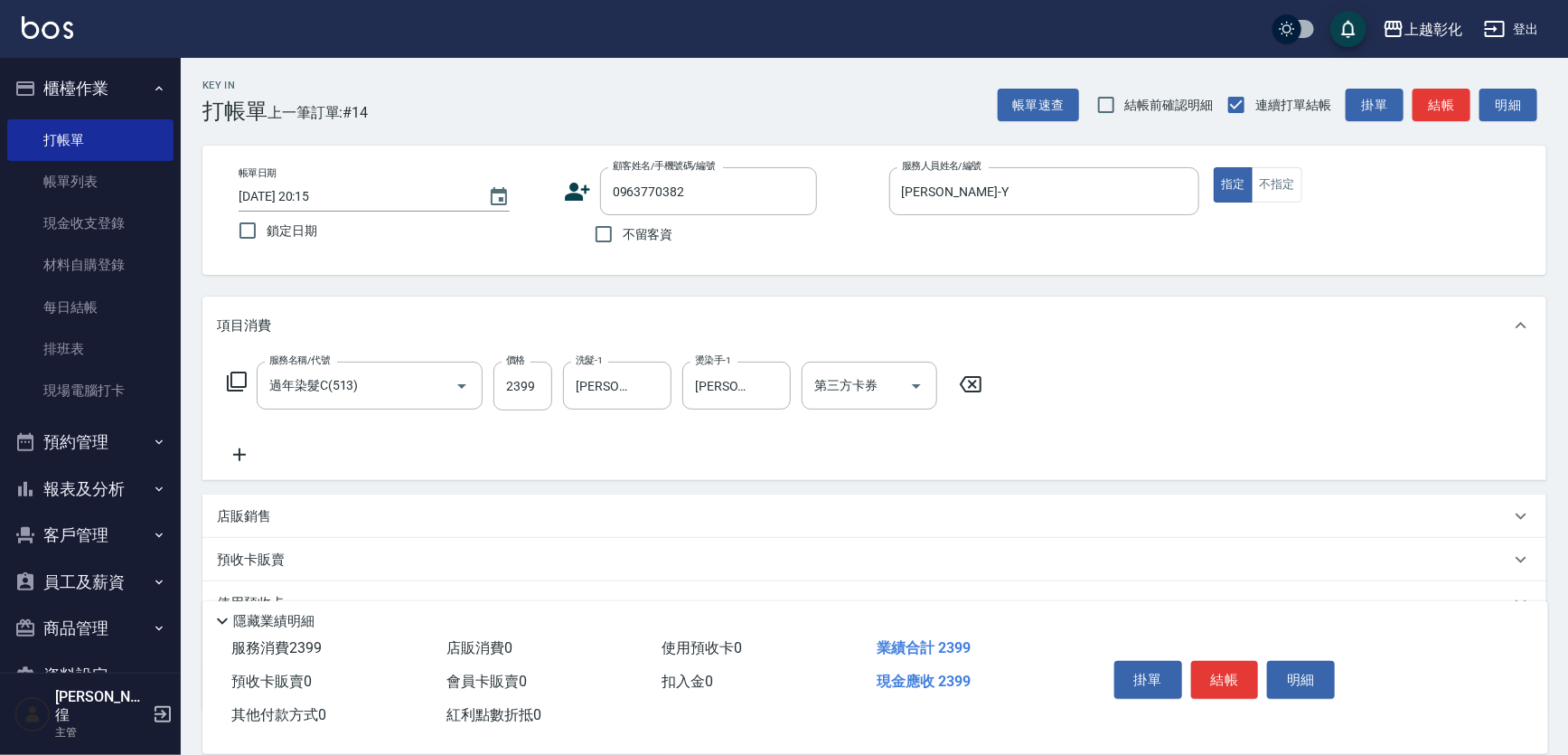
click at [578, 240] on div "不留客資" at bounding box center [691, 234] width 253 height 38
click at [623, 239] on input "不留客資" at bounding box center [604, 234] width 38 height 38
checkbox input "true"
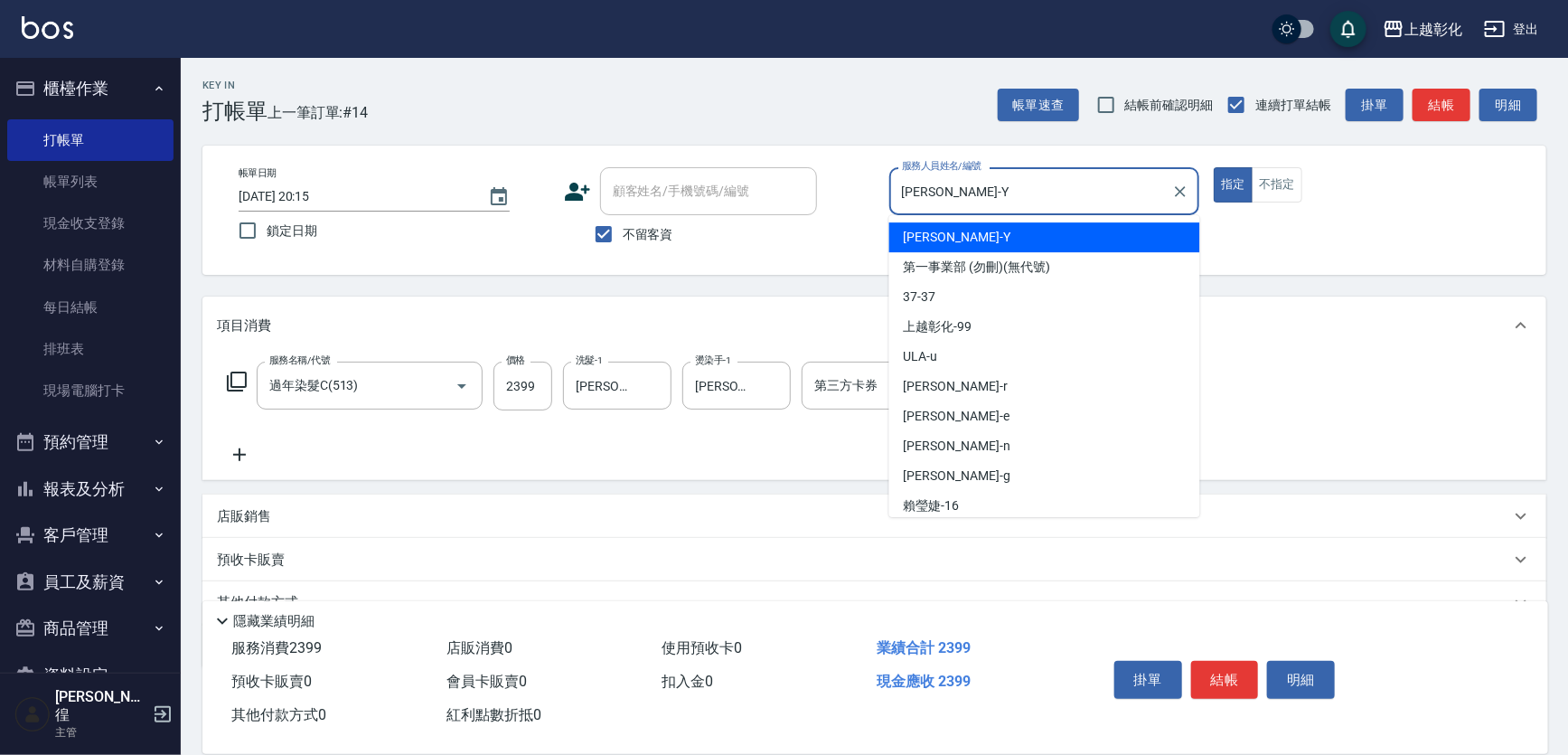
click at [942, 194] on input "[PERSON_NAME]-Y" at bounding box center [1031, 191] width 268 height 32
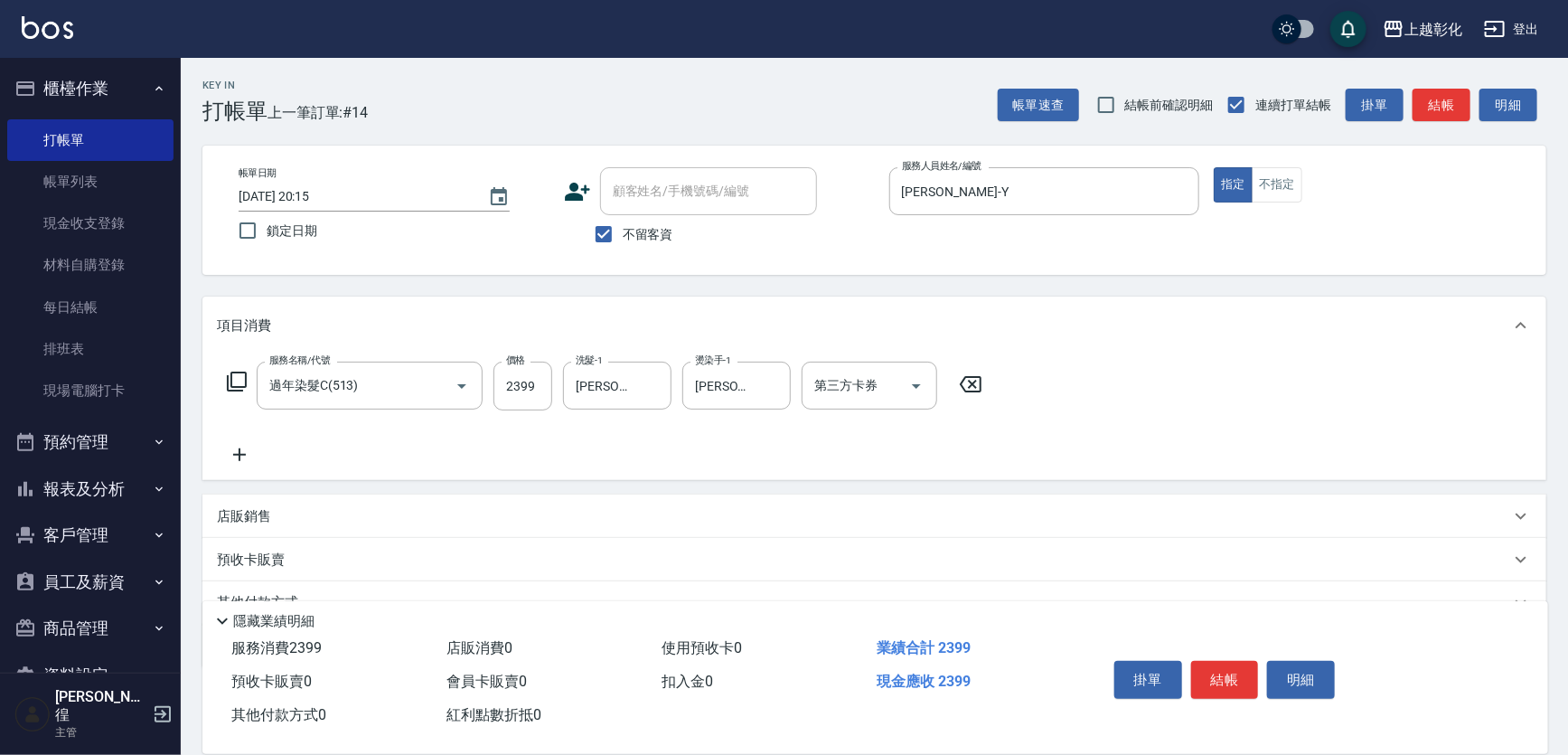
drag, startPoint x: 1308, startPoint y: 285, endPoint x: 1337, endPoint y: 433, distance: 150.8
click at [1311, 288] on div "Key In 打帳單 上一筆訂單:#14 帳單速查 結帳前確認明細 連續打單結帳 掛單 結帳 明細 帳單日期 [DATE] 20:15 鎖定日期 顧客姓名/手…" at bounding box center [875, 460] width 1388 height 802
drag, startPoint x: 1226, startPoint y: 663, endPoint x: 1237, endPoint y: 649, distance: 17.8
click at [1231, 660] on button "結帳" at bounding box center [1225, 679] width 68 height 38
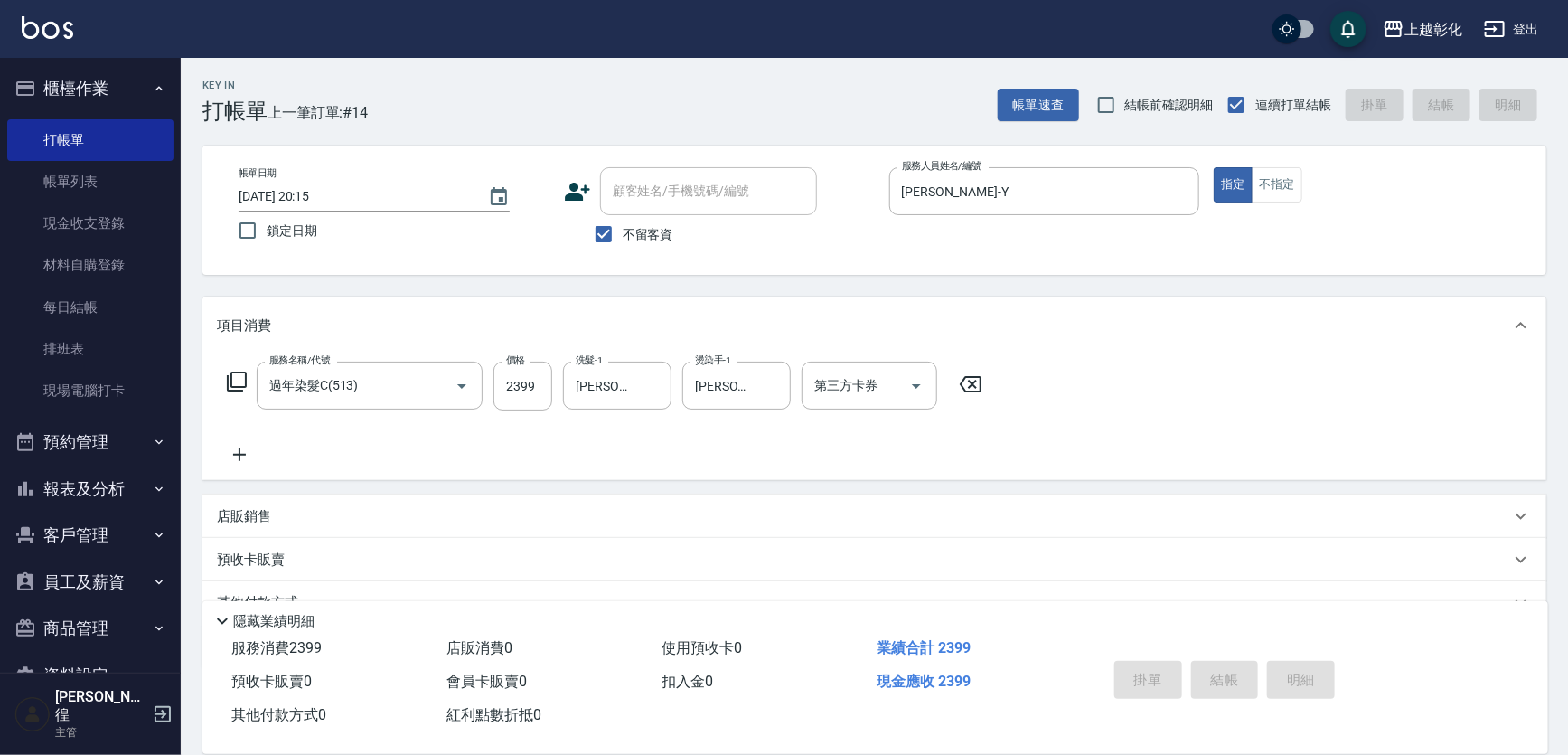
type input "[DATE] 20:28"
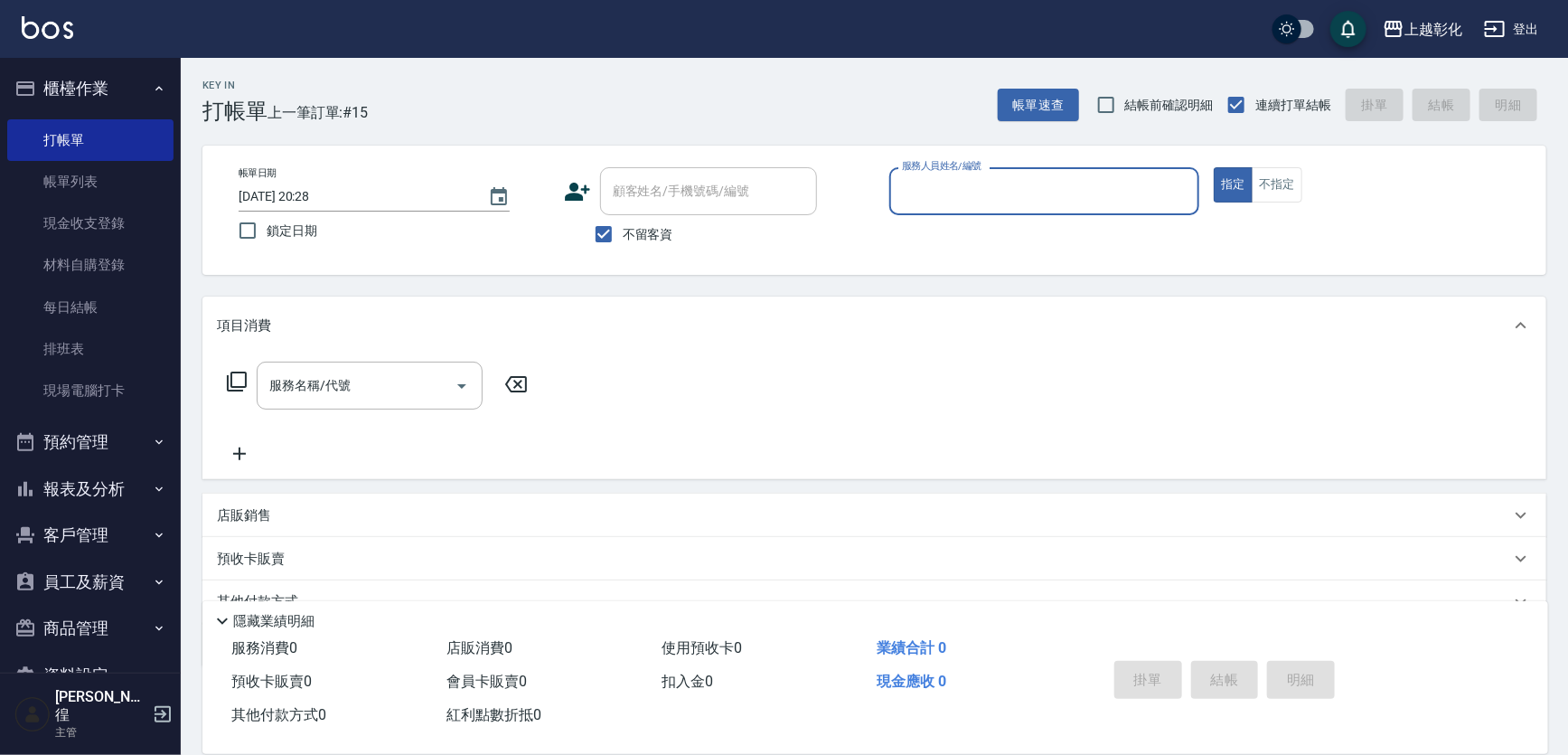
click at [972, 185] on input "服務人員姓名/編號" at bounding box center [1045, 191] width 295 height 32
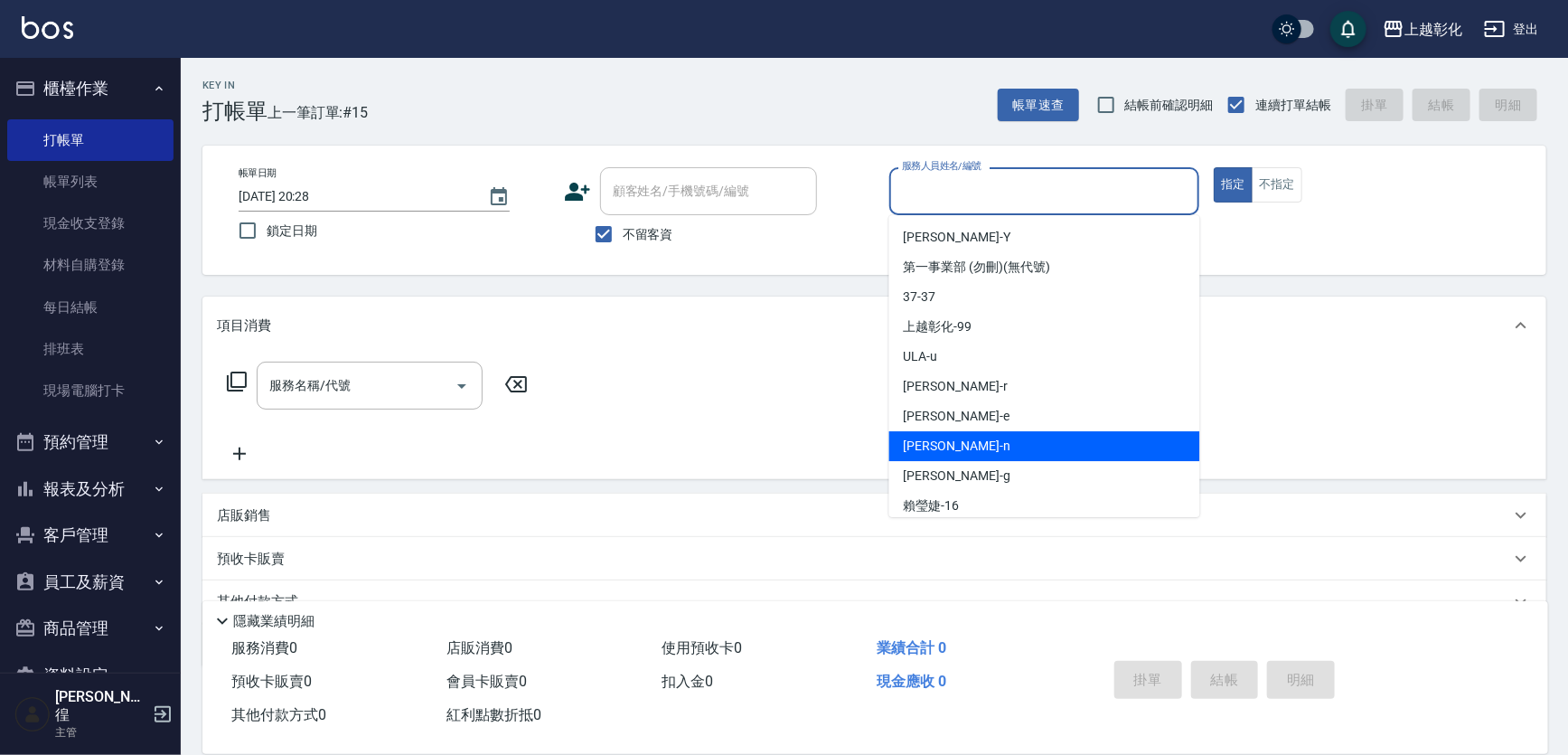
click at [969, 453] on span "yung yung -n" at bounding box center [957, 446] width 107 height 19
type input "yung yung-n"
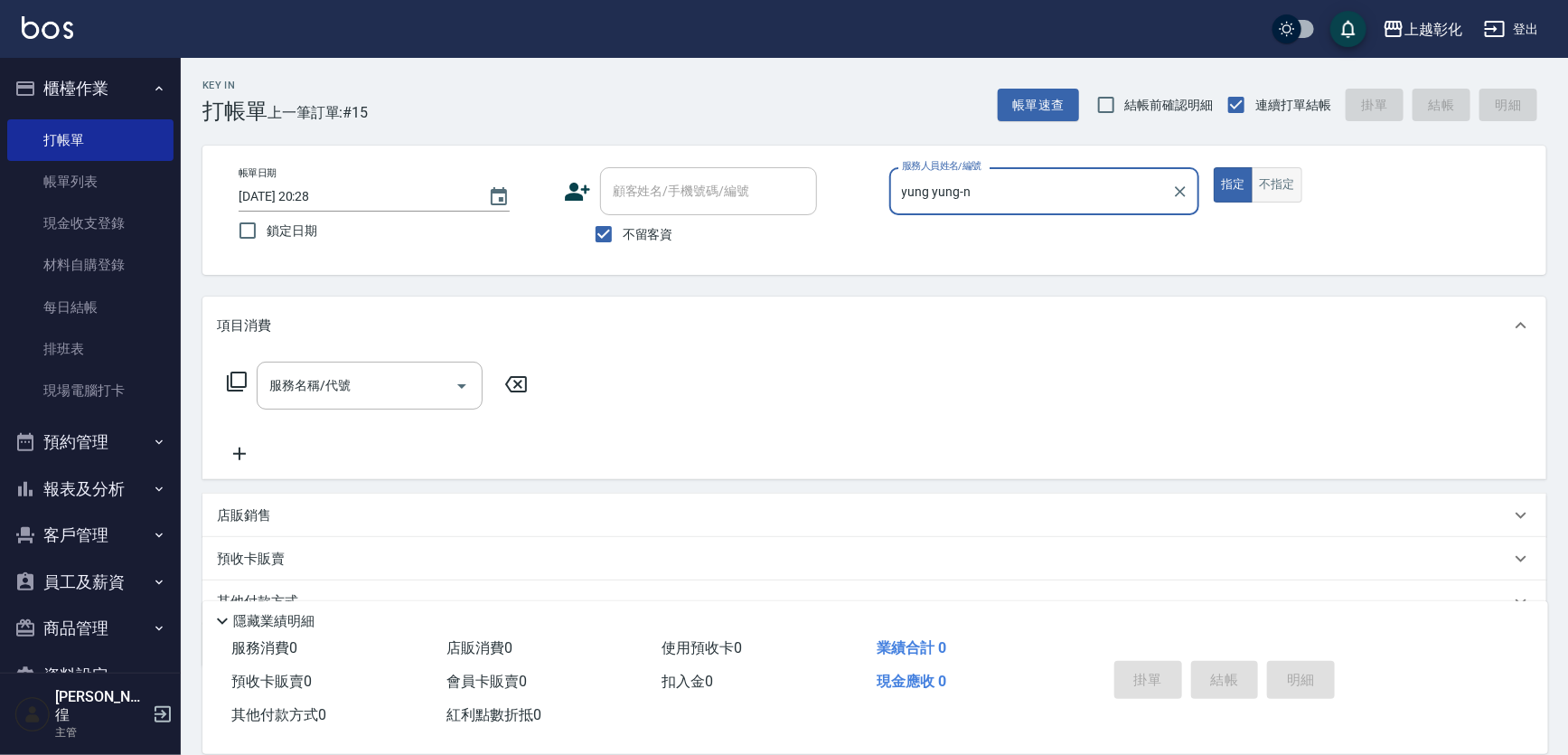
click at [1296, 180] on button "不指定" at bounding box center [1276, 185] width 50 height 36
click at [292, 372] on div "服務名稱/代號" at bounding box center [370, 385] width 226 height 47
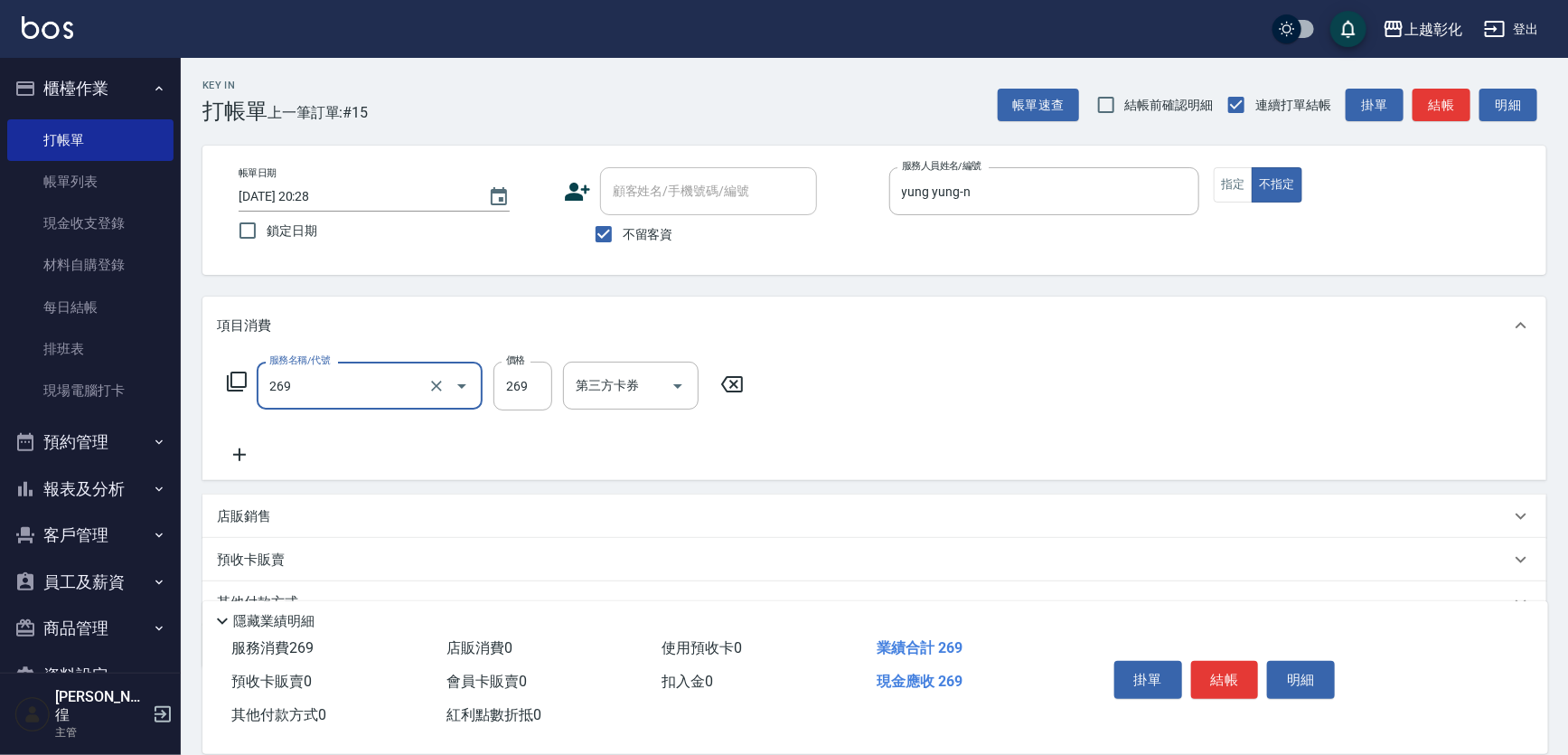
type input "一般洗剪(269)"
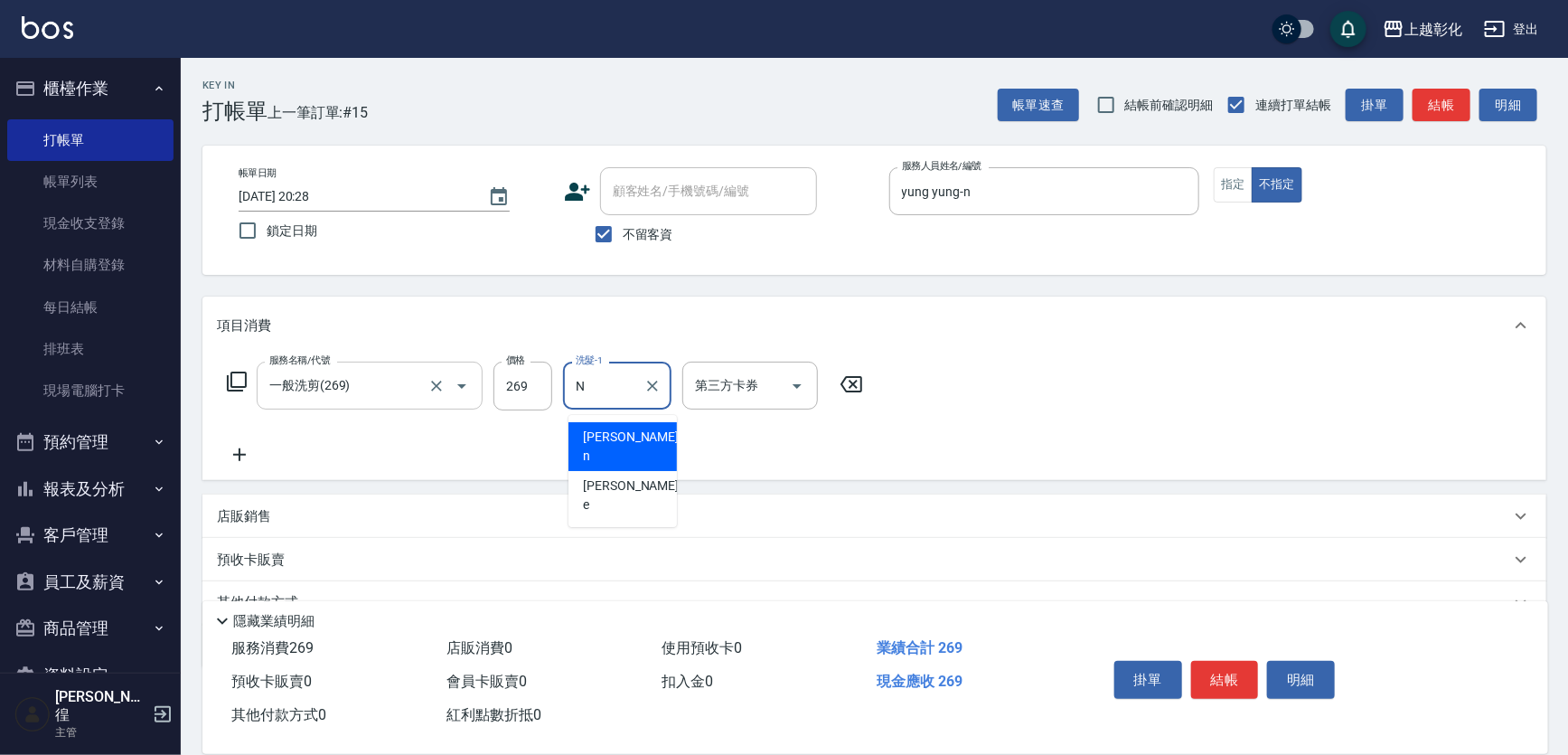
type input "yung yung-n"
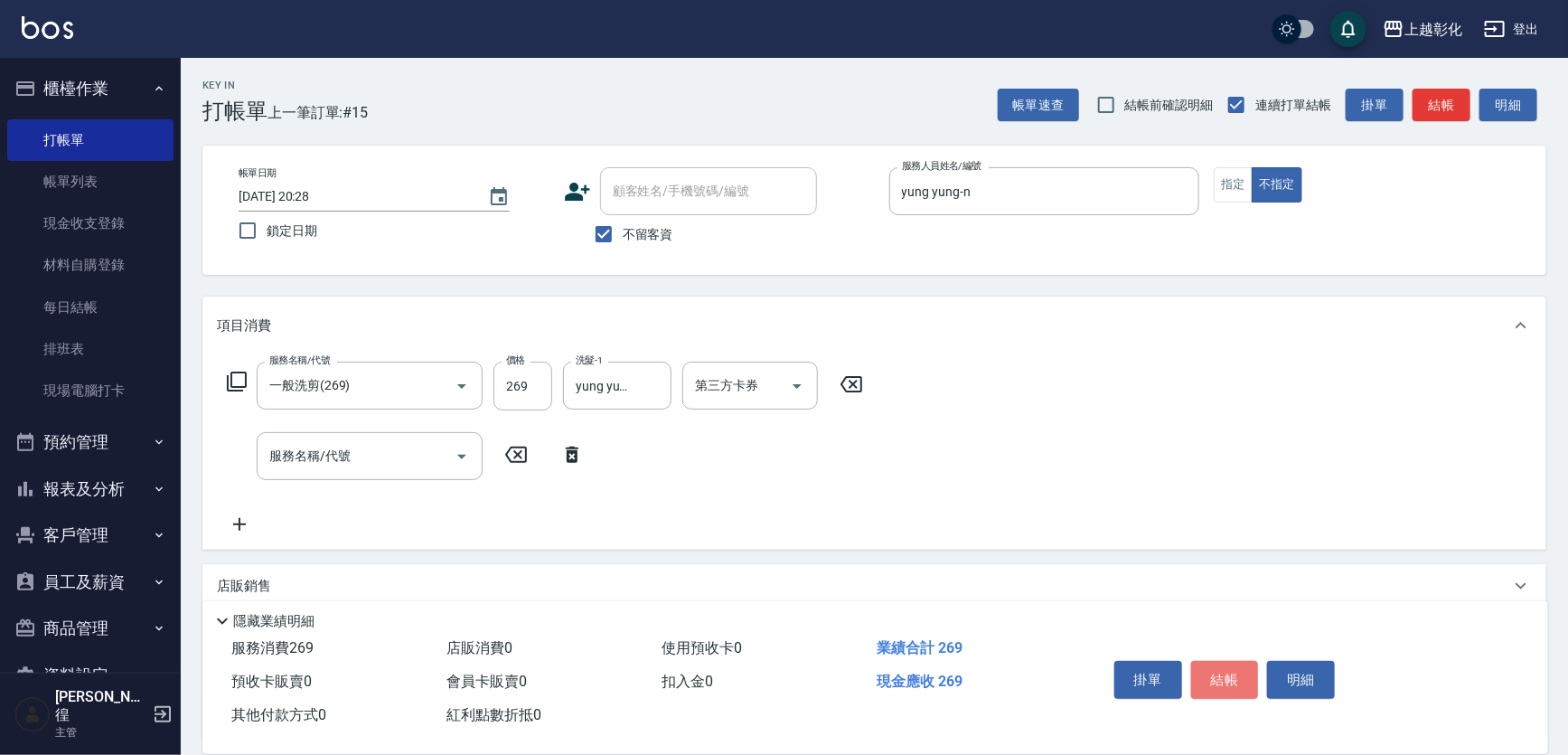
click at [1242, 660] on button "結帳" at bounding box center [1225, 679] width 68 height 38
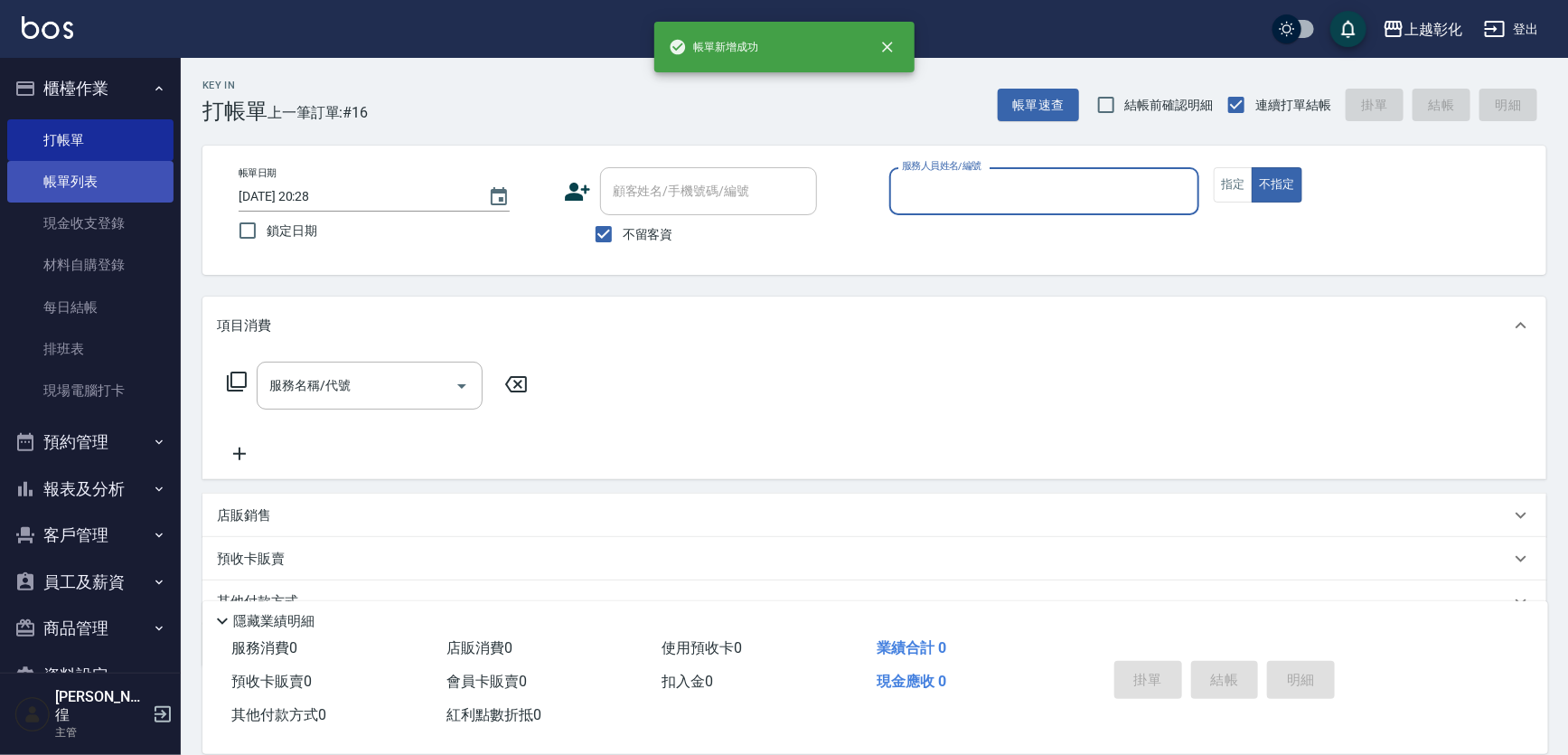
click at [117, 185] on link "帳單列表" at bounding box center [90, 182] width 166 height 42
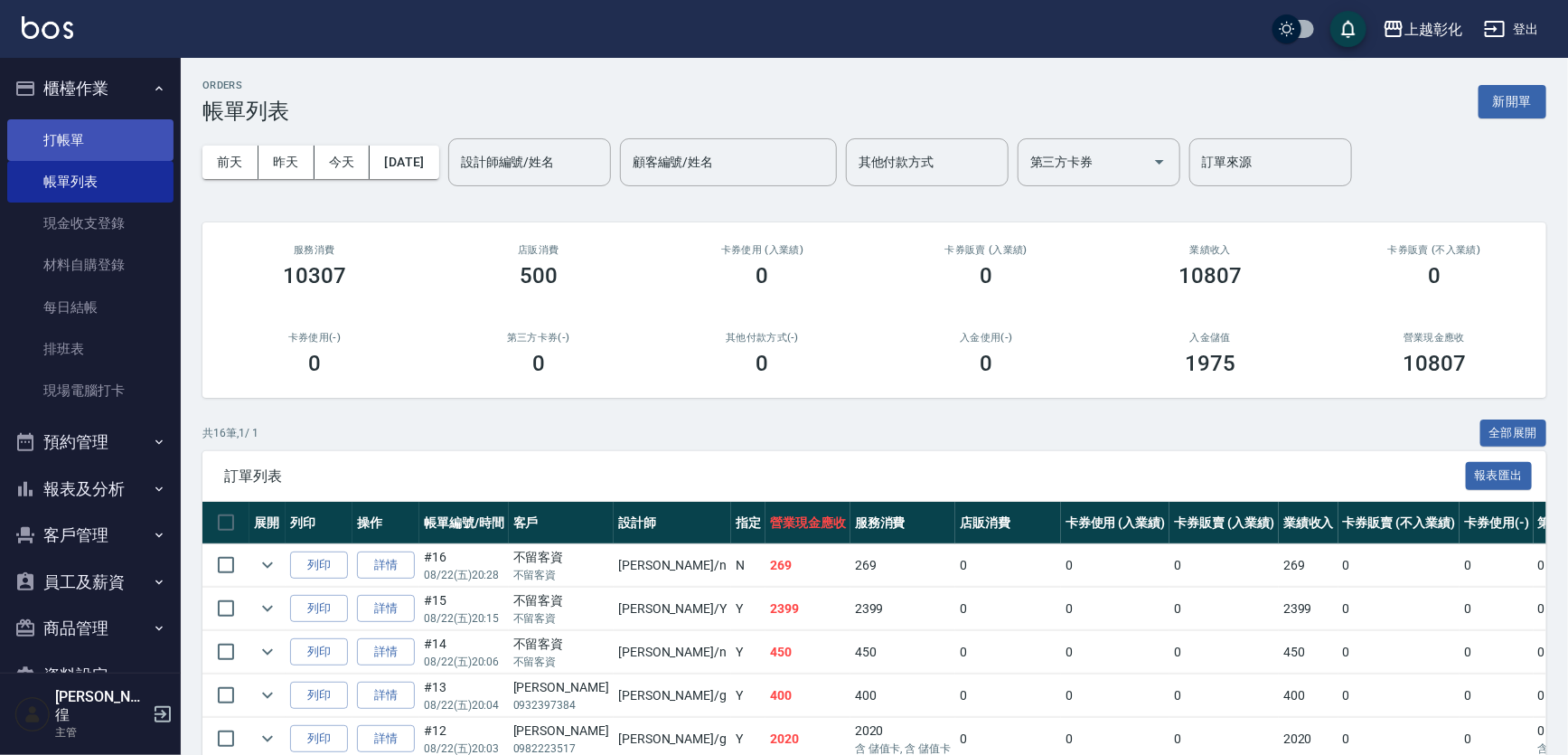
click at [94, 128] on link "打帳單" at bounding box center [90, 140] width 166 height 42
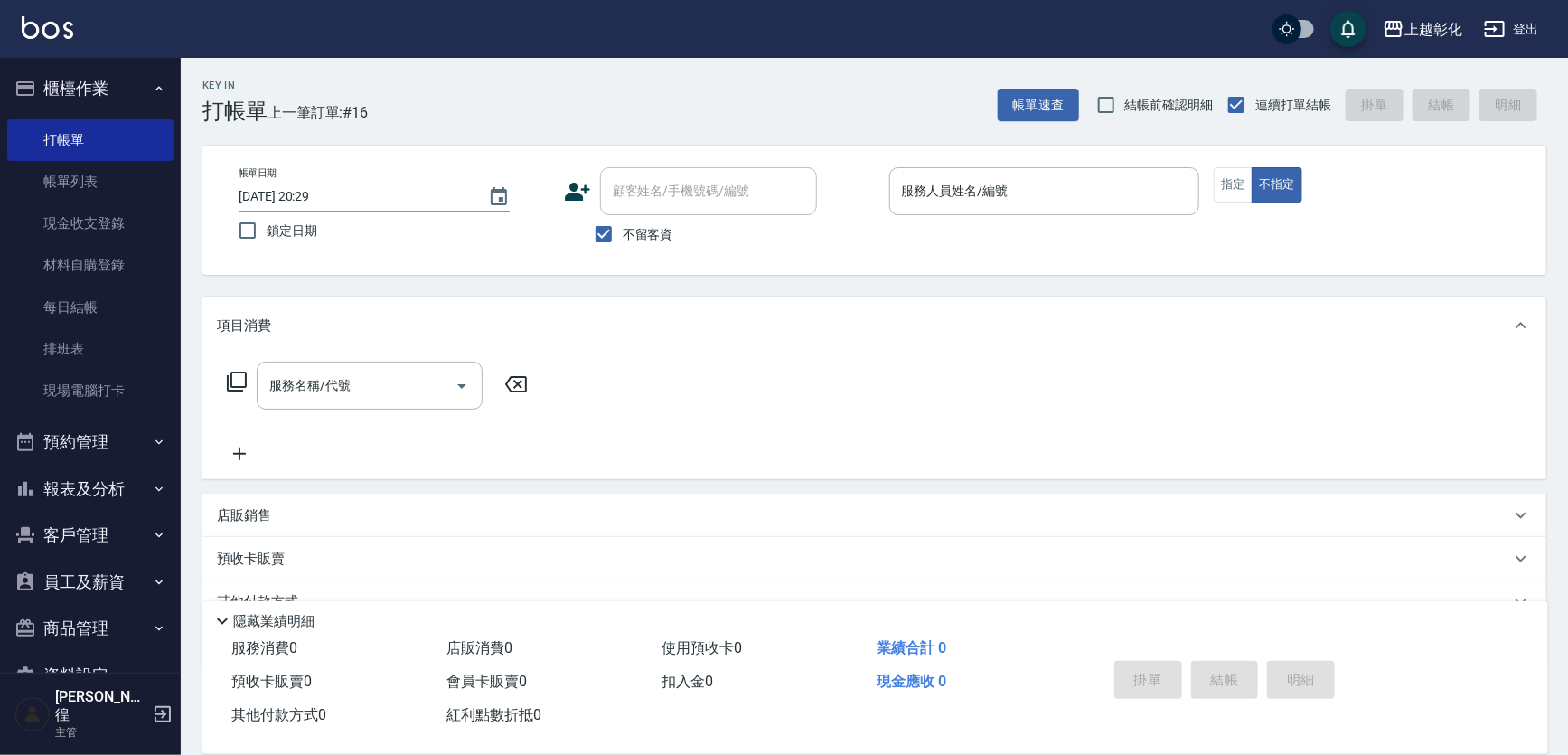
click at [661, 237] on span "不留客資" at bounding box center [648, 234] width 50 height 19
click at [623, 237] on input "不留客資" at bounding box center [604, 234] width 38 height 38
click at [670, 204] on input "顧客姓名/手機號碼/編號" at bounding box center [695, 191] width 174 height 32
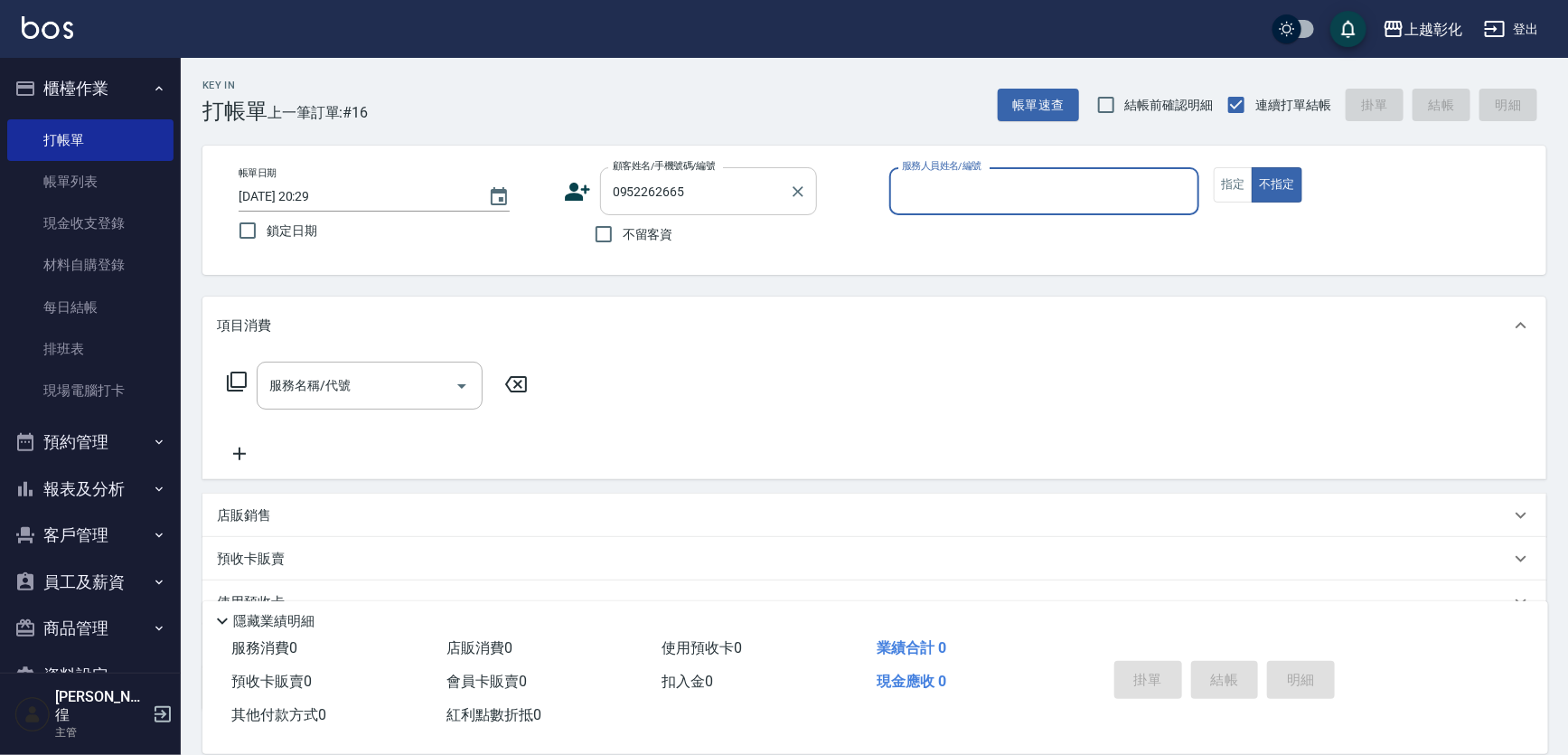
click at [670, 196] on input "0952262665" at bounding box center [695, 191] width 174 height 32
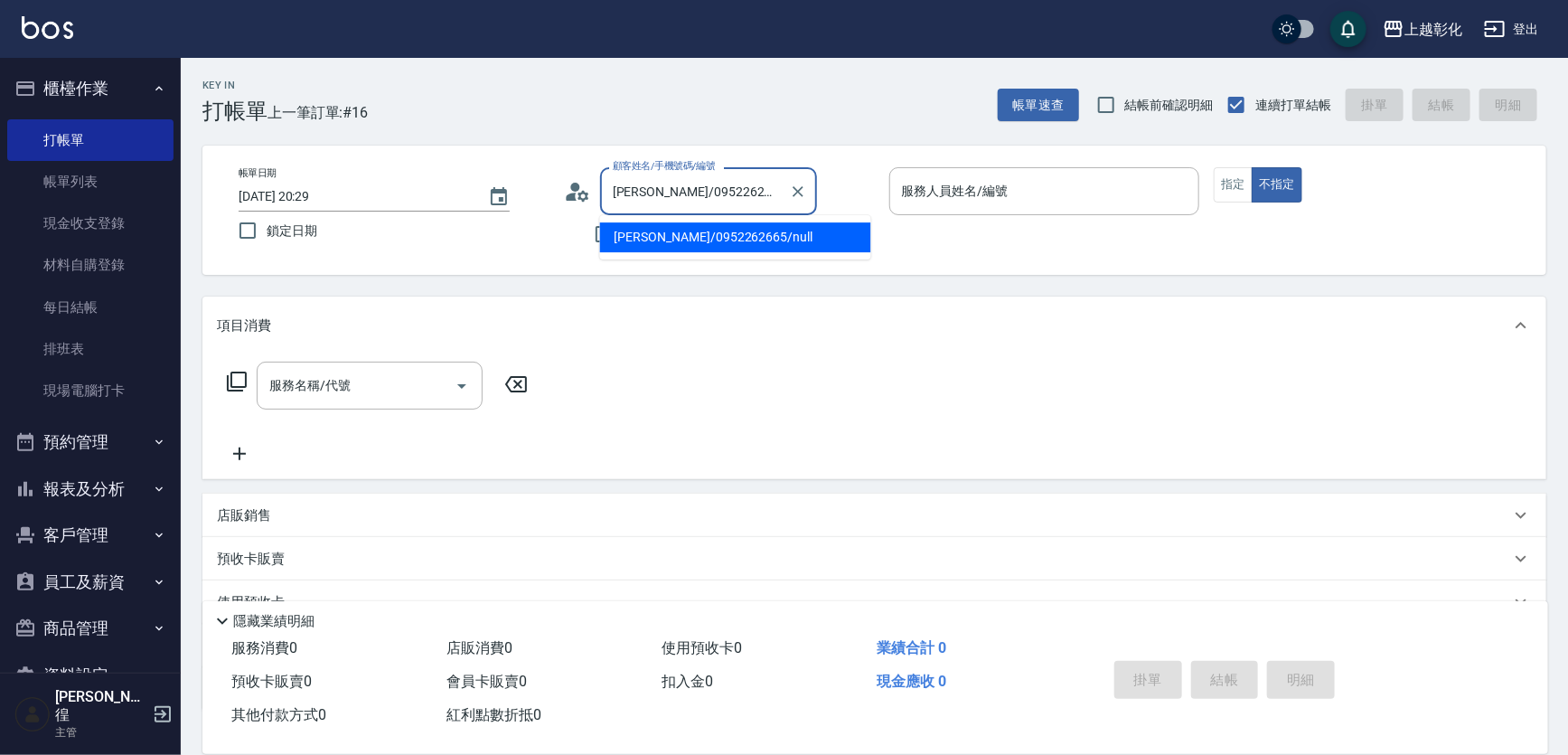
click at [710, 172] on label "顧客姓名/手機號碼/編號" at bounding box center [664, 166] width 103 height 14
click at [710, 175] on input "[PERSON_NAME]/0952262665/null" at bounding box center [695, 191] width 174 height 32
click at [751, 244] on li "[PERSON_NAME]/0952262665/null" at bounding box center [736, 237] width 271 height 30
click at [978, 192] on div "服務人員姓名/編號 服務人員姓名/編號" at bounding box center [1045, 191] width 311 height 47
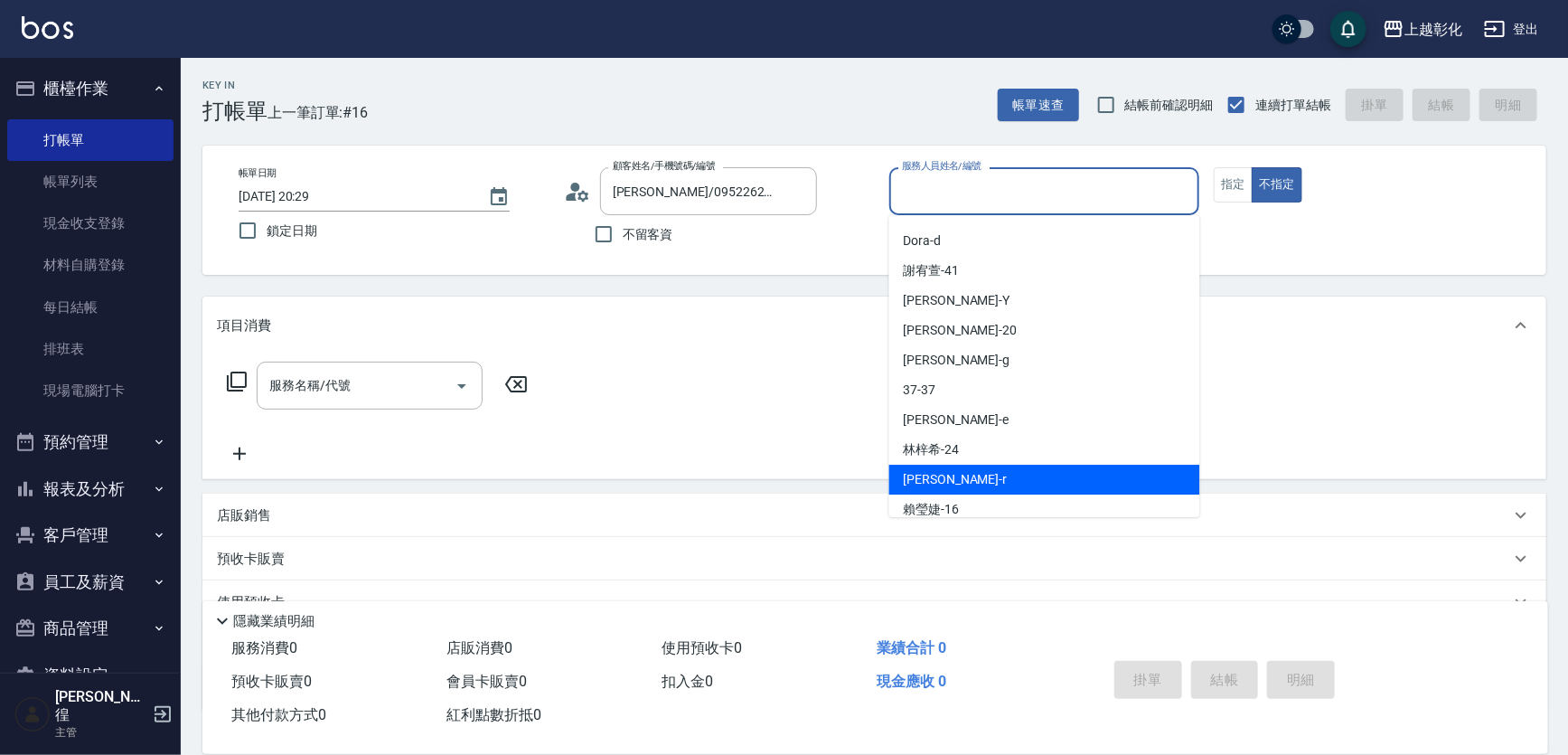
scroll to position [129, 0]
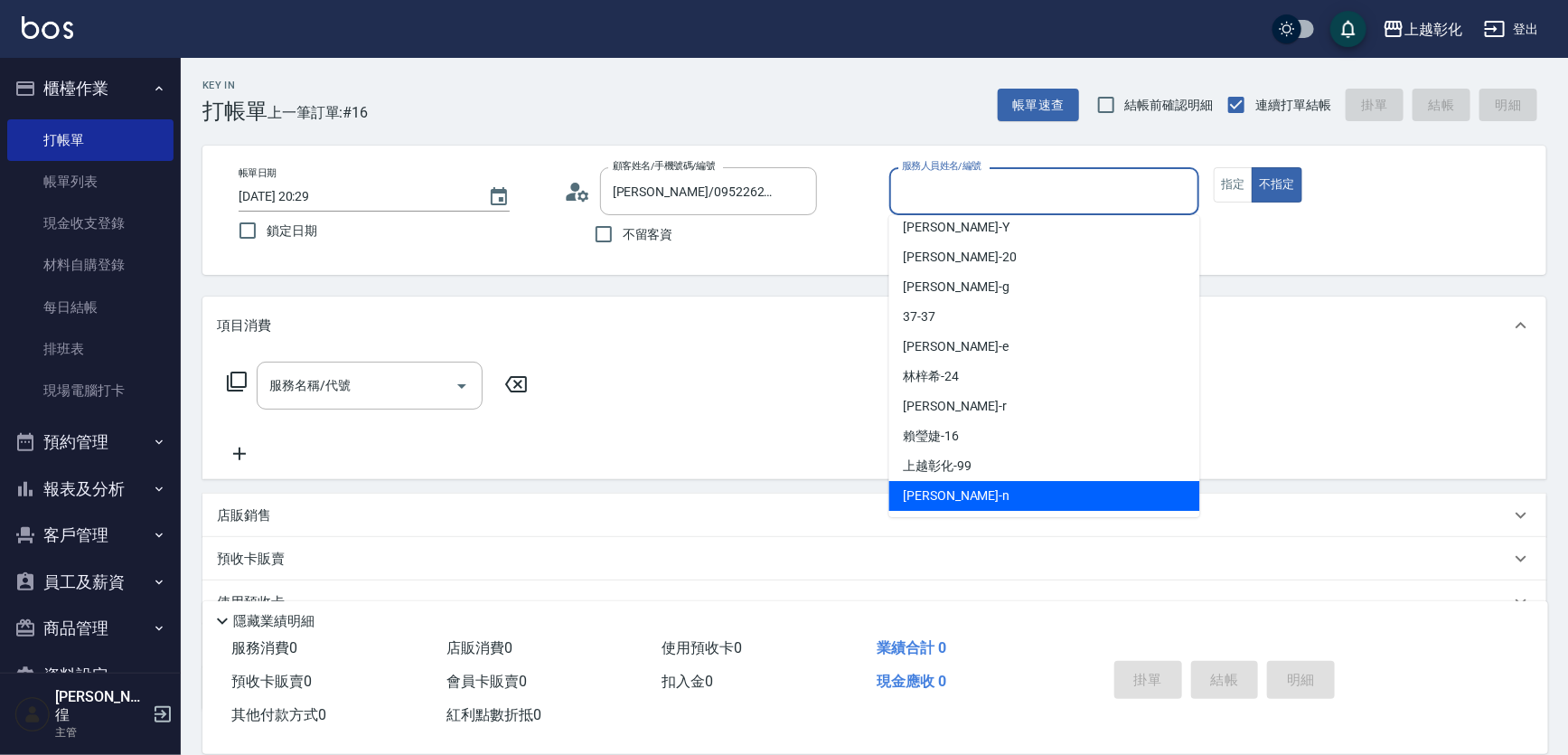
click at [958, 486] on span "yung yung -n" at bounding box center [957, 495] width 107 height 19
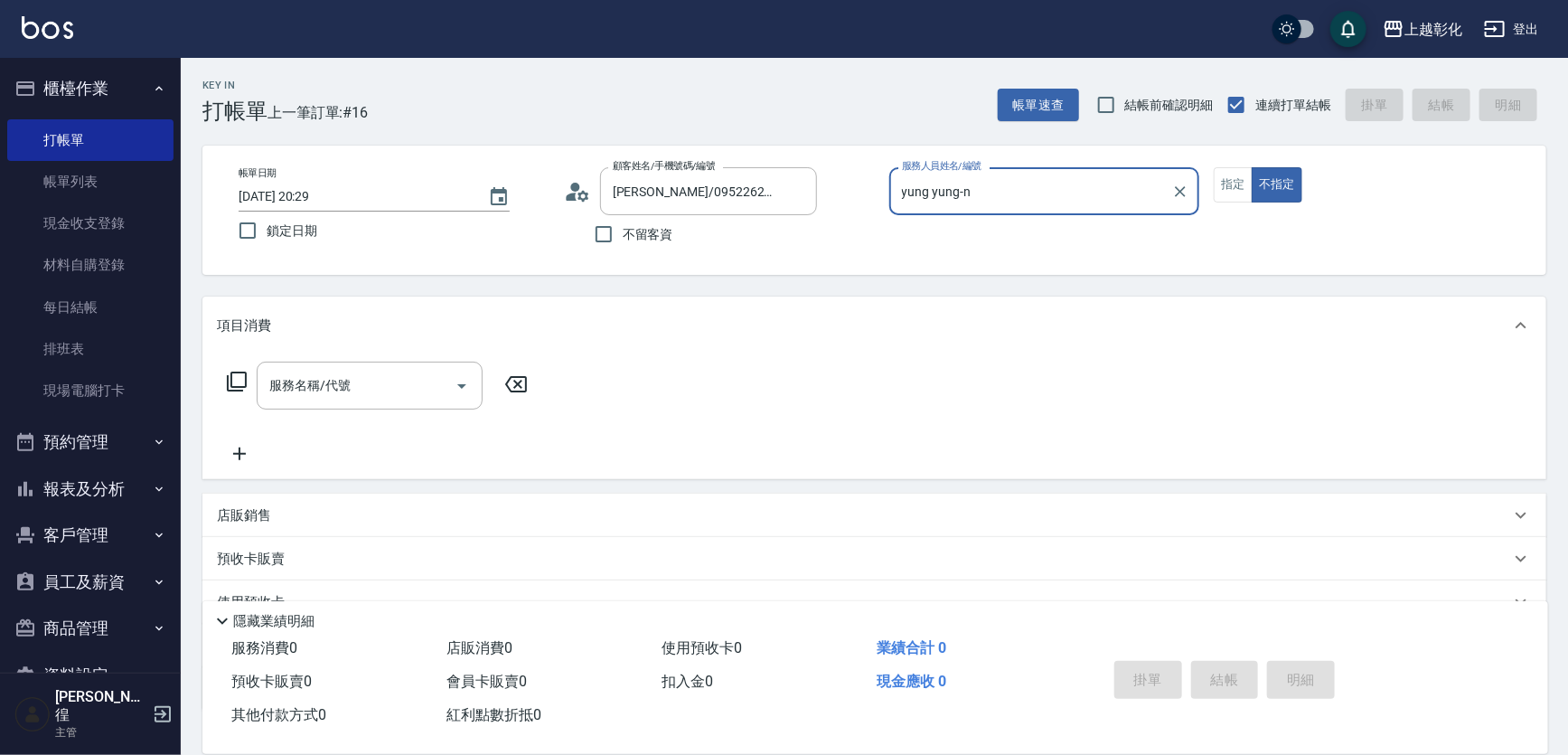
click at [1321, 195] on div "指定 不指定" at bounding box center [1369, 185] width 311 height 36
click at [306, 400] on input "服務名稱/代號" at bounding box center [356, 385] width 183 height 32
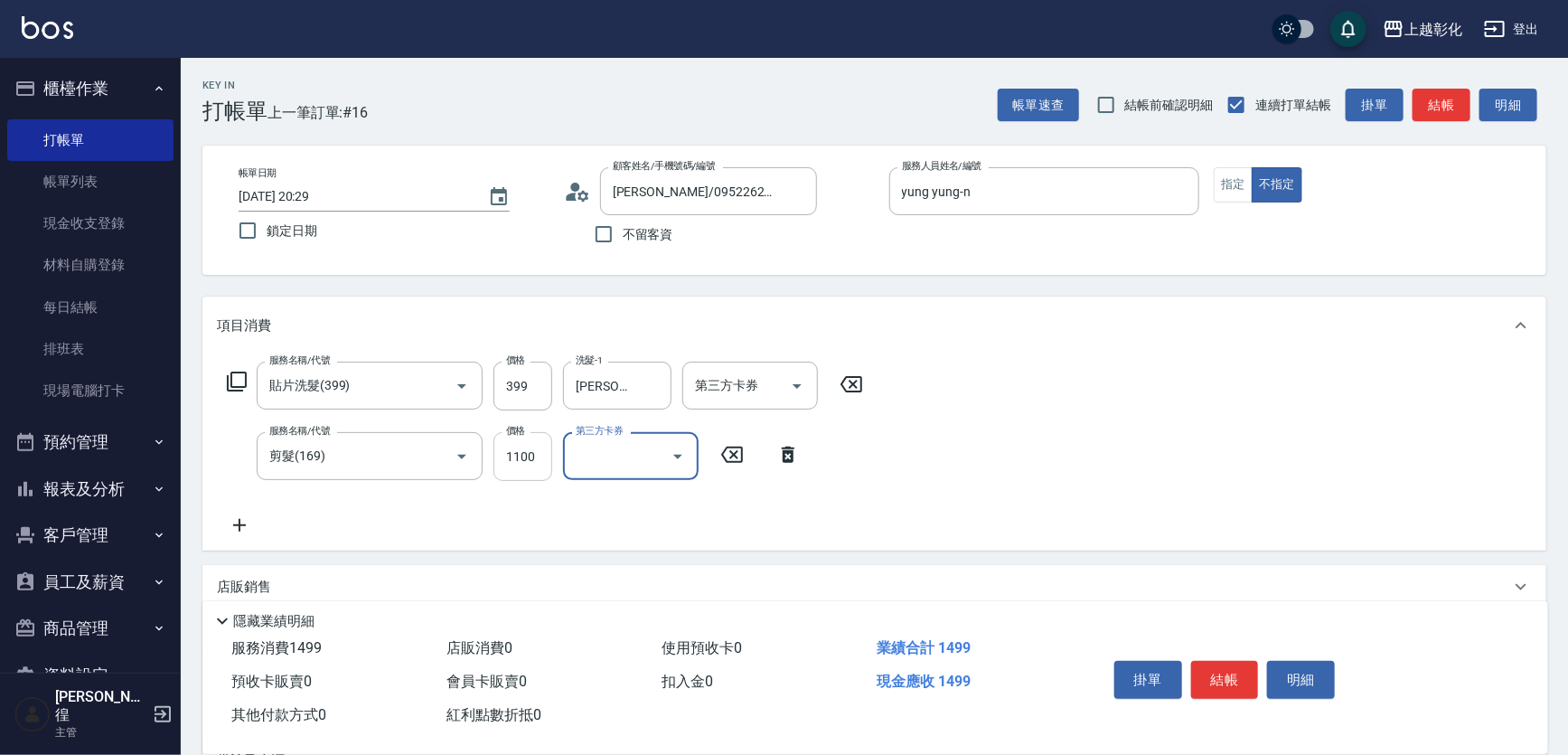
click at [525, 480] on input "1100" at bounding box center [522, 456] width 58 height 48
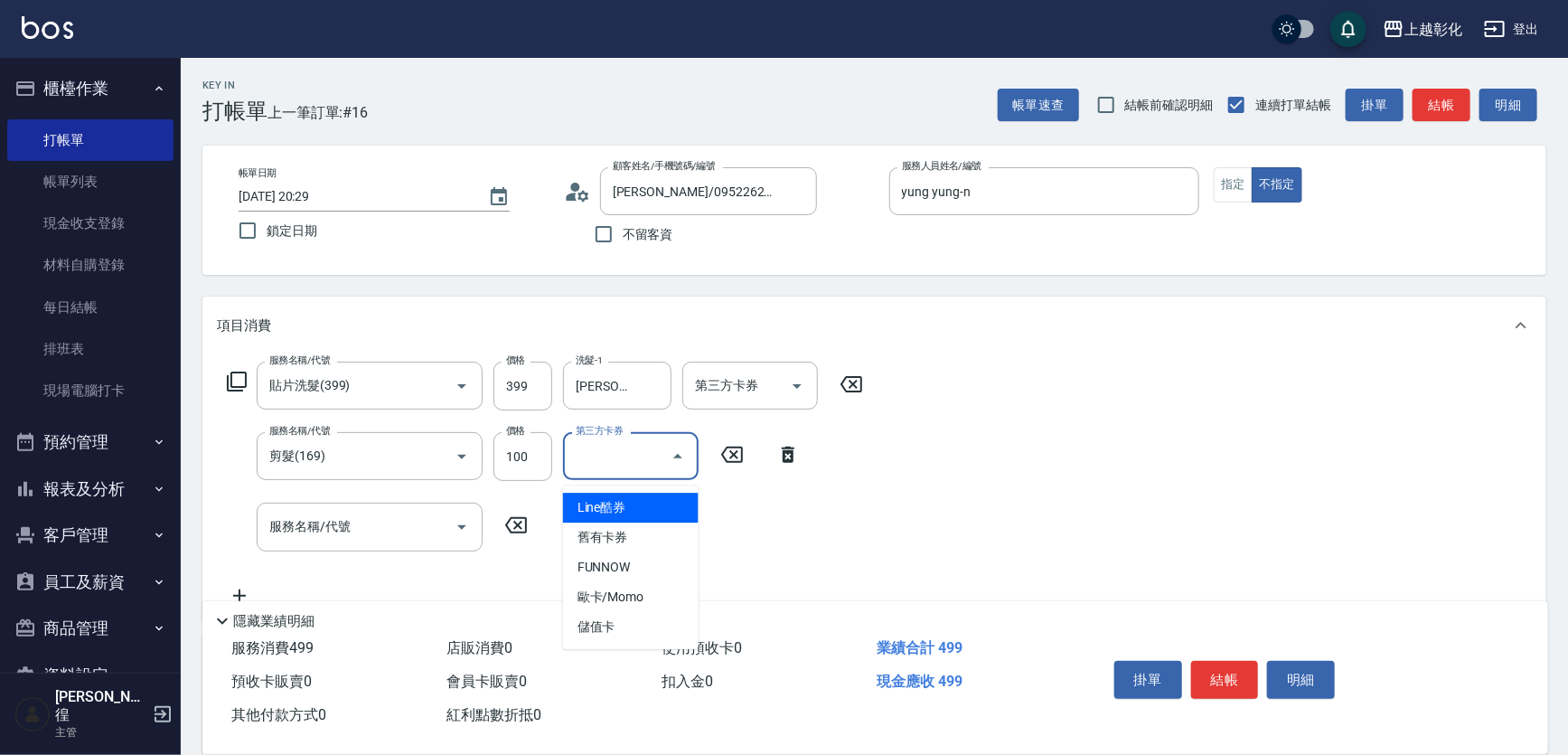
click at [625, 465] on div "第三方卡券 第三方卡券" at bounding box center [631, 456] width 135 height 47
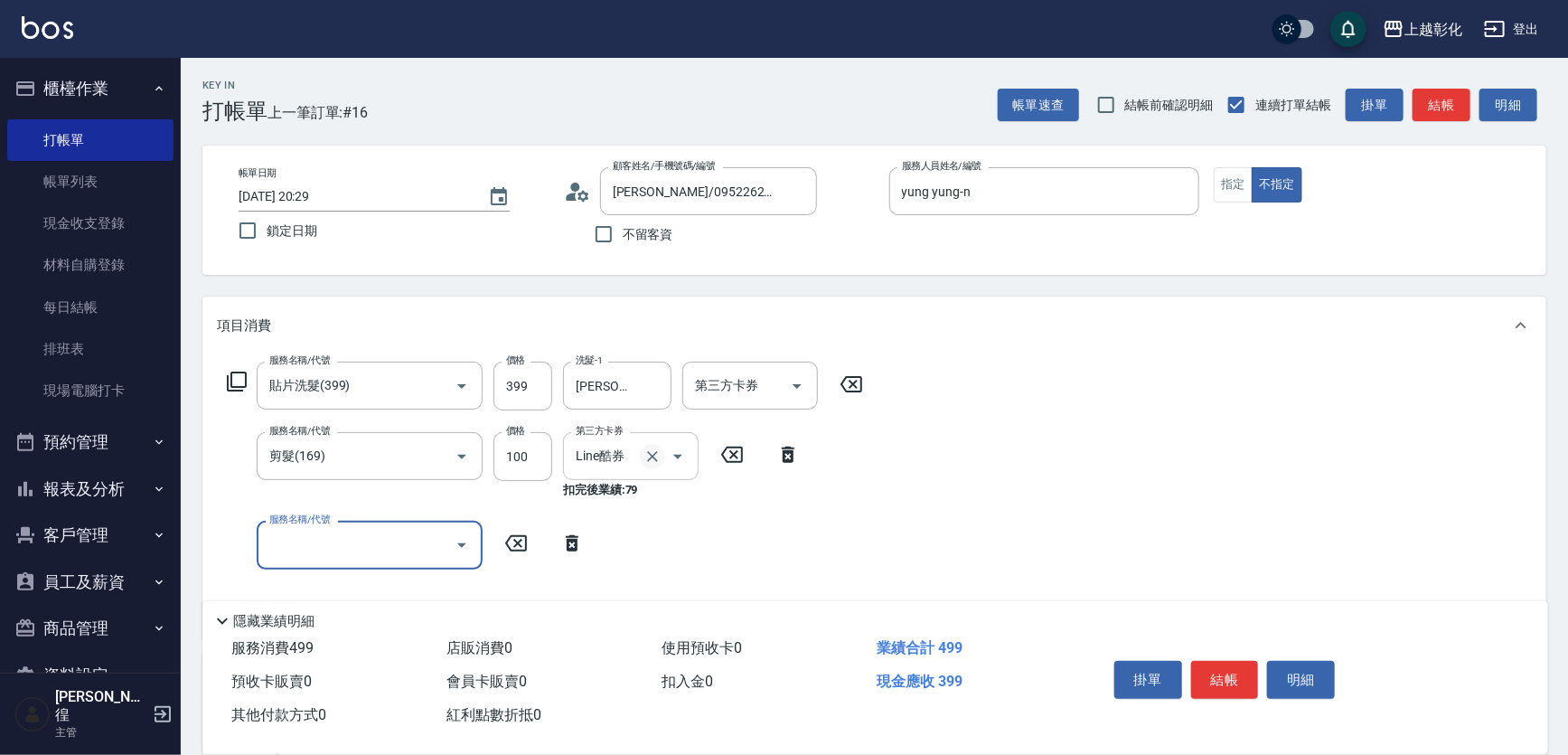
click at [650, 450] on icon "Clear" at bounding box center [653, 457] width 18 height 18
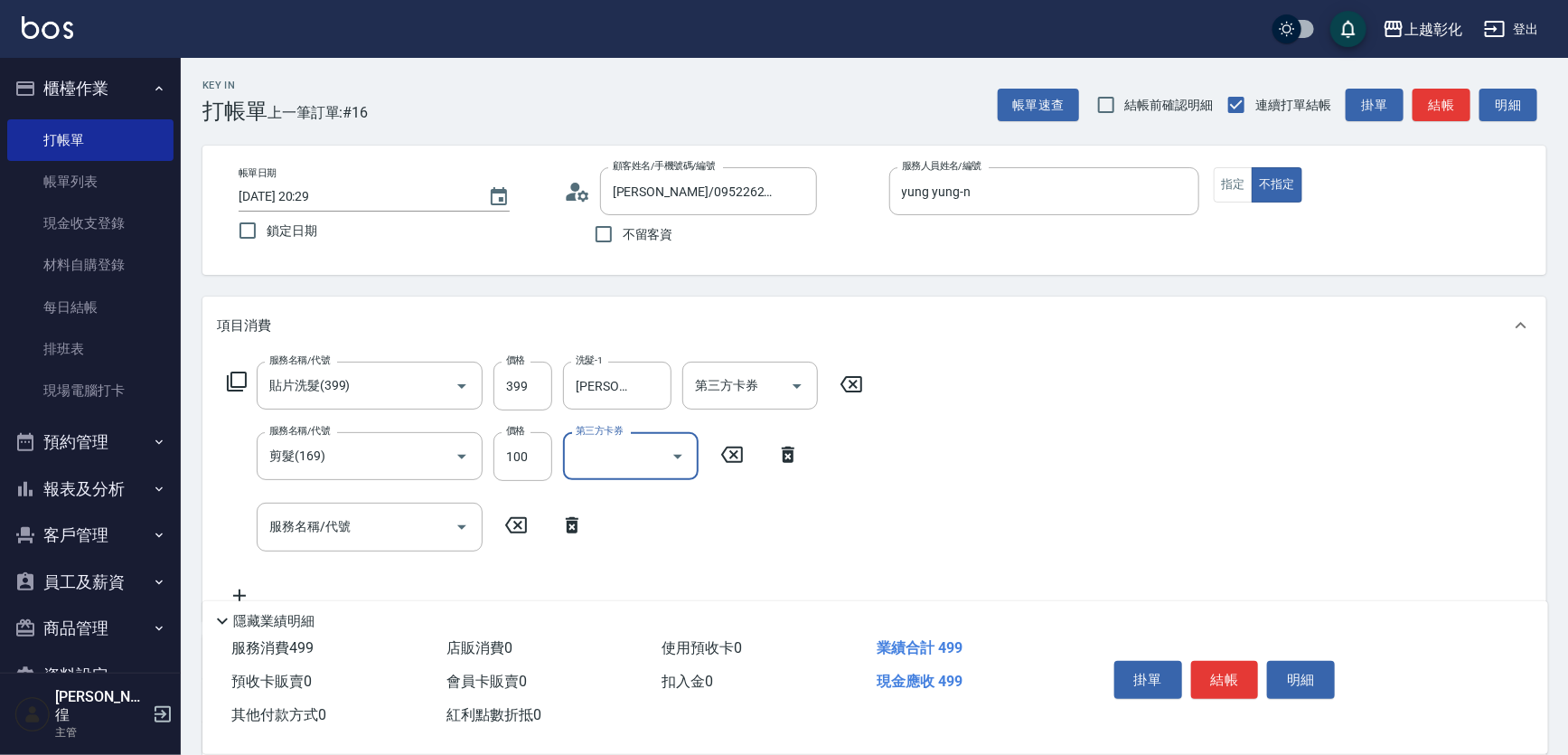
click at [627, 471] on input "第三方卡券" at bounding box center [617, 456] width 92 height 32
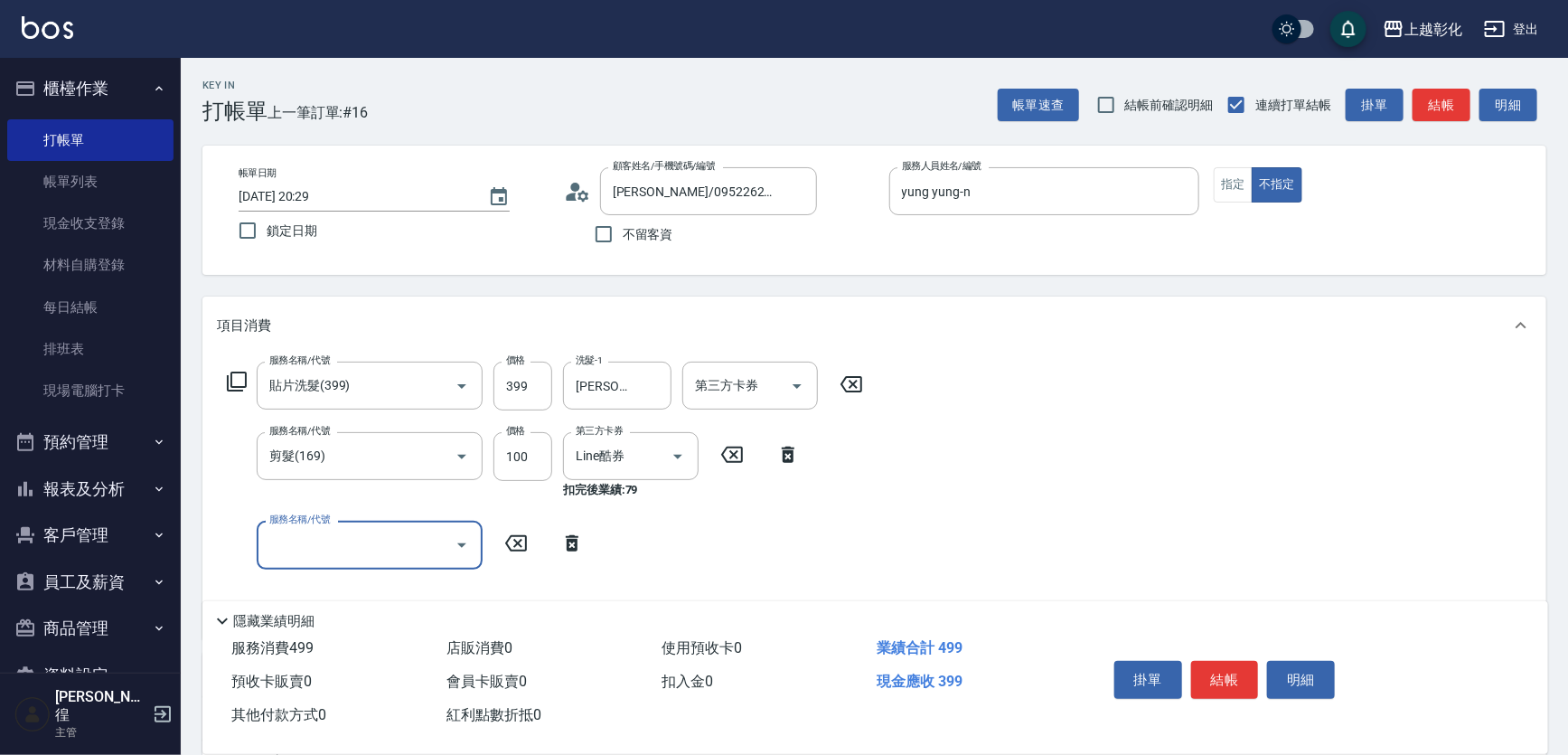
click at [640, 441] on div at bounding box center [664, 456] width 50 height 47
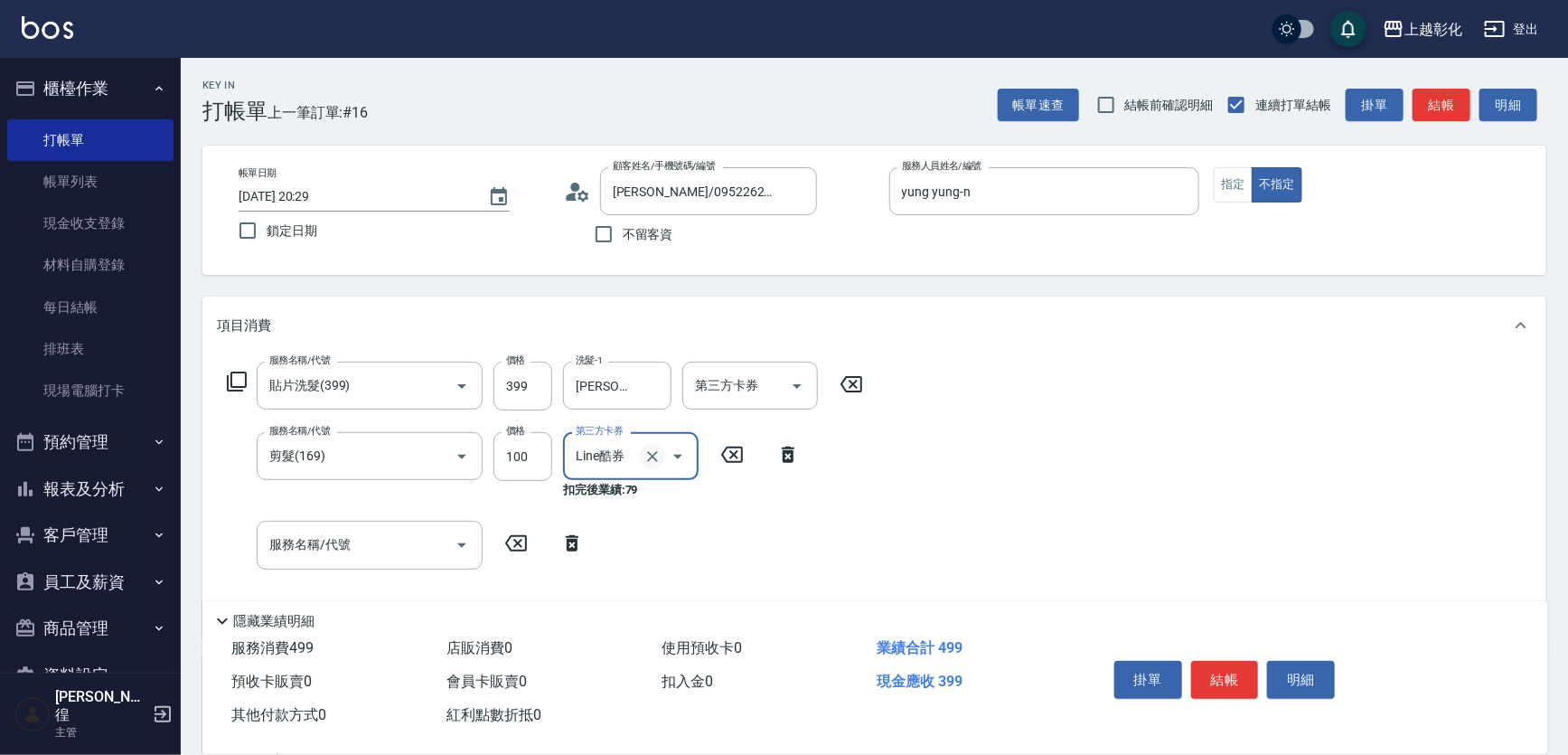
click at [644, 460] on icon "Clear" at bounding box center [653, 457] width 18 height 18
click at [383, 471] on input "剪髮(169)" at bounding box center [344, 456] width 159 height 32
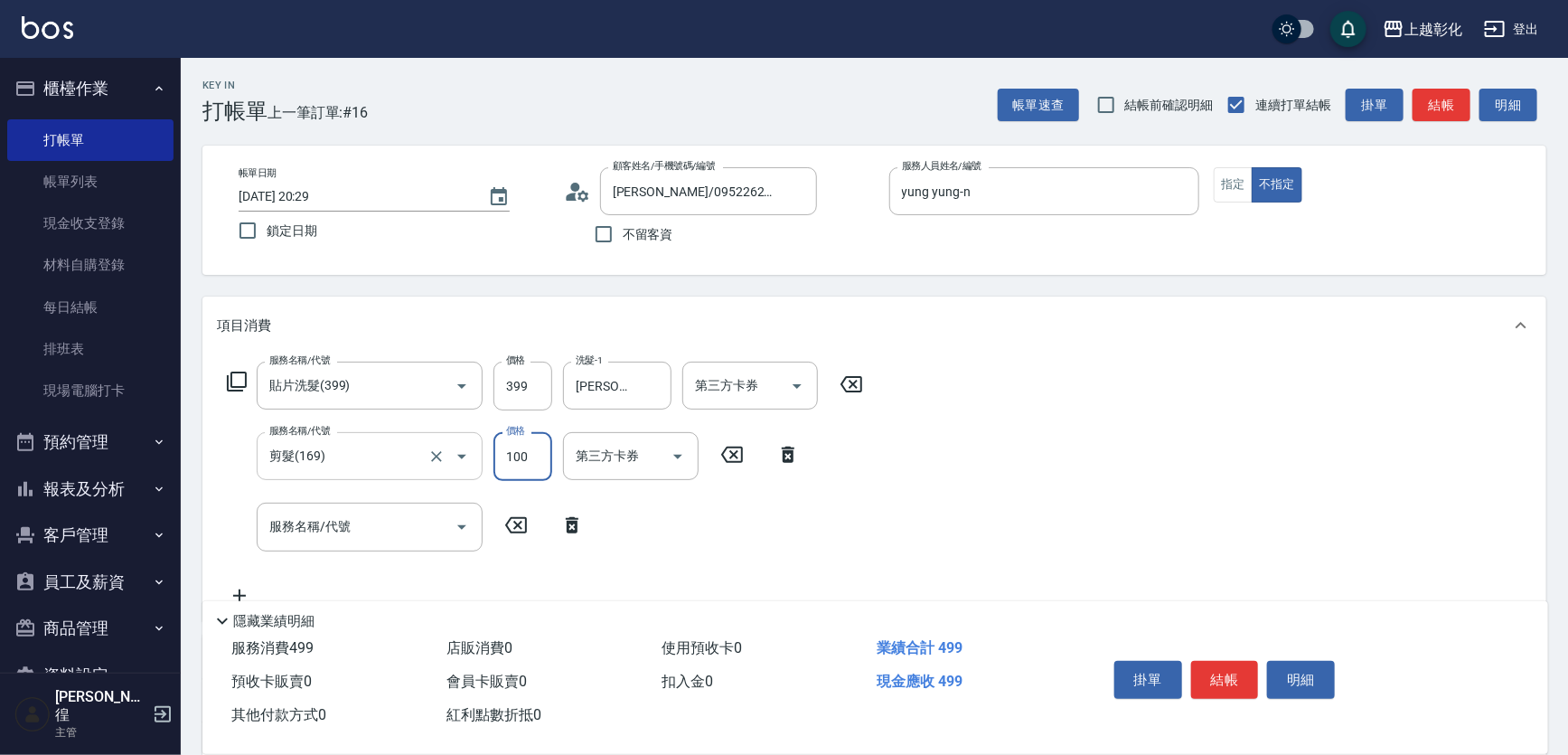
drag, startPoint x: 382, startPoint y: 472, endPoint x: 381, endPoint y: 481, distance: 9.1
click at [381, 480] on div "剪髮(169) 服務名稱/代號" at bounding box center [370, 456] width 226 height 47
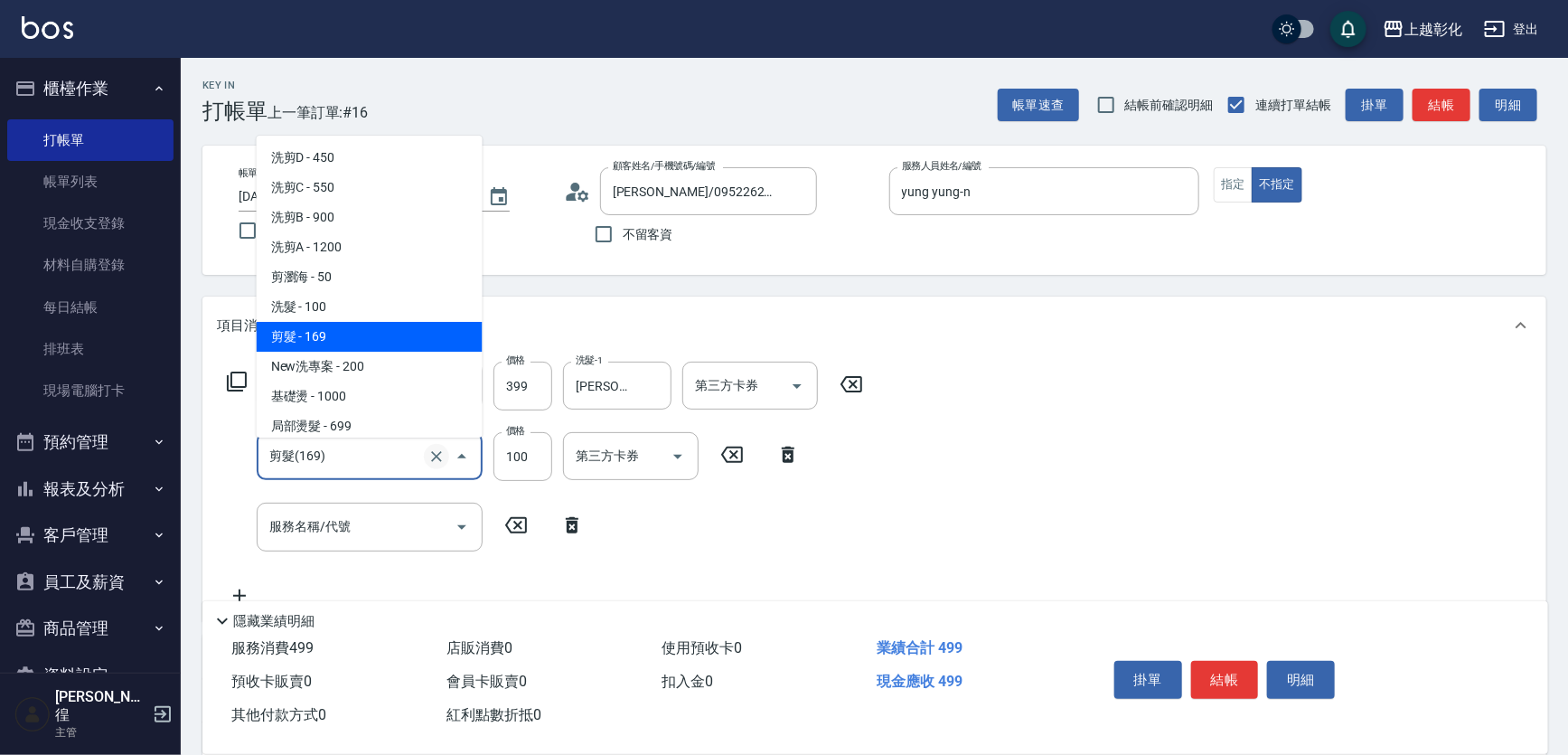
click at [428, 460] on icon "Clear" at bounding box center [437, 457] width 18 height 18
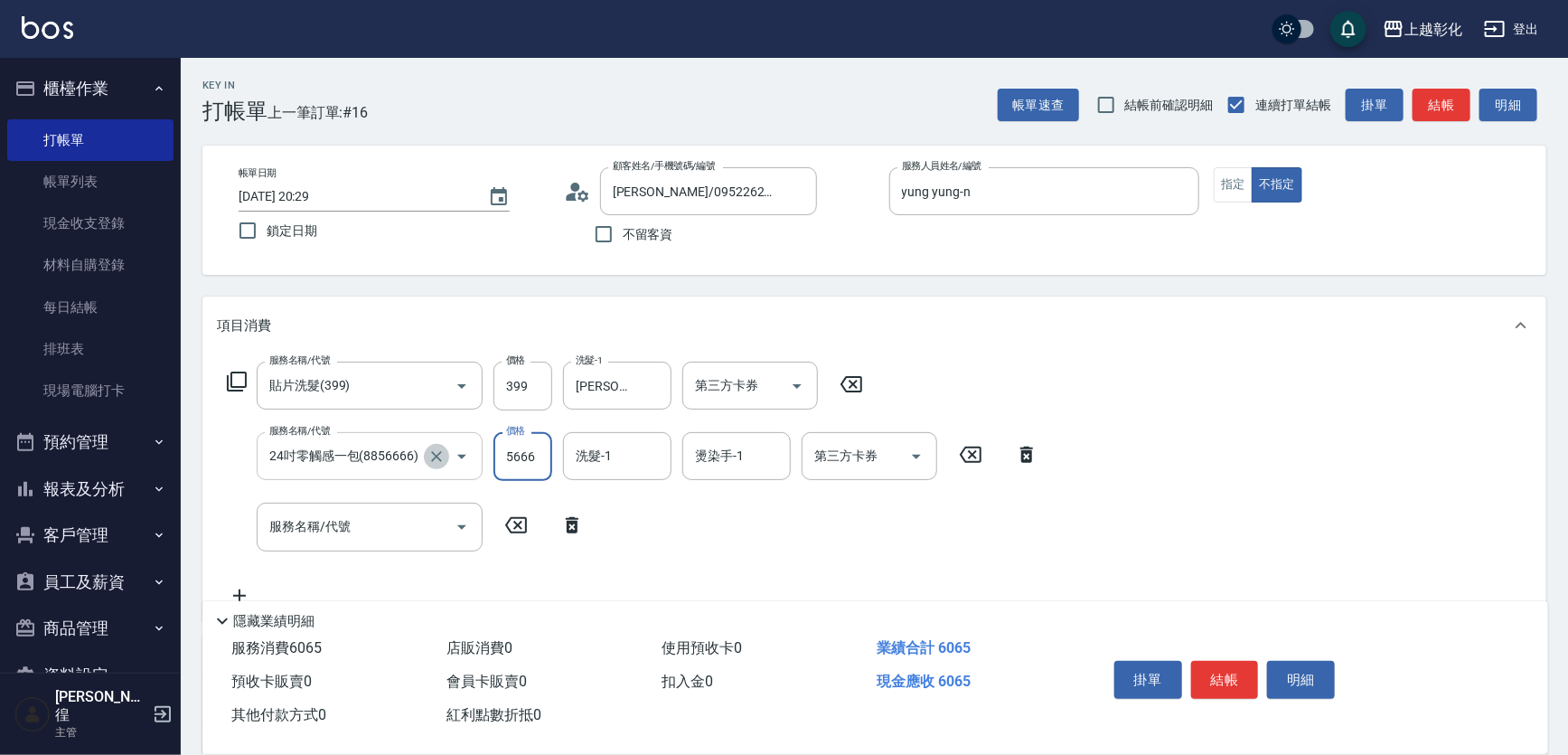
click at [431, 465] on icon "Clear" at bounding box center [437, 457] width 18 height 18
click at [399, 460] on input "24吋零觸感一包(8856666)" at bounding box center [344, 456] width 159 height 32
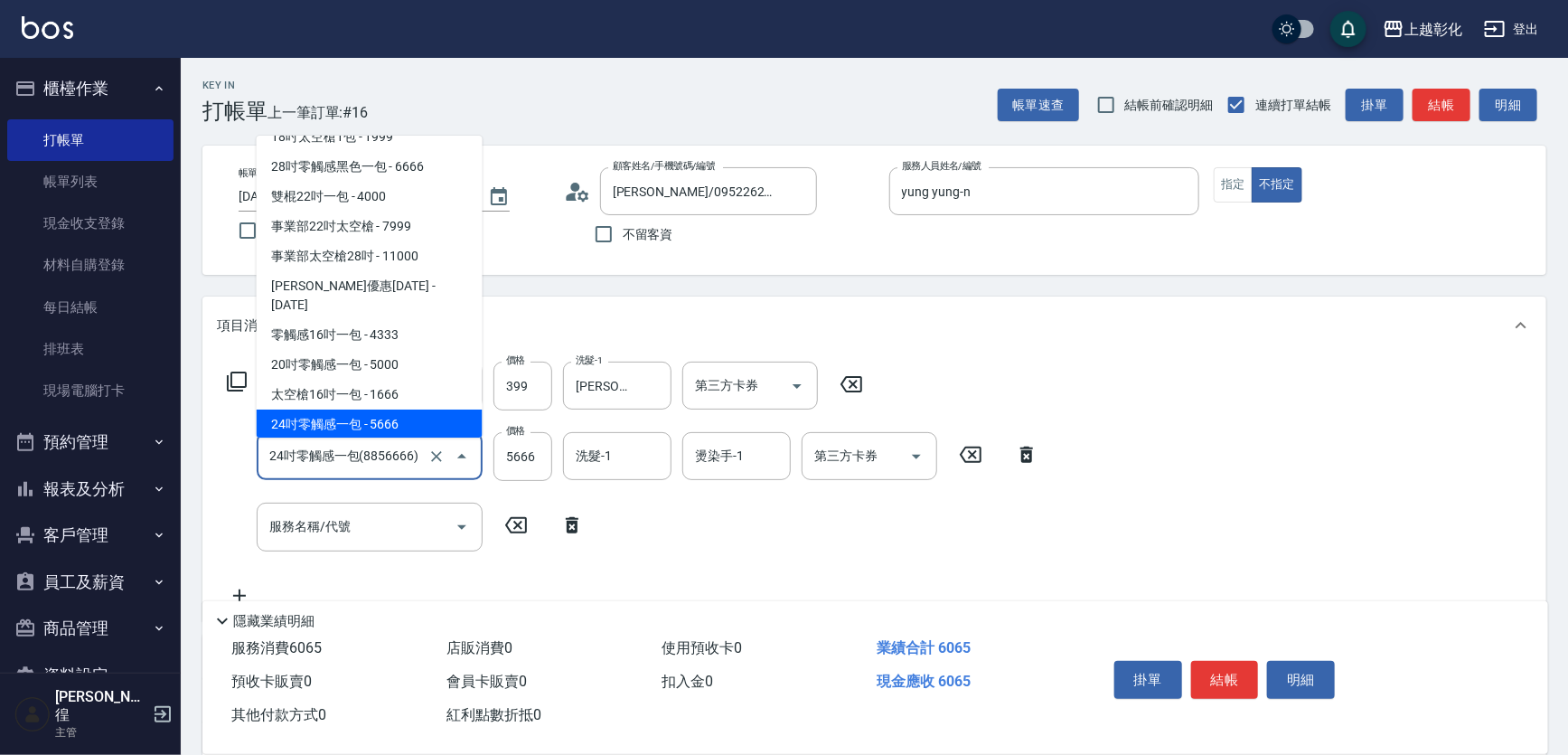
click at [967, 462] on icon at bounding box center [971, 455] width 22 height 16
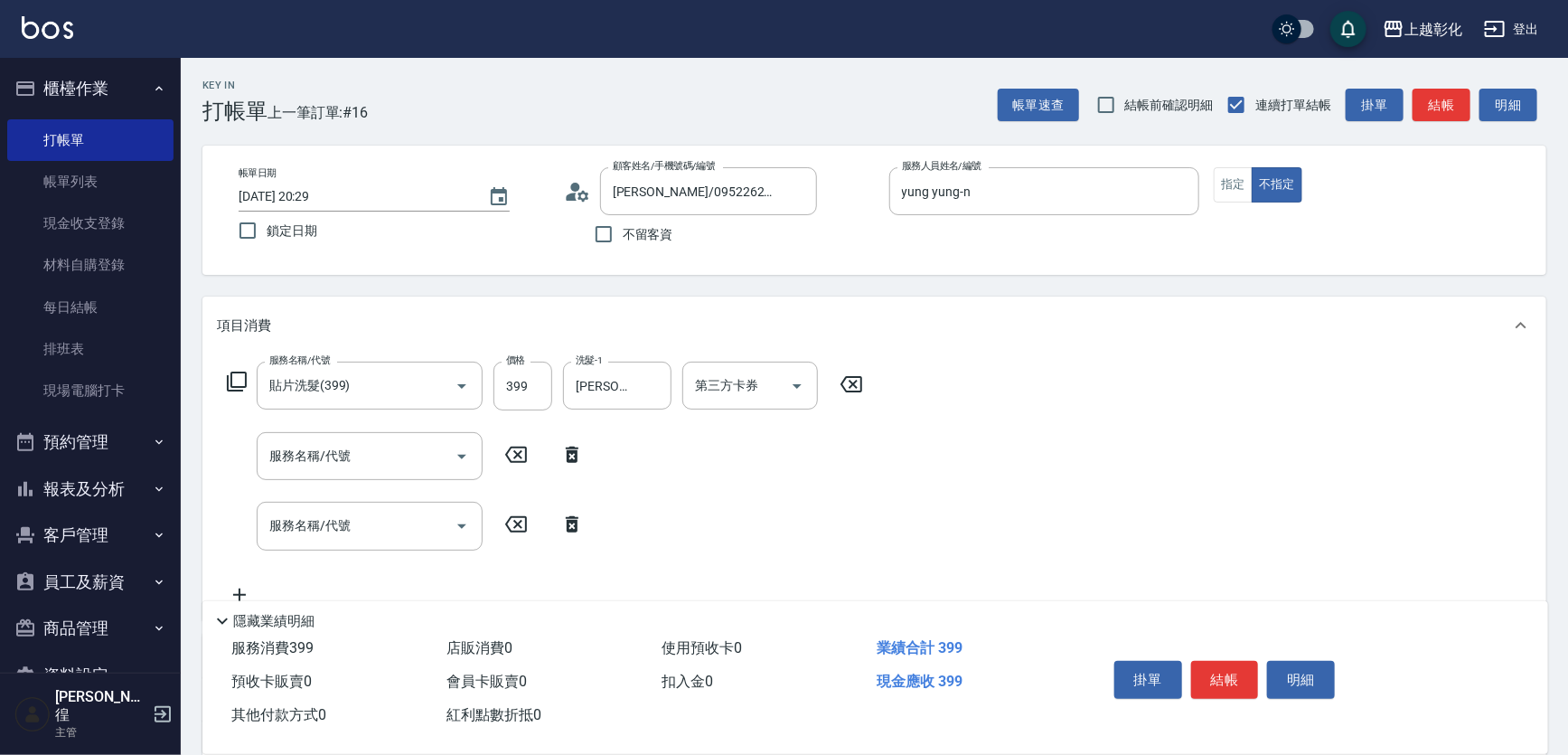
click at [940, 354] on div "項目消費" at bounding box center [875, 325] width 1345 height 58
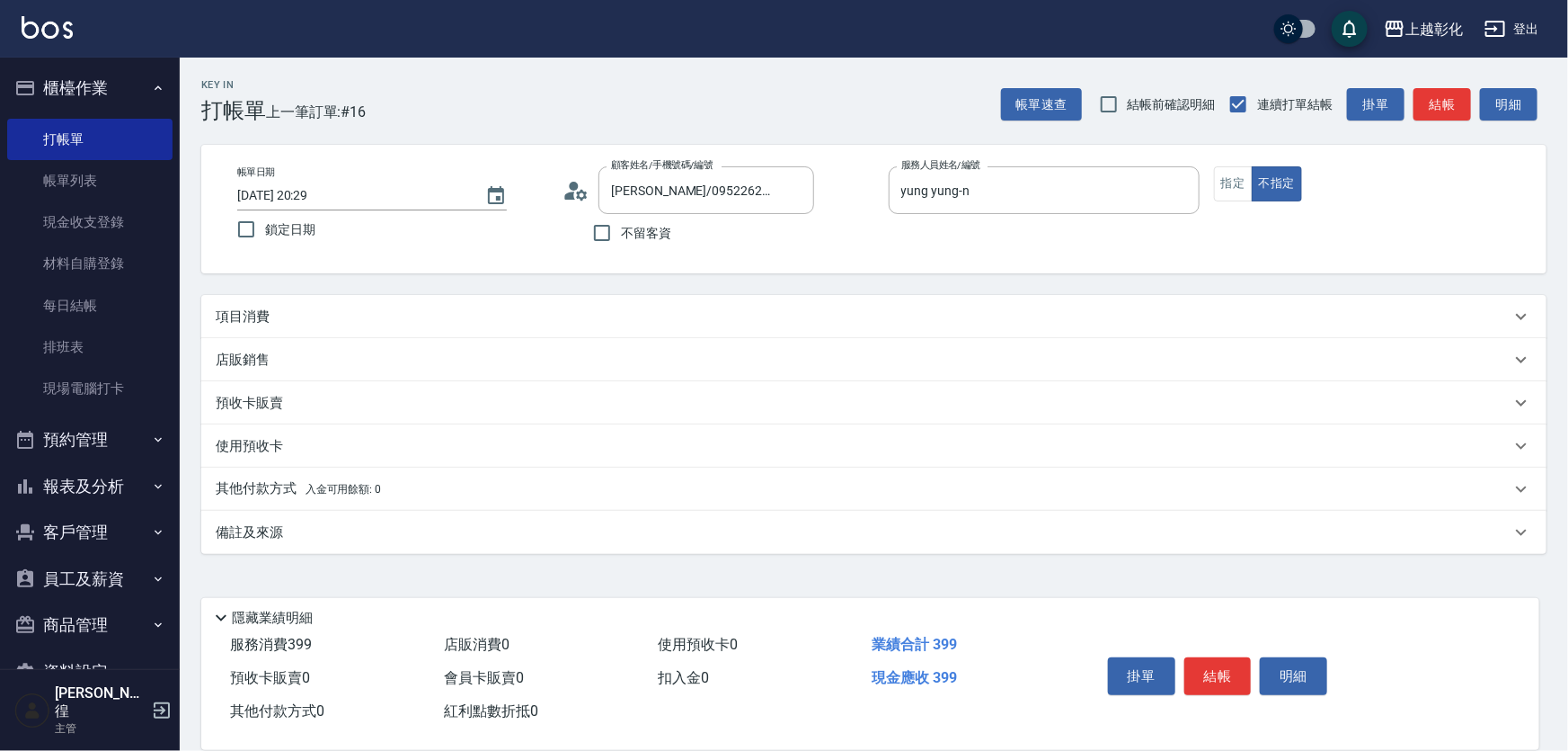
click at [381, 297] on div "Key In 打帳單 上一筆訂單:#16 帳單速查 結帳前確認明細 連續打單結帳 掛單 結帳 明細 帳單日期 [DATE] 20:29 鎖定日期 顧客姓名/手…" at bounding box center [873, 402] width 1388 height 688
click at [381, 308] on div "項目消費" at bounding box center [873, 317] width 1345 height 43
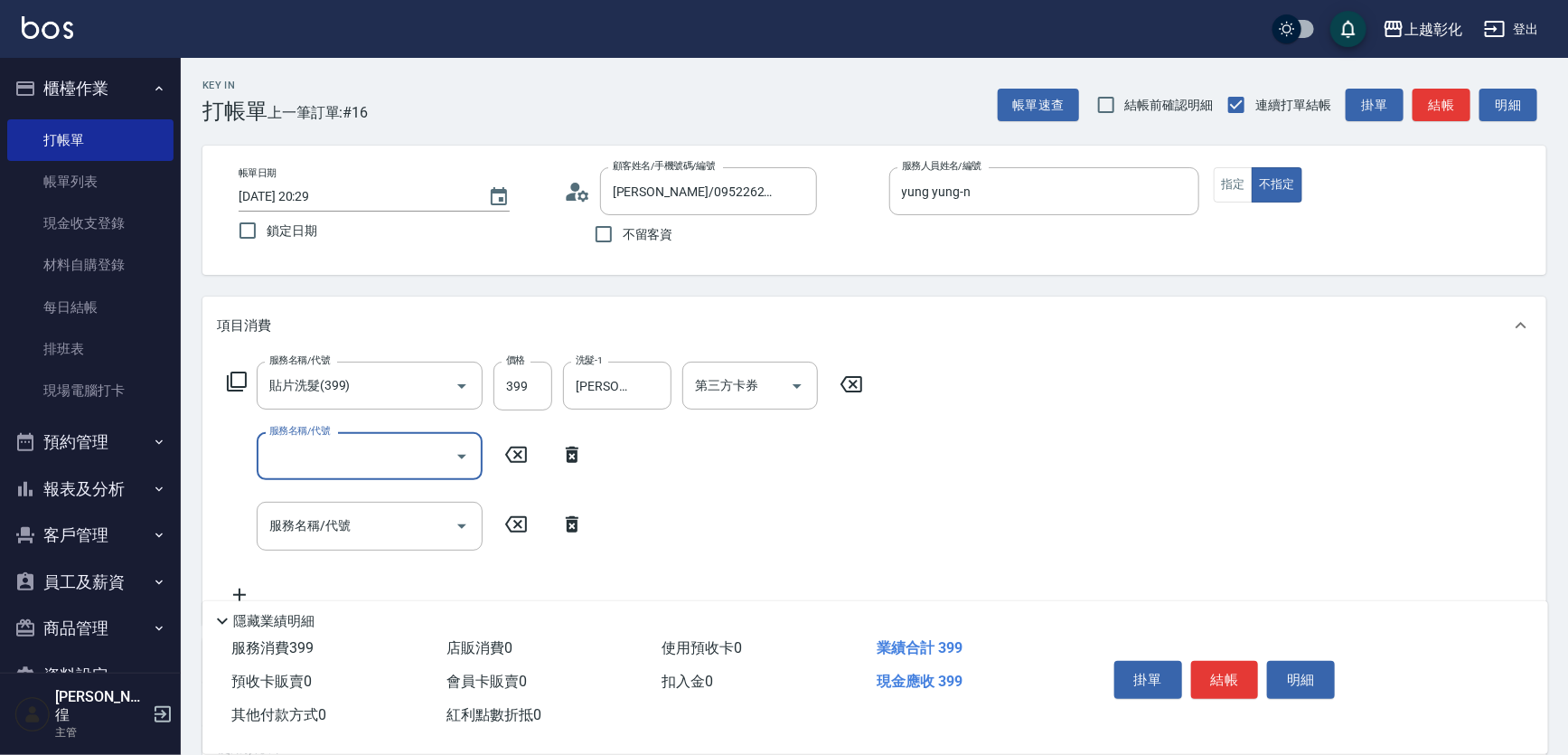
scroll to position [0, 0]
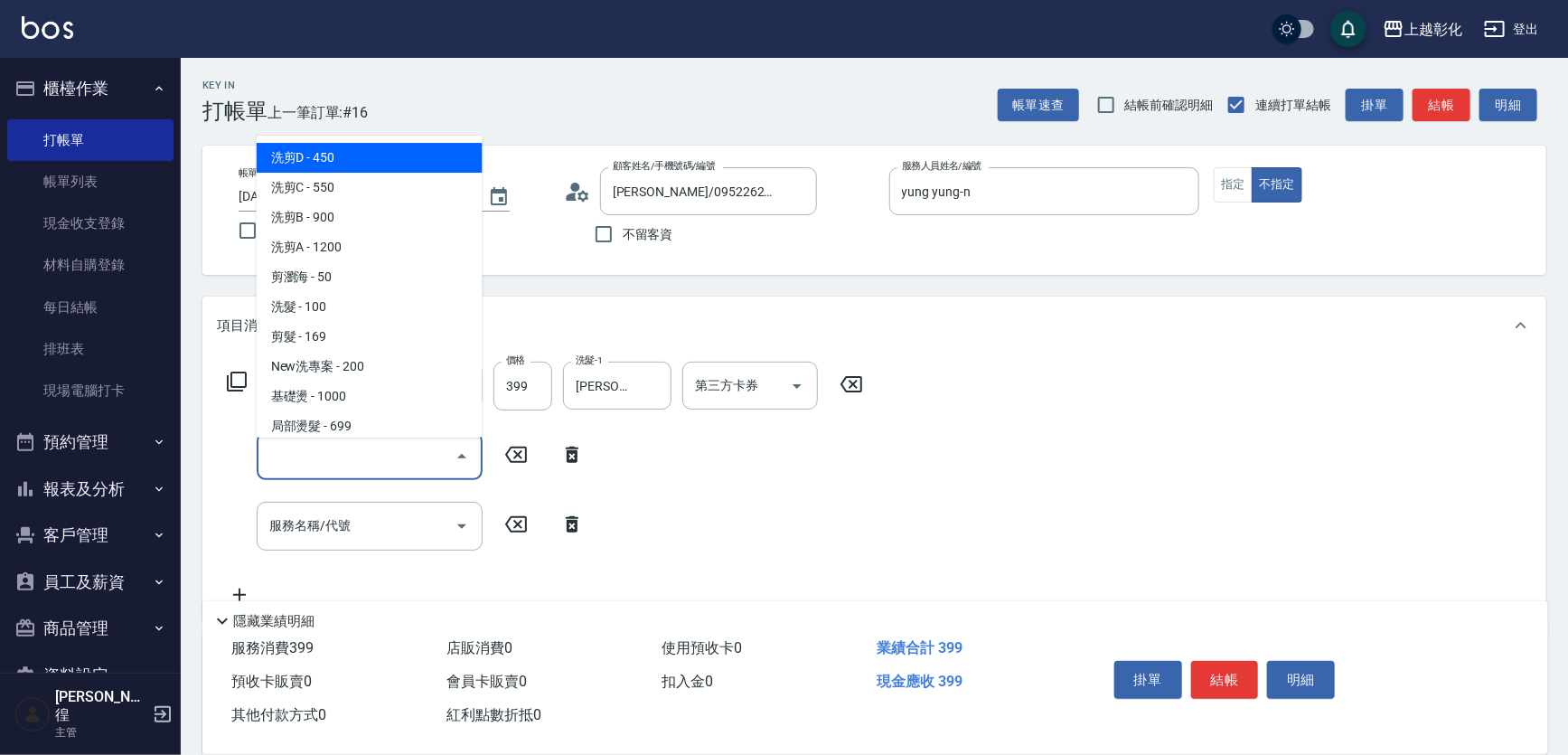
click at [357, 471] on input "服務名稱/代號" at bounding box center [356, 456] width 183 height 32
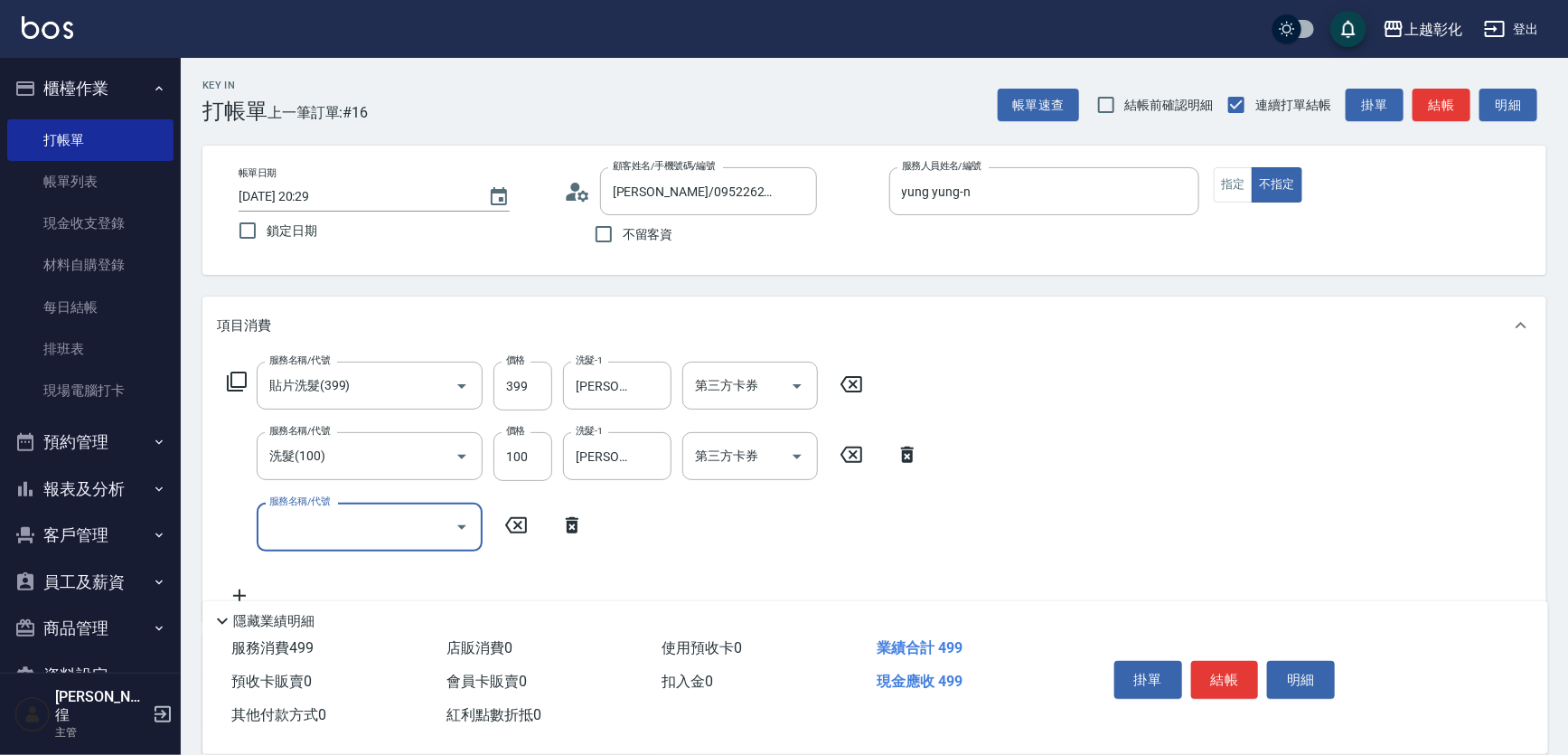
click at [1220, 660] on button "結帳" at bounding box center [1225, 679] width 68 height 38
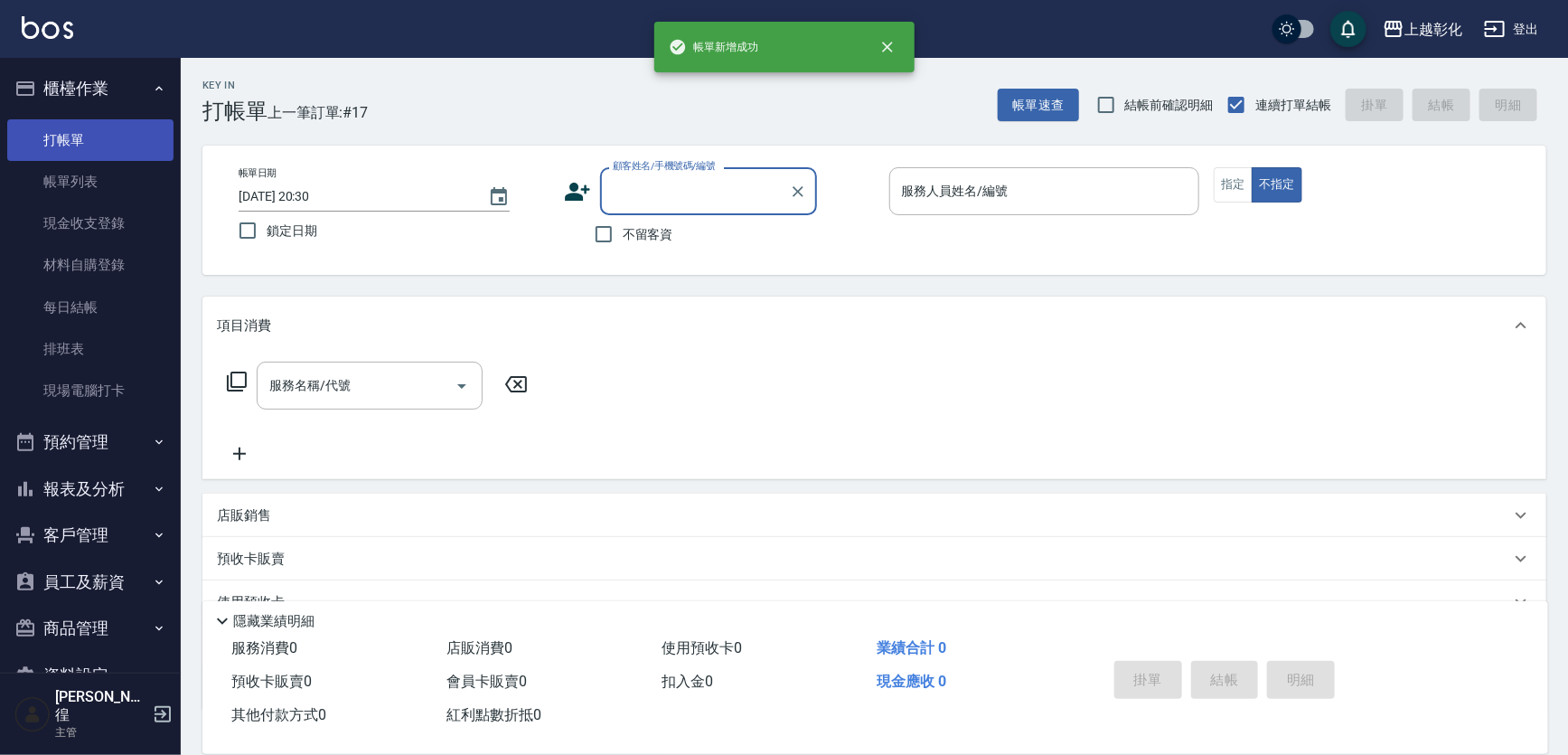
click at [117, 133] on link "打帳單" at bounding box center [90, 140] width 166 height 42
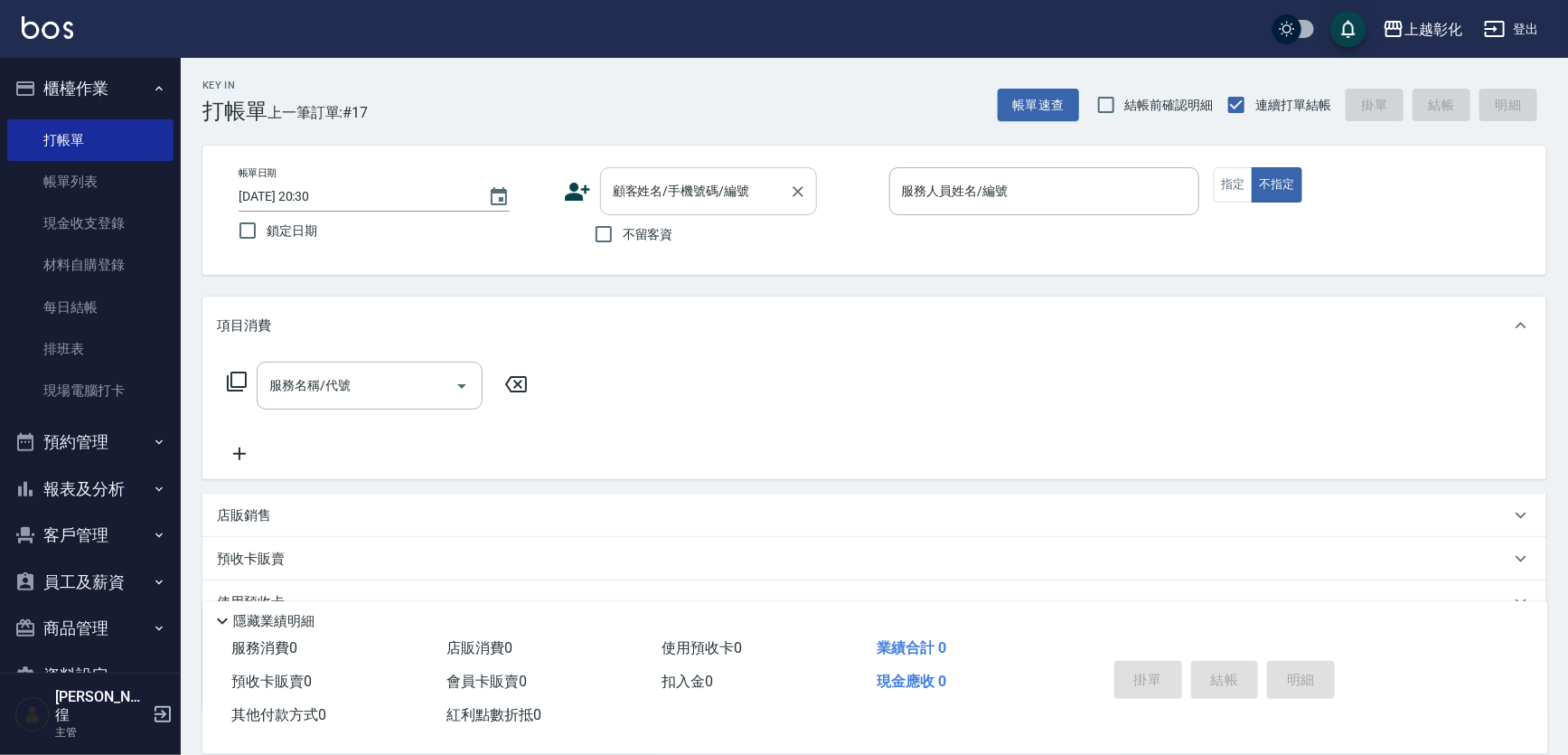
click at [665, 209] on div "顧客姓名/手機號碼/編號" at bounding box center [708, 191] width 217 height 47
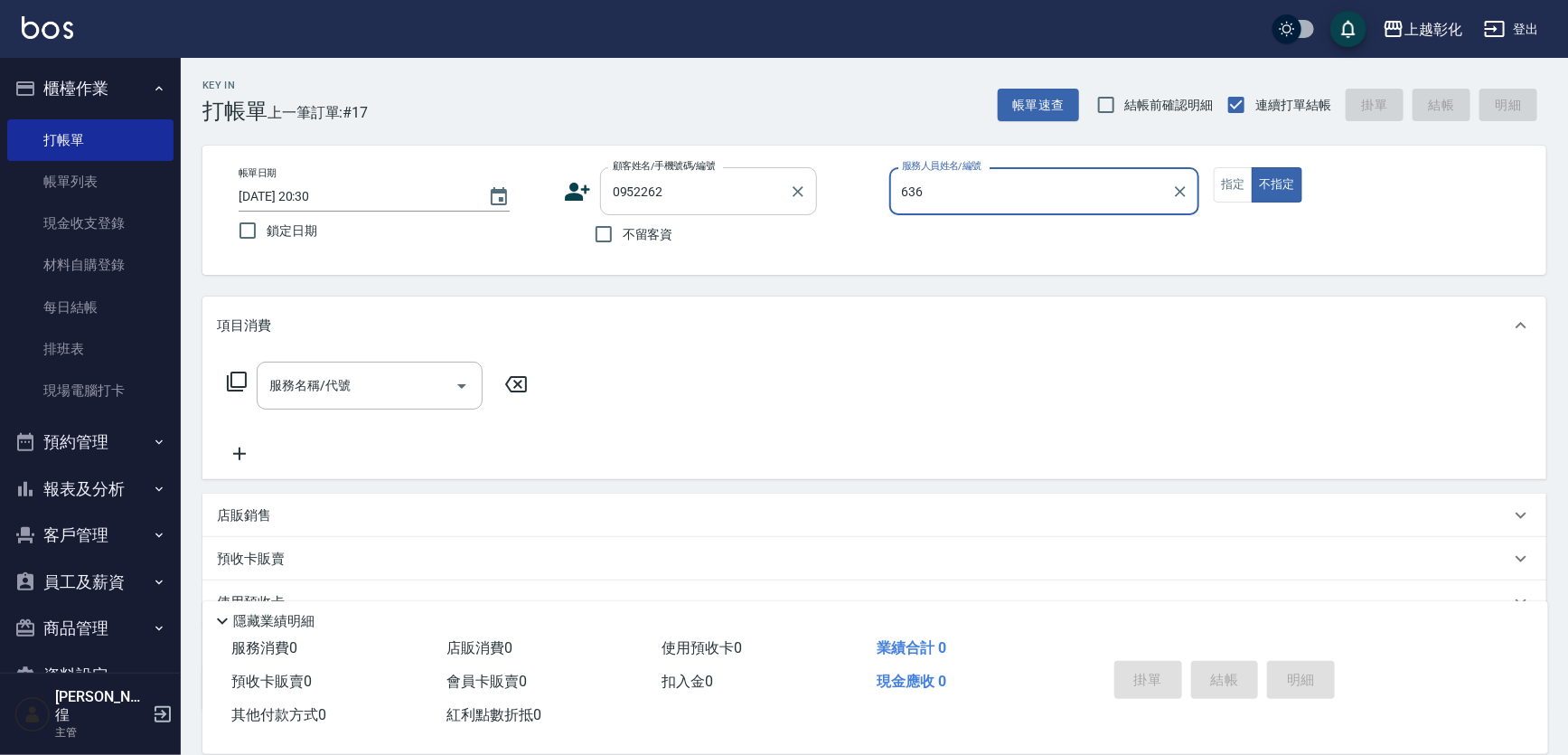
click at [661, 210] on div "0952262 顧客姓名/手機號碼/編號" at bounding box center [708, 191] width 217 height 47
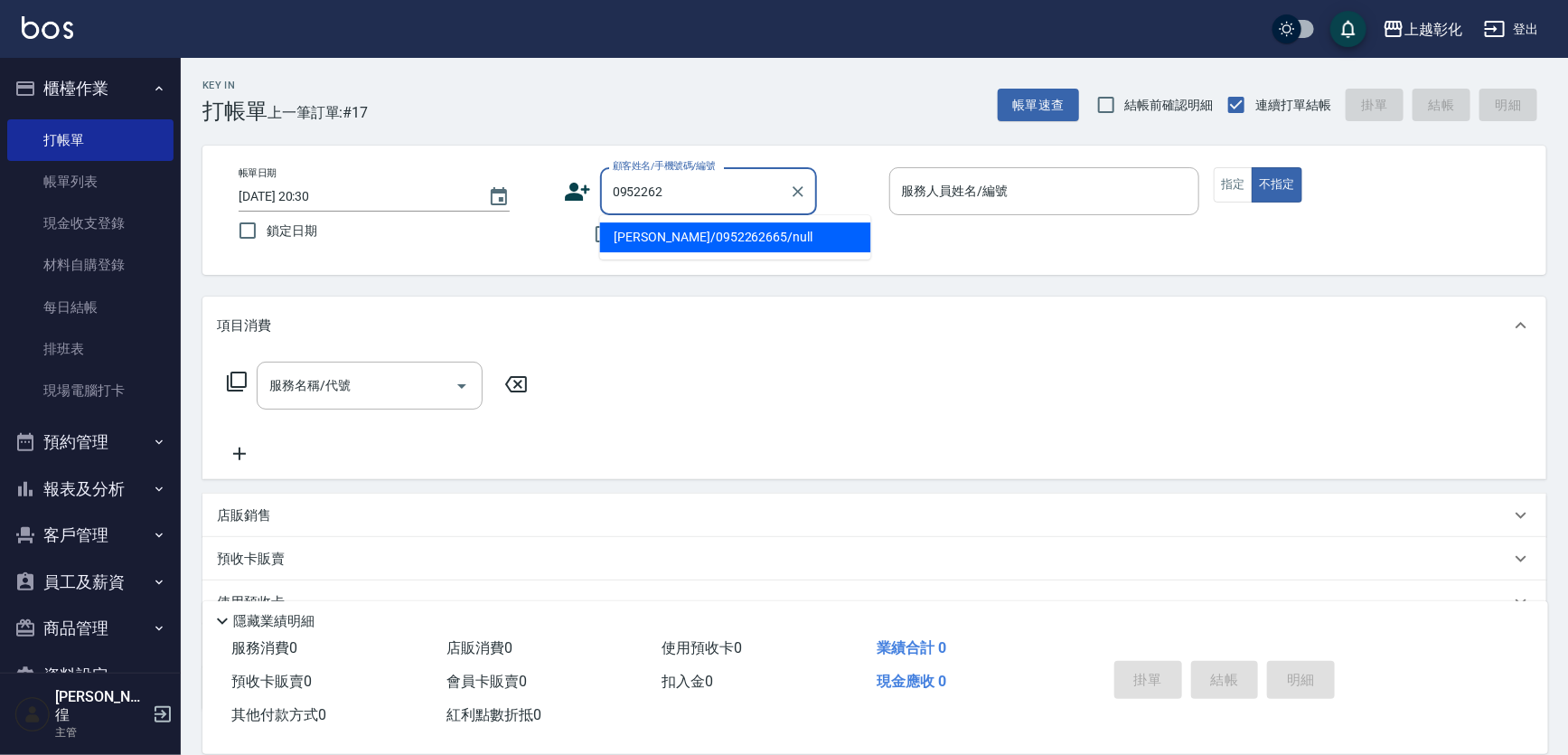
click at [670, 203] on input "0952262" at bounding box center [695, 191] width 174 height 32
click at [692, 244] on li "[PERSON_NAME]/0952262665/null" at bounding box center [736, 237] width 271 height 30
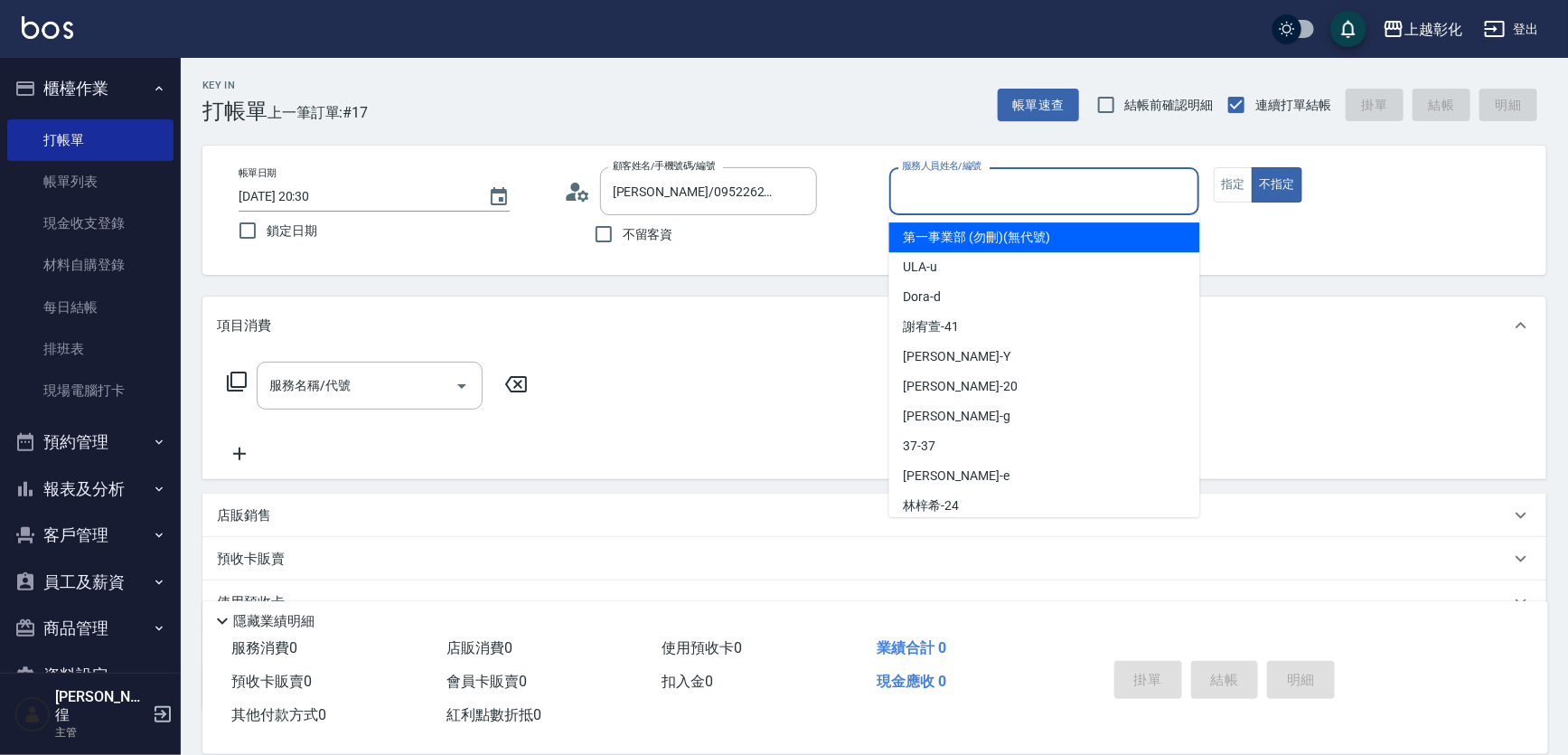
click at [929, 198] on input "服務人員姓名/編號" at bounding box center [1045, 191] width 295 height 32
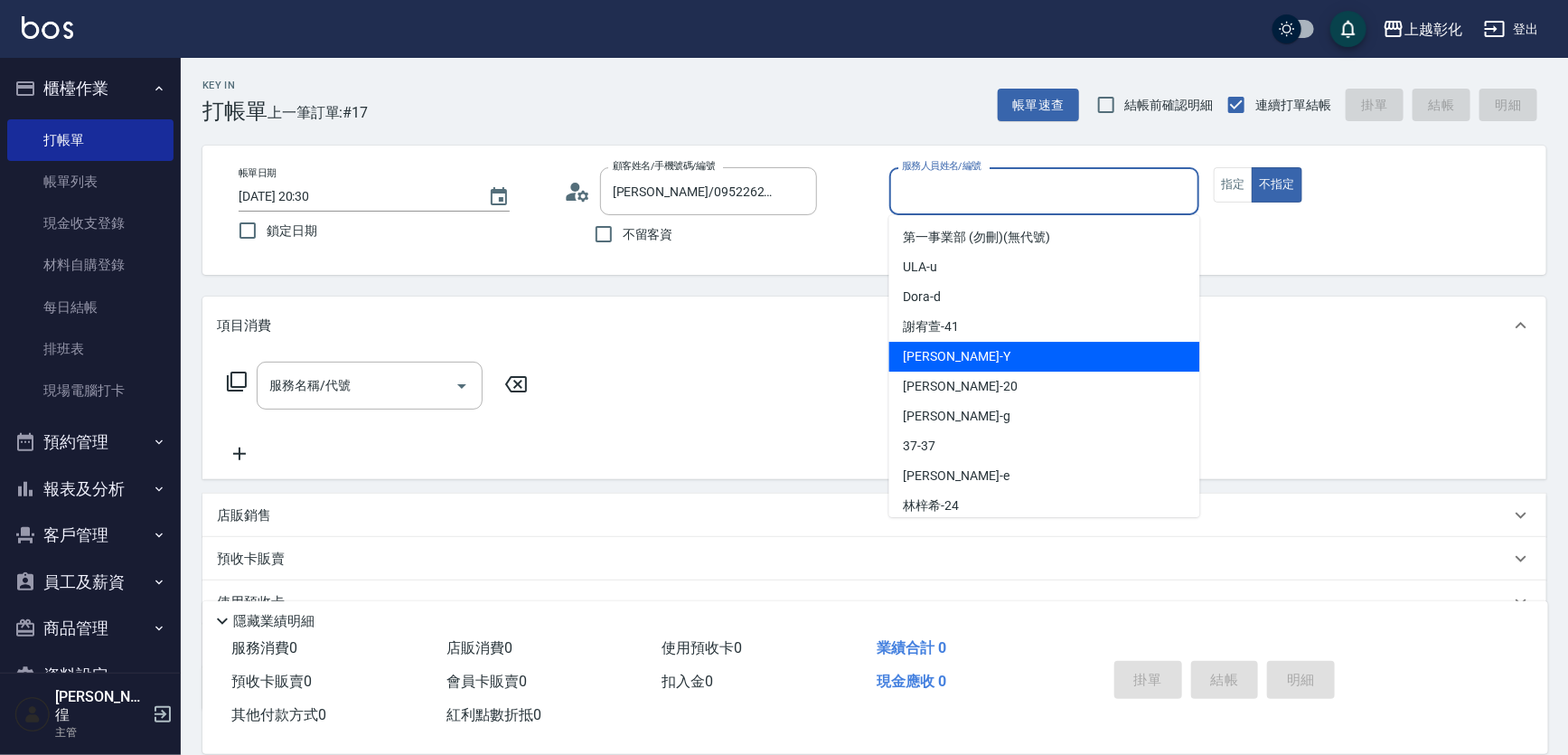
click at [963, 364] on div "[PERSON_NAME] -Y" at bounding box center [1045, 357] width 311 height 30
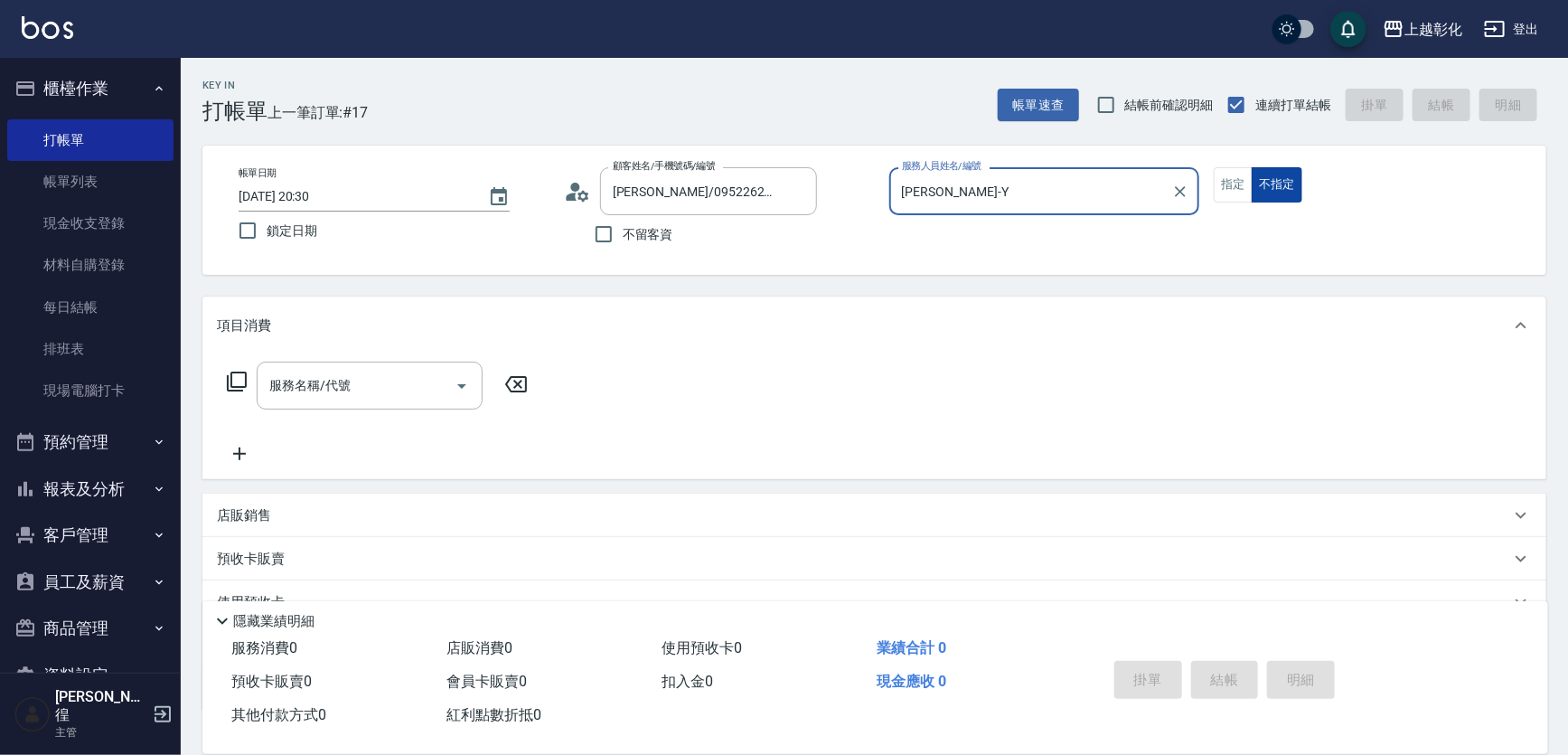
click at [1281, 190] on button "不指定" at bounding box center [1276, 185] width 50 height 36
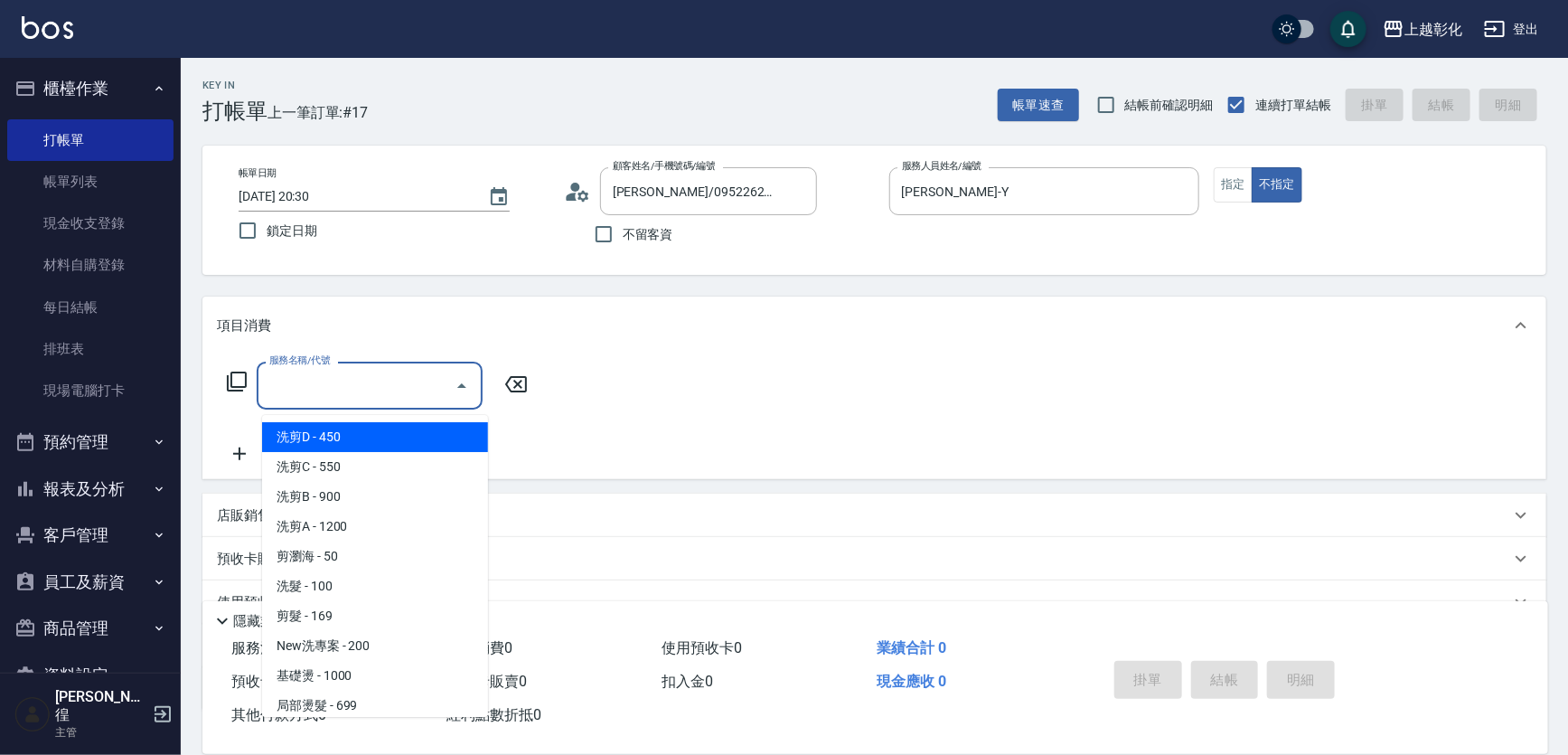
click at [348, 396] on input "服務名稱/代號" at bounding box center [356, 385] width 183 height 32
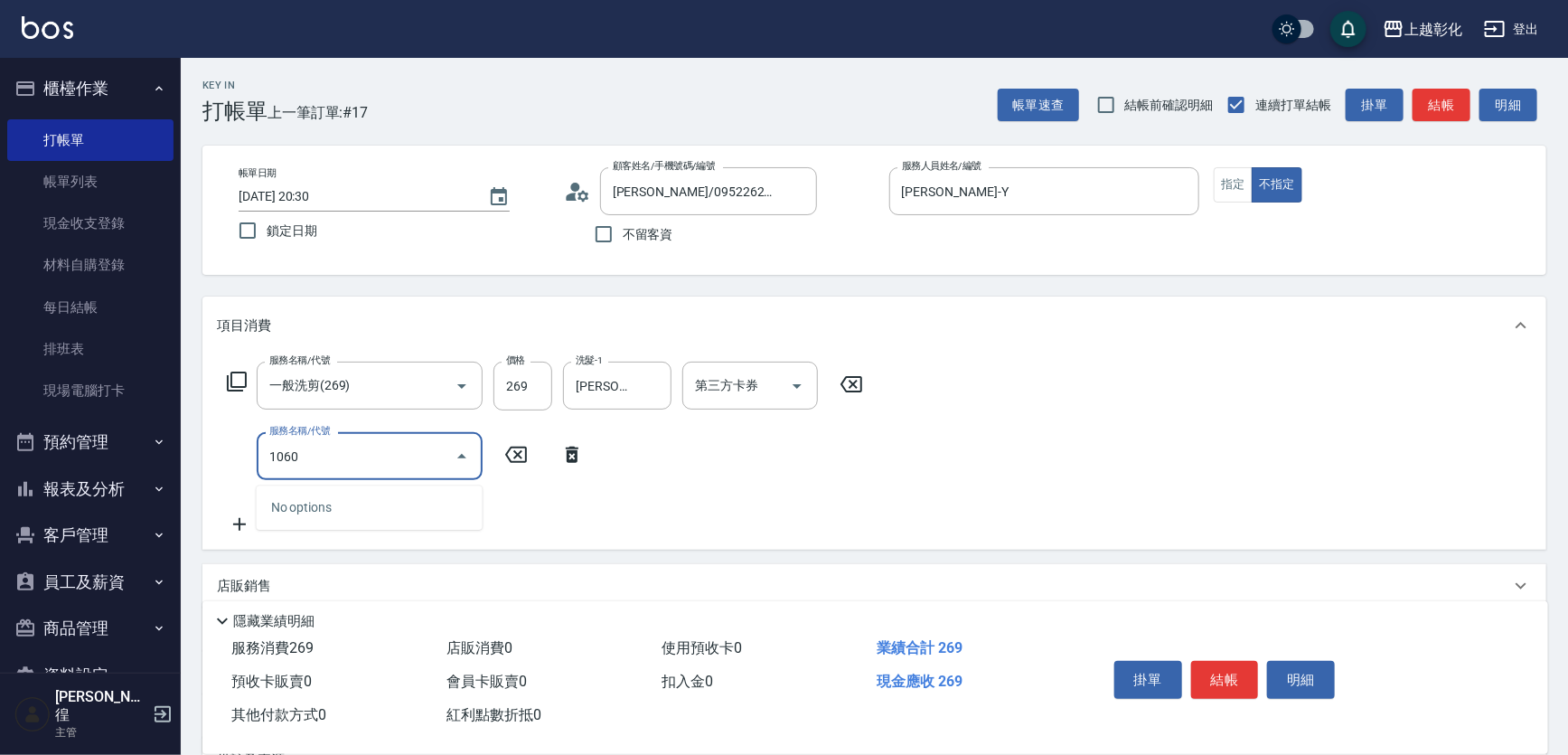
click at [363, 463] on input "1060" at bounding box center [356, 456] width 183 height 32
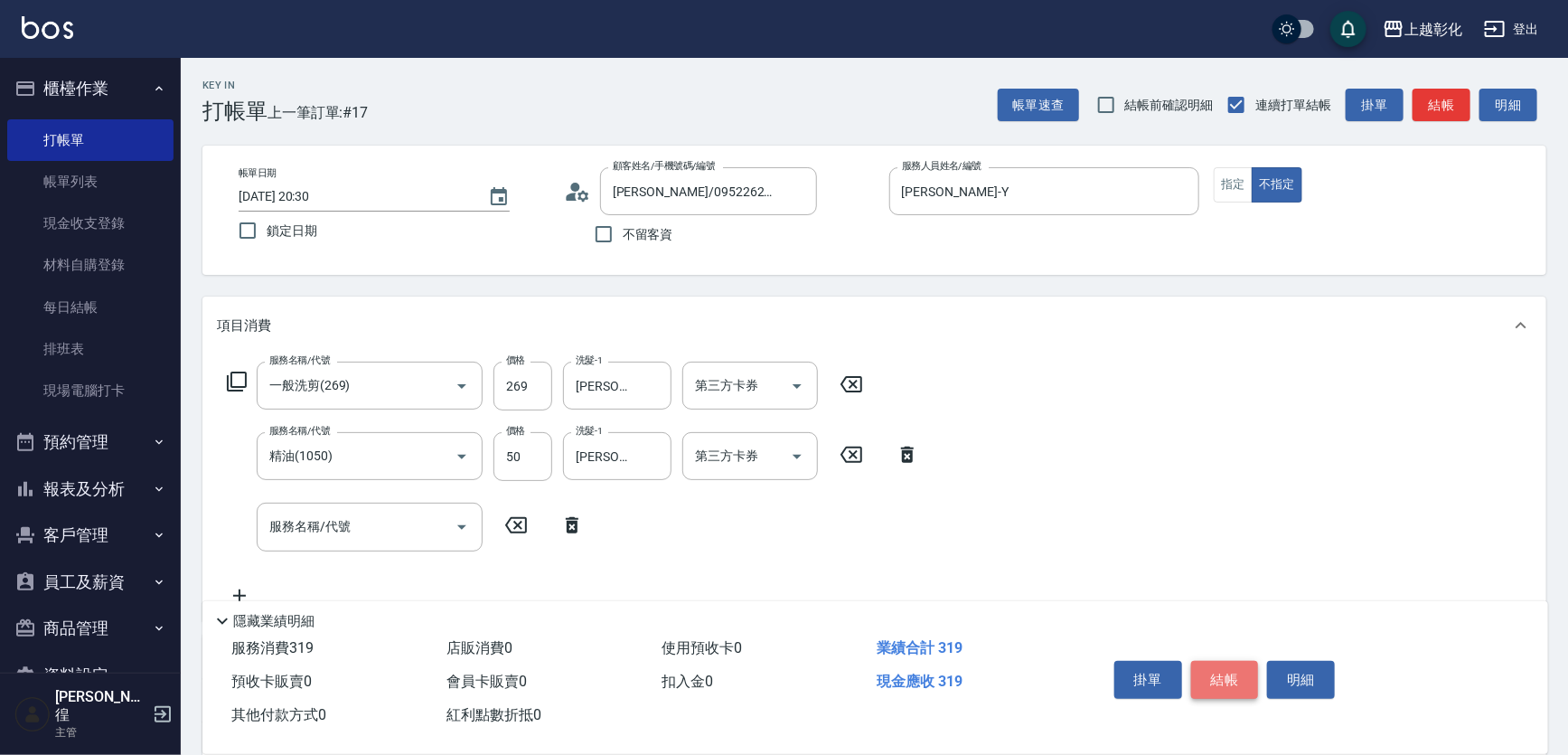
click at [1249, 660] on button "結帳" at bounding box center [1225, 679] width 68 height 38
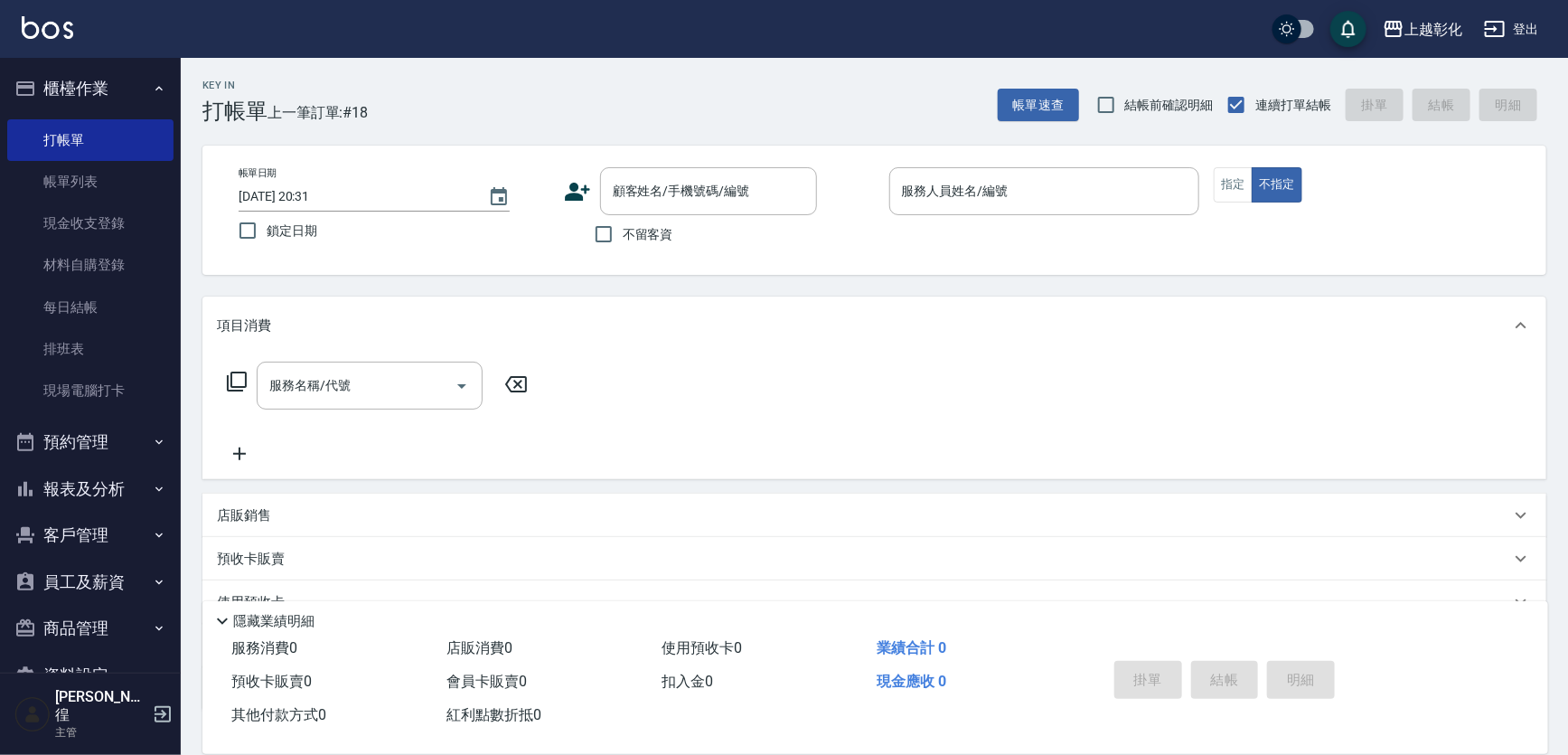
click at [152, 113] on ul "打帳單 帳單列表 現金收支登錄 材料自購登錄 每日結帳 排班表 現場電腦打卡" at bounding box center [90, 265] width 166 height 307
click at [143, 139] on link "打帳單" at bounding box center [90, 140] width 166 height 42
click at [122, 181] on link "帳單列表" at bounding box center [90, 182] width 166 height 42
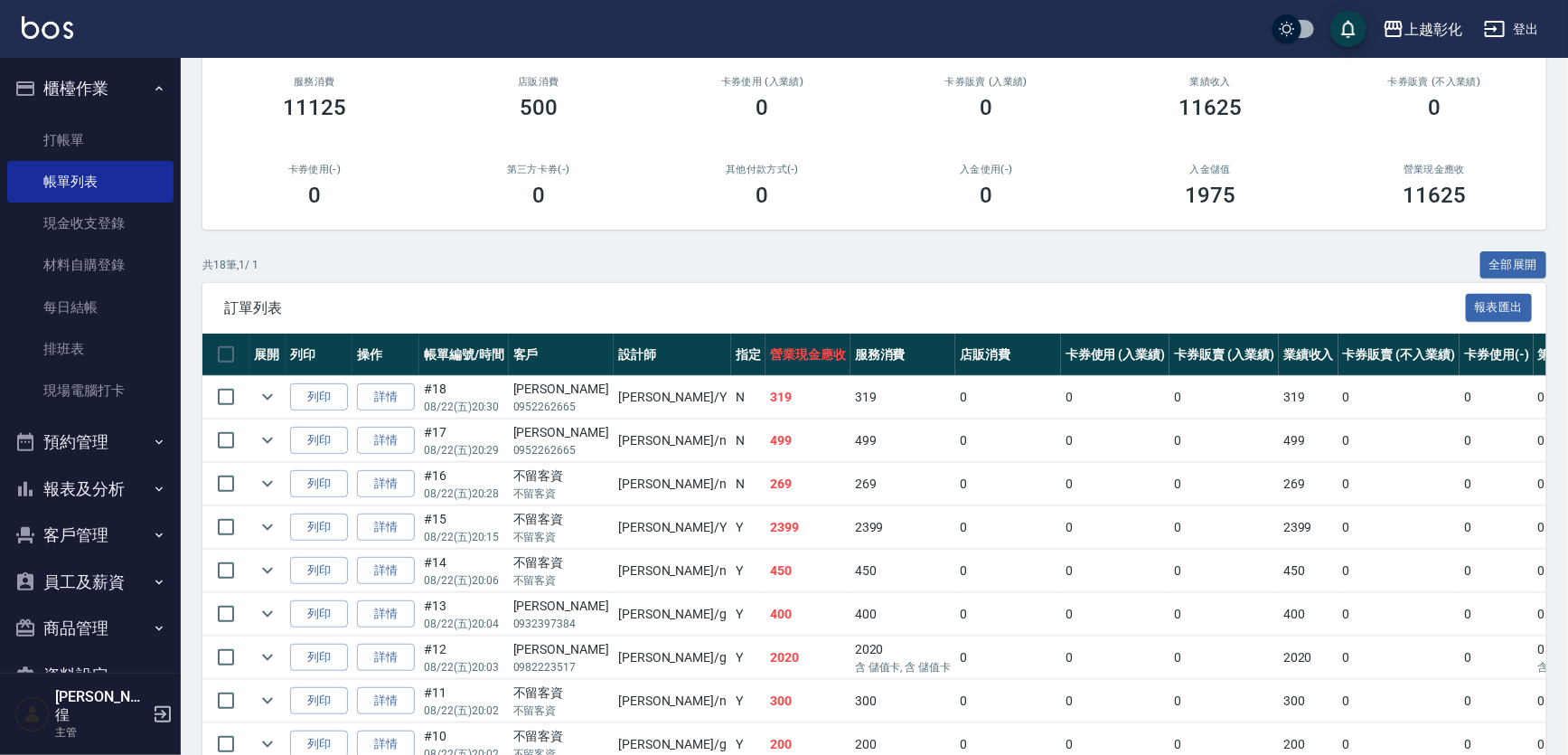
scroll to position [328, 0]
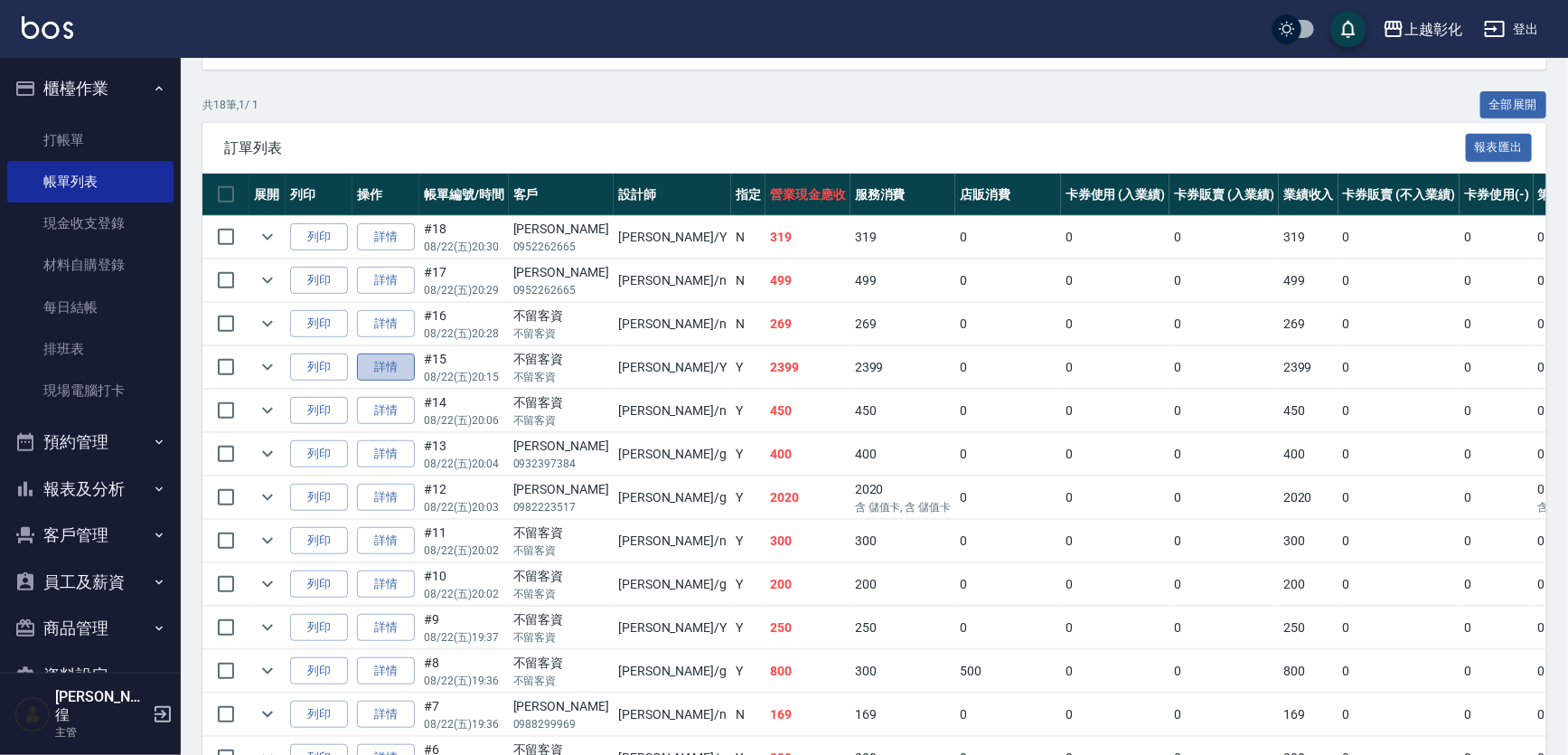
click at [395, 381] on link "詳情" at bounding box center [386, 368] width 58 height 28
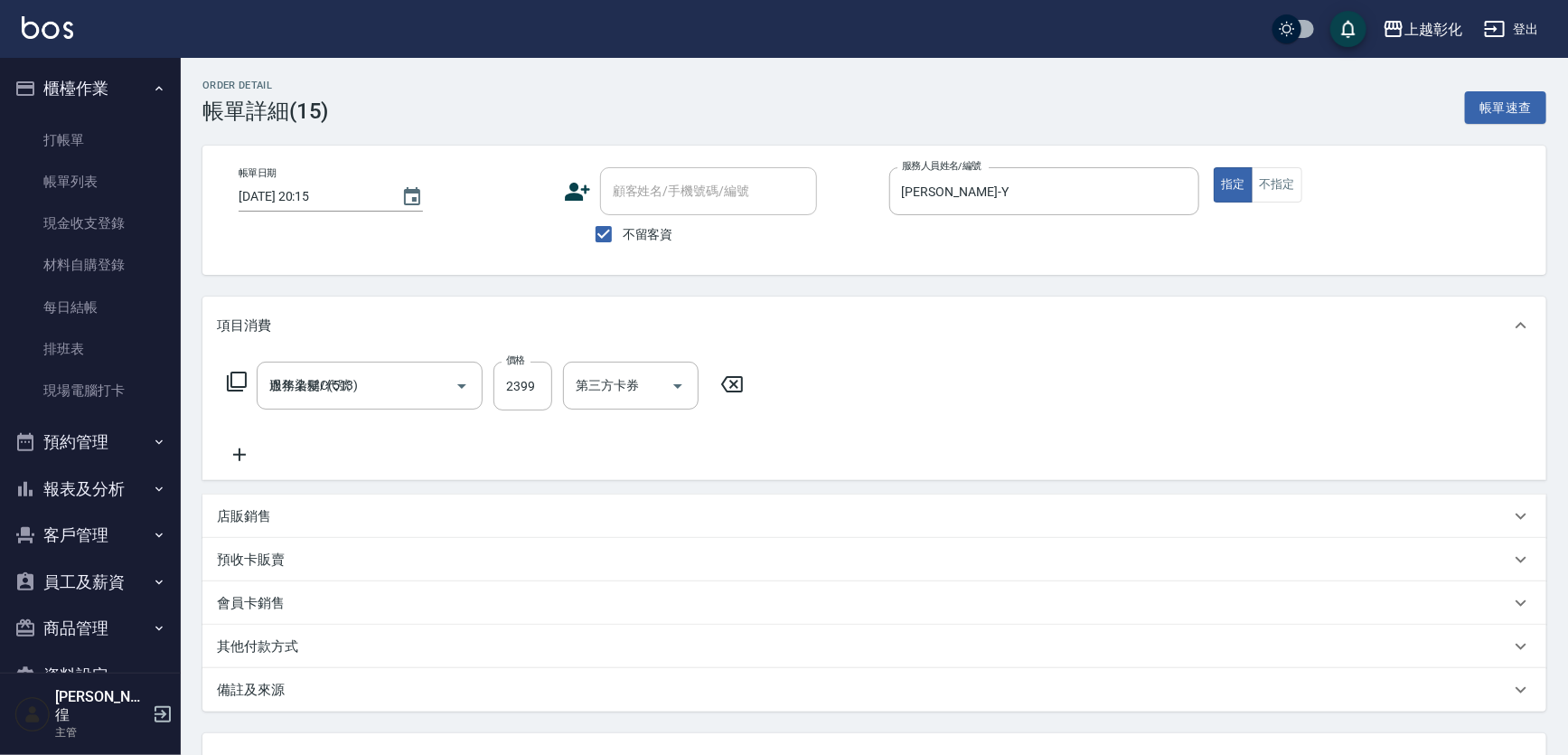
click at [637, 235] on span "不留客資" at bounding box center [648, 234] width 50 height 19
click at [623, 235] on input "不留客資" at bounding box center [604, 234] width 38 height 38
click at [653, 185] on div "顧客姓名/手機號碼/編號 顧客姓名/手機號碼/編號" at bounding box center [708, 191] width 217 height 47
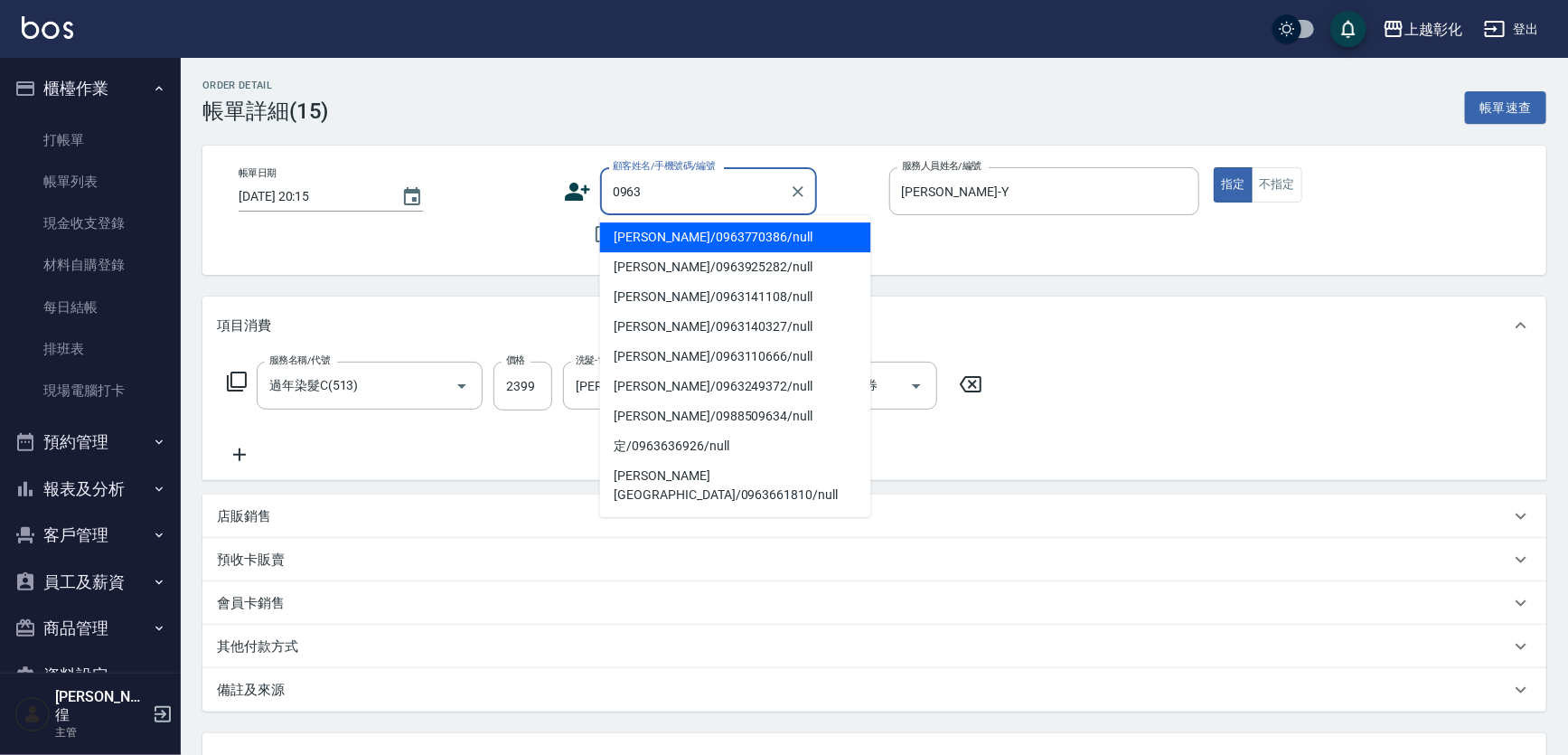
click at [740, 237] on li "[PERSON_NAME]/0963770386/null" at bounding box center [736, 237] width 271 height 30
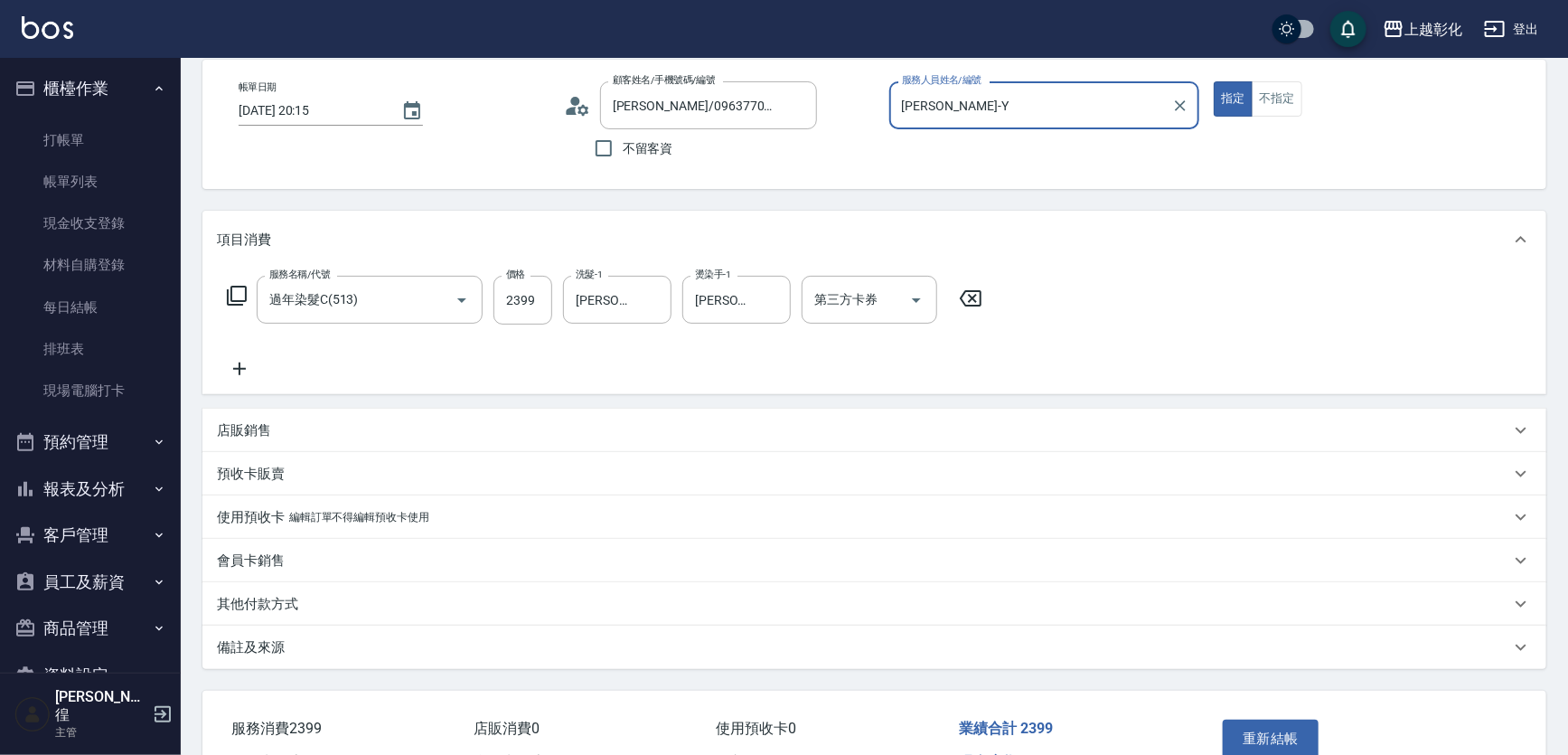
scroll to position [218, 0]
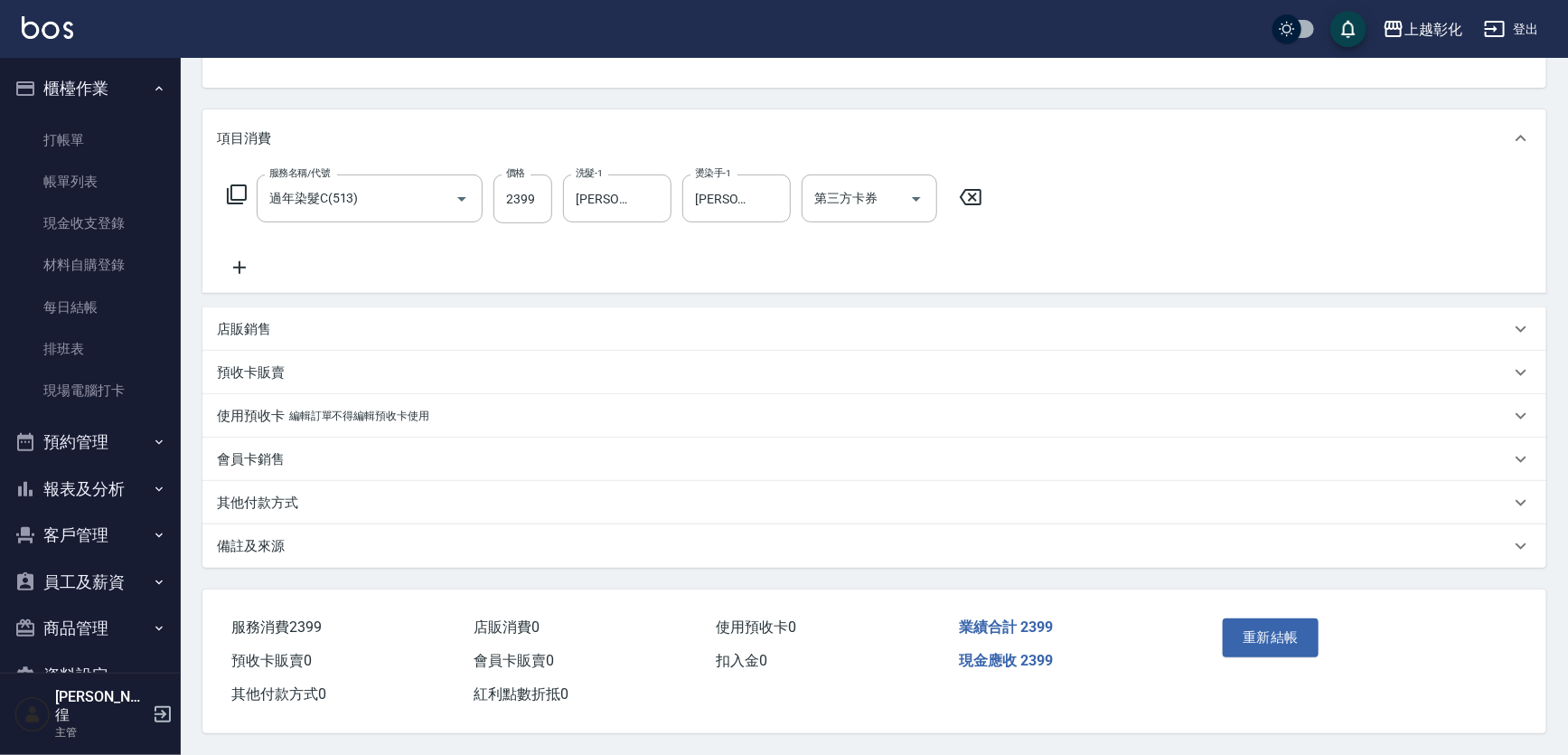
click at [1261, 618] on button "重新結帳" at bounding box center [1270, 636] width 96 height 38
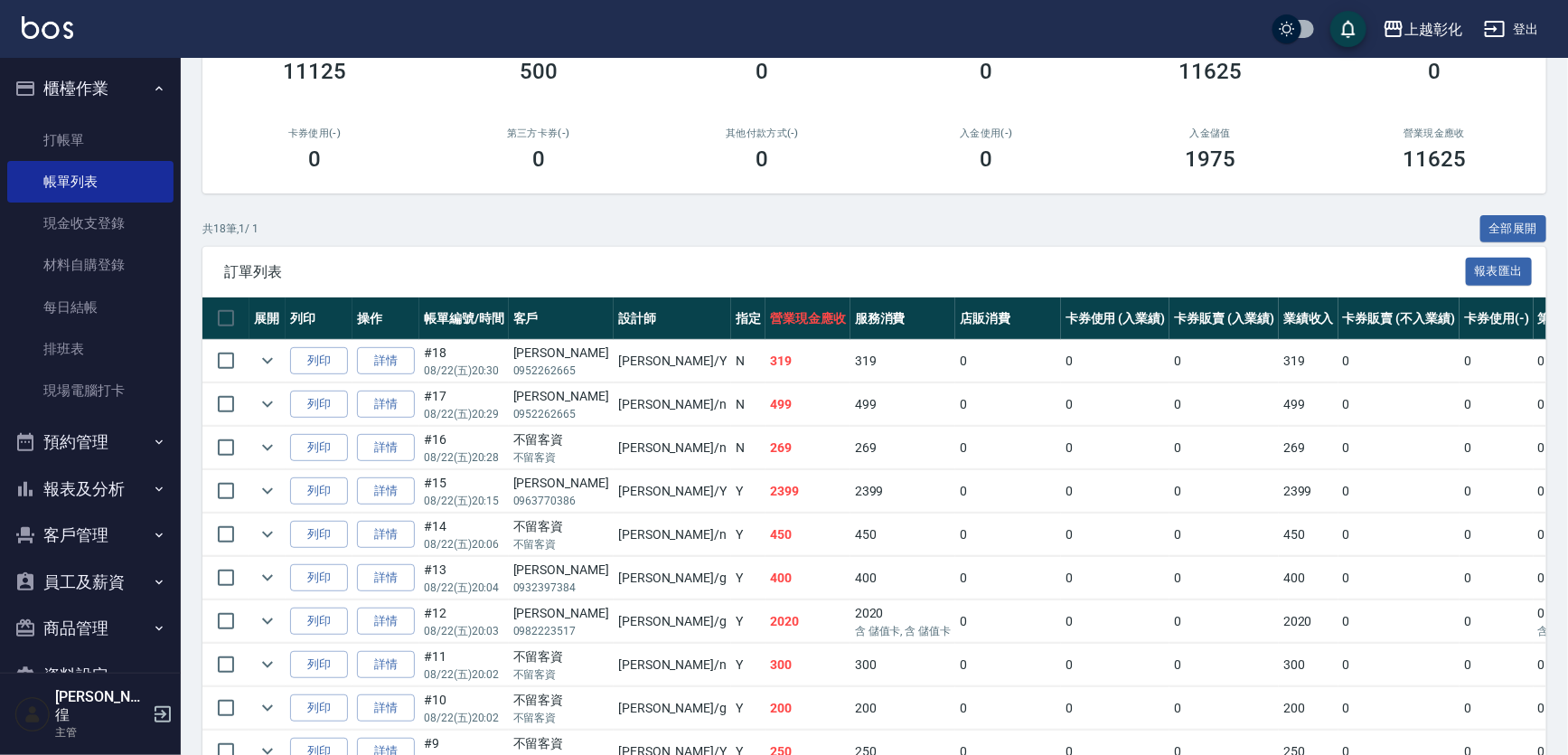
scroll to position [246, 0]
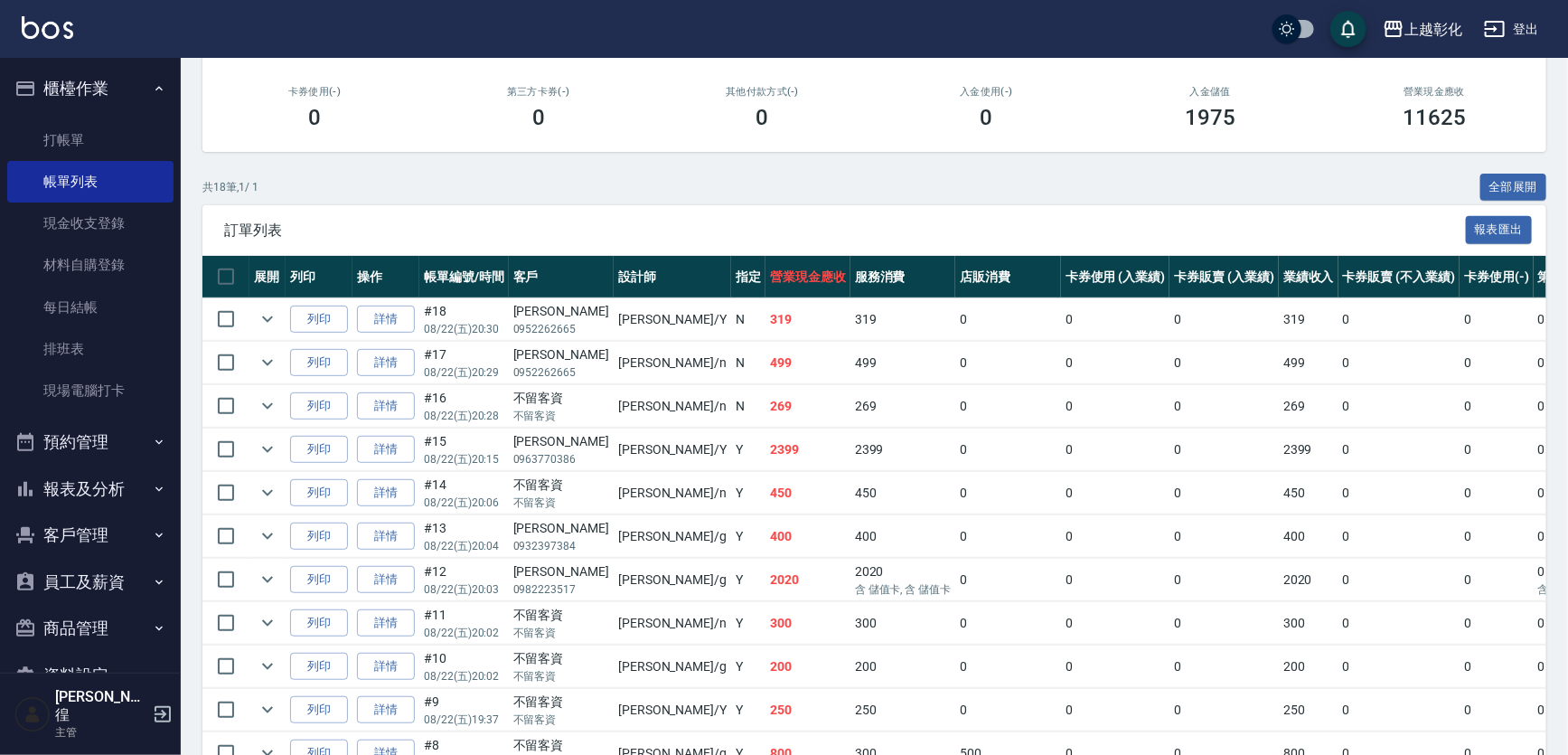
click at [51, 491] on button "報表及分析" at bounding box center [90, 489] width 166 height 47
click at [90, 84] on button "櫃檯作業" at bounding box center [90, 89] width 166 height 47
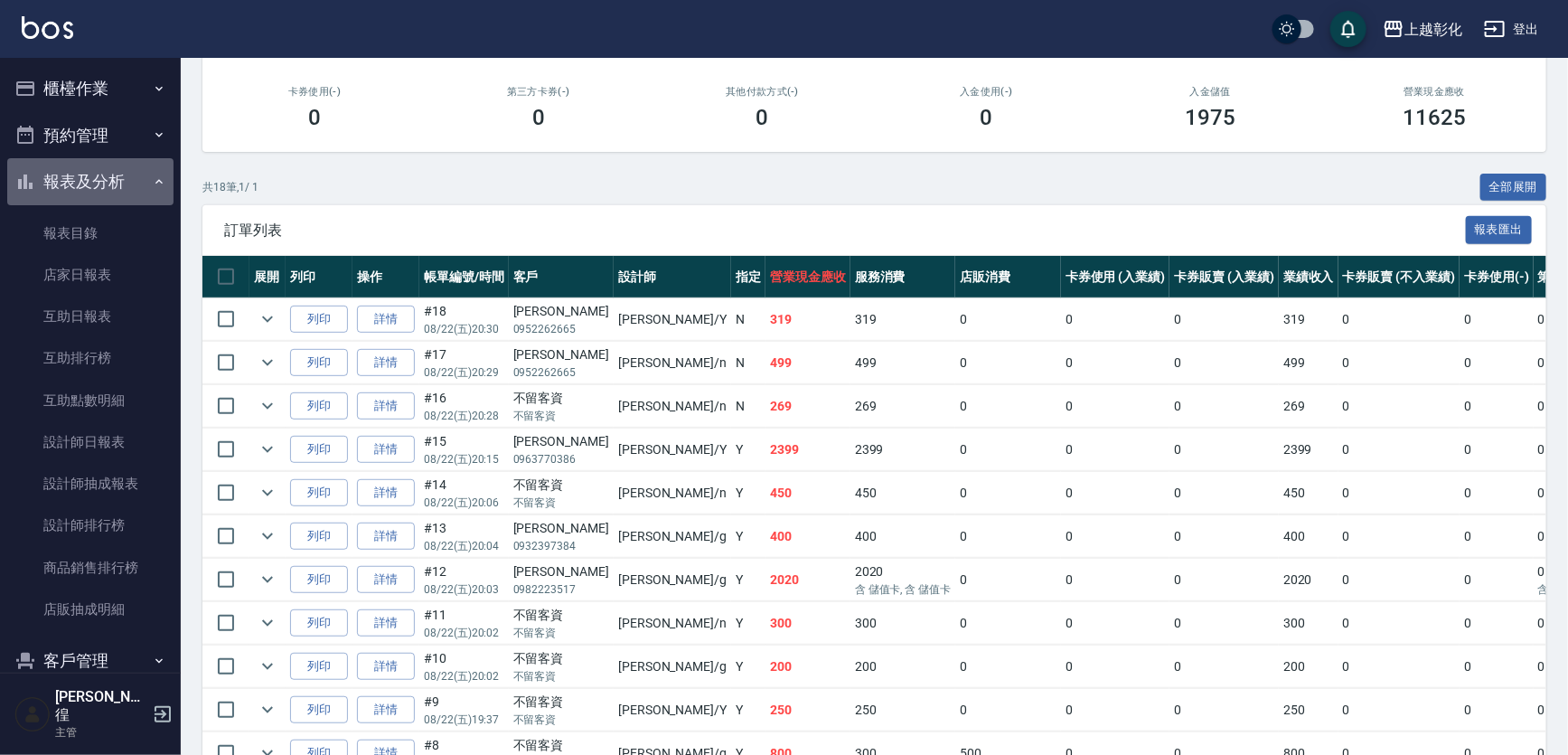
click at [93, 171] on button "報表及分析" at bounding box center [90, 182] width 166 height 47
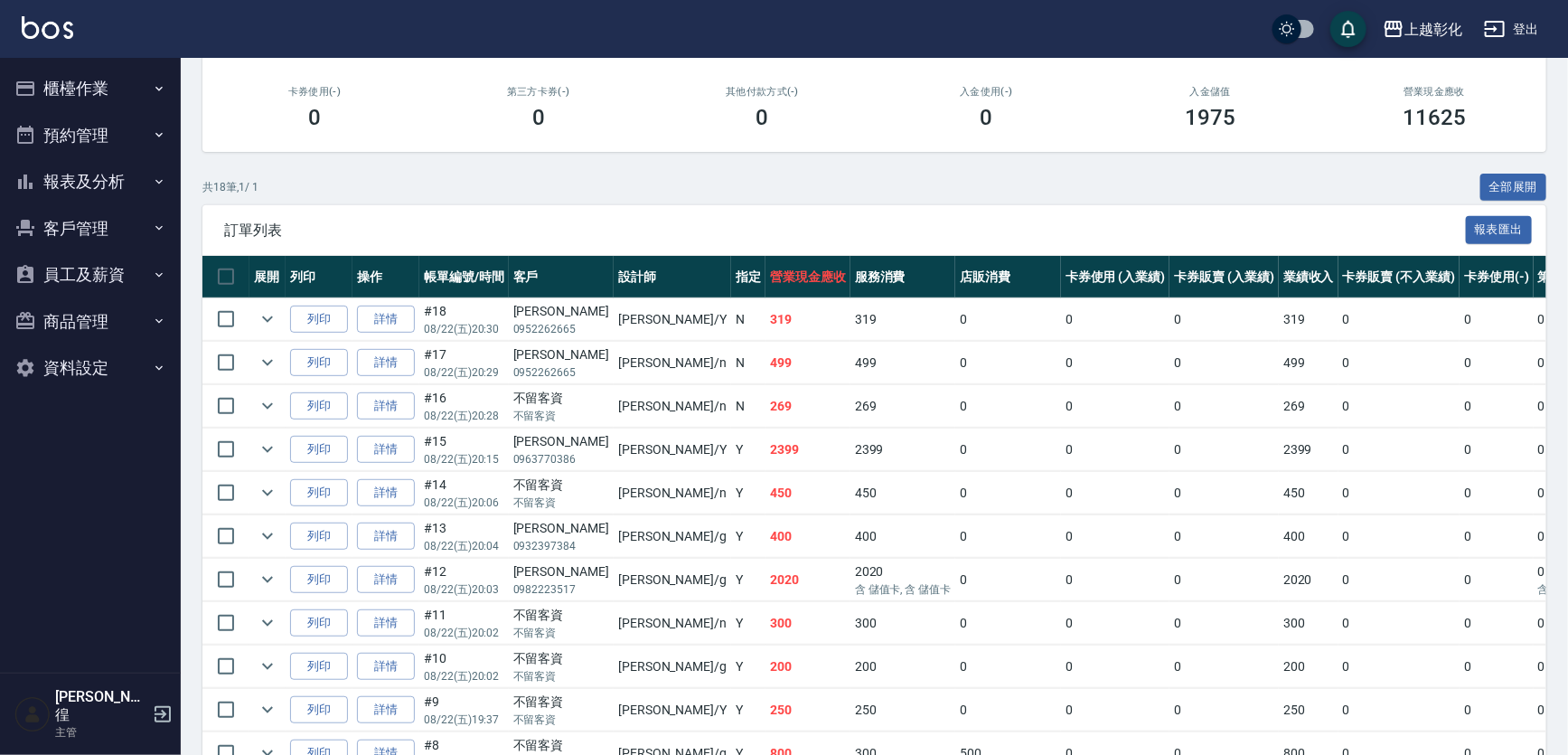
click at [52, 238] on button "客戶管理" at bounding box center [90, 229] width 166 height 47
click at [68, 224] on button "客戶管理" at bounding box center [90, 229] width 166 height 47
drag, startPoint x: 78, startPoint y: 221, endPoint x: 45, endPoint y: 291, distance: 77.4
click at [78, 222] on button "客戶管理" at bounding box center [90, 229] width 166 height 47
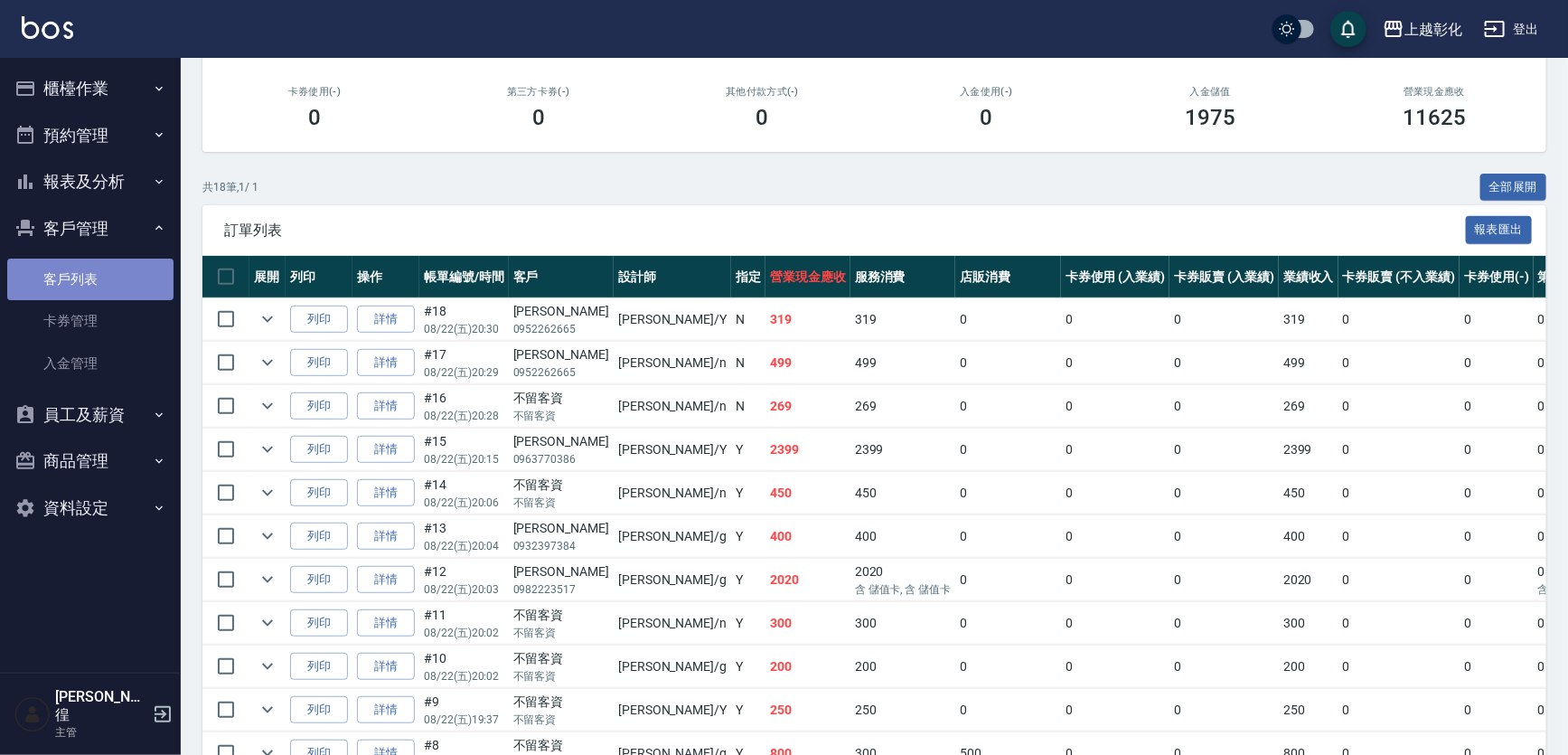
click at [86, 276] on link "客戶列表" at bounding box center [90, 280] width 166 height 42
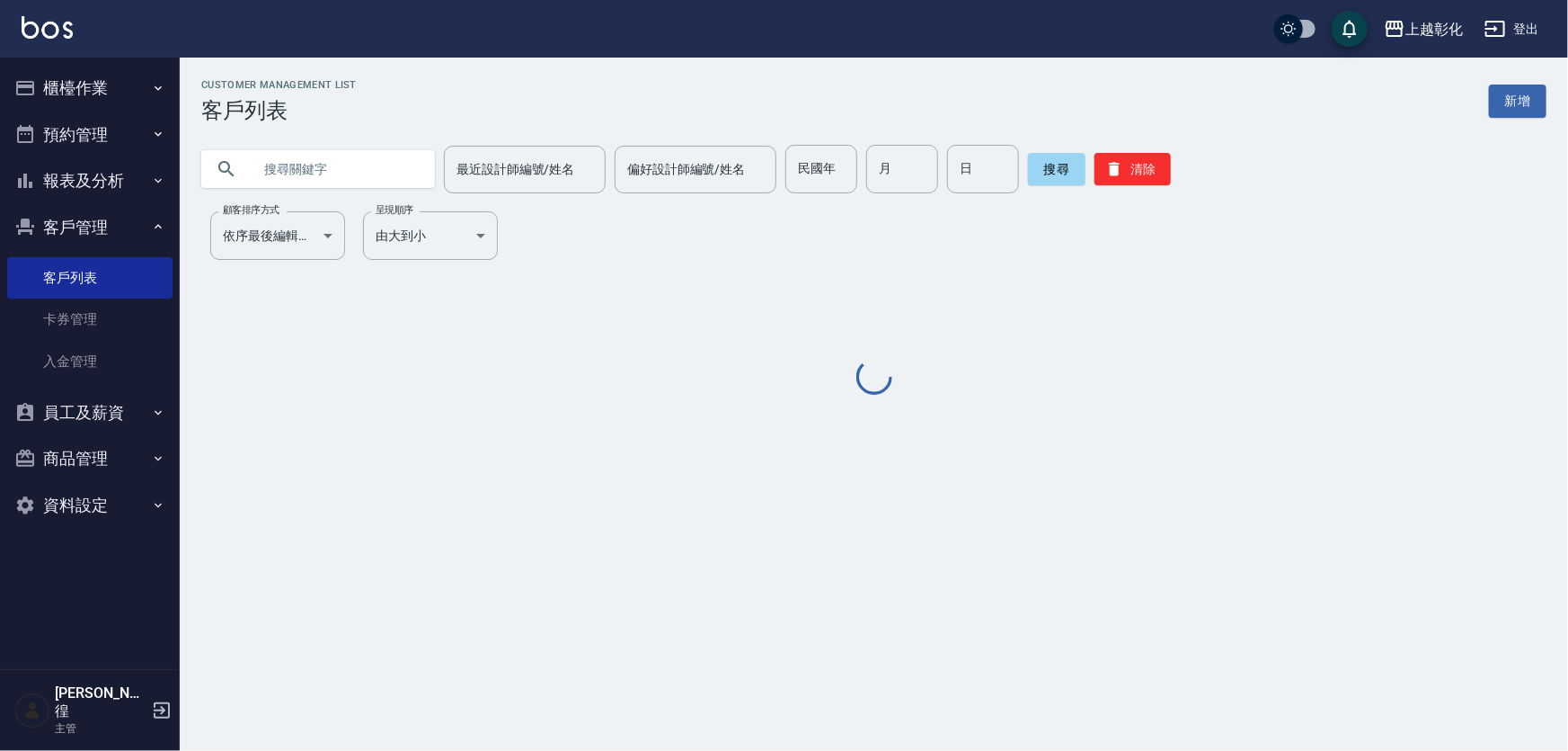
click at [288, 173] on input "text" at bounding box center [336, 168] width 169 height 48
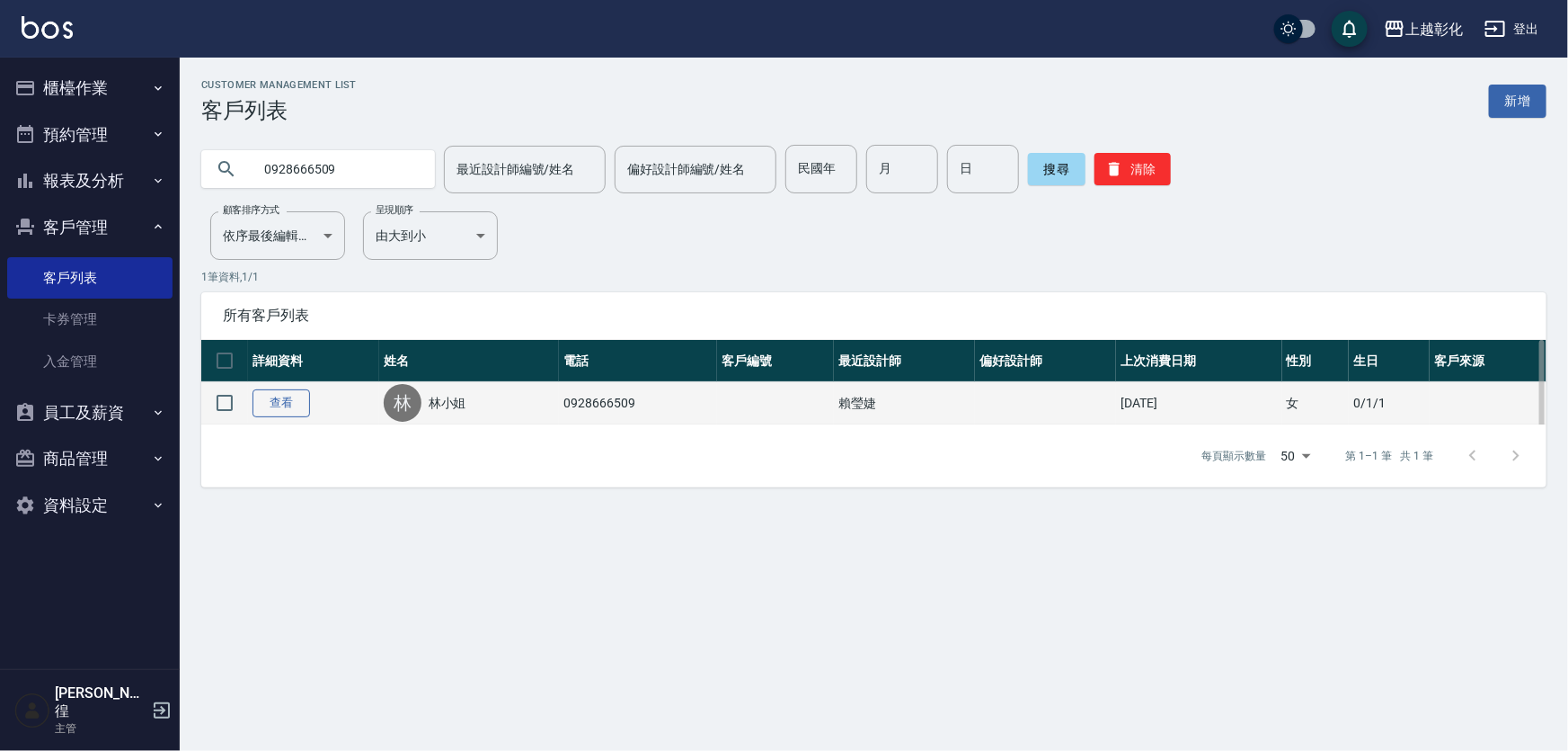
click at [306, 415] on link "查看" at bounding box center [281, 403] width 58 height 28
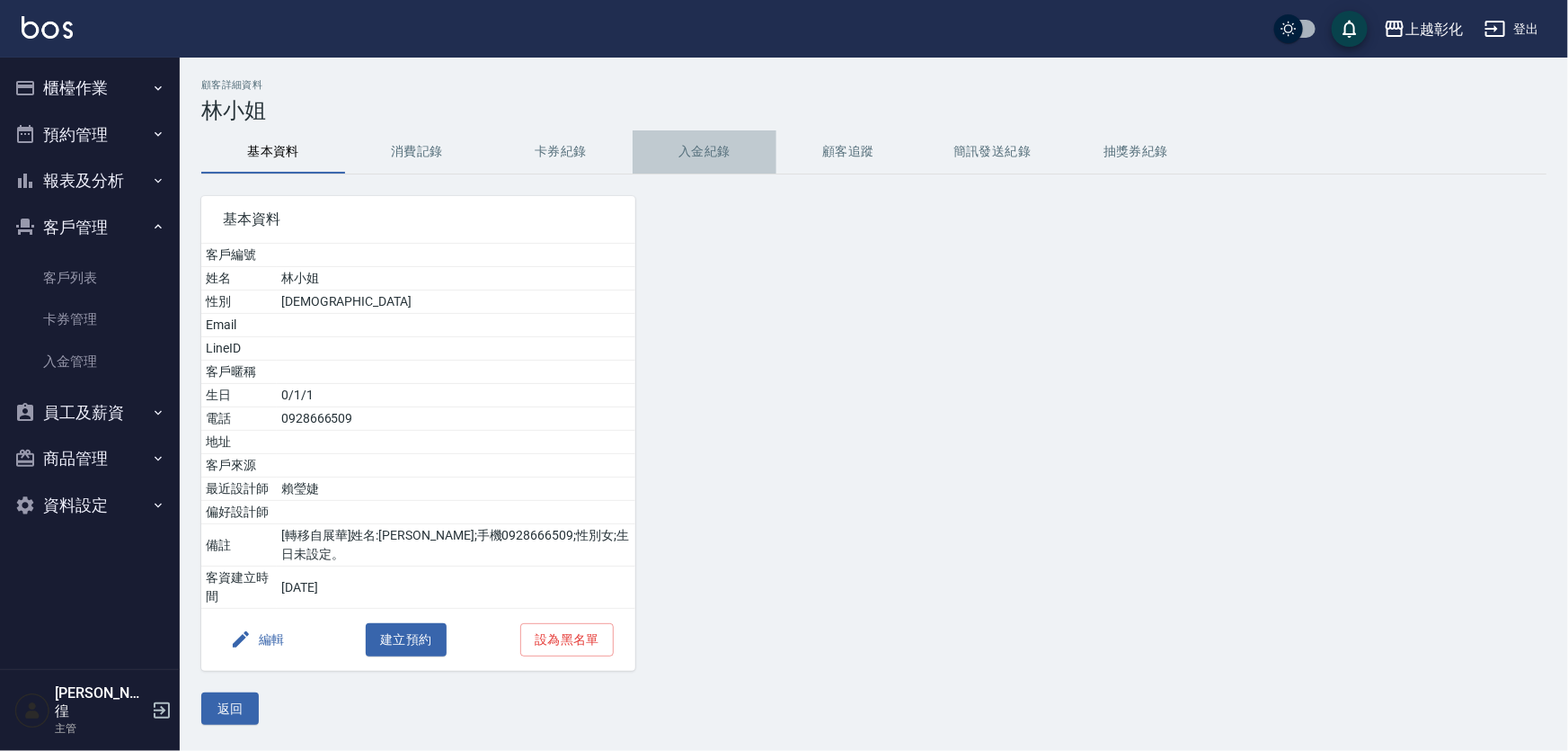
click at [708, 158] on button "入金紀錄" at bounding box center [704, 152] width 143 height 43
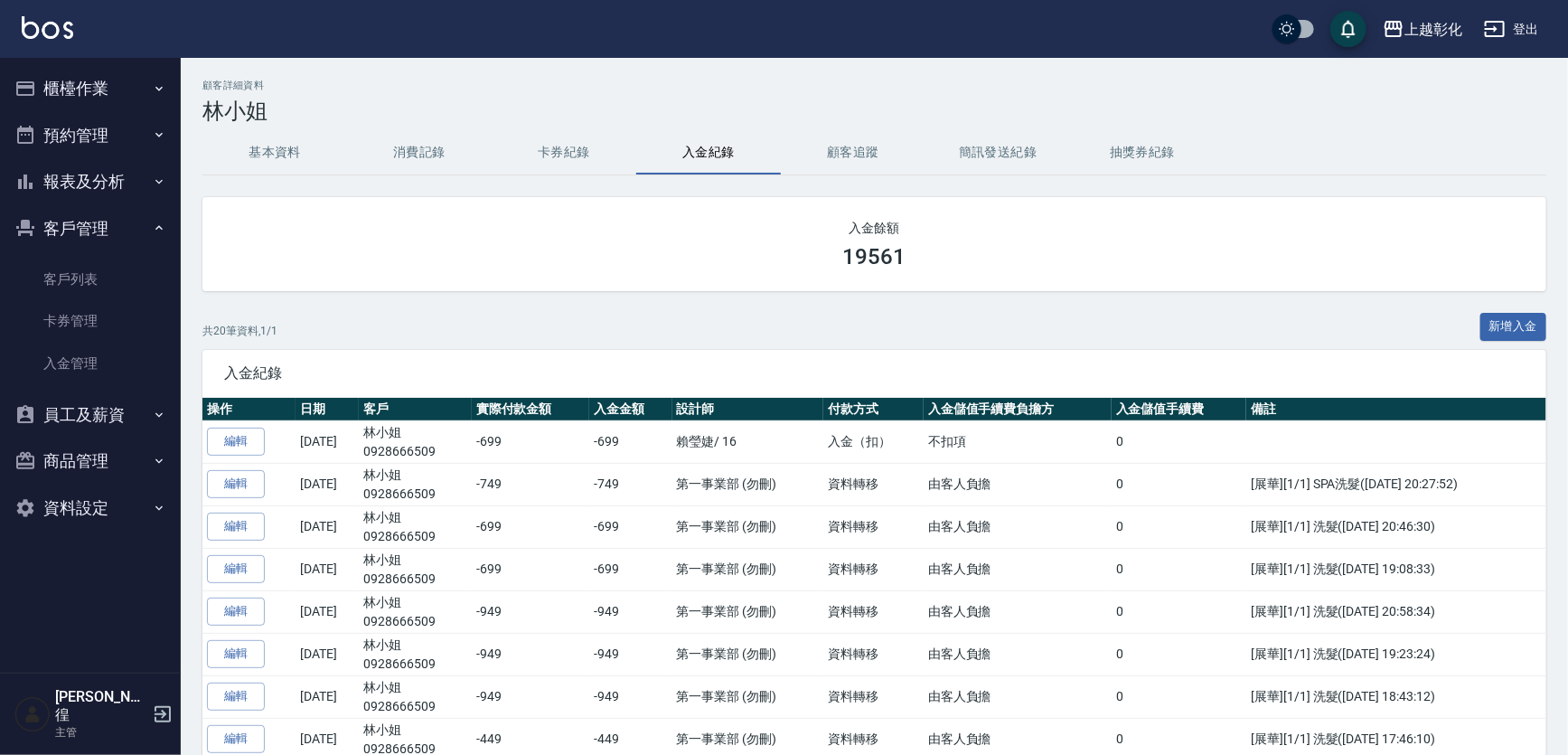
click at [1510, 322] on button "新增入金" at bounding box center [1515, 326] width 67 height 28
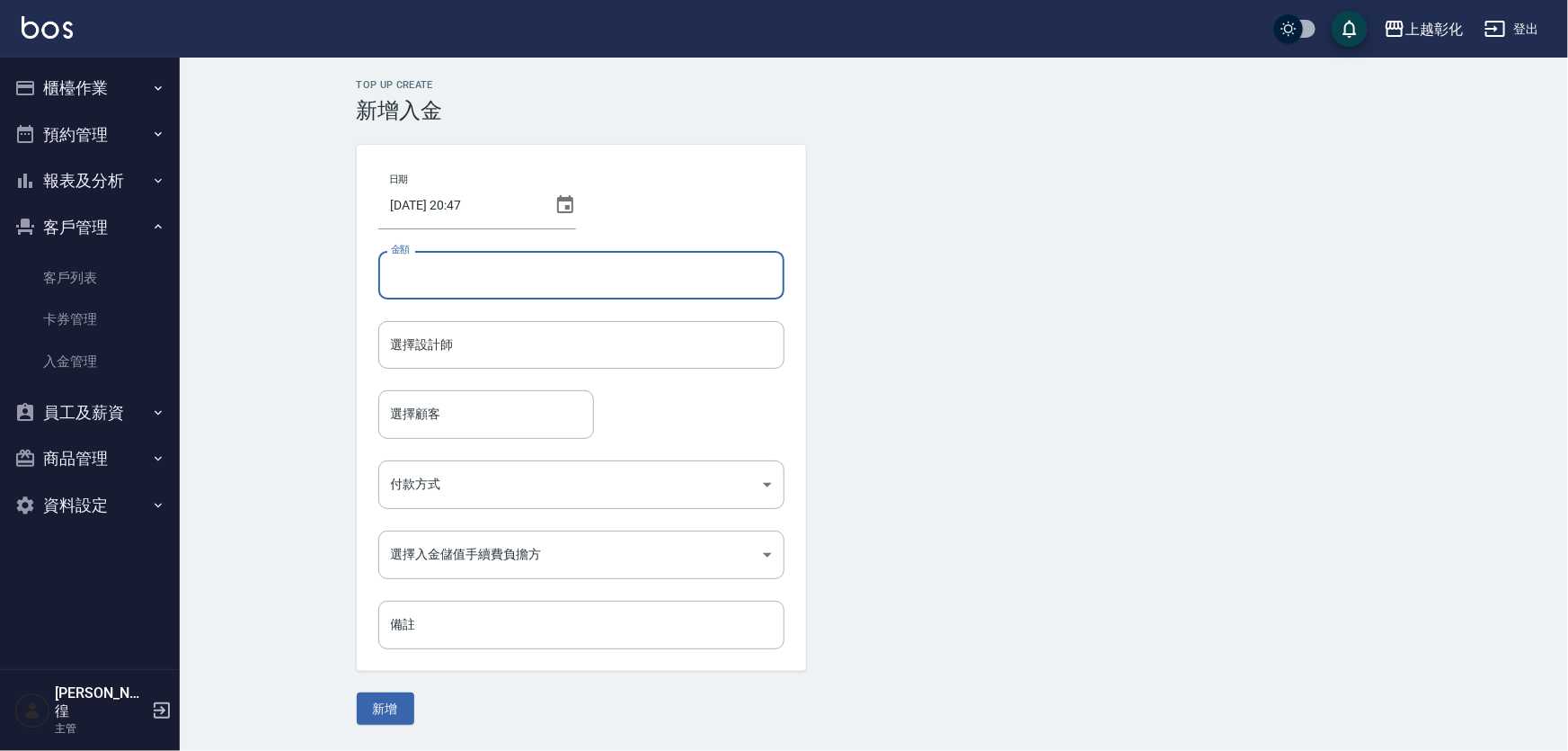
click at [421, 280] on input "金額" at bounding box center [581, 274] width 406 height 48
click at [434, 348] on input "選擇設計師" at bounding box center [581, 345] width 390 height 31
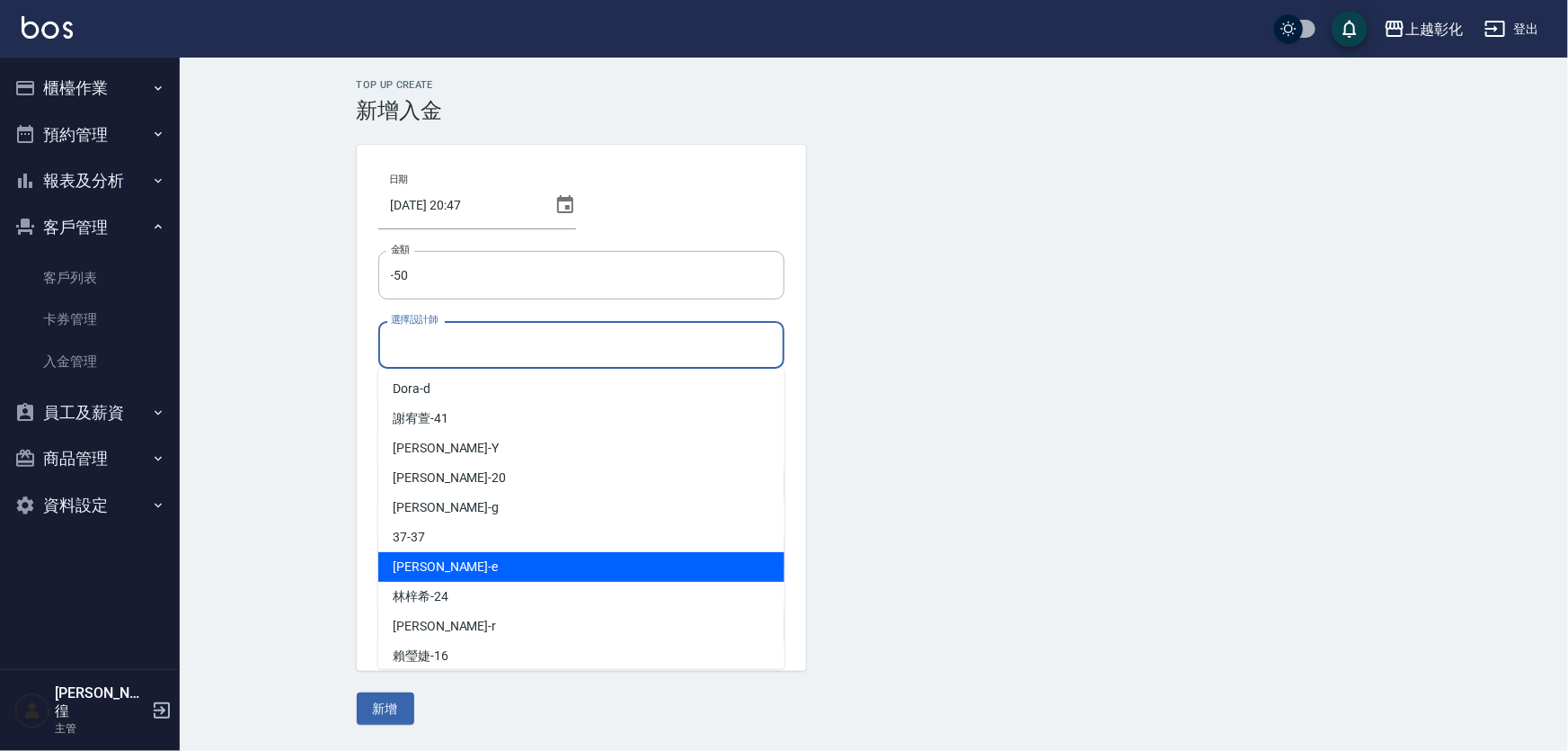
scroll to position [129, 0]
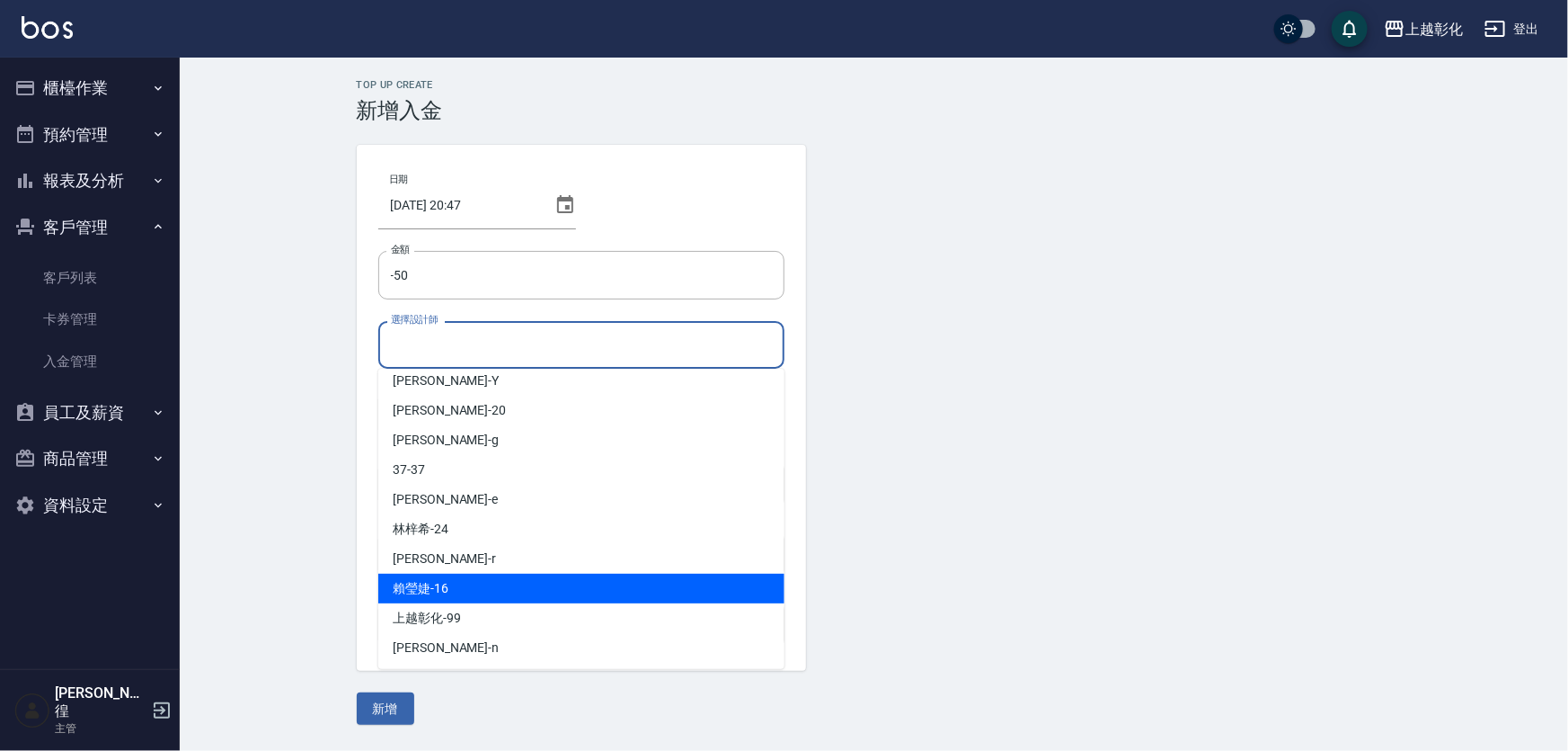
drag, startPoint x: 444, startPoint y: 590, endPoint x: 435, endPoint y: 581, distance: 12.7
click at [439, 583] on span "[PERSON_NAME]-16" at bounding box center [420, 588] width 56 height 19
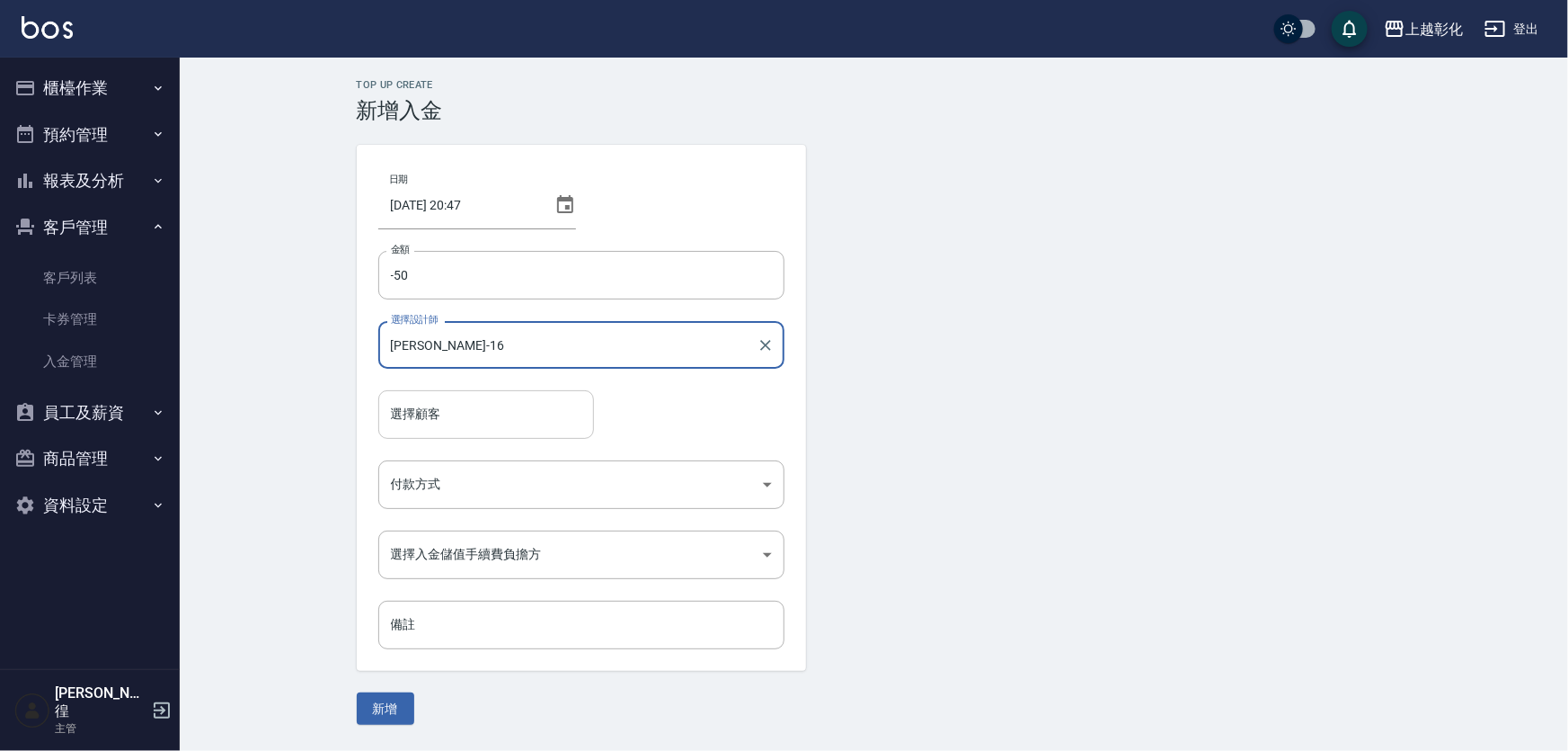
click at [457, 415] on input "選擇顧客" at bounding box center [485, 414] width 199 height 31
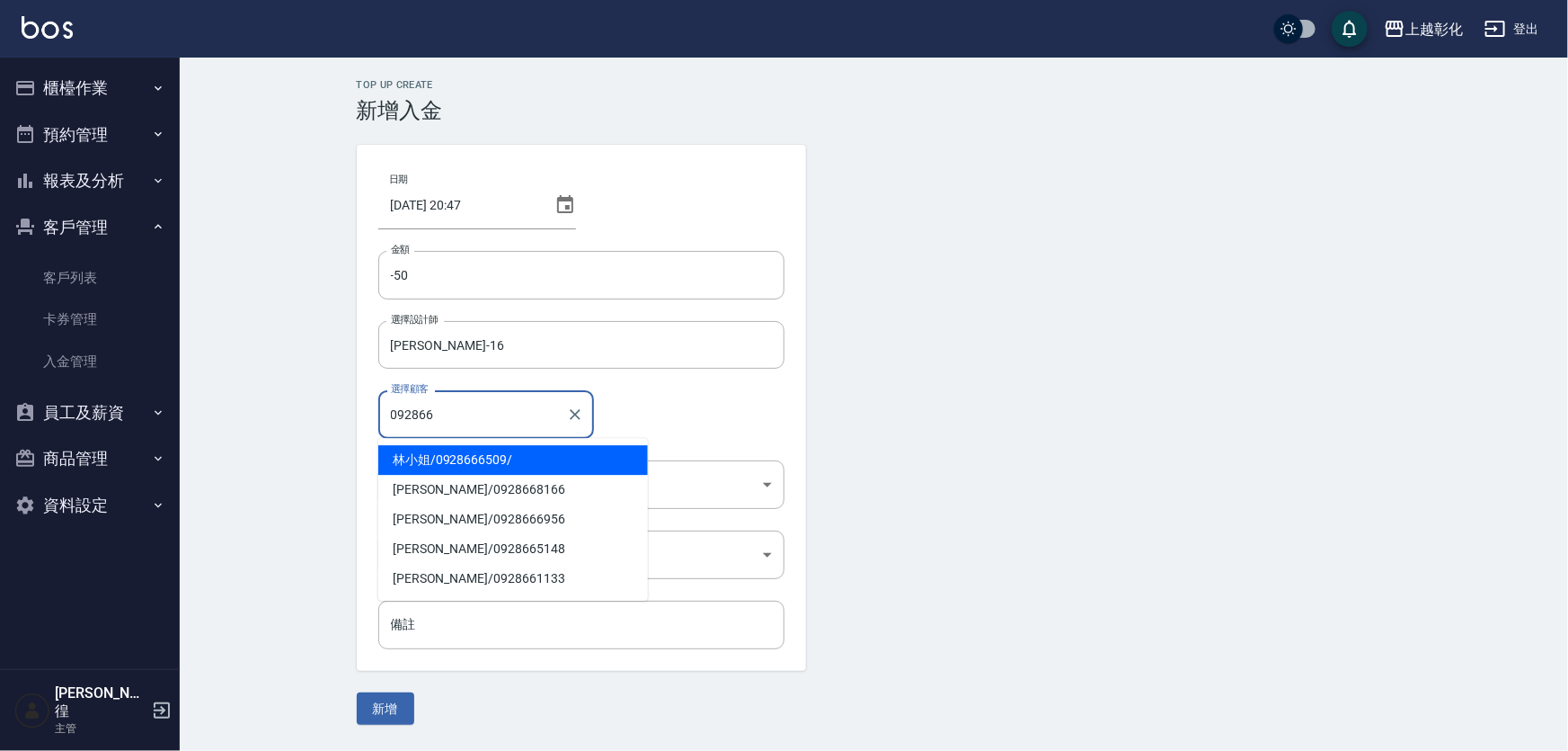
click at [488, 457] on span "[PERSON_NAME]小姐 / 0928666509 /" at bounding box center [513, 460] width 269 height 29
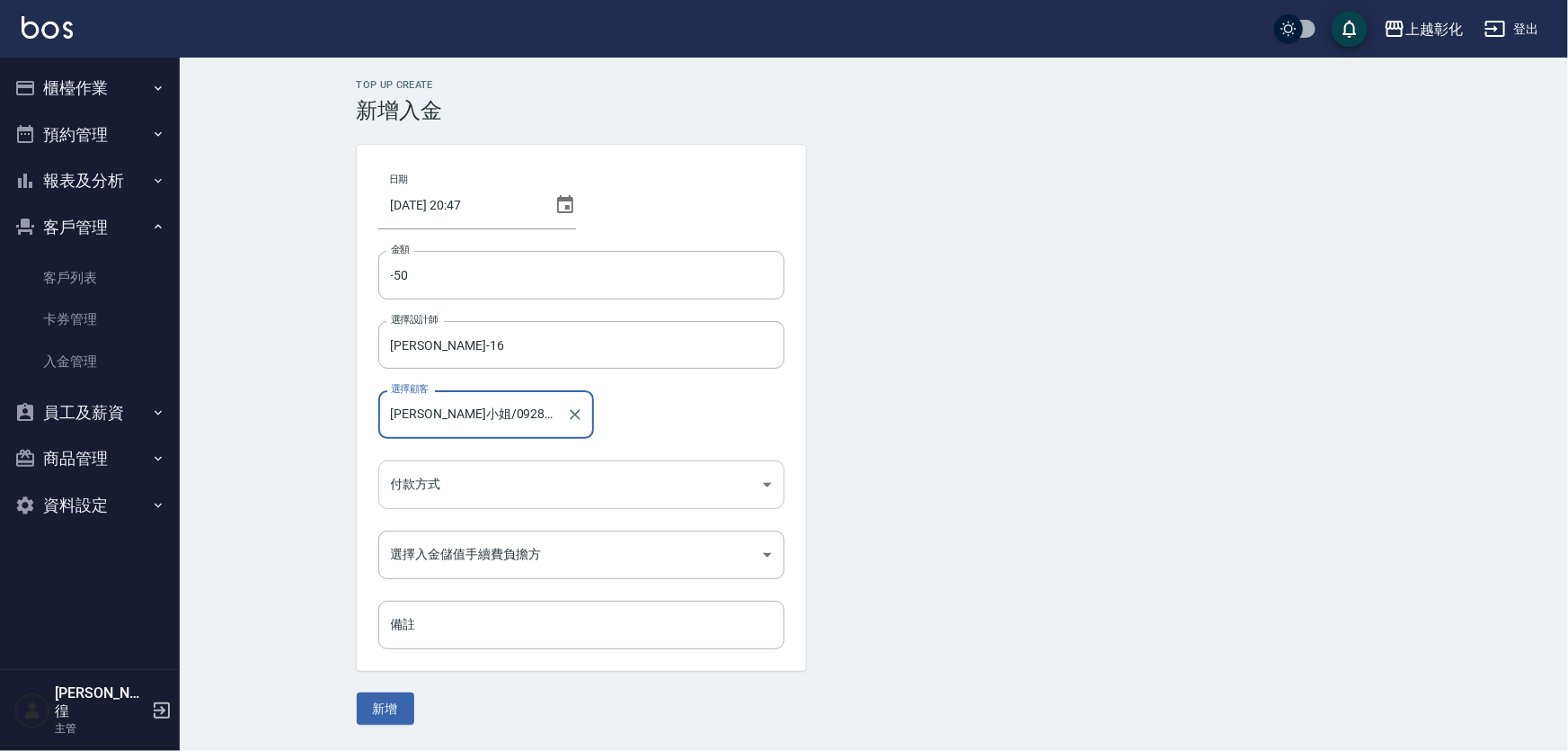
click at [465, 491] on body "上越彰化 登出 櫃檯作業 打帳單 帳單列表 現金收支登錄 材料自購登錄 每日結帳 排班表 現場電腦打卡 預約管理 預約管理 單日預約紀錄 單週預約紀錄 報表及…" at bounding box center [784, 376] width 1568 height 751
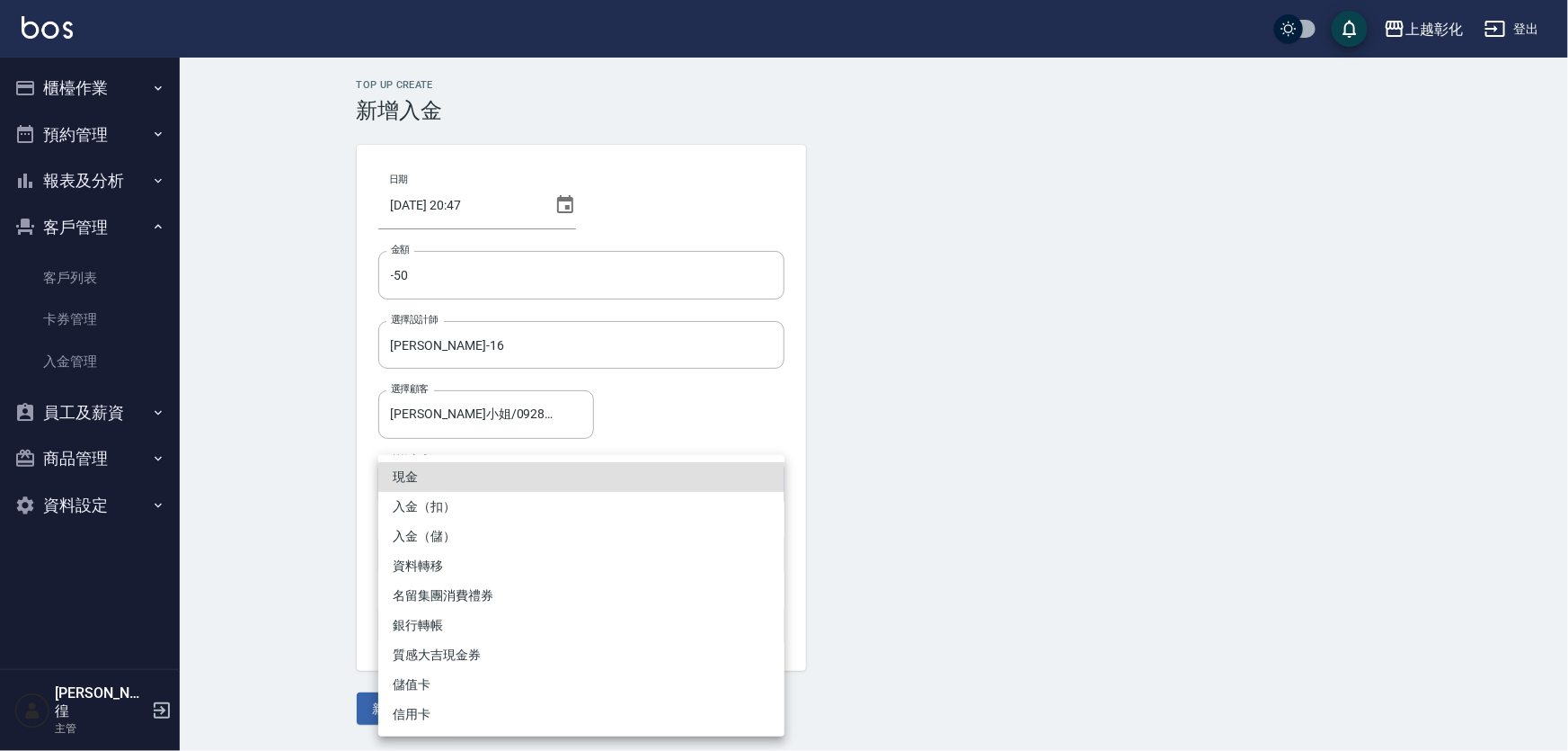
click at [436, 508] on li "入金（扣）" at bounding box center [581, 506] width 406 height 29
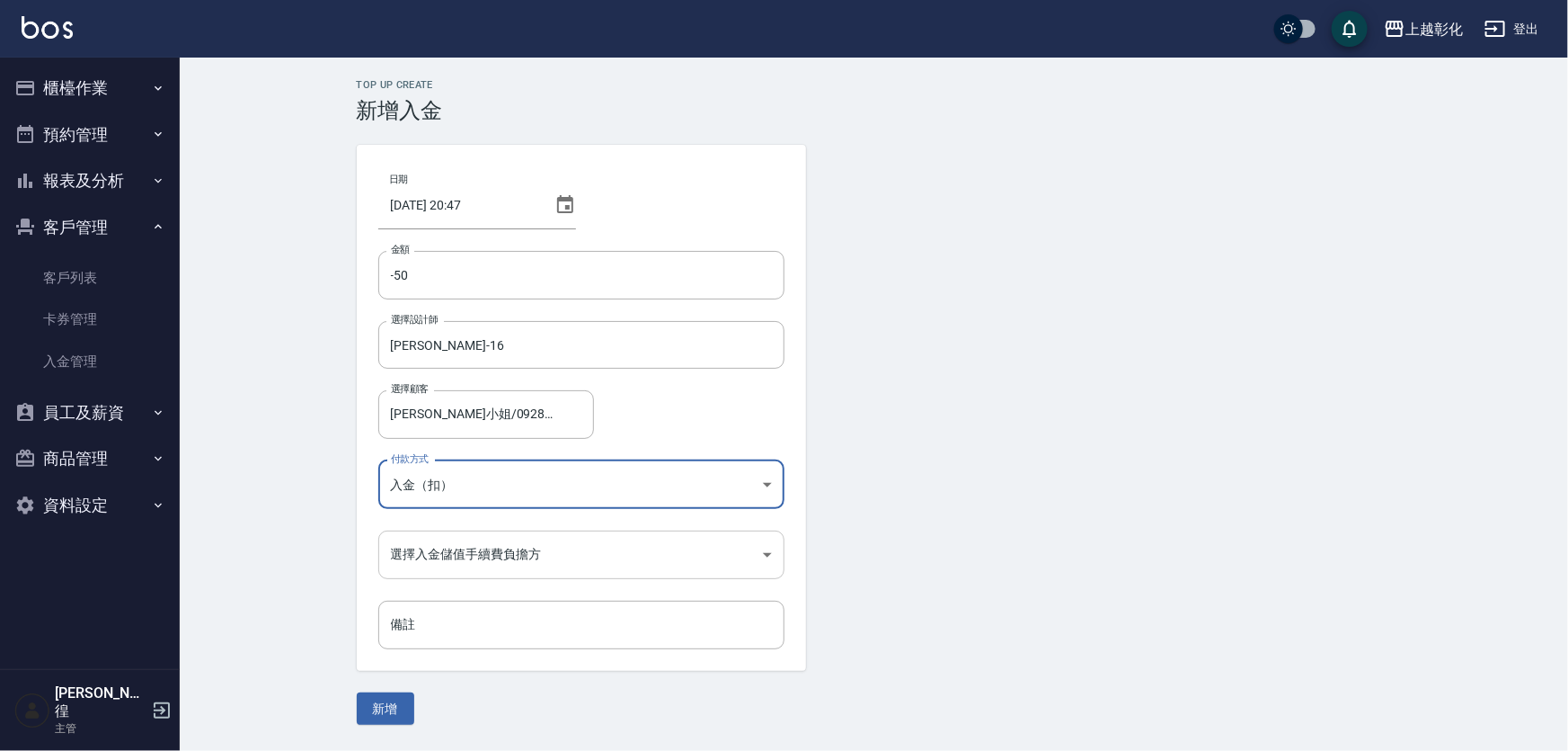
click at [443, 548] on body "上越彰化 登出 櫃檯作業 打帳單 帳單列表 現金收支登錄 材料自購登錄 每日結帳 排班表 現場電腦打卡 預約管理 預約管理 單日預約紀錄 單週預約紀錄 報表及…" at bounding box center [784, 376] width 1568 height 751
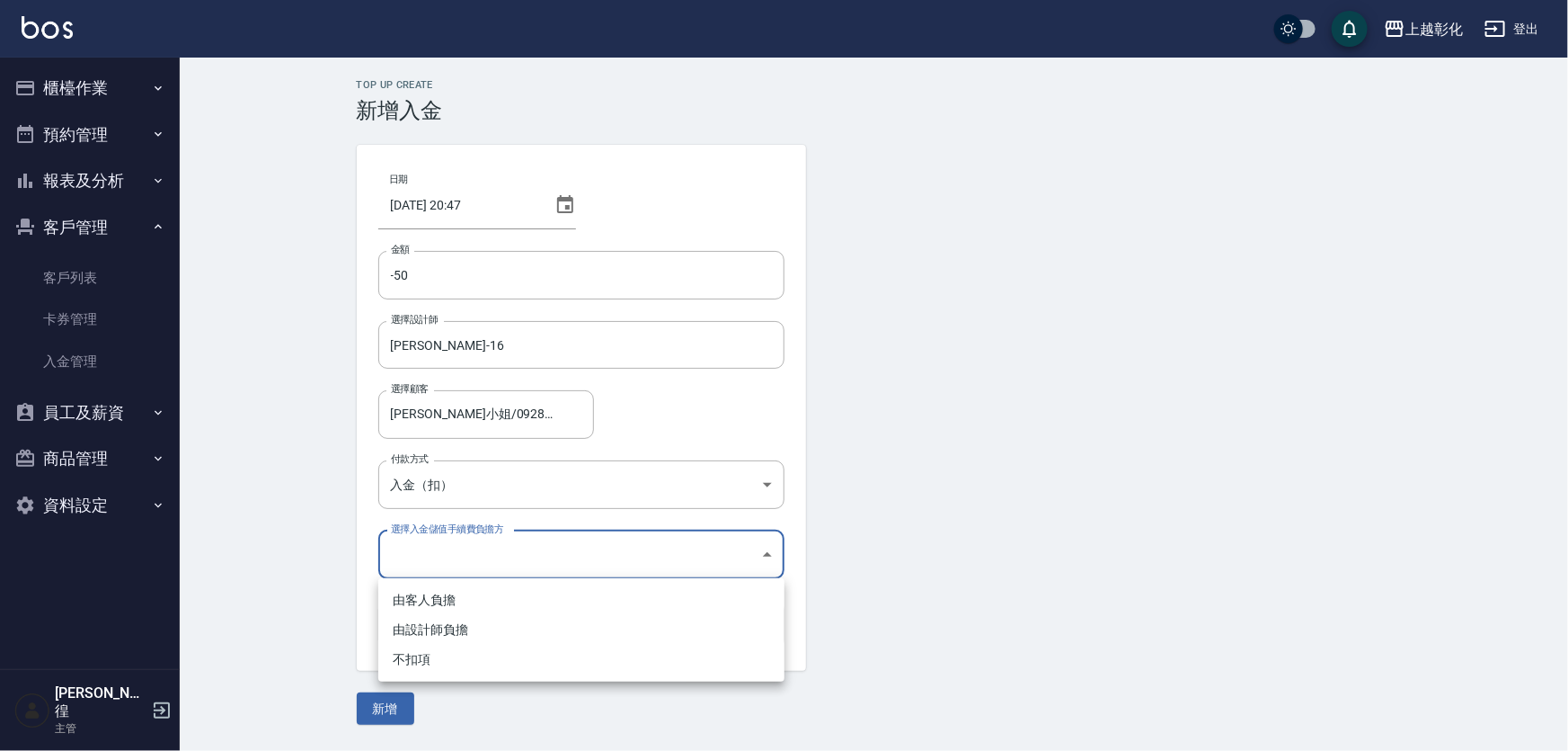
click at [420, 658] on li "不扣項" at bounding box center [581, 660] width 406 height 29
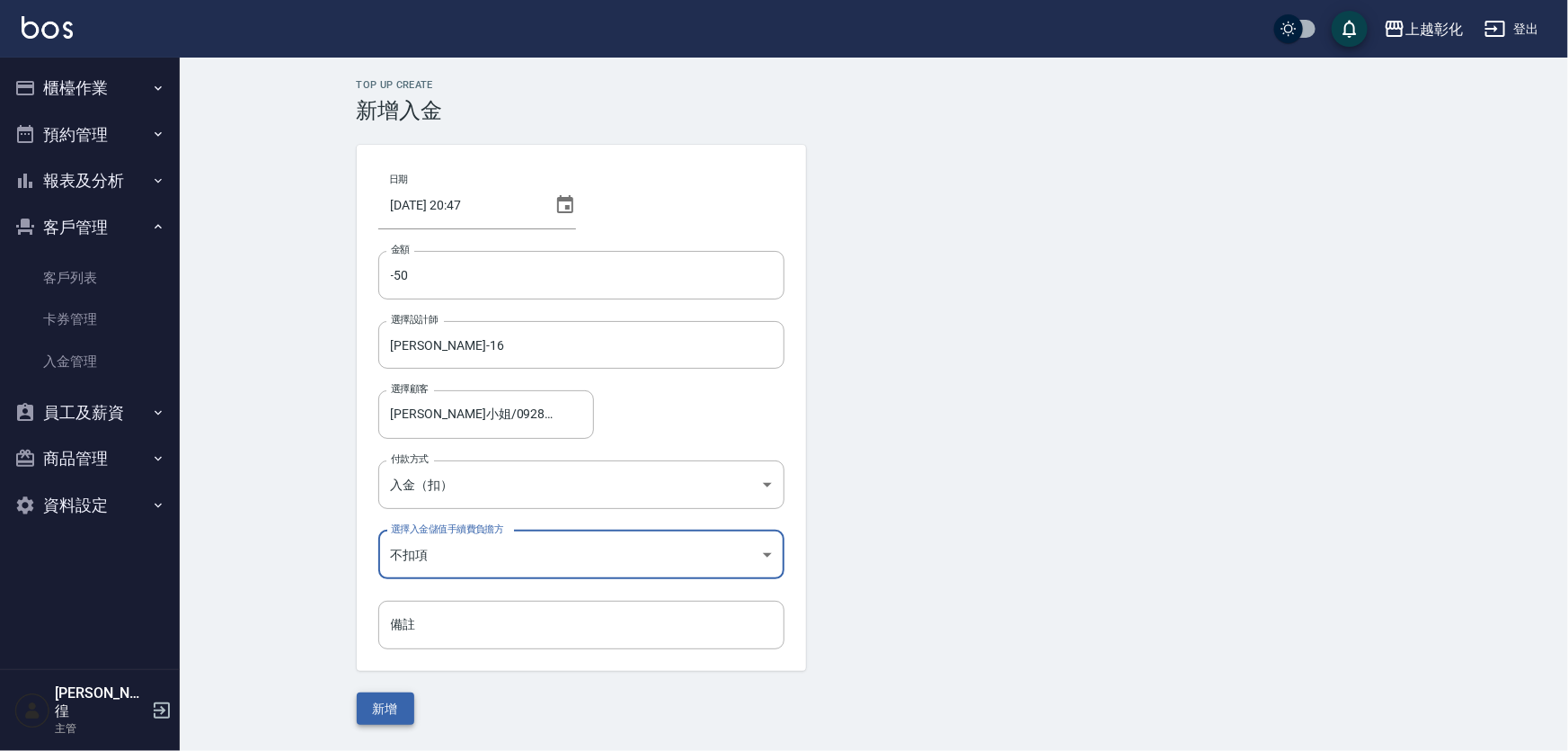
click at [366, 722] on button "新增" at bounding box center [385, 709] width 58 height 33
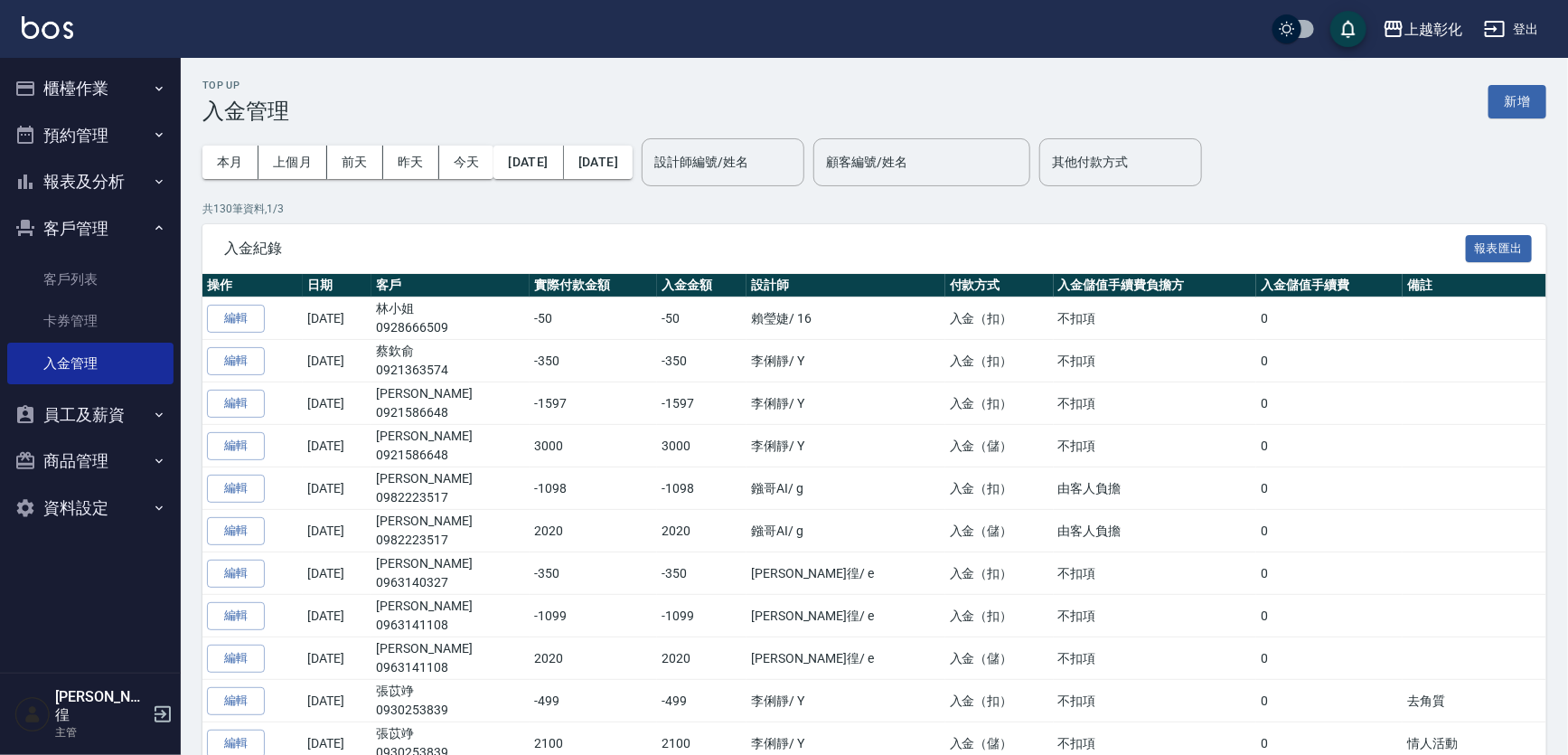
click at [137, 97] on button "櫃檯作業" at bounding box center [90, 89] width 166 height 47
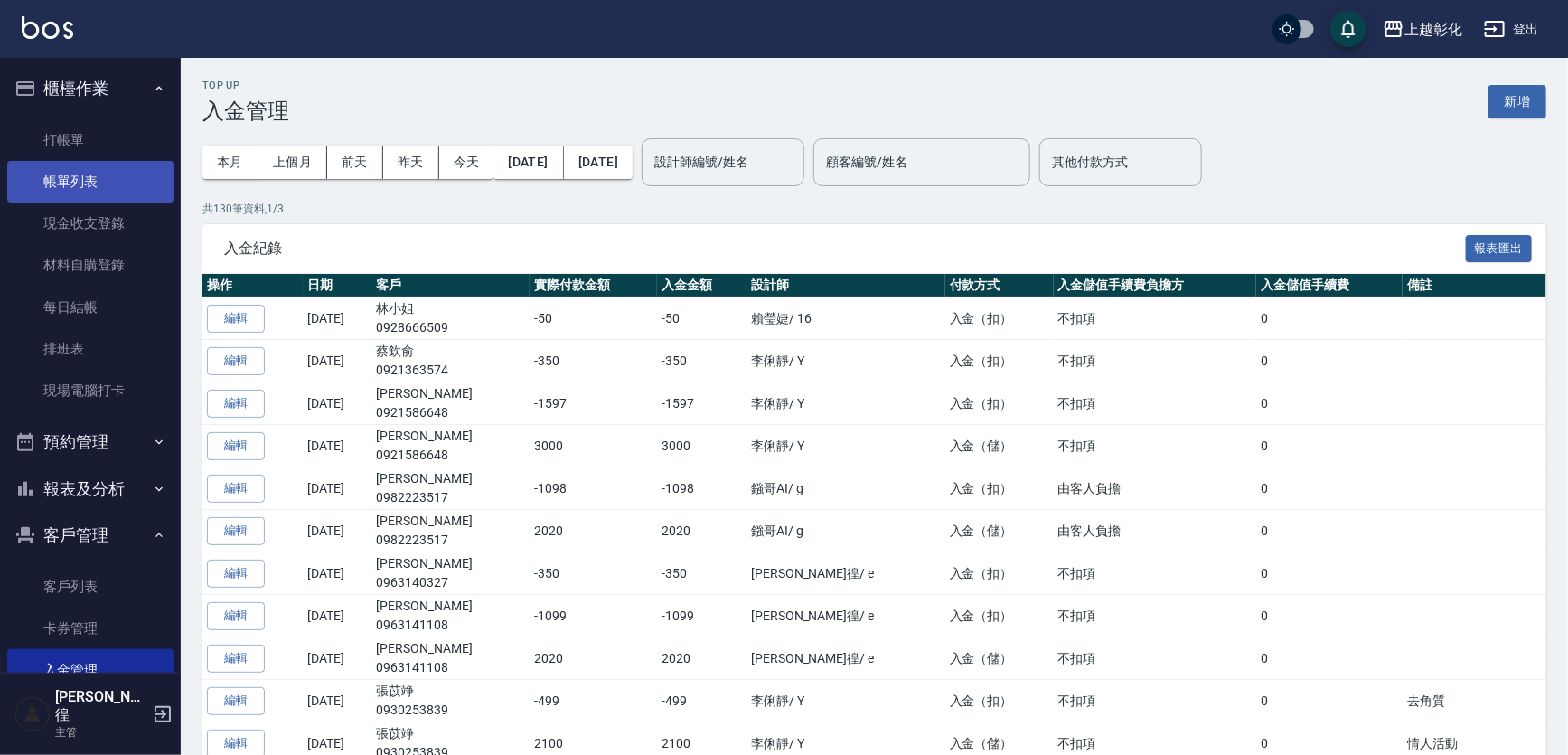
click at [118, 181] on link "帳單列表" at bounding box center [90, 182] width 166 height 42
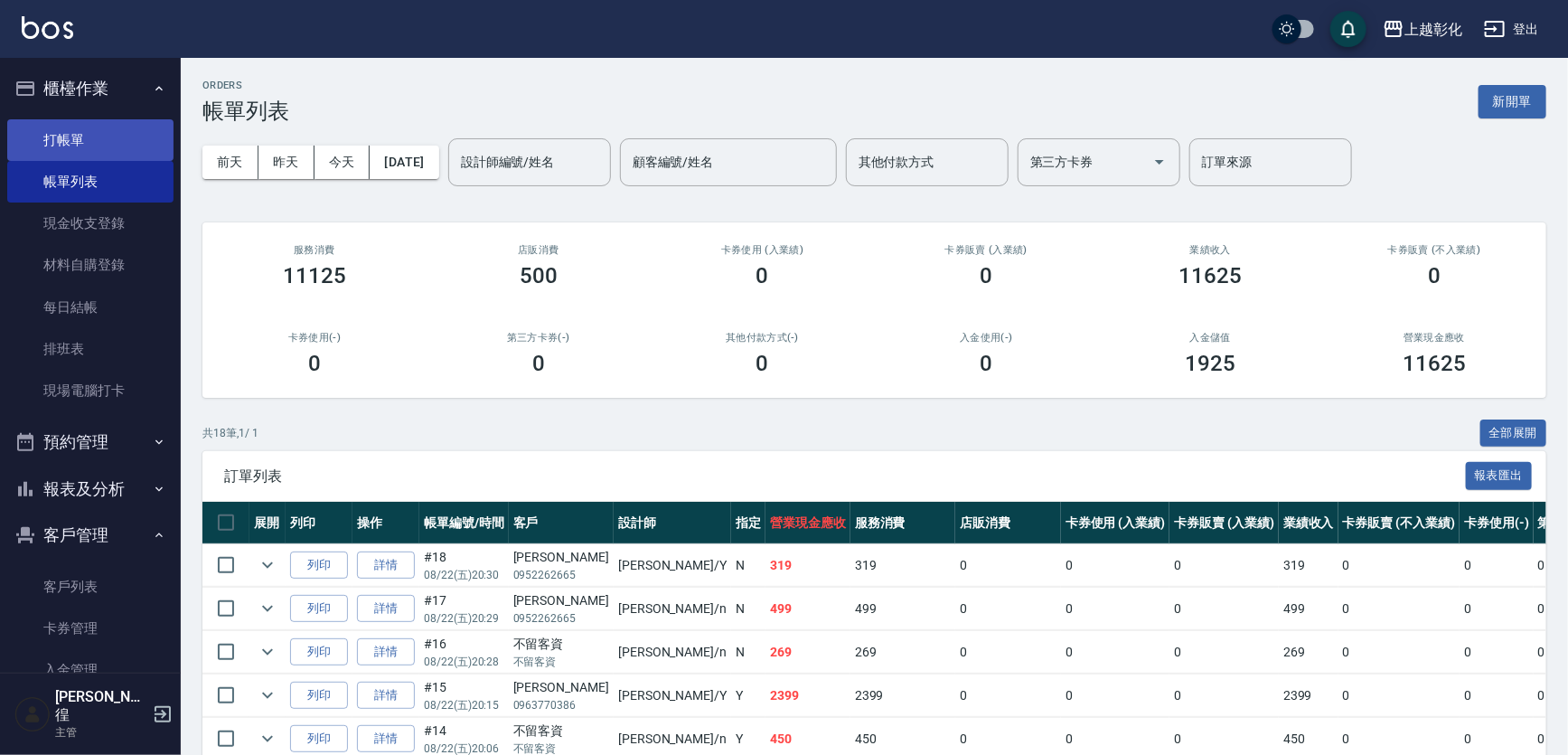
click at [118, 137] on link "打帳單" at bounding box center [90, 140] width 166 height 42
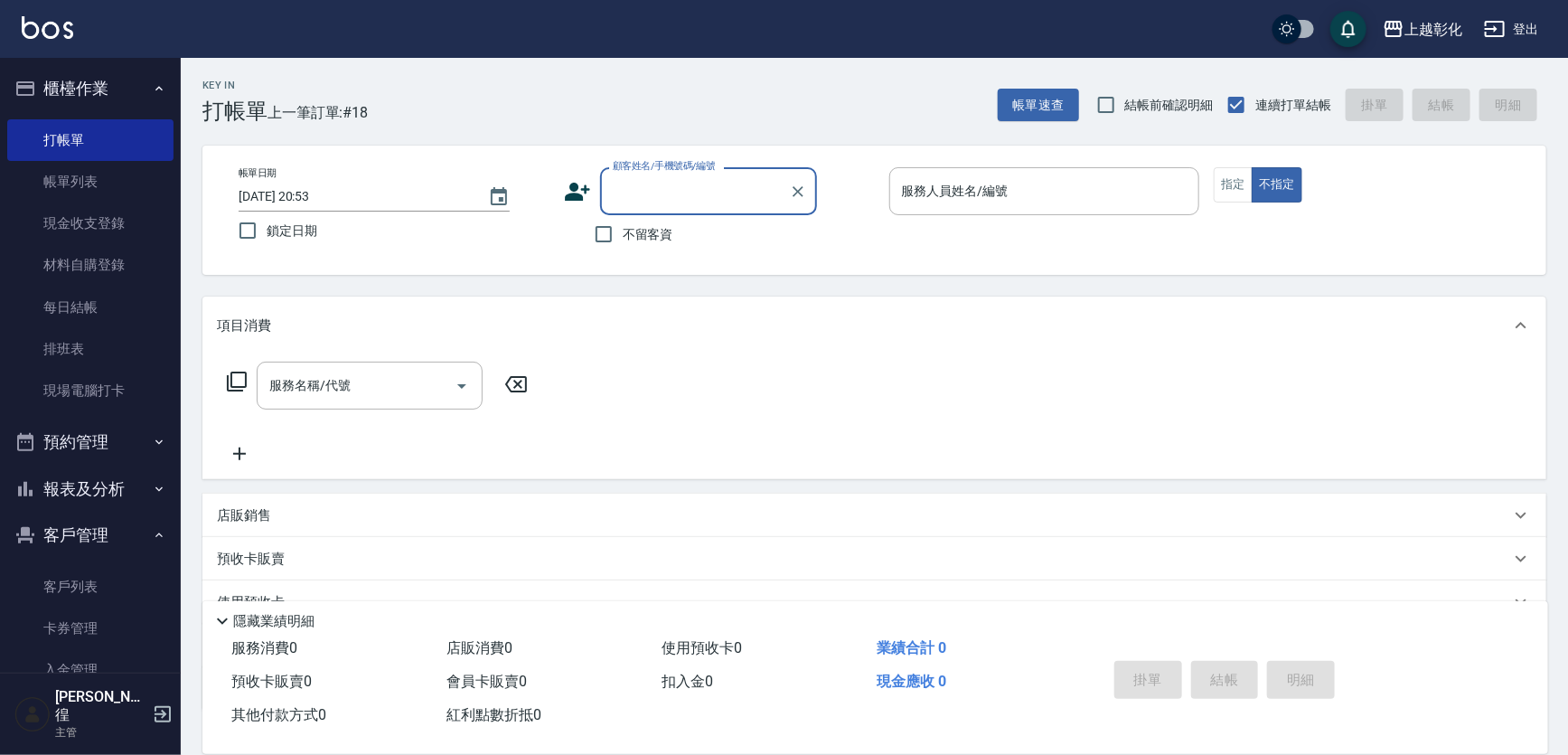
click at [687, 199] on input "顧客姓名/手機號碼/編號" at bounding box center [695, 191] width 174 height 32
drag, startPoint x: 935, startPoint y: 216, endPoint x: 944, endPoint y: 201, distance: 17.5
click at [938, 212] on div "服務人員姓名/編號 服務人員姓名/編號" at bounding box center [1045, 201] width 311 height 67
click at [945, 198] on input "服務人員姓名/編號" at bounding box center [1045, 191] width 295 height 32
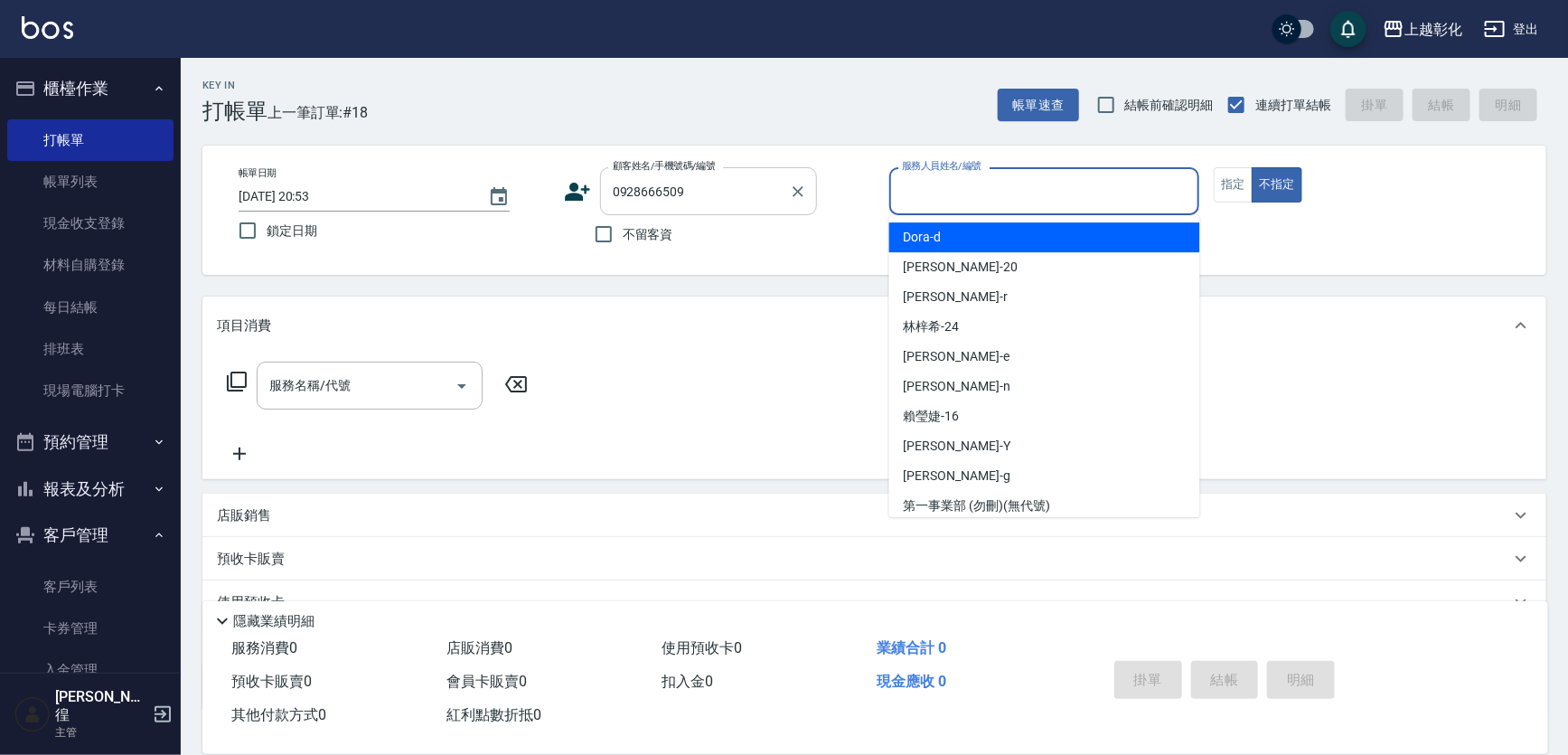
click at [759, 197] on input "0928666509" at bounding box center [695, 191] width 174 height 32
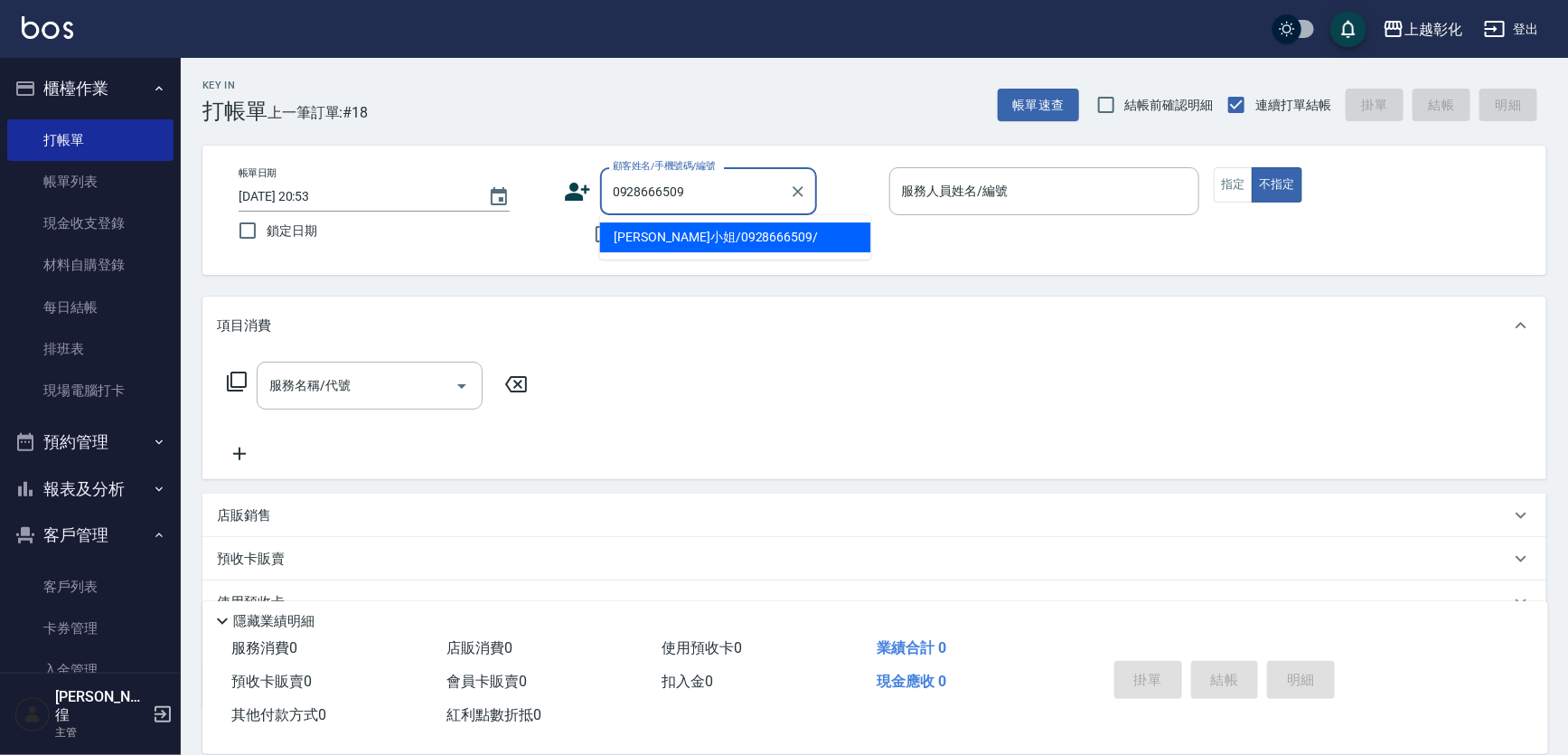
click at [717, 235] on li "[PERSON_NAME]小姐/0928666509/" at bounding box center [736, 237] width 271 height 30
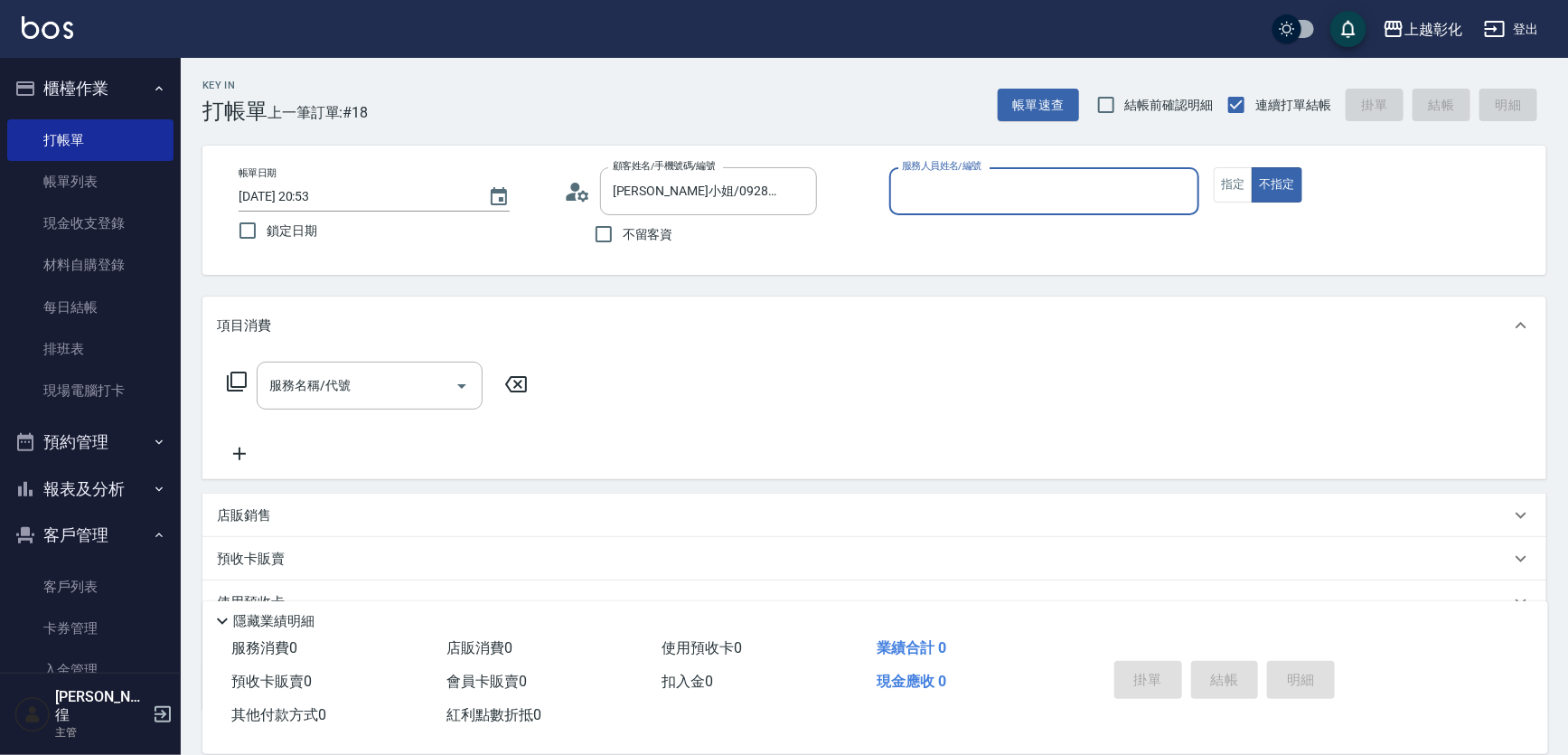
click at [944, 210] on div "服務人員姓名/編號" at bounding box center [1045, 191] width 311 height 47
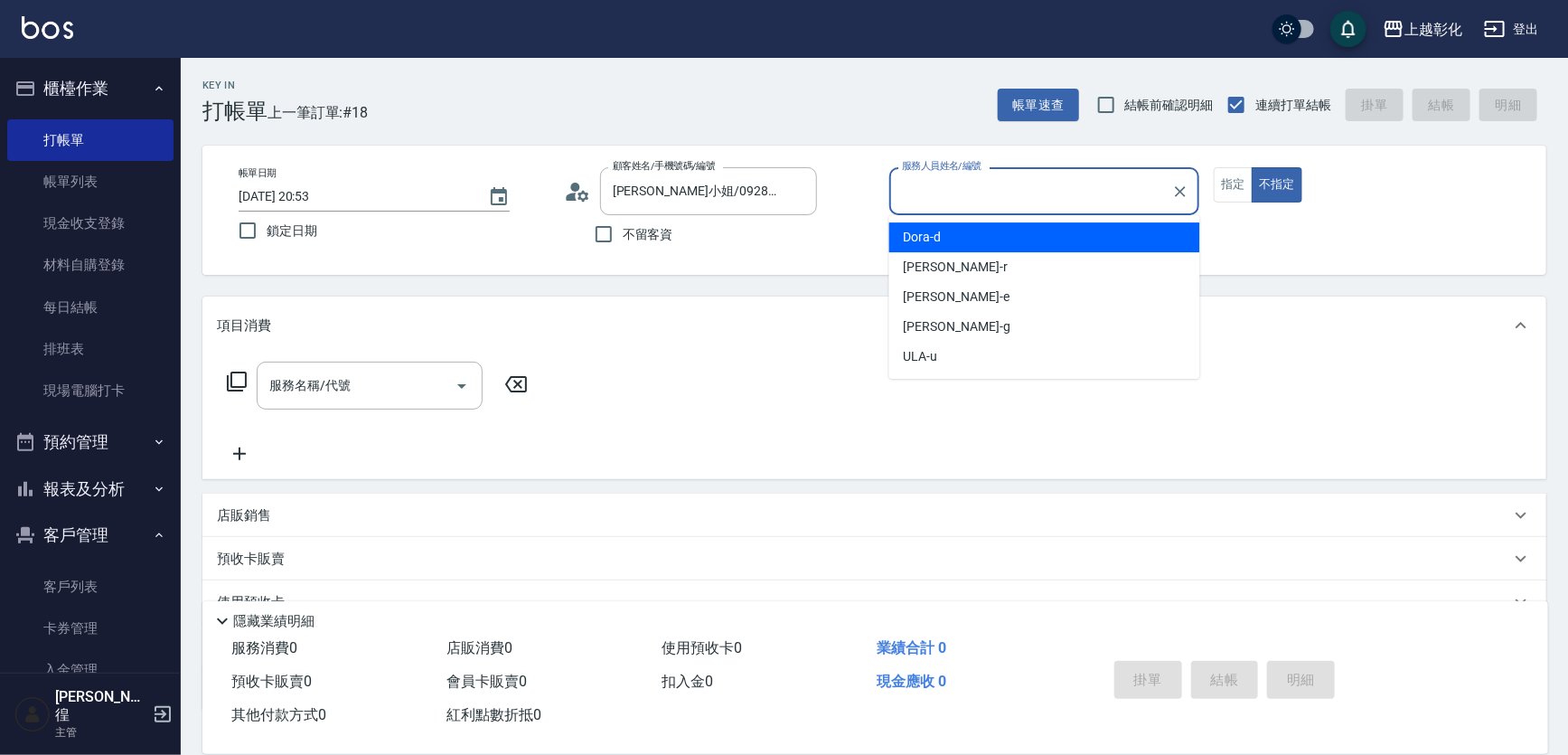
click at [824, 342] on div "項目消費" at bounding box center [875, 325] width 1345 height 58
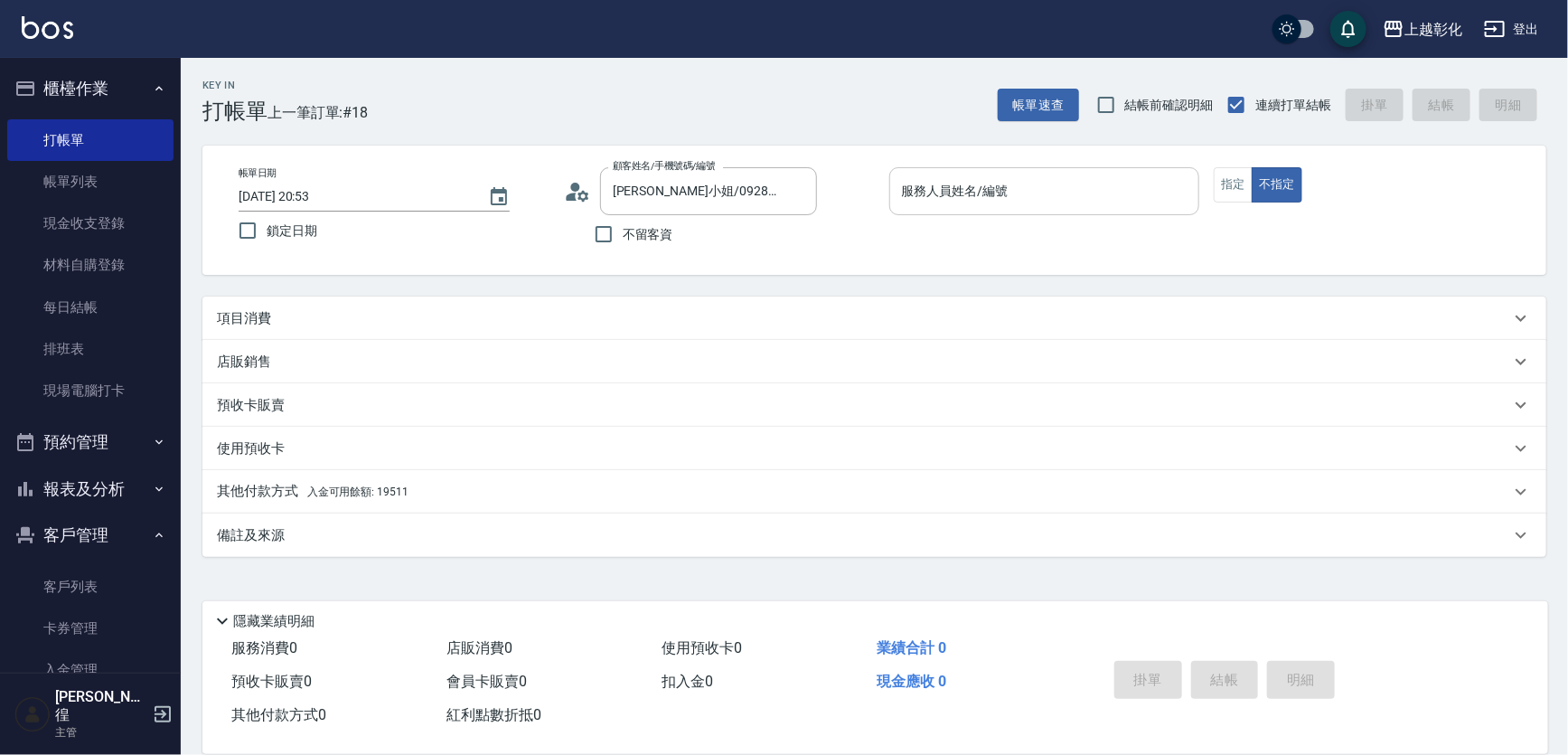
click at [931, 213] on div "服務人員姓名/編號" at bounding box center [1045, 191] width 311 height 47
click at [1260, 167] on button "不指定" at bounding box center [1284, 185] width 50 height 36
click at [1245, 184] on button "指定" at bounding box center [1240, 185] width 39 height 36
click at [275, 322] on div "項目消費" at bounding box center [868, 318] width 1303 height 19
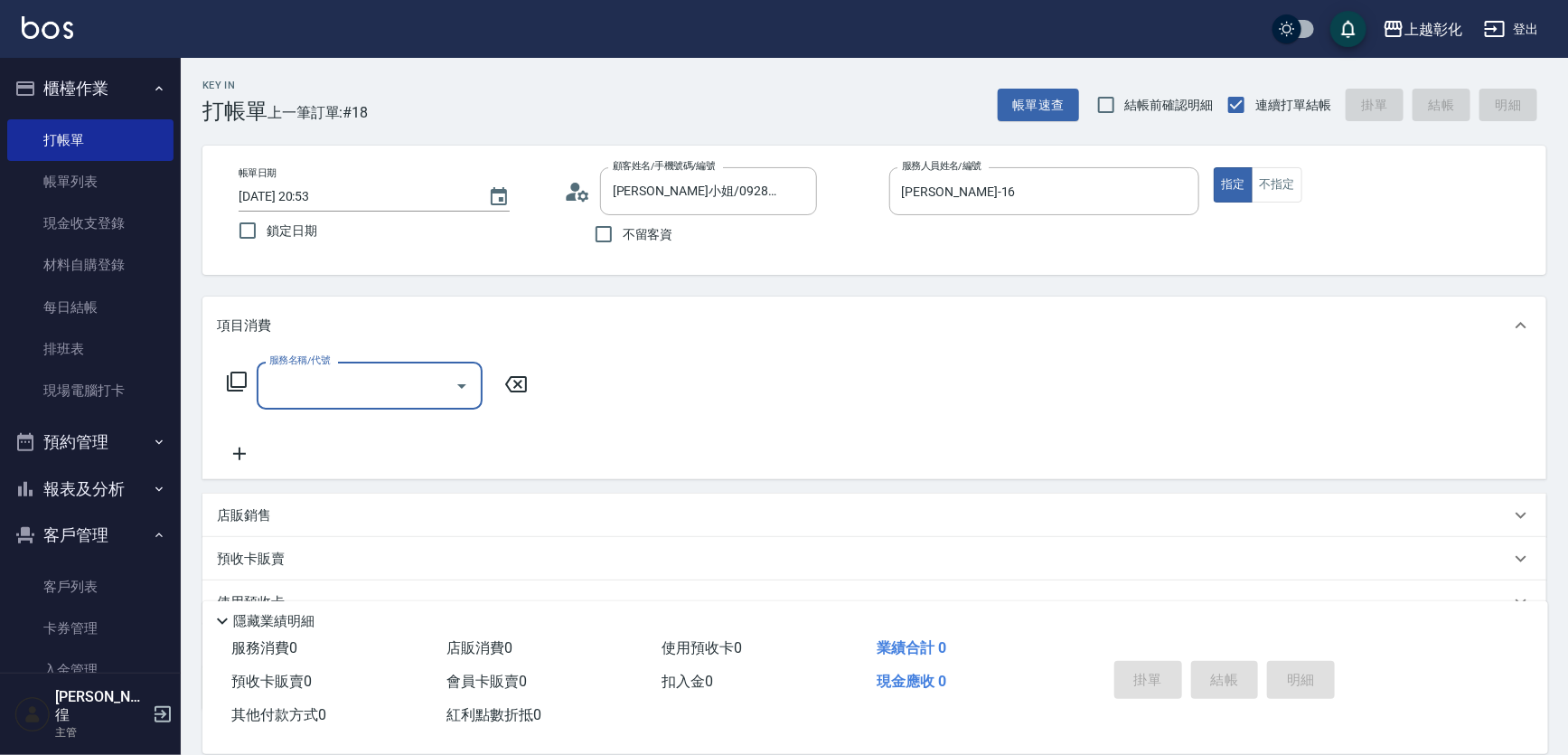
click at [301, 367] on label "服務名稱/代號" at bounding box center [299, 361] width 60 height 14
click at [301, 370] on input "服務名稱/代號" at bounding box center [356, 385] width 183 height 32
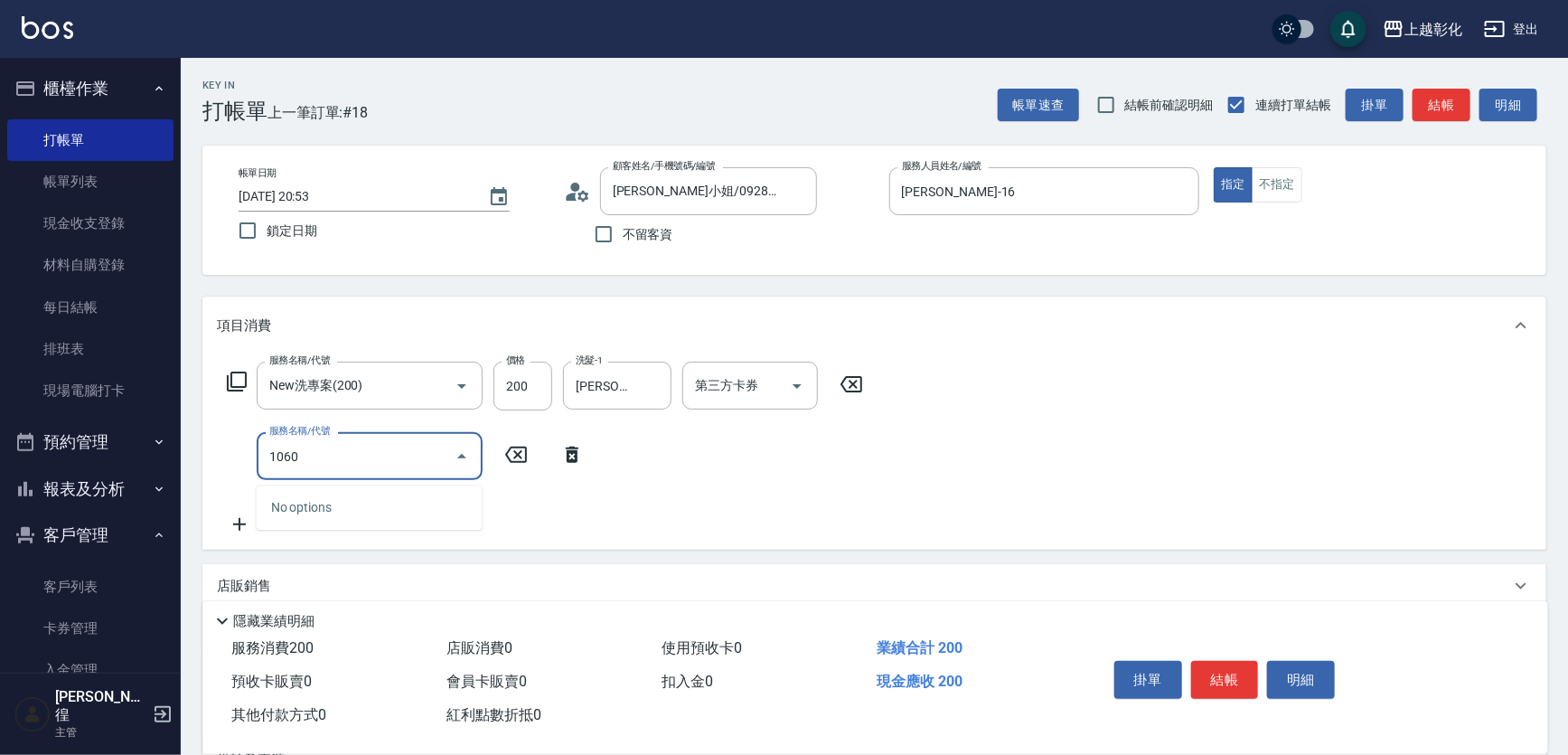
click at [355, 465] on input "1060" at bounding box center [356, 456] width 183 height 32
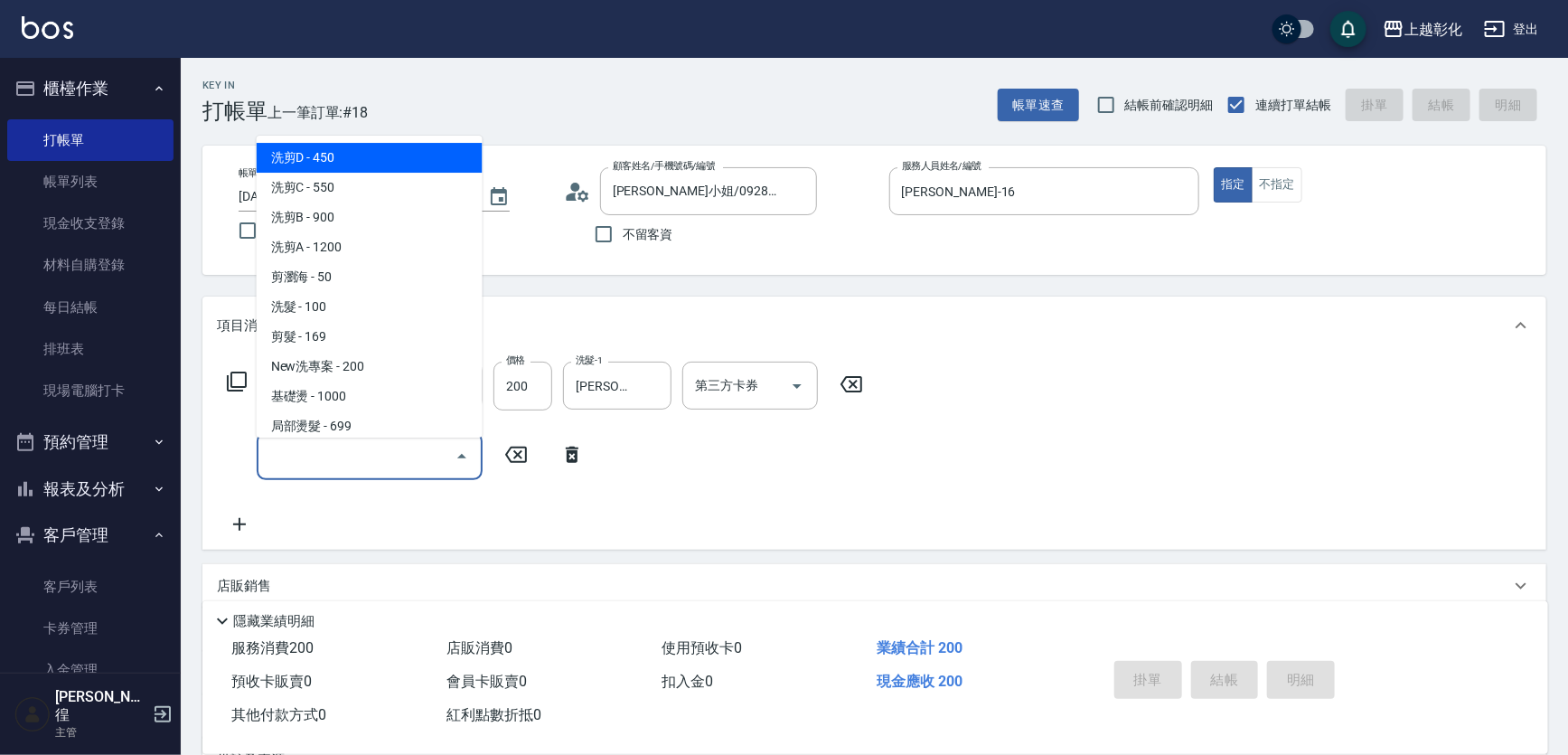
click at [664, 451] on div "服務名稱/代號 New洗專案(200) 服務名稱/代號 價格 200 價格 洗髮-1 [PERSON_NAME]-16 洗髮-1 第三方卡券 第三方卡券 服務…" at bounding box center [875, 452] width 1345 height 196
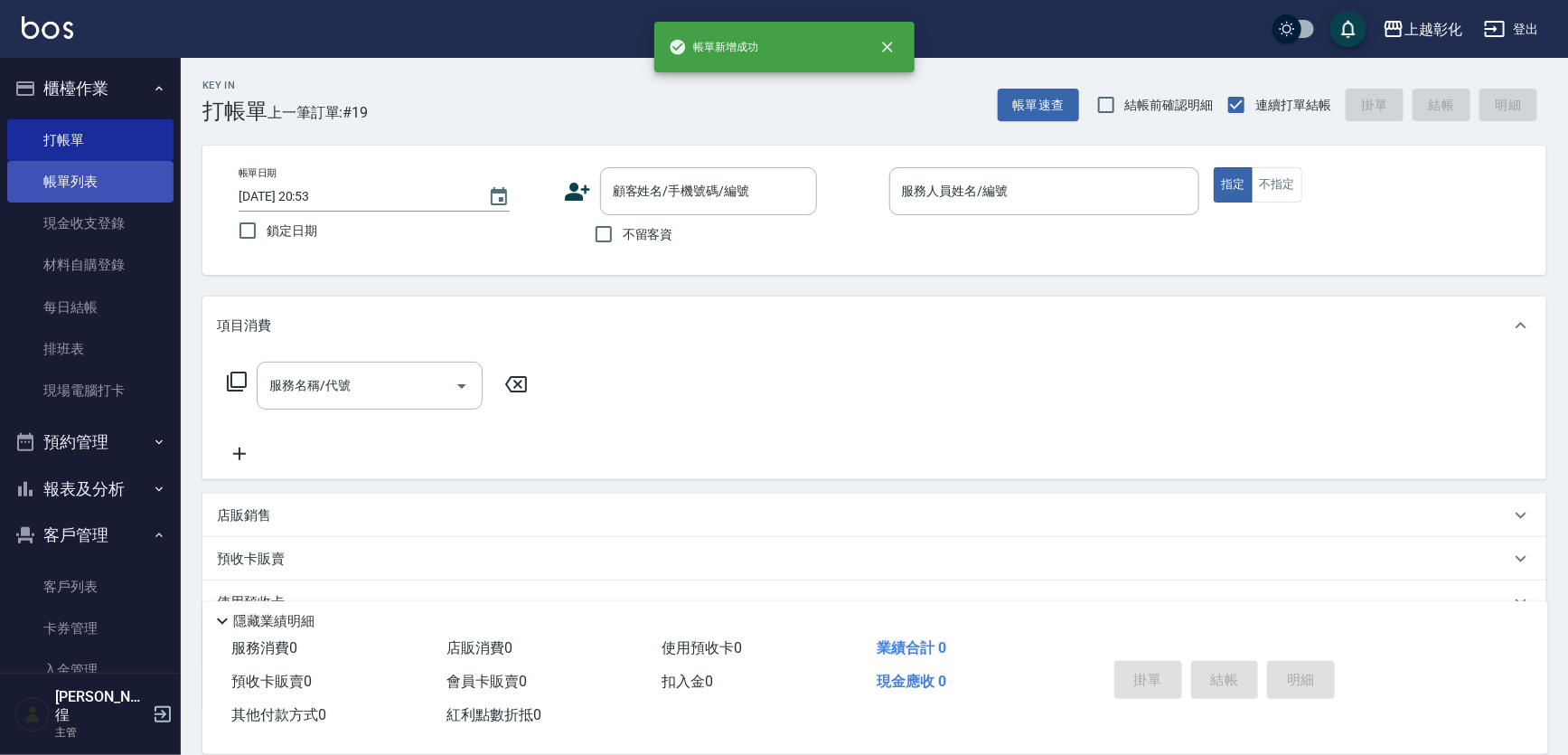
click at [90, 174] on link "帳單列表" at bounding box center [90, 182] width 166 height 42
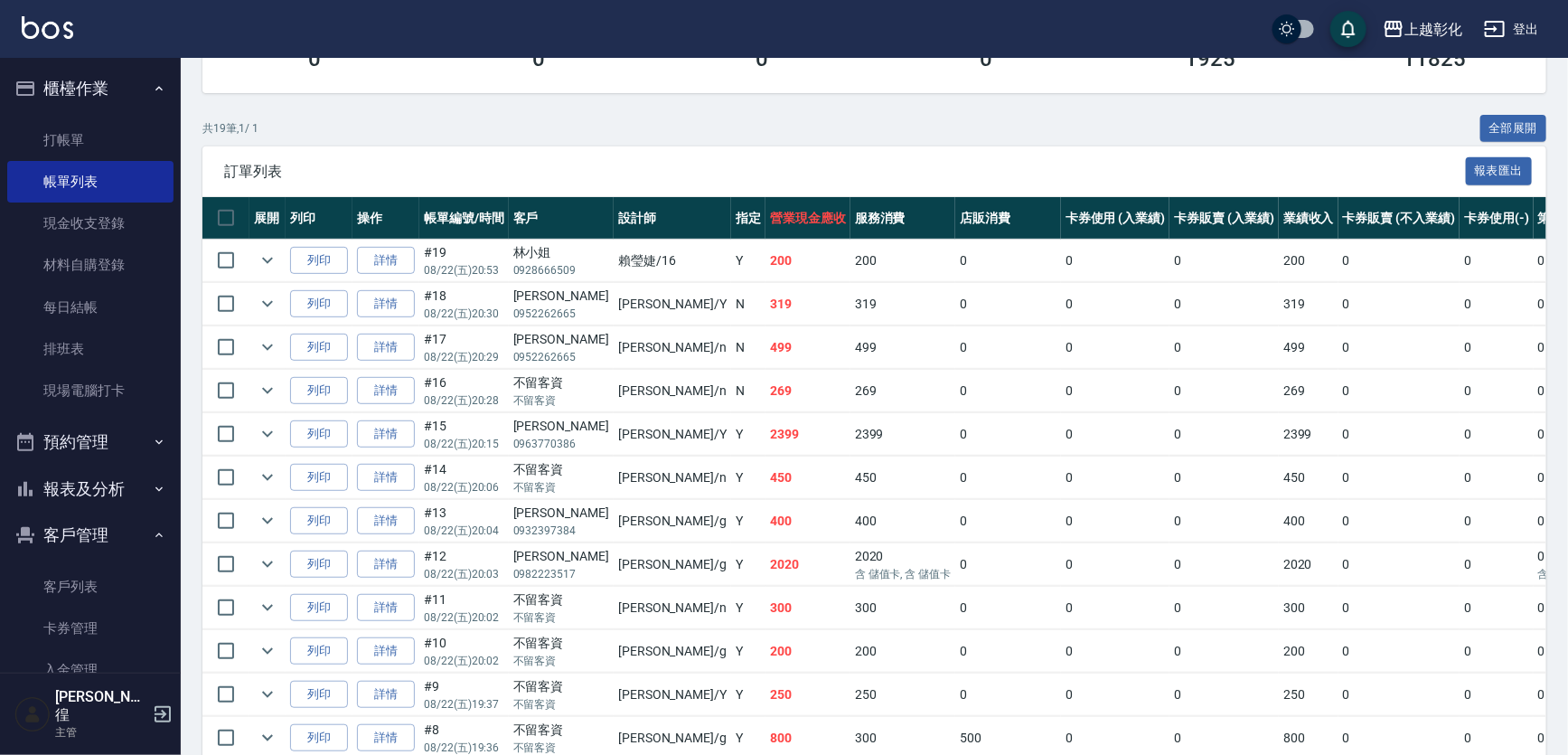
scroll to position [328, 0]
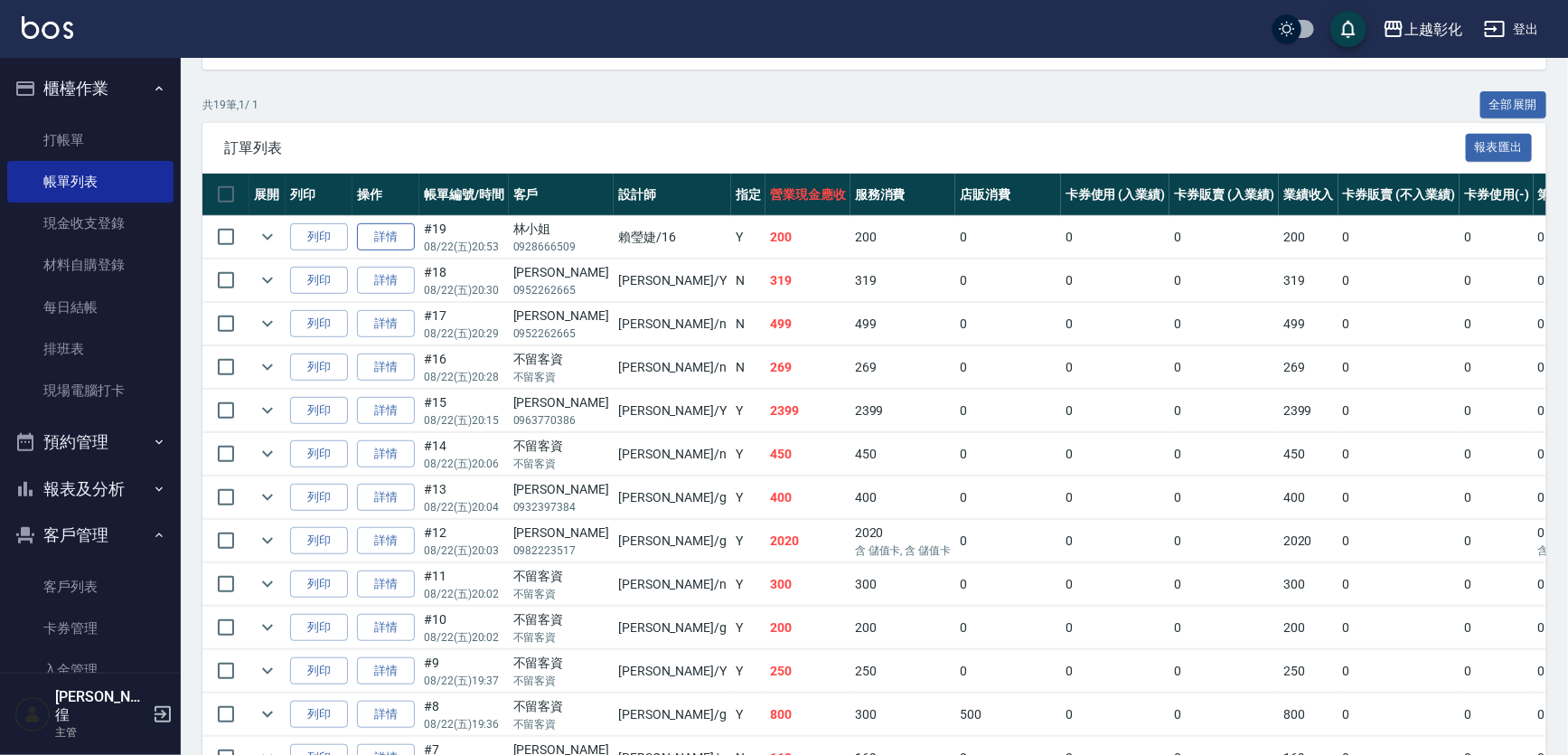
click at [398, 251] on link "詳情" at bounding box center [386, 237] width 58 height 28
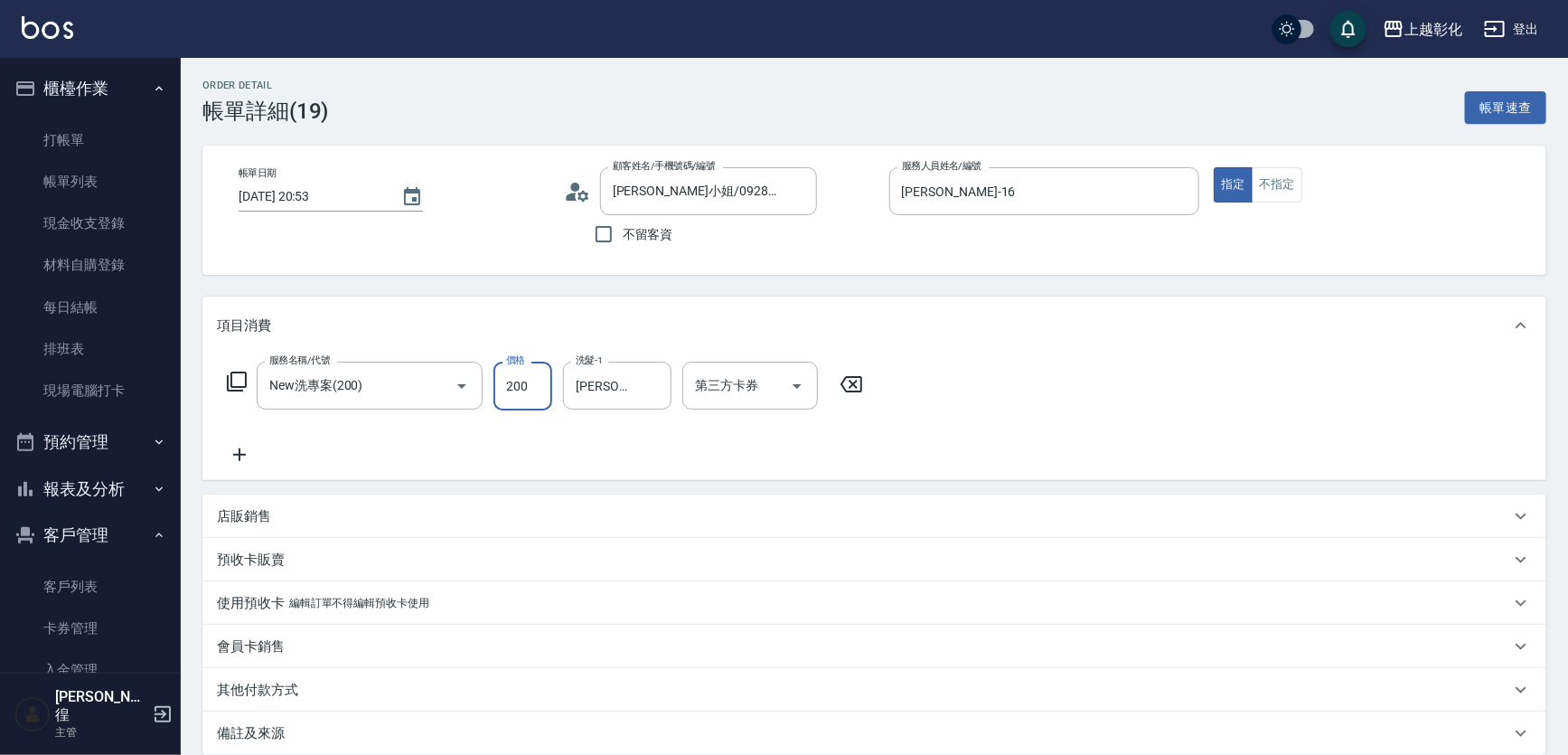
click at [512, 389] on input "200" at bounding box center [522, 385] width 58 height 48
click at [716, 382] on div "第三方卡券 第三方卡券" at bounding box center [749, 385] width 135 height 47
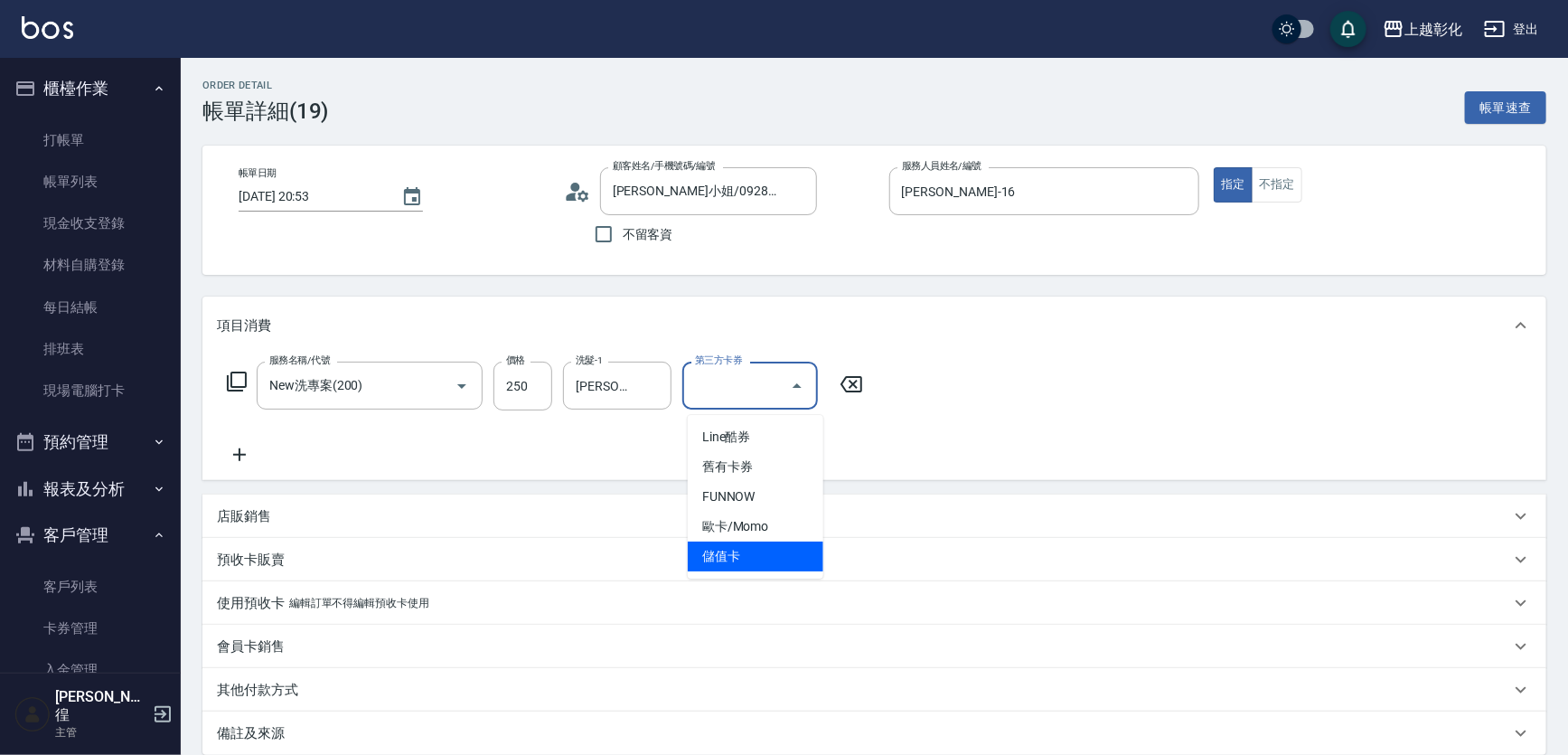
click at [724, 551] on span "儲值卡" at bounding box center [755, 556] width 135 height 30
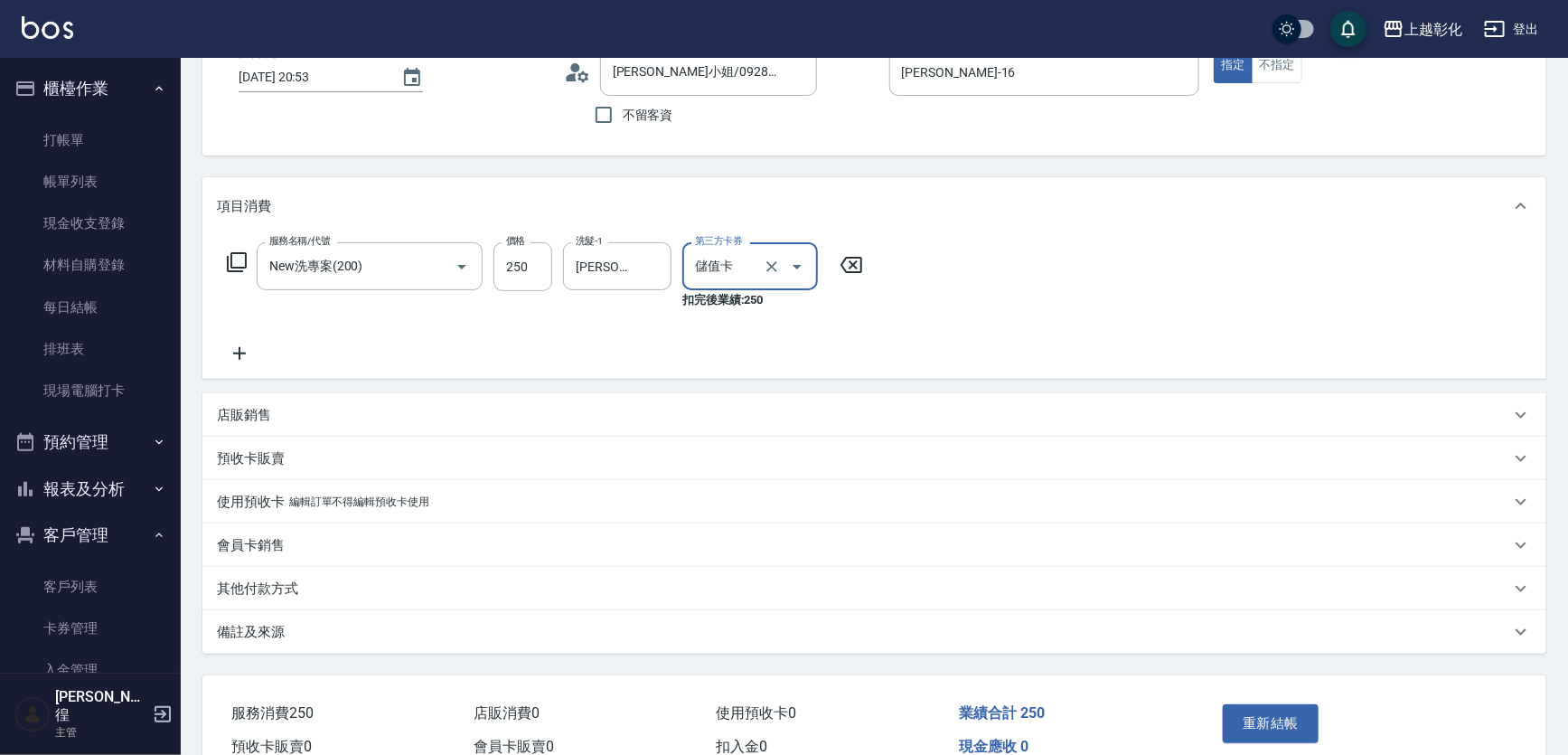
scroll to position [237, 0]
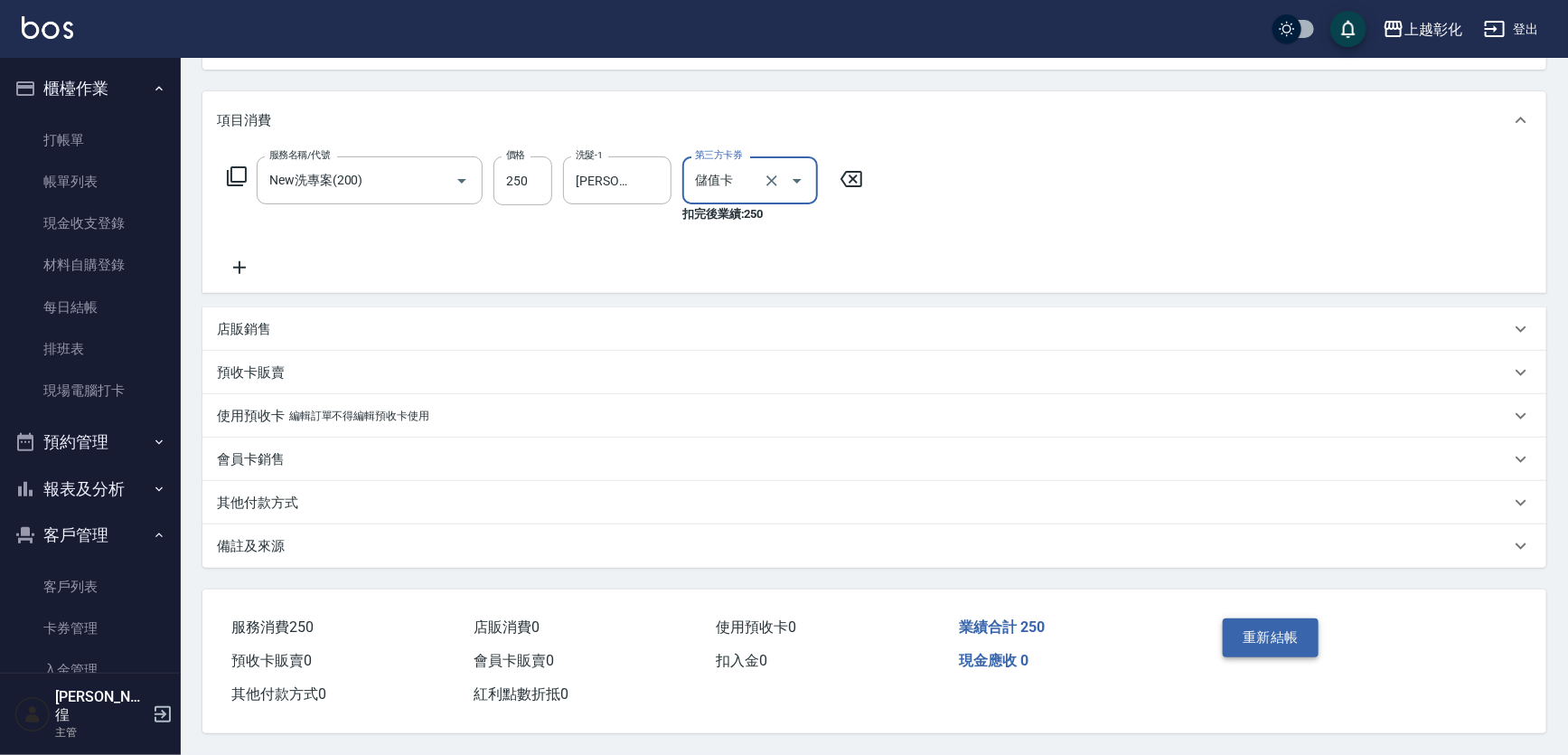
click at [1280, 618] on button "重新結帳" at bounding box center [1270, 636] width 96 height 38
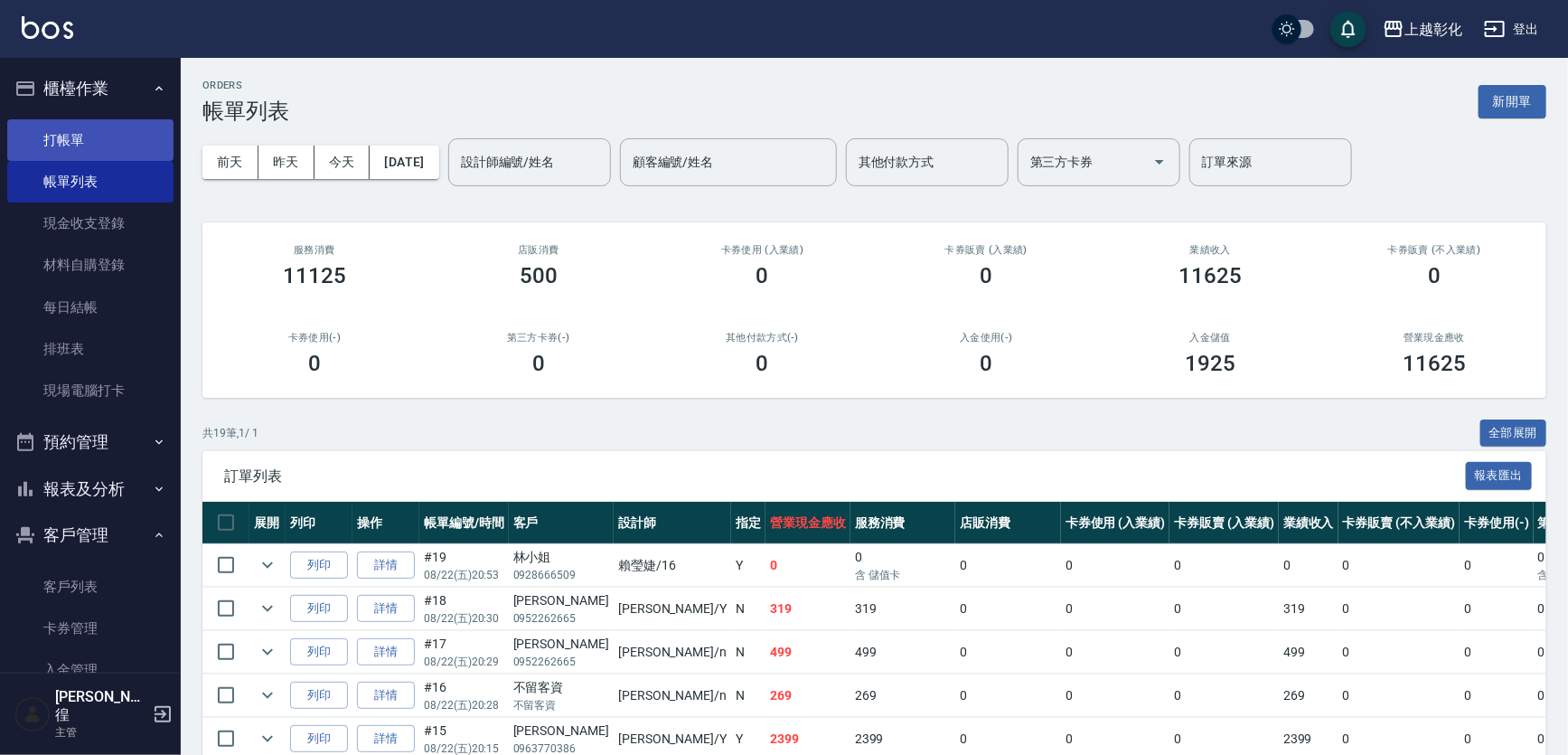
drag, startPoint x: 138, startPoint y: 144, endPoint x: 131, endPoint y: 140, distance: 8.1
click at [137, 144] on link "打帳單" at bounding box center [90, 140] width 166 height 42
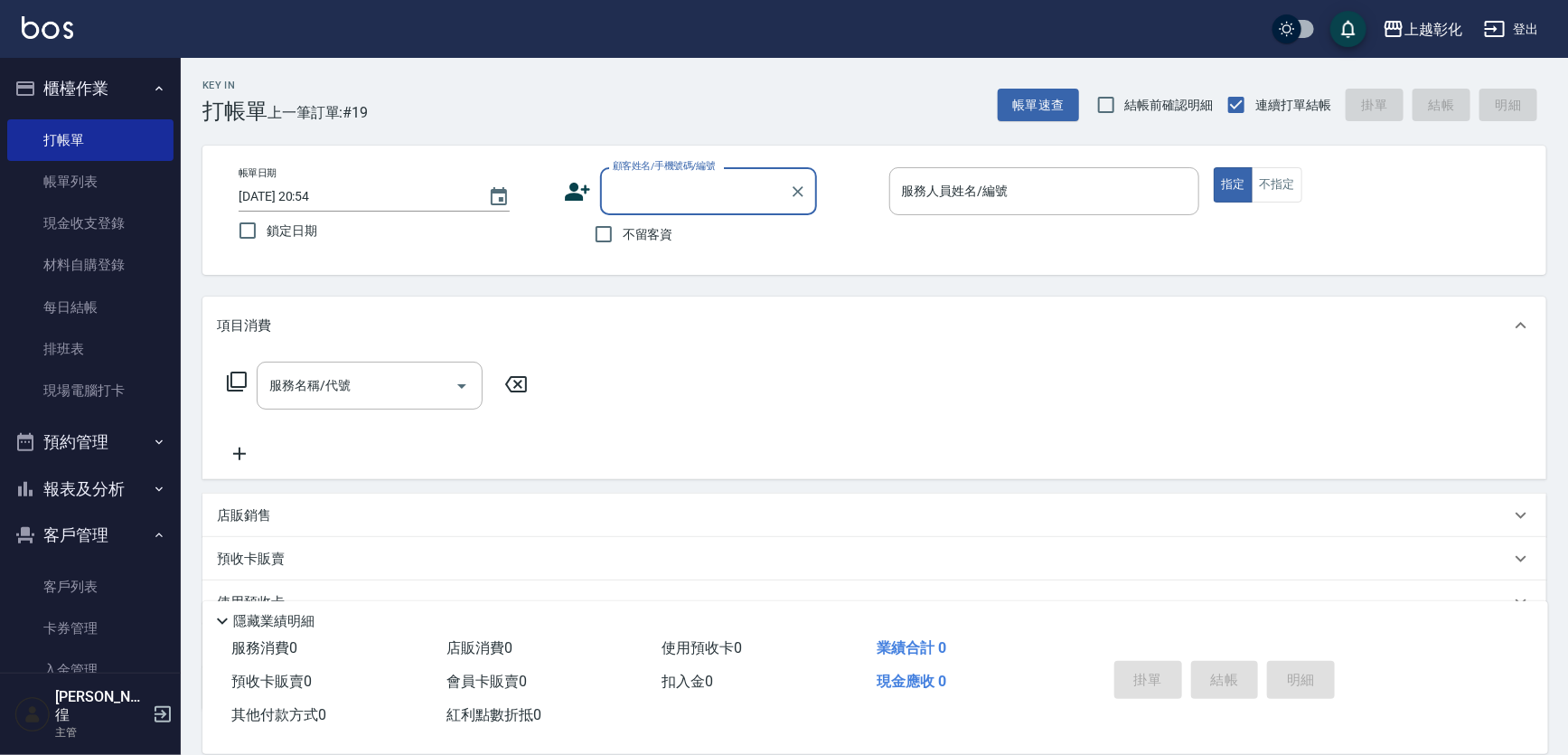
click at [577, 268] on div "帳單日期 [DATE] 20:54 鎖定日期 顧客姓名/手機號碼/編號 顧客姓名/手機號碼/編號 不留客資 服務人員姓名/編號 服務人員姓名/編號 指定 不指定" at bounding box center [875, 210] width 1345 height 129
click at [608, 253] on input "不留客資" at bounding box center [604, 234] width 38 height 38
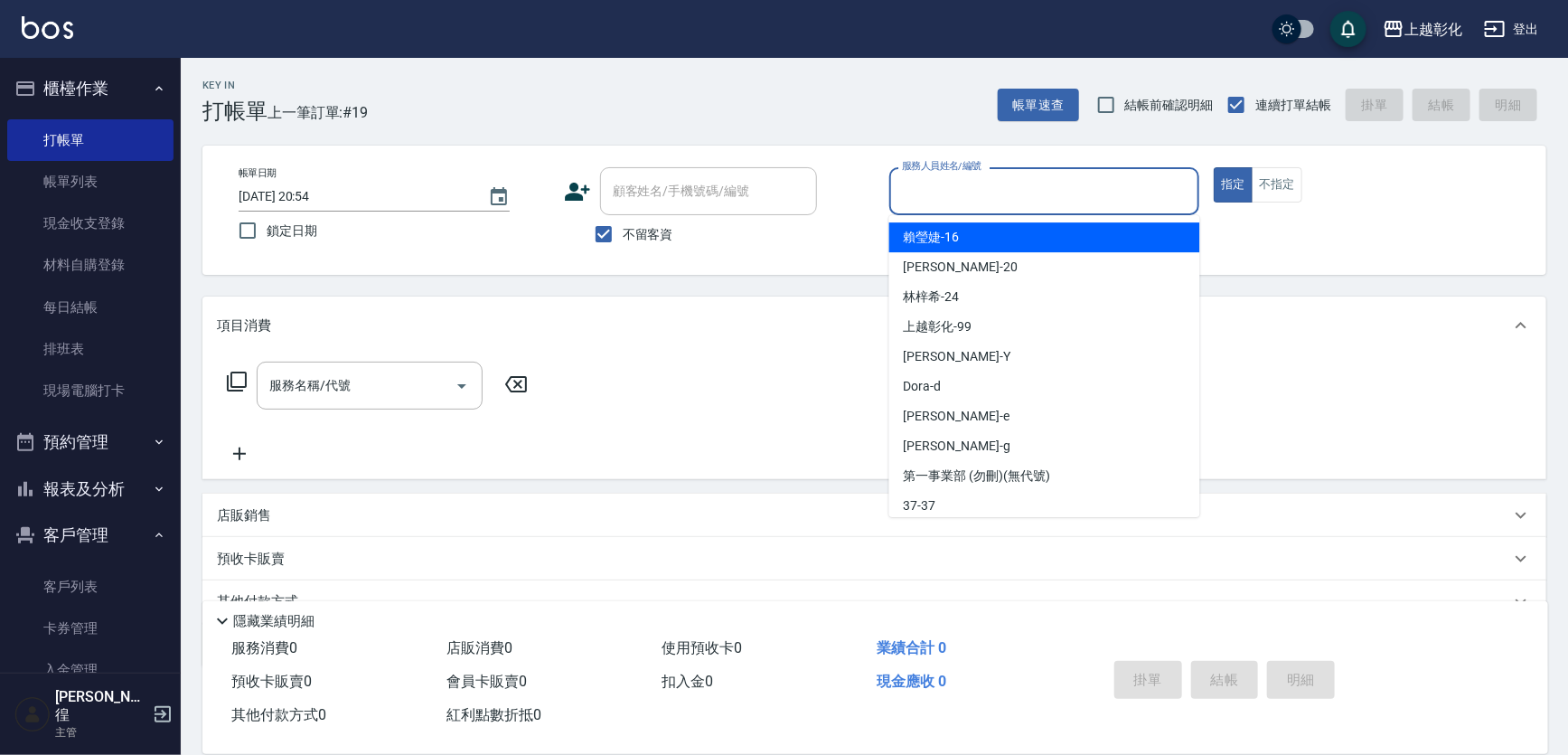
click at [1002, 186] on input "服務人員姓名/編號" at bounding box center [1045, 191] width 295 height 32
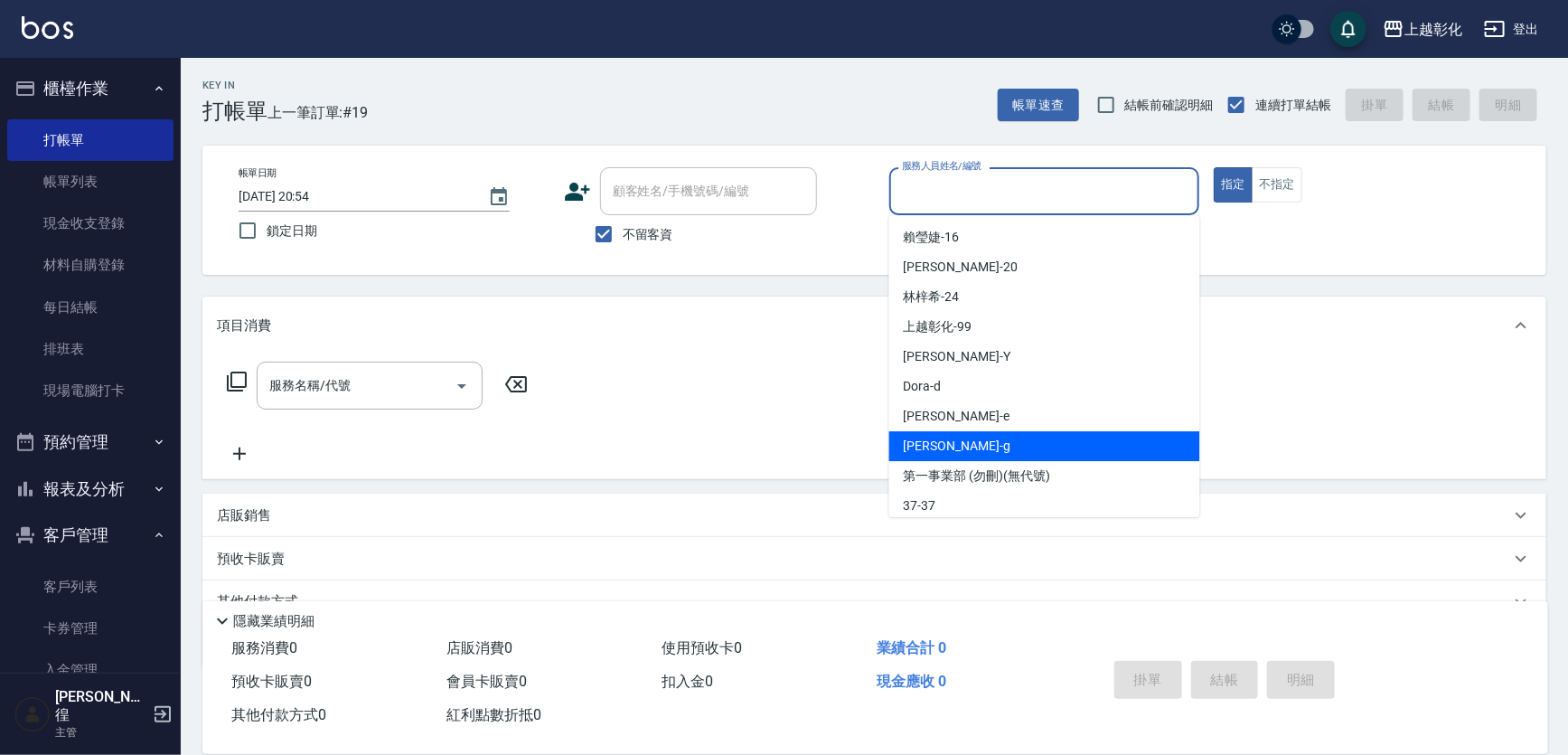
click at [957, 438] on div "[PERSON_NAME]" at bounding box center [1045, 446] width 311 height 30
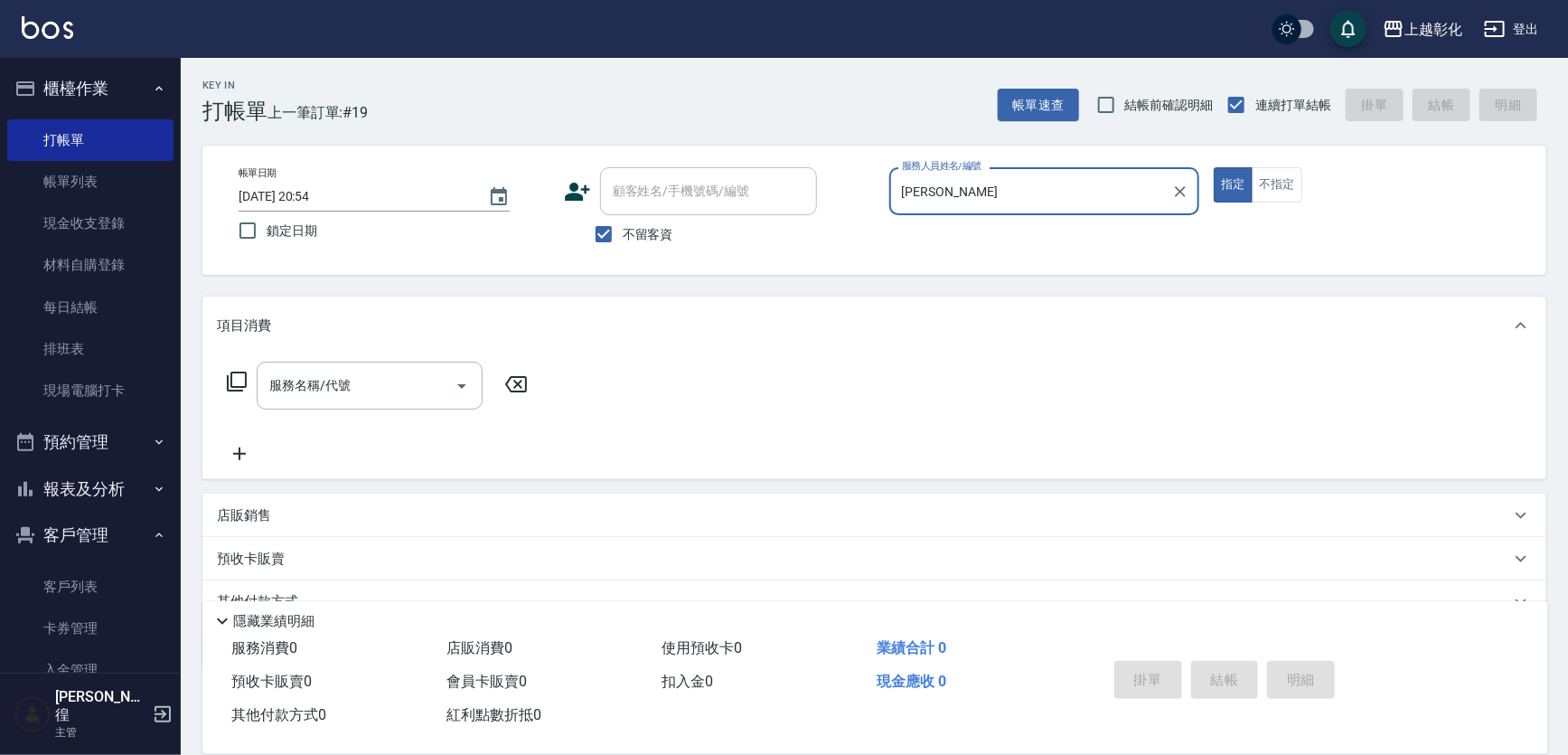
click at [1299, 154] on div "帳單日期 [DATE] 20:54 鎖定日期 顧客姓名/手機號碼/編號 顧客姓名/手機號碼/編號 不留客資 服務人員姓名/編號 [PERSON_NAME]-g…" at bounding box center [875, 210] width 1345 height 129
click at [1293, 180] on button "不指定" at bounding box center [1276, 185] width 50 height 36
click at [248, 392] on icon at bounding box center [237, 381] width 22 height 22
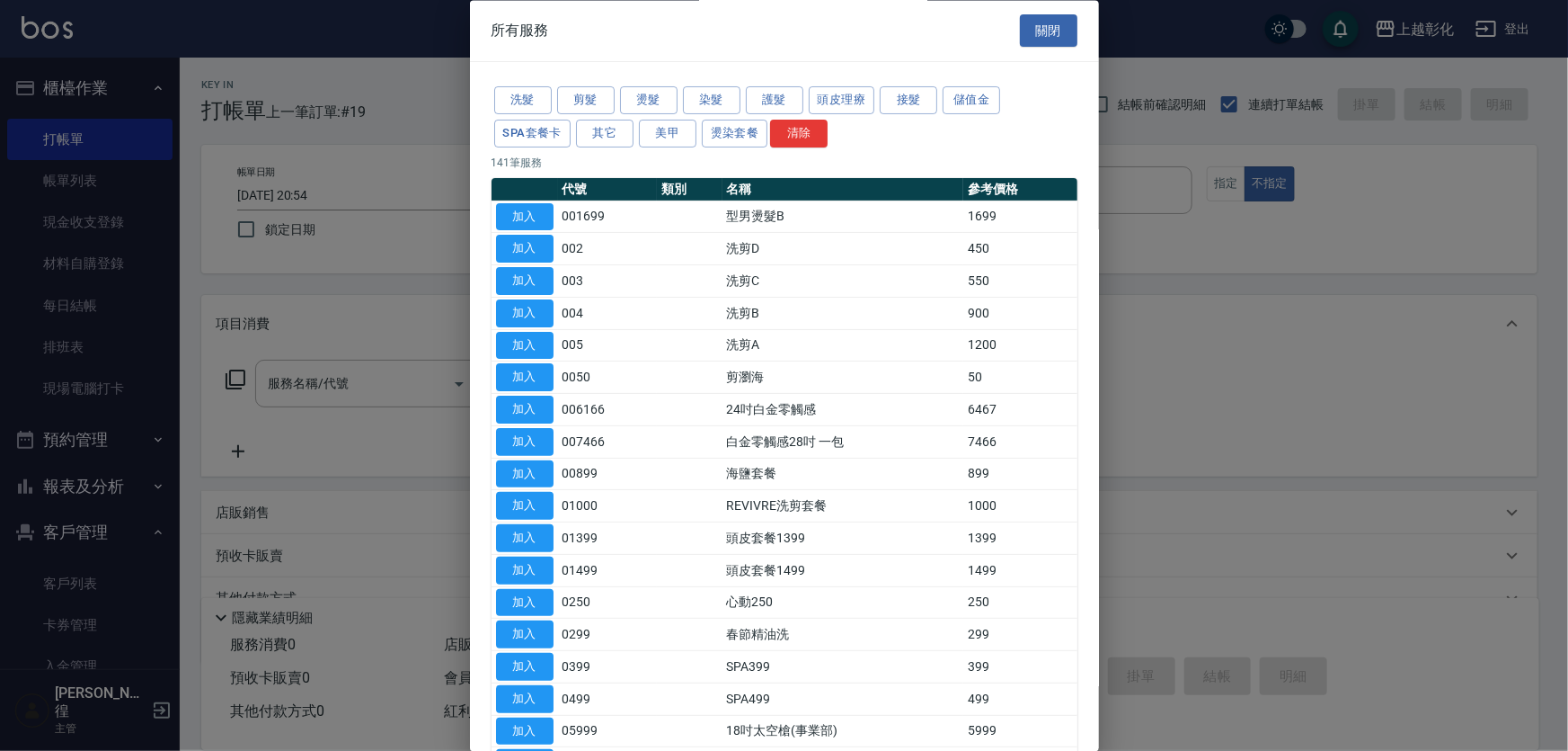
click at [322, 385] on div at bounding box center [784, 376] width 1568 height 751
drag, startPoint x: 1020, startPoint y: 29, endPoint x: 466, endPoint y: 238, distance: 592.1
click at [1020, 29] on button "關閉" at bounding box center [1048, 31] width 58 height 33
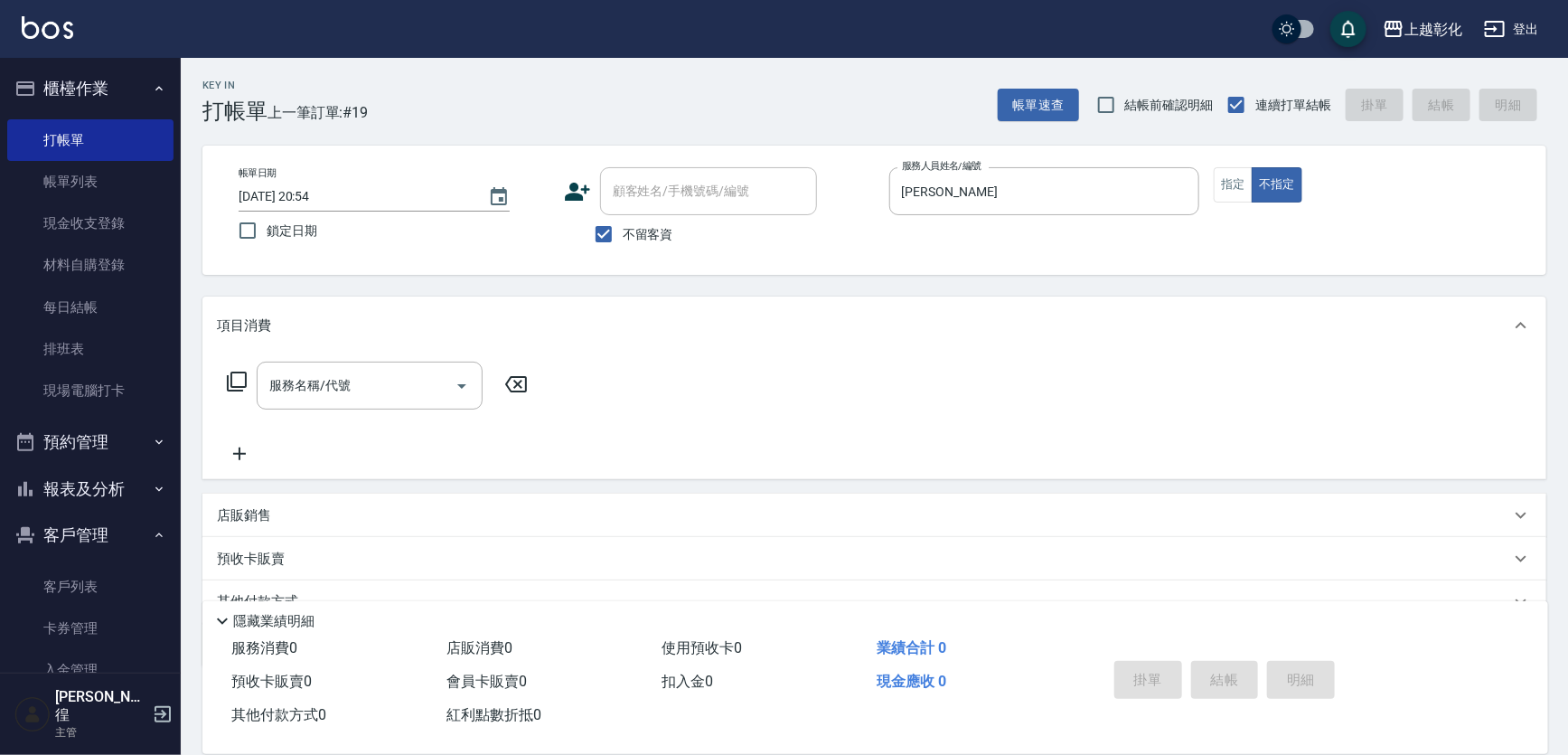
click at [313, 379] on input "服務名稱/代號" at bounding box center [356, 385] width 183 height 32
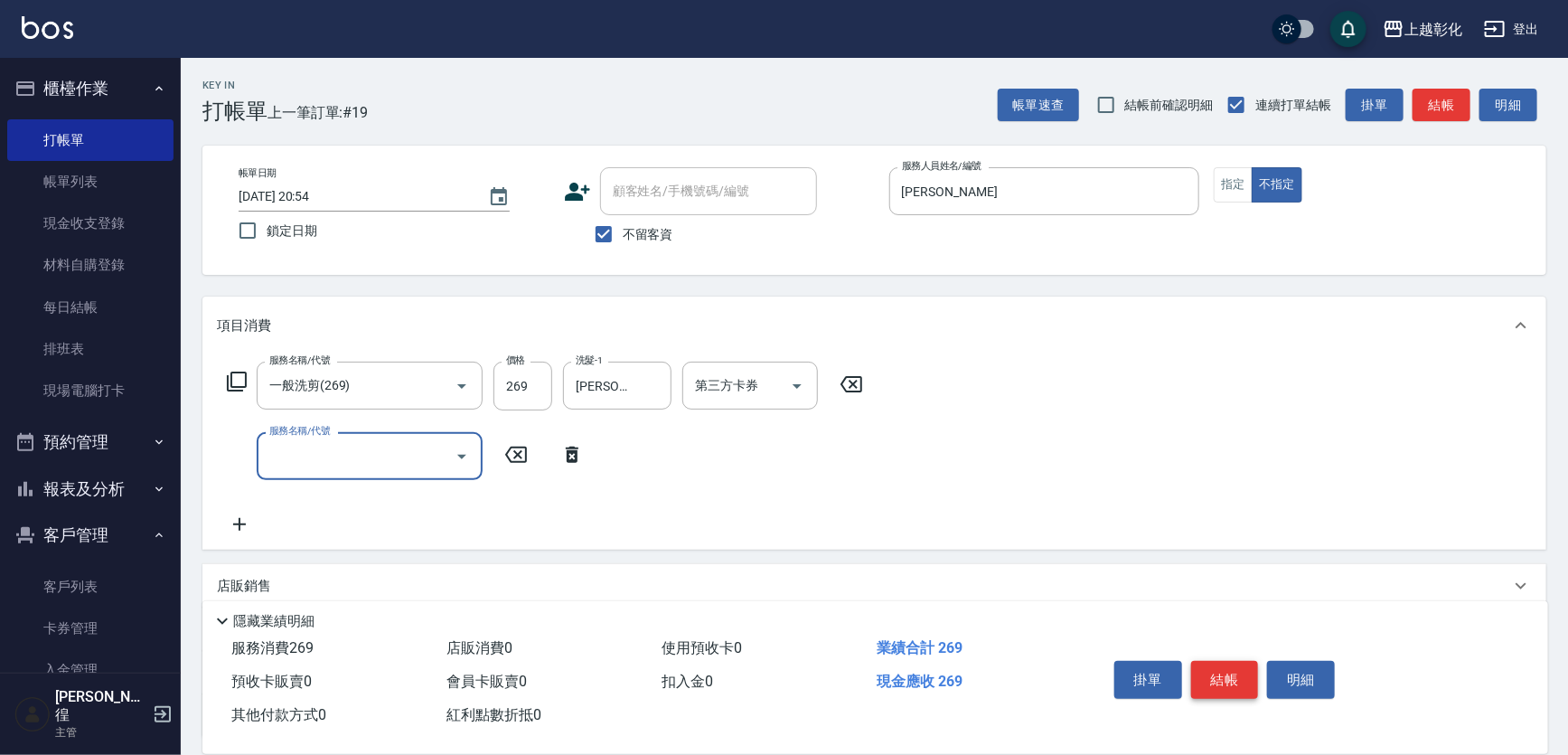
click at [1239, 660] on button "結帳" at bounding box center [1225, 679] width 68 height 38
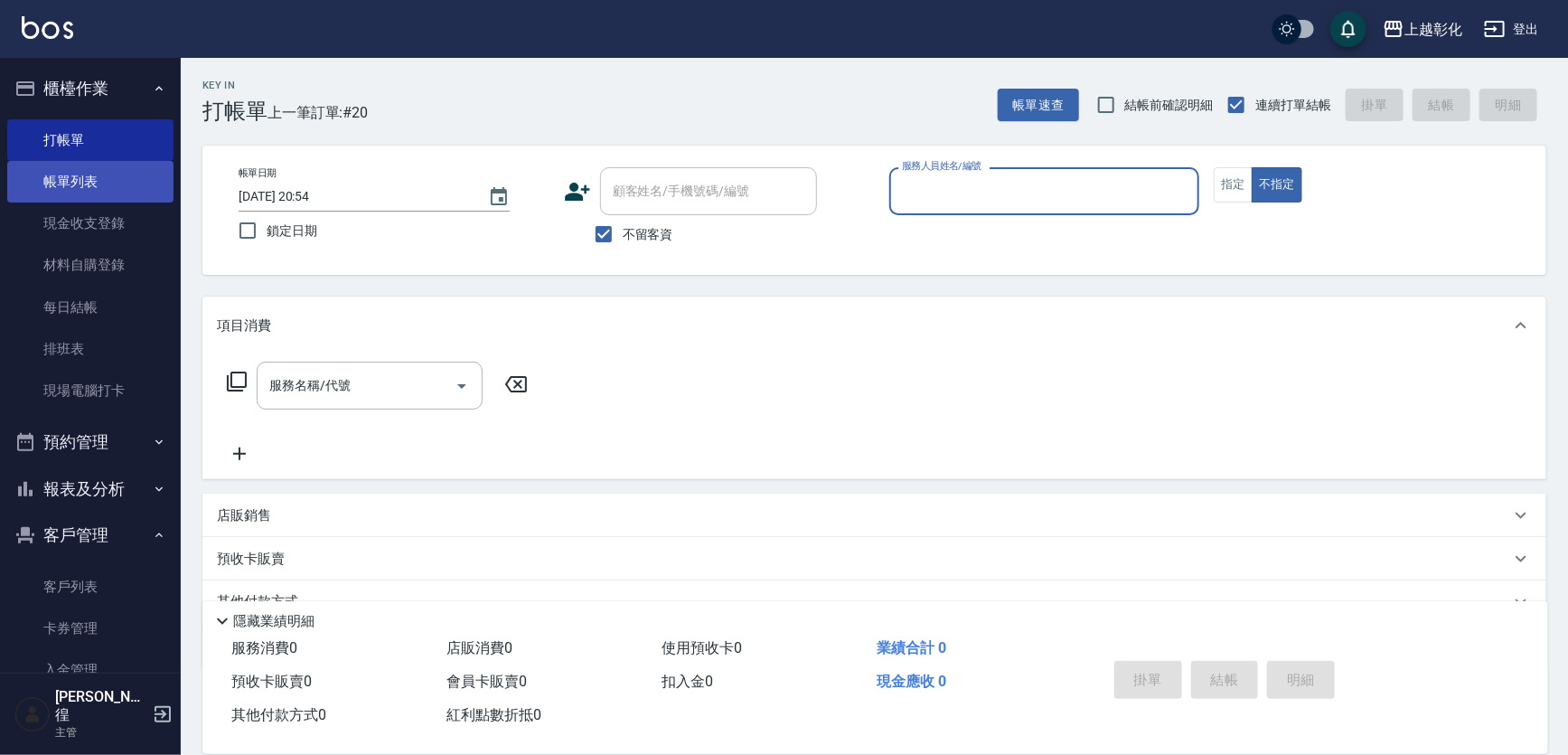
click at [96, 196] on link "帳單列表" at bounding box center [90, 182] width 166 height 42
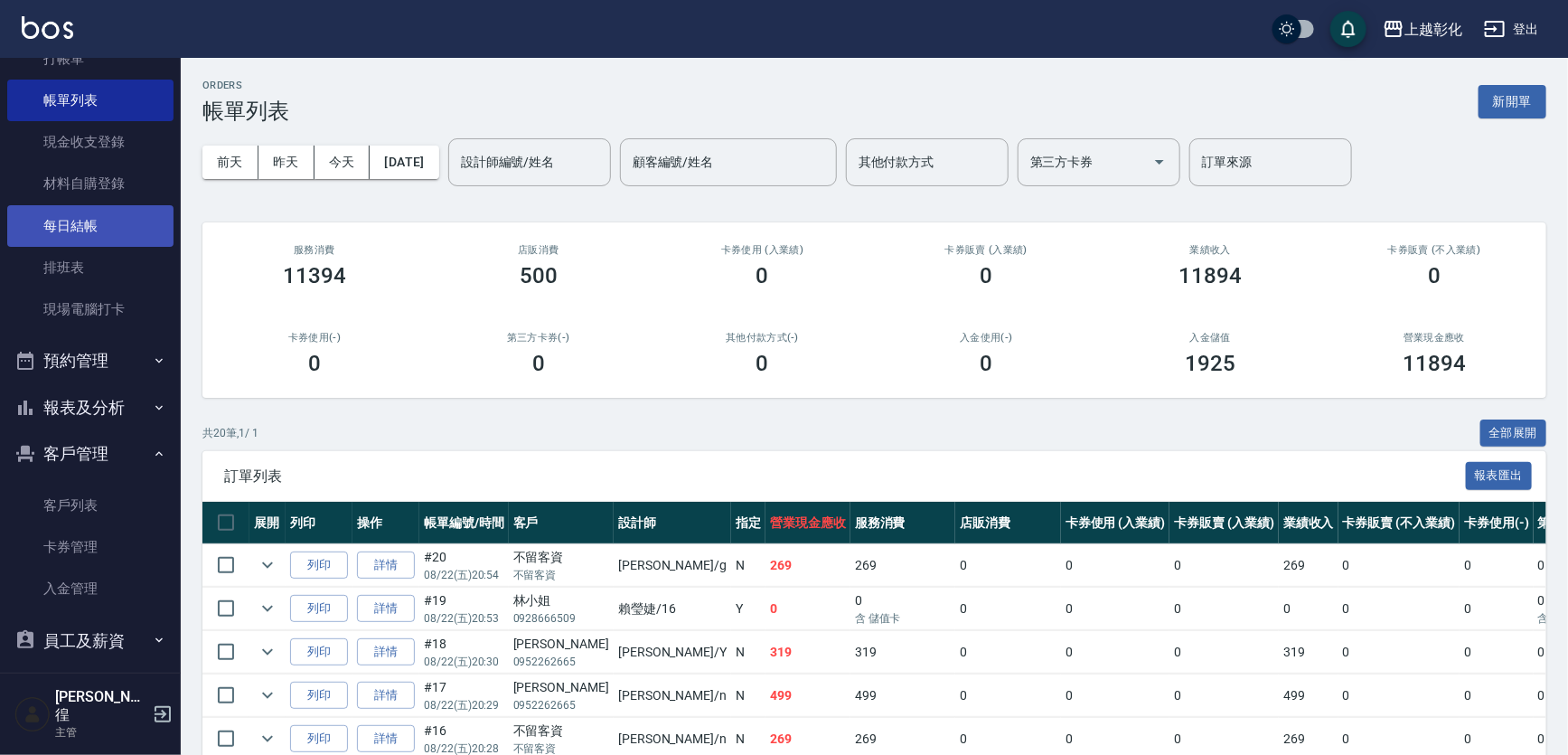
click at [88, 227] on link "每日結帳" at bounding box center [90, 226] width 166 height 42
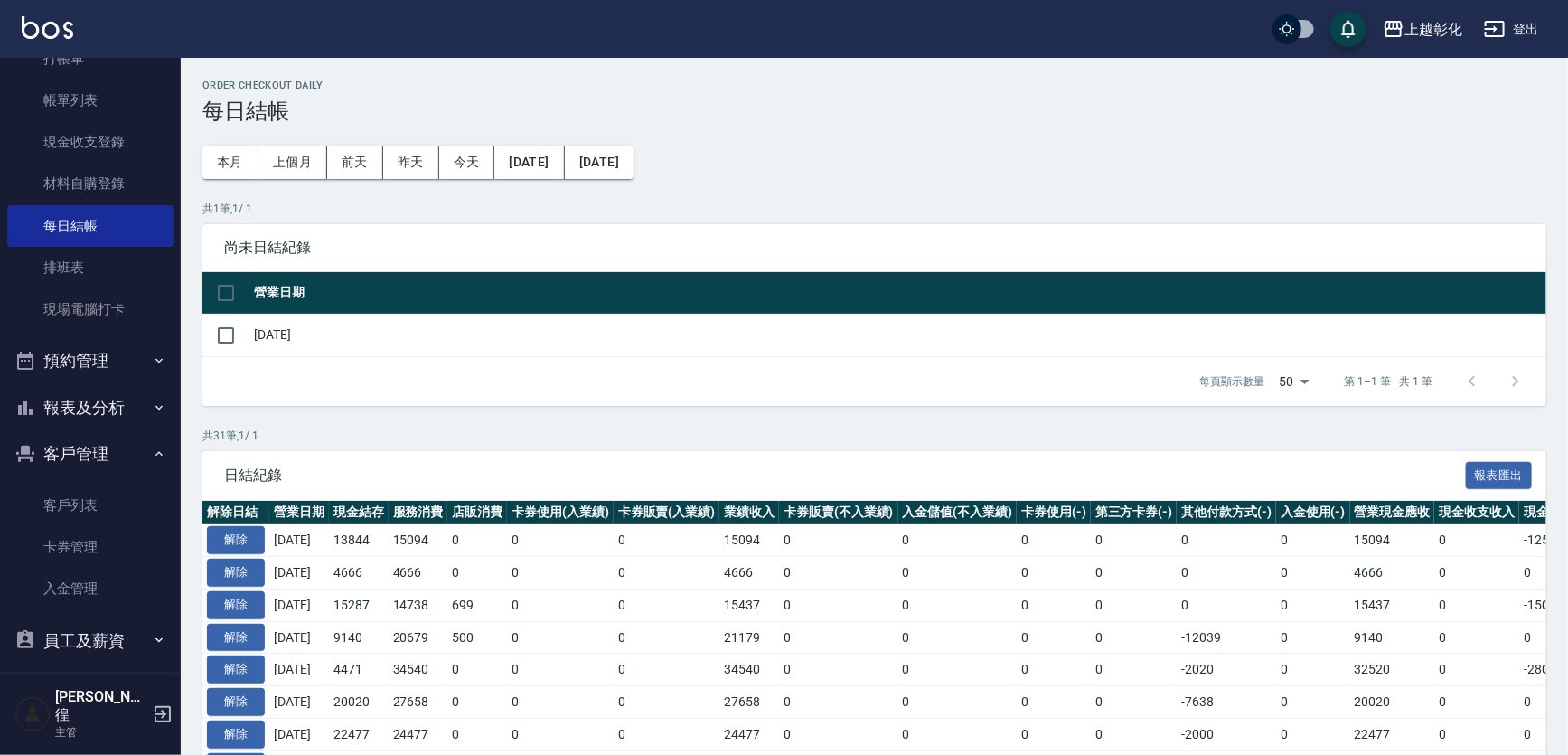
click at [235, 374] on div "每頁顯示數量 50 50 第 1–1 筆 共 1 筆" at bounding box center [875, 380] width 1345 height 48
click at [244, 339] on input "checkbox" at bounding box center [225, 335] width 38 height 38
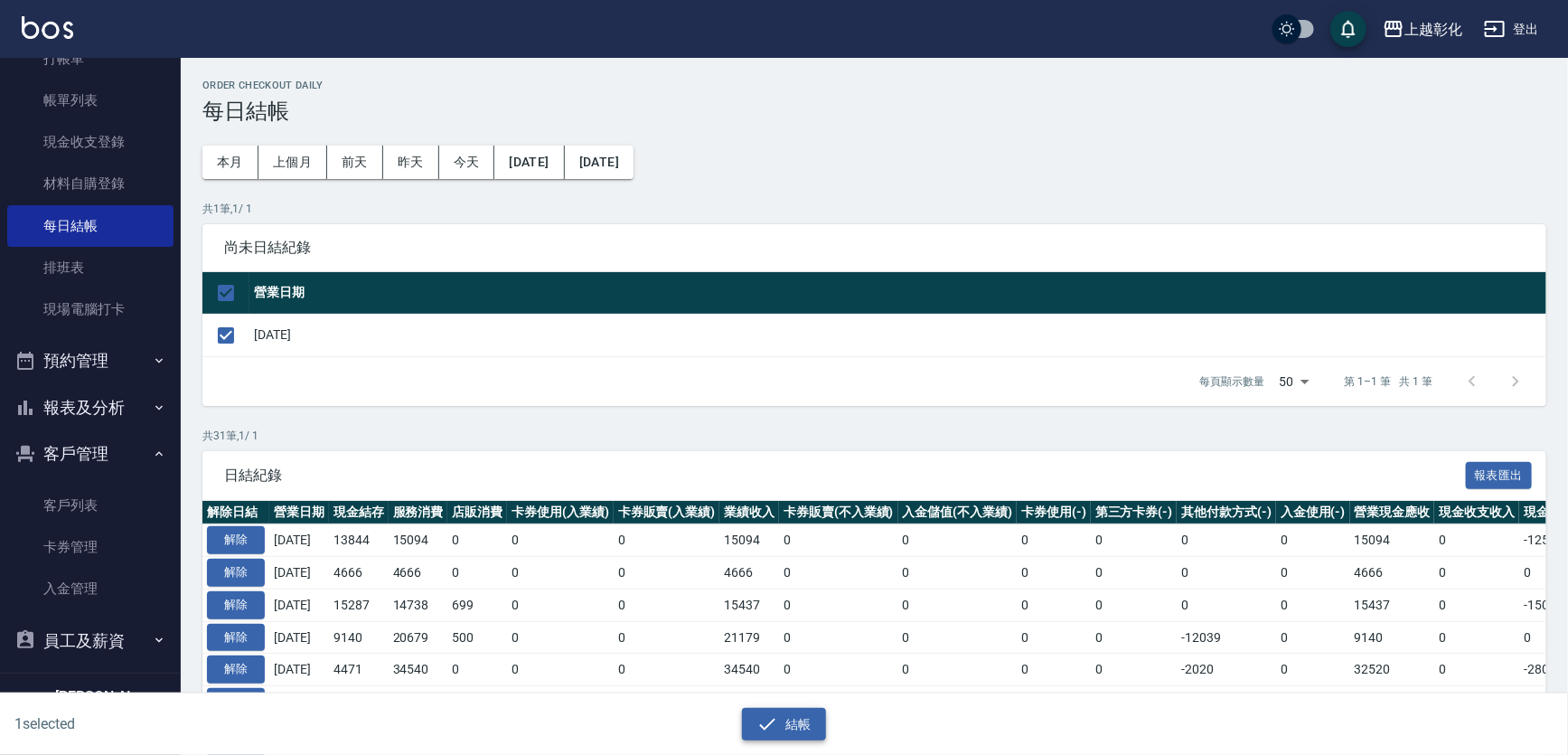
drag, startPoint x: 804, startPoint y: 733, endPoint x: 815, endPoint y: 739, distance: 12.5
click at [809, 741] on div "1 selected 結帳" at bounding box center [784, 723] width 1568 height 62
click at [773, 721] on icon "button" at bounding box center [767, 723] width 22 height 22
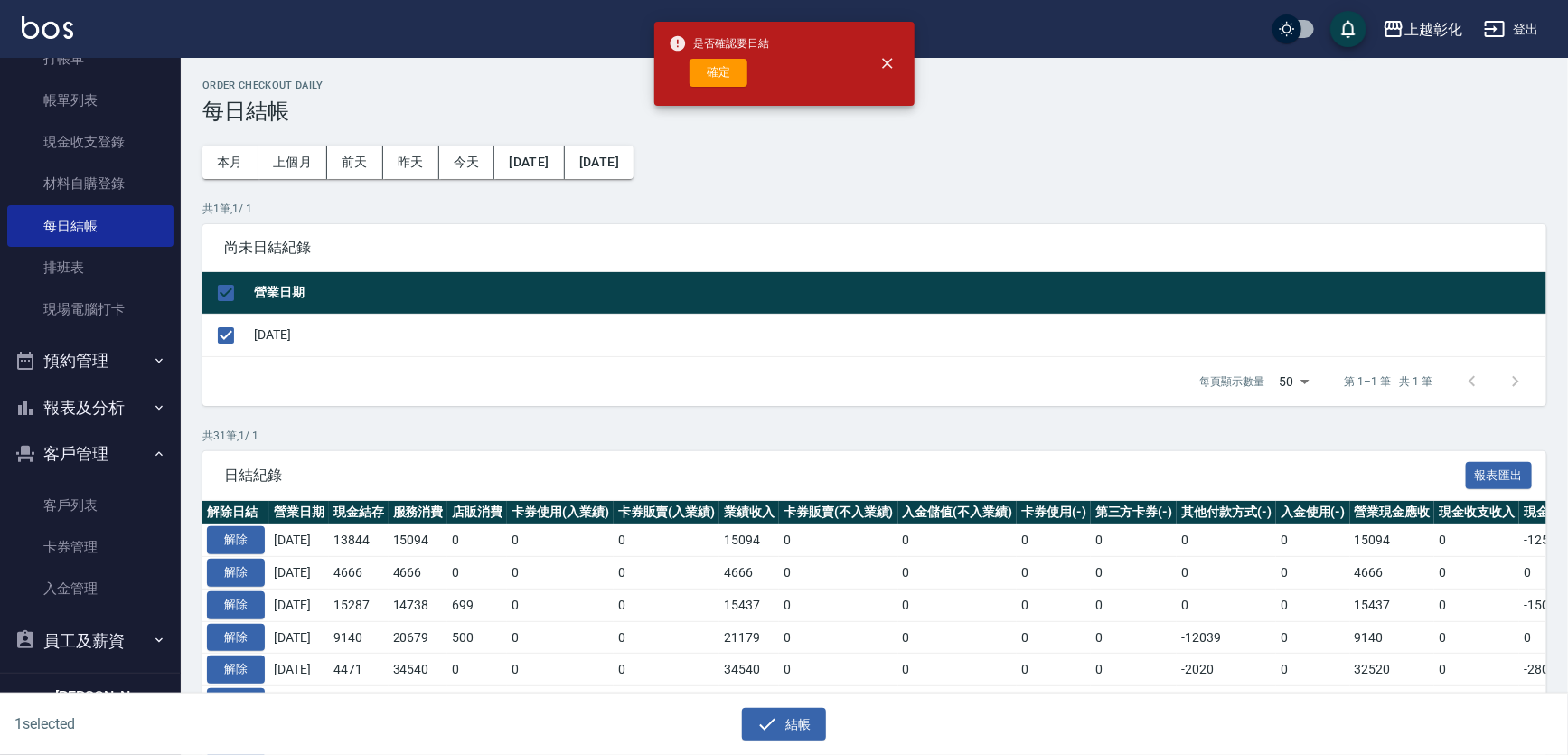
click at [762, 47] on span "是否確認要日結" at bounding box center [720, 43] width 101 height 18
click at [756, 53] on div "是否確認要日結 確定" at bounding box center [720, 63] width 101 height 73
click at [751, 72] on div "確定" at bounding box center [720, 72] width 101 height 28
click at [738, 85] on button "確定" at bounding box center [719, 72] width 58 height 28
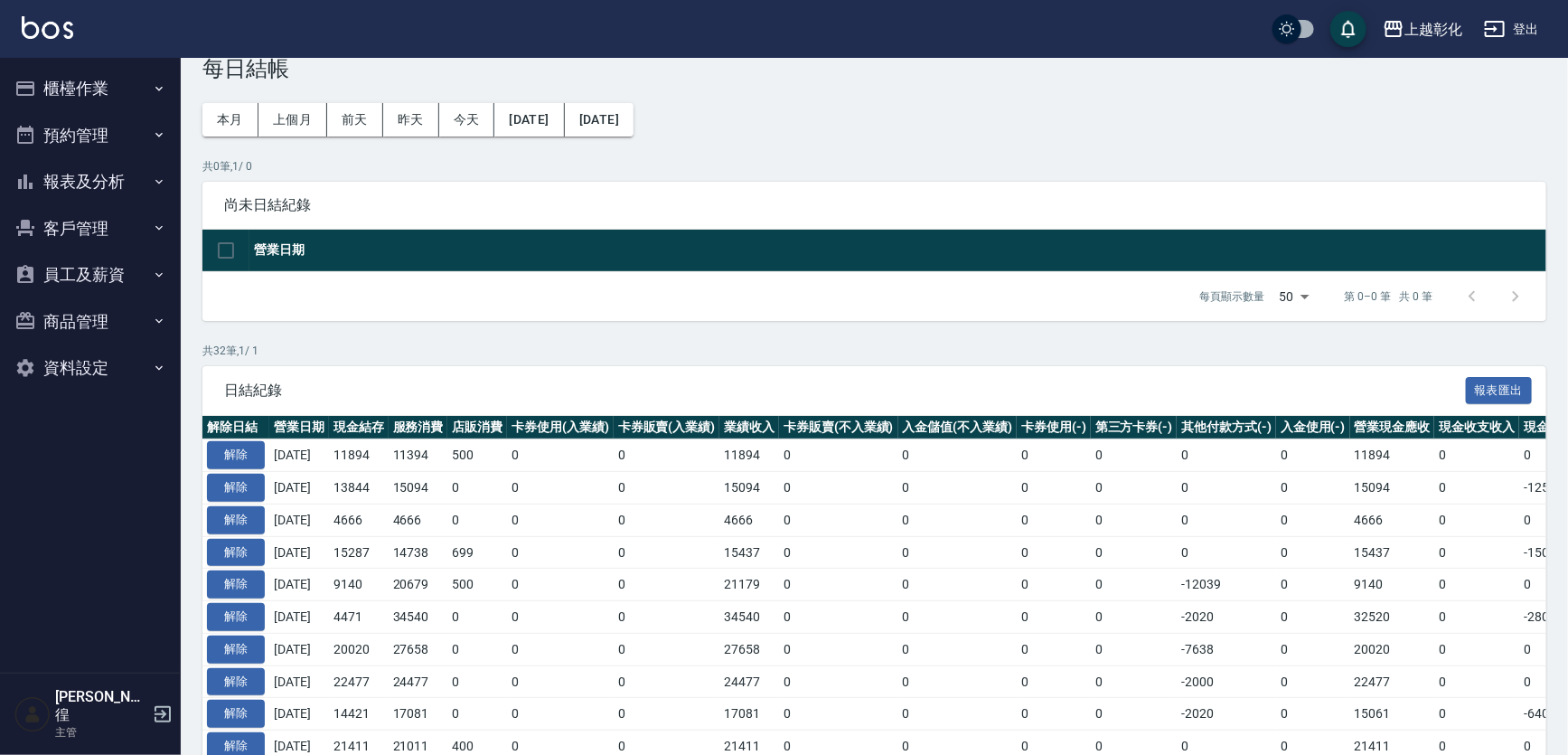
scroll to position [81, 0]
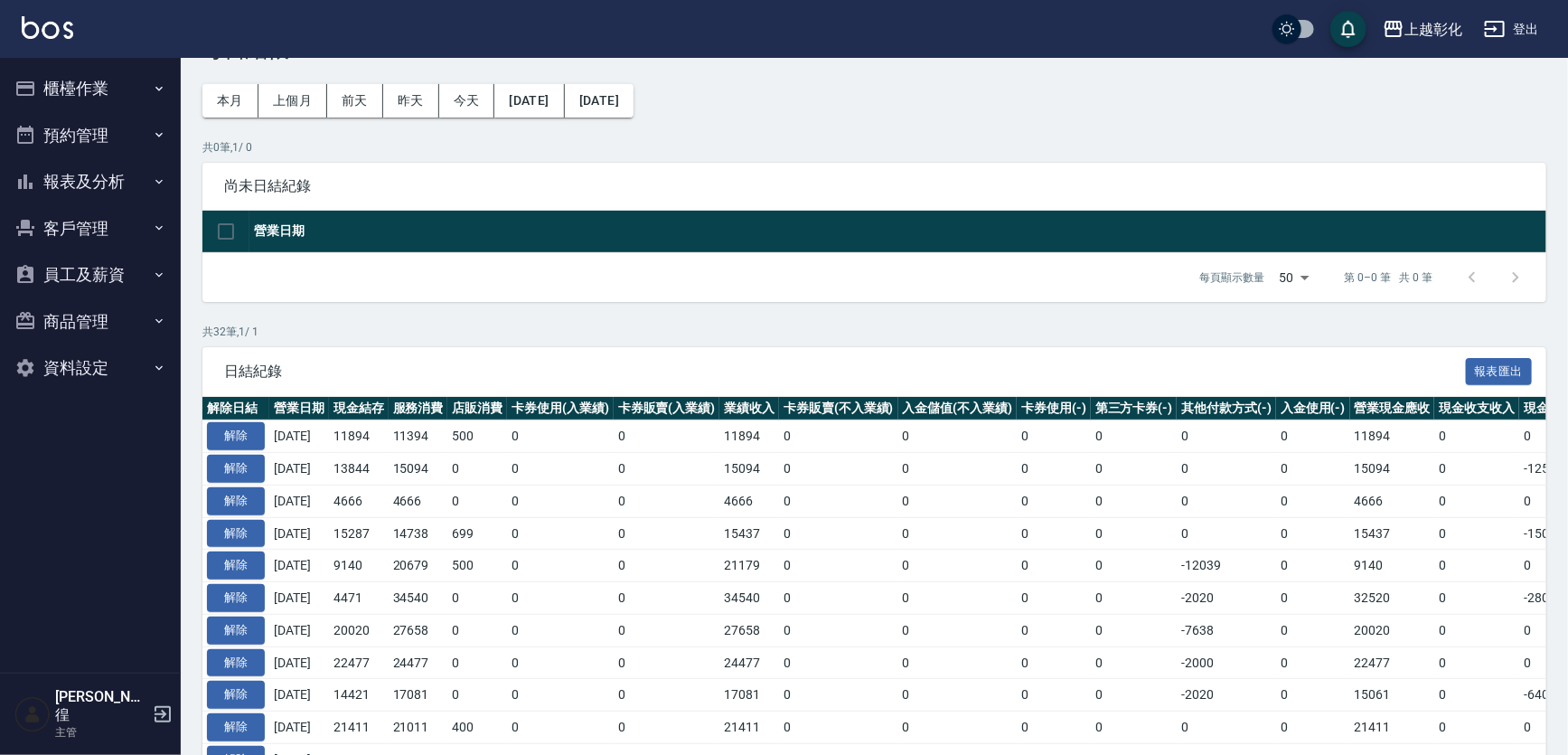
drag, startPoint x: 523, startPoint y: 296, endPoint x: 563, endPoint y: 267, distance: 49.4
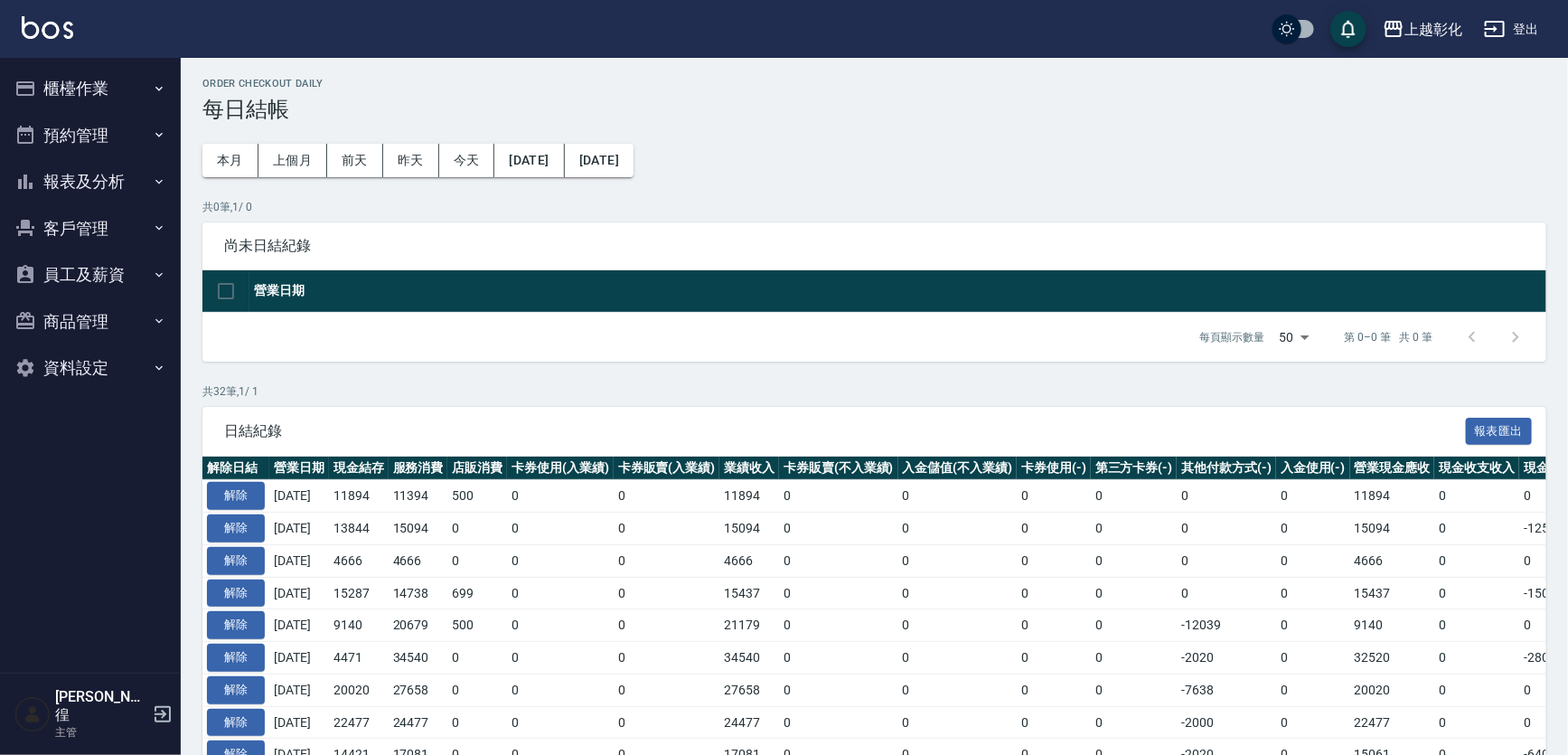
scroll to position [0, 0]
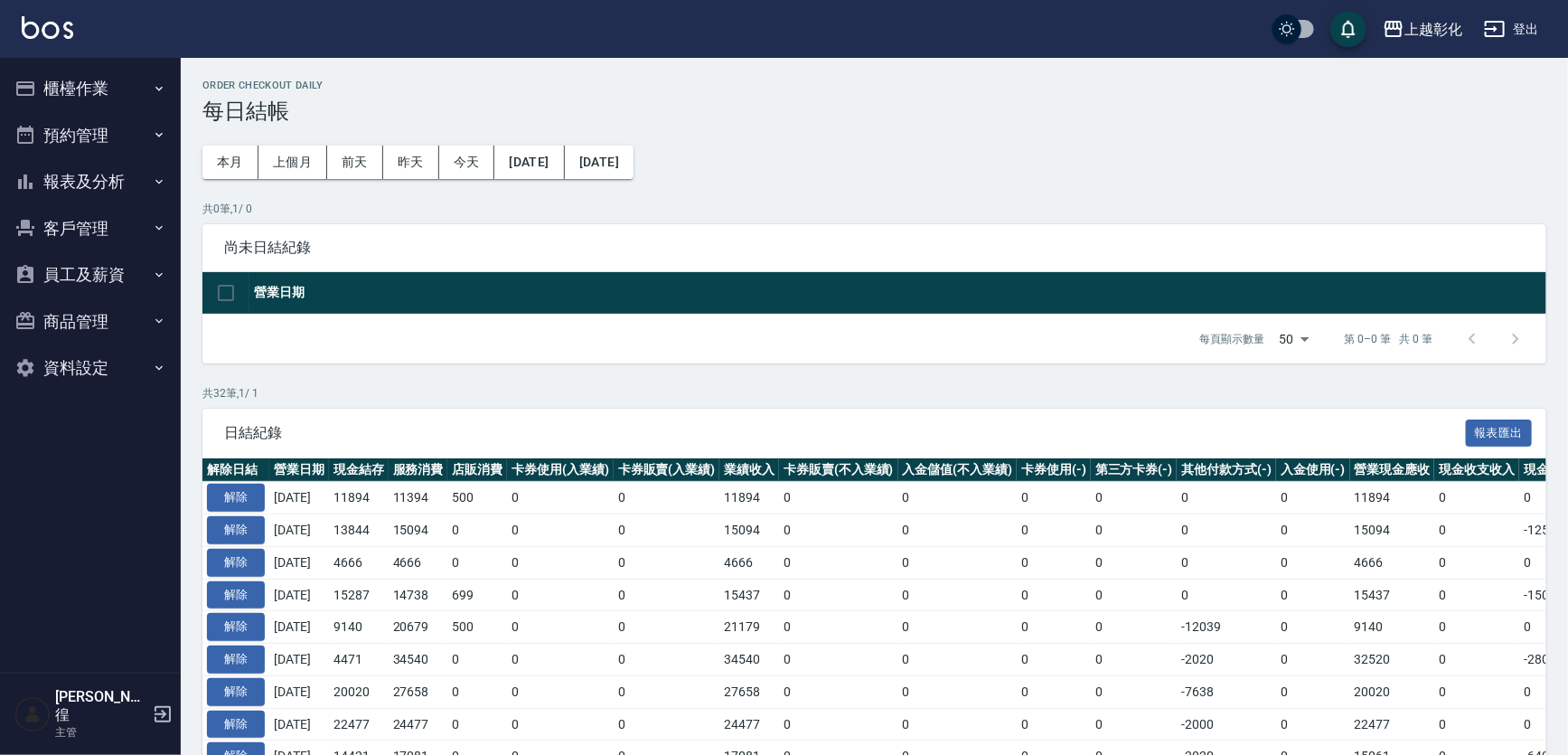
drag, startPoint x: 563, startPoint y: 267, endPoint x: 739, endPoint y: 159, distance: 206.5
drag, startPoint x: 739, startPoint y: 159, endPoint x: 185, endPoint y: 305, distance: 572.9
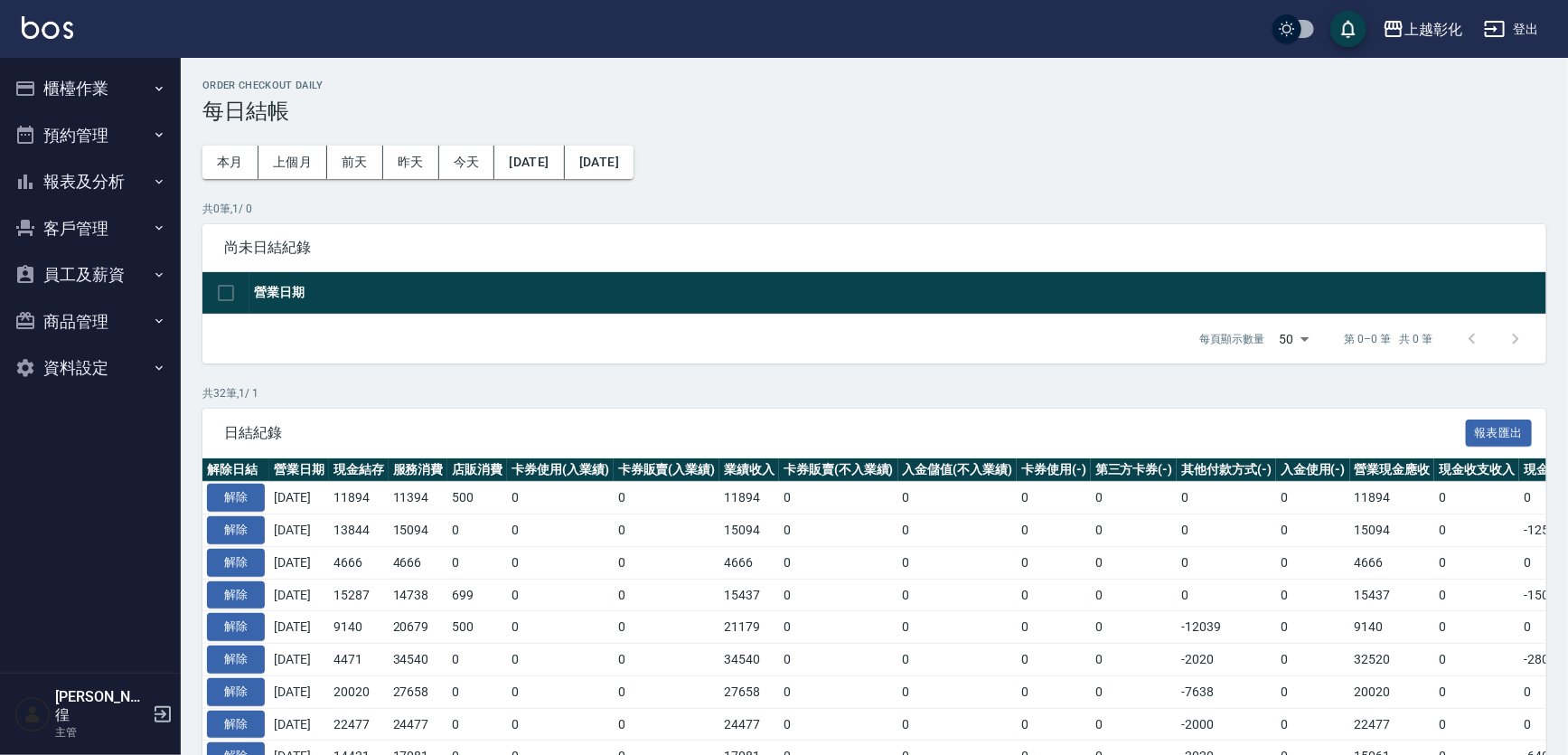
drag, startPoint x: 186, startPoint y: 311, endPoint x: 609, endPoint y: 309, distance: 423.0
click at [609, 309] on th "營業日期" at bounding box center [898, 293] width 1297 height 42
click at [135, 187] on button "報表及分析" at bounding box center [90, 182] width 166 height 47
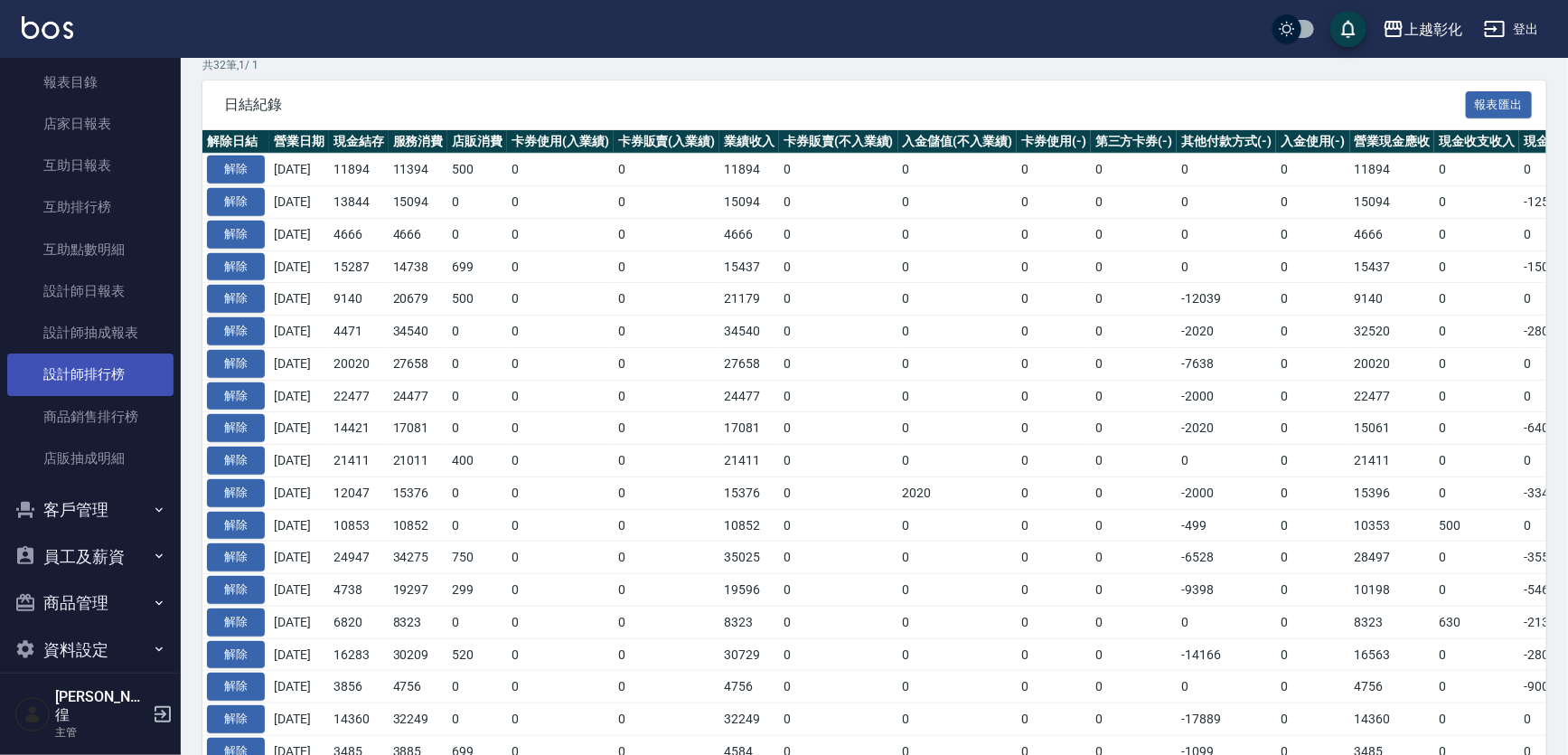
scroll to position [154, 0]
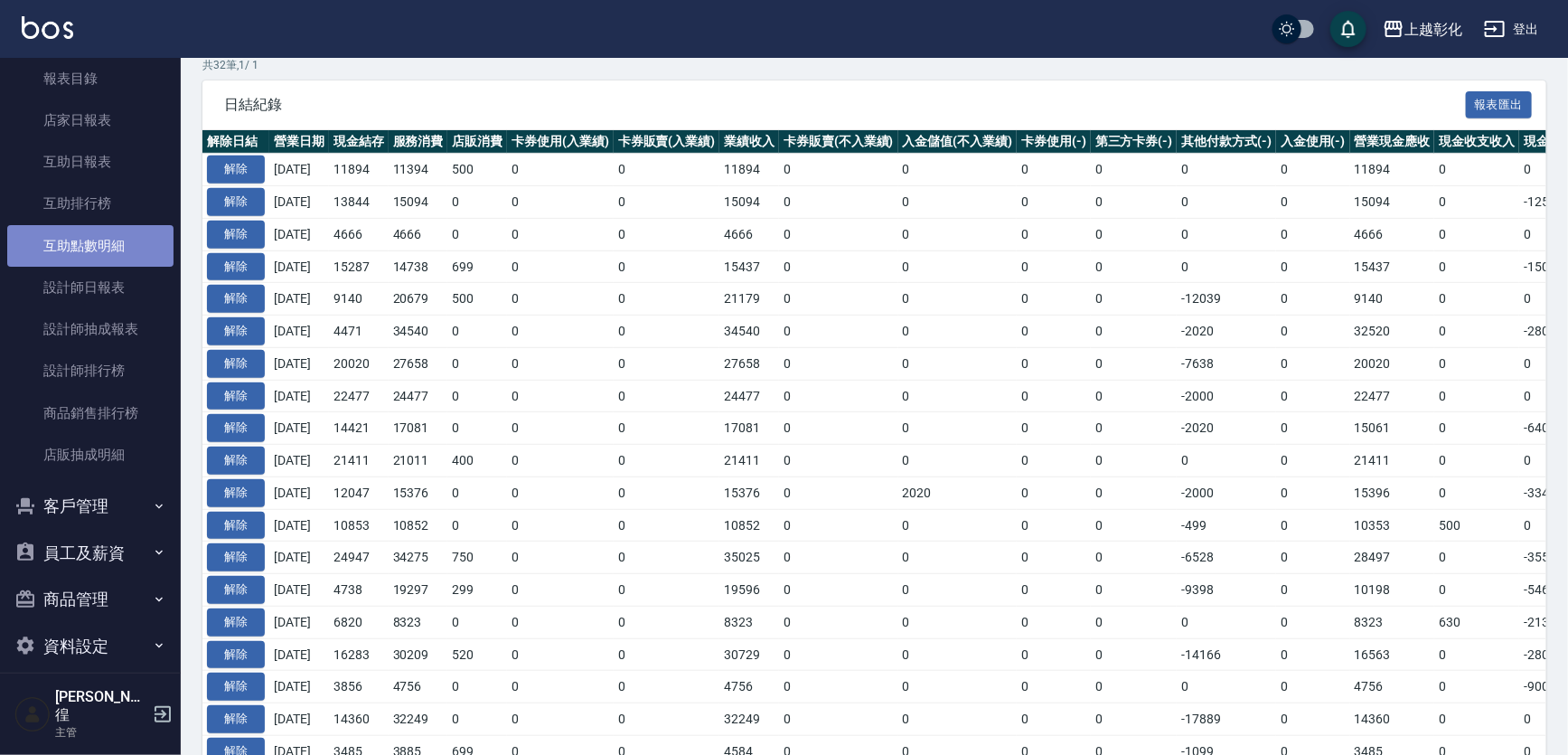
click at [96, 259] on link "互助點數明細" at bounding box center [90, 246] width 166 height 42
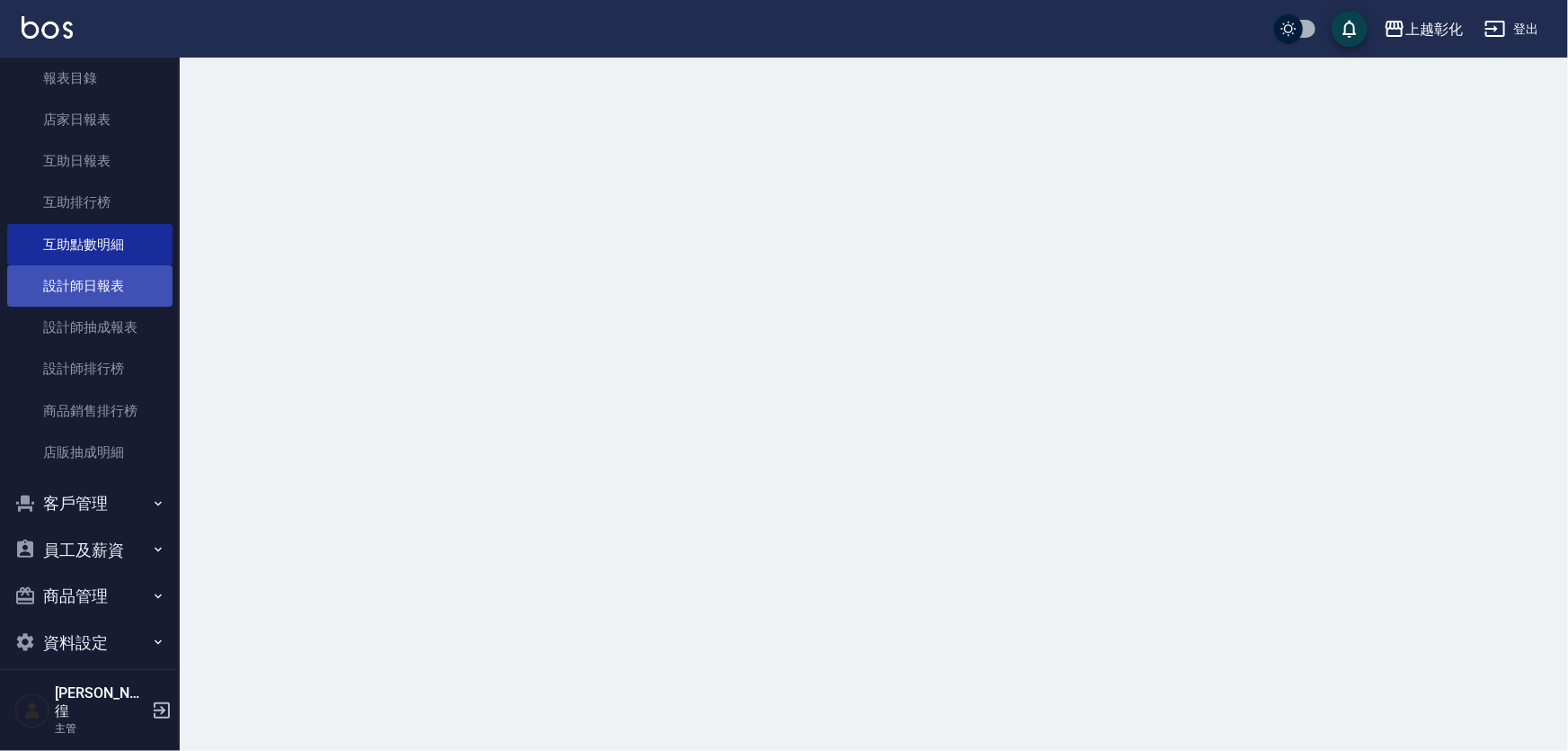
click at [109, 279] on link "設計師日報表" at bounding box center [89, 286] width 165 height 41
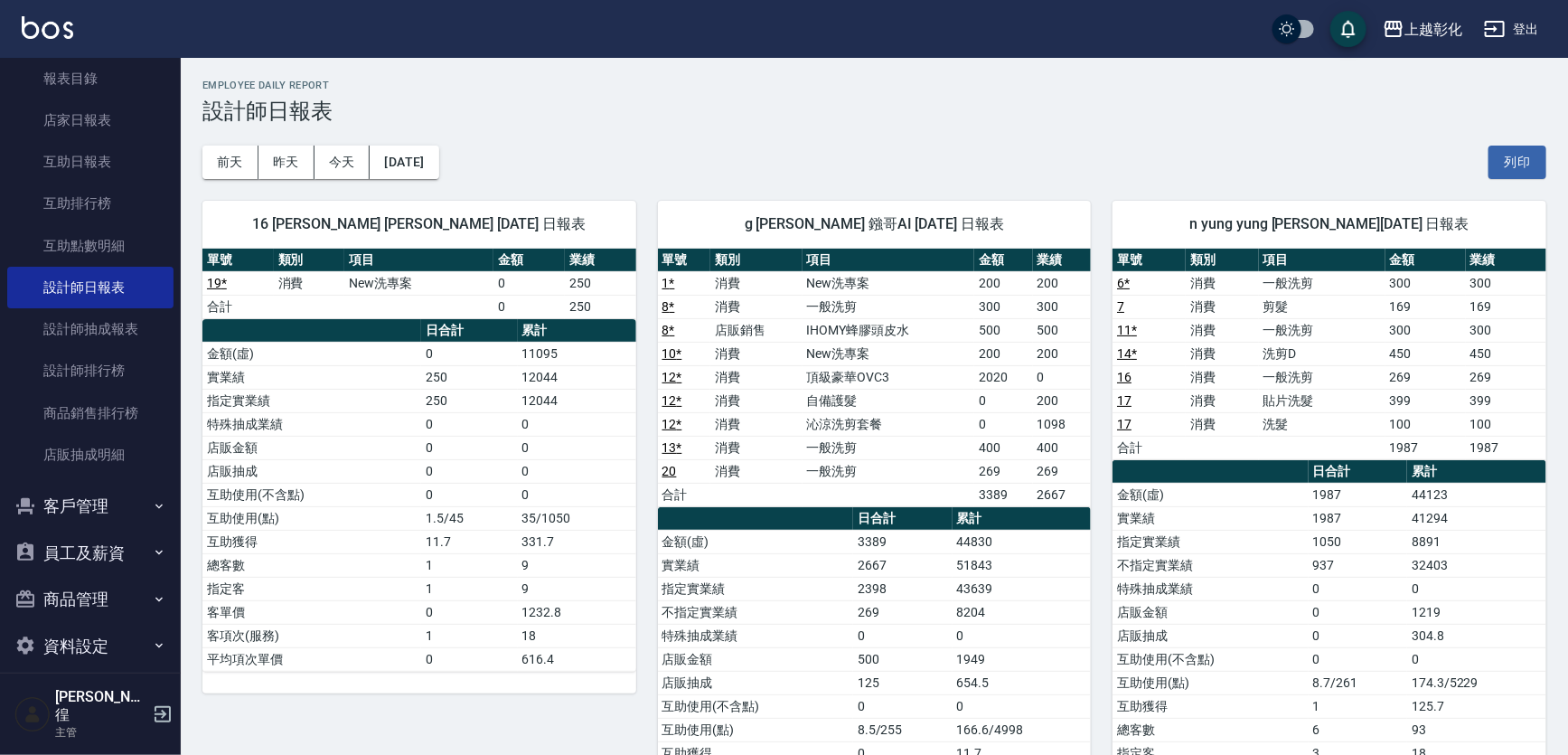
click at [1477, 46] on button "登出" at bounding box center [1512, 30] width 69 height 34
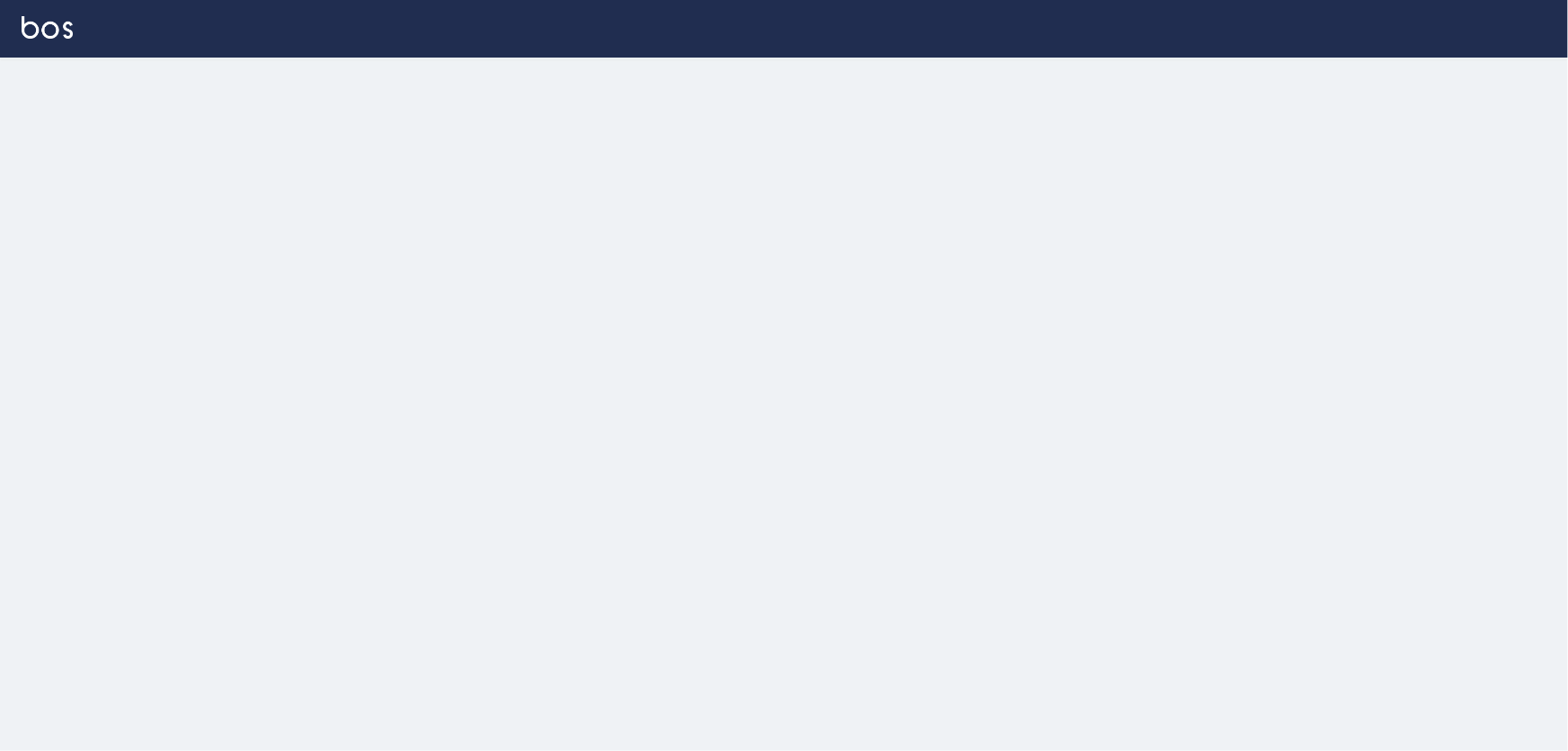
click at [1441, 40] on div at bounding box center [784, 29] width 1568 height 58
